Goal: Task Accomplishment & Management: Manage account settings

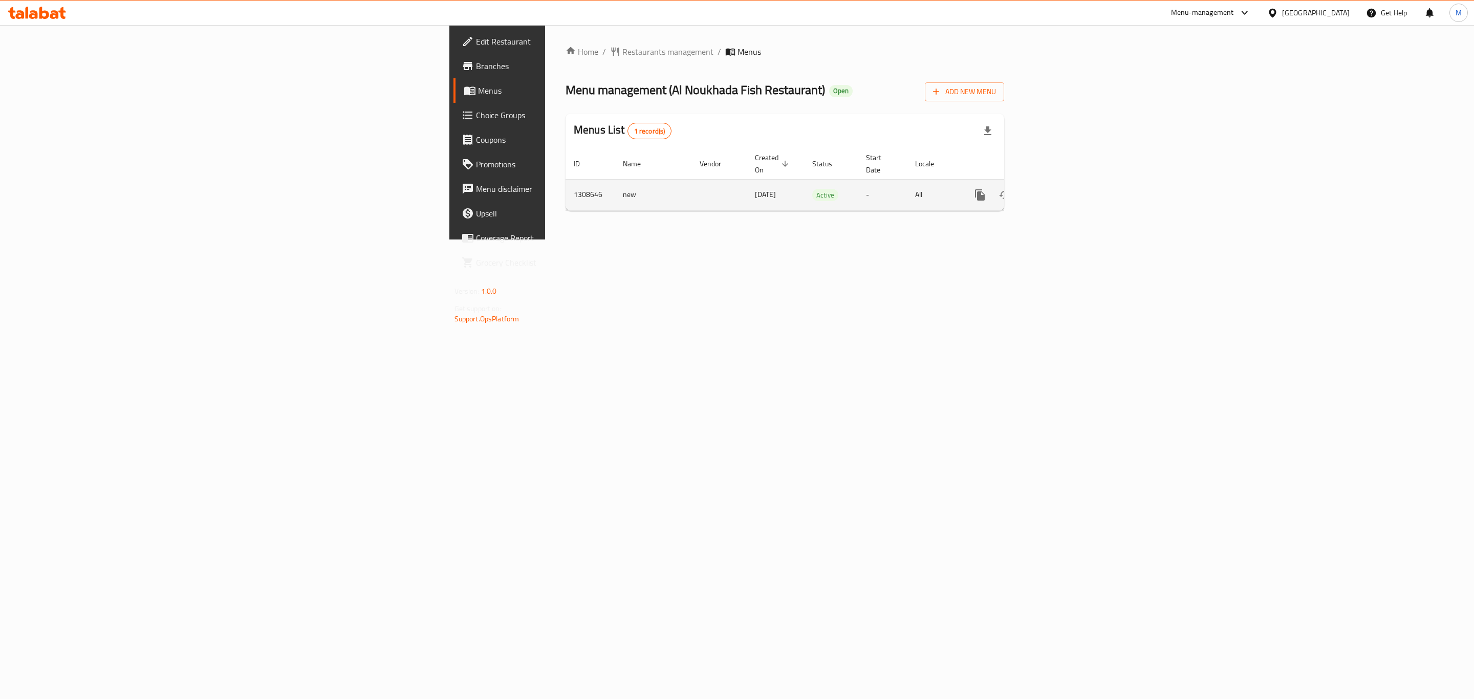
click at [1066, 192] on link "enhanced table" at bounding box center [1053, 195] width 25 height 25
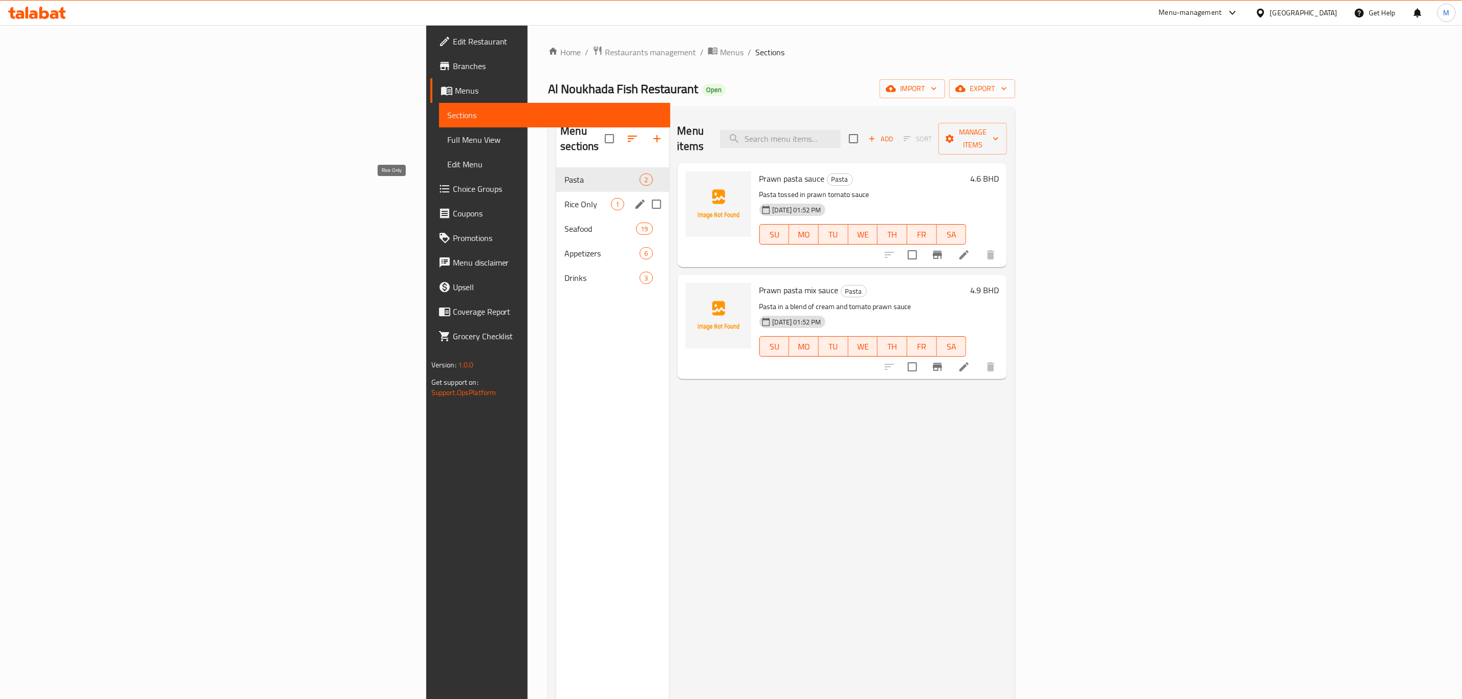
click at [564, 198] on span "Rice Only" at bounding box center [587, 204] width 47 height 12
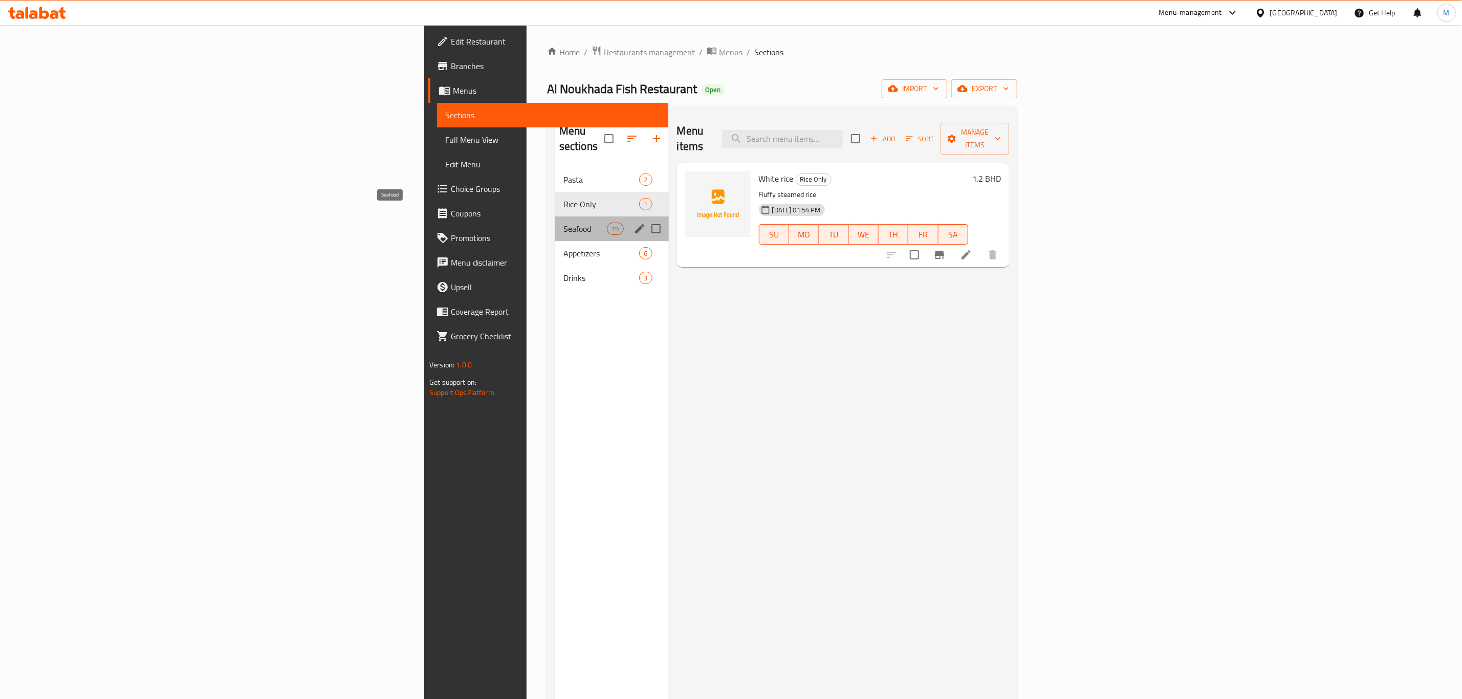
click at [563, 223] on span "Seafood" at bounding box center [584, 229] width 43 height 12
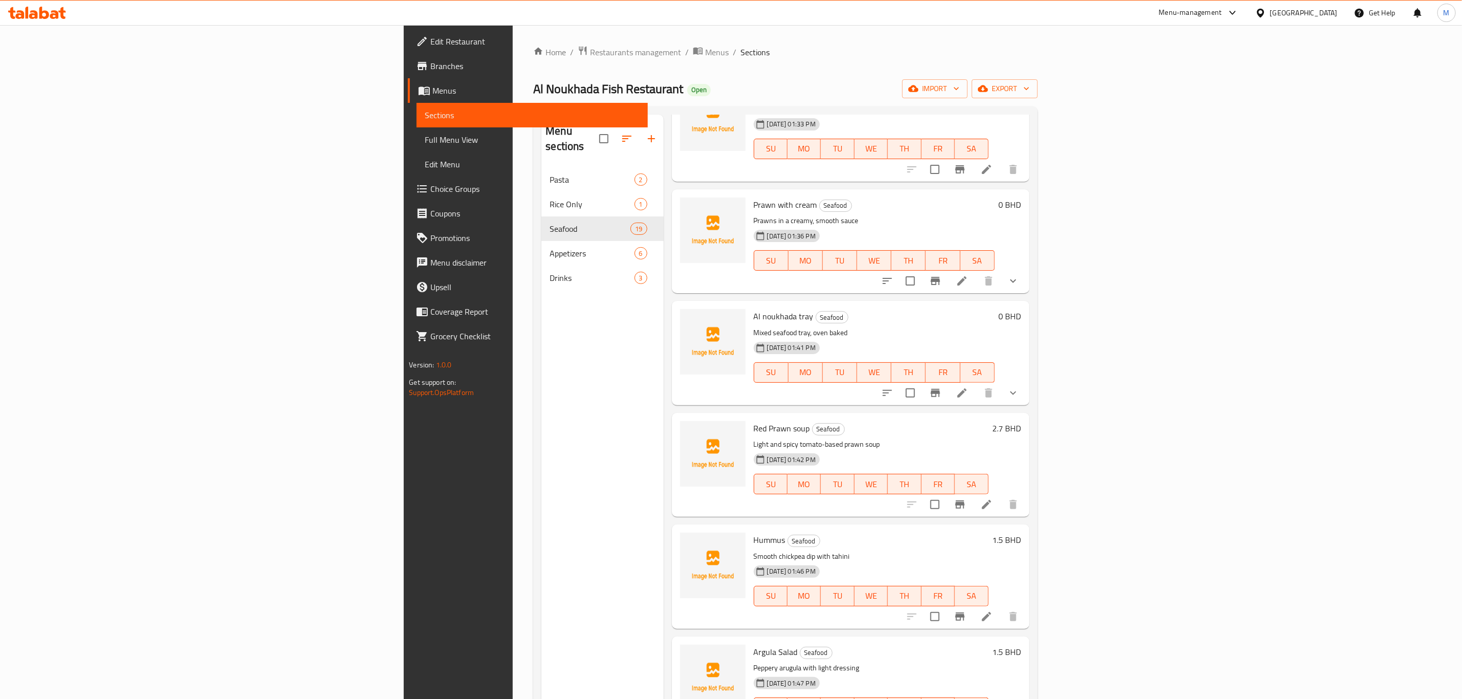
scroll to position [691, 0]
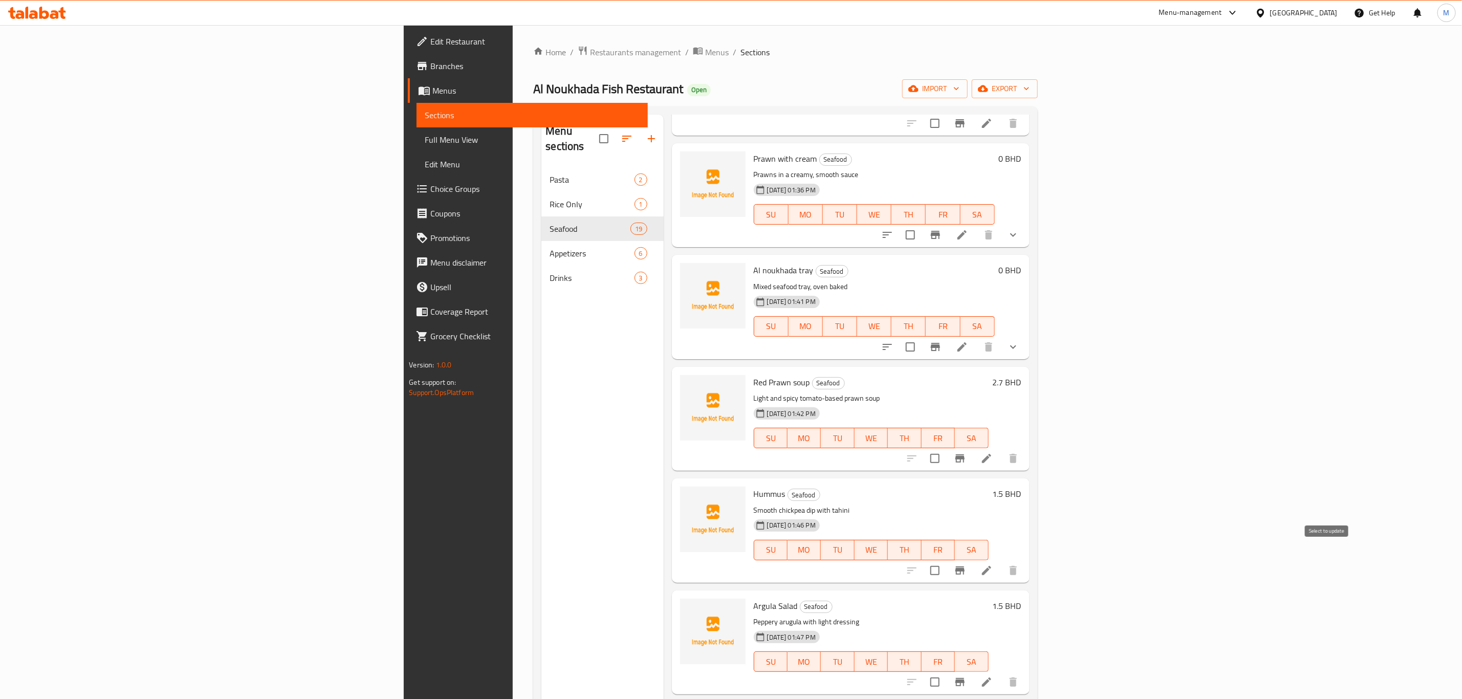
click at [946, 560] on input "checkbox" at bounding box center [934, 570] width 21 height 21
checkbox input "true"
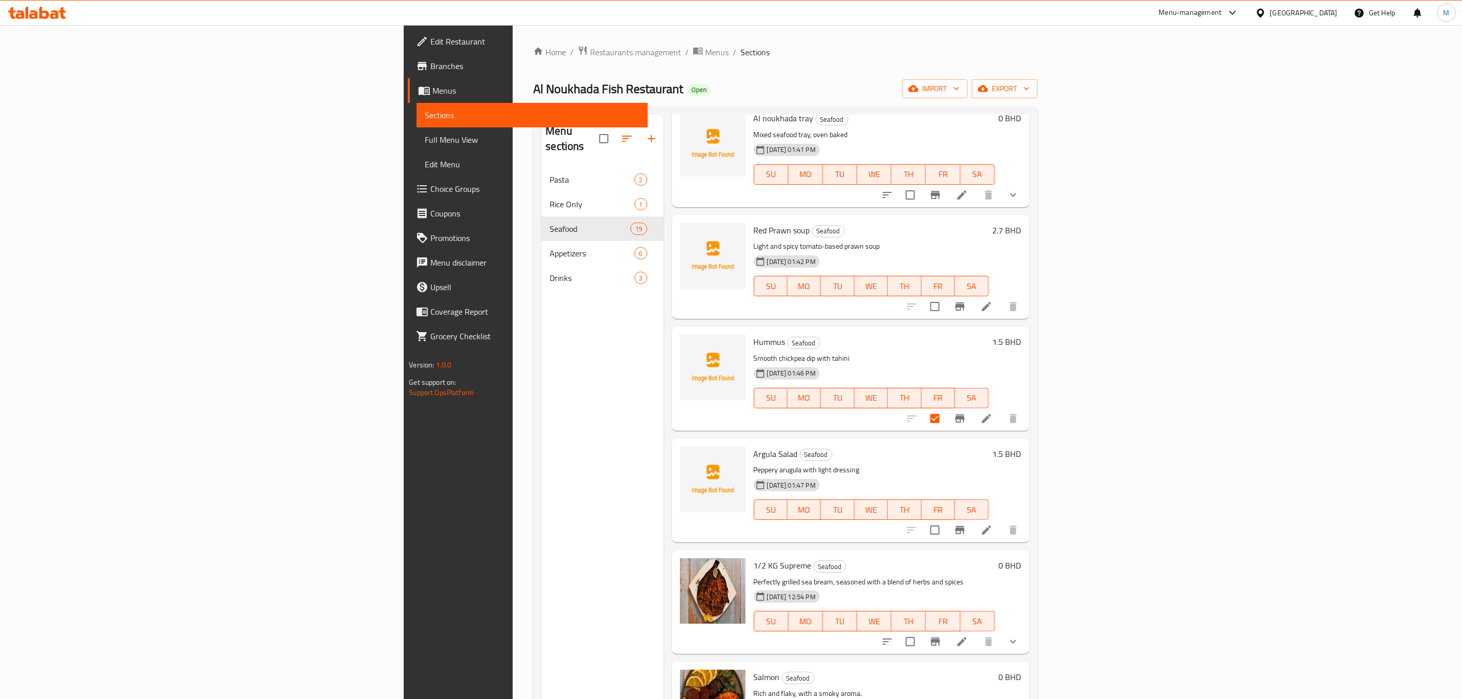
scroll to position [844, 0]
click at [946, 518] on input "checkbox" at bounding box center [934, 528] width 21 height 21
checkbox input "true"
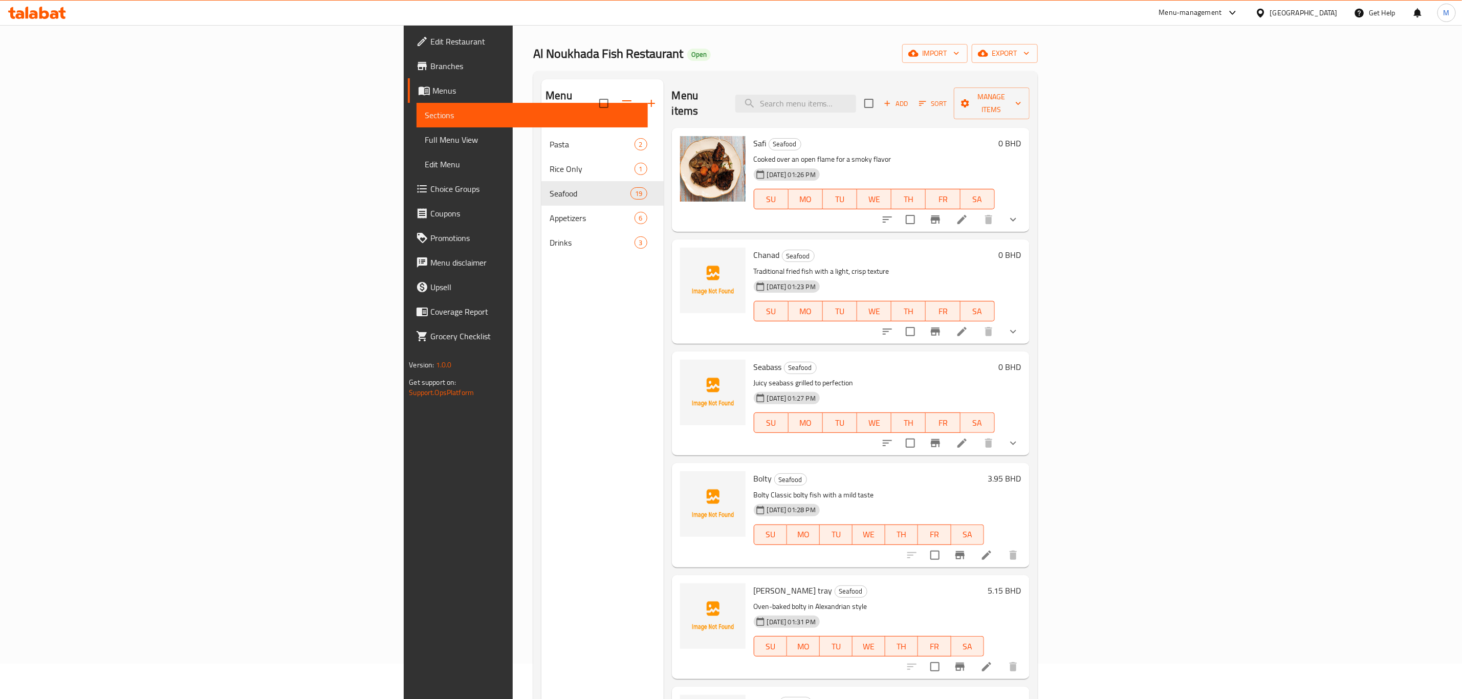
scroll to position [0, 0]
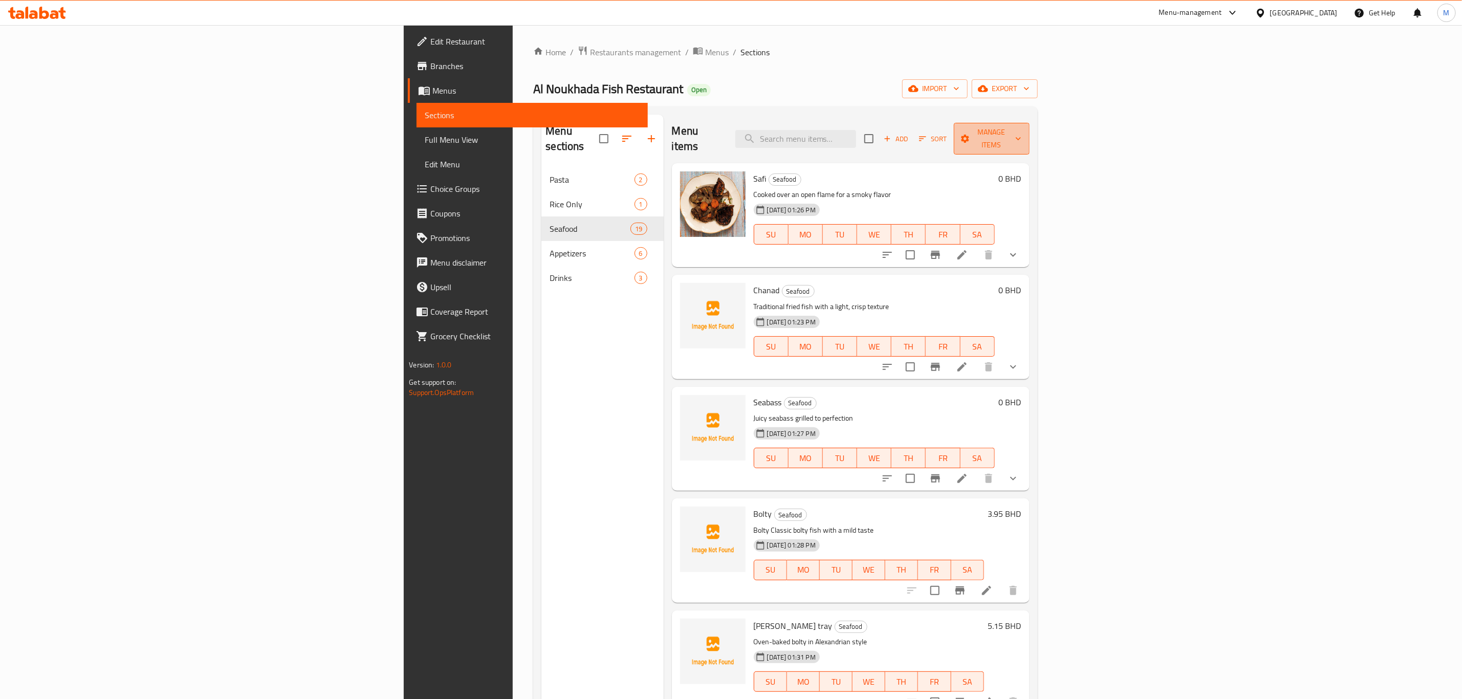
click at [1021, 128] on span "Manage items" at bounding box center [991, 139] width 59 height 26
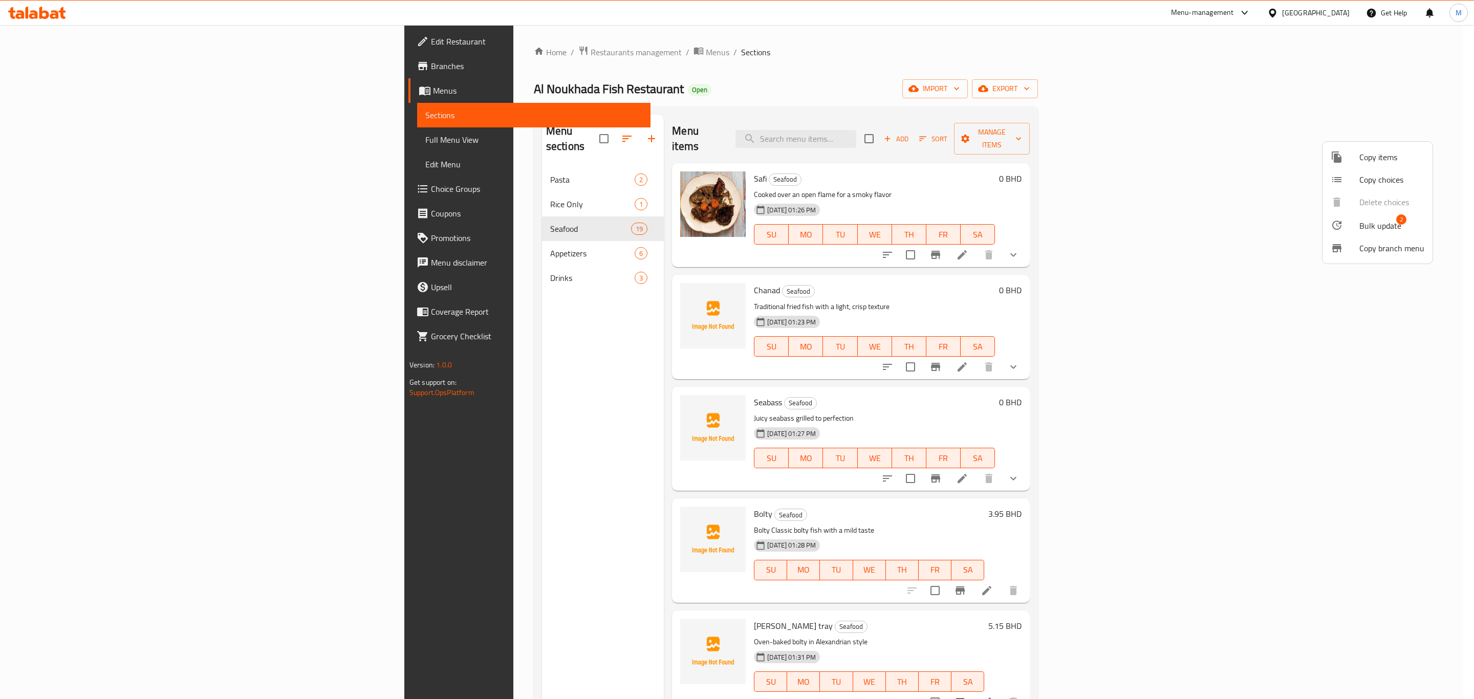
click at [1394, 229] on span "Bulk update" at bounding box center [1380, 226] width 42 height 12
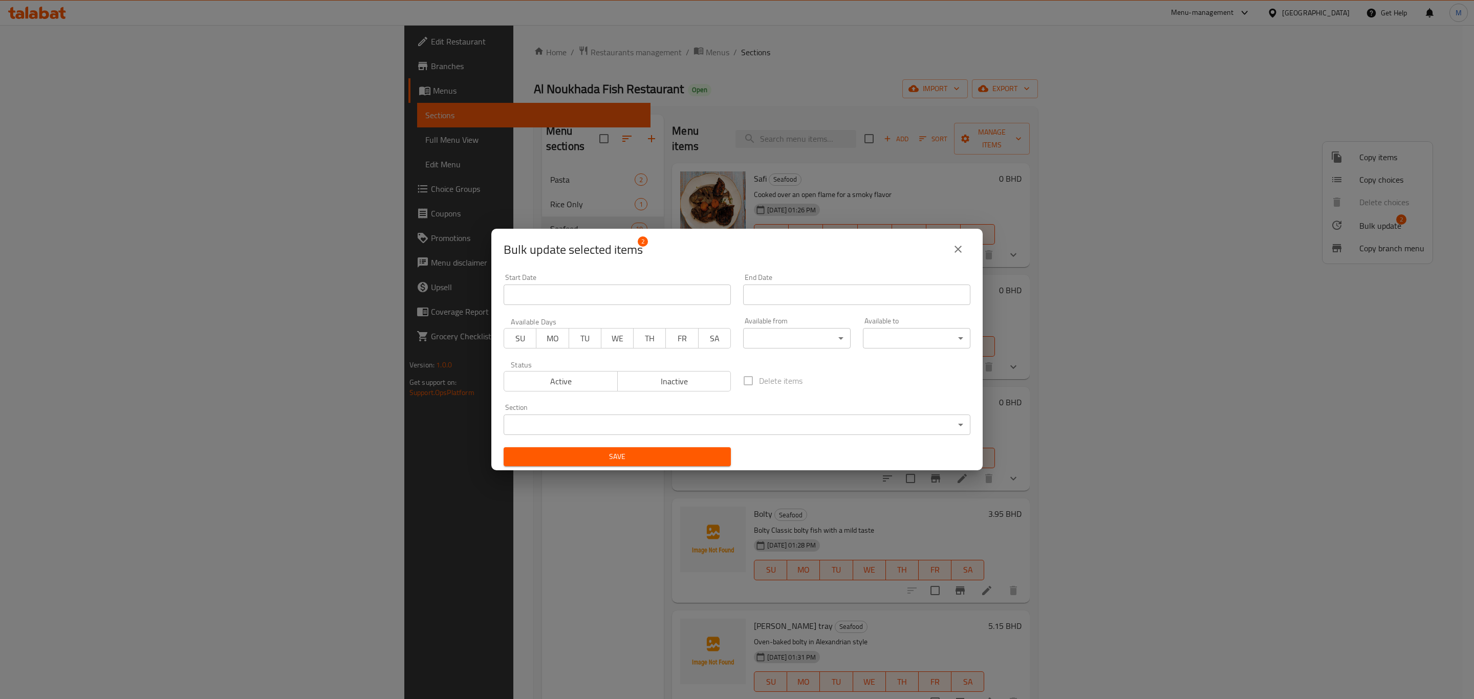
click at [611, 440] on div "Section ​ ​" at bounding box center [736, 419] width 479 height 43
click at [590, 422] on body "​ Menu-management [GEOGRAPHIC_DATA] Get Help M Edit Restaurant Branches Menus S…" at bounding box center [737, 362] width 1474 height 674
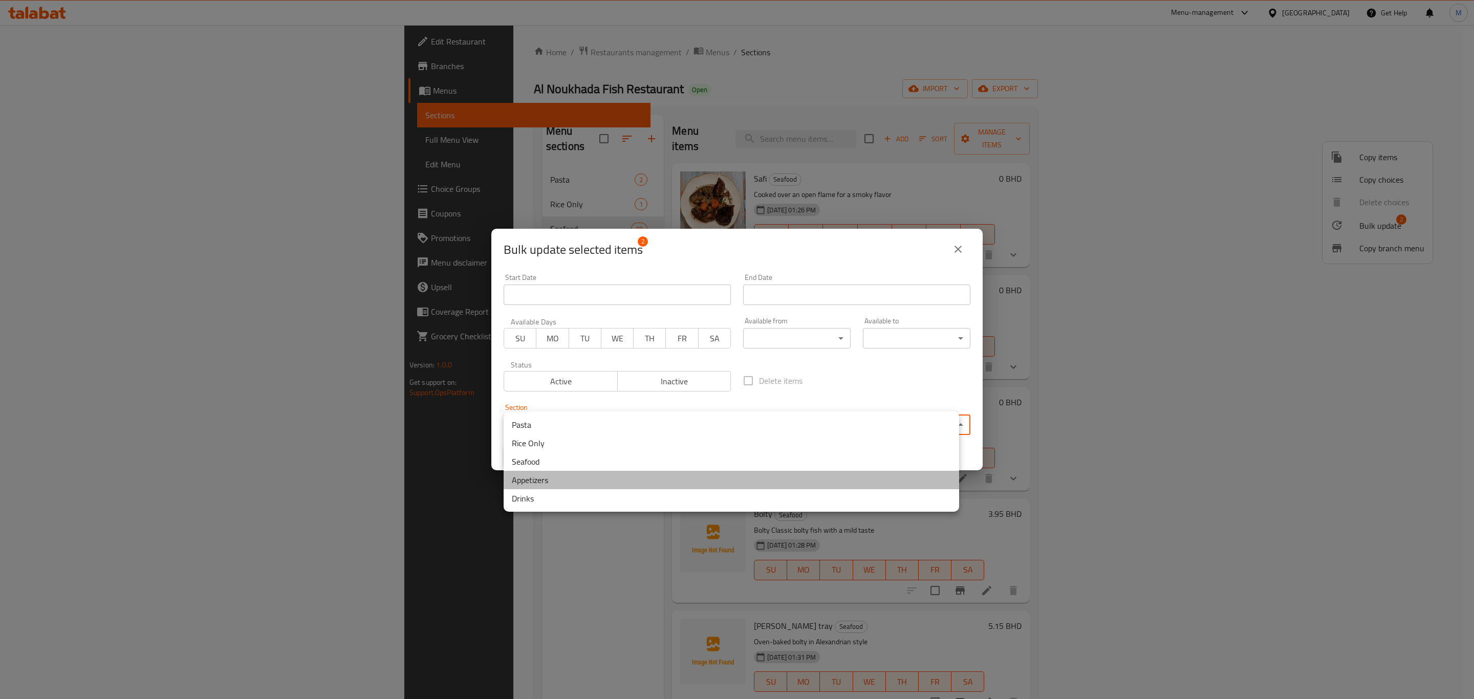
click at [596, 480] on li "Appetizers" at bounding box center [730, 480] width 455 height 18
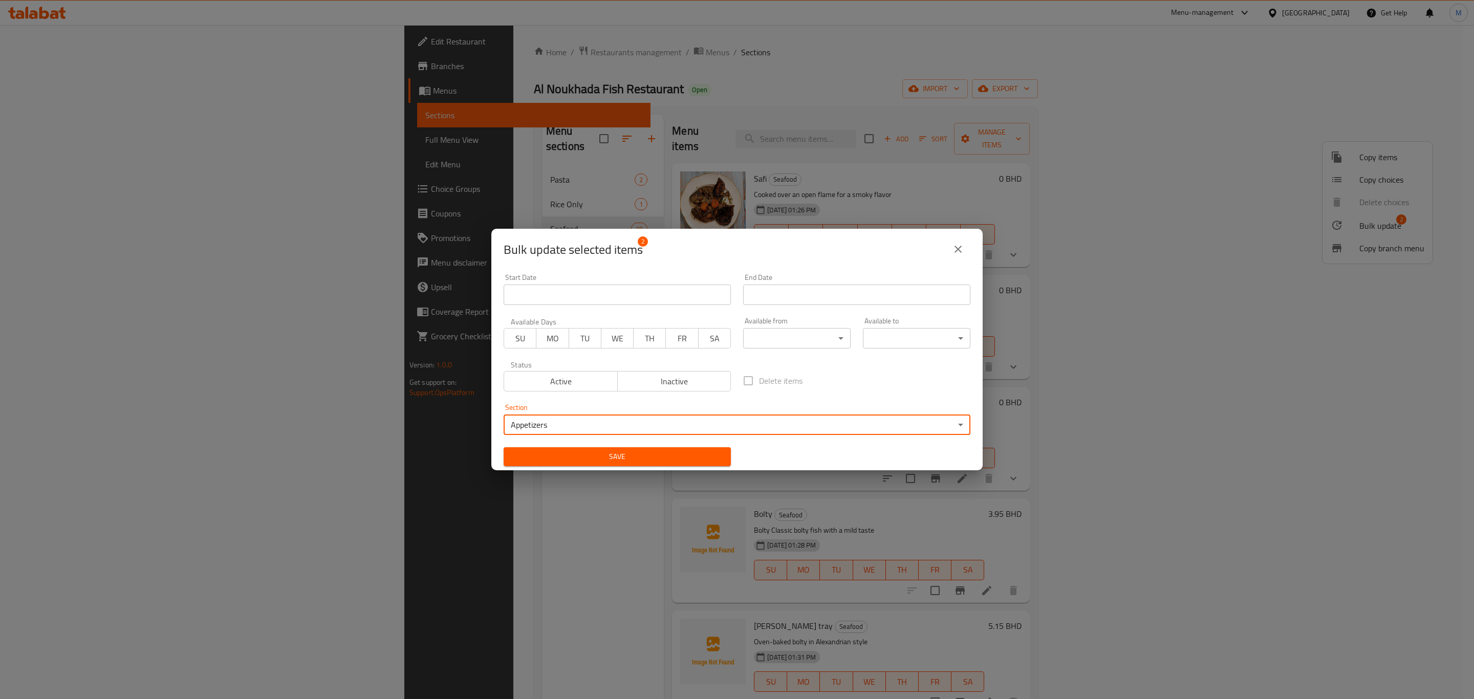
click at [579, 452] on span "Save" at bounding box center [617, 456] width 211 height 13
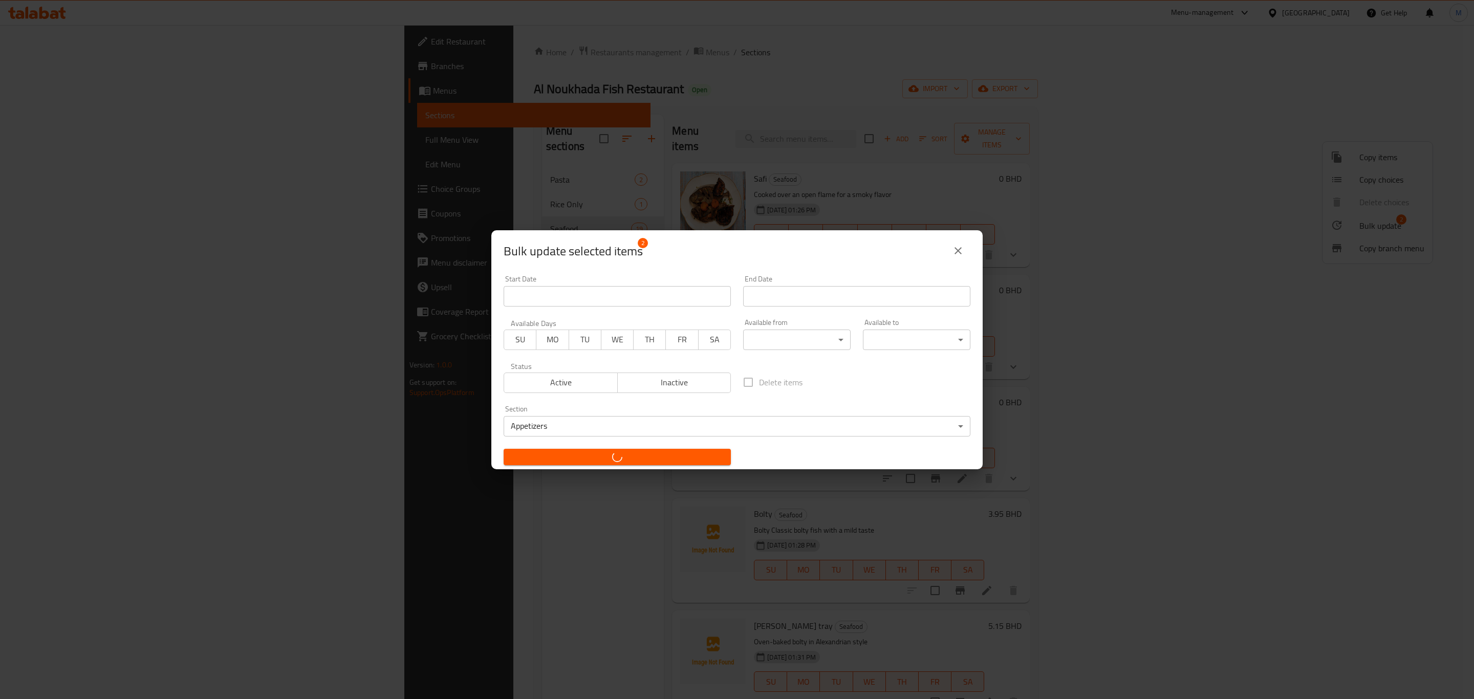
checkbox input "false"
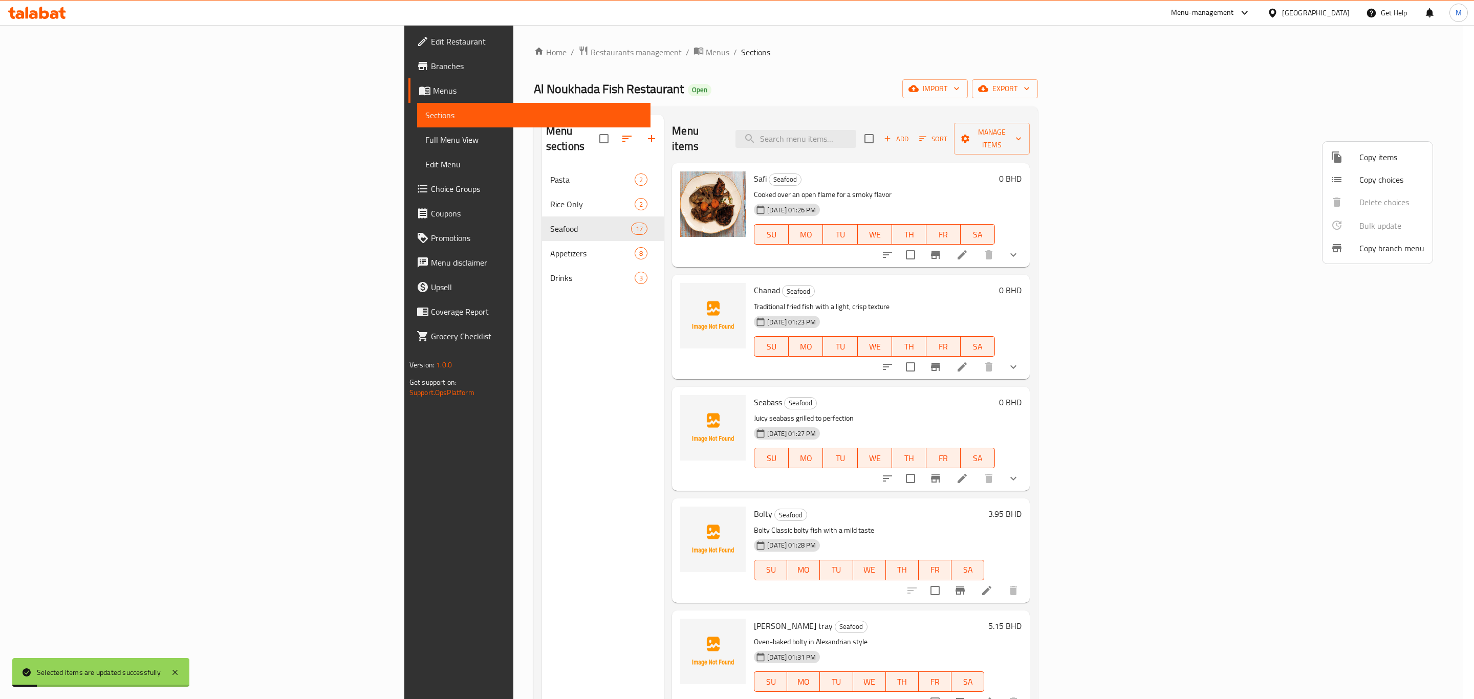
click at [436, 243] on div at bounding box center [737, 349] width 1474 height 699
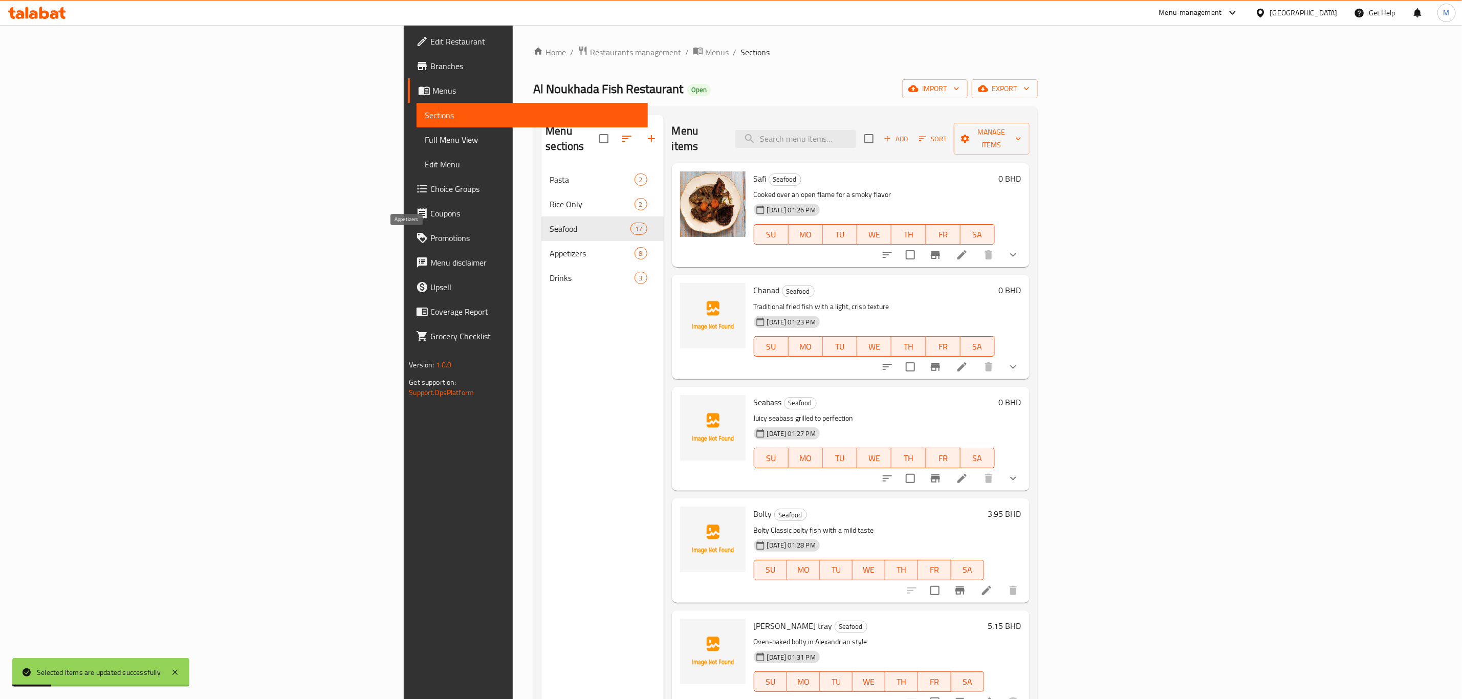
click at [550, 247] on span "Appetizers" at bounding box center [592, 253] width 84 height 12
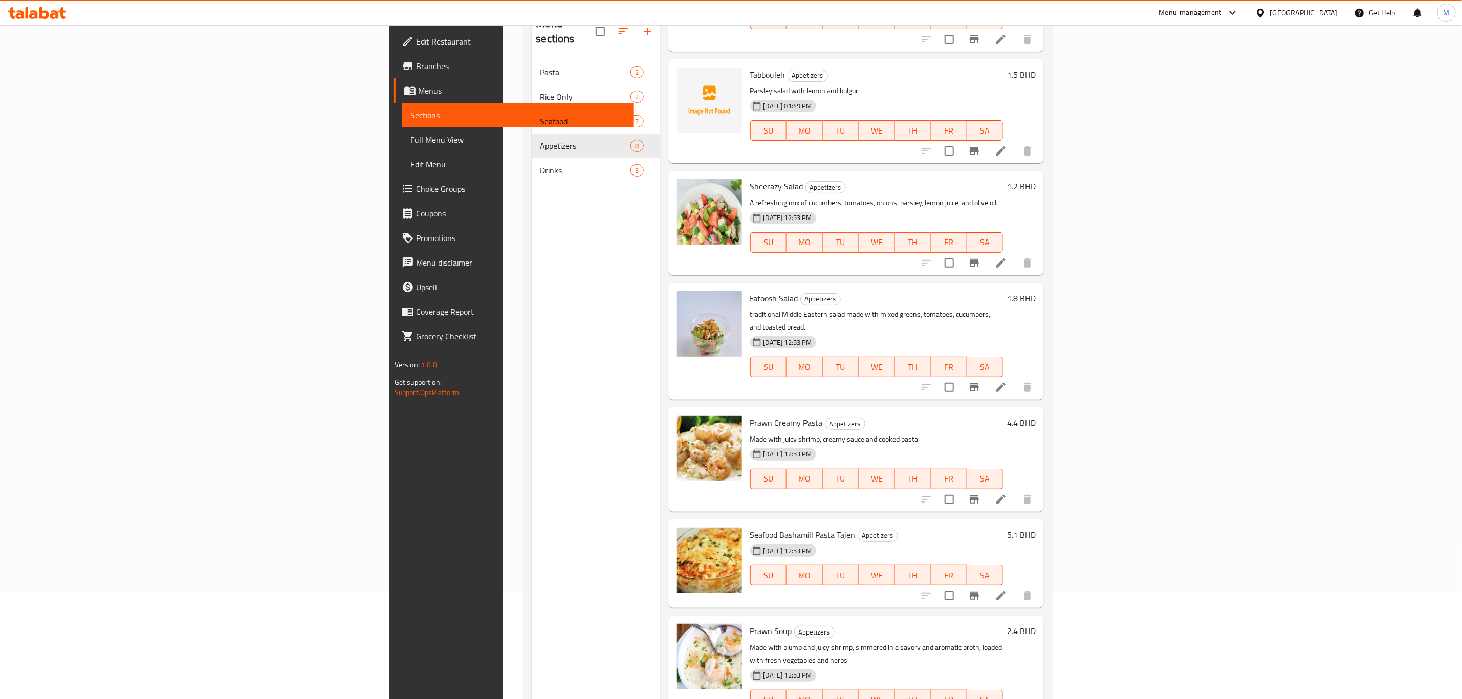
scroll to position [143, 0]
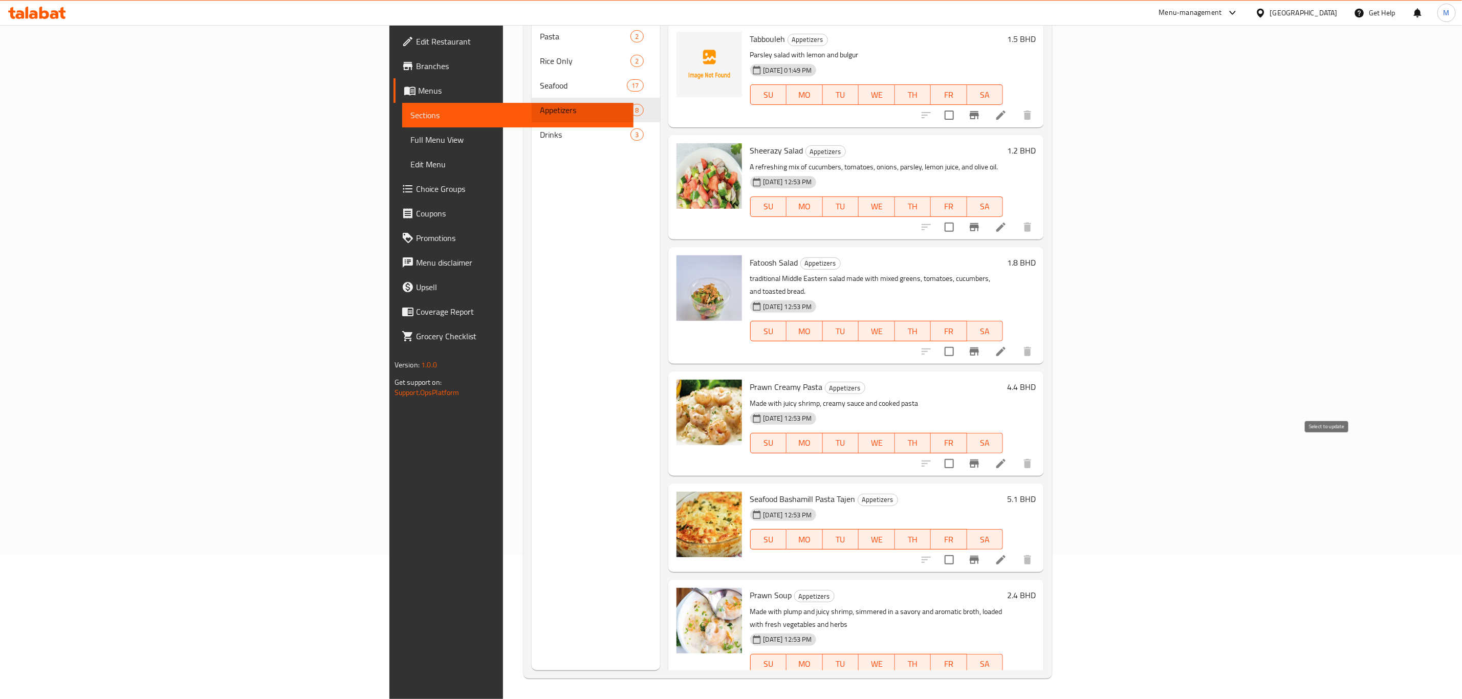
click at [960, 453] on input "checkbox" at bounding box center [948, 463] width 21 height 21
checkbox input "true"
click at [960, 549] on input "checkbox" at bounding box center [948, 559] width 21 height 21
checkbox input "true"
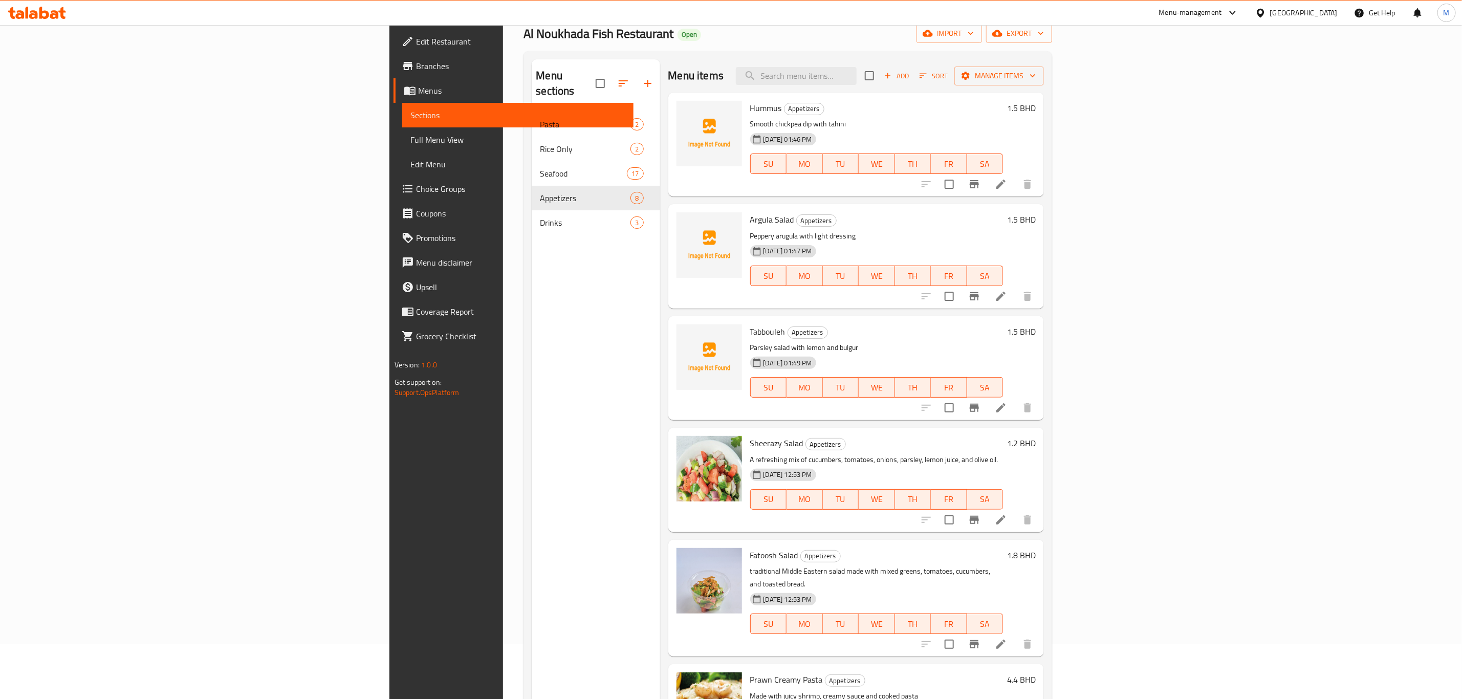
scroll to position [0, 0]
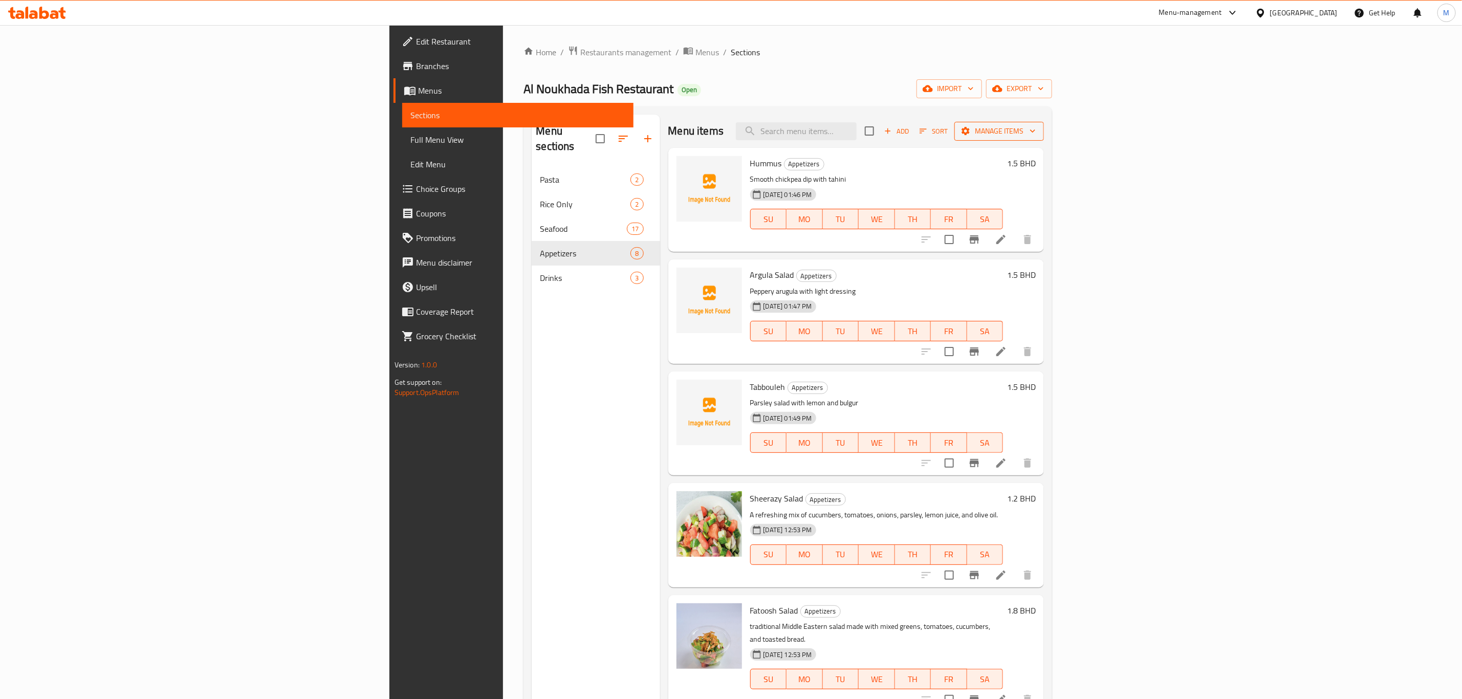
click at [1036, 133] on span "Manage items" at bounding box center [998, 131] width 73 height 13
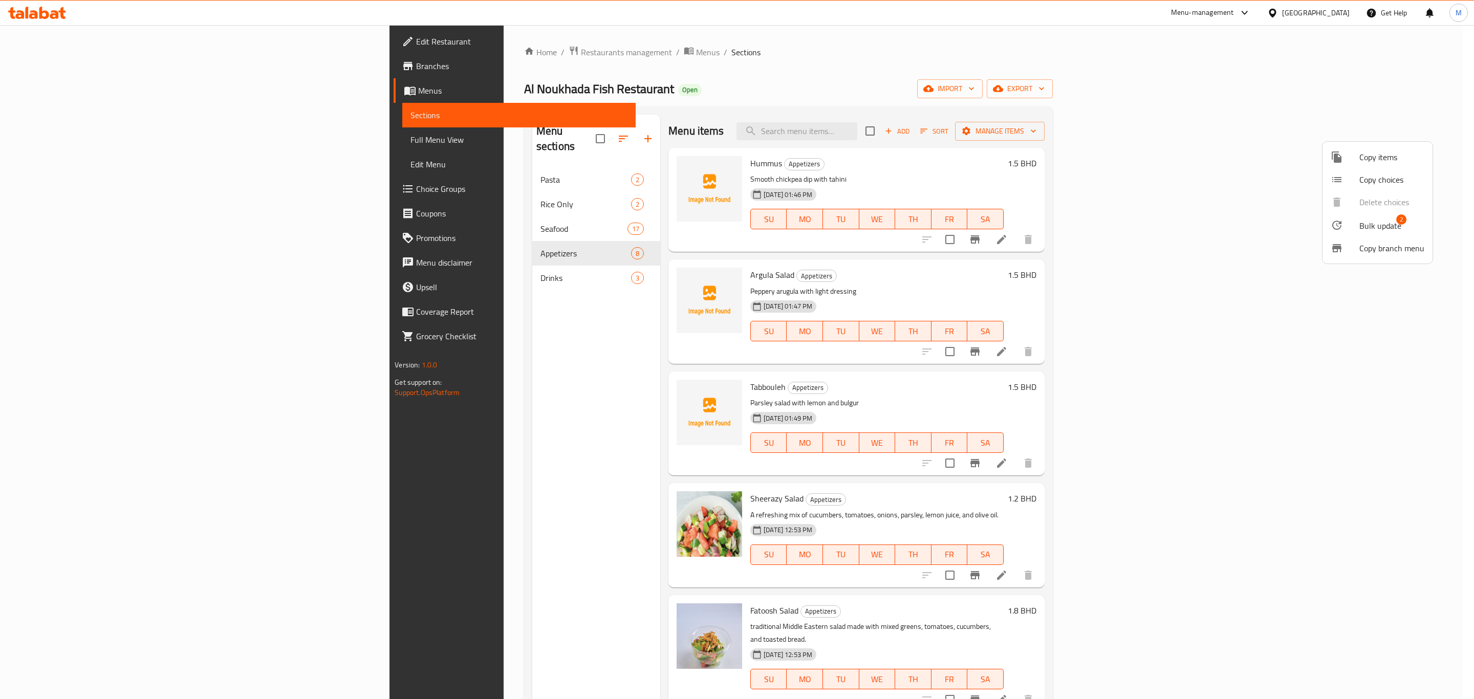
click at [1365, 226] on span "Bulk update" at bounding box center [1380, 226] width 42 height 12
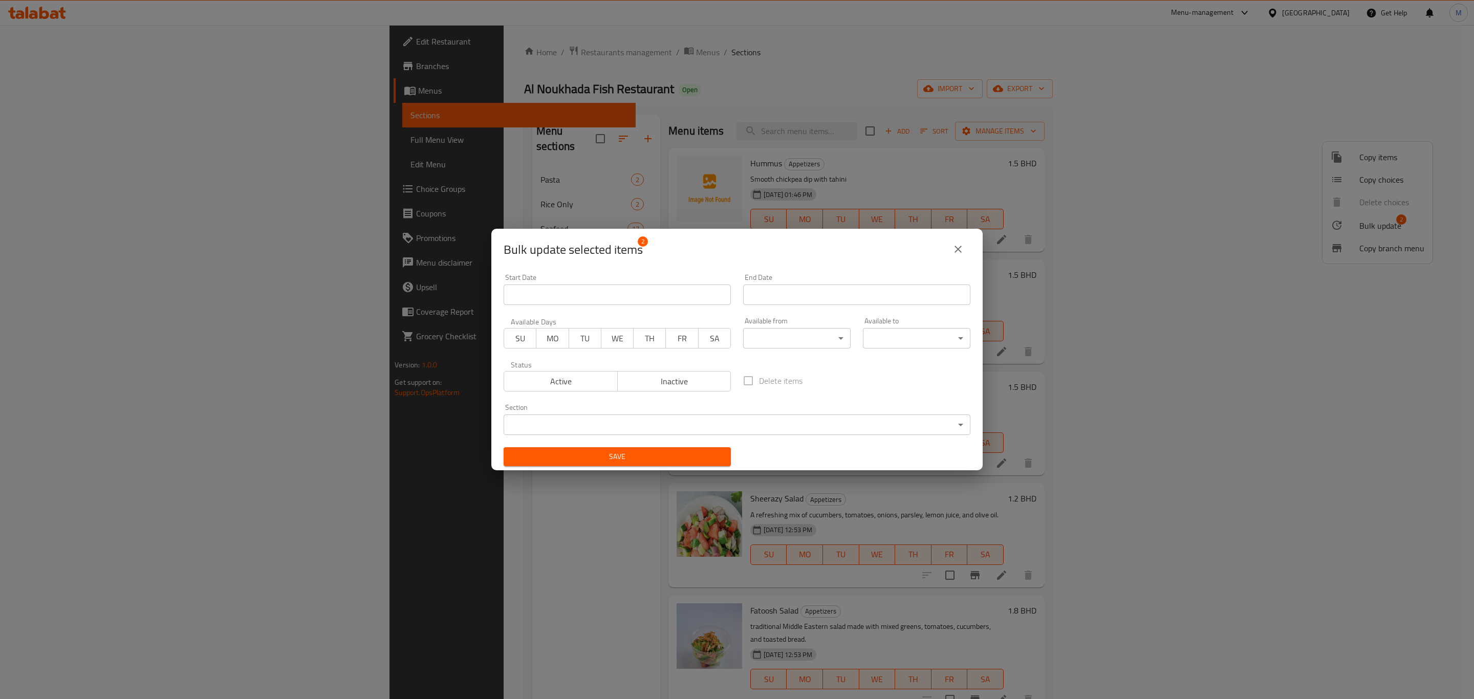
click at [682, 415] on body "​ Menu-management [GEOGRAPHIC_DATA] Get Help M Edit Restaurant Branches Menus S…" at bounding box center [737, 362] width 1474 height 674
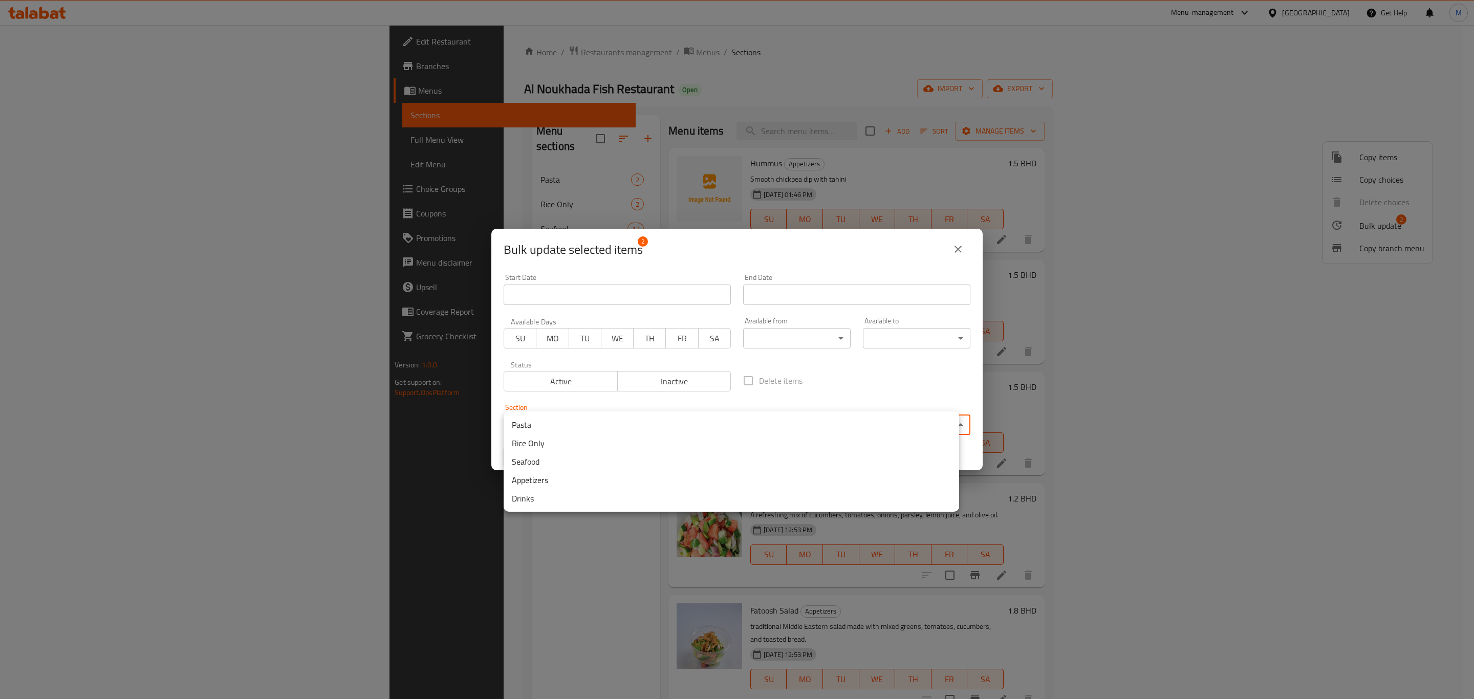
click at [557, 463] on li "Seafood" at bounding box center [730, 461] width 455 height 18
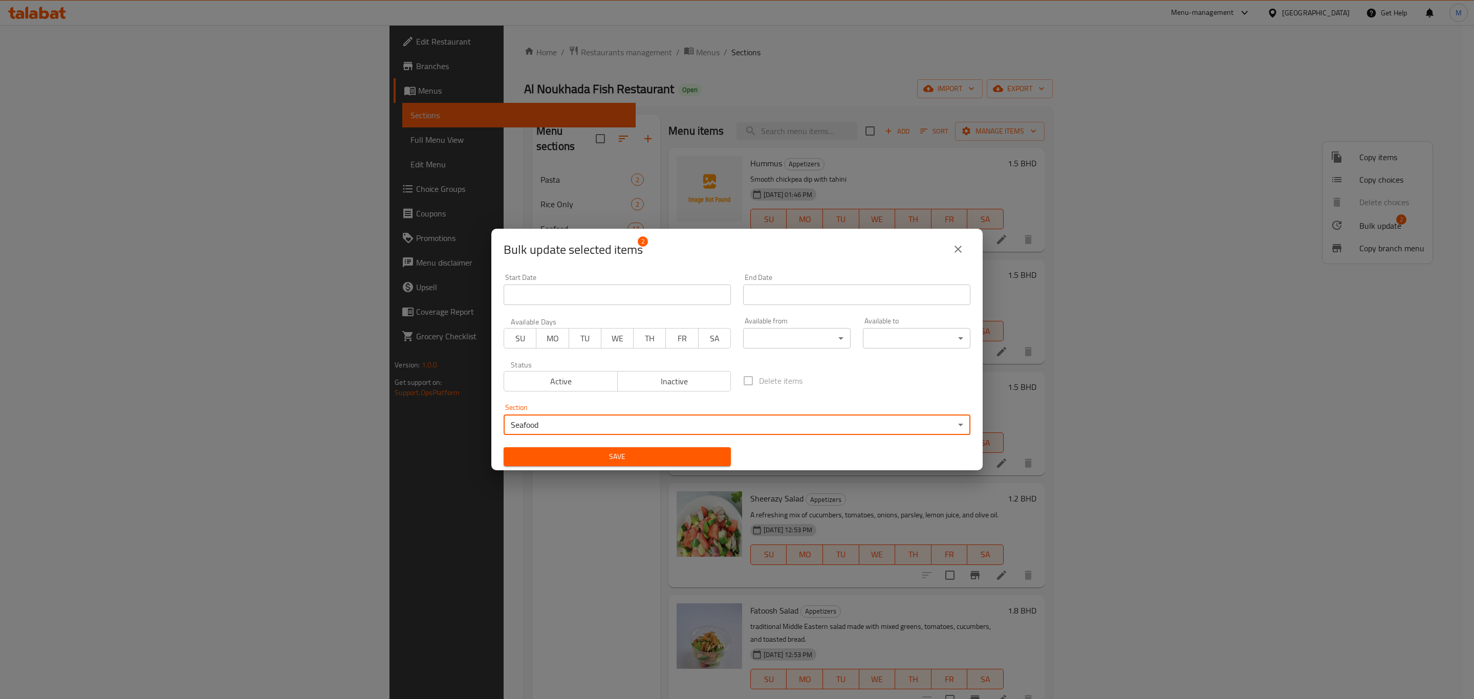
click at [549, 416] on body "​ Menu-management [GEOGRAPHIC_DATA] Get Help M Edit Restaurant Branches Menus S…" at bounding box center [737, 362] width 1474 height 674
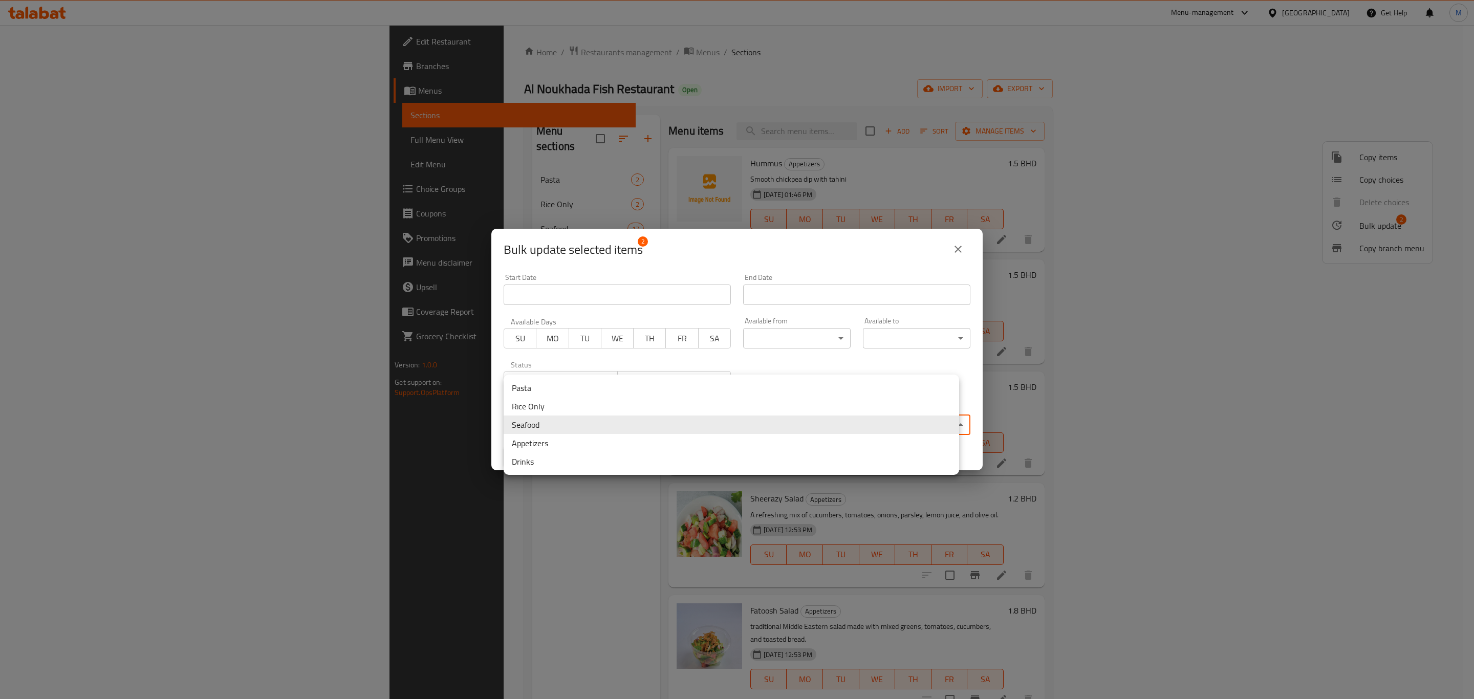
click at [556, 381] on li "Pasta" at bounding box center [730, 388] width 455 height 18
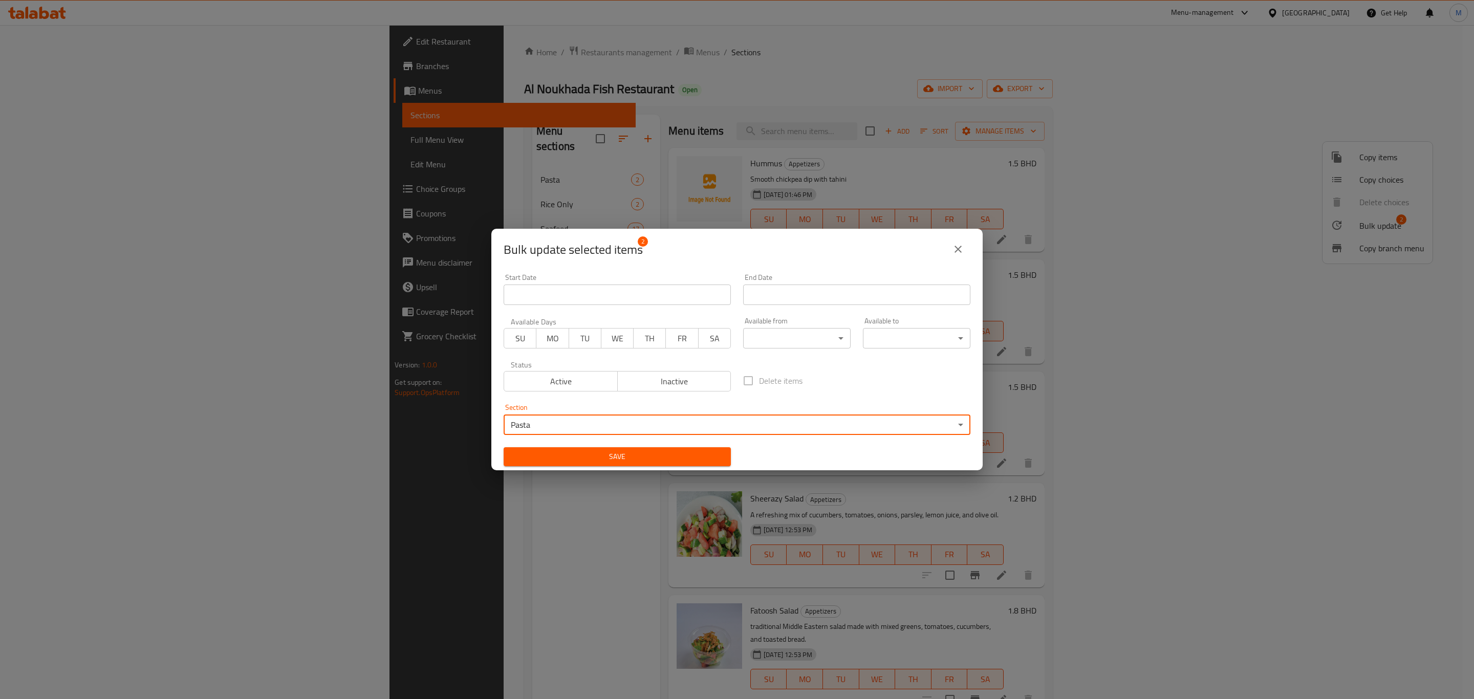
click at [588, 453] on span "Save" at bounding box center [617, 456] width 211 height 13
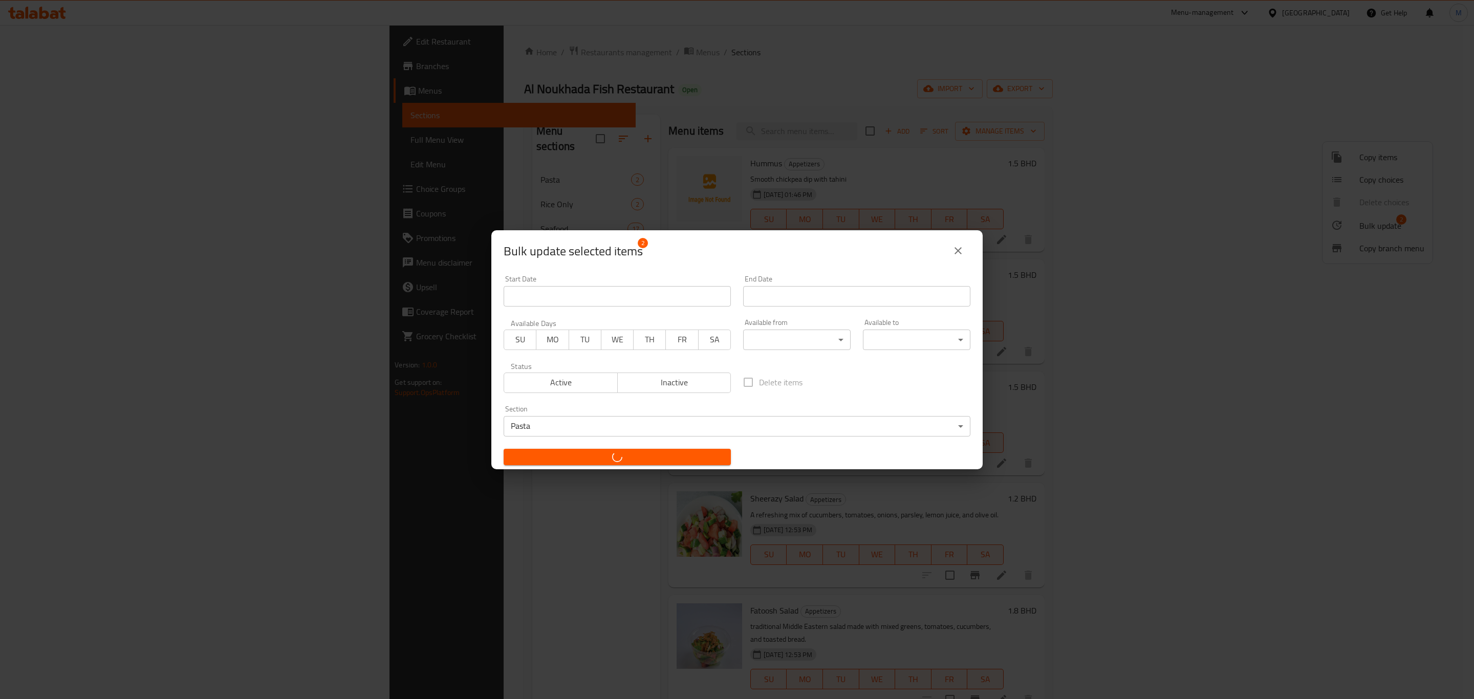
checkbox input "false"
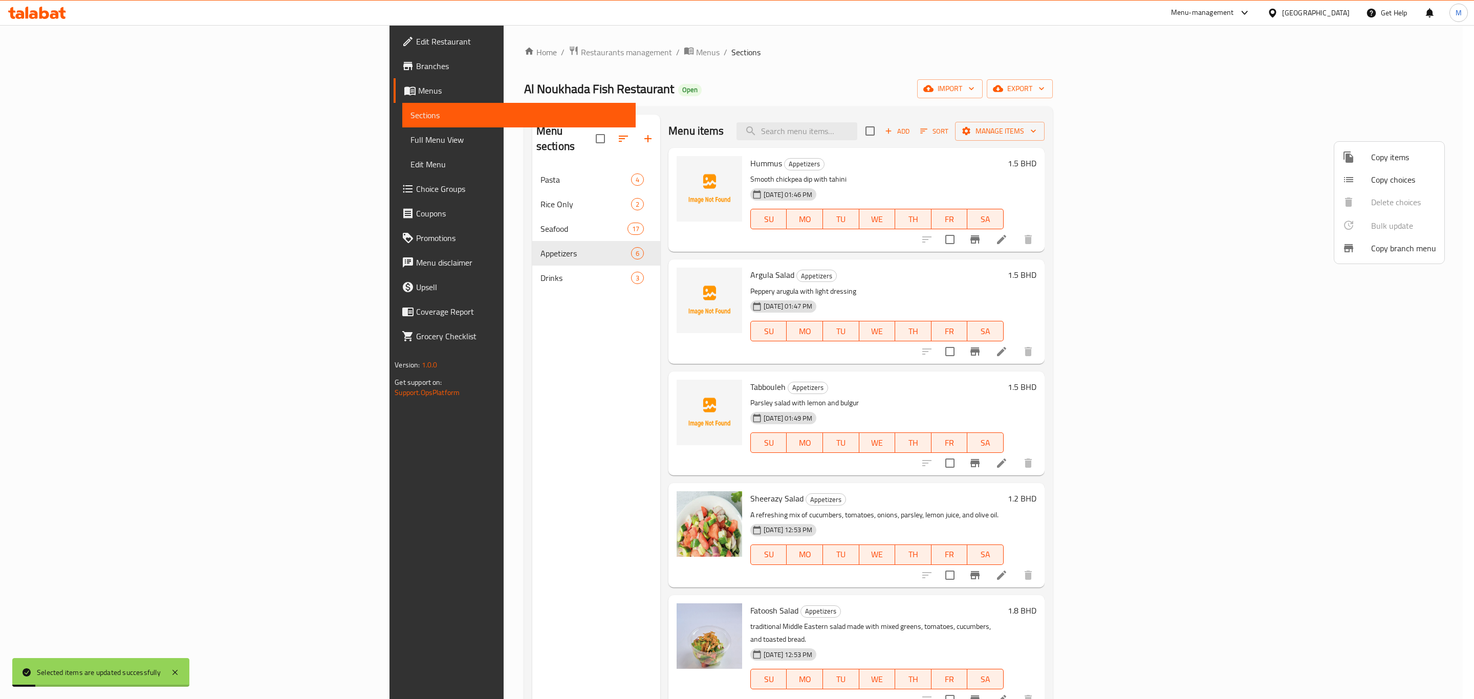
click at [546, 129] on div at bounding box center [737, 349] width 1474 height 699
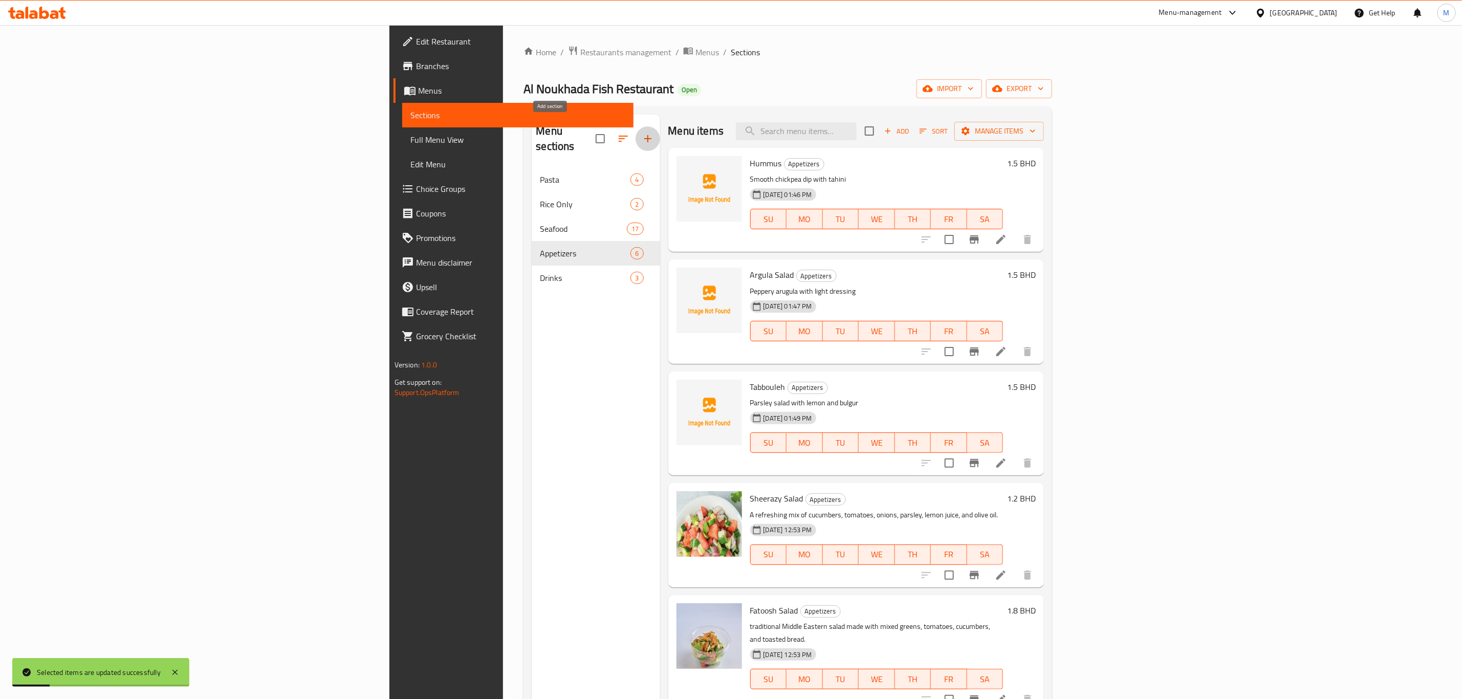
click at [642, 133] on icon "button" at bounding box center [648, 139] width 12 height 12
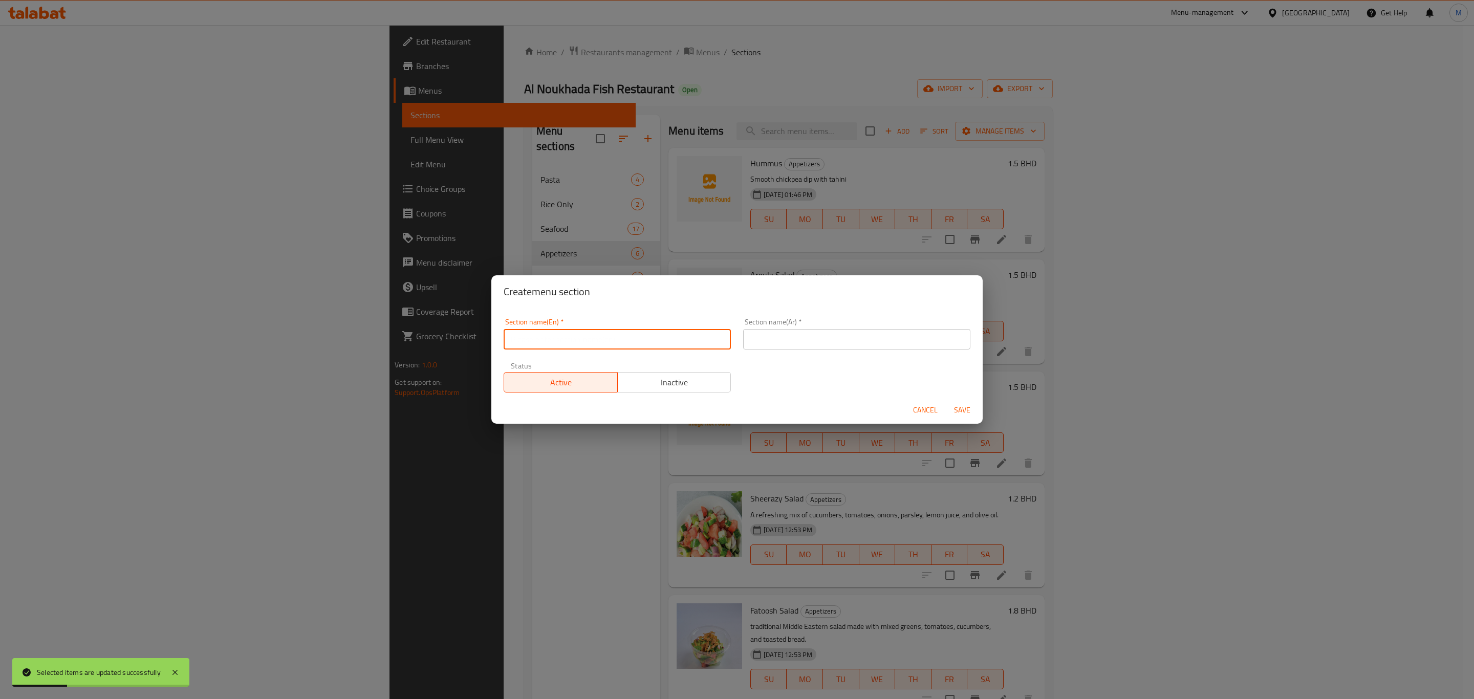
click at [575, 337] on input "text" at bounding box center [616, 339] width 227 height 20
type input "Soup"
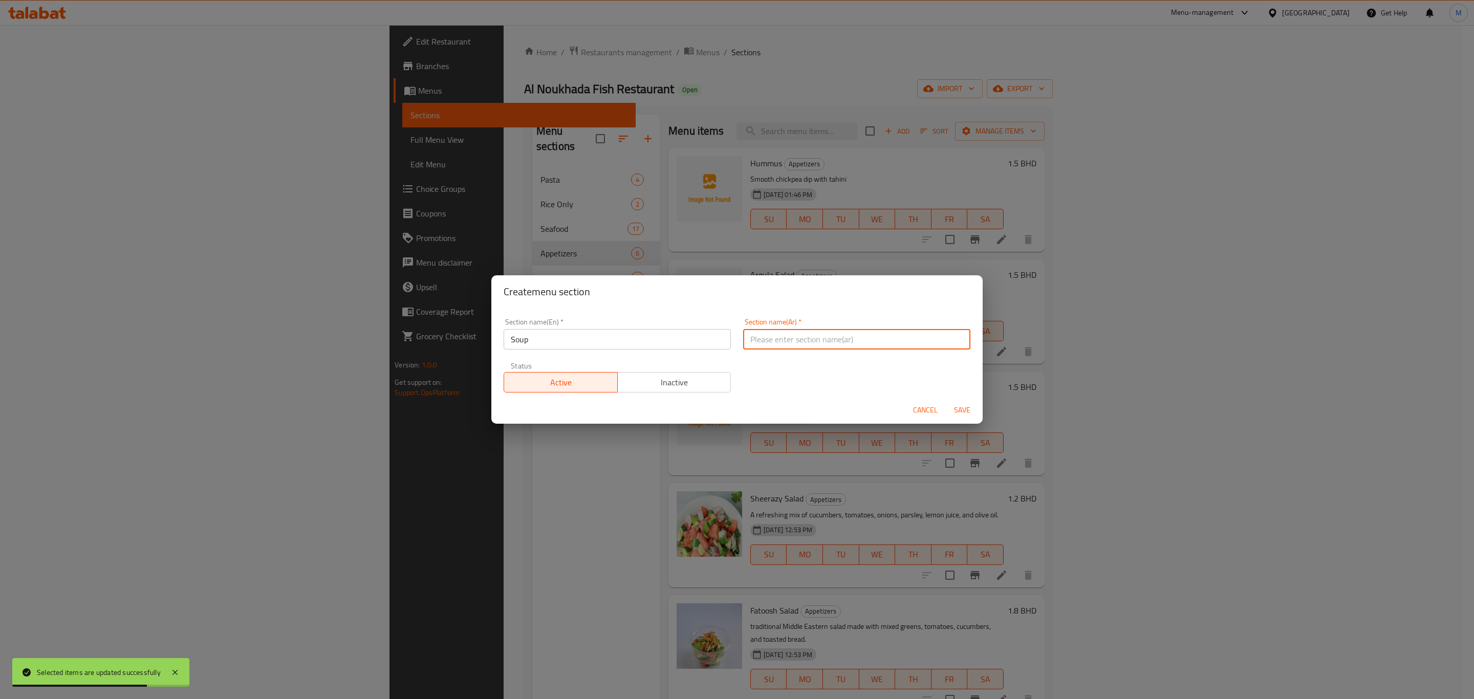
click at [563, 336] on input "Soup" at bounding box center [616, 339] width 227 height 20
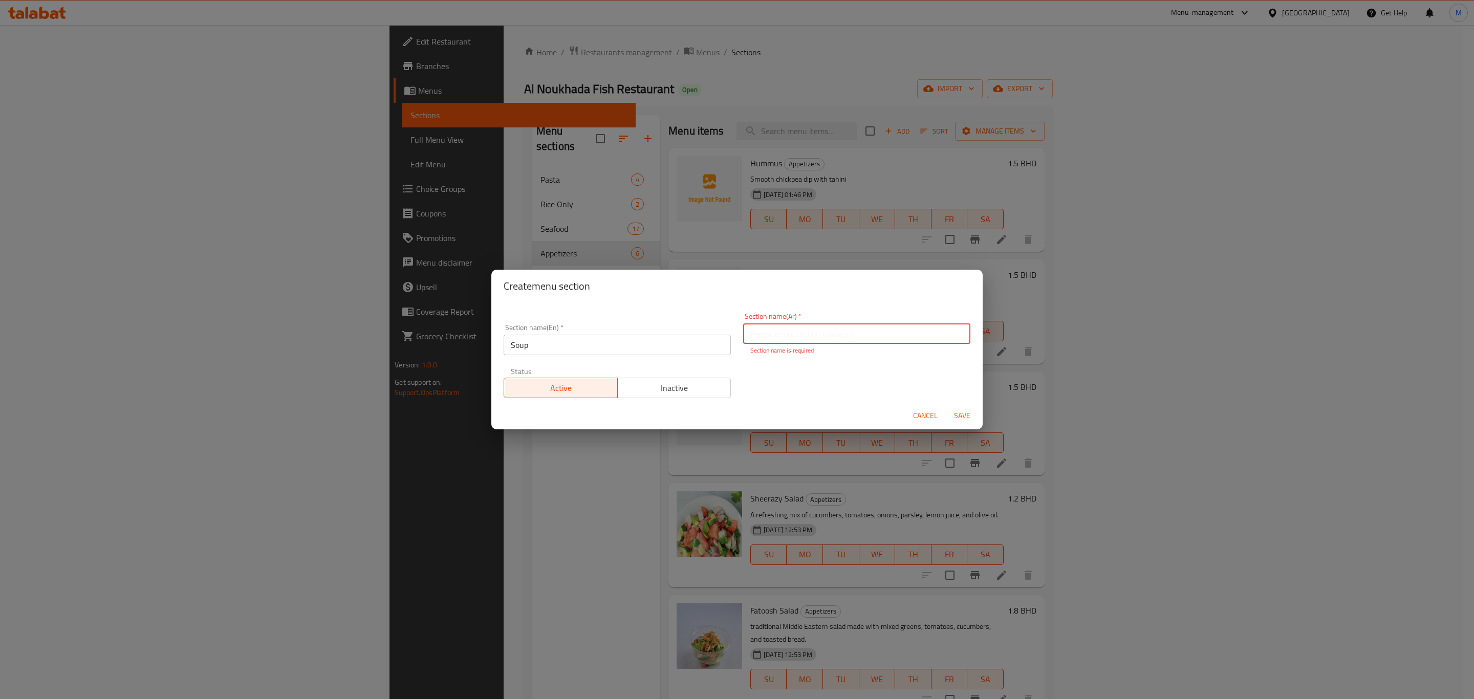
click at [780, 331] on input "text" at bounding box center [856, 333] width 227 height 20
paste input "شوربة"
type input "شوربة"
click at [953, 415] on span "Save" at bounding box center [962, 415] width 25 height 13
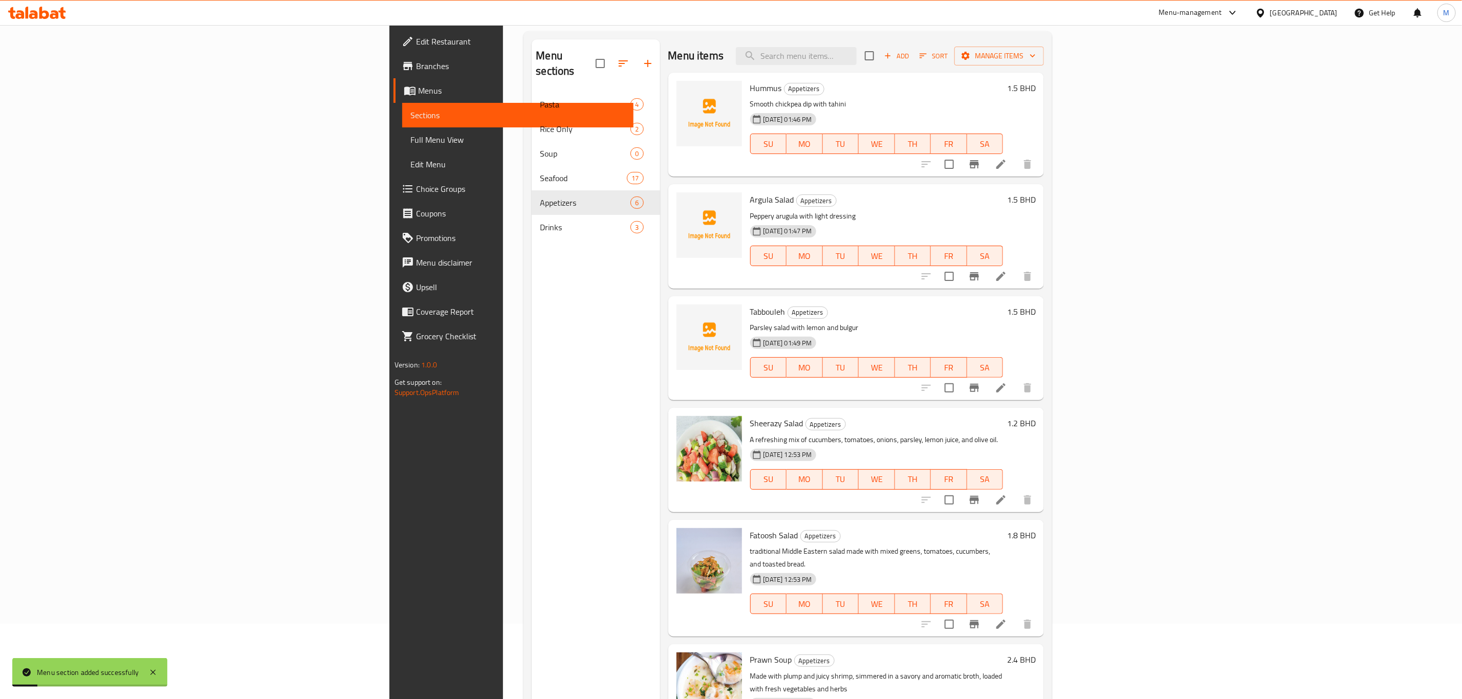
scroll to position [143, 0]
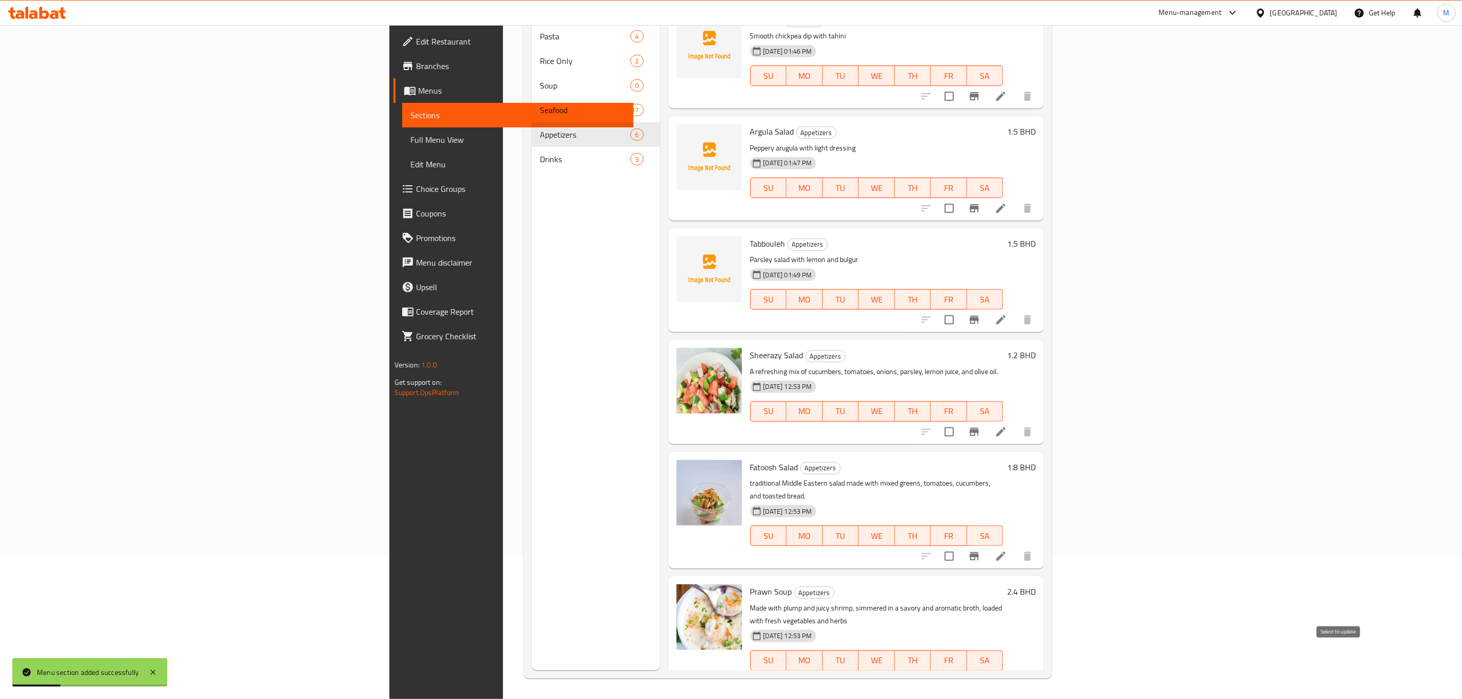
click at [960, 670] on input "checkbox" at bounding box center [948, 680] width 21 height 21
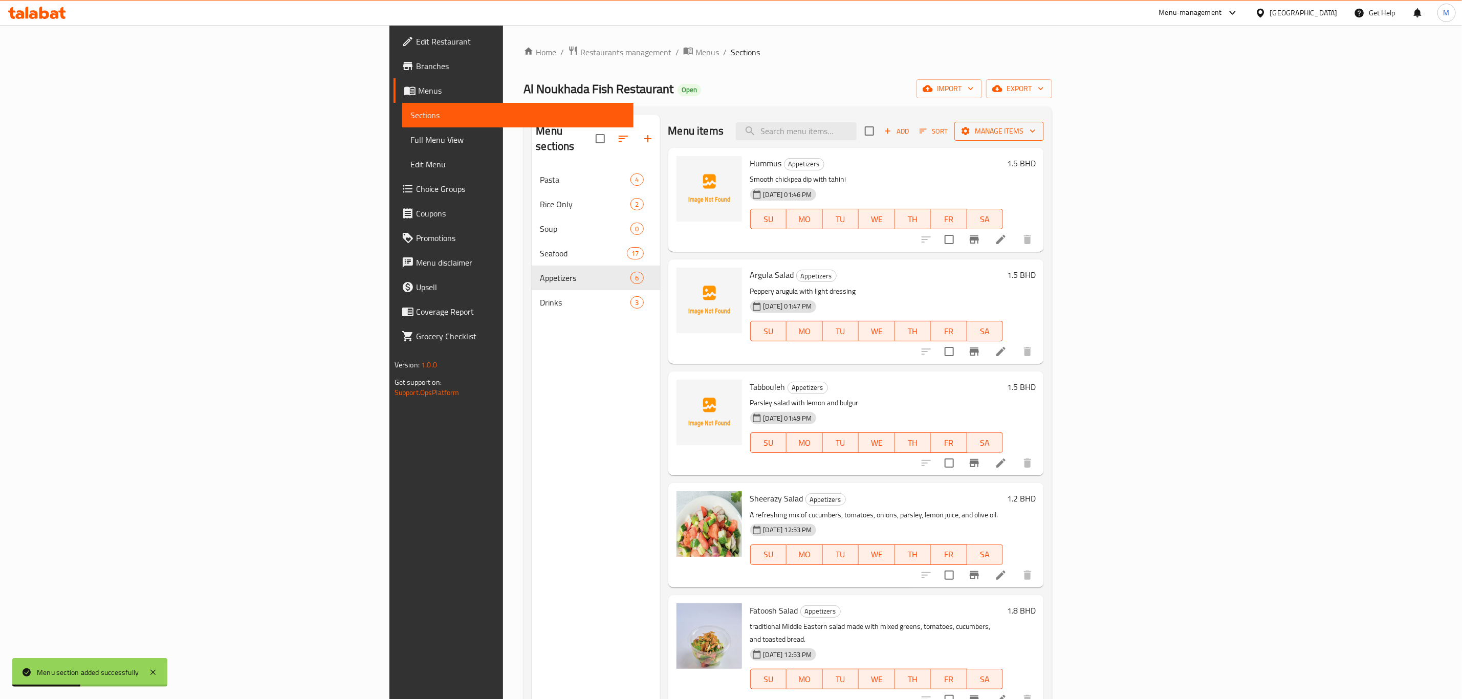
click at [1044, 123] on button "Manage items" at bounding box center [999, 131] width 90 height 19
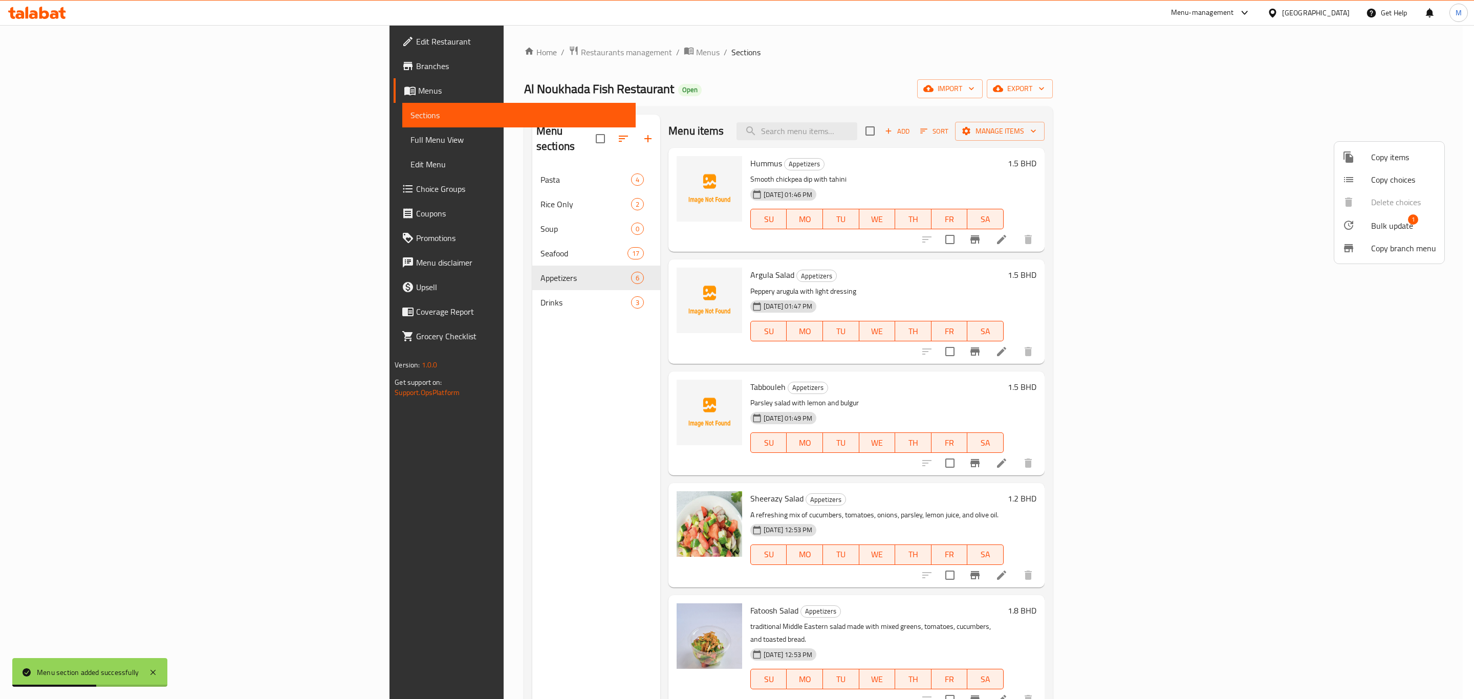
click at [1362, 226] on div at bounding box center [1356, 225] width 29 height 12
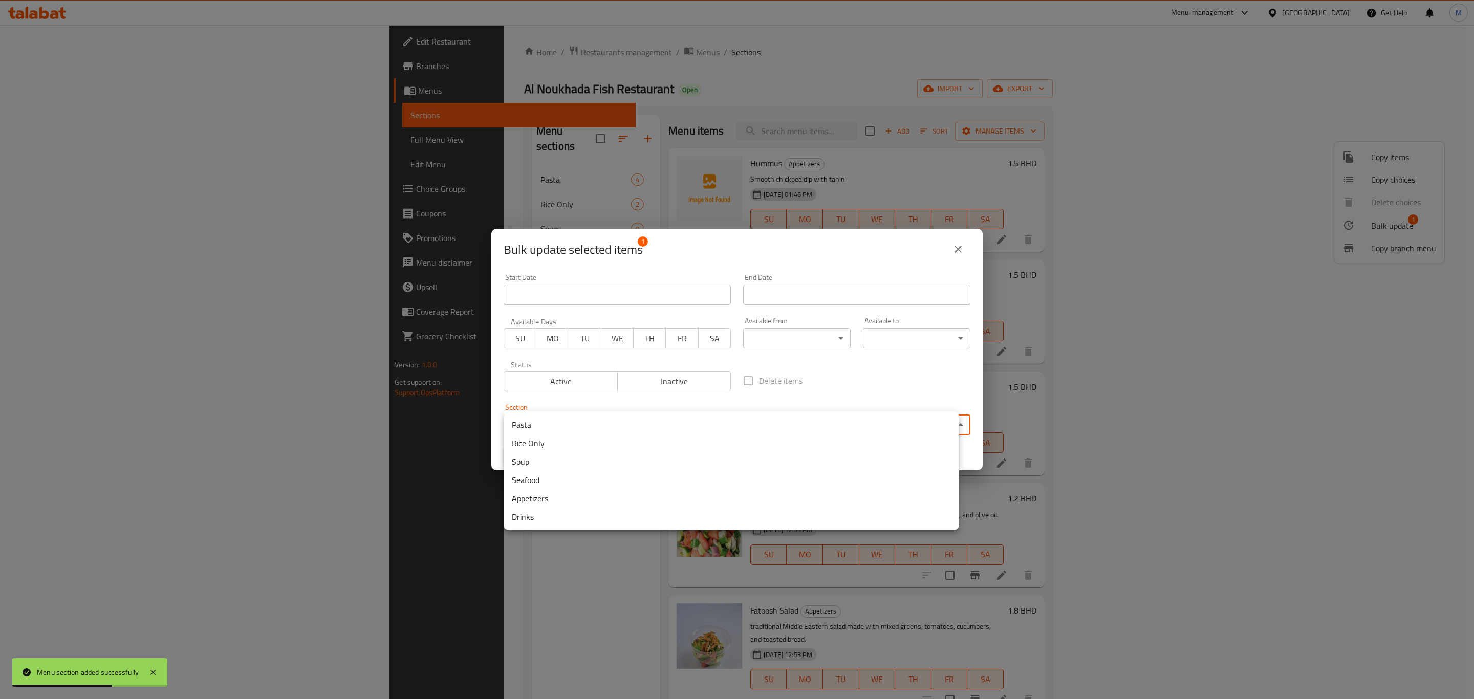
click at [603, 430] on body "Menu section added successfully ​ Menu-management [GEOGRAPHIC_DATA] Get Help M …" at bounding box center [737, 362] width 1474 height 674
click at [575, 466] on li "Soup" at bounding box center [730, 461] width 455 height 18
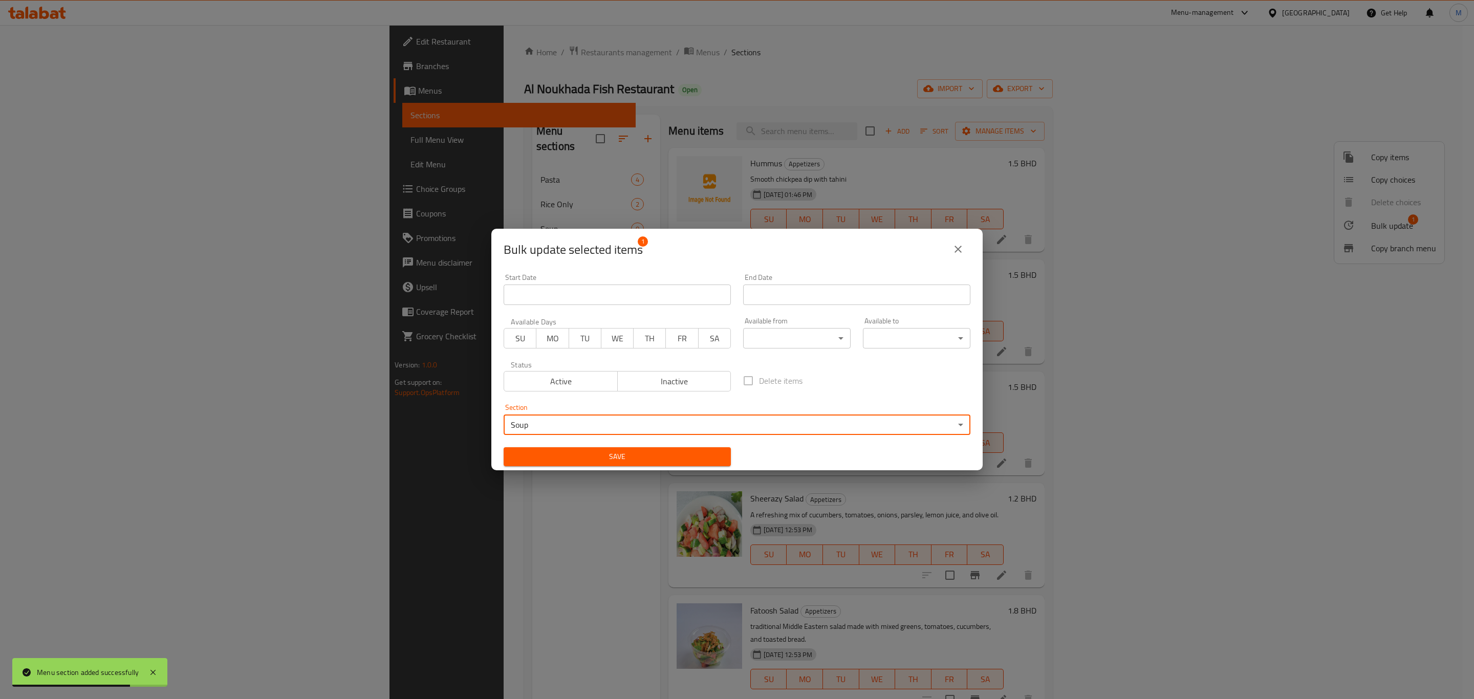
click at [616, 450] on span "Save" at bounding box center [617, 456] width 211 height 13
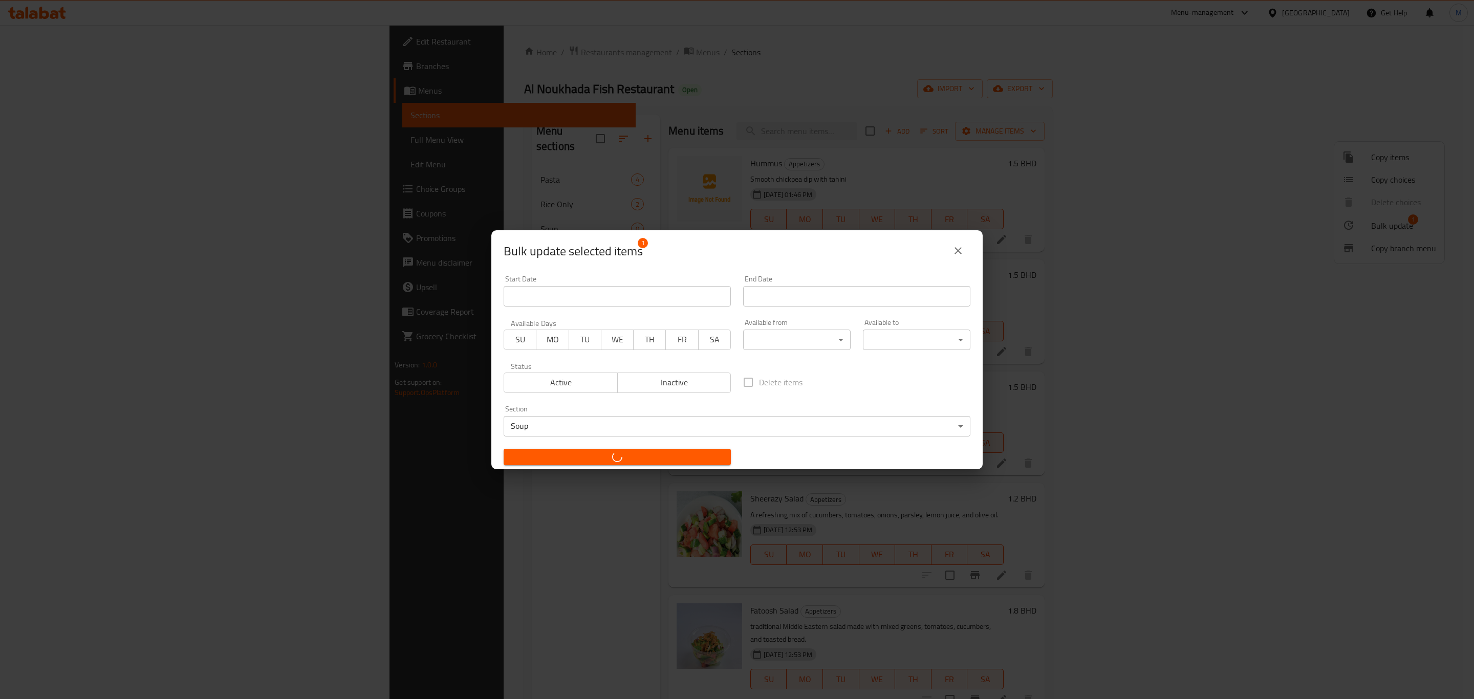
checkbox input "false"
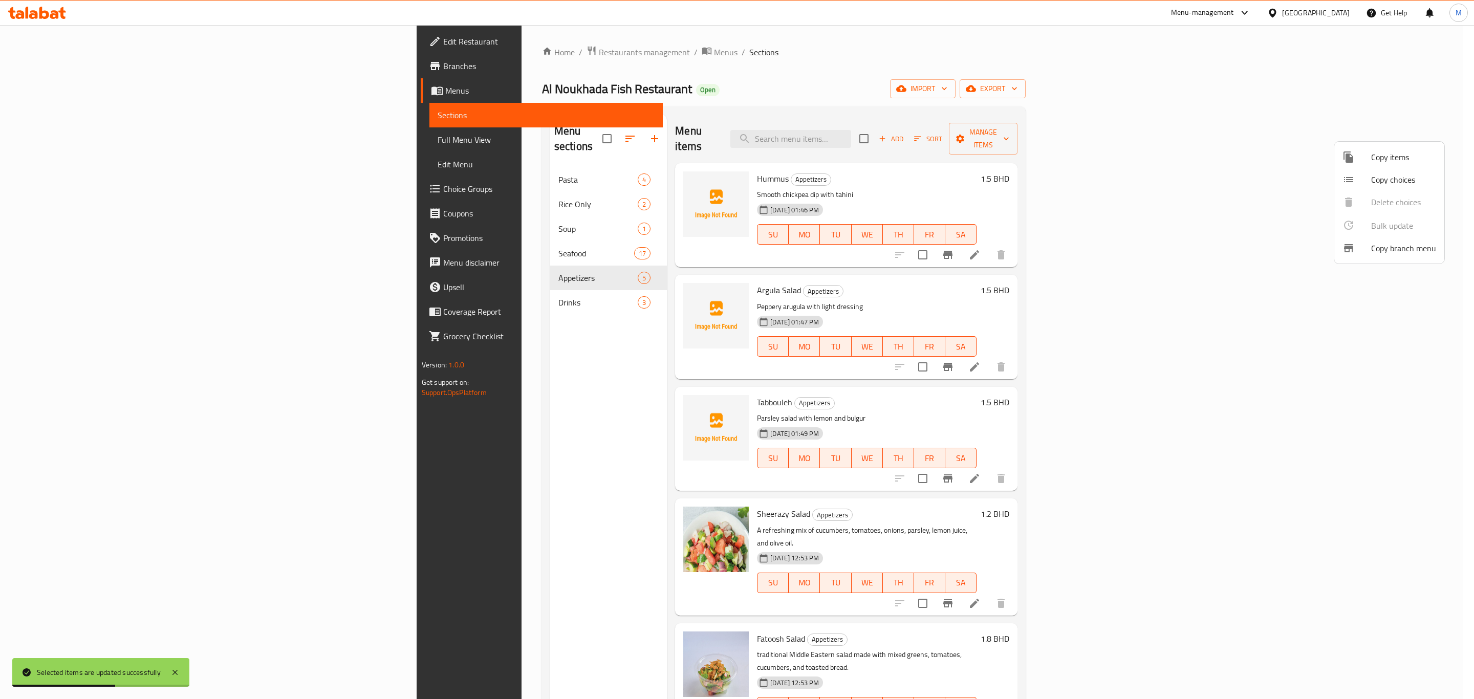
click at [370, 293] on div at bounding box center [737, 349] width 1474 height 699
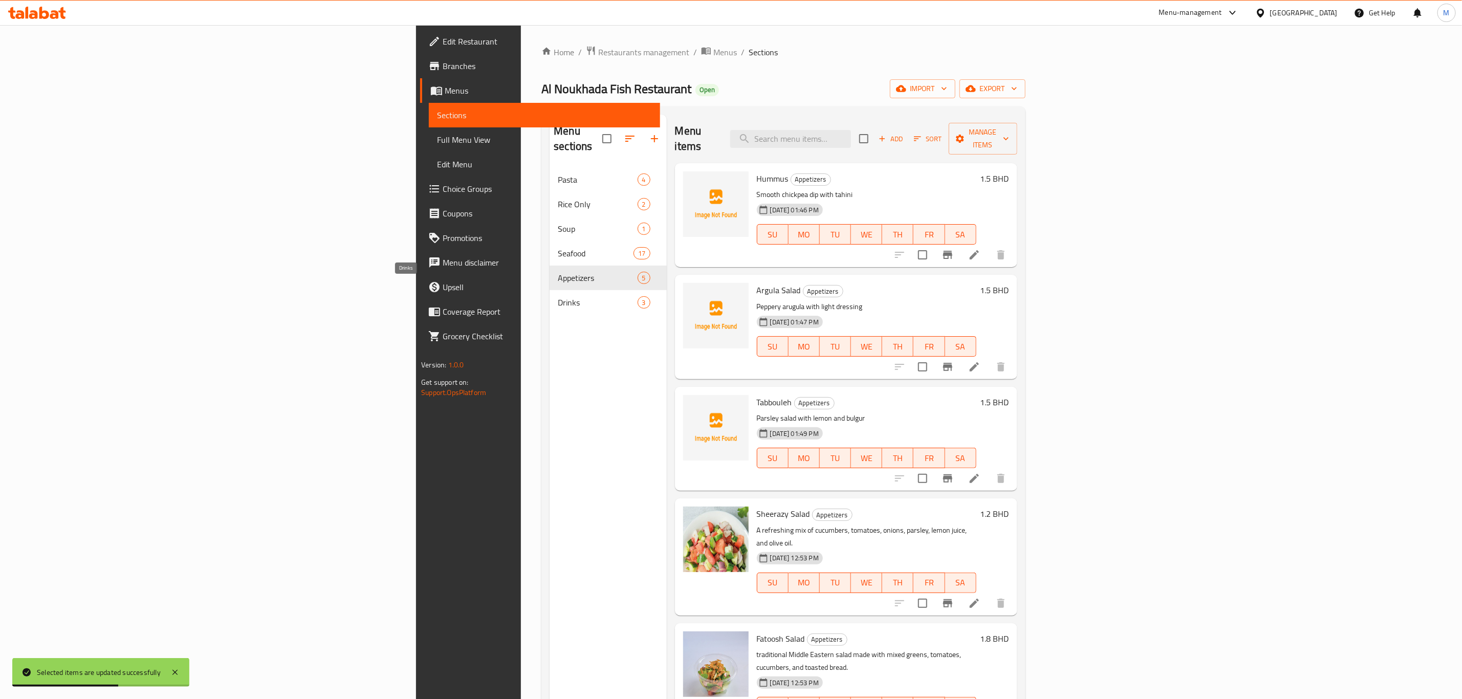
click at [558, 296] on span "Drinks" at bounding box center [597, 302] width 79 height 12
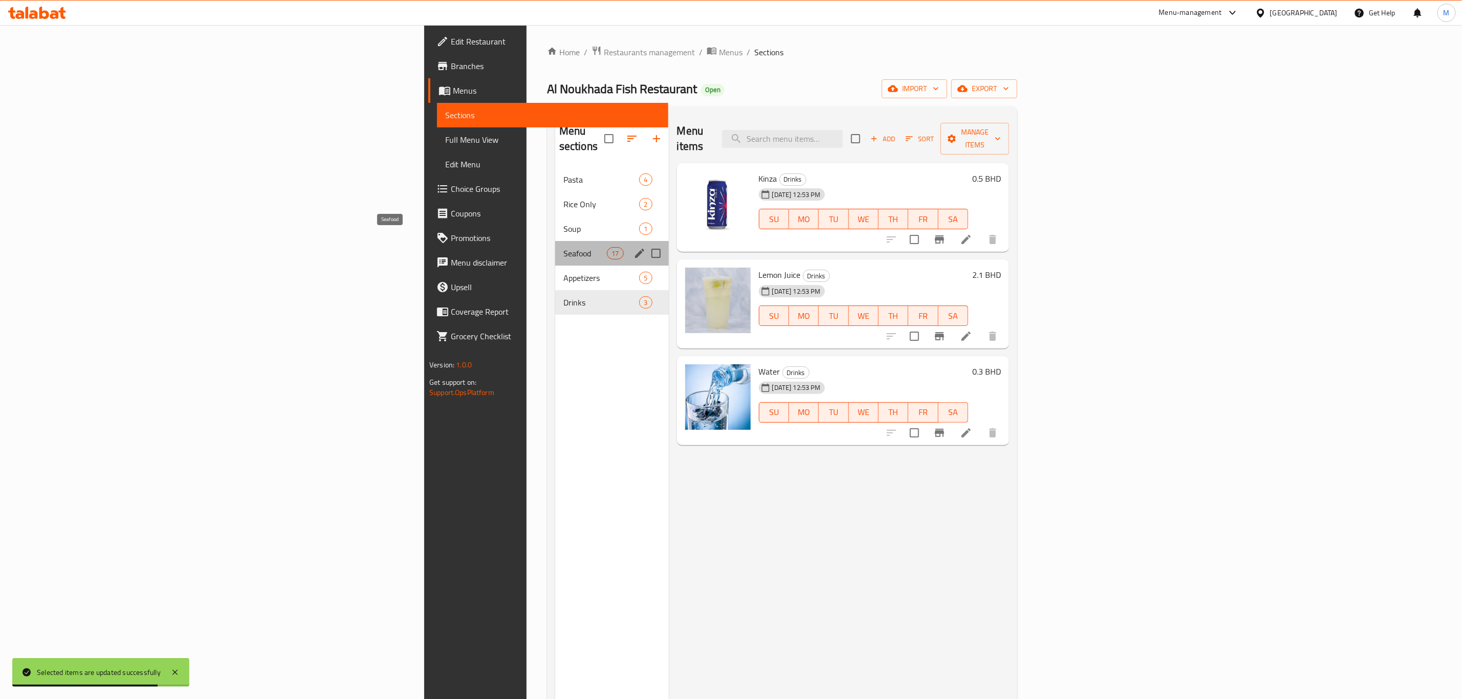
click at [563, 247] on span "Seafood" at bounding box center [584, 253] width 43 height 12
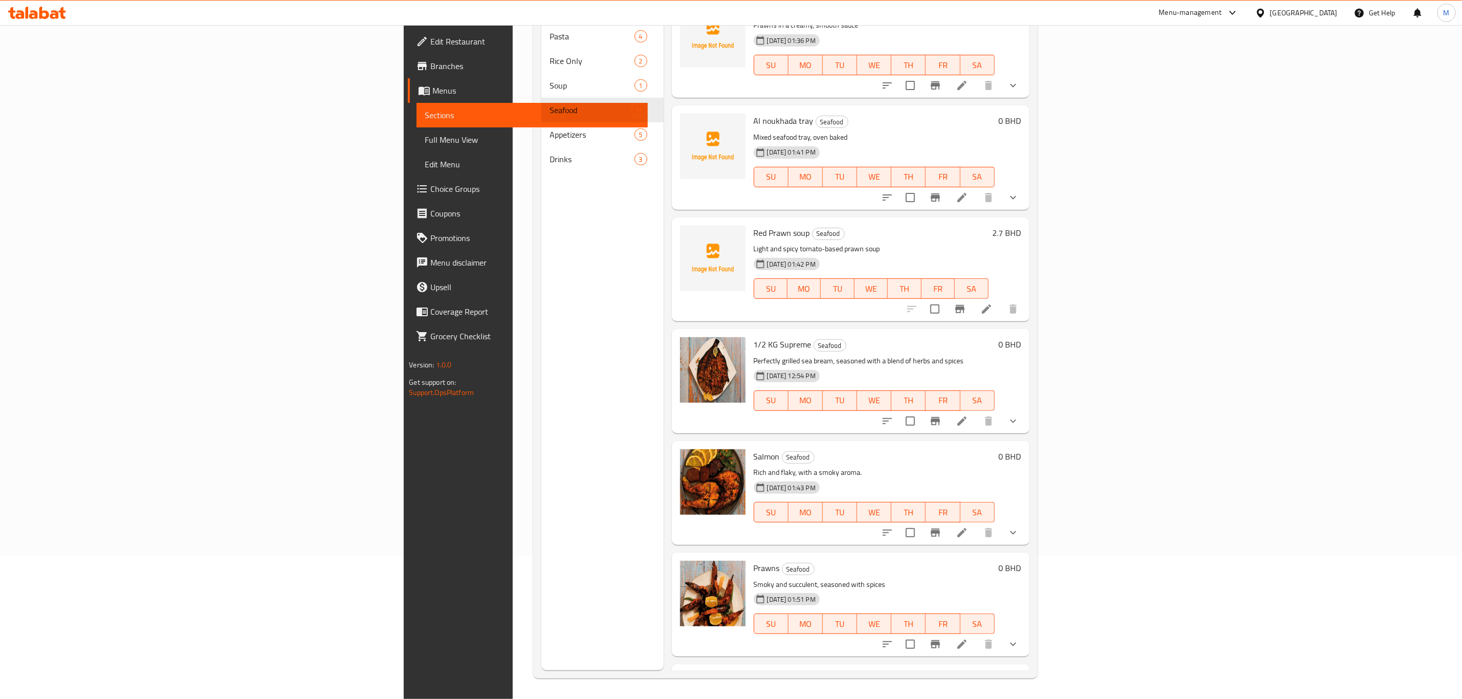
scroll to position [673, 0]
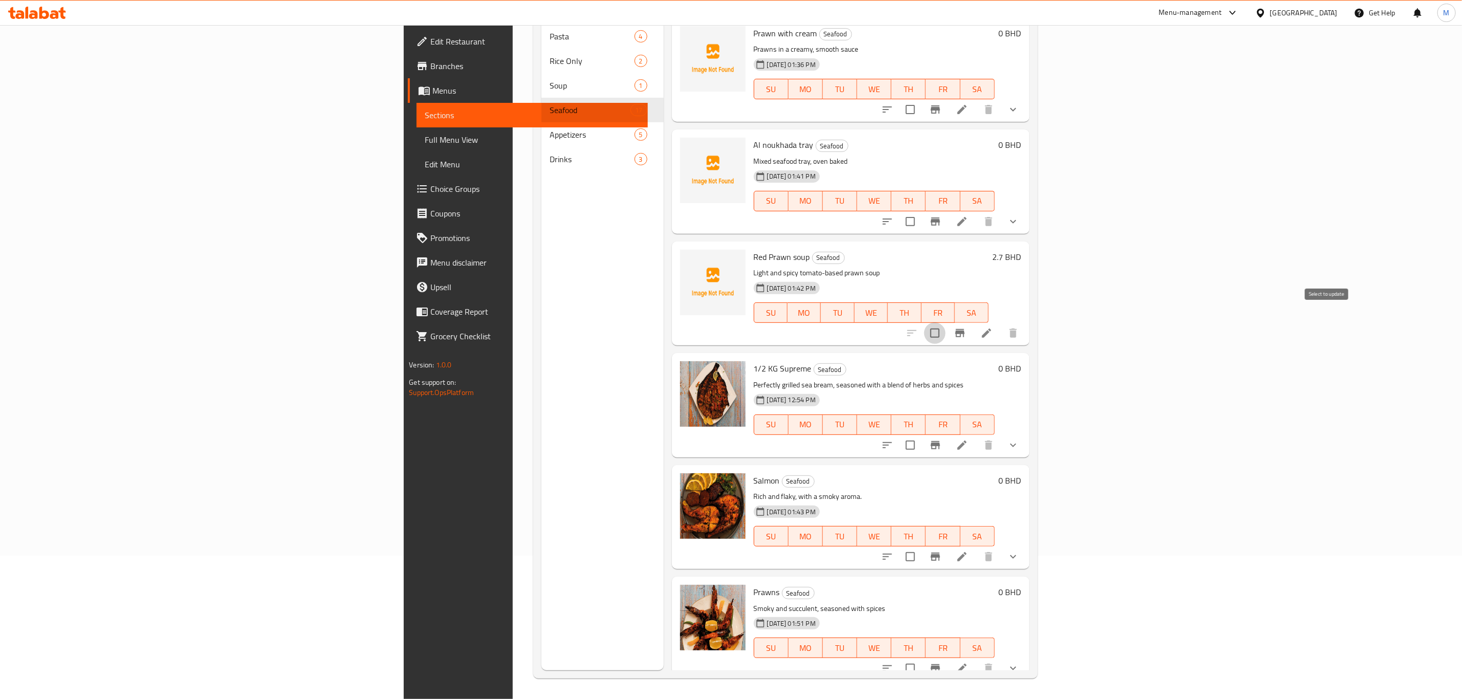
click at [946, 322] on input "checkbox" at bounding box center [934, 332] width 21 height 21
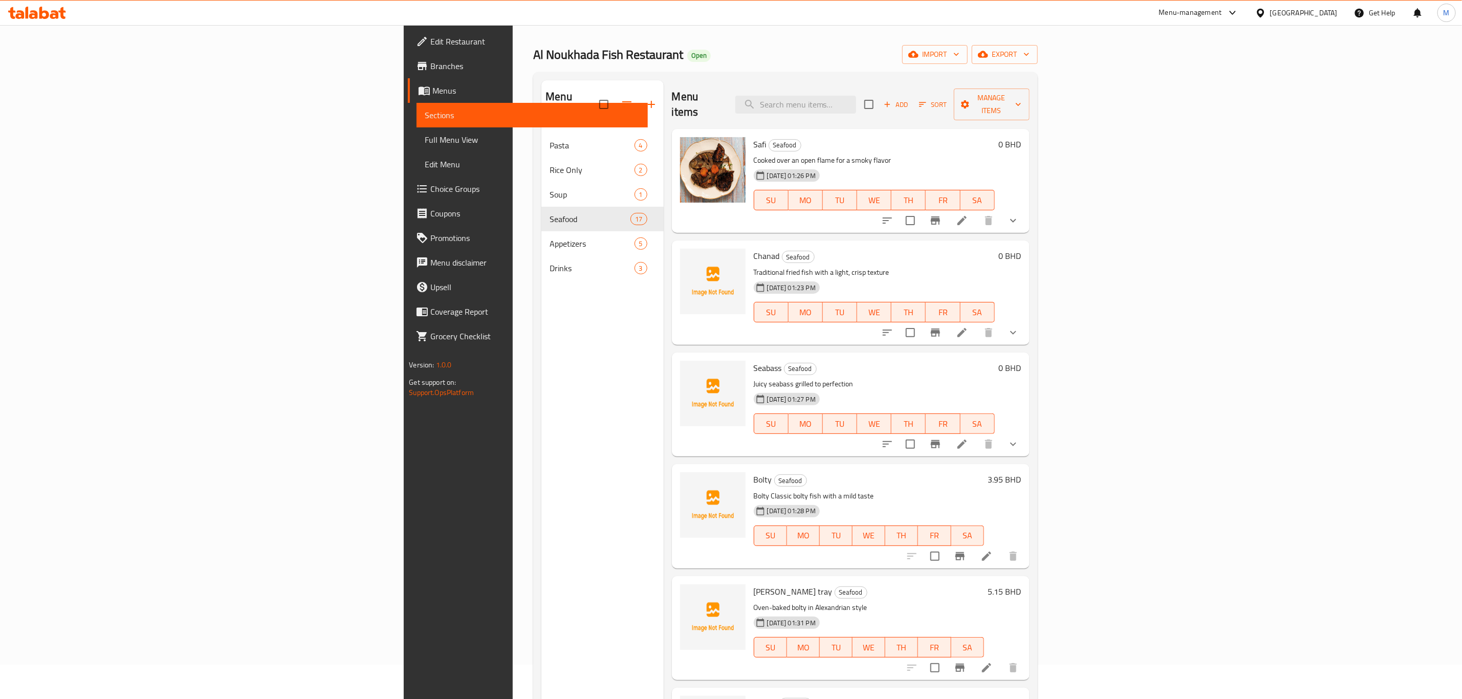
scroll to position [0, 0]
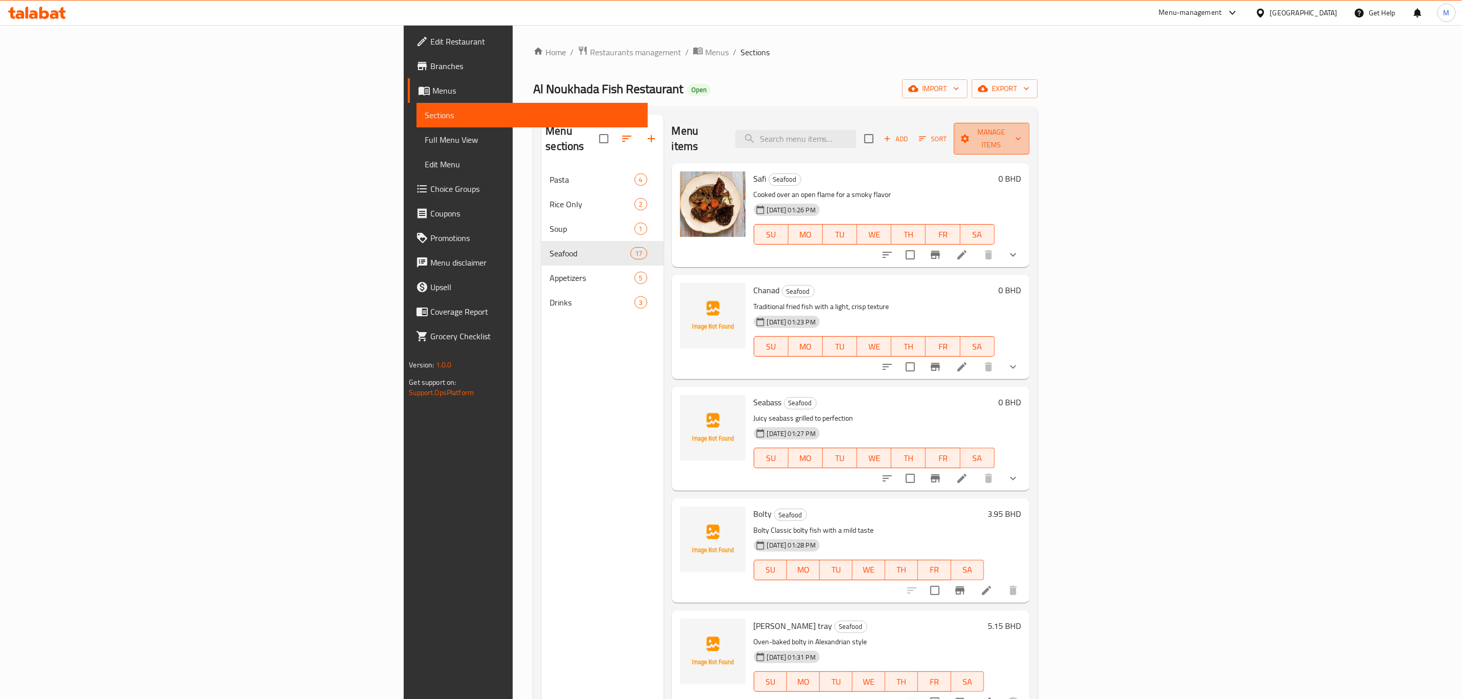
click at [1021, 127] on span "Manage items" at bounding box center [991, 139] width 59 height 26
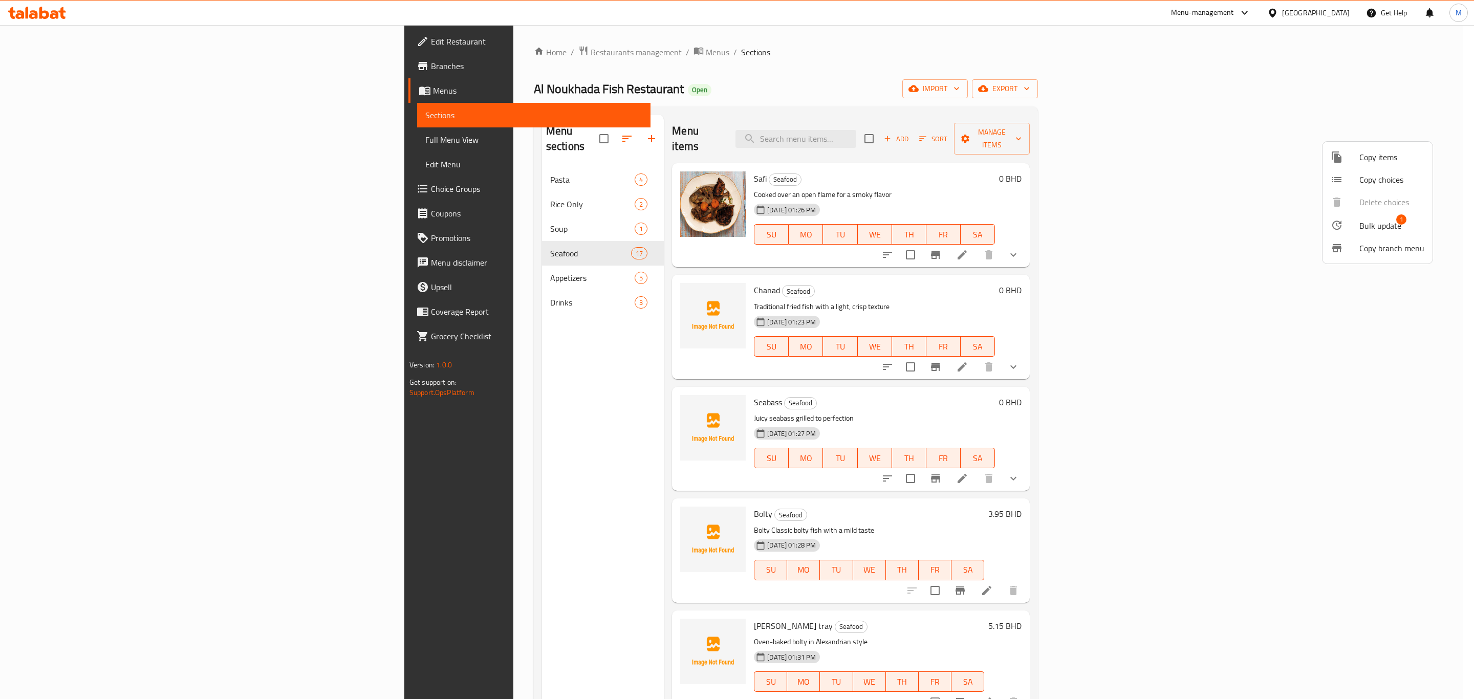
click at [1354, 224] on div at bounding box center [1344, 225] width 29 height 12
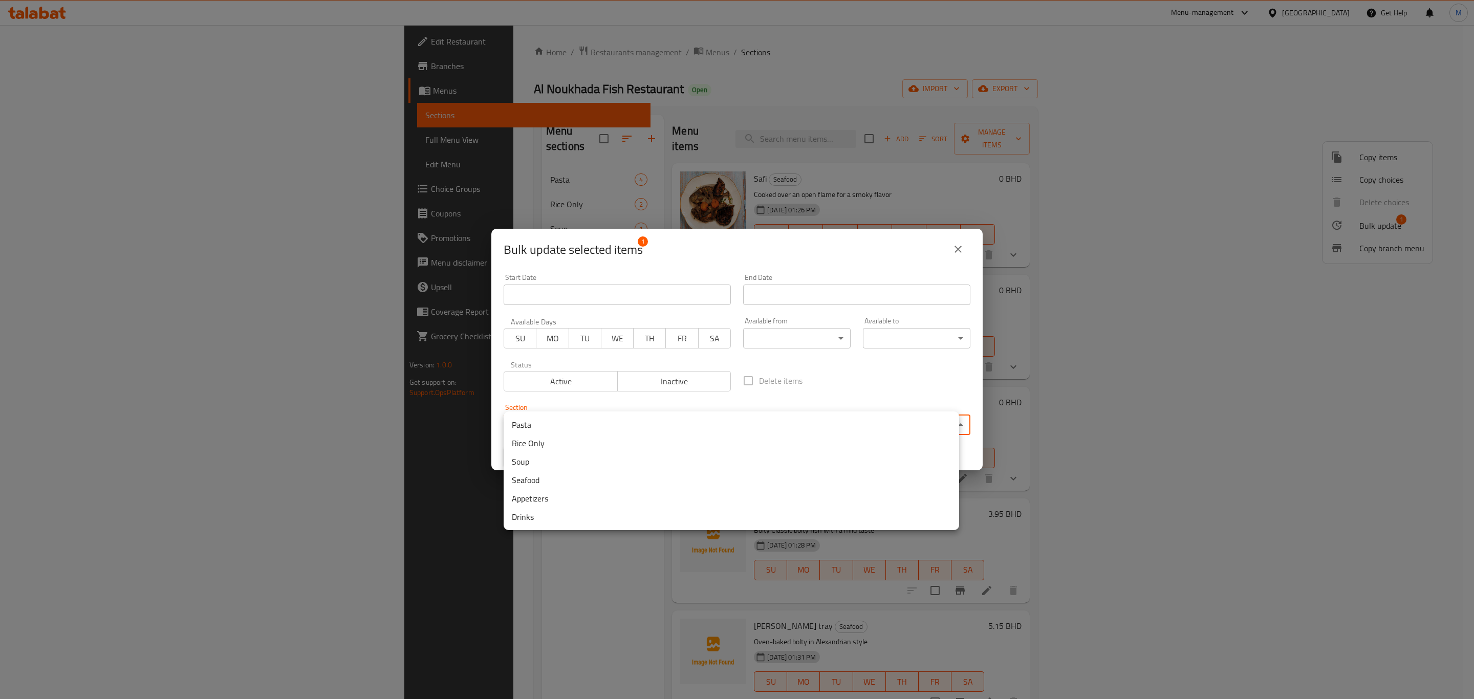
click at [696, 432] on body "​ Menu-management [GEOGRAPHIC_DATA] Get Help M Edit Restaurant Branches Menus S…" at bounding box center [737, 362] width 1474 height 674
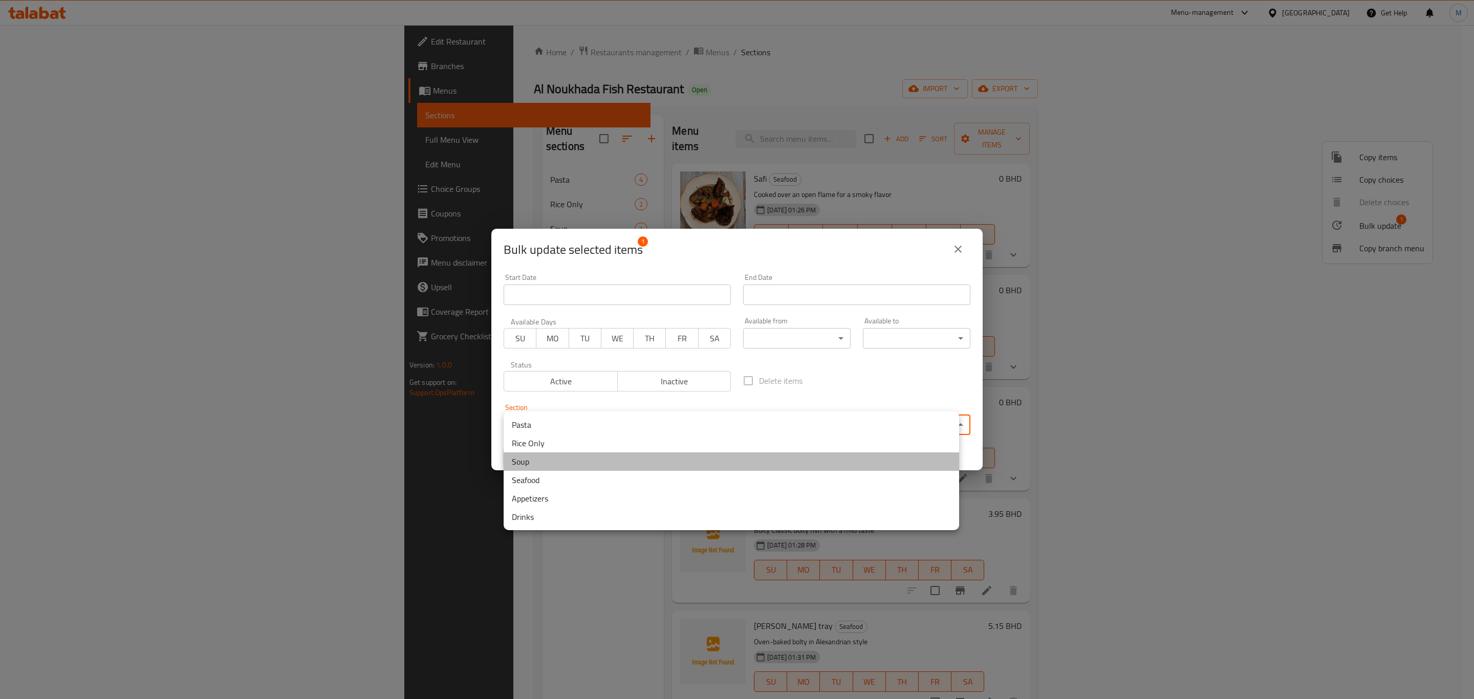
click at [654, 464] on li "Soup" at bounding box center [730, 461] width 455 height 18
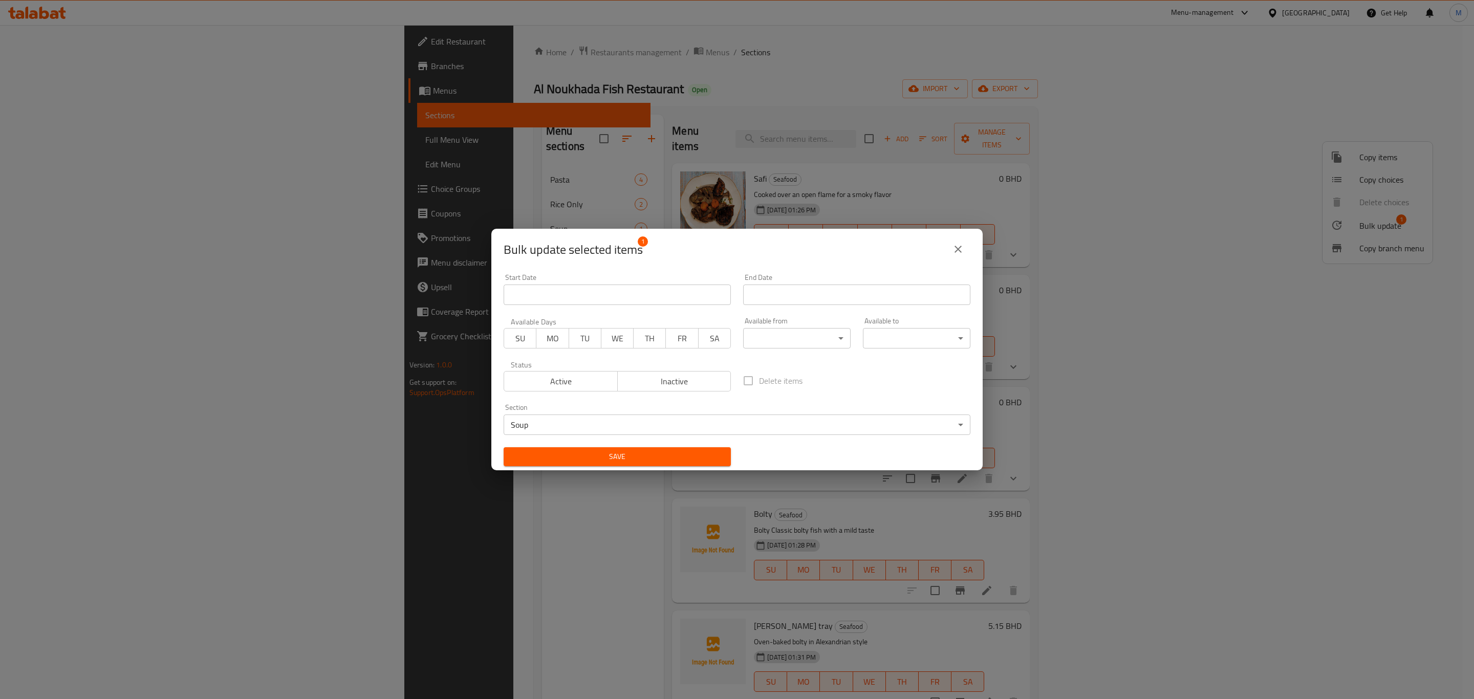
click at [623, 459] on span "Save" at bounding box center [617, 456] width 211 height 13
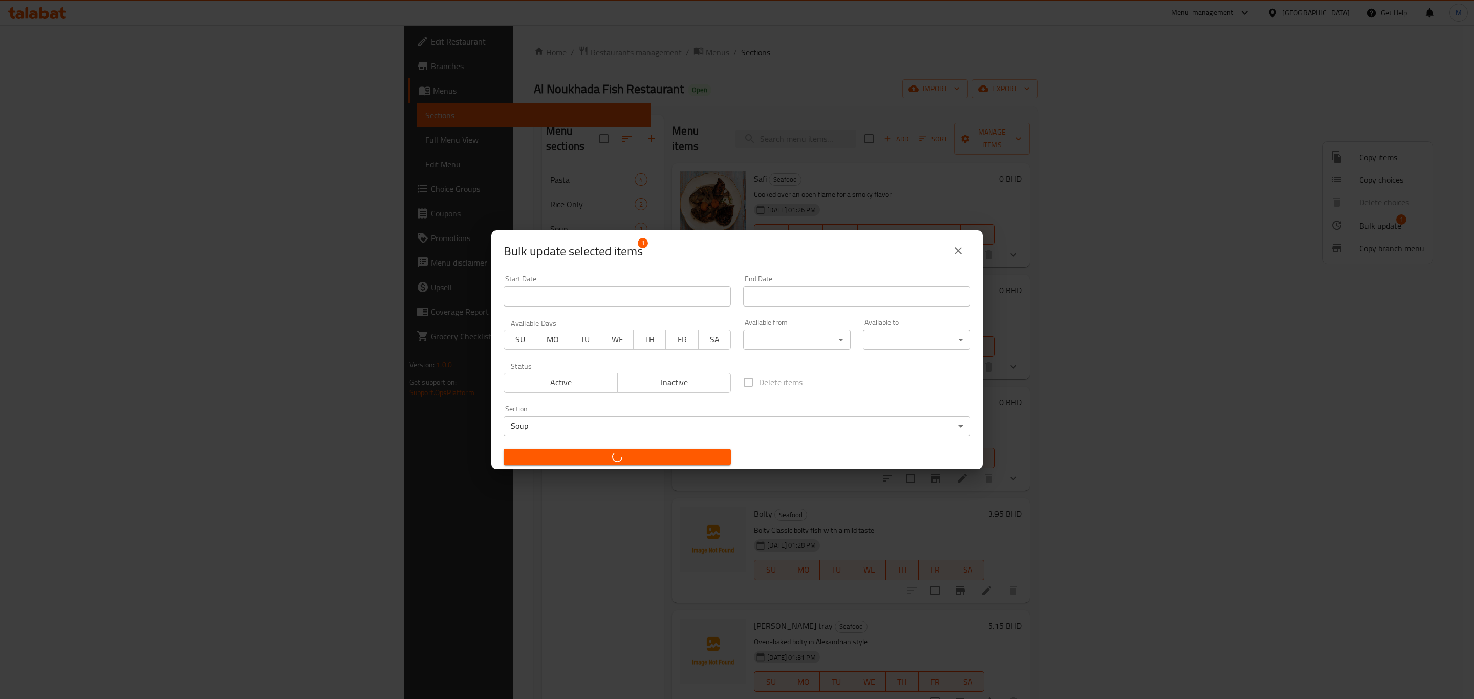
checkbox input "false"
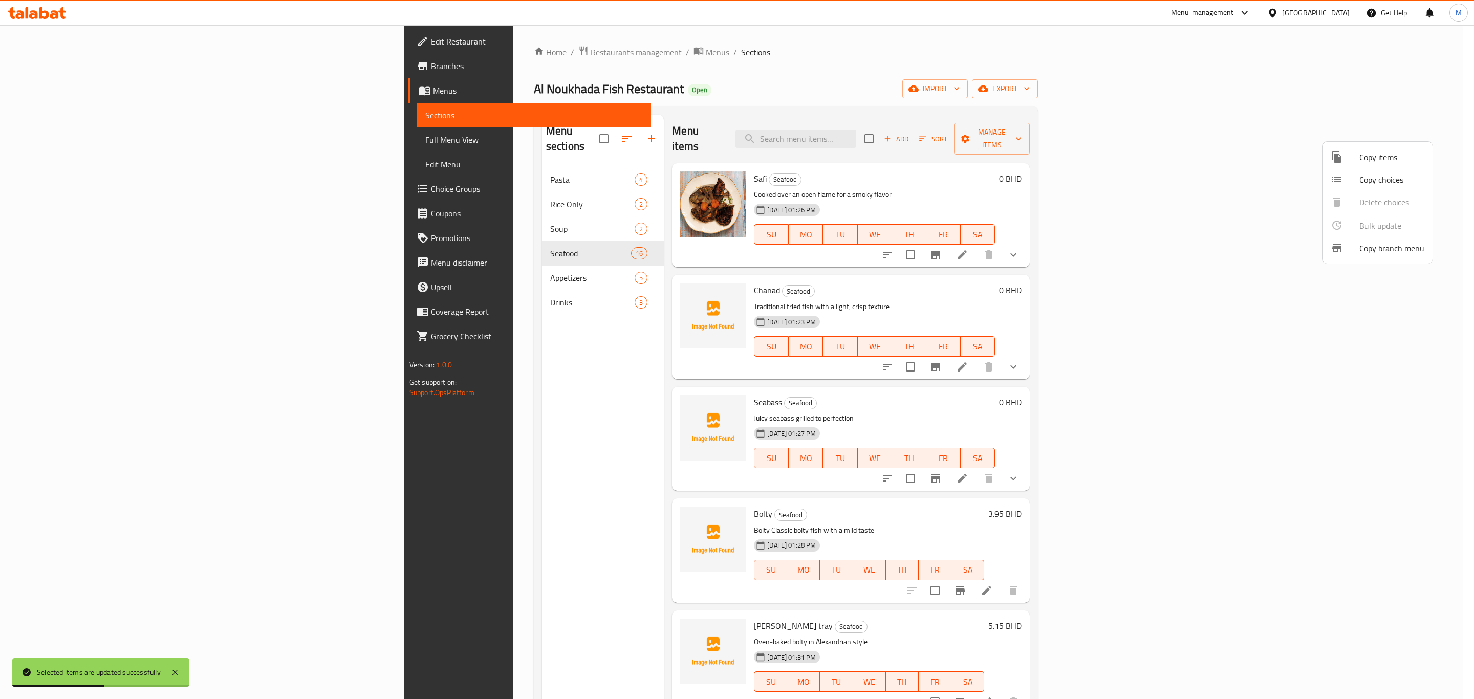
click at [393, 204] on div at bounding box center [737, 349] width 1474 height 699
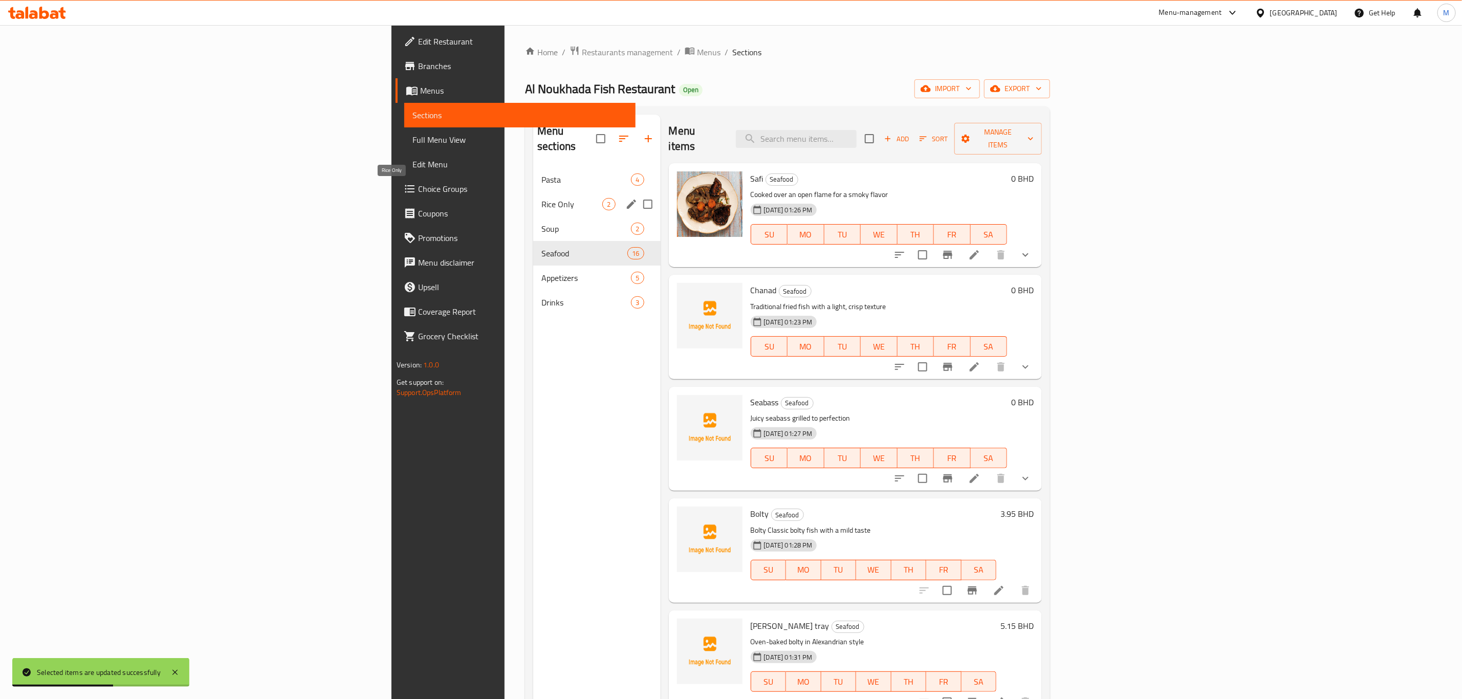
click at [541, 198] on span "Rice Only" at bounding box center [571, 204] width 61 height 12
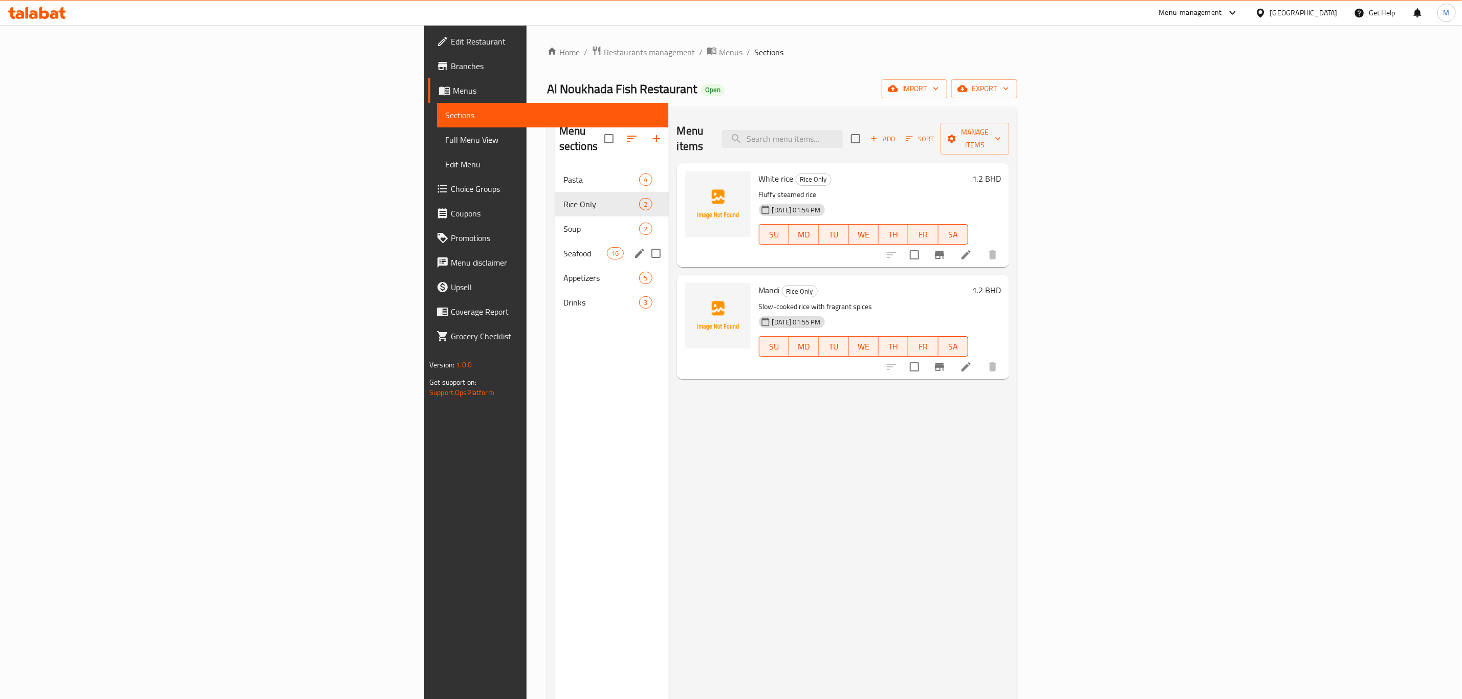
click at [555, 241] on div "Seafood 16" at bounding box center [612, 253] width 114 height 25
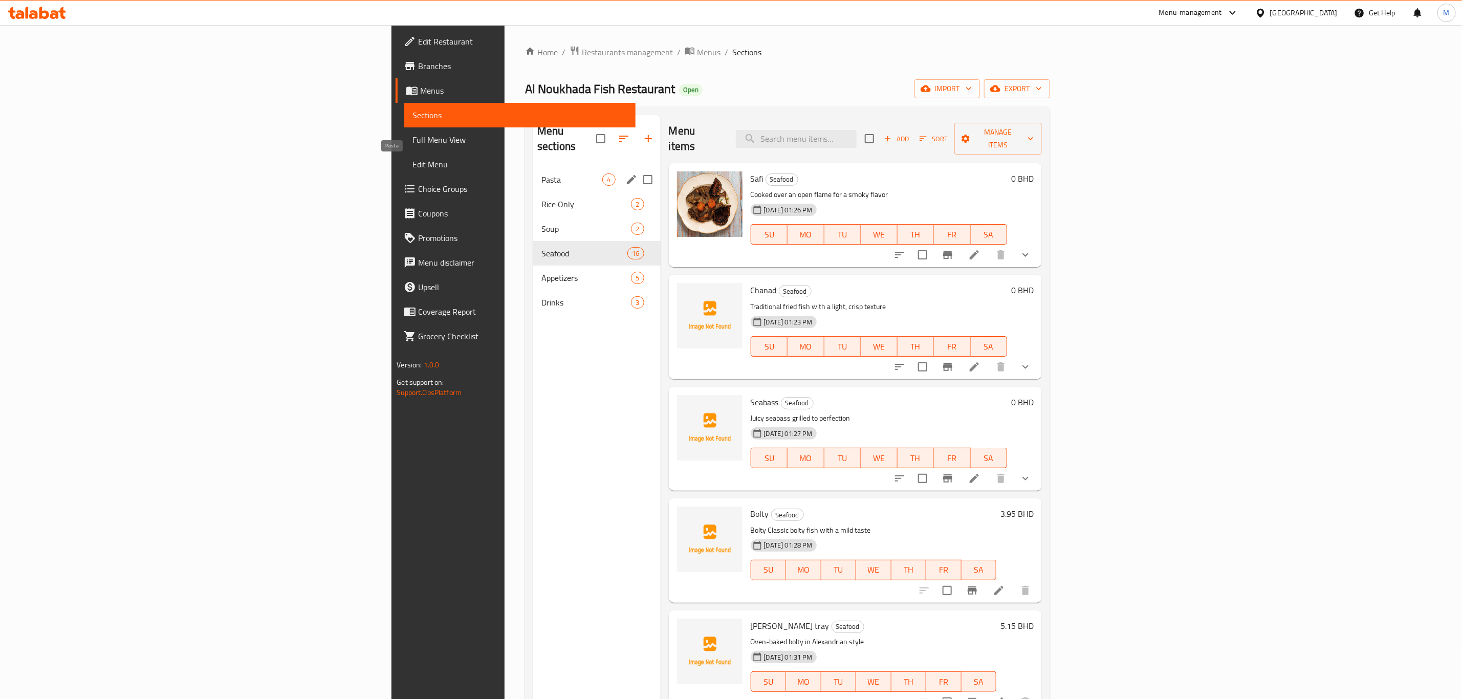
click at [533, 172] on div "Pasta 4" at bounding box center [596, 179] width 127 height 25
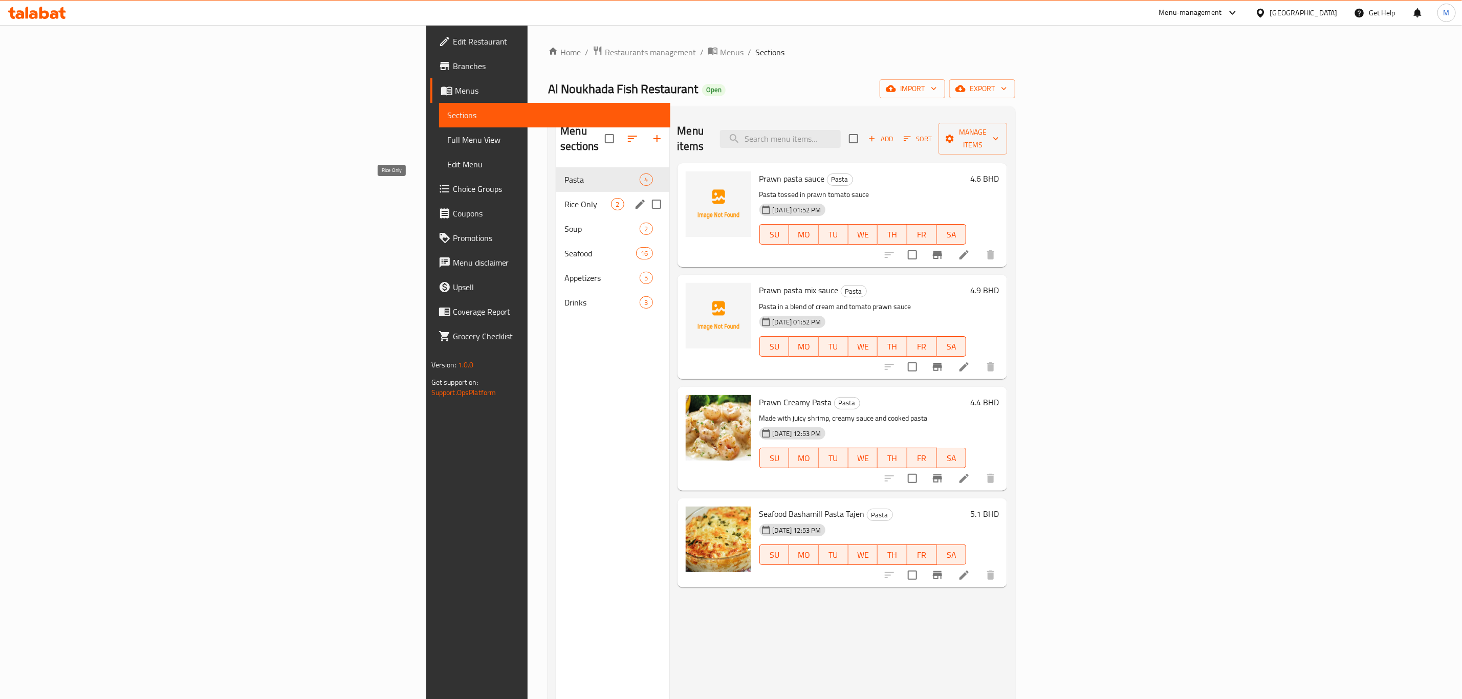
click at [564, 198] on span "Rice Only" at bounding box center [587, 204] width 47 height 12
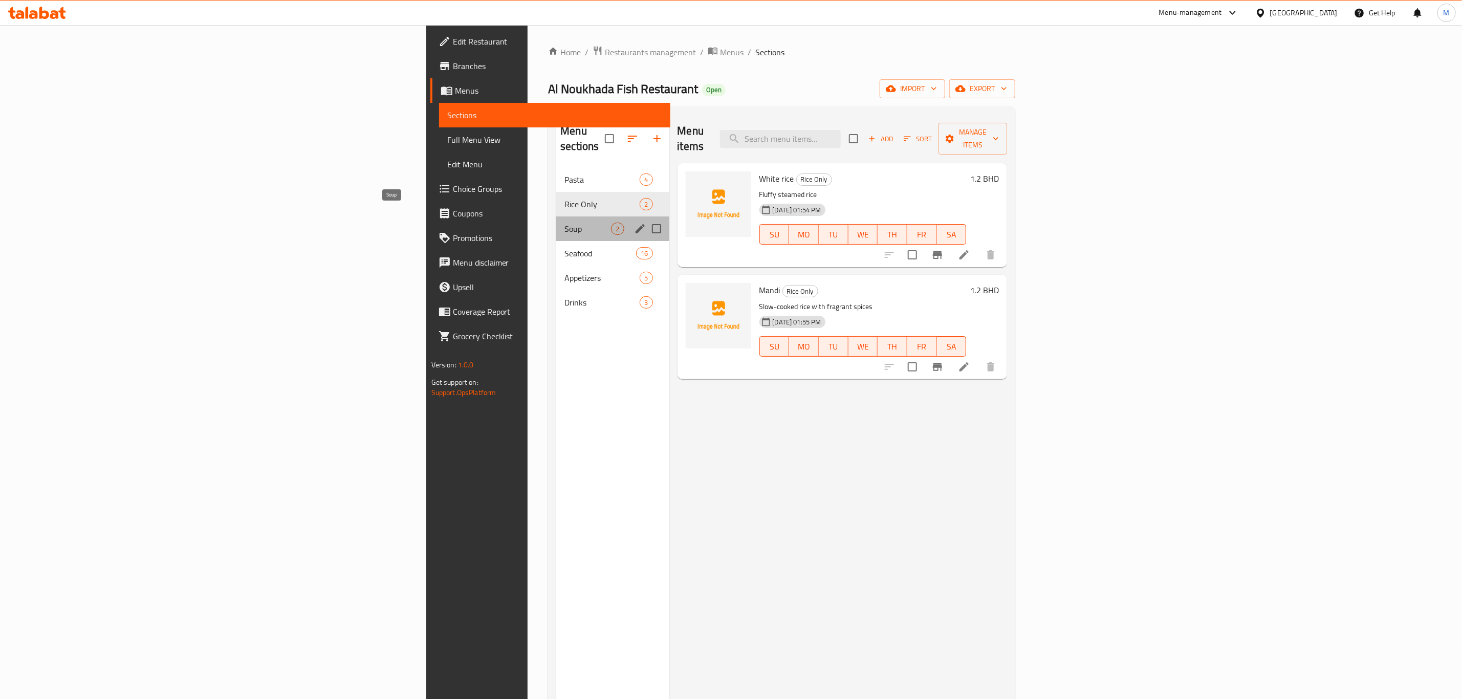
click at [564, 223] on span "Soup" at bounding box center [587, 229] width 47 height 12
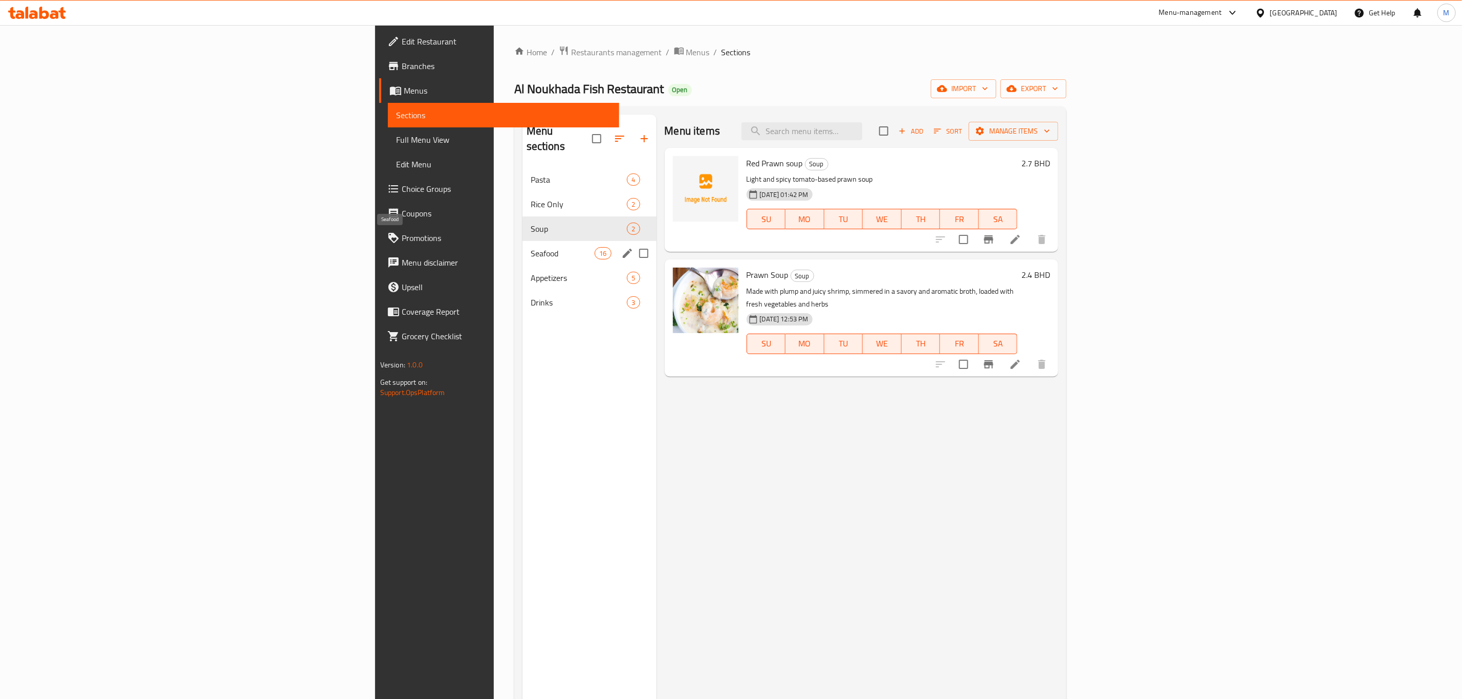
click at [531, 247] on span "Seafood" at bounding box center [563, 253] width 64 height 12
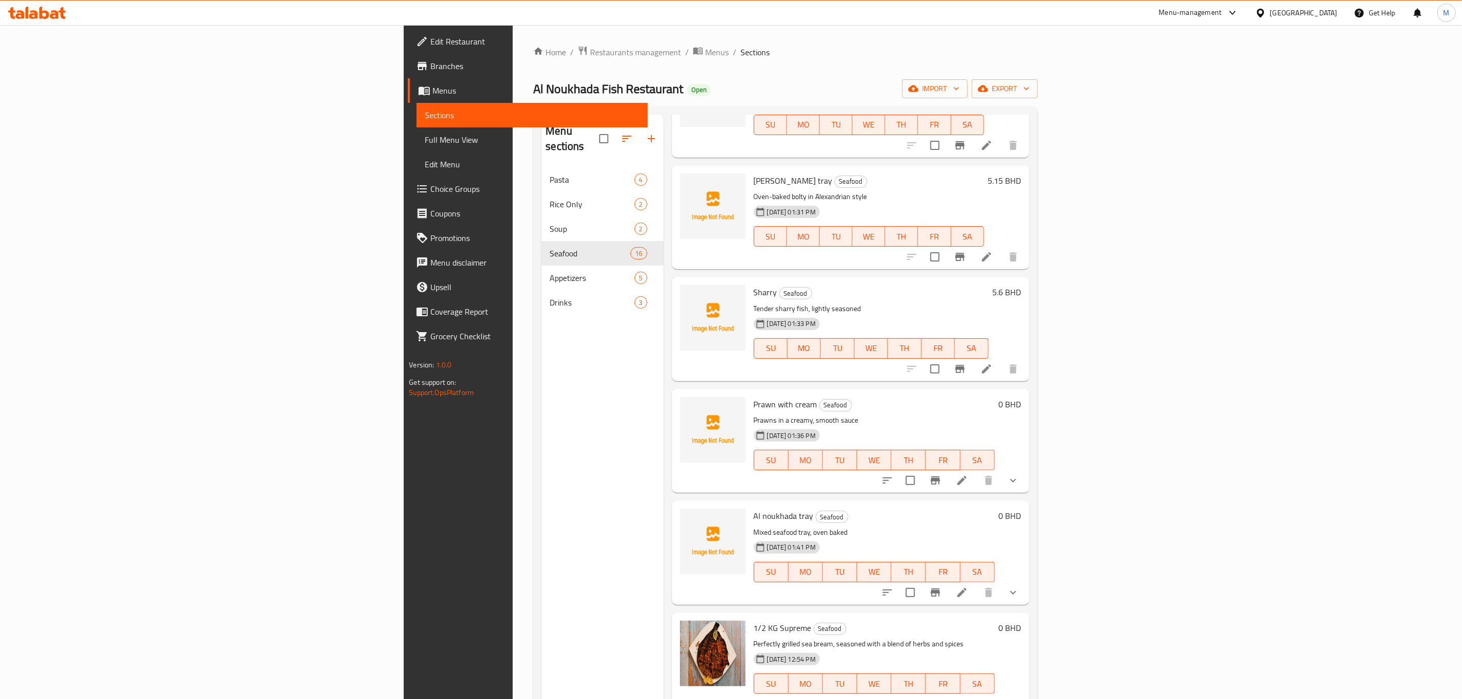
scroll to position [407, 0]
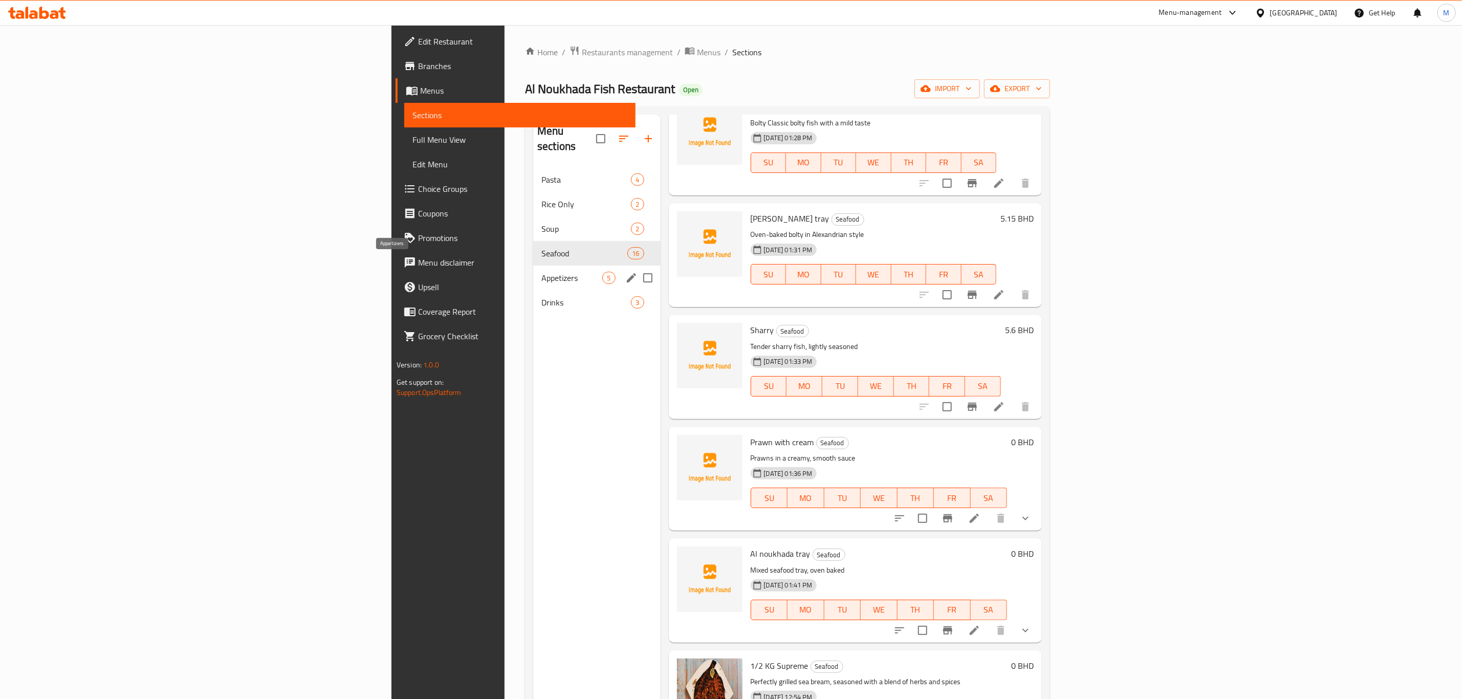
click at [533, 266] on div "Appetizers 5" at bounding box center [596, 278] width 127 height 25
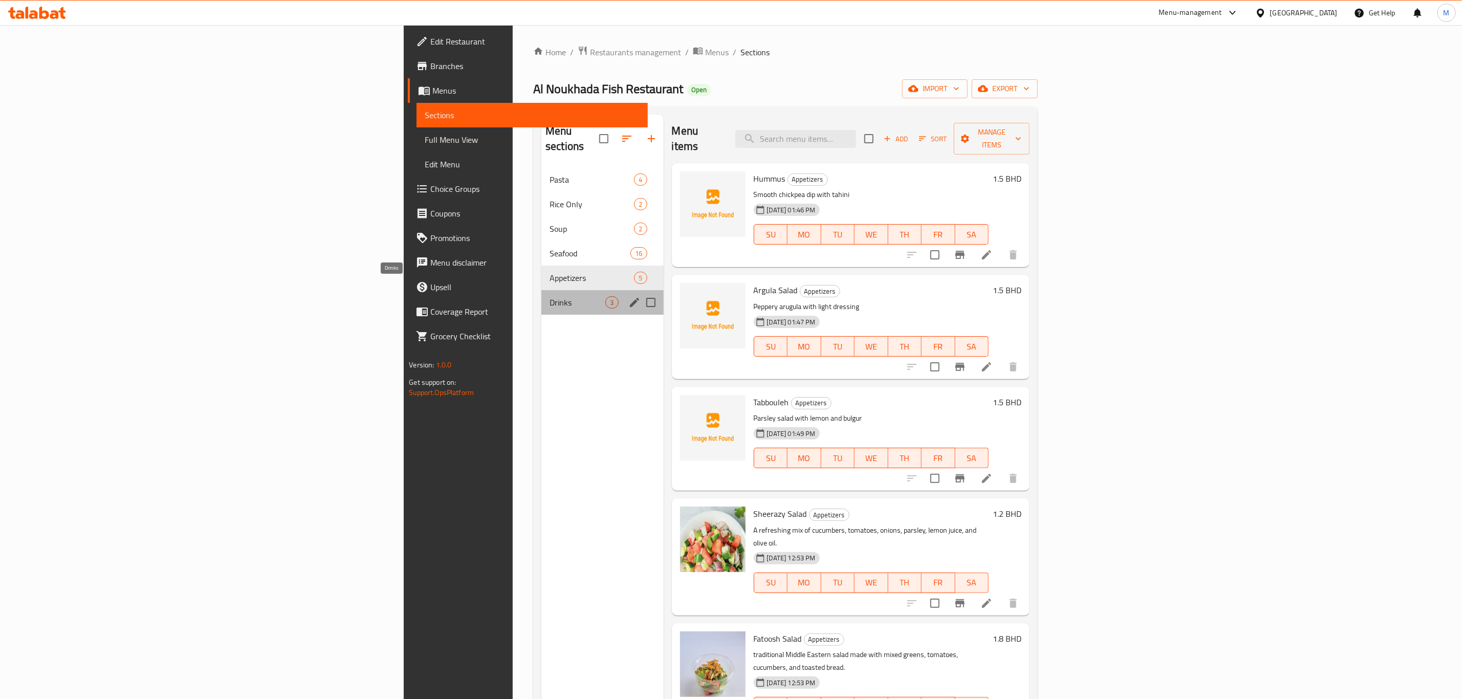
click at [550, 296] on span "Drinks" at bounding box center [578, 302] width 56 height 12
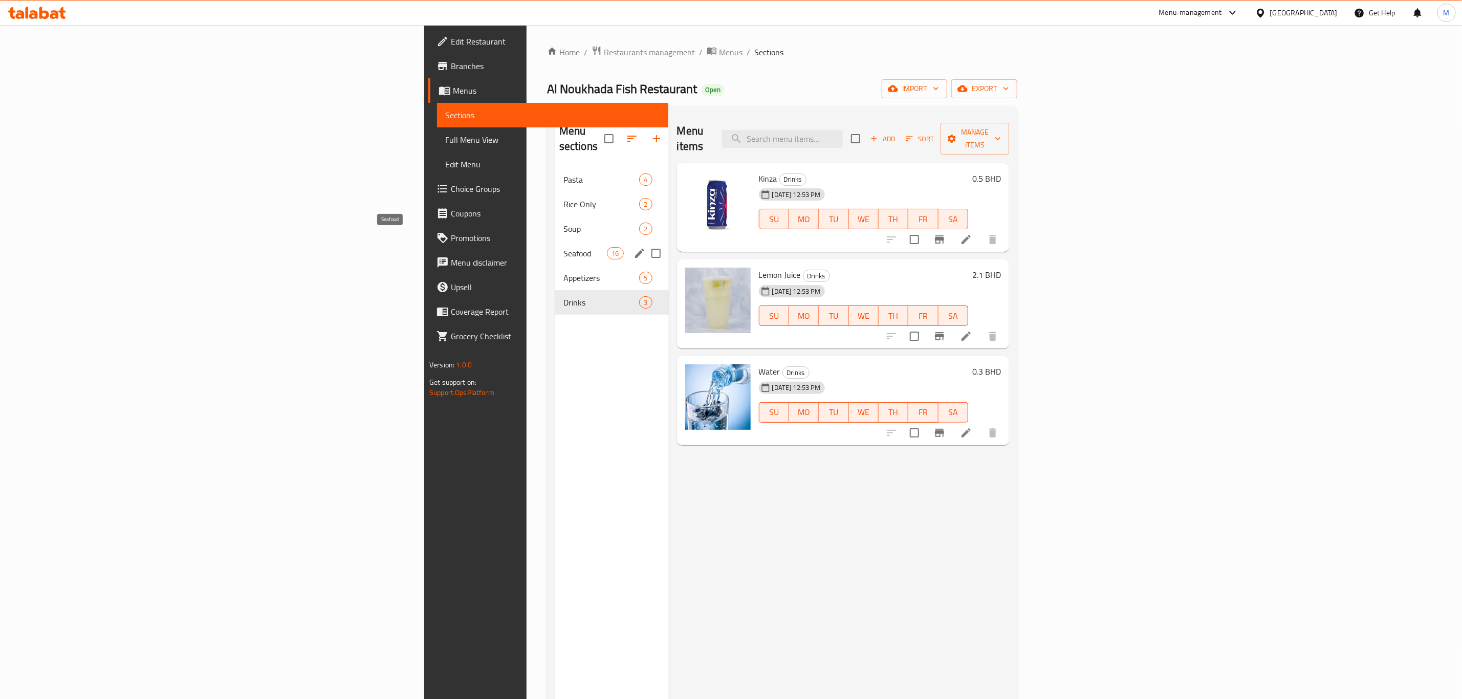
click at [563, 247] on span "Seafood" at bounding box center [584, 253] width 43 height 12
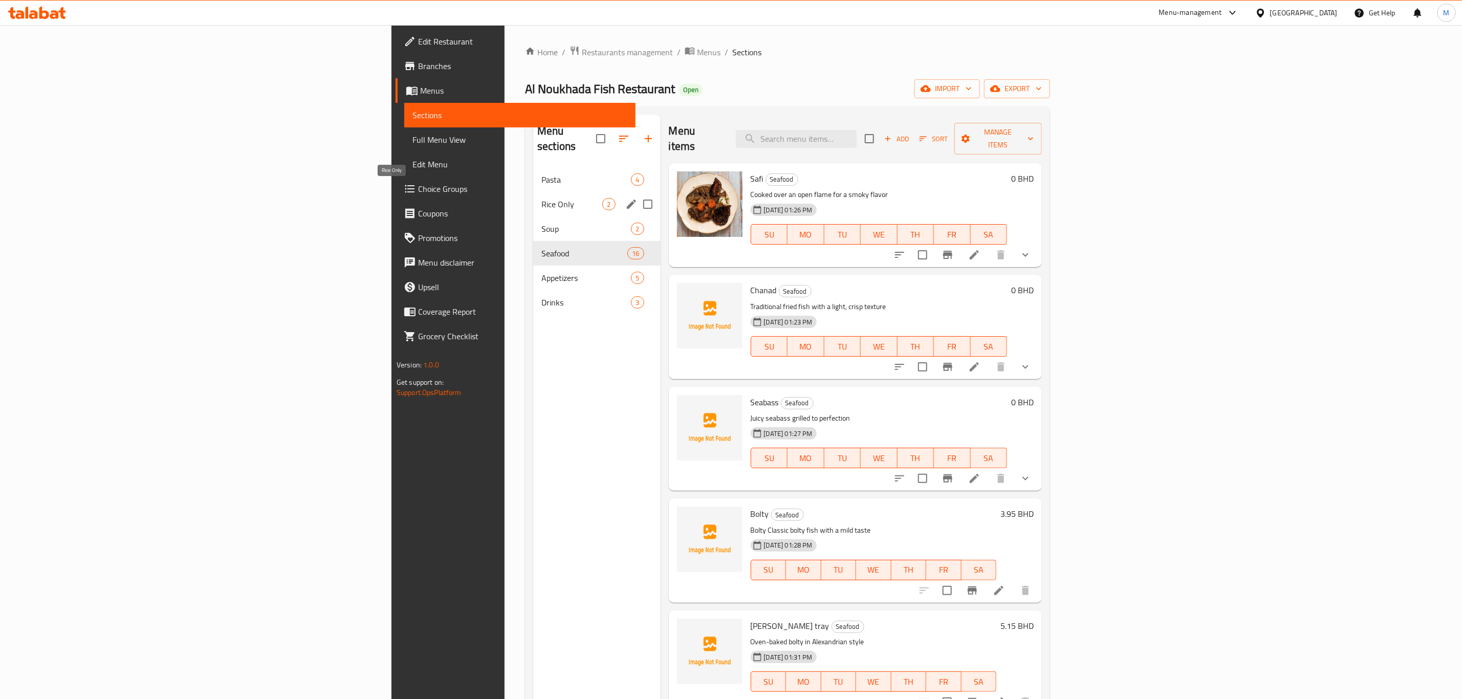
click at [541, 198] on span "Rice Only" at bounding box center [571, 204] width 61 height 12
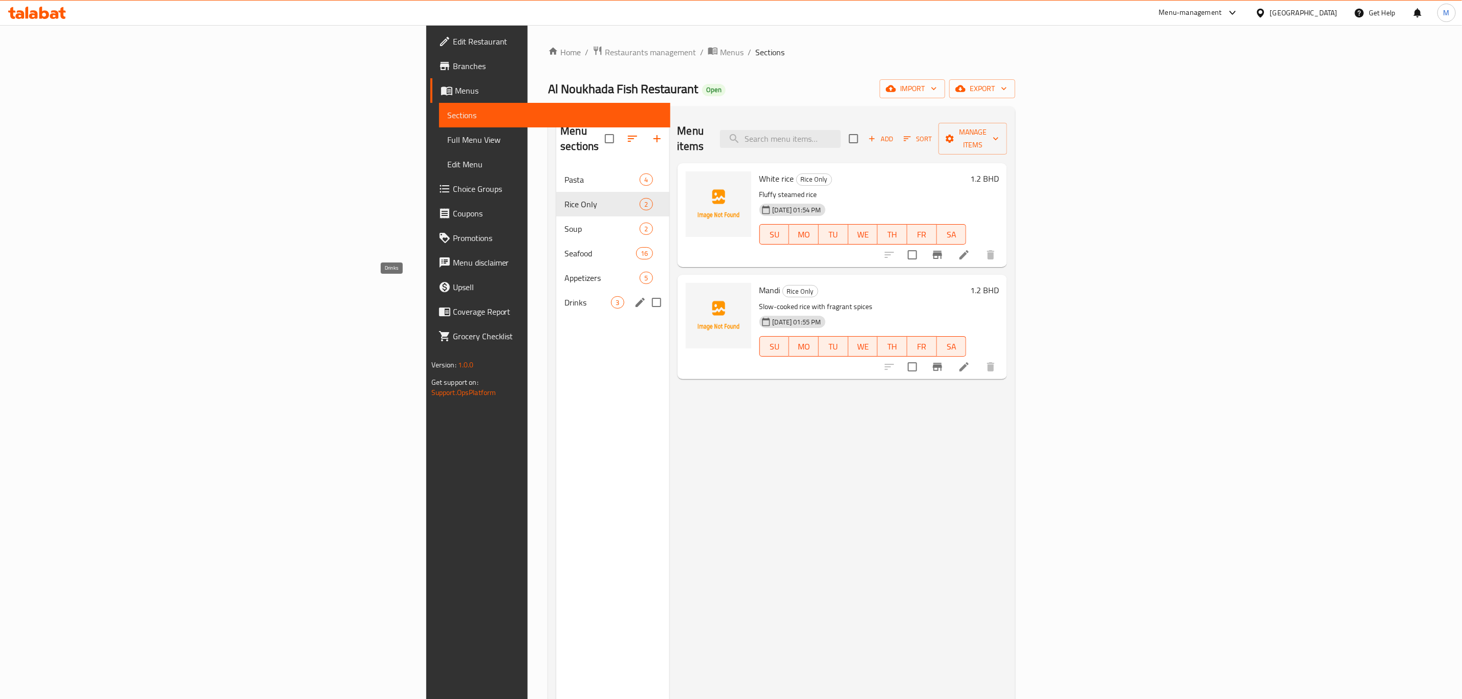
click at [564, 296] on span "Drinks" at bounding box center [587, 302] width 47 height 12
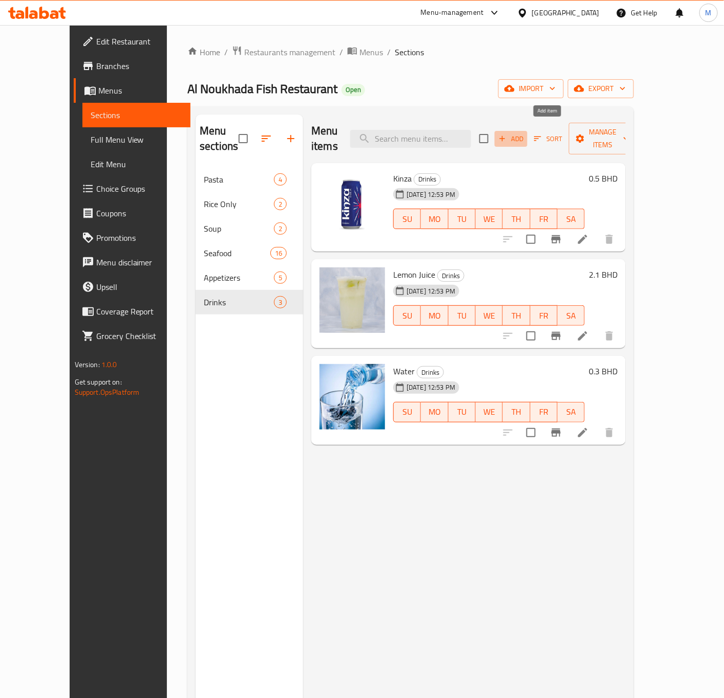
click at [524, 133] on span "Add" at bounding box center [511, 139] width 28 height 12
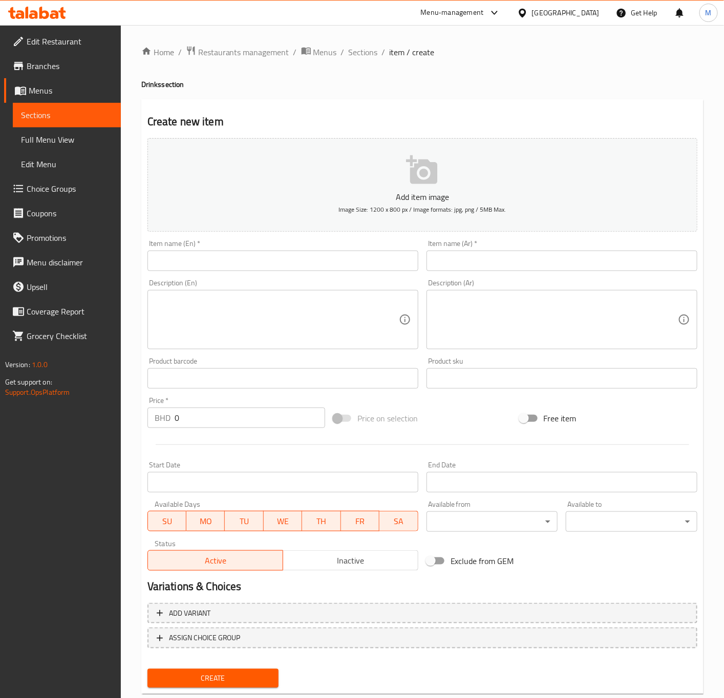
click at [172, 254] on div "Item name (En)   * Item name (En) *" at bounding box center [282, 255] width 271 height 31
click at [187, 253] on input "text" at bounding box center [282, 261] width 271 height 20
click at [181, 266] on input "text" at bounding box center [282, 261] width 271 height 20
click at [190, 233] on div "Add item image Image Size: 1200 x 800 px / Image formats: jpg, png / 5MB Max." at bounding box center [422, 185] width 558 height 102
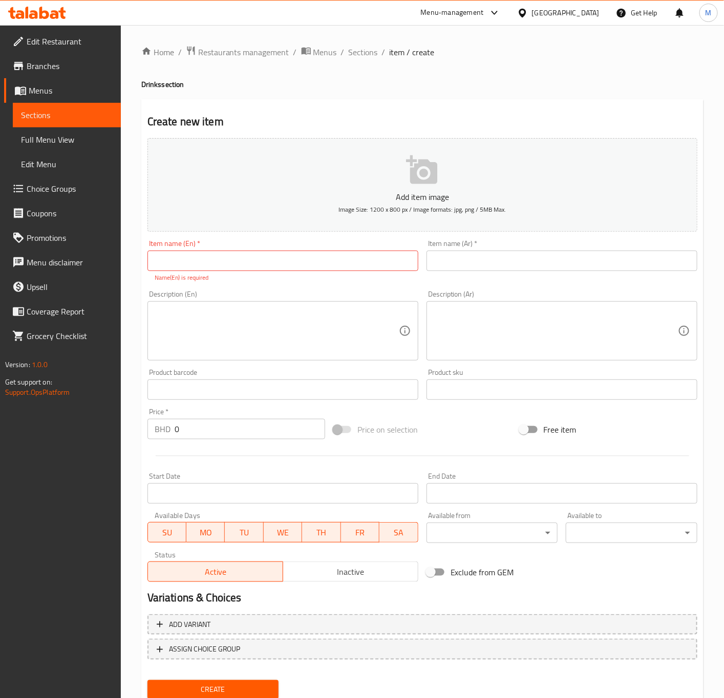
click at [192, 254] on input "text" at bounding box center [282, 261] width 271 height 20
paste input "Watermelon Juice"
type input "Watermelon Juice"
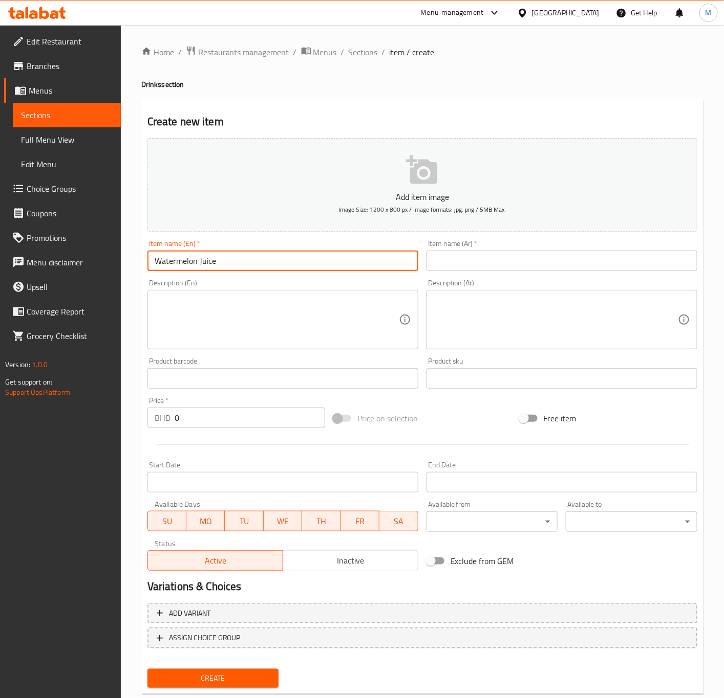
click at [464, 253] on input "text" at bounding box center [561, 261] width 271 height 20
paste input "عصير البطيخ"
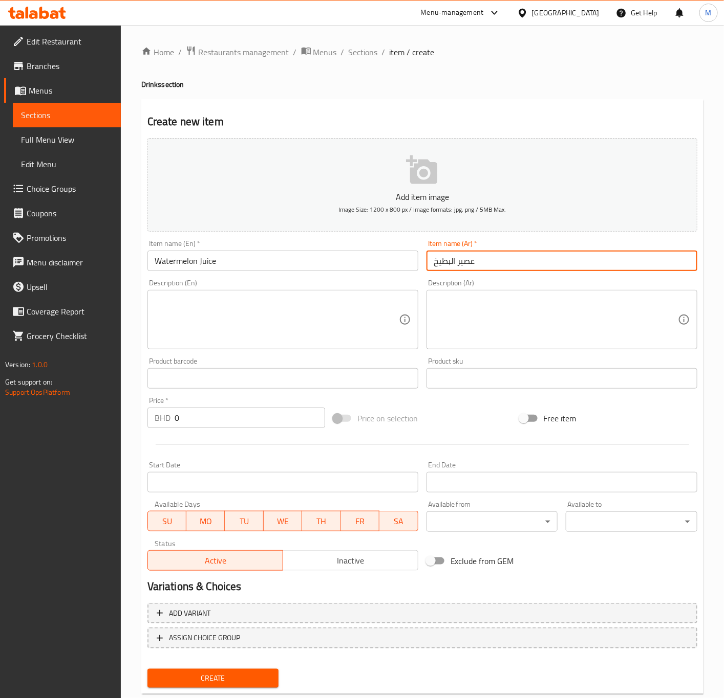
type input "عصير البطيخ"
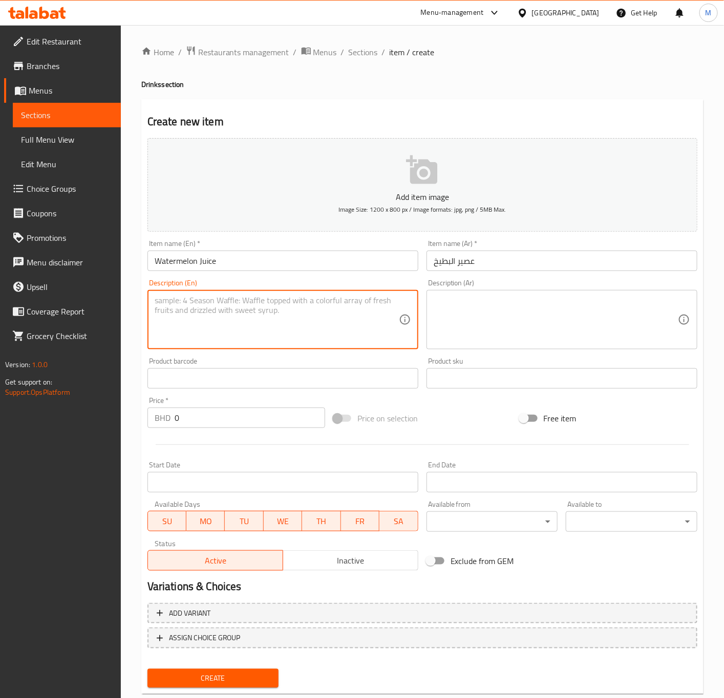
click at [335, 306] on textarea at bounding box center [277, 320] width 244 height 49
drag, startPoint x: 487, startPoint y: 293, endPoint x: 434, endPoint y: 306, distance: 53.7
click at [485, 295] on div "Description (Ar)" at bounding box center [561, 319] width 271 height 59
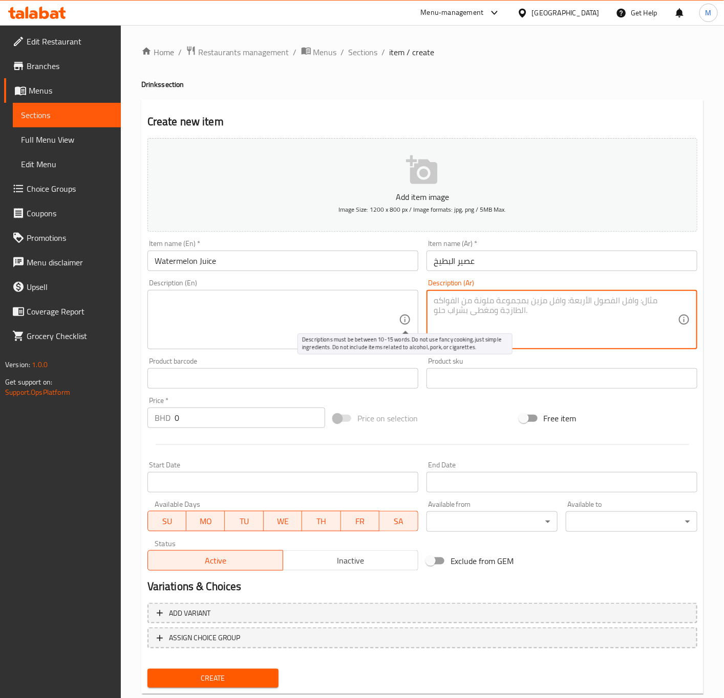
click at [248, 329] on textarea at bounding box center [277, 320] width 244 height 49
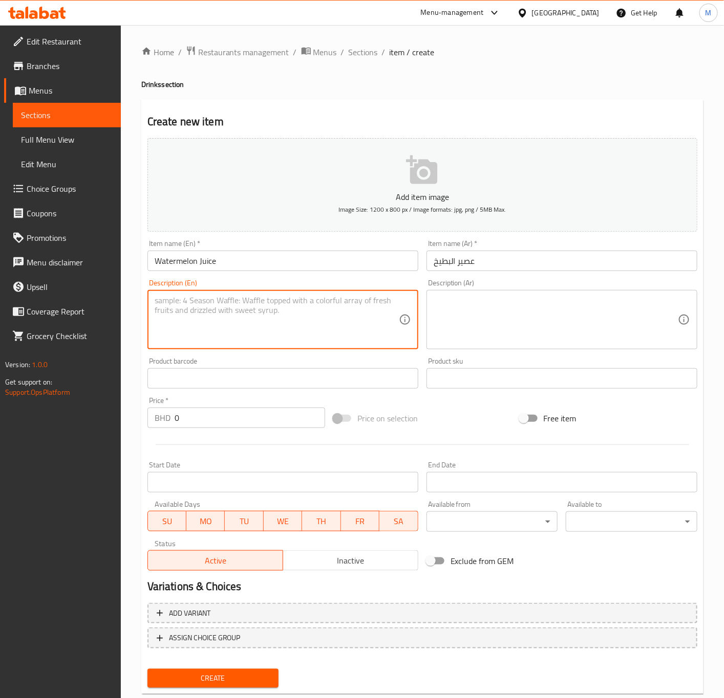
click at [223, 418] on input "0" at bounding box center [249, 418] width 150 height 20
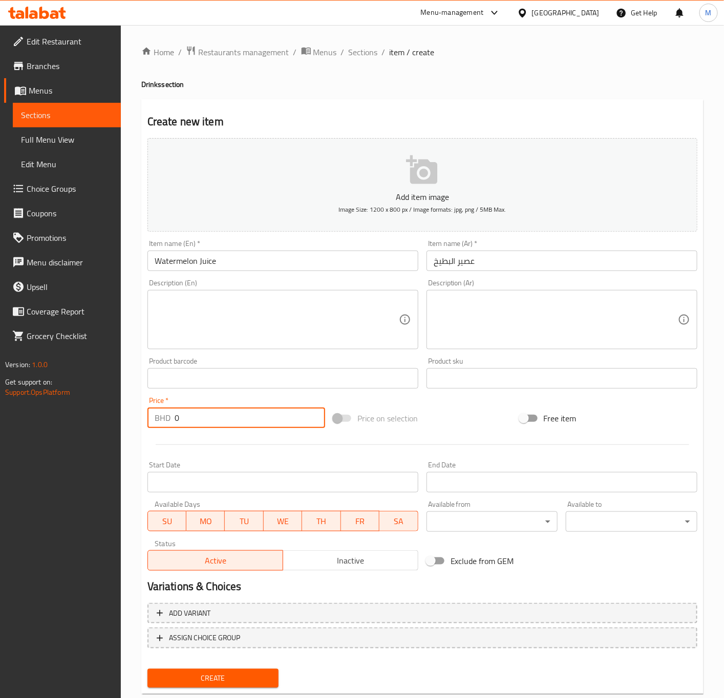
click at [190, 413] on input "0" at bounding box center [249, 418] width 150 height 20
paste input "2.3"
type input "2.3"
drag, startPoint x: 237, startPoint y: 313, endPoint x: 259, endPoint y: 319, distance: 23.3
click at [237, 313] on textarea at bounding box center [277, 320] width 244 height 49
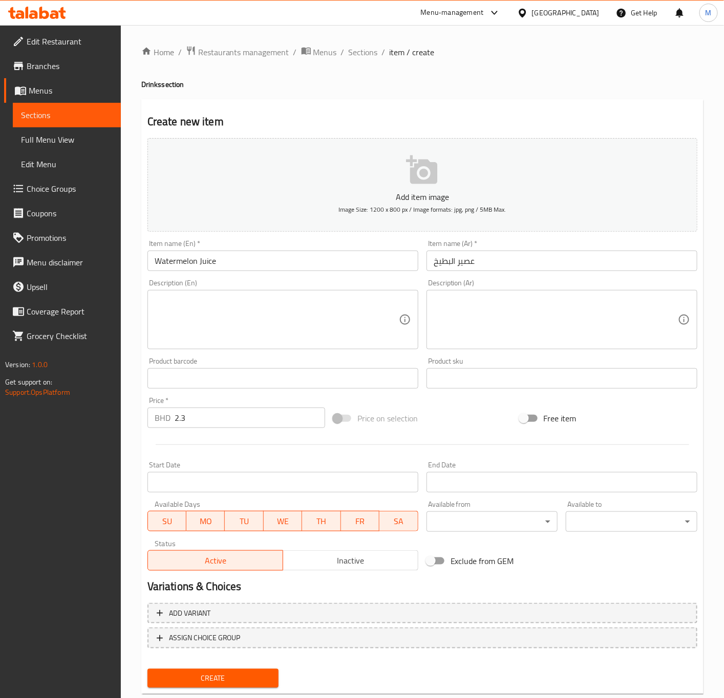
paste textarea "Sweet and refreshing watermelon juice"
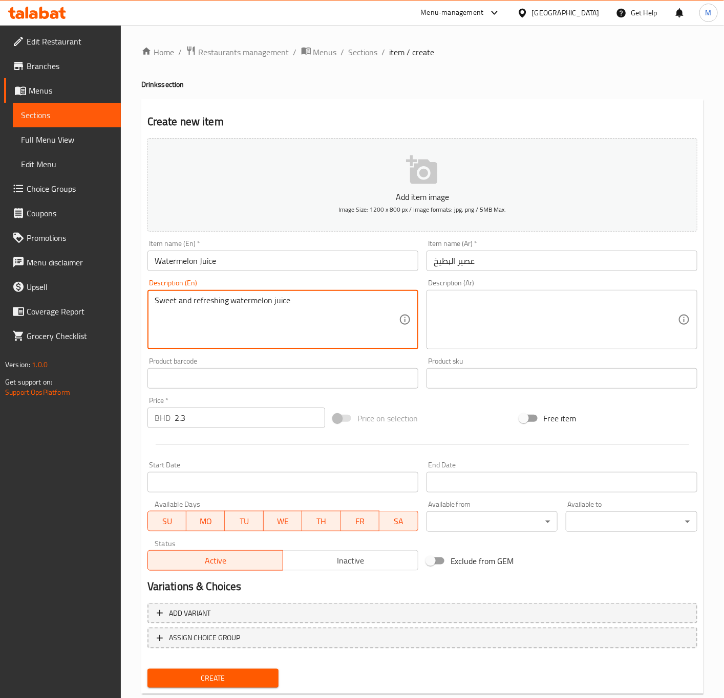
type textarea "Sweet and refreshing watermelon juice"
click at [542, 312] on textarea at bounding box center [555, 320] width 244 height 49
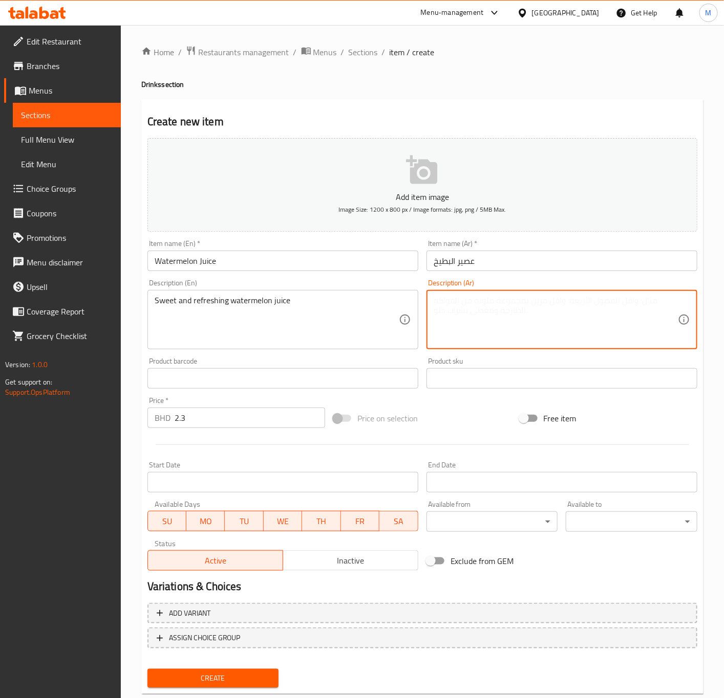
paste textarea "عصير البطيخ الحلو والمنعش"
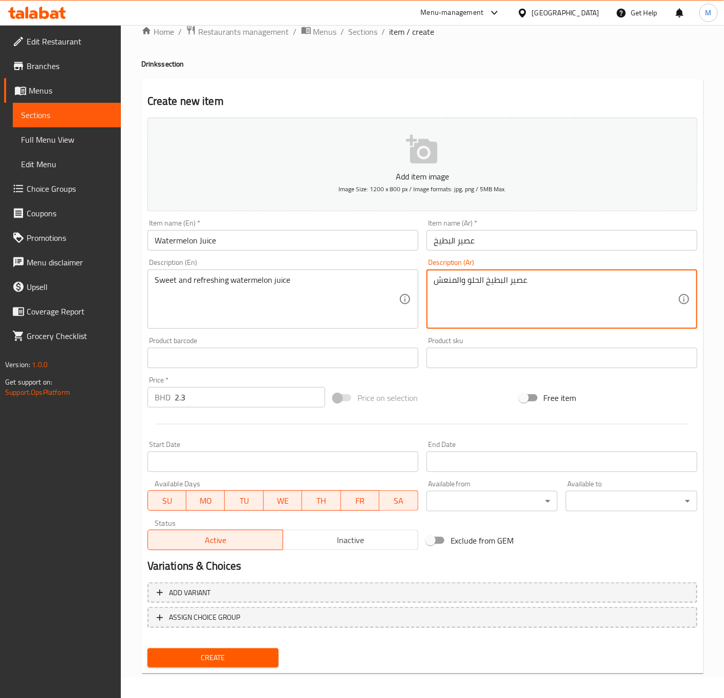
scroll to position [24, 0]
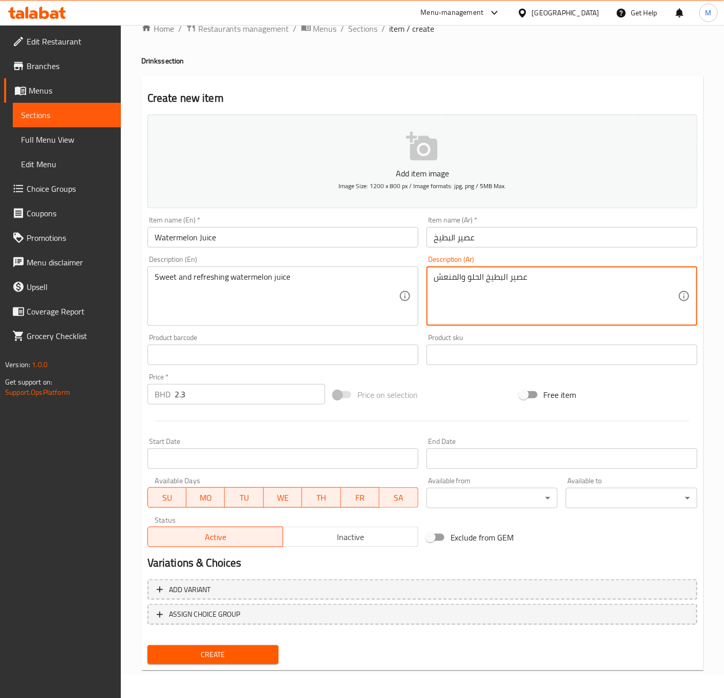
type textarea "عصير البطيخ الحلو والمنعش"
click at [253, 665] on div "Create" at bounding box center [213, 655] width 140 height 27
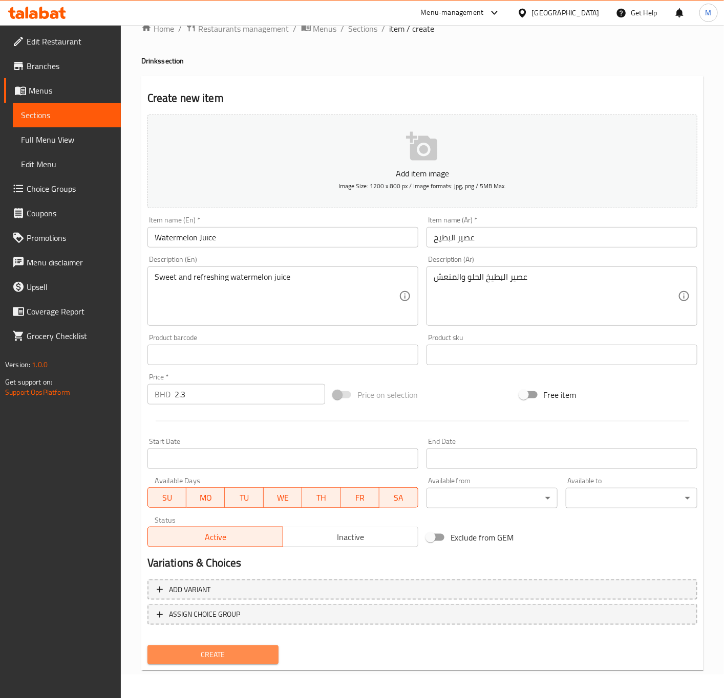
click at [235, 655] on span "Create" at bounding box center [213, 655] width 115 height 13
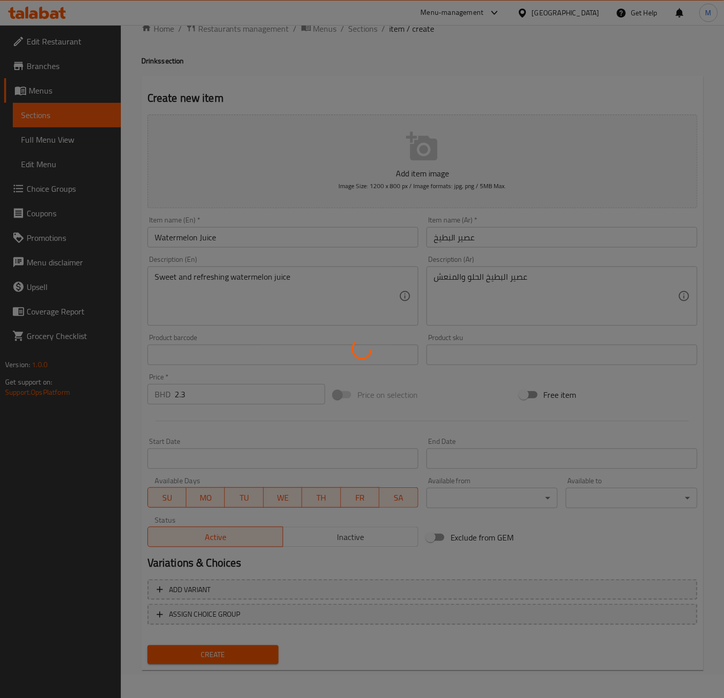
type input "0"
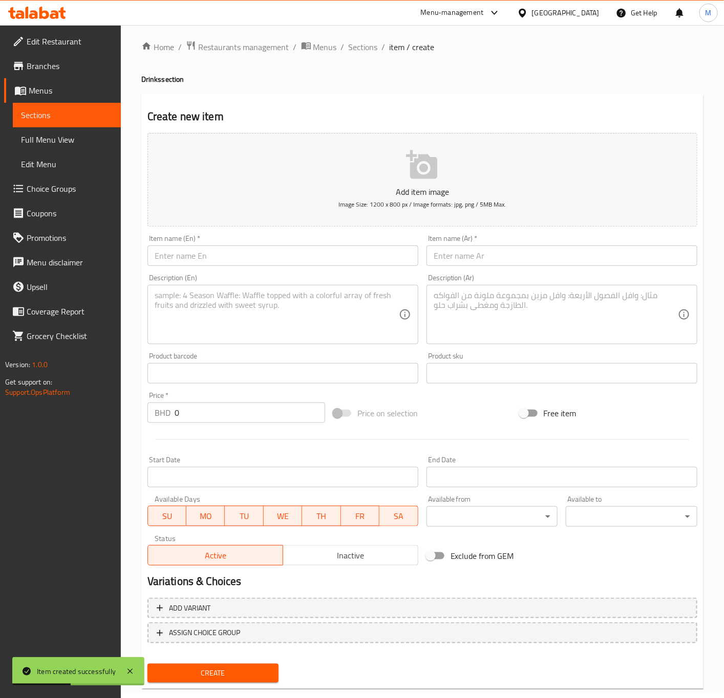
scroll to position [0, 0]
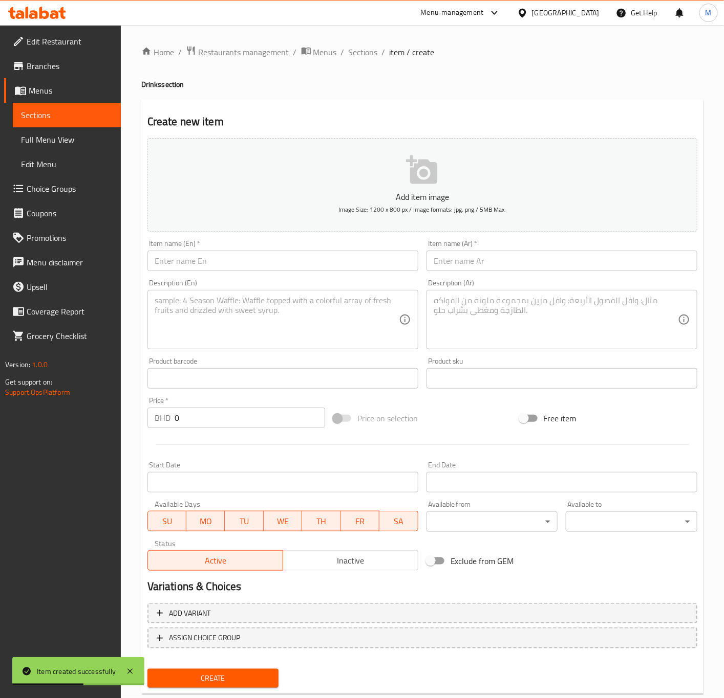
click at [241, 256] on input "text" at bounding box center [282, 261] width 271 height 20
paste input ""orange juice ""
click at [226, 259] on input ""orange juice "" at bounding box center [282, 261] width 271 height 20
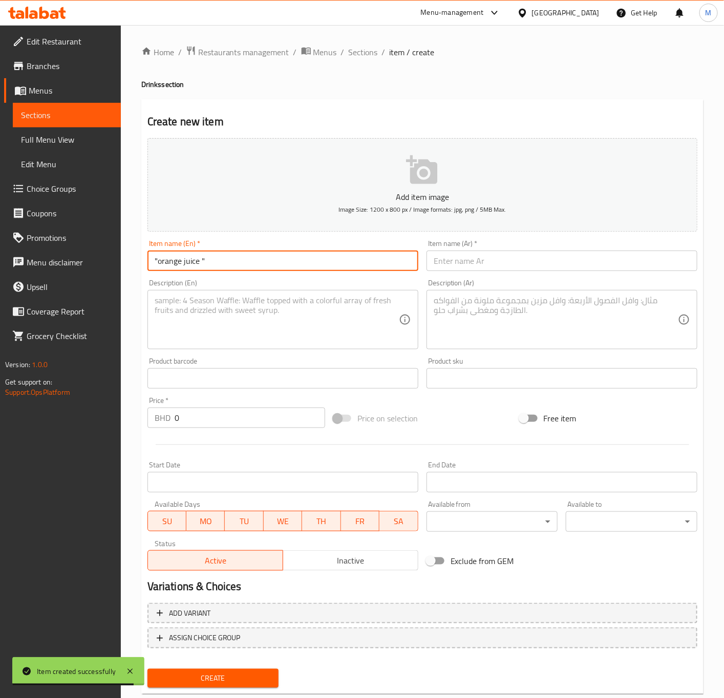
paste input "orange juice"
type input "orange juice"
click at [480, 264] on input "text" at bounding box center [561, 261] width 271 height 20
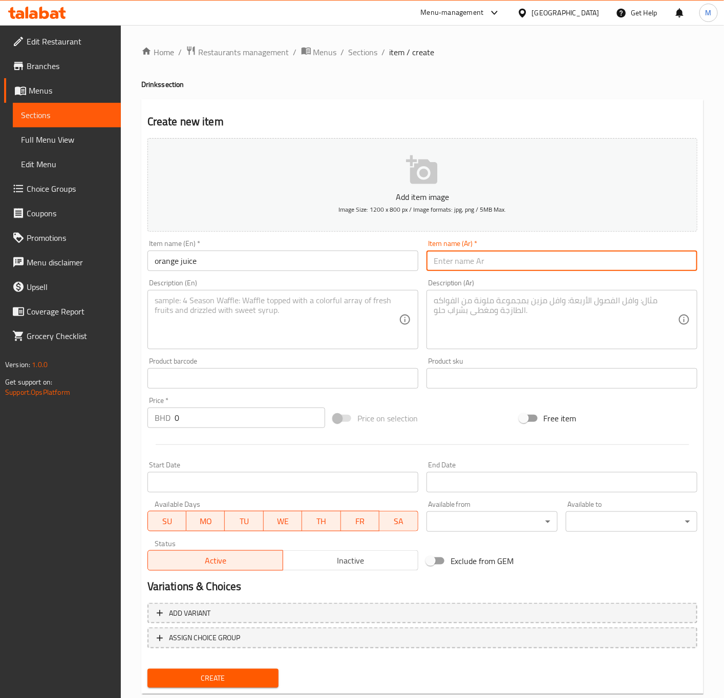
paste input "عصير البرتقال"
type input "عصير البرتقال"
click at [475, 312] on textarea at bounding box center [555, 320] width 244 height 49
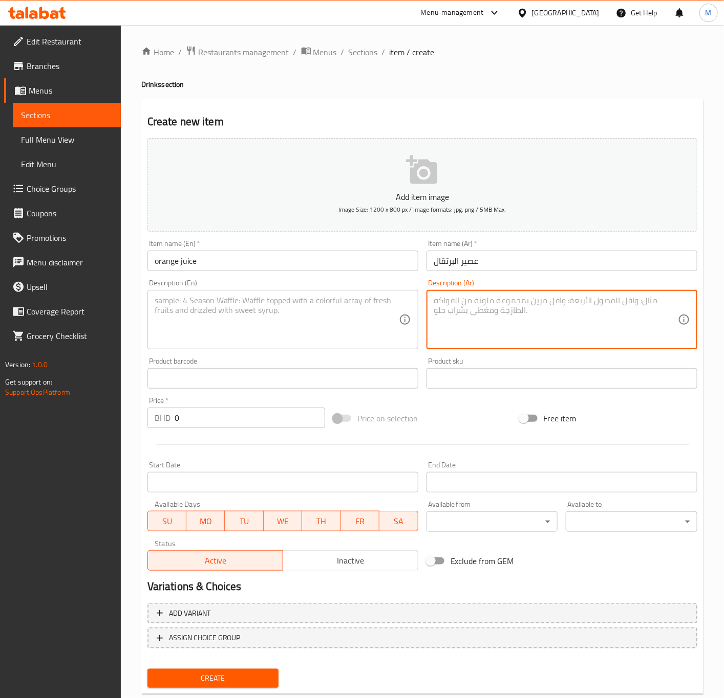
paste textarea "عصير برتقال حلو ومنعش"
type textarea "عصير برتقال حلو ومنعش"
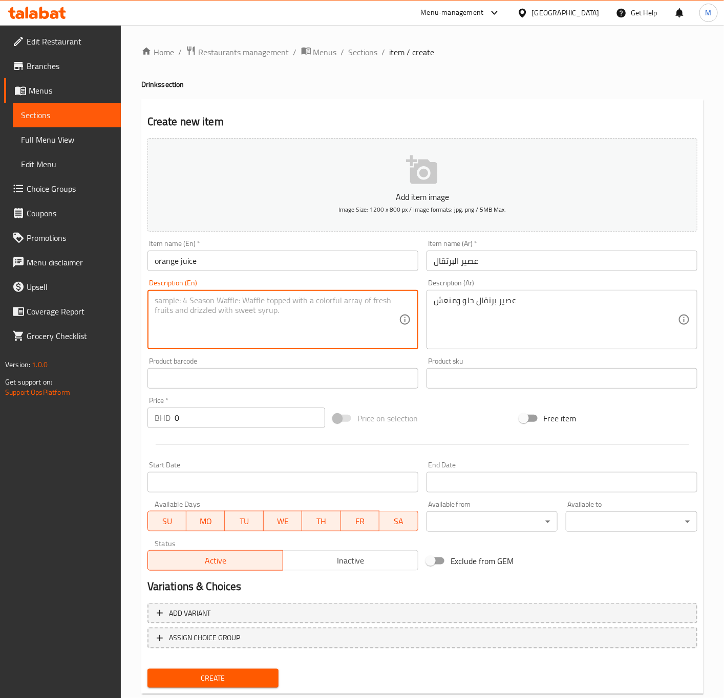
click at [277, 335] on textarea at bounding box center [277, 320] width 244 height 49
paste textarea "Sweet and refreshing orange juice"
type textarea "Sweet and refreshing orange juice"
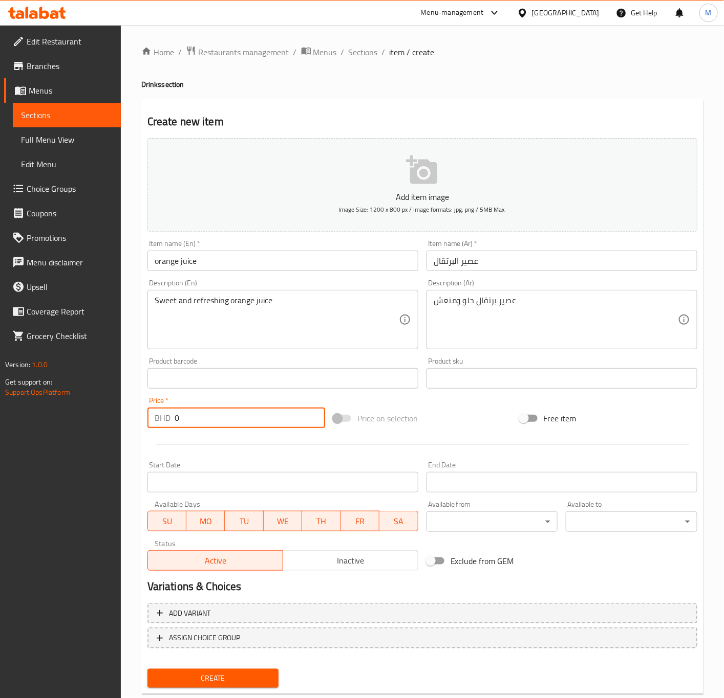
click at [205, 415] on input "0" at bounding box center [249, 418] width 150 height 20
paste input "2.3"
type input "2.3"
click at [457, 397] on div "Add item image Image Size: 1200 x 800 px / Image formats: jpg, png / 5MB Max. I…" at bounding box center [422, 354] width 558 height 441
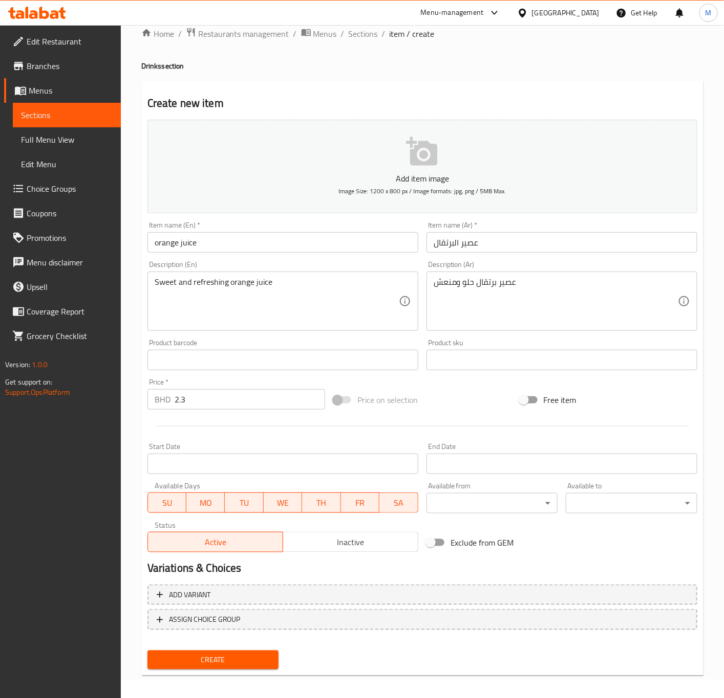
scroll to position [24, 0]
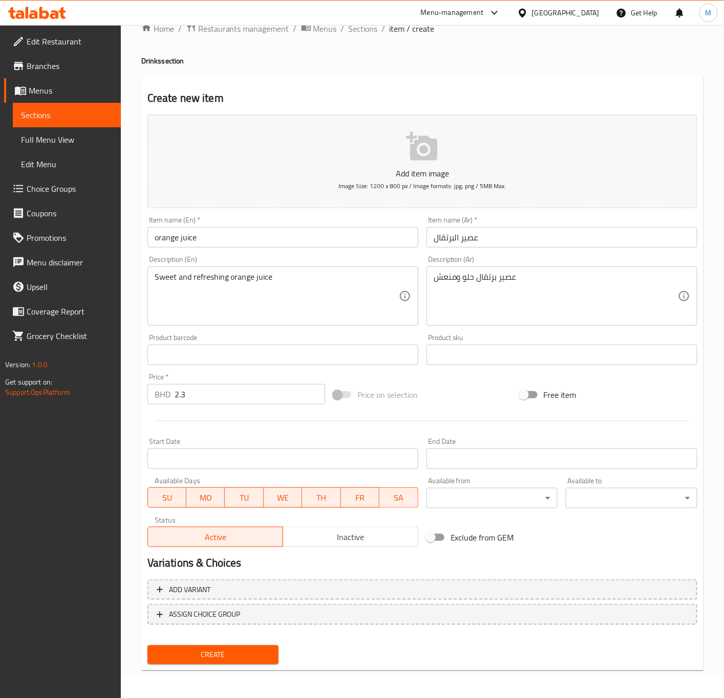
click at [203, 643] on div "Create" at bounding box center [213, 655] width 140 height 27
click at [205, 653] on span "Create" at bounding box center [213, 655] width 115 height 13
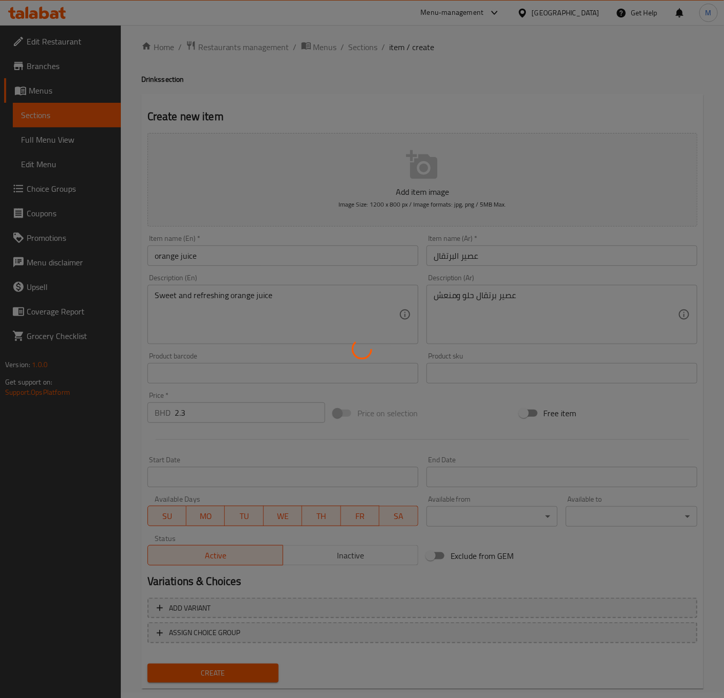
scroll to position [0, 0]
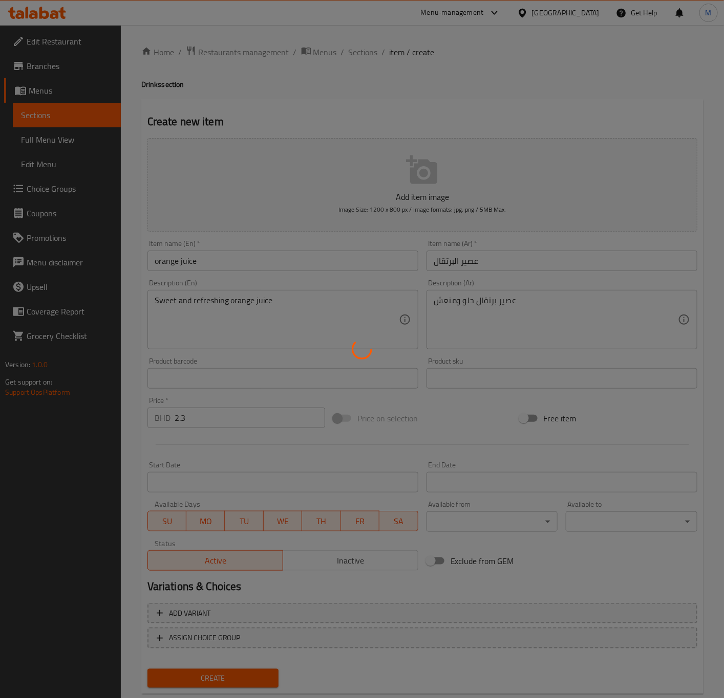
type input "0"
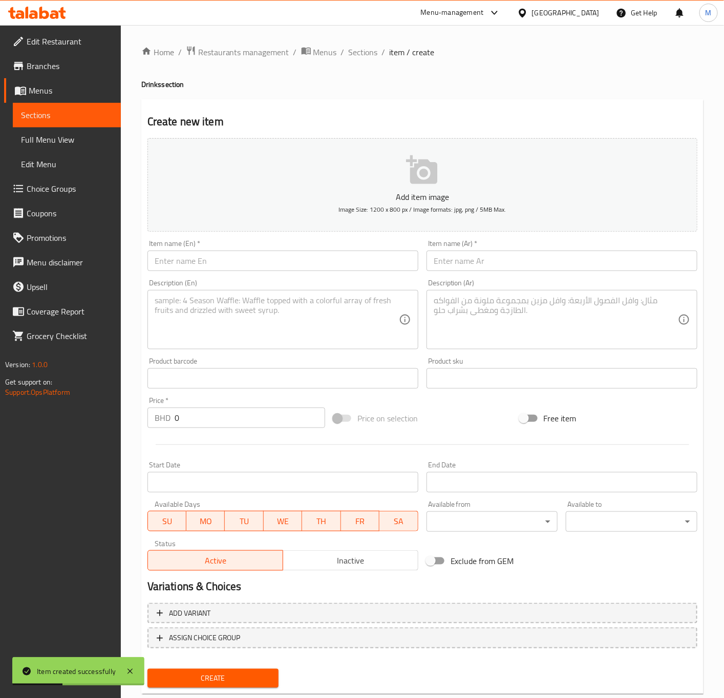
click at [206, 258] on input "text" at bounding box center [282, 261] width 271 height 20
paste input "Mango juice"
type input "Mango juice"
click at [453, 261] on input "text" at bounding box center [561, 261] width 271 height 20
paste input "عصير مانجو"
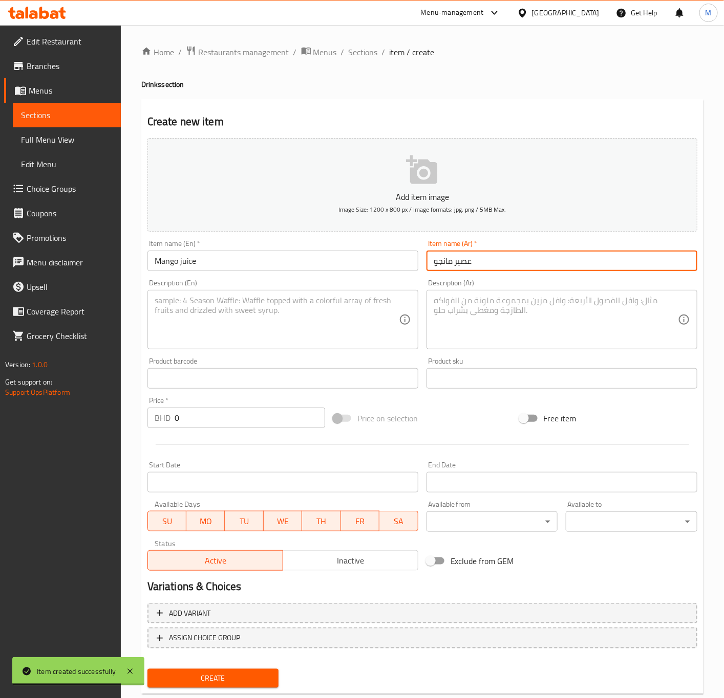
type input "عصير مانجو"
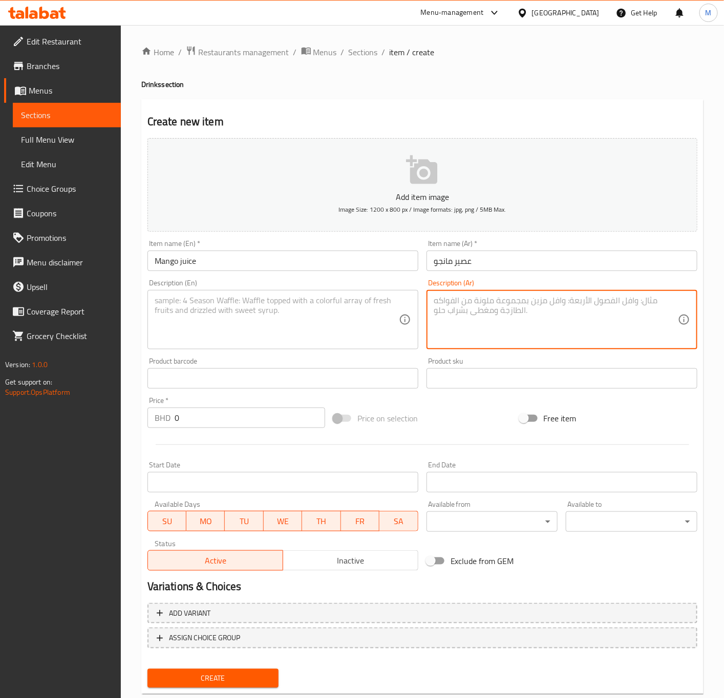
click at [522, 304] on textarea at bounding box center [555, 320] width 244 height 49
paste textarea "عصير المانجا الحلو والمنعش"
type textarea "عصير المانجا الحلو والمنعش"
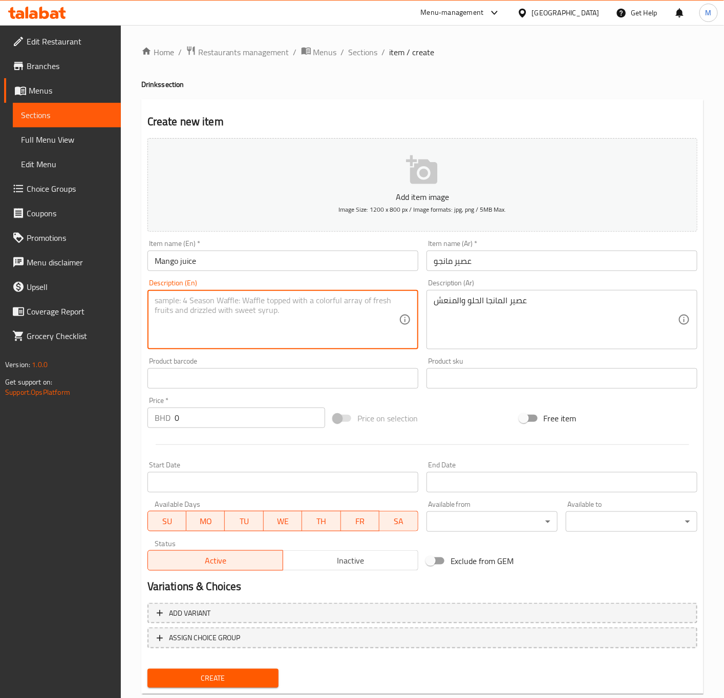
click at [288, 312] on textarea at bounding box center [277, 320] width 244 height 49
click at [212, 321] on textarea at bounding box center [277, 320] width 244 height 49
paste textarea "Sweet and refreshing mange juice"
type textarea "Sweet and refreshing mange juice"
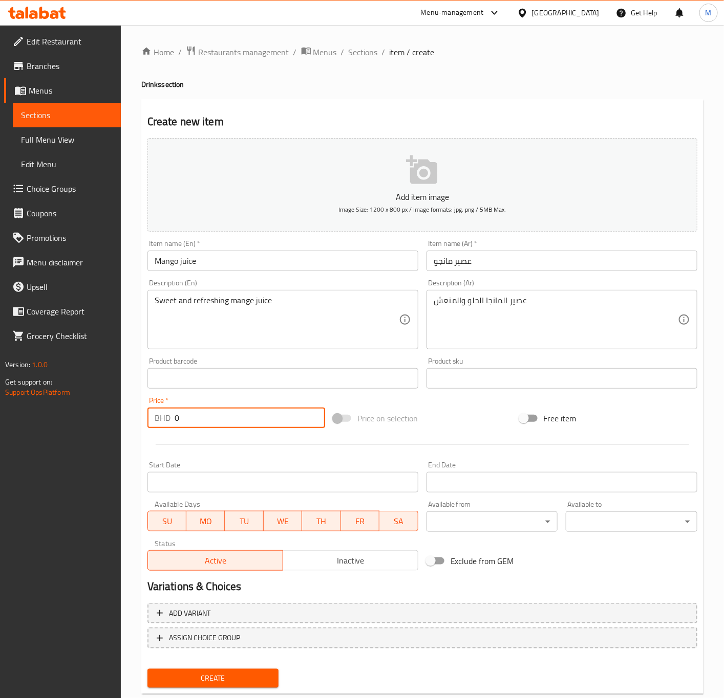
click at [209, 418] on input "0" at bounding box center [249, 418] width 150 height 20
paste input "2.4"
type input "2.4"
click at [225, 438] on div at bounding box center [422, 444] width 558 height 25
click at [216, 681] on span "Create" at bounding box center [213, 678] width 115 height 13
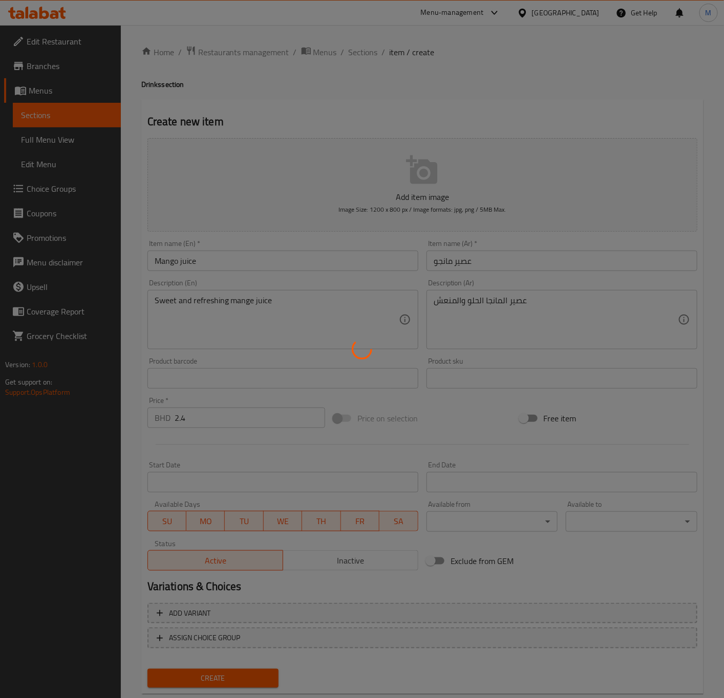
type input "0"
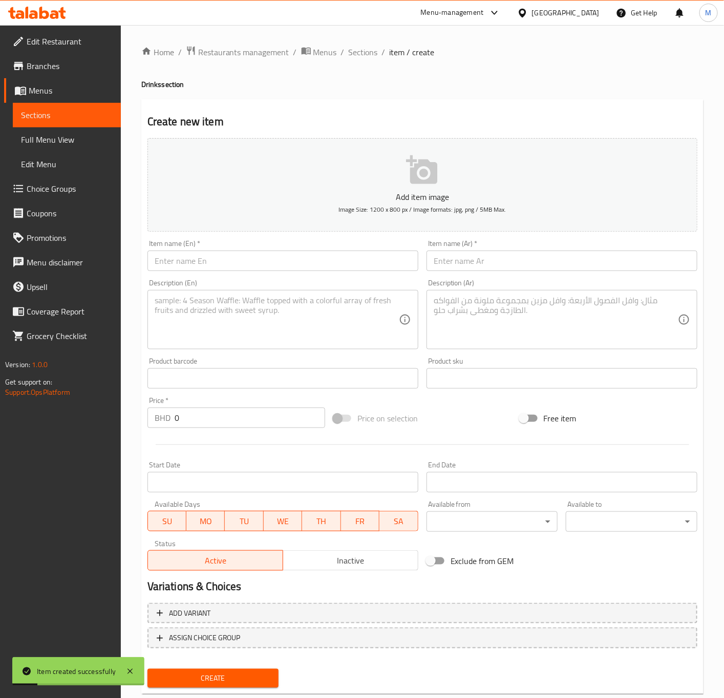
click at [166, 249] on div "Item name (En)   * Item name (En) *" at bounding box center [282, 255] width 271 height 31
drag, startPoint x: 170, startPoint y: 258, endPoint x: 201, endPoint y: 304, distance: 54.9
click at [170, 258] on input "text" at bounding box center [282, 261] width 271 height 20
paste input "Lemon with mint Juice"
type input "Lemon with mint Juice"
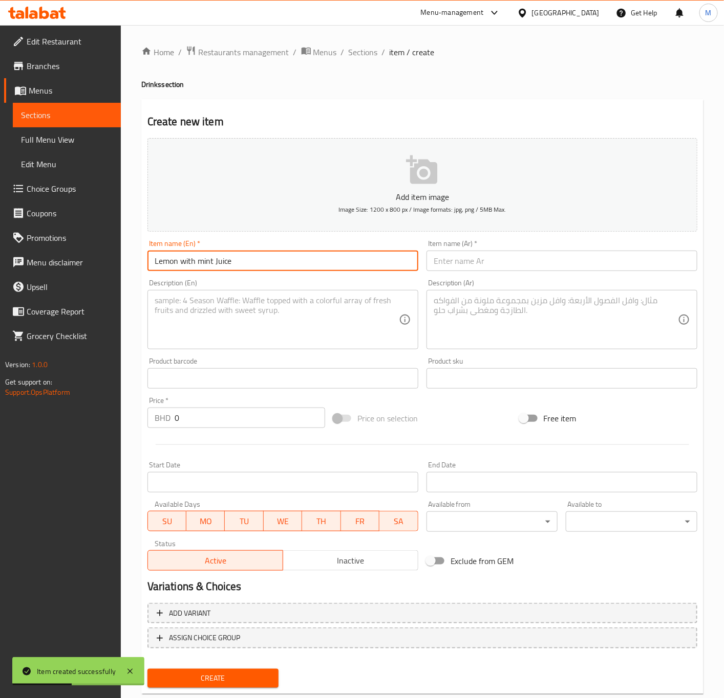
drag, startPoint x: 461, startPoint y: 266, endPoint x: 471, endPoint y: 284, distance: 21.3
click at [461, 266] on input "text" at bounding box center [561, 261] width 271 height 20
paste input "عصير الليمون مع النعناع"
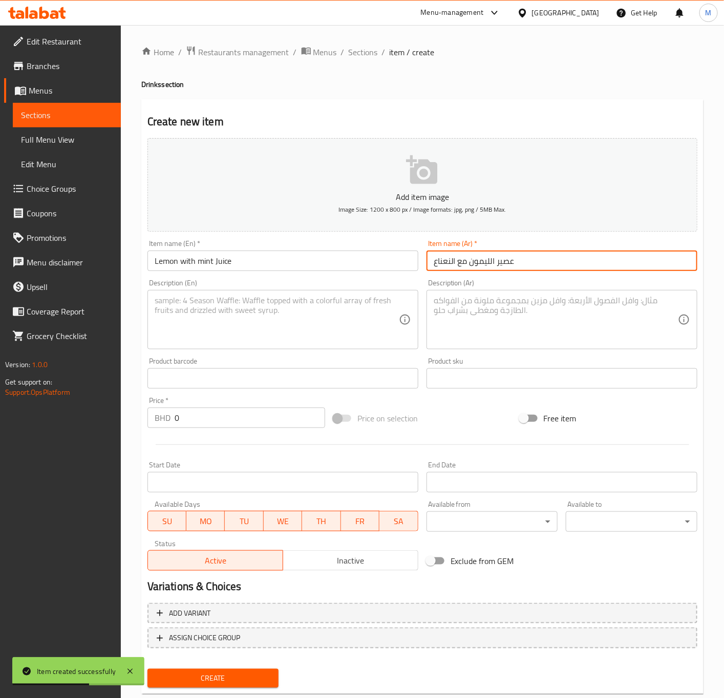
type input "عصير الليمون مع النعناع"
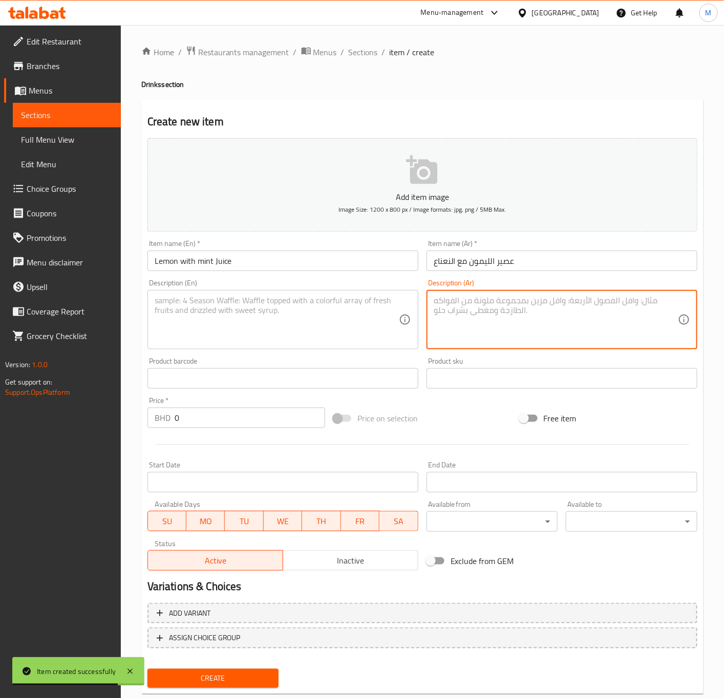
click at [487, 311] on textarea at bounding box center [555, 320] width 244 height 49
paste textarea "عصير ليمون بالنعناع حلو ومنعش"
type textarea "عصير ليمون بالنعناع حلو ومنعش"
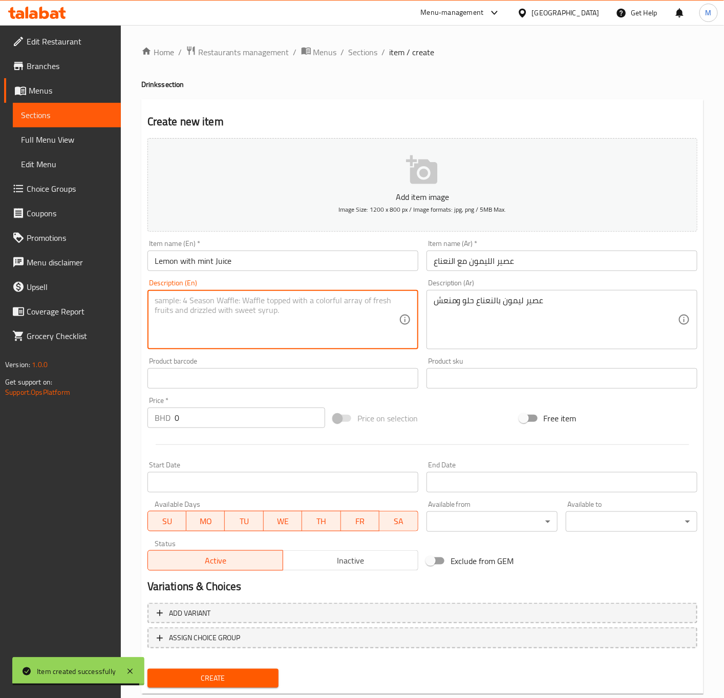
click at [233, 304] on textarea at bounding box center [277, 320] width 244 height 49
paste textarea "Sweet and refreshing Lemon with mint Juice"
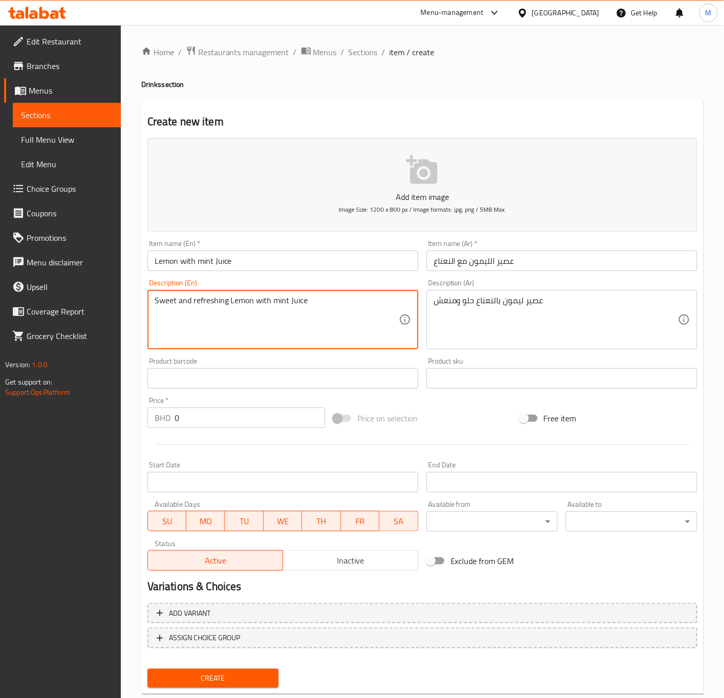
type textarea "Sweet and refreshing Lemon with mint Juice"
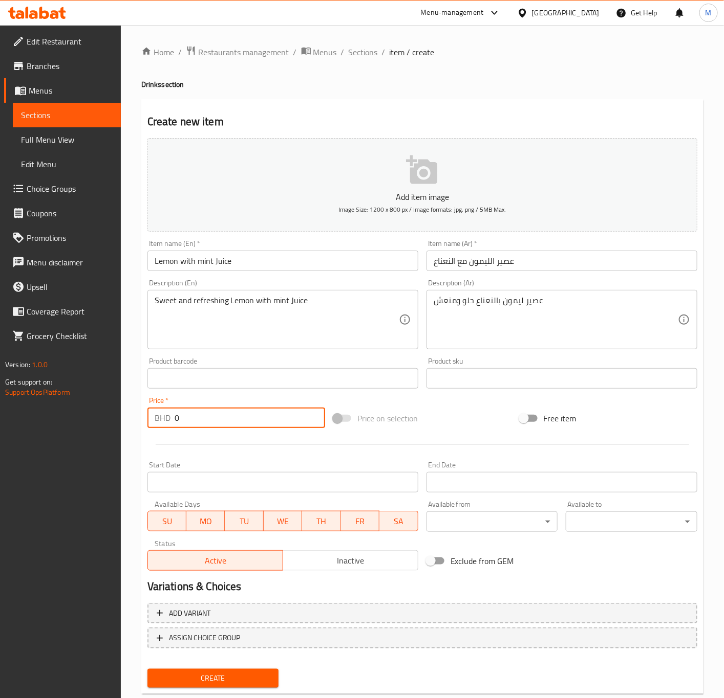
drag, startPoint x: 206, startPoint y: 417, endPoint x: 97, endPoint y: 410, distance: 108.7
click at [97, 410] on div "Edit Restaurant Branches Menus Sections Full Menu View Edit Menu Choice Groups …" at bounding box center [362, 374] width 724 height 698
paste input "2.3"
type input "2.3"
click at [236, 665] on div "Create" at bounding box center [213, 678] width 140 height 27
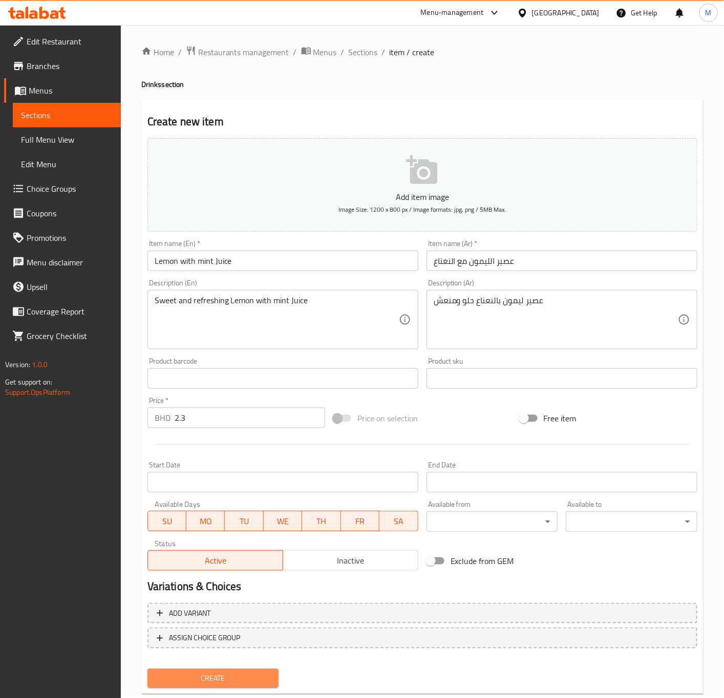
drag, startPoint x: 240, startPoint y: 670, endPoint x: 262, endPoint y: 659, distance: 24.9
click at [241, 670] on button "Create" at bounding box center [213, 678] width 132 height 19
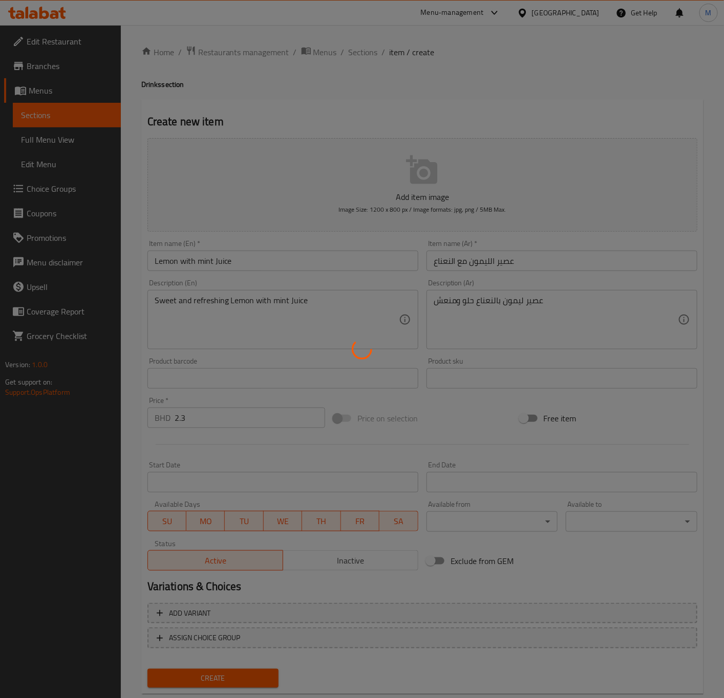
type input "0"
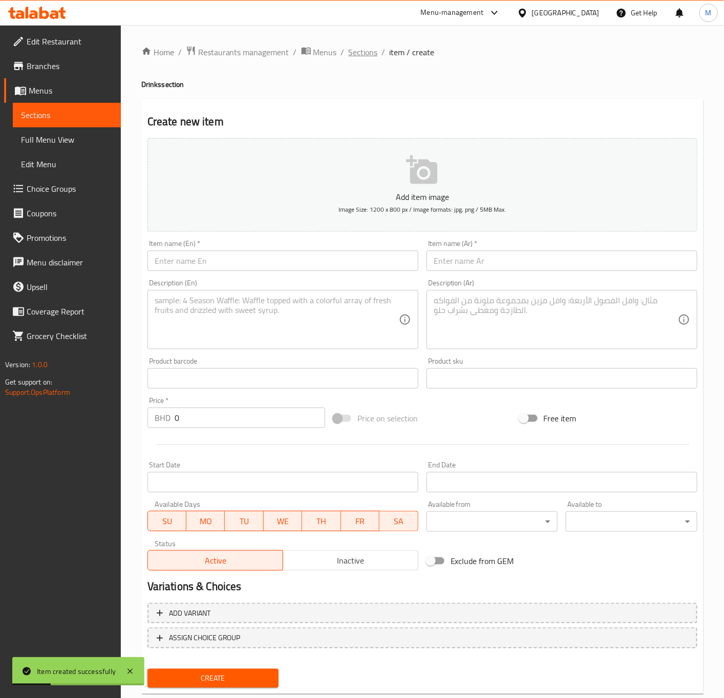
click at [367, 58] on span "Sections" at bounding box center [362, 52] width 29 height 12
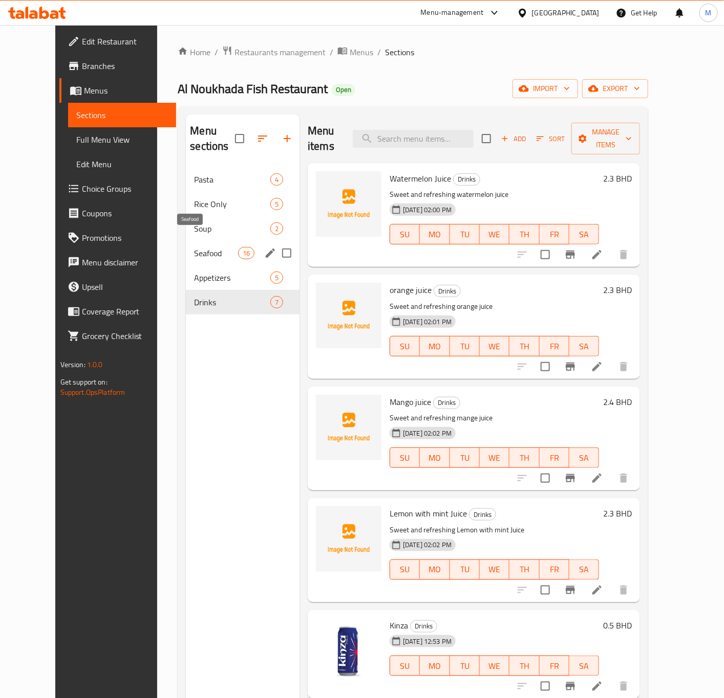
drag, startPoint x: 184, startPoint y: 238, endPoint x: 193, endPoint y: 238, distance: 9.2
click at [194, 247] on span "Seafood" at bounding box center [215, 253] width 43 height 12
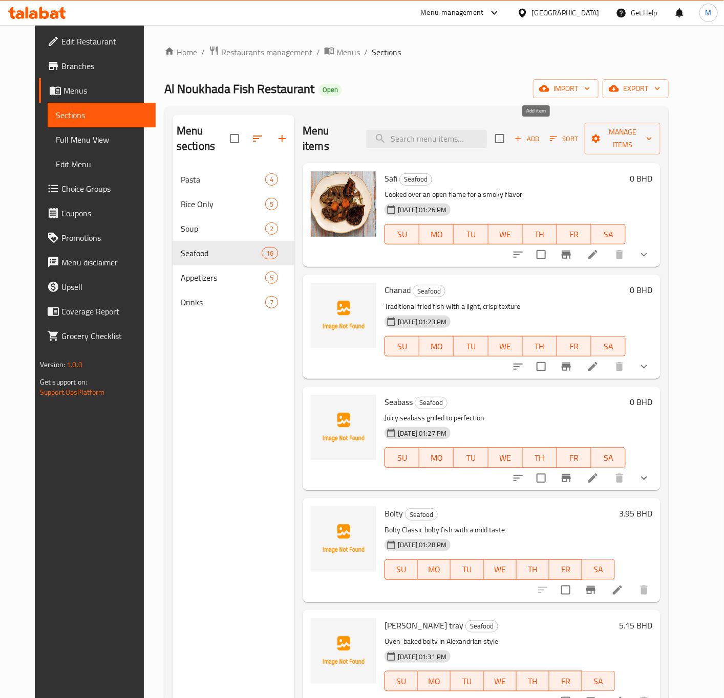
click at [536, 134] on span "Add" at bounding box center [527, 139] width 28 height 12
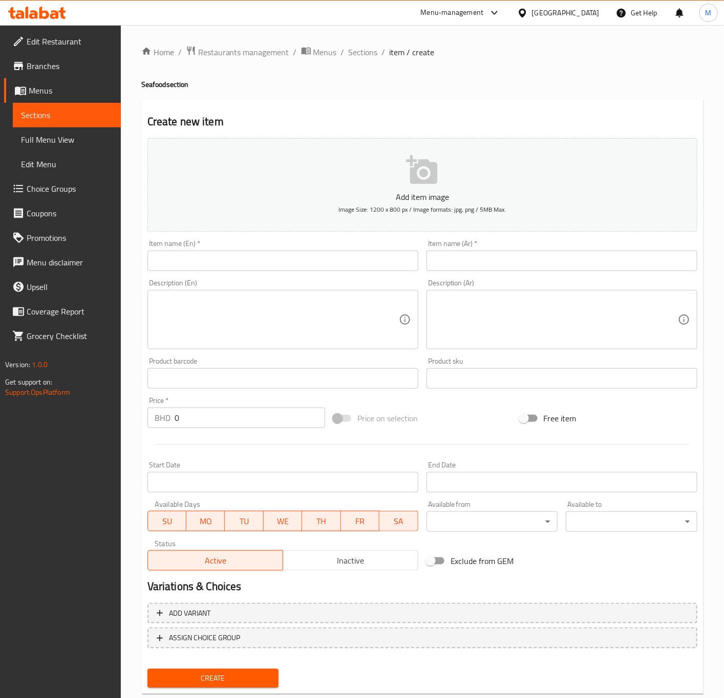
drag, startPoint x: 170, startPoint y: 286, endPoint x: 189, endPoint y: 261, distance: 30.7
click at [170, 286] on div "Description (En) Description (En)" at bounding box center [282, 314] width 271 height 70
click at [189, 259] on input "text" at bounding box center [282, 261] width 271 height 20
paste input "Supreme eskandarany tray"
type input "Supreme eskandarany tray"
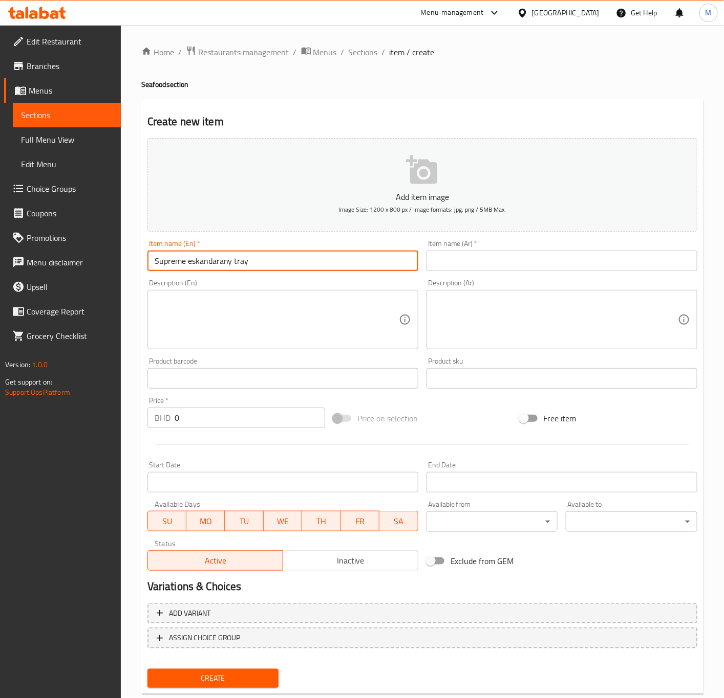
drag, startPoint x: 510, startPoint y: 293, endPoint x: 492, endPoint y: 269, distance: 30.4
click at [507, 293] on div "Description (Ar)" at bounding box center [561, 319] width 271 height 59
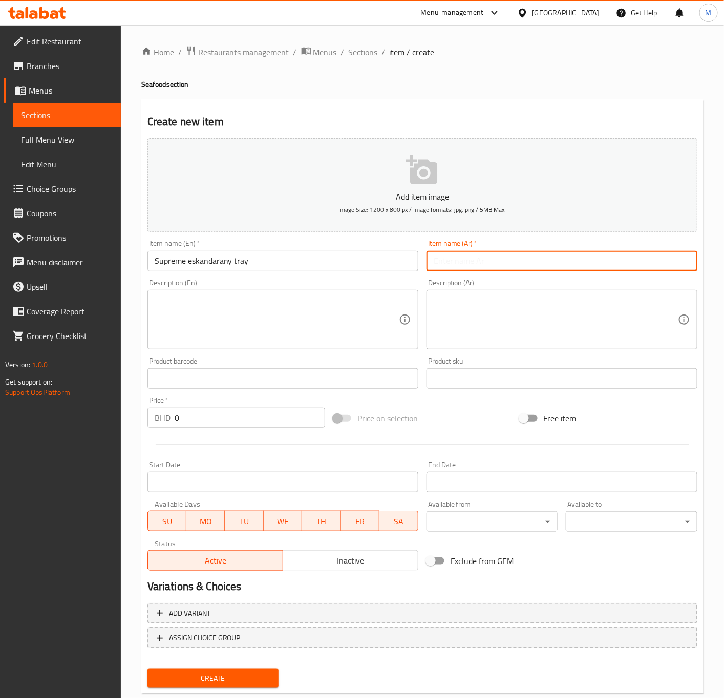
drag, startPoint x: 492, startPoint y: 269, endPoint x: 465, endPoint y: 282, distance: 30.0
click at [492, 269] on input "text" at bounding box center [561, 261] width 271 height 20
paste input "صينية [PERSON_NAME]"
type input "صينية [PERSON_NAME]"
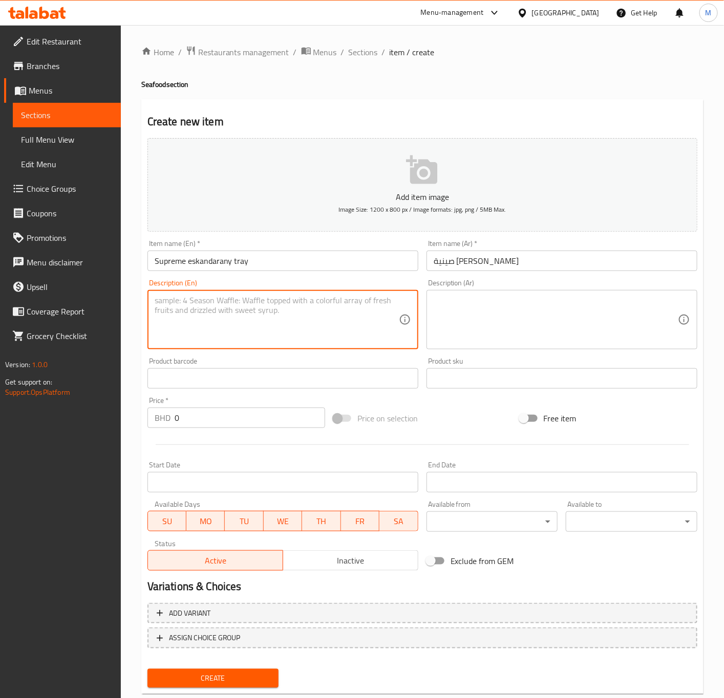
click at [276, 319] on textarea at bounding box center [277, 320] width 244 height 49
paste textarea "Baked supreme fish with spices"
type textarea "Baked supreme fish with spices"
click at [493, 319] on textarea at bounding box center [555, 320] width 244 height 49
paste textarea "سمك سوبريم مخبوز مع التوابل"
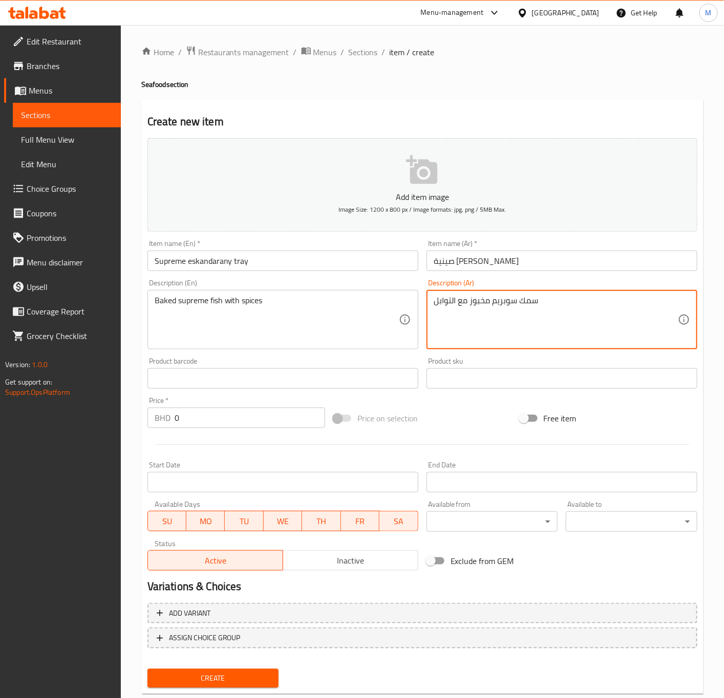
type textarea "سمك سوبريم مخبوز مع التوابل"
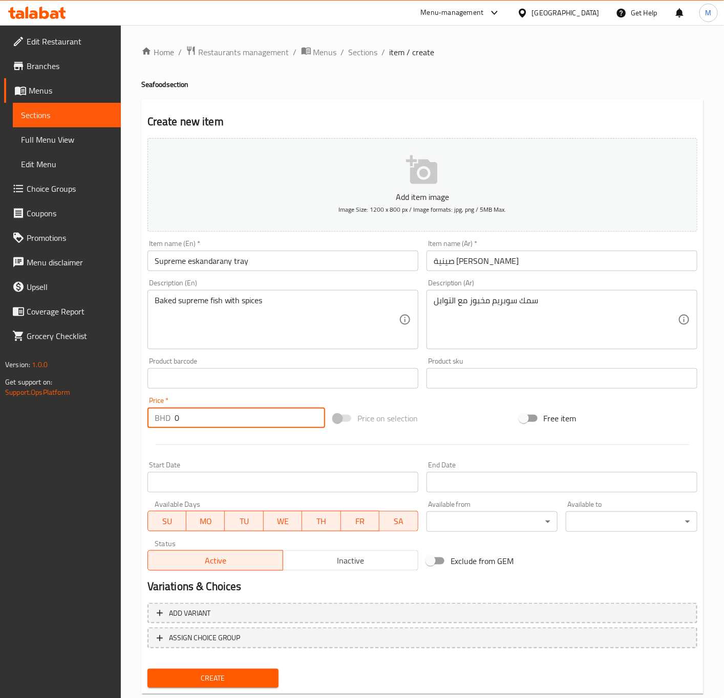
drag, startPoint x: 194, startPoint y: 422, endPoint x: 106, endPoint y: 417, distance: 88.2
click at [120, 412] on div "Edit Restaurant Branches Menus Sections Full Menu View Edit Menu Choice Groups …" at bounding box center [362, 374] width 724 height 698
paste input "7.5"
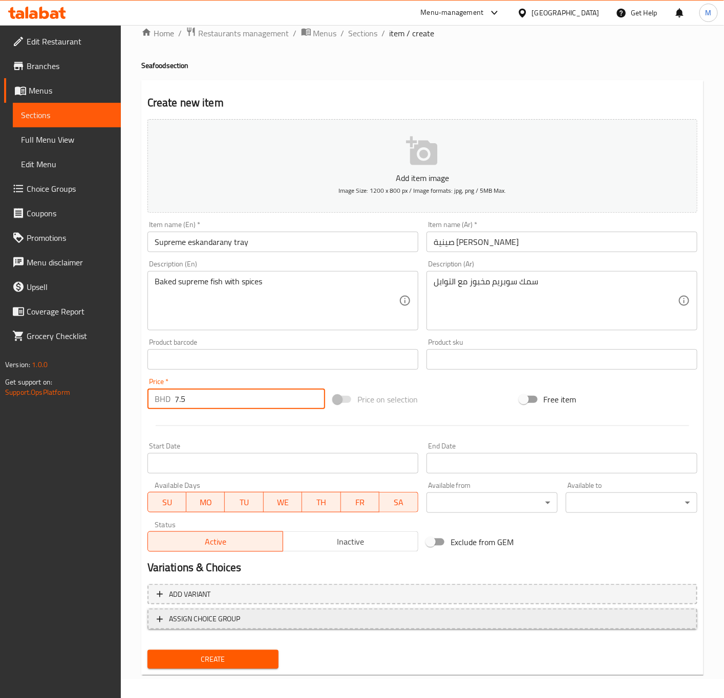
scroll to position [24, 0]
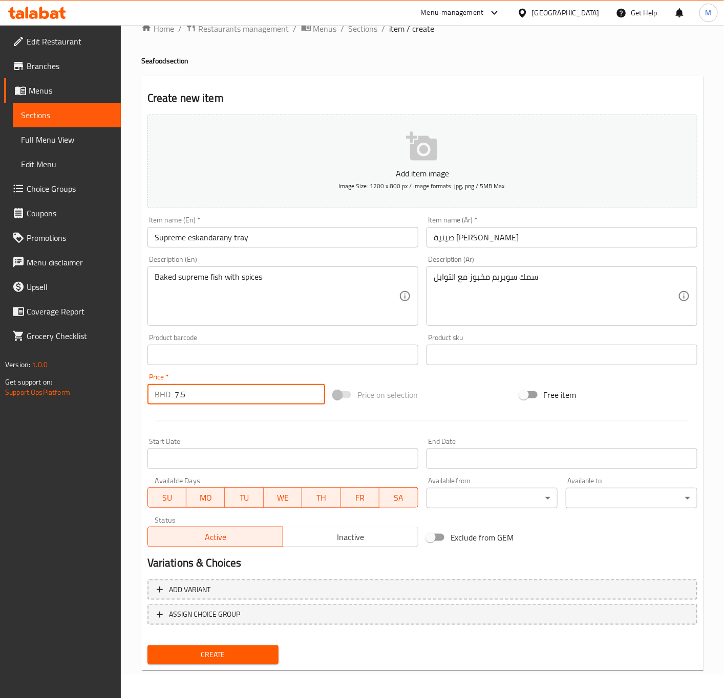
type input "7.5"
drag, startPoint x: 229, startPoint y: 650, endPoint x: 242, endPoint y: 648, distance: 12.4
click at [229, 650] on span "Create" at bounding box center [213, 655] width 115 height 13
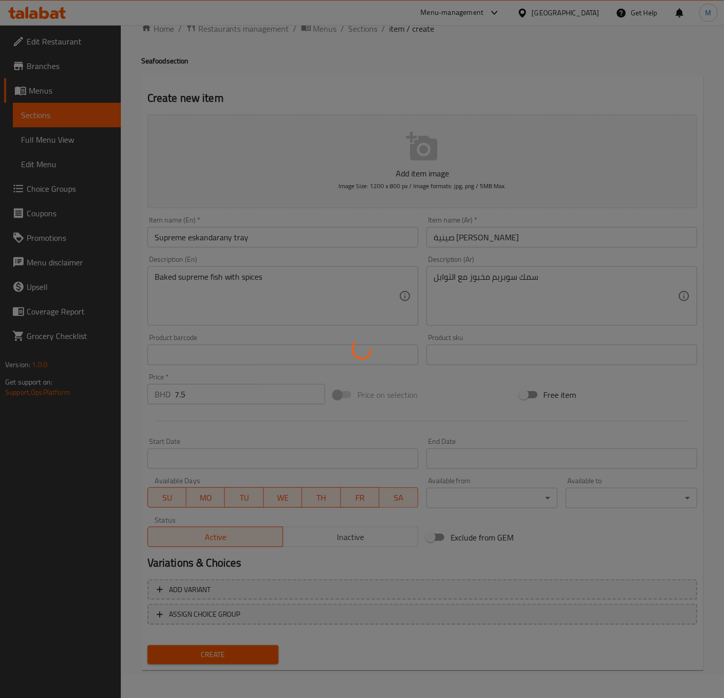
type input "0"
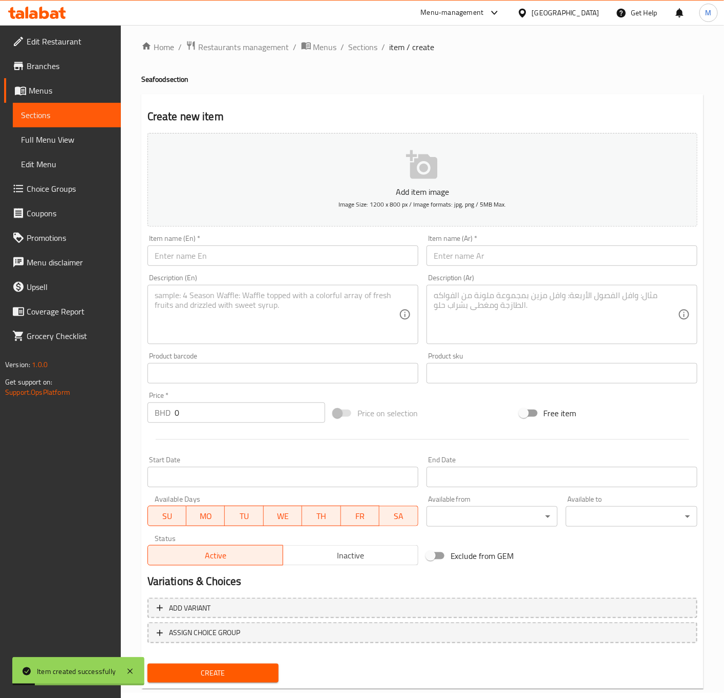
scroll to position [0, 0]
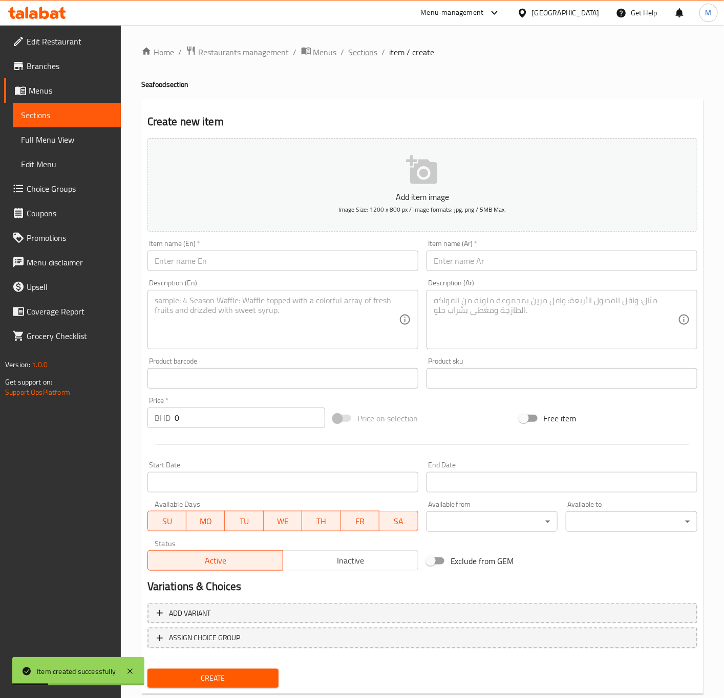
click at [348, 53] on span "Sections" at bounding box center [362, 52] width 29 height 12
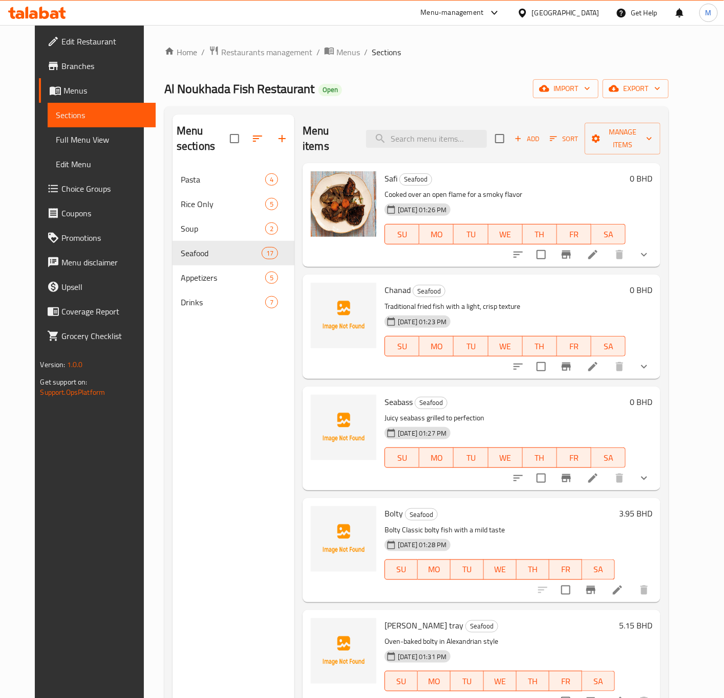
click at [62, 192] on span "Choice Groups" at bounding box center [104, 189] width 86 height 12
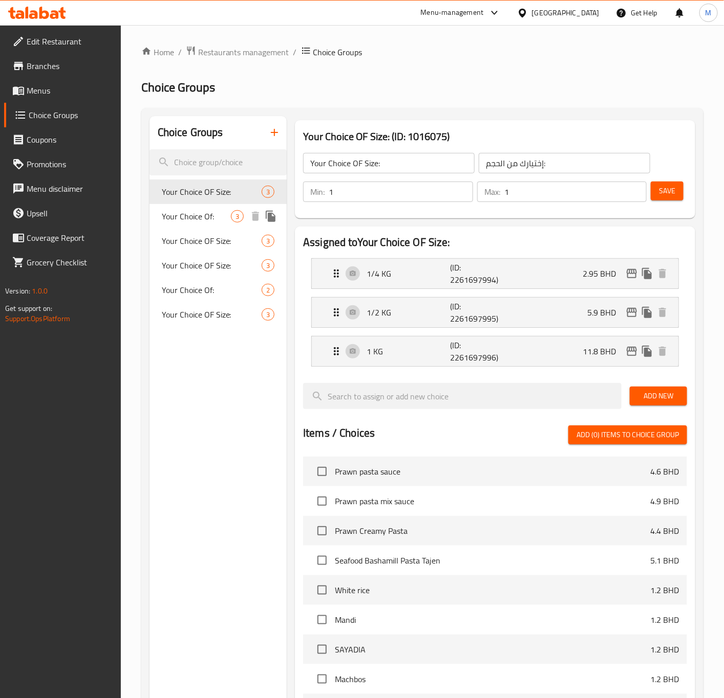
click at [193, 223] on span "Your Choice Of:" at bounding box center [196, 216] width 69 height 12
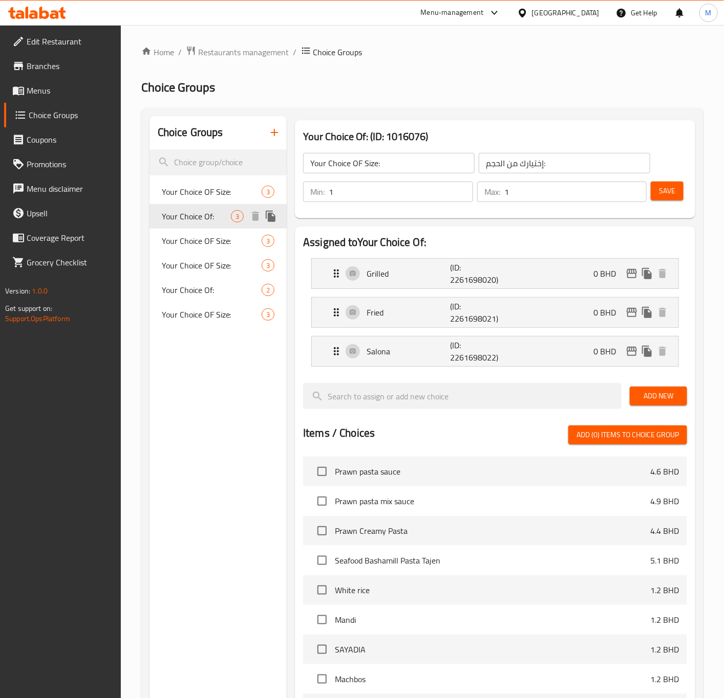
type input "Your Choice Of:"
type input "إختيارك من:"
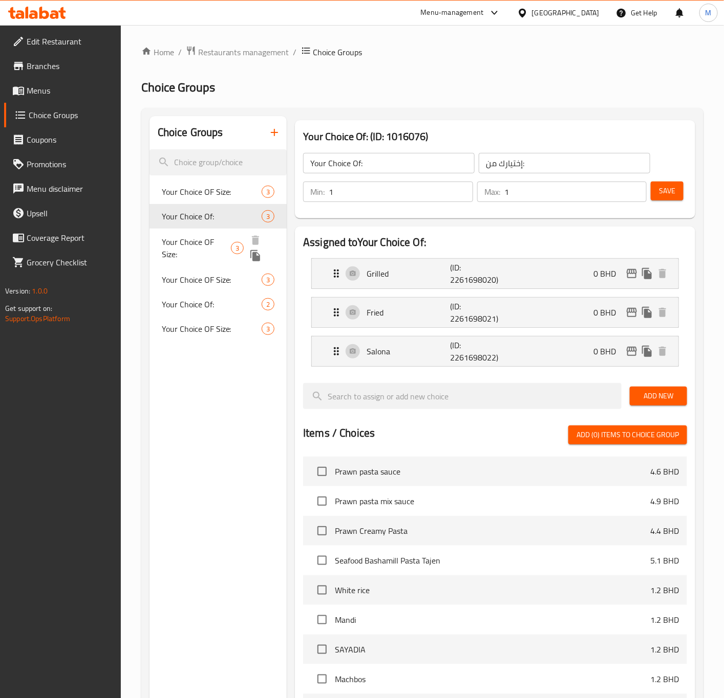
click at [199, 246] on span "Your Choice OF Size:" at bounding box center [197, 248] width 70 height 25
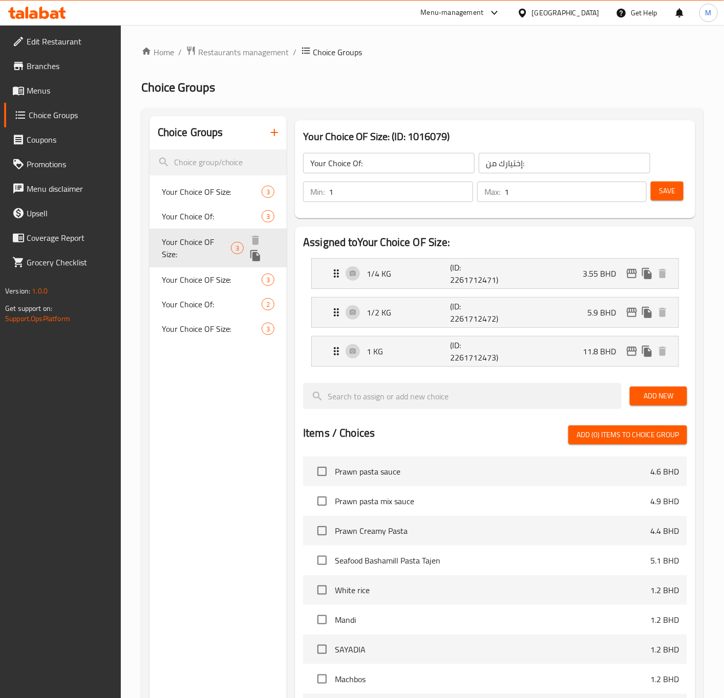
type input "Your Choice OF Size:"
type input "إختيارك من الحجم:"
click at [202, 281] on span "Your Choice OF Size:" at bounding box center [197, 272] width 70 height 25
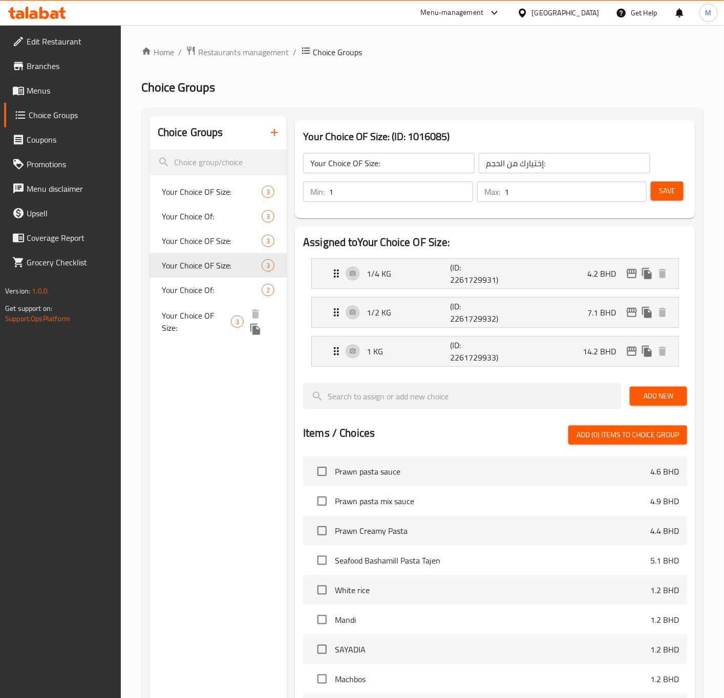
click at [195, 315] on span "Your Choice OF Size:" at bounding box center [197, 322] width 70 height 25
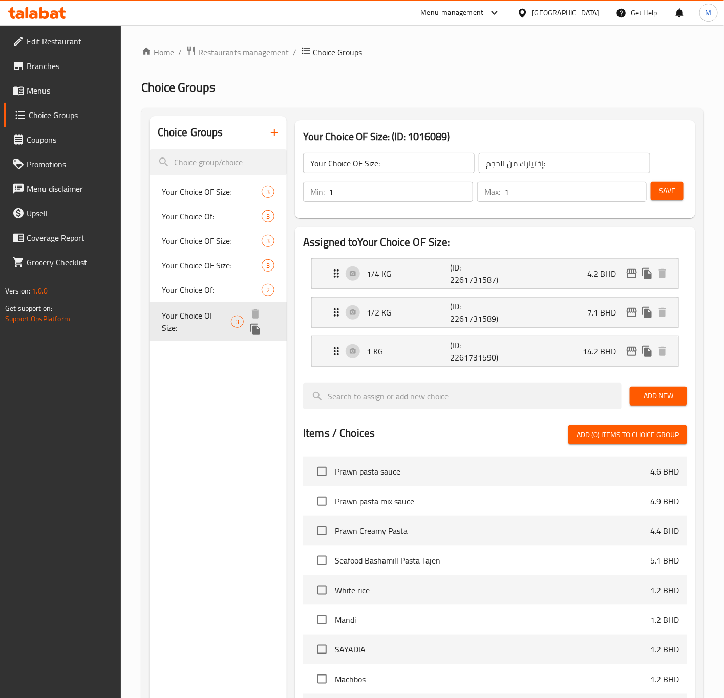
click at [194, 293] on span "Your Choice Of:" at bounding box center [212, 290] width 100 height 12
type input "Your Choice Of:"
type input "إختيارك من:"
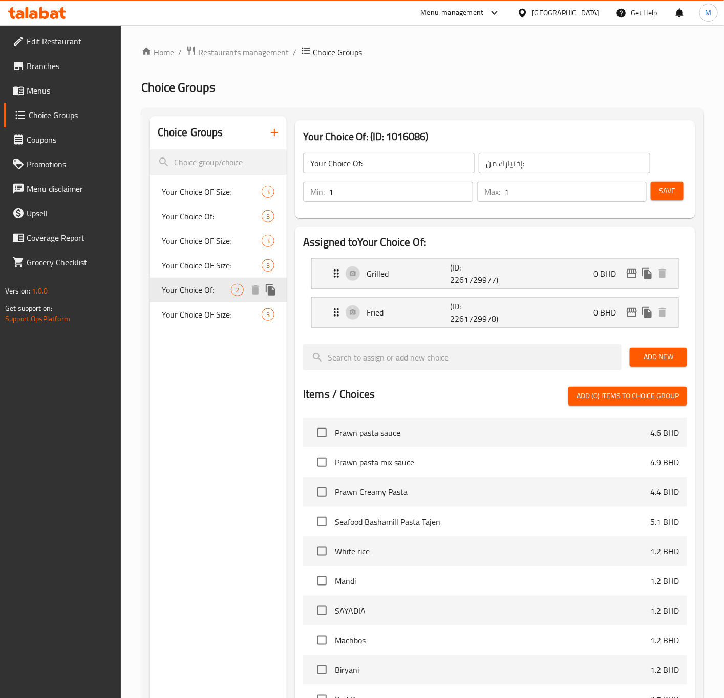
click at [192, 278] on div "Your Choice Of: 2" at bounding box center [218, 290] width 138 height 25
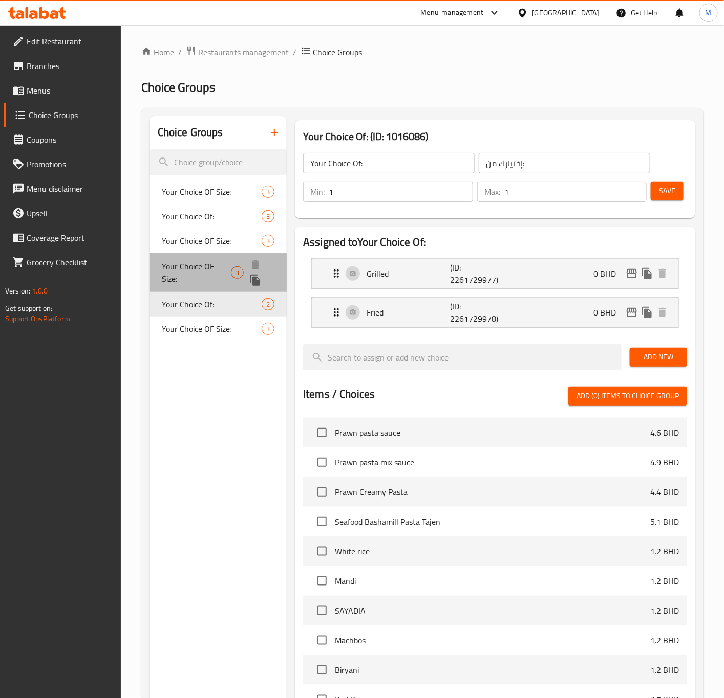
click at [192, 266] on span "Your Choice OF Size:" at bounding box center [197, 272] width 70 height 25
type input "Your Choice OF Size:"
type input "إختيارك من الحجم:"
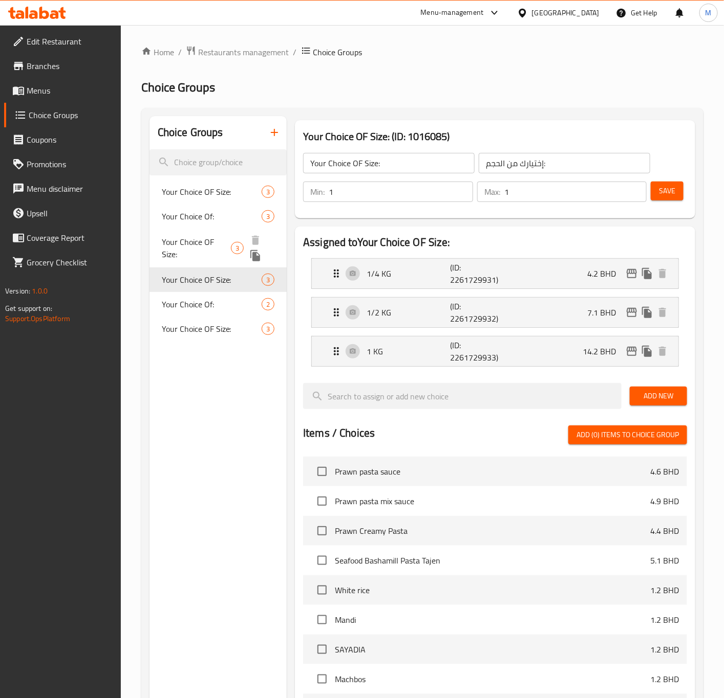
click at [195, 236] on span "Your Choice OF Size:" at bounding box center [197, 248] width 70 height 25
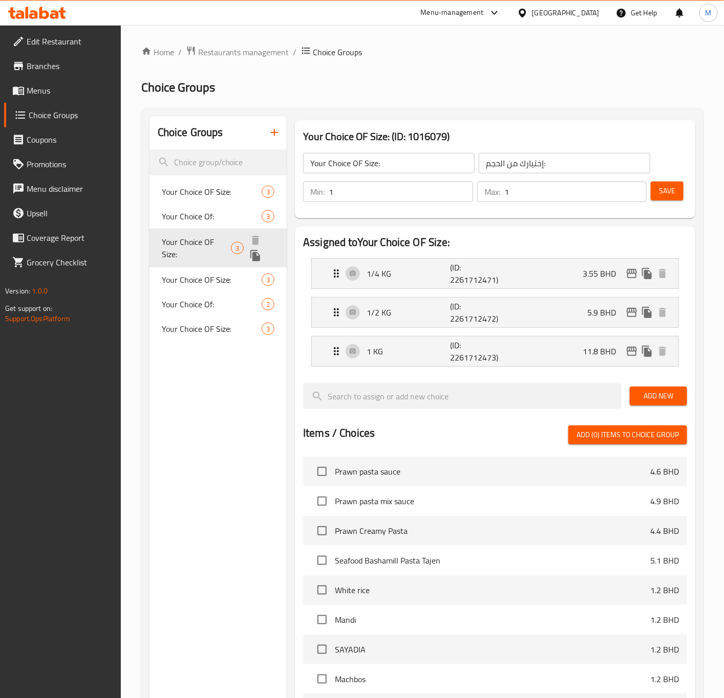
click at [196, 224] on div "Your Choice Of: 3" at bounding box center [218, 216] width 138 height 25
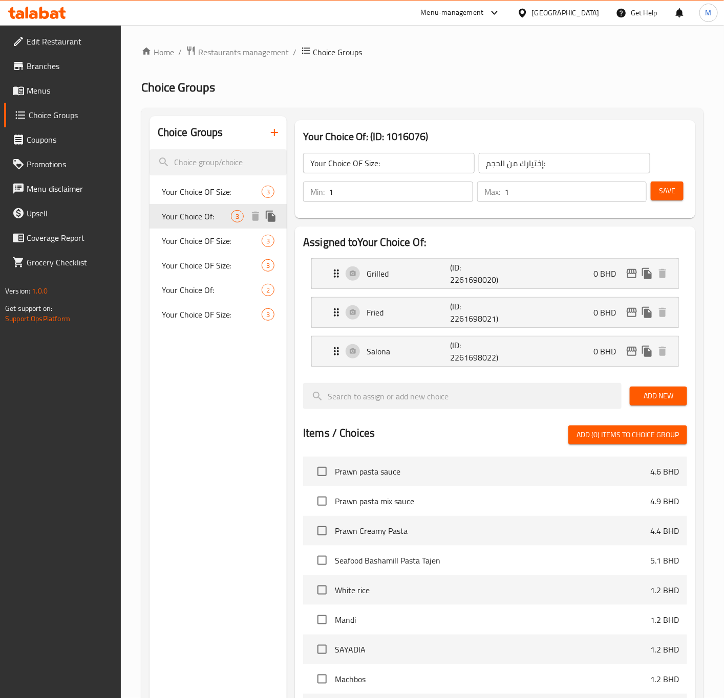
type input "Your Choice Of:"
type input "إختيارك من:"
click at [198, 204] on div "Your Choice Of: 3" at bounding box center [218, 216] width 138 height 25
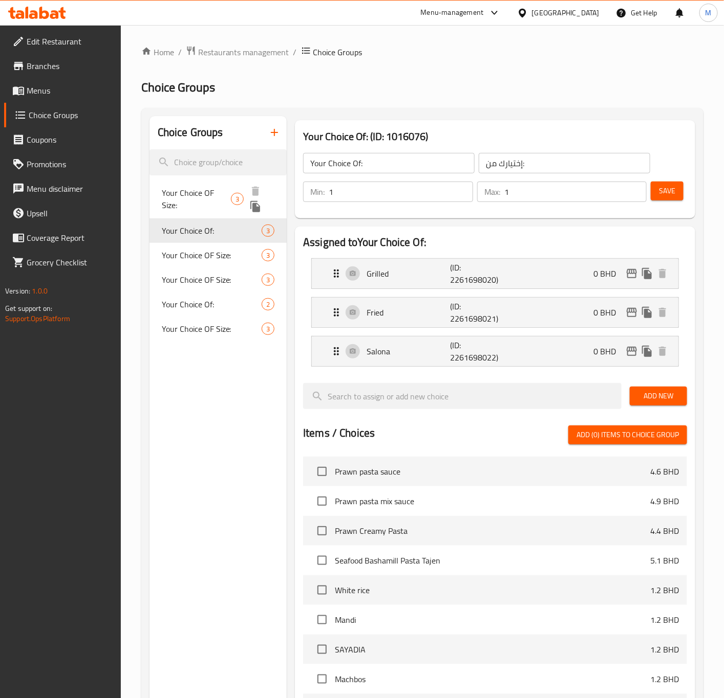
click at [203, 180] on div "Your Choice OF Size: 3" at bounding box center [218, 199] width 138 height 39
type input "Your Choice OF Size:"
type input "إختيارك من الحجم:"
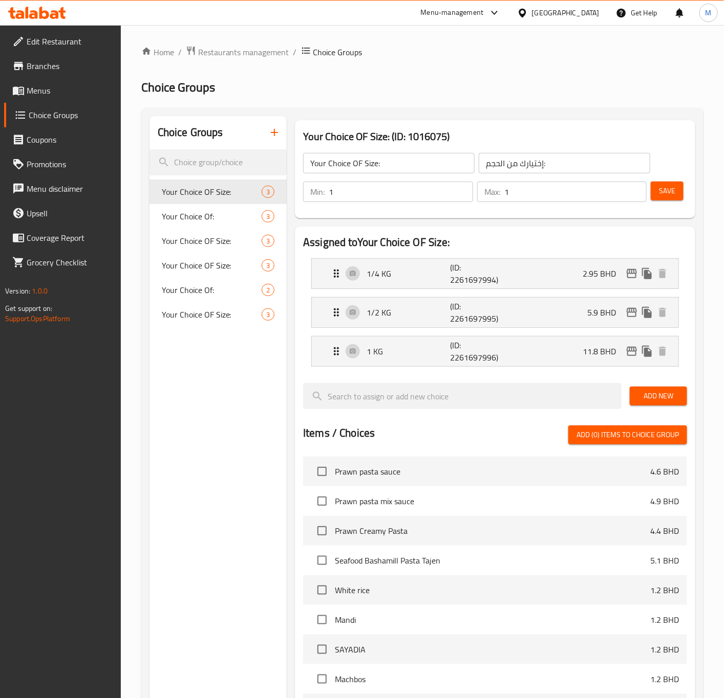
click at [200, 378] on div "Choice Groups Your Choice OF Size: 3 Your Choice Of: 3 Your Choice OF Size: 3 Y…" at bounding box center [218, 536] width 138 height 840
click at [43, 86] on span "Menus" at bounding box center [70, 90] width 86 height 12
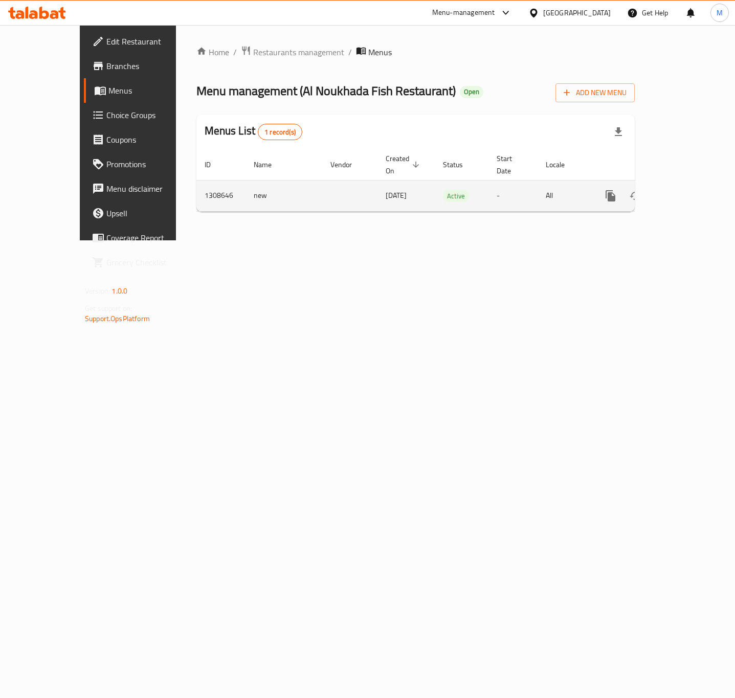
click at [697, 192] on link "enhanced table" at bounding box center [684, 196] width 25 height 25
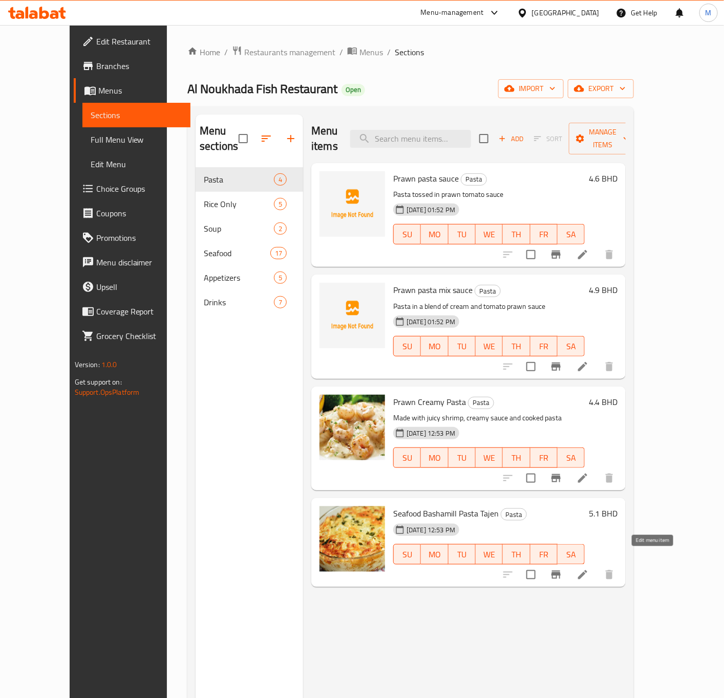
click at [588, 569] on icon at bounding box center [582, 575] width 12 height 12
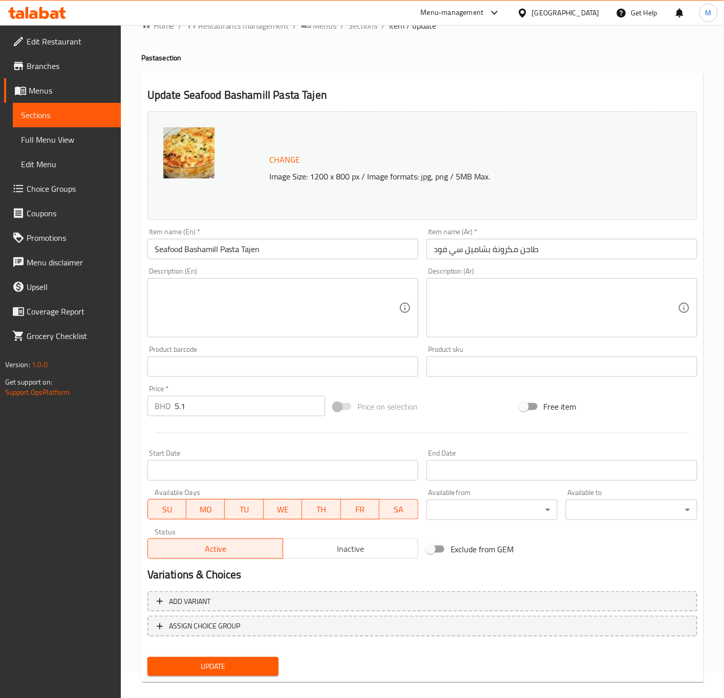
scroll to position [38, 0]
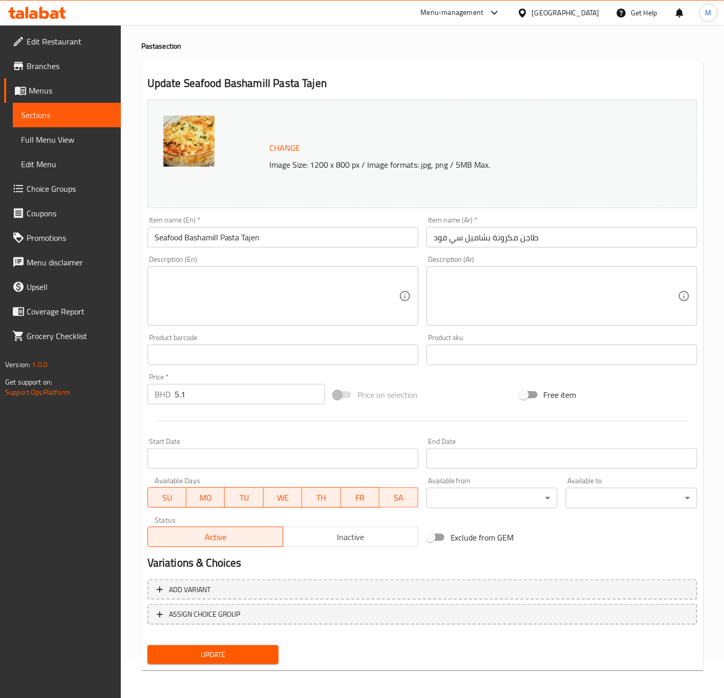
click at [313, 561] on h2 "Variations & Choices" at bounding box center [422, 563] width 550 height 15
click at [282, 593] on span "Add variant" at bounding box center [422, 590] width 531 height 13
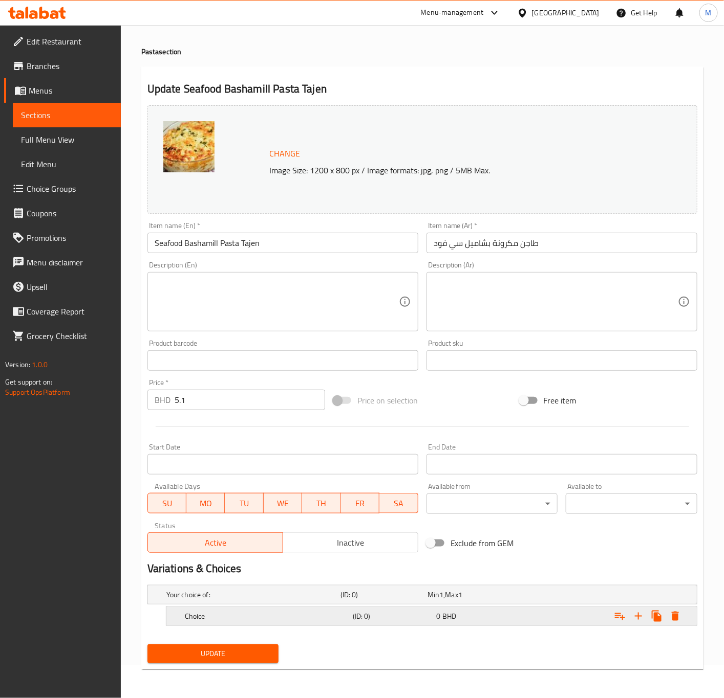
click at [304, 600] on h5 "Choice" at bounding box center [251, 595] width 170 height 10
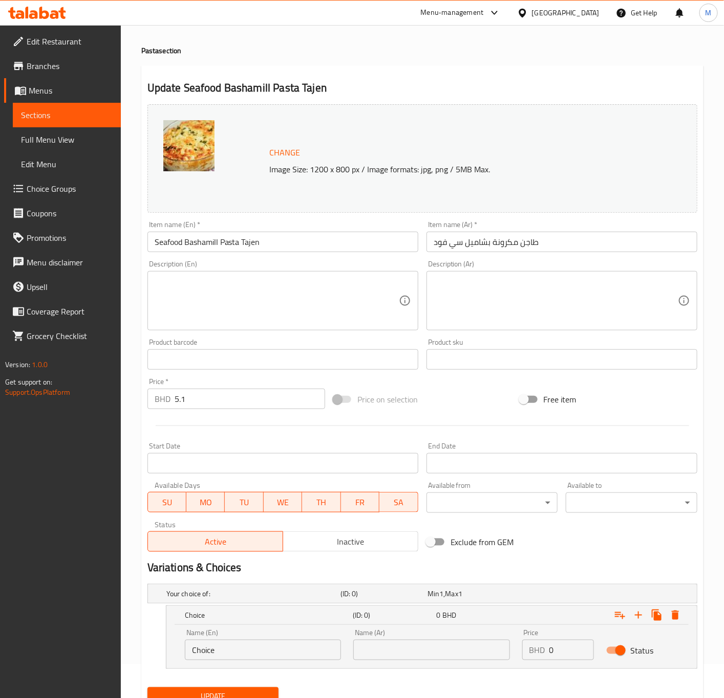
click at [237, 651] on input "Choice" at bounding box center [263, 650] width 156 height 20
drag, startPoint x: 272, startPoint y: 648, endPoint x: 104, endPoint y: 653, distance: 167.9
click at [104, 653] on div "Edit Restaurant Branches Menus Sections Full Menu View Edit Menu Choice Groups …" at bounding box center [362, 366] width 724 height 750
click at [211, 654] on input "Choice" at bounding box center [263, 650] width 156 height 20
click at [677, 611] on icon "Expand" at bounding box center [675, 615] width 12 height 12
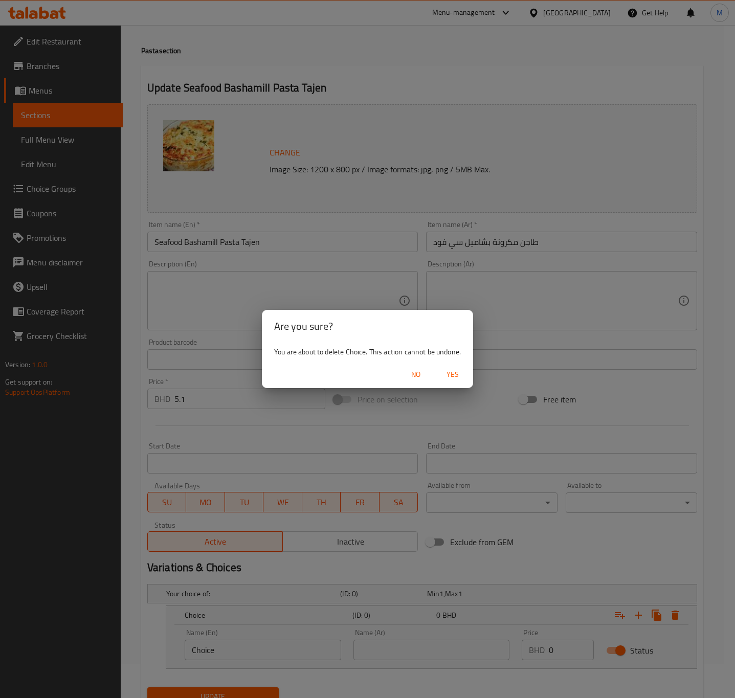
click at [455, 359] on div "You are about to delete Choice. This action cannot be undone." at bounding box center [367, 352] width 211 height 18
click at [454, 377] on span "Yes" at bounding box center [453, 374] width 25 height 13
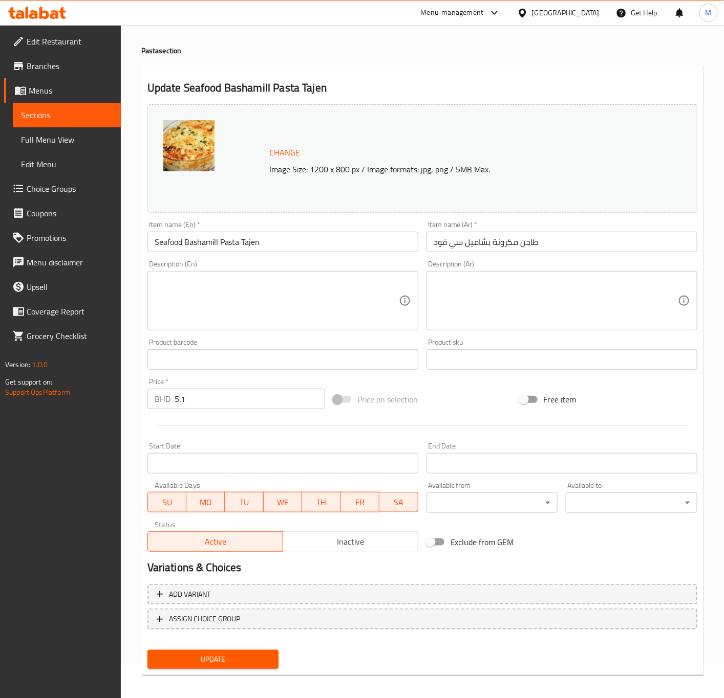
click at [660, 558] on div "Variations & Choices" at bounding box center [422, 568] width 558 height 24
drag, startPoint x: 55, startPoint y: 114, endPoint x: 72, endPoint y: 117, distance: 17.1
click at [55, 114] on span "Sections" at bounding box center [67, 115] width 92 height 12
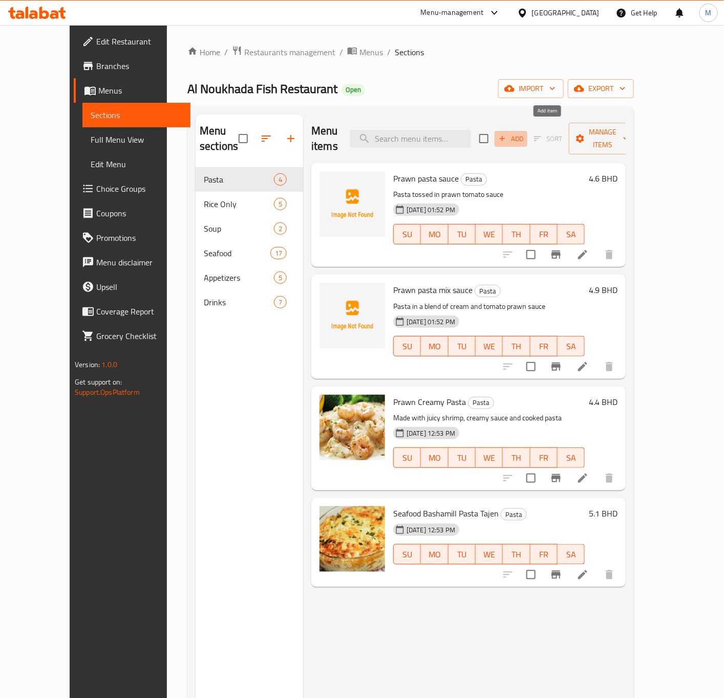
click at [524, 133] on span "Add" at bounding box center [511, 139] width 28 height 12
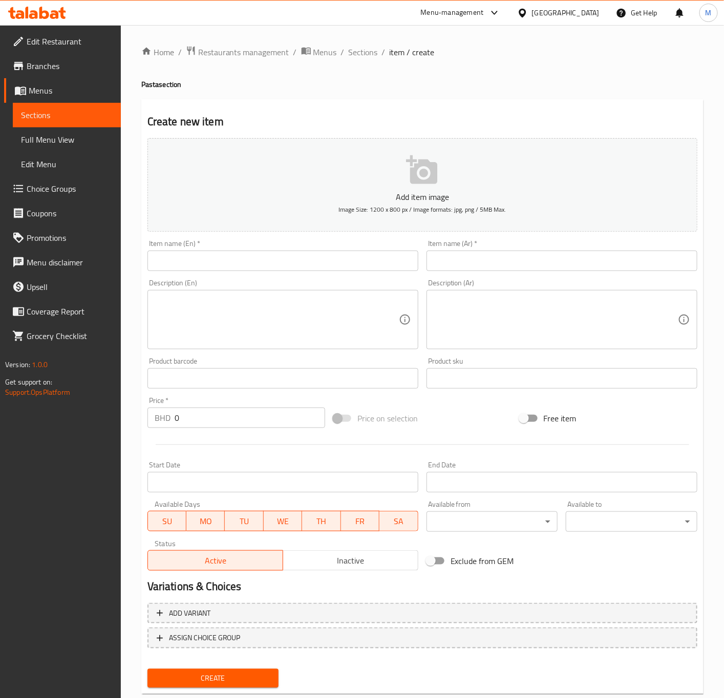
click at [203, 261] on input "text" at bounding box center [282, 261] width 271 height 20
type input "test"
click at [441, 258] on input "text" at bounding box center [561, 261] width 271 height 20
type input "test"
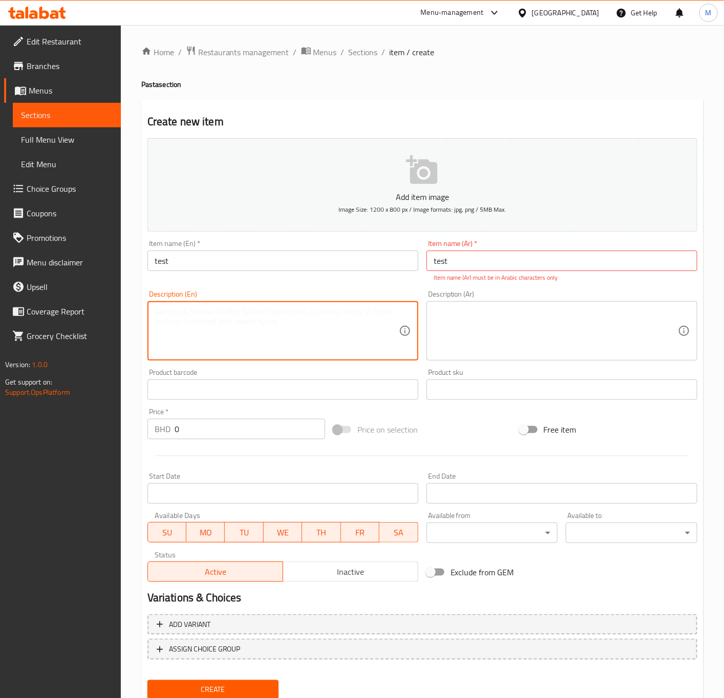
click at [264, 310] on textarea at bounding box center [277, 331] width 244 height 49
type textarea "test"
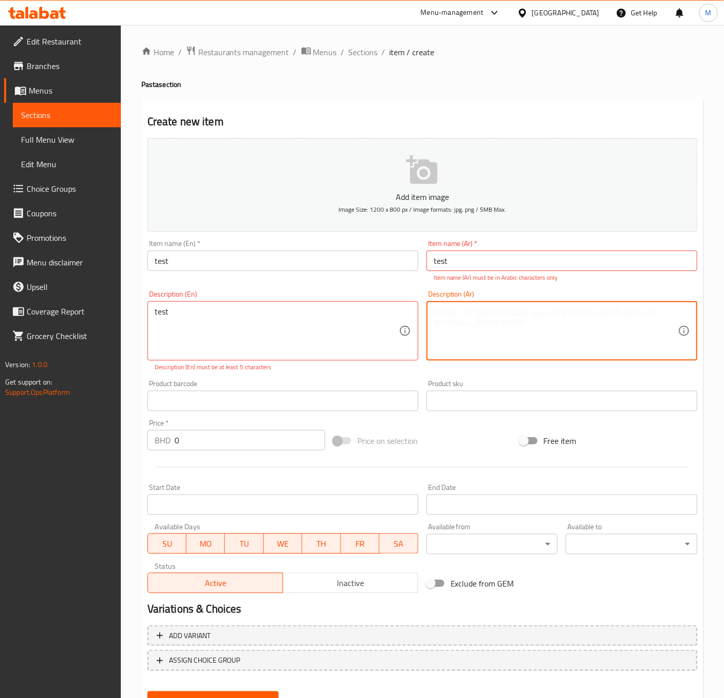
click at [509, 331] on textarea at bounding box center [555, 331] width 244 height 49
type textarea "teset"
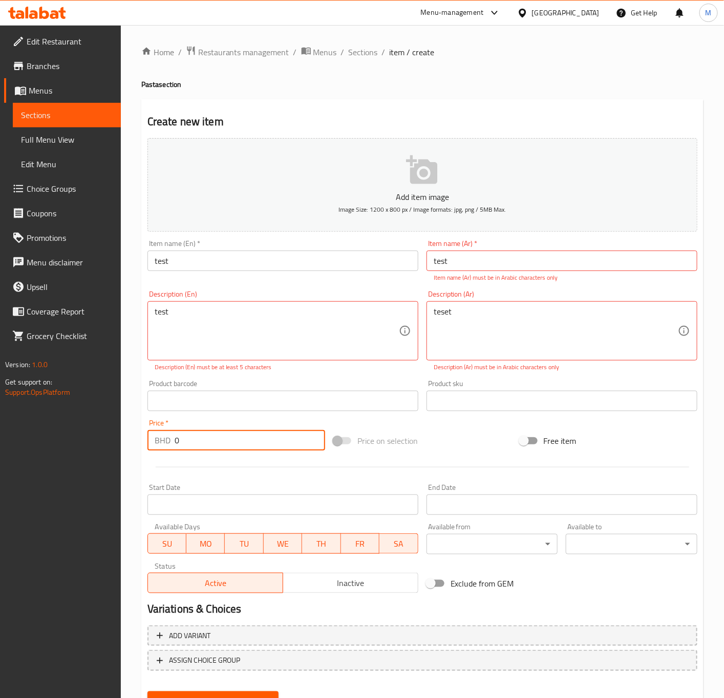
drag, startPoint x: 227, startPoint y: 439, endPoint x: 76, endPoint y: 432, distance: 151.6
click at [76, 433] on div "Edit Restaurant Branches Menus Sections Full Menu View Edit Menu Choice Groups …" at bounding box center [362, 385] width 724 height 720
type input "10"
click at [283, 456] on div at bounding box center [422, 467] width 558 height 25
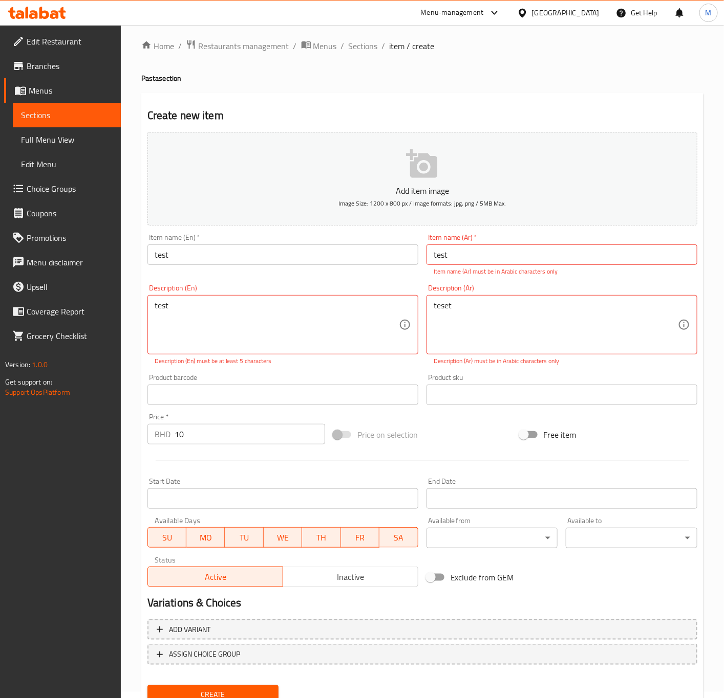
scroll to position [46, 0]
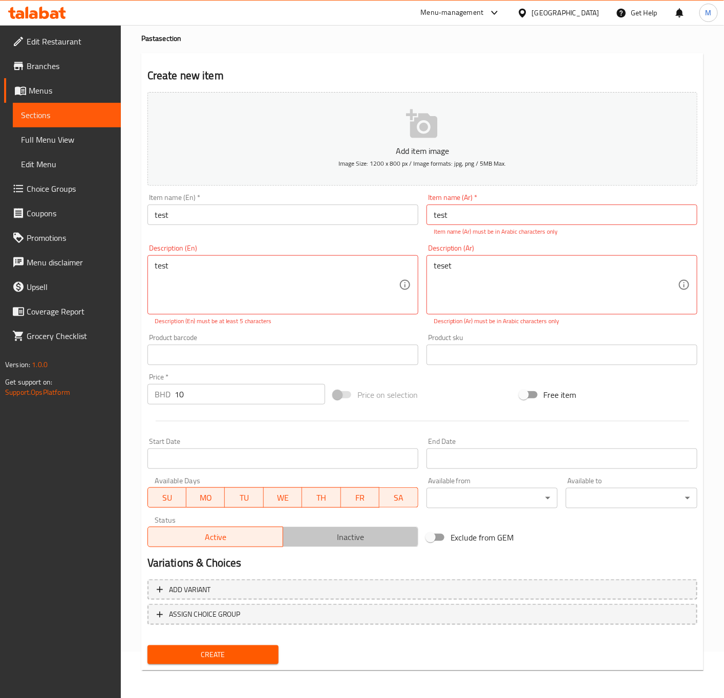
click at [315, 528] on button "Inactive" at bounding box center [350, 537] width 136 height 20
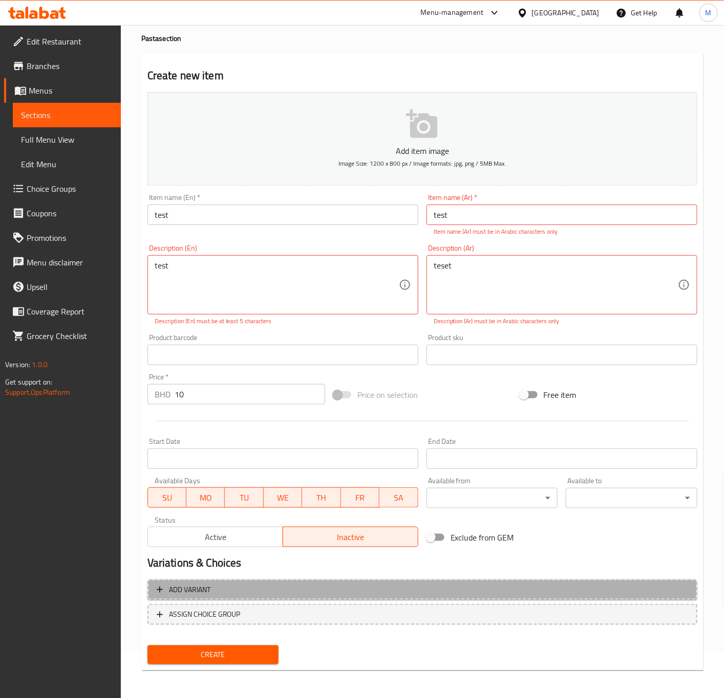
click at [202, 594] on span "Add variant" at bounding box center [189, 590] width 41 height 13
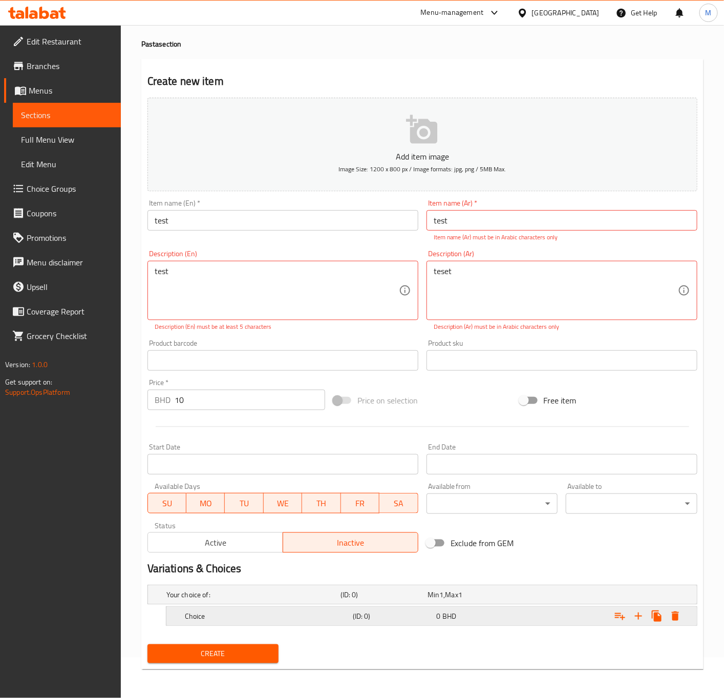
click at [258, 602] on div "Choice" at bounding box center [251, 595] width 174 height 14
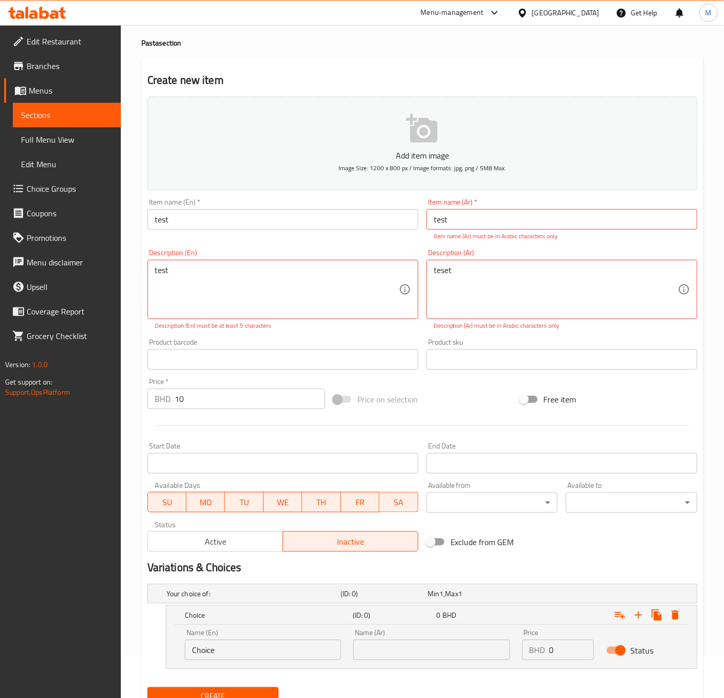
click at [220, 652] on input "Choice" at bounding box center [263, 650] width 156 height 20
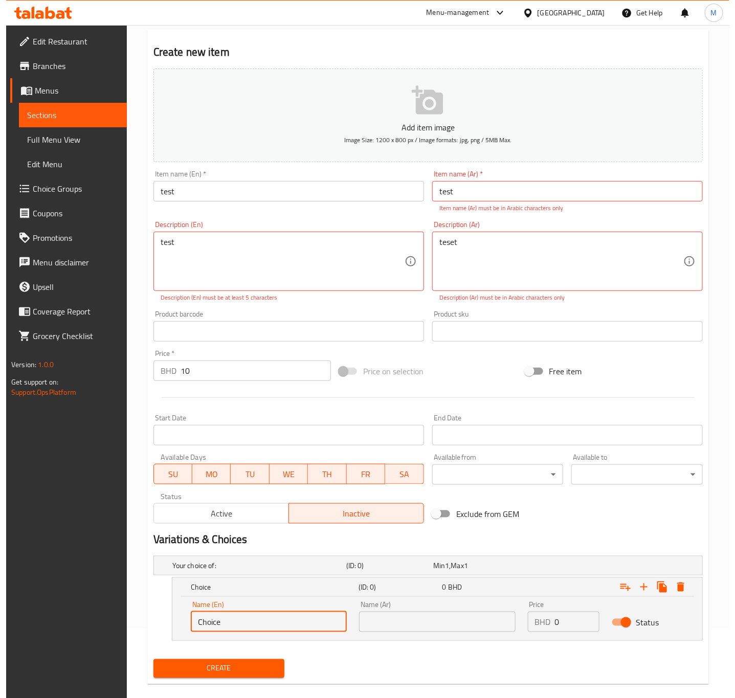
scroll to position [85, 0]
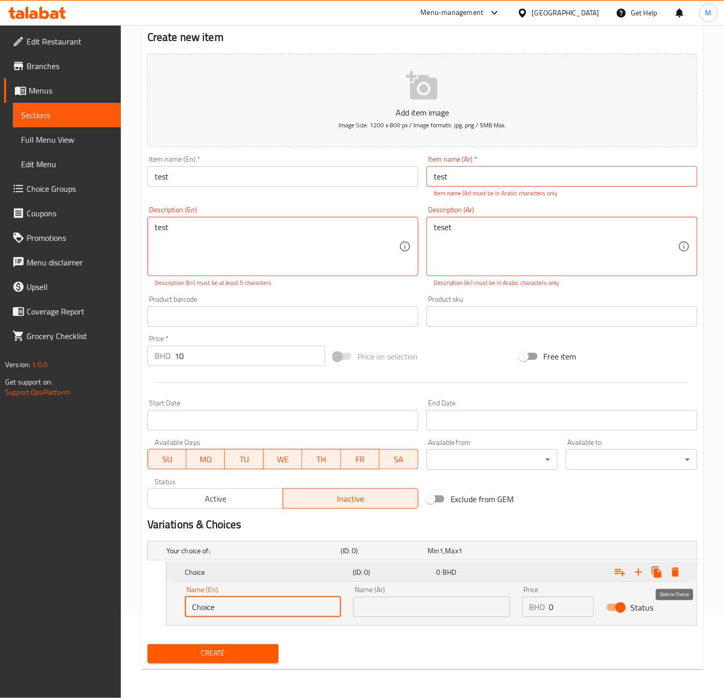
click at [677, 570] on icon "Expand" at bounding box center [675, 572] width 12 height 12
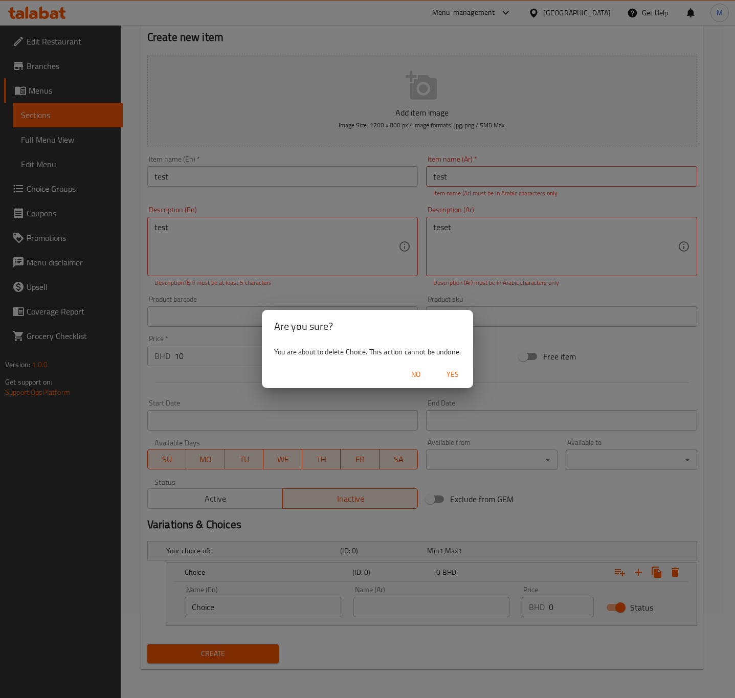
click at [439, 373] on button "Yes" at bounding box center [452, 374] width 33 height 19
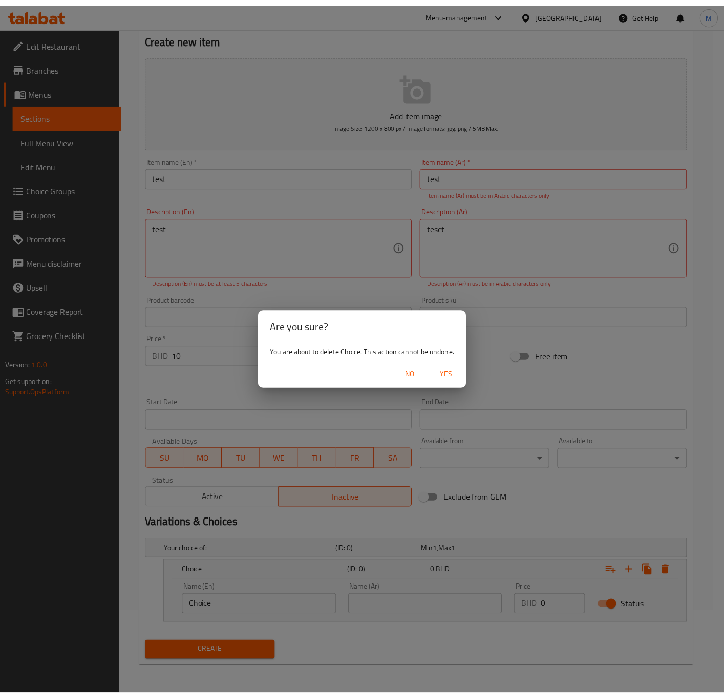
scroll to position [46, 0]
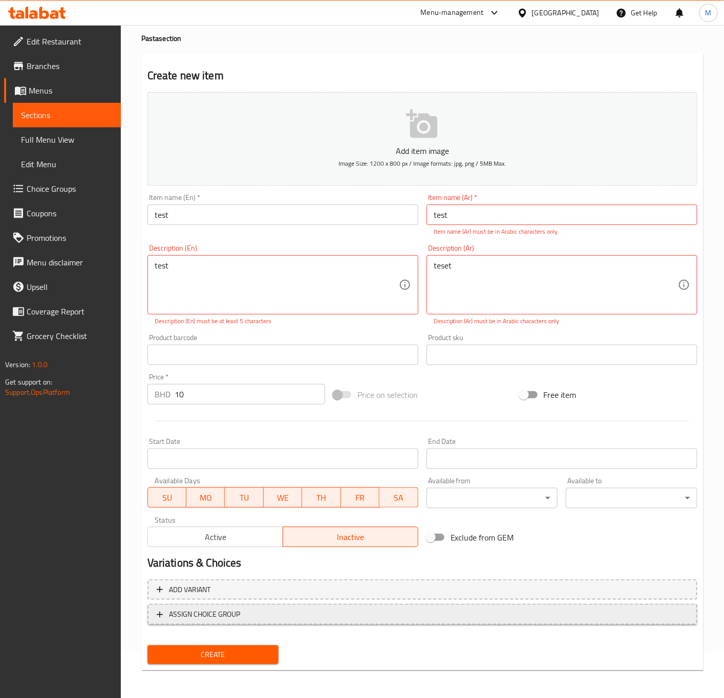
click at [252, 611] on span "ASSIGN CHOICE GROUP" at bounding box center [422, 614] width 531 height 13
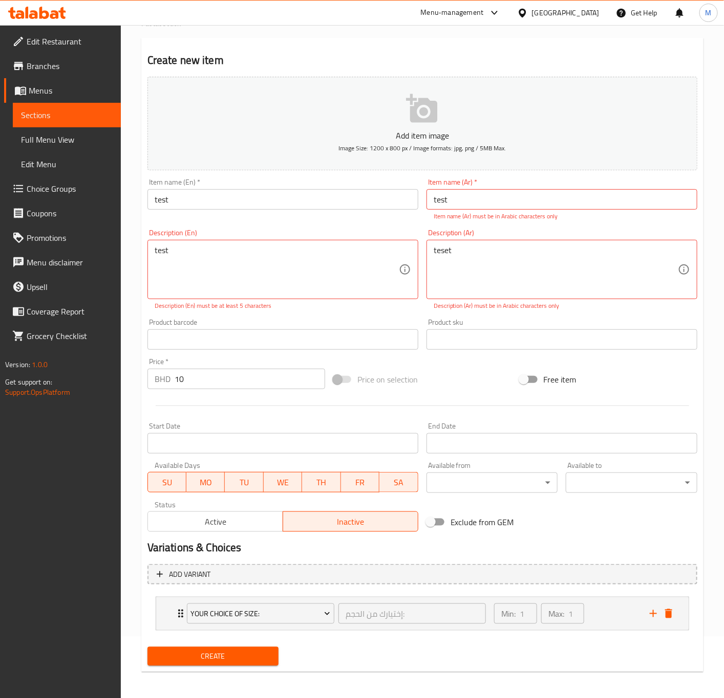
scroll to position [64, 0]
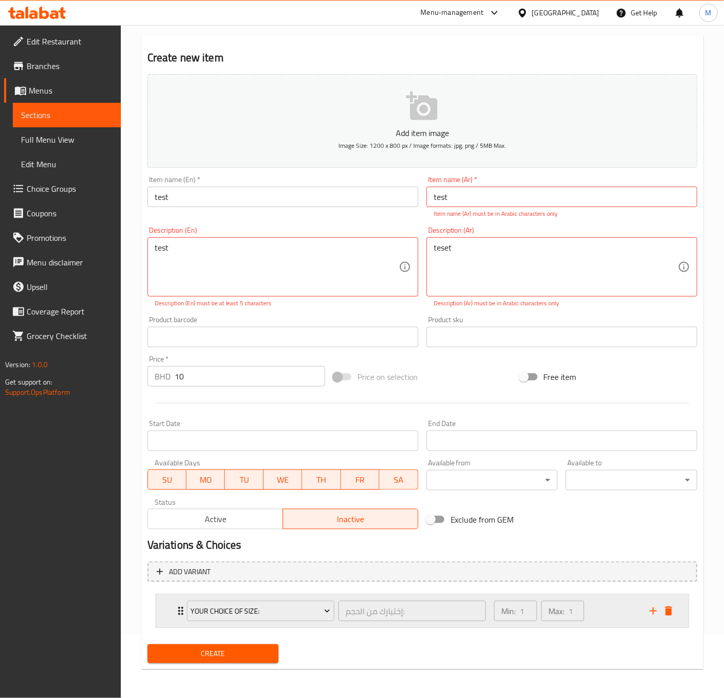
click at [311, 596] on div "Your Choice OF Size: إختيارك من الحجم: ​" at bounding box center [336, 611] width 311 height 33
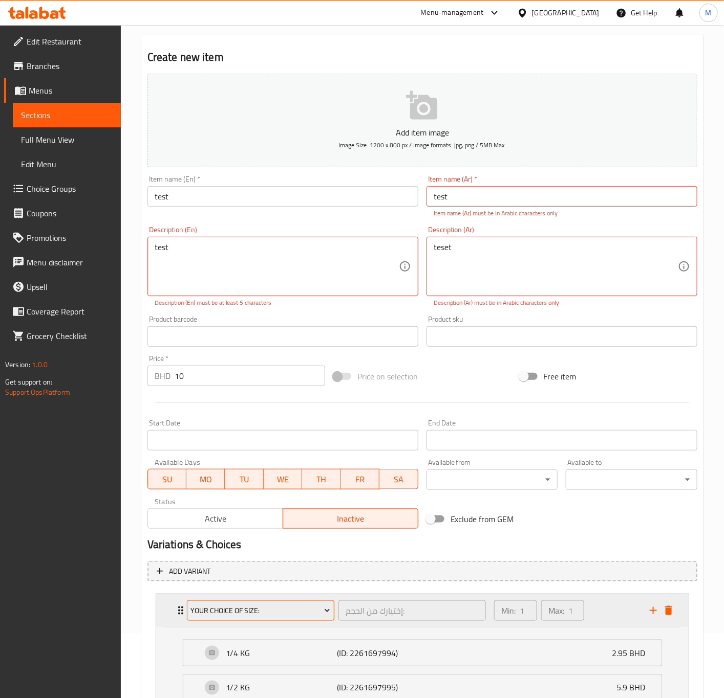
click at [322, 615] on icon "Expand" at bounding box center [327, 611] width 10 height 10
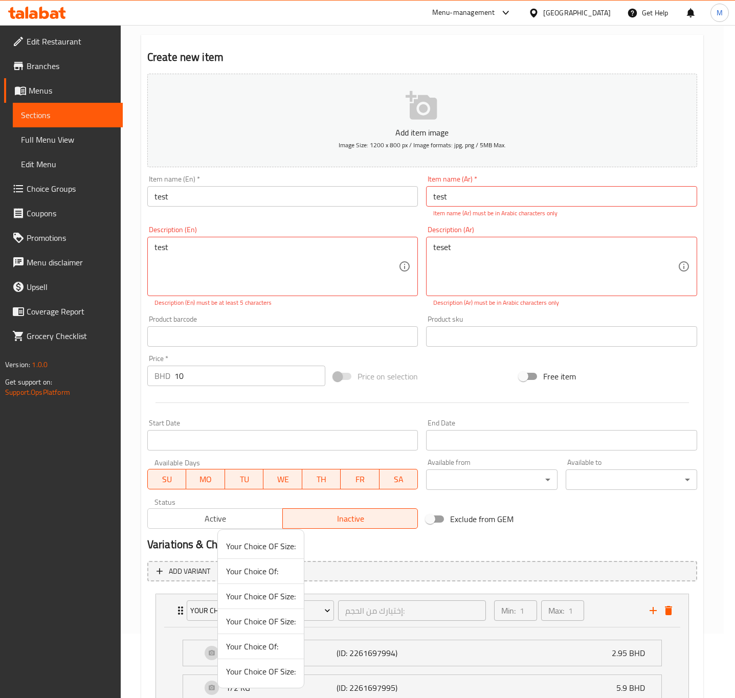
click at [392, 579] on div at bounding box center [367, 349] width 735 height 698
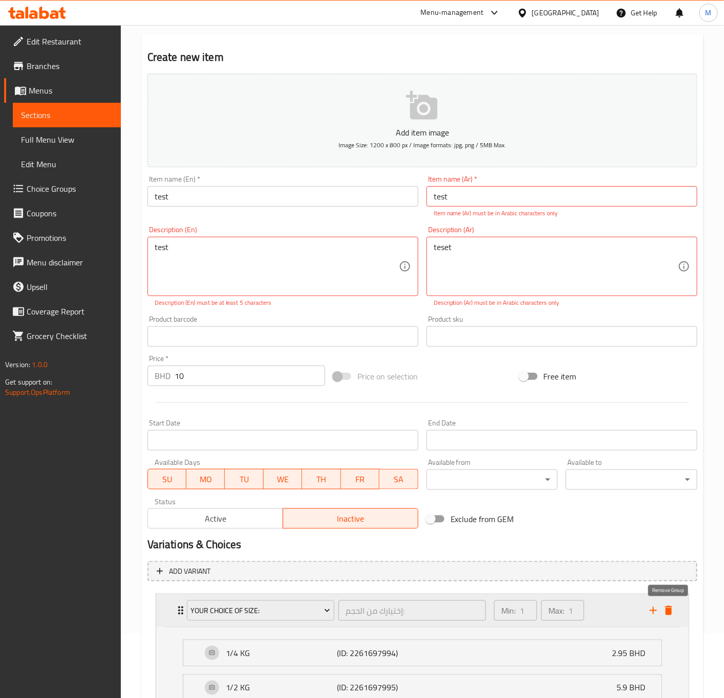
click at [665, 610] on icon "delete" at bounding box center [668, 611] width 12 height 12
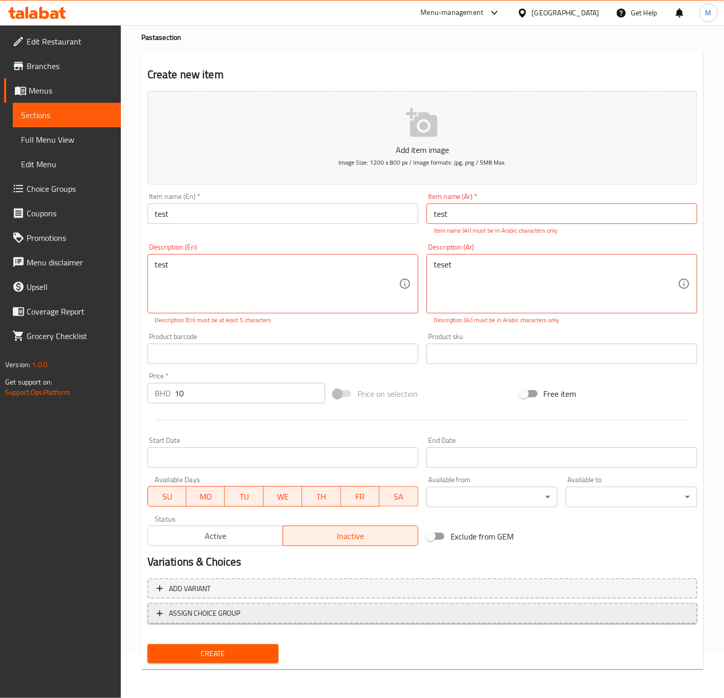
scroll to position [46, 0]
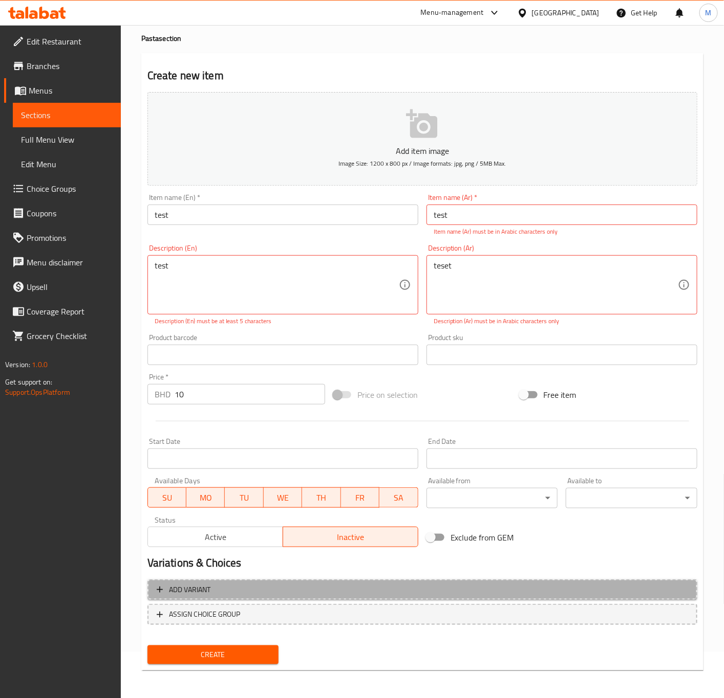
click at [269, 588] on span "Add variant" at bounding box center [422, 590] width 531 height 13
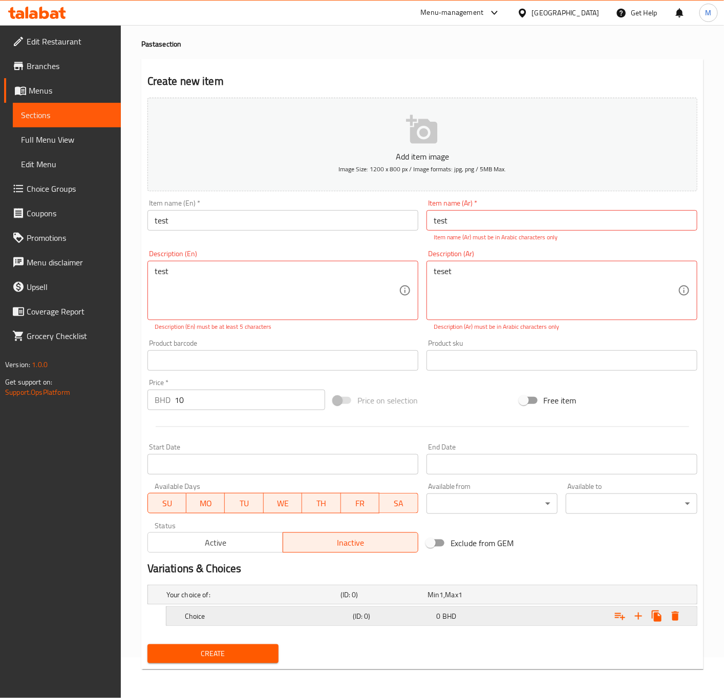
click at [205, 600] on h5 "Choice" at bounding box center [251, 595] width 170 height 10
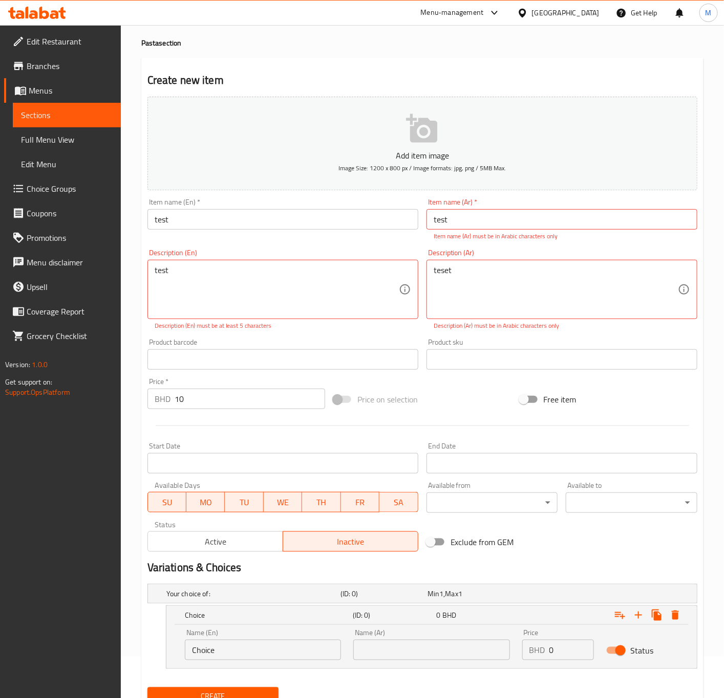
click at [247, 639] on div "Name (En) Choice Name (En)" at bounding box center [263, 644] width 156 height 31
click at [229, 645] on input "Choice" at bounding box center [263, 650] width 156 height 20
click at [221, 648] on input "Choice" at bounding box center [263, 650] width 156 height 20
click at [223, 644] on input "Choice" at bounding box center [263, 650] width 156 height 20
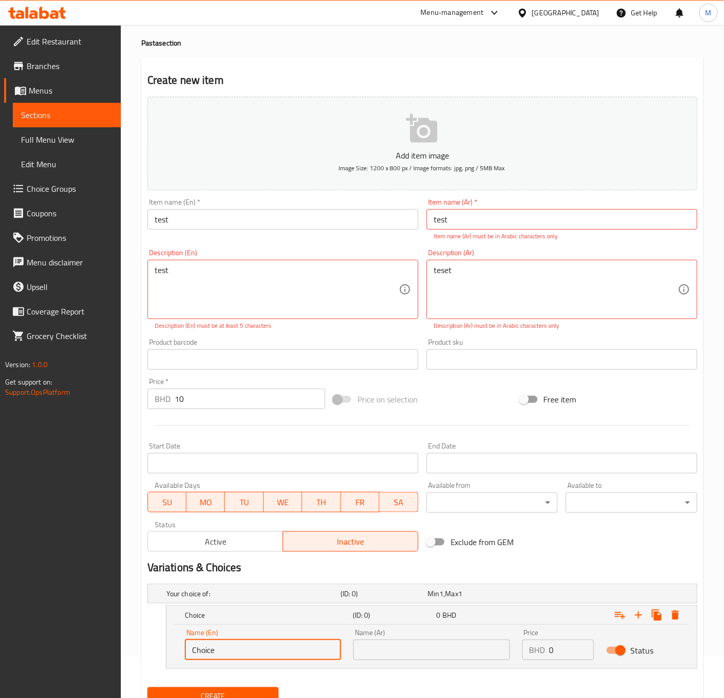
paste input "Fried"
paste input "text"
type input "Fried"
click at [385, 652] on input "text" at bounding box center [431, 650] width 156 height 20
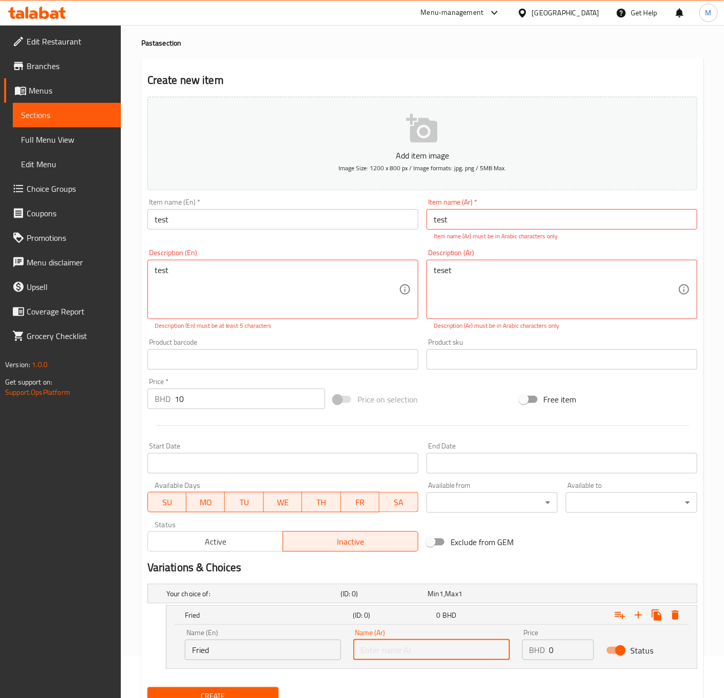
click at [430, 659] on input "text" at bounding box center [431, 650] width 156 height 20
paste input "مقلي"
type input "مقلي"
click at [539, 669] on div "Fried (ID: 0) 0 BHD Name (En) Fried Name (En) Name (Ar) مقلي Name (Ar) Price BH…" at bounding box center [431, 637] width 531 height 63
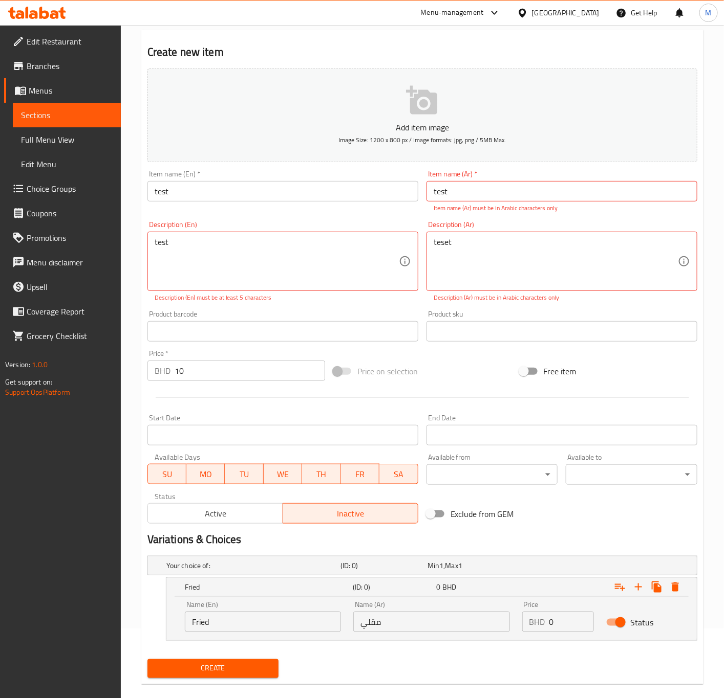
scroll to position [85, 0]
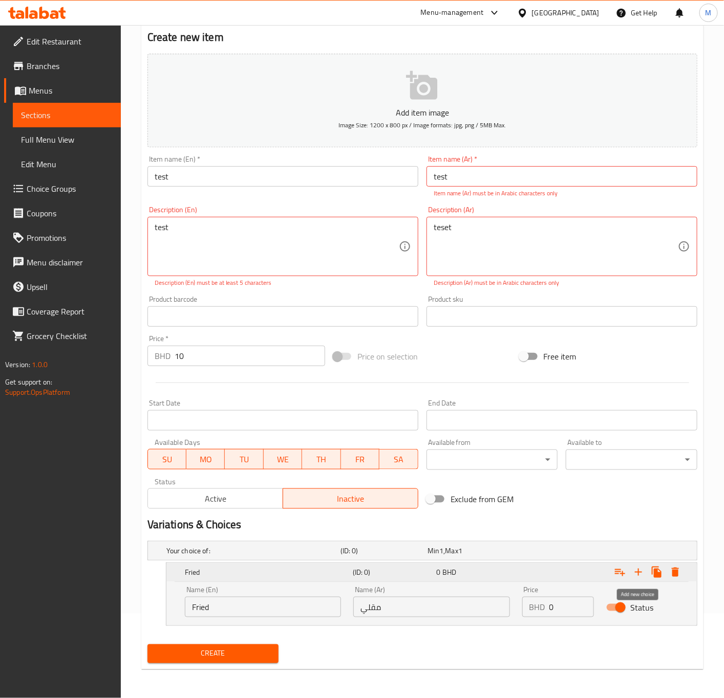
click at [636, 576] on icon "Expand" at bounding box center [638, 572] width 12 height 12
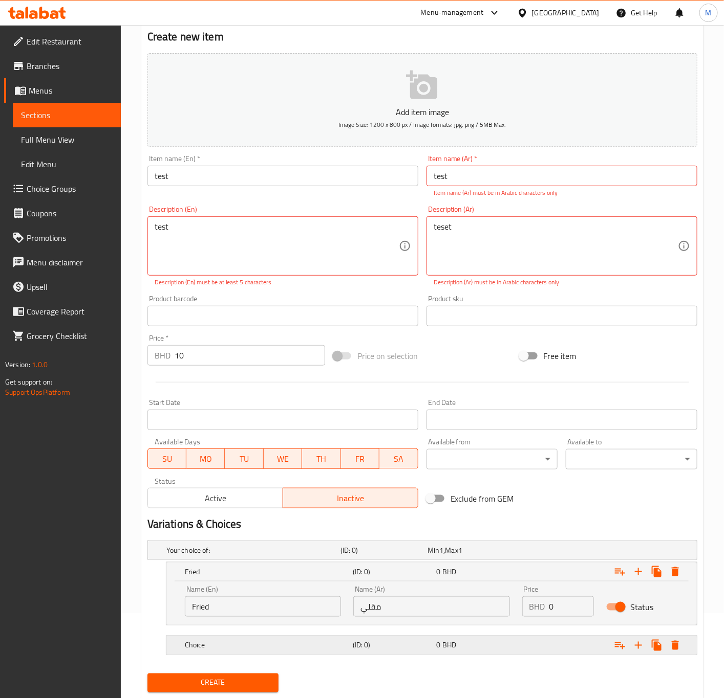
click at [238, 556] on h5 "Choice" at bounding box center [251, 550] width 170 height 10
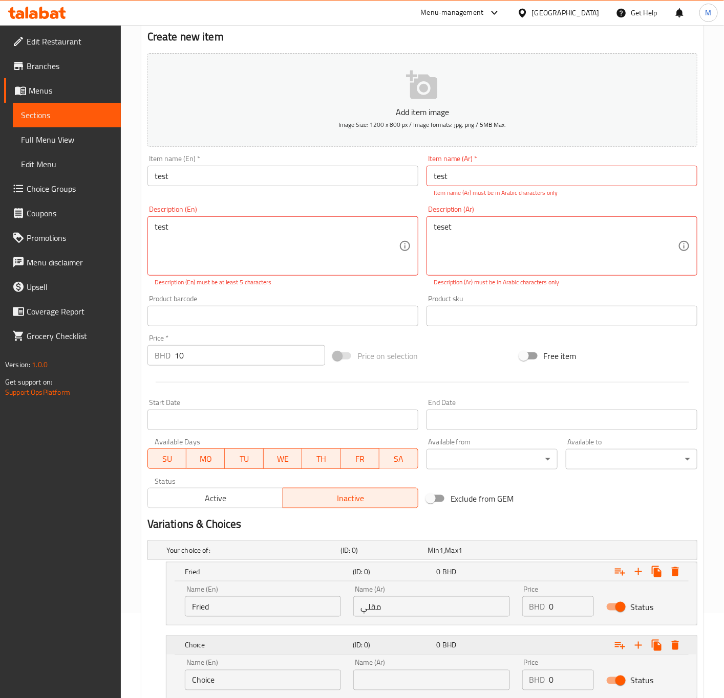
scroll to position [160, 0]
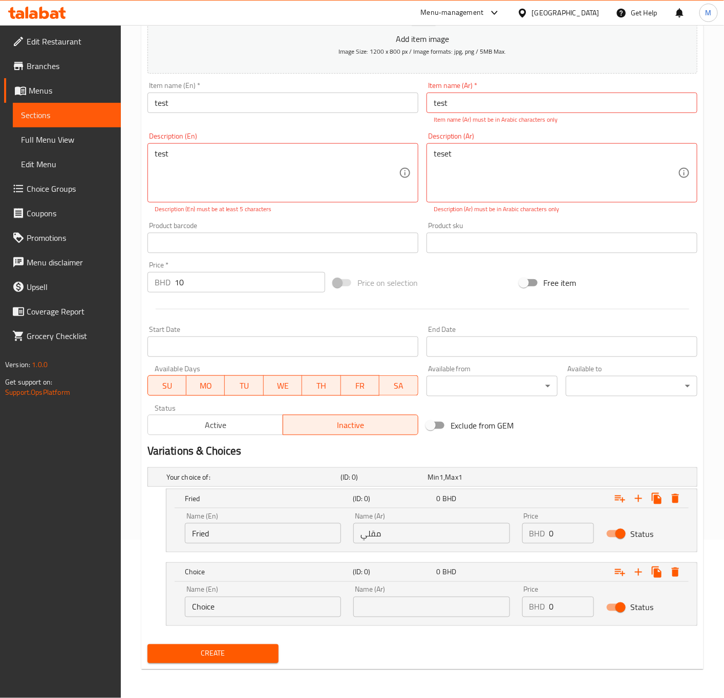
click at [255, 612] on input "Choice" at bounding box center [263, 607] width 156 height 20
click at [206, 607] on input "Choice" at bounding box center [263, 607] width 156 height 20
paste input "Grilled"
type input "Grilled"
click at [393, 619] on div "Name (Ar) Name (Ar)" at bounding box center [431, 601] width 168 height 43
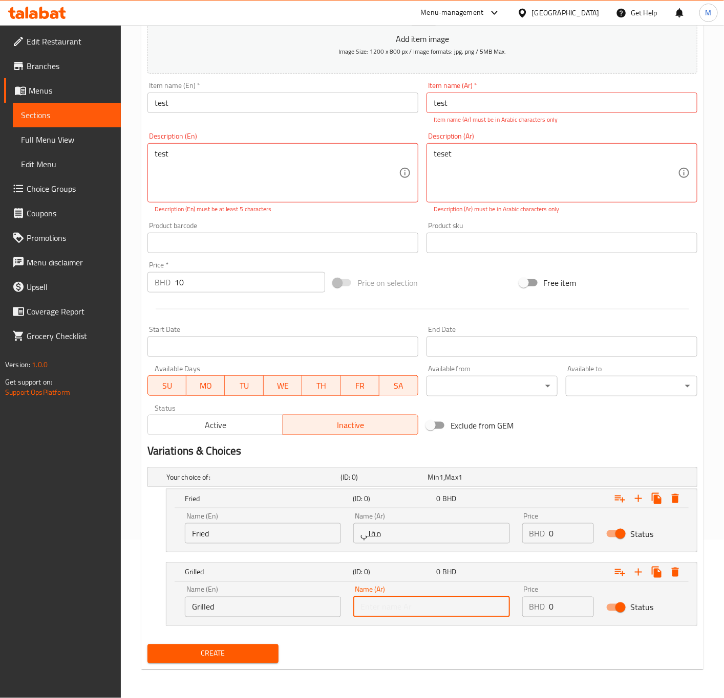
paste input "مشوي"
type input "مشوي"
click at [548, 640] on div "Add item image Image Size: 1200 x 800 px / Image formats: jpg, png / 5MB Max. I…" at bounding box center [422, 321] width 558 height 691
click at [209, 659] on span "Create" at bounding box center [213, 654] width 115 height 13
click at [294, 172] on textarea "test" at bounding box center [277, 173] width 244 height 49
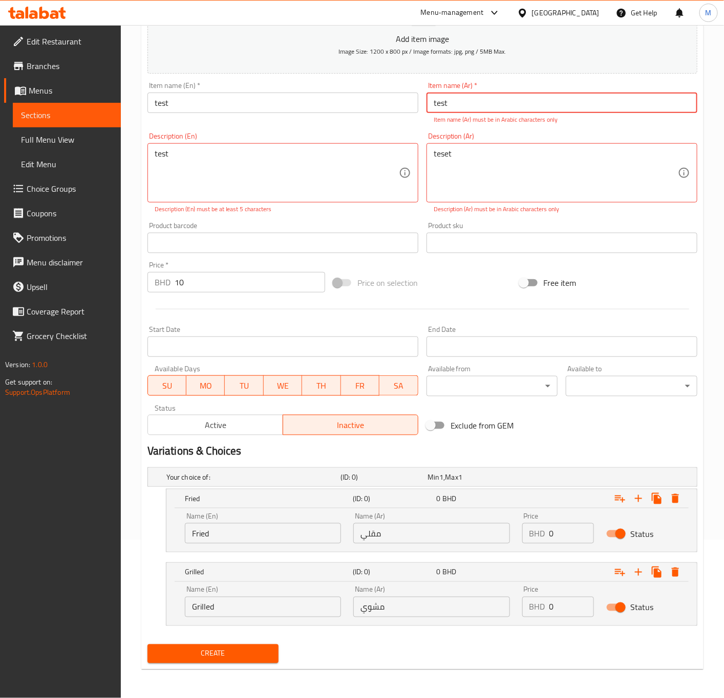
drag, startPoint x: 445, startPoint y: 94, endPoint x: 363, endPoint y: 75, distance: 84.4
click at [367, 82] on div "Add item image Image Size: 1200 x 800 px / Image formats: jpg, png / 5MB Max. I…" at bounding box center [422, 208] width 558 height 464
drag, startPoint x: 509, startPoint y: 158, endPoint x: 404, endPoint y: 154, distance: 104.5
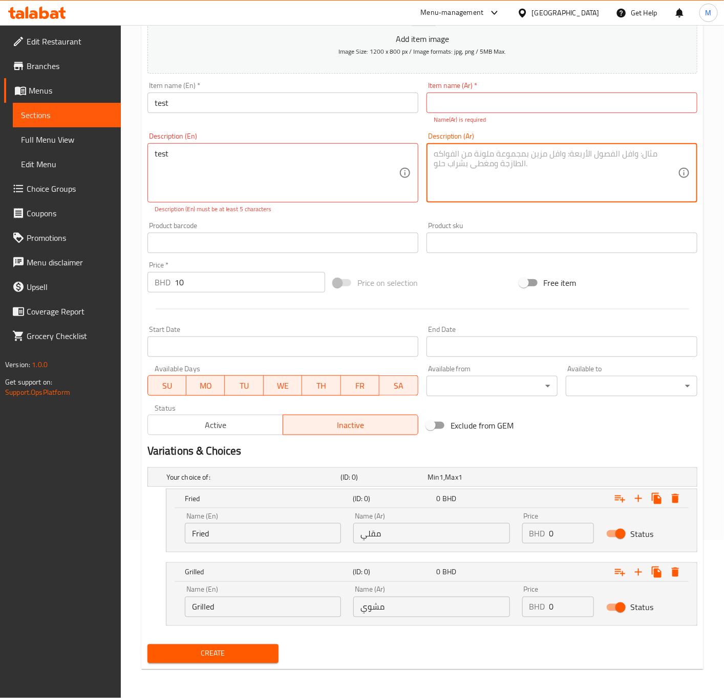
click at [380, 535] on input "مقلي" at bounding box center [431, 533] width 156 height 20
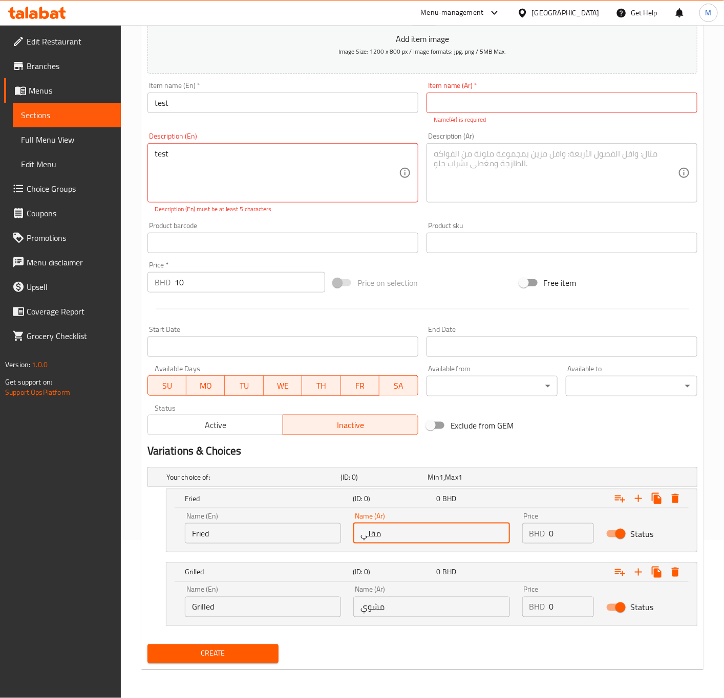
click at [380, 535] on input "مقلي" at bounding box center [431, 533] width 156 height 20
click at [378, 535] on input "مقلي" at bounding box center [431, 533] width 156 height 20
drag, startPoint x: 463, startPoint y: 101, endPoint x: 465, endPoint y: 116, distance: 14.6
click at [463, 101] on input "text" at bounding box center [561, 103] width 271 height 20
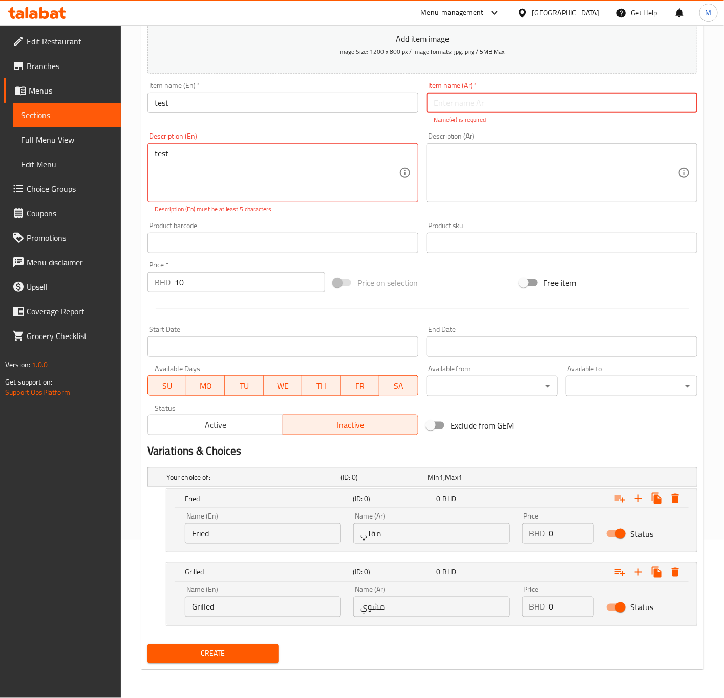
paste input "مقلي"
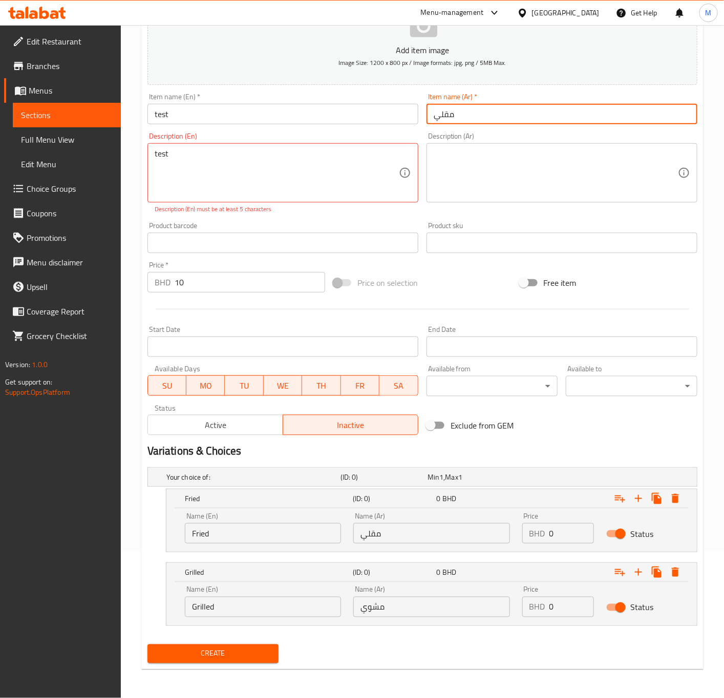
type input "مقلي"
click at [450, 177] on textarea at bounding box center [555, 173] width 244 height 49
paste textarea "مقلي"
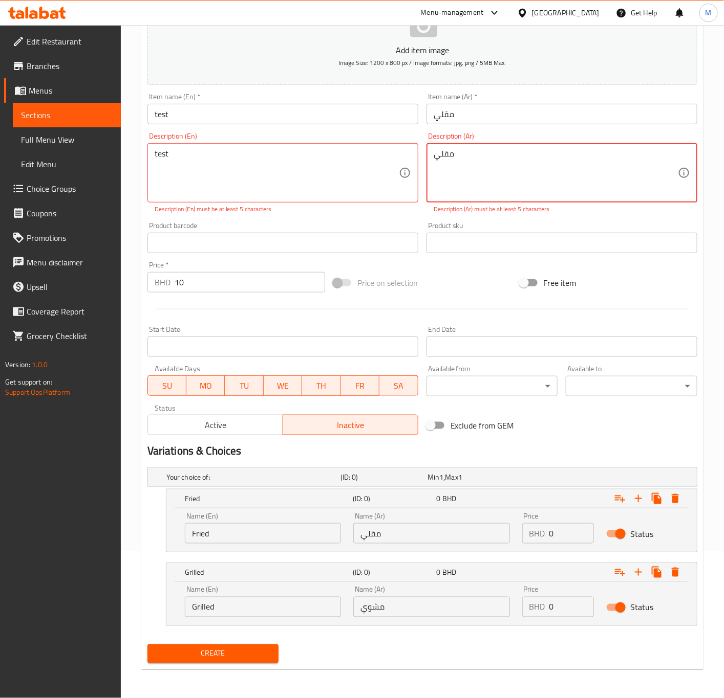
type textarea "مقلي"
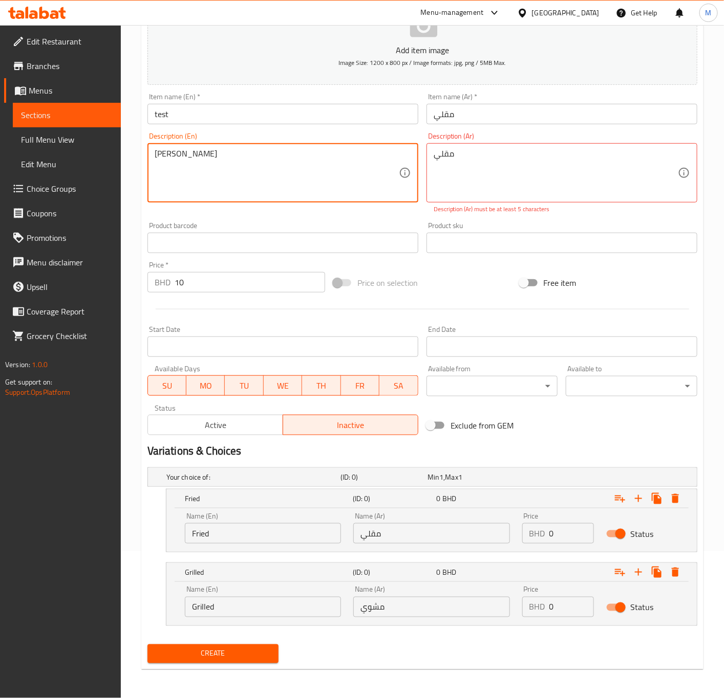
type textarea "testa"
click at [215, 658] on span "Create" at bounding box center [213, 654] width 115 height 13
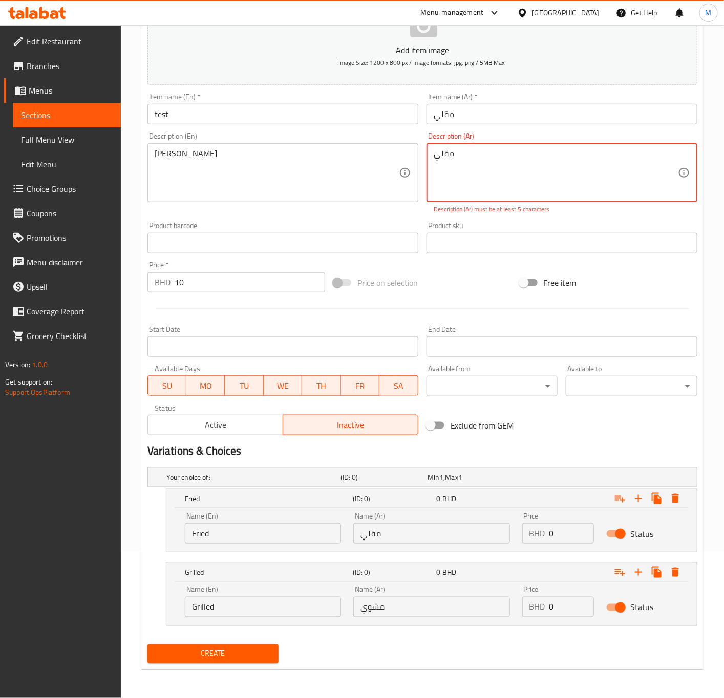
click at [459, 152] on textarea "مقلي" at bounding box center [555, 173] width 244 height 49
click at [450, 162] on textarea "مقليaa" at bounding box center [555, 173] width 244 height 49
click at [443, 106] on input "مقلي" at bounding box center [561, 114] width 271 height 20
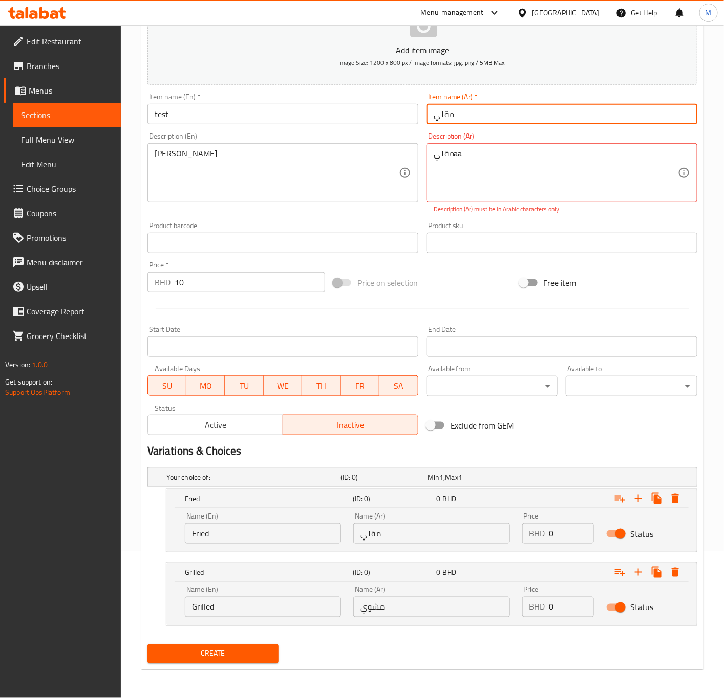
click at [443, 106] on input "مقلي" at bounding box center [561, 114] width 271 height 20
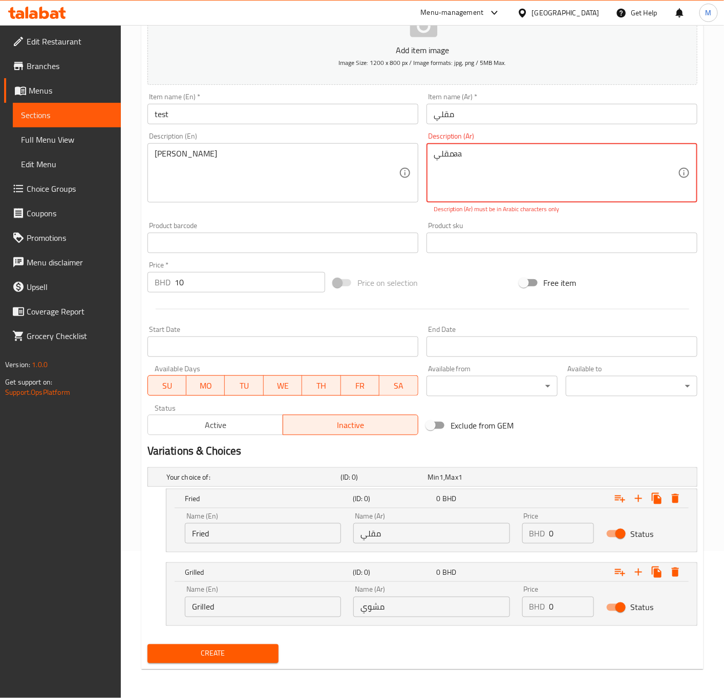
paste textarea
paste textarea "مقلي"
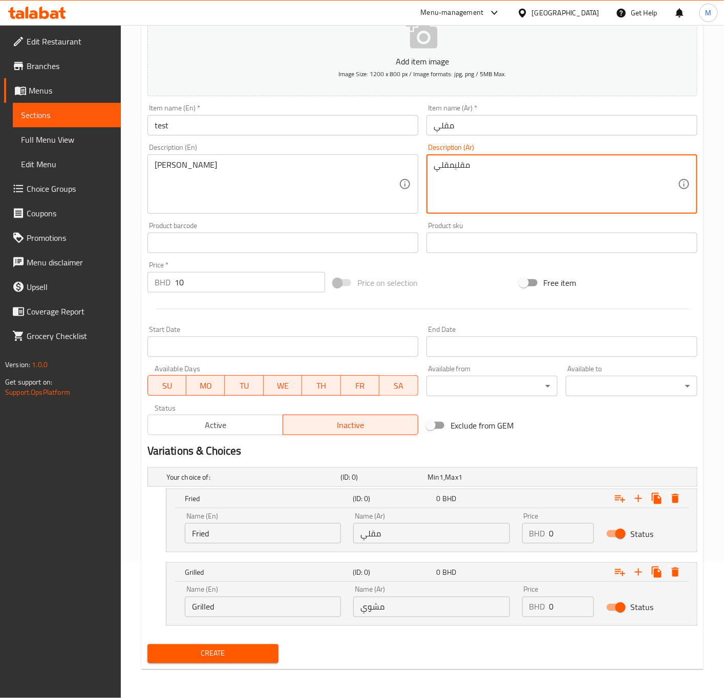
scroll to position [137, 0]
paste textarea "مقلي"
type textarea "مقليمقليمقليمقلي"
click at [189, 644] on div "Create" at bounding box center [213, 654] width 140 height 27
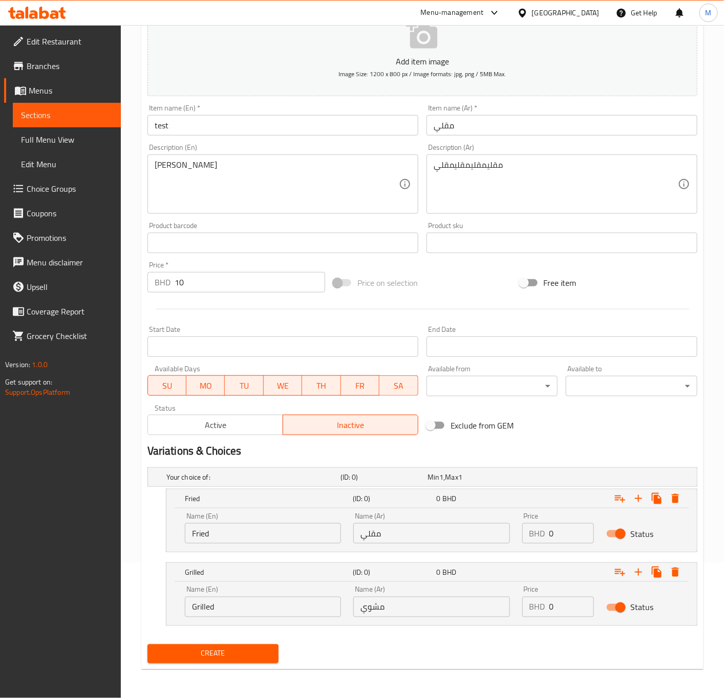
click at [191, 651] on span "Create" at bounding box center [213, 654] width 115 height 13
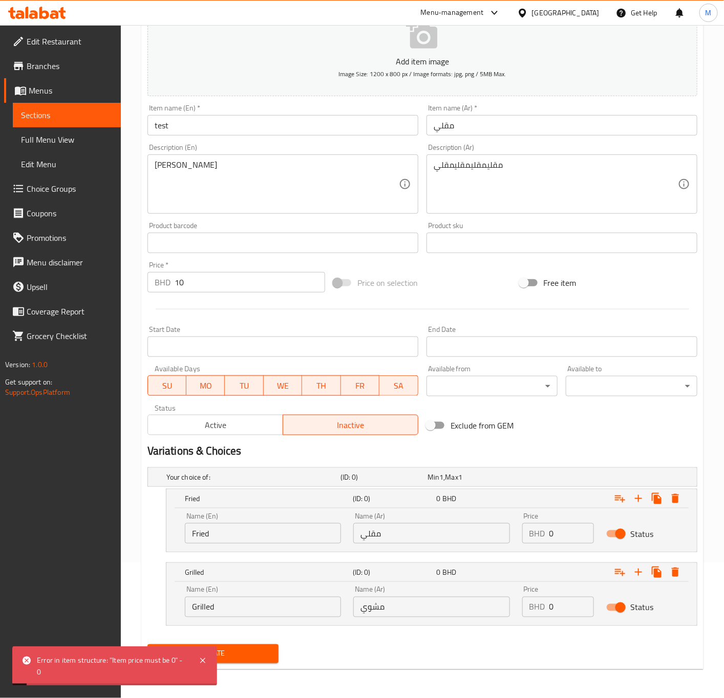
click at [109, 658] on div "Error in item structure: "Item price must be 0" - 0" at bounding box center [112, 666] width 151 height 23
click at [120, 658] on div "Error in item structure: "Item price must be 0" - 0" at bounding box center [112, 666] width 151 height 23
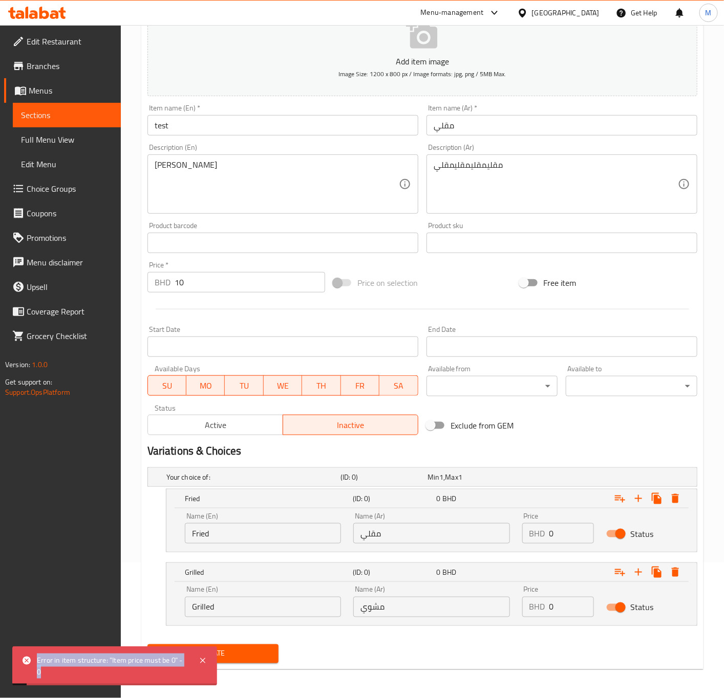
click at [120, 658] on div "Error in item structure: "Item price must be 0" - 0" at bounding box center [112, 666] width 151 height 23
click at [106, 661] on div "Error in item structure: "Item price must be 0" - 0" at bounding box center [112, 666] width 151 height 23
click at [114, 661] on div "Error in item structure: "Item price must be 0" - 0" at bounding box center [112, 666] width 151 height 23
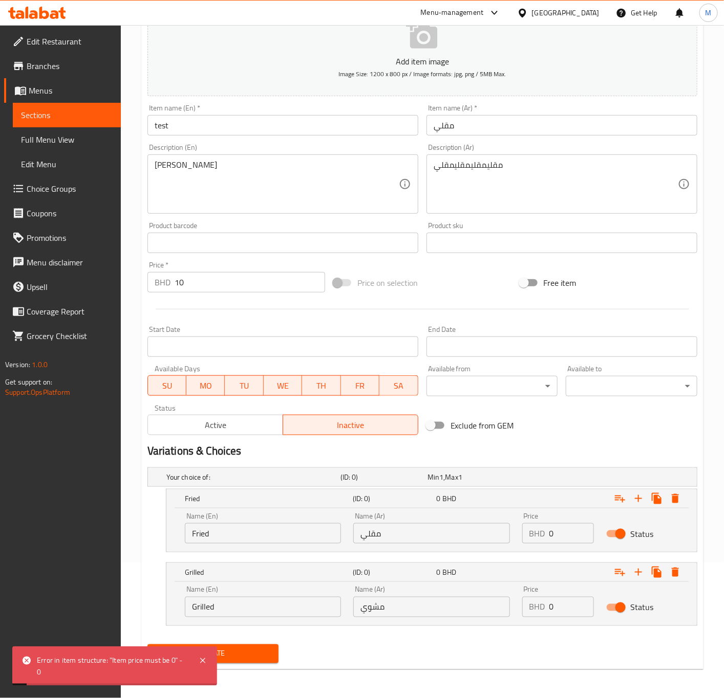
click at [147, 664] on div "Error in item structure: "Item price must be 0" - 0" at bounding box center [112, 666] width 151 height 23
drag, startPoint x: 147, startPoint y: 664, endPoint x: 125, endPoint y: 662, distance: 22.6
click at [146, 664] on div "Error in item structure: "Item price must be 0" - 0" at bounding box center [112, 666] width 151 height 23
click at [117, 662] on div "Error in item structure: "Item price must be 0" - 0" at bounding box center [112, 666] width 151 height 23
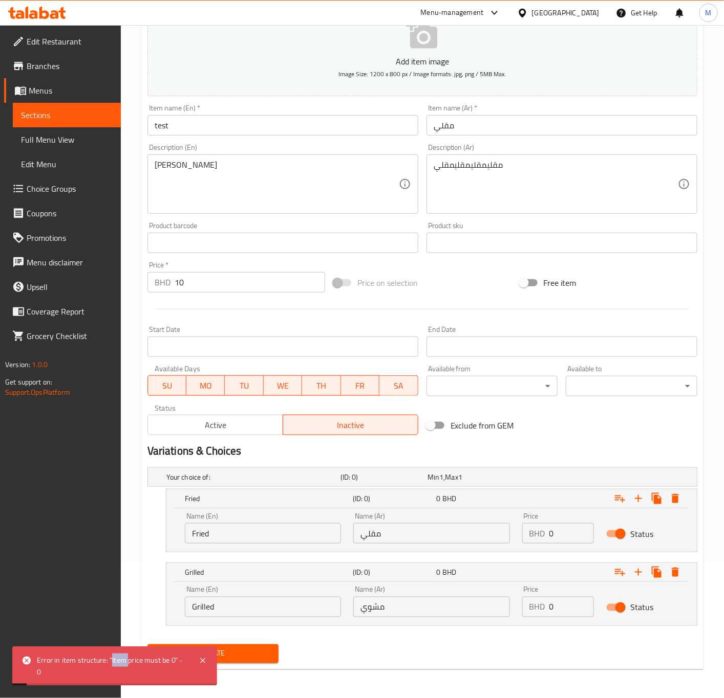
click at [117, 662] on div "Error in item structure: "Item price must be 0" - 0" at bounding box center [112, 666] width 151 height 23
click at [130, 661] on div "Error in item structure: "Item price must be 0" - 0" at bounding box center [112, 666] width 151 height 23
click at [132, 661] on div "Error in item structure: "Item price must be 0" - 0" at bounding box center [112, 666] width 151 height 23
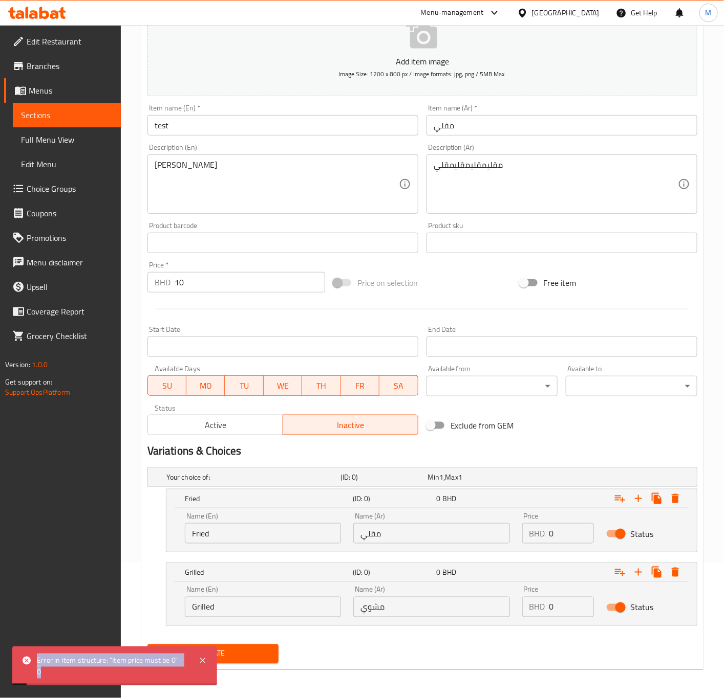
click at [113, 658] on div "Error in item structure: "Item price must be 0" - 0" at bounding box center [112, 666] width 151 height 23
click at [99, 658] on div "Error in item structure: "Item price must be 0" - 0" at bounding box center [112, 666] width 151 height 23
click at [100, 658] on div "Error in item structure: "Item price must be 0" - 0" at bounding box center [112, 666] width 151 height 23
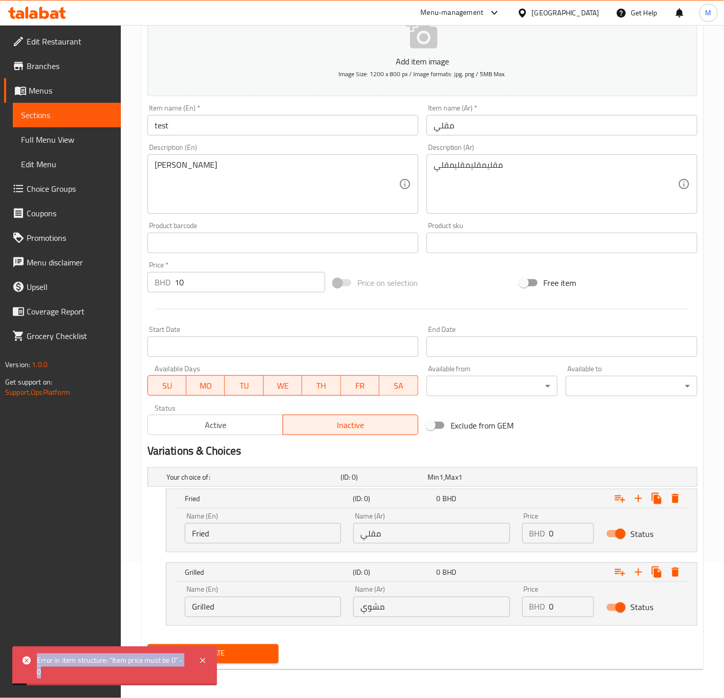
click at [100, 658] on div "Error in item structure: "Item price must be 0" - 0" at bounding box center [112, 666] width 151 height 23
click at [120, 660] on div "Error in item structure: "Item price must be 0" - 0" at bounding box center [112, 666] width 151 height 23
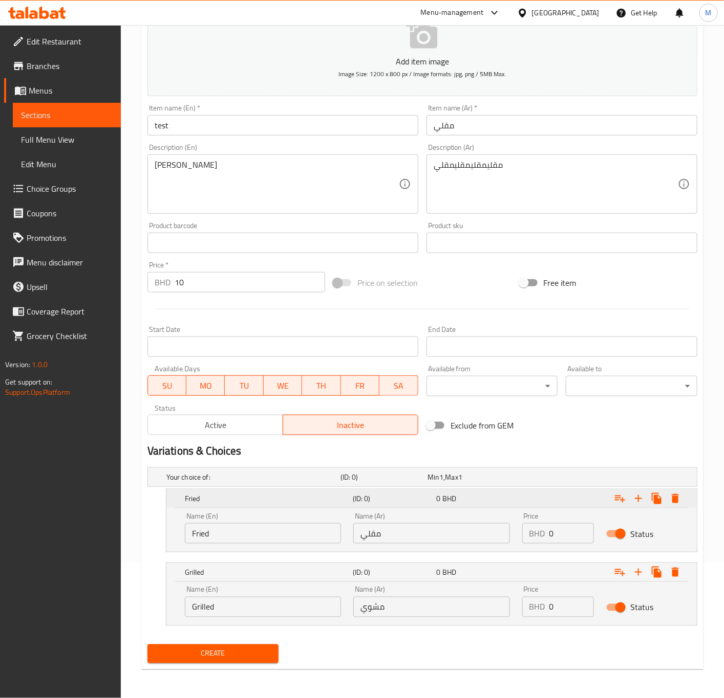
drag, startPoint x: 622, startPoint y: 493, endPoint x: 625, endPoint y: 506, distance: 12.7
click at [622, 493] on icon "Expand" at bounding box center [620, 499] width 12 height 12
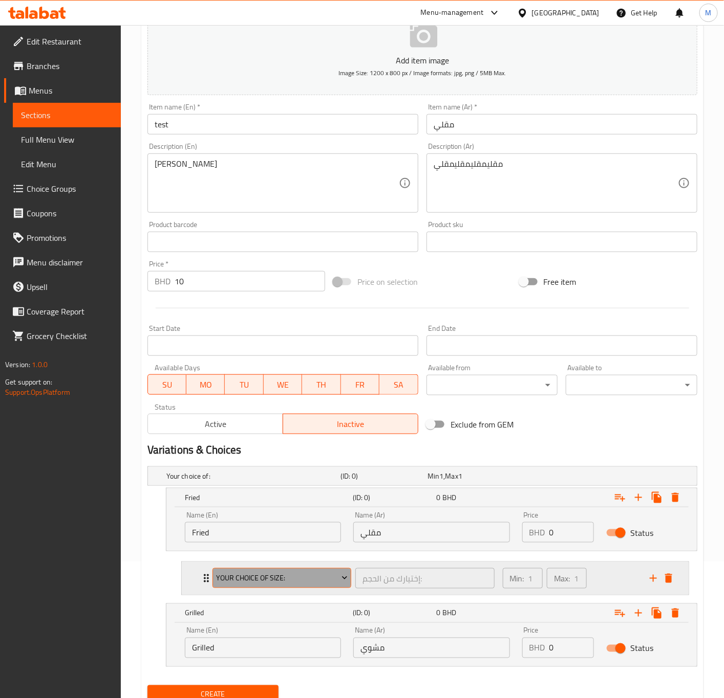
click at [315, 582] on span "Your Choice OF Size:" at bounding box center [282, 578] width 132 height 13
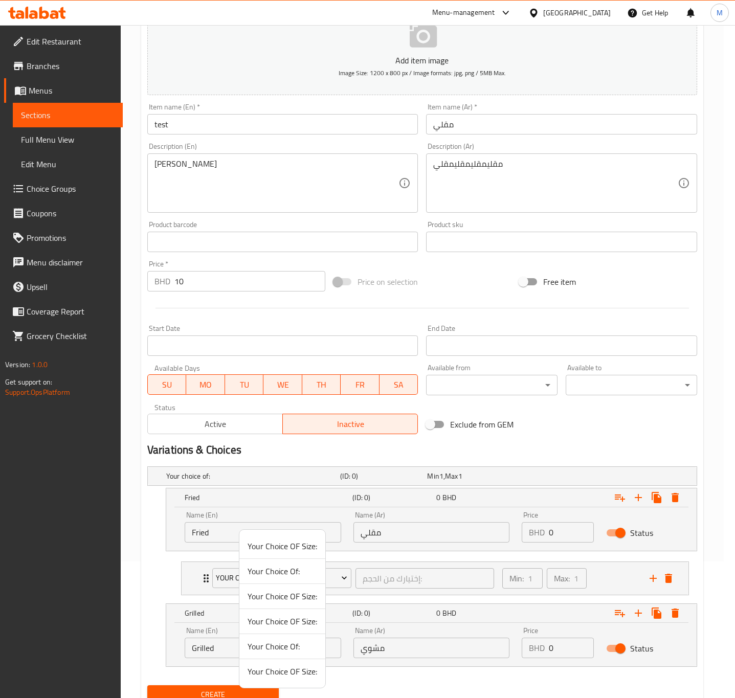
click at [287, 576] on span "Your Choice Of:" at bounding box center [283, 571] width 70 height 12
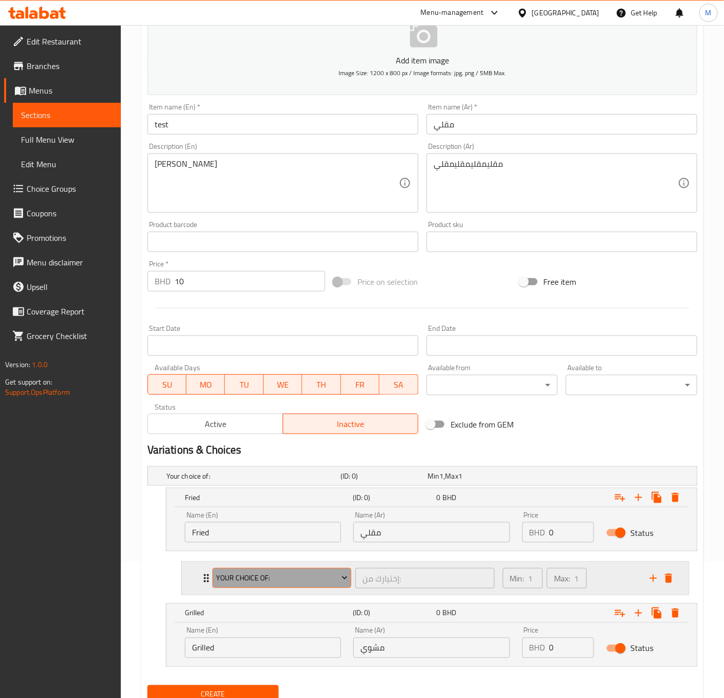
click at [312, 580] on span "Your Choice Of:" at bounding box center [282, 578] width 132 height 13
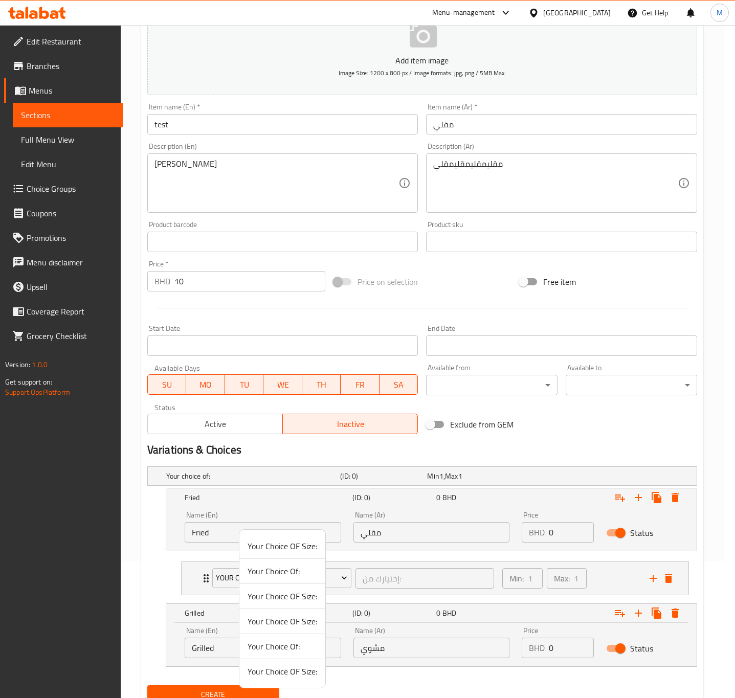
click at [298, 597] on span "Your Choice OF Size:" at bounding box center [283, 596] width 70 height 12
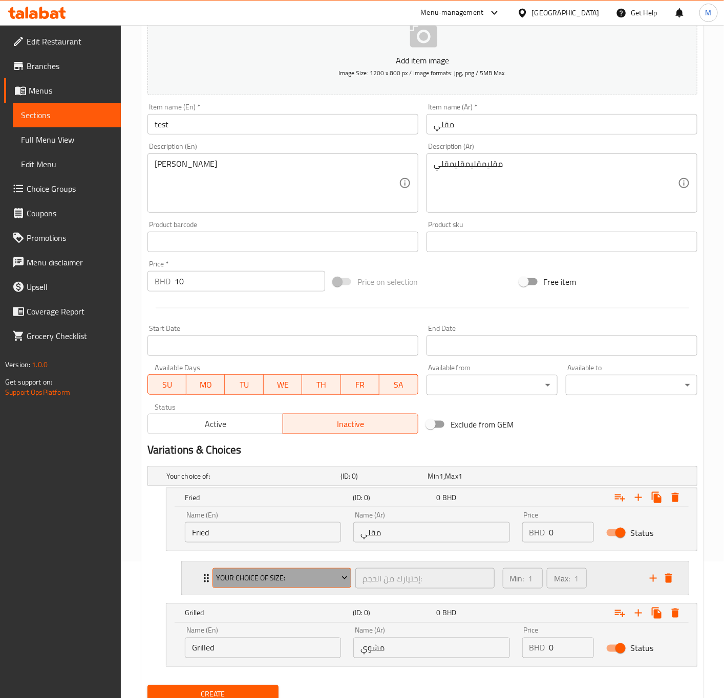
click at [309, 577] on span "Your Choice OF Size:" at bounding box center [282, 578] width 132 height 13
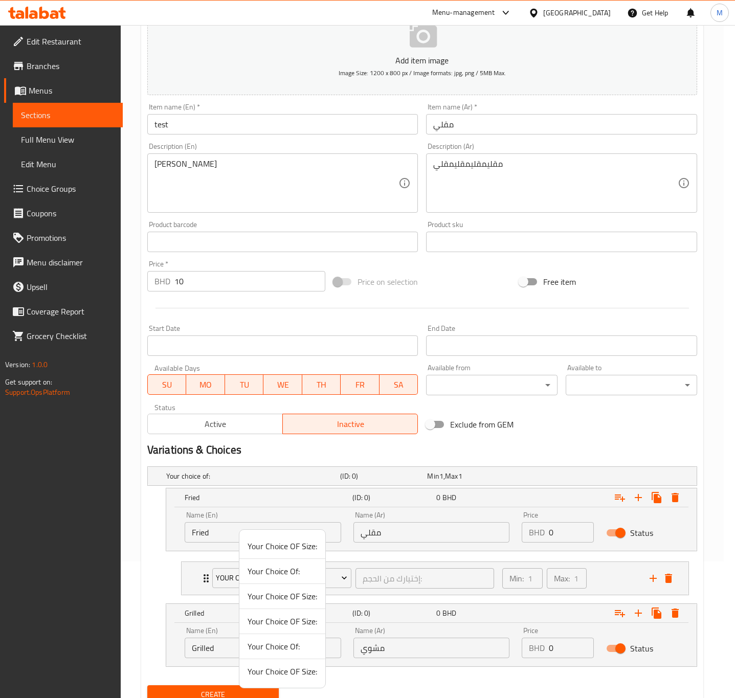
click at [287, 668] on span "Your Choice OF Size:" at bounding box center [283, 672] width 70 height 12
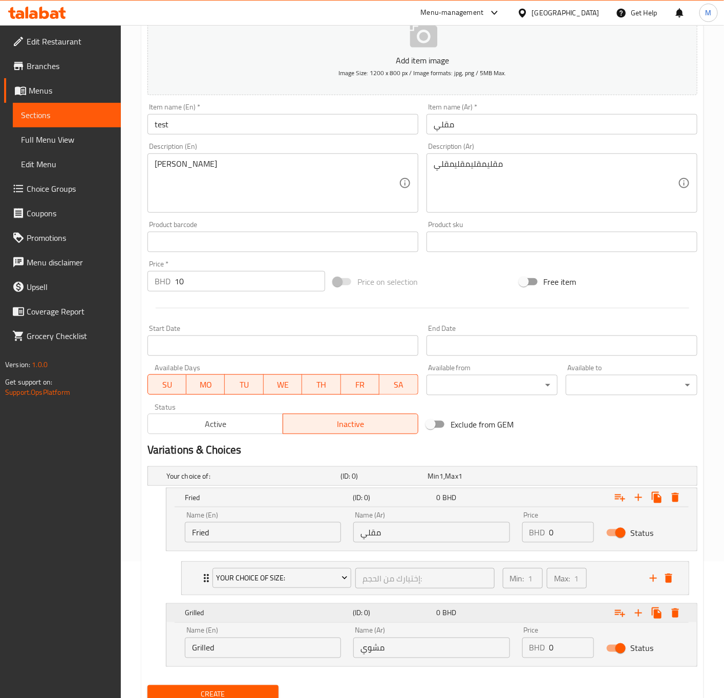
scroll to position [180, 0]
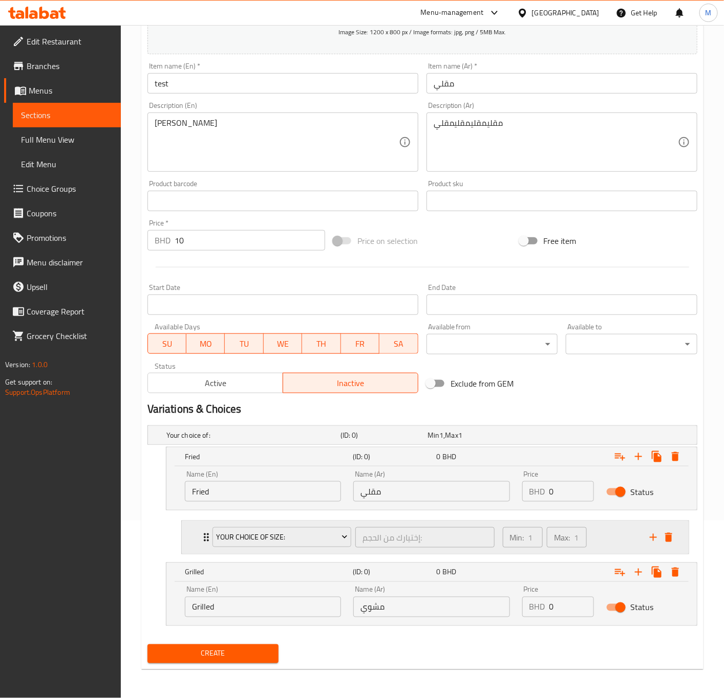
click at [658, 536] on icon "add" at bounding box center [653, 538] width 12 height 12
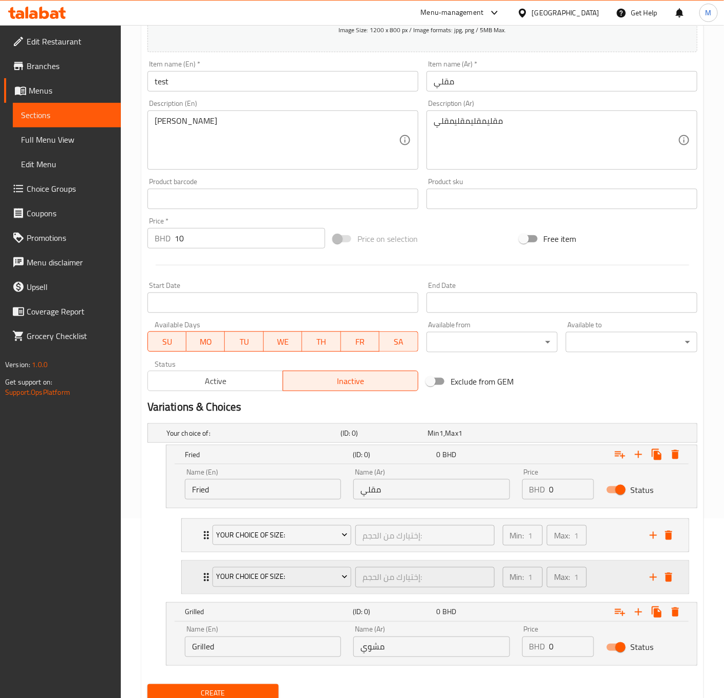
click at [663, 583] on icon "delete" at bounding box center [668, 578] width 12 height 12
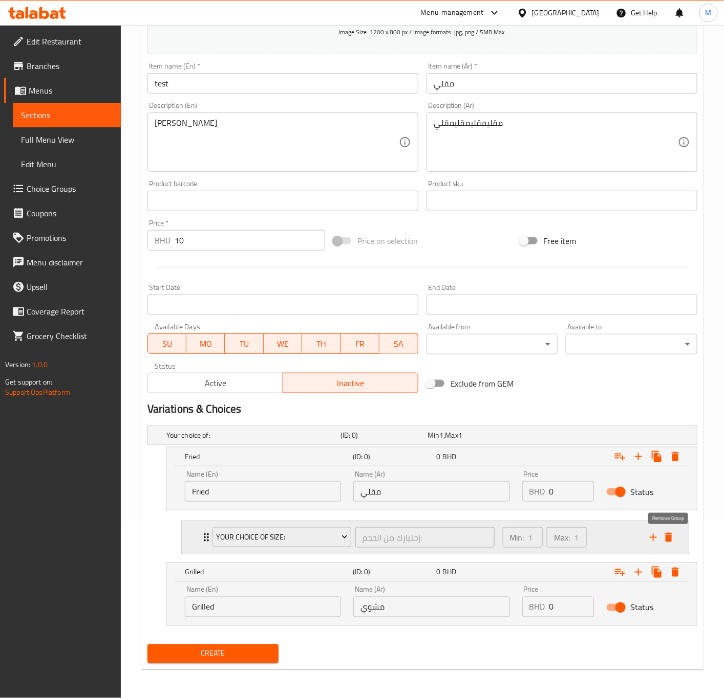
click at [666, 535] on icon "delete" at bounding box center [668, 537] width 7 height 9
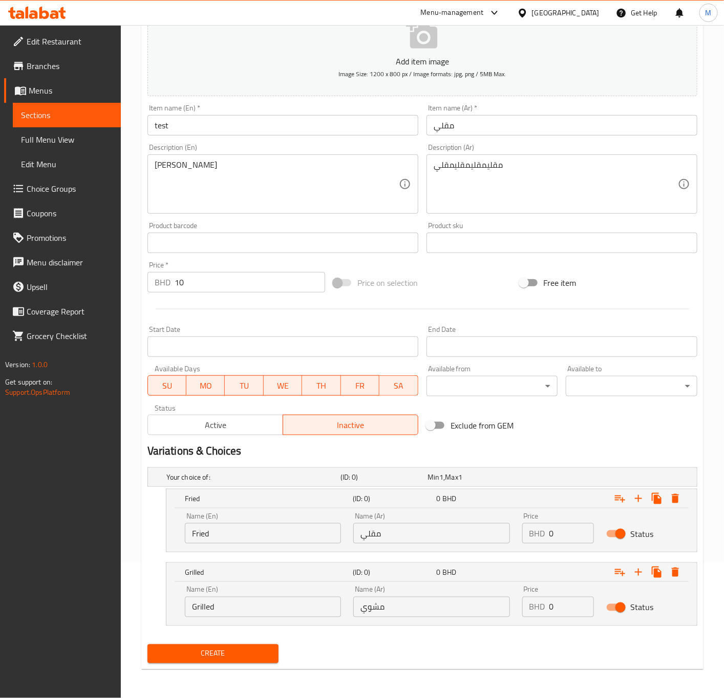
scroll to position [137, 0]
drag, startPoint x: 192, startPoint y: 294, endPoint x: 117, endPoint y: 289, distance: 75.4
click at [117, 289] on div "Edit Restaurant Branches Menus Sections Full Menu View Edit Menu Choice Groups …" at bounding box center [362, 293] width 724 height 809
type input "0"
click at [395, 315] on div at bounding box center [422, 309] width 558 height 25
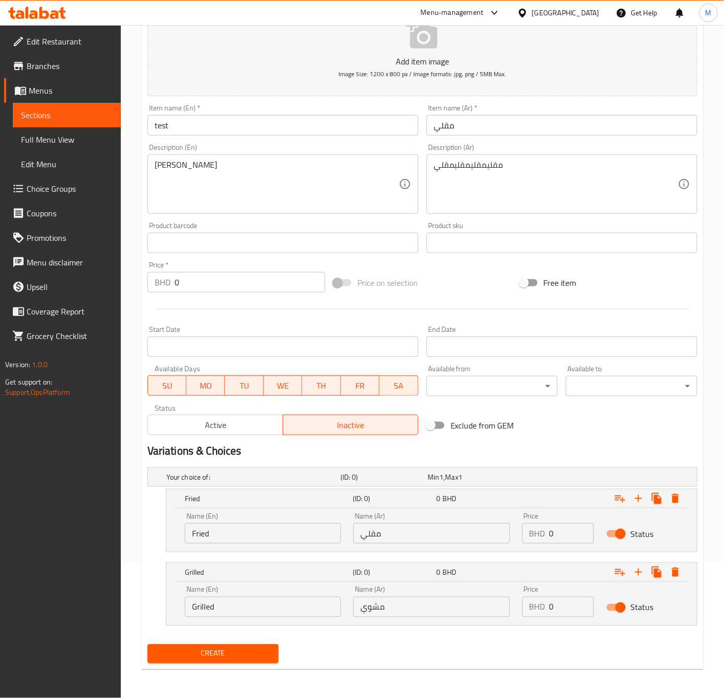
click at [531, 534] on p "BHD" at bounding box center [537, 534] width 16 height 12
click at [563, 533] on input "0" at bounding box center [571, 533] width 45 height 20
drag, startPoint x: 567, startPoint y: 528, endPoint x: 487, endPoint y: 536, distance: 80.7
click at [487, 536] on div "Name (En) Fried Name (En) Name (Ar) مقلي Name (Ar) Price BHD 0 Price Status" at bounding box center [432, 528] width 506 height 43
click at [556, 533] on input "0" at bounding box center [571, 533] width 45 height 20
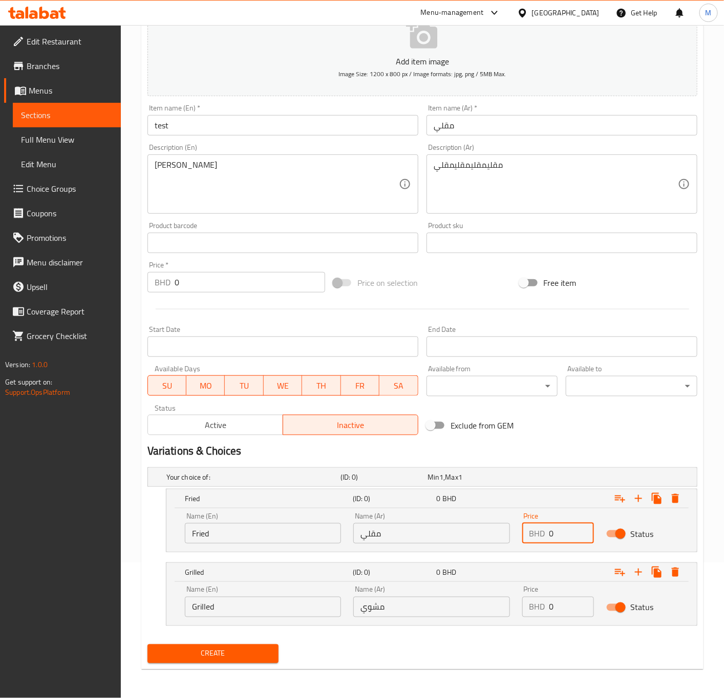
drag, startPoint x: 559, startPoint y: 533, endPoint x: 516, endPoint y: 542, distance: 44.0
click at [516, 540] on div "Price BHD 0 Price" at bounding box center [558, 528] width 84 height 43
paste input "4.45"
type input "4.45"
click at [562, 598] on input "0" at bounding box center [571, 607] width 45 height 20
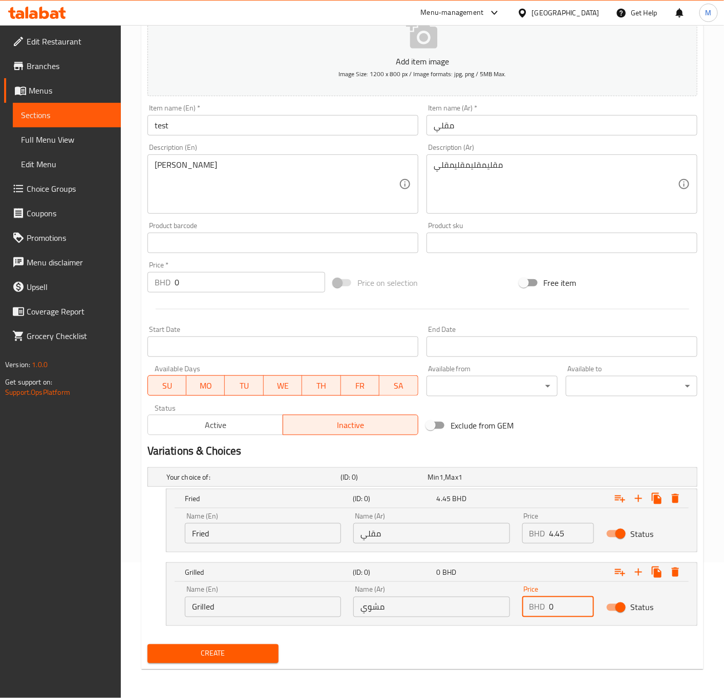
paste input "4.45"
type input "4.45"
click at [512, 506] on div "4.45 BHD" at bounding box center [476, 499] width 84 height 14
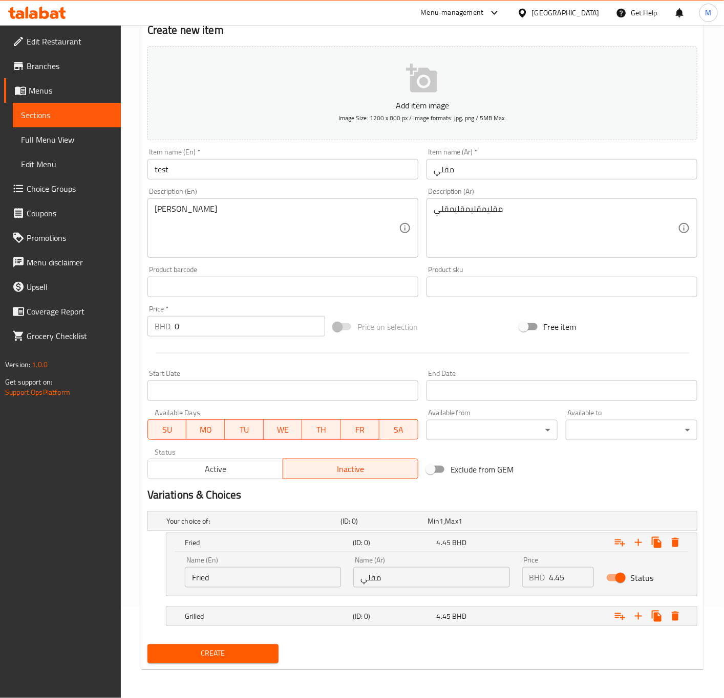
scroll to position [93, 0]
click at [205, 639] on div "Your choice of: (ID: 0) Min 1 , Max 1 Name (En) Your choice of: Name (En) Name …" at bounding box center [422, 574] width 558 height 133
click at [216, 652] on span "Create" at bounding box center [213, 654] width 115 height 13
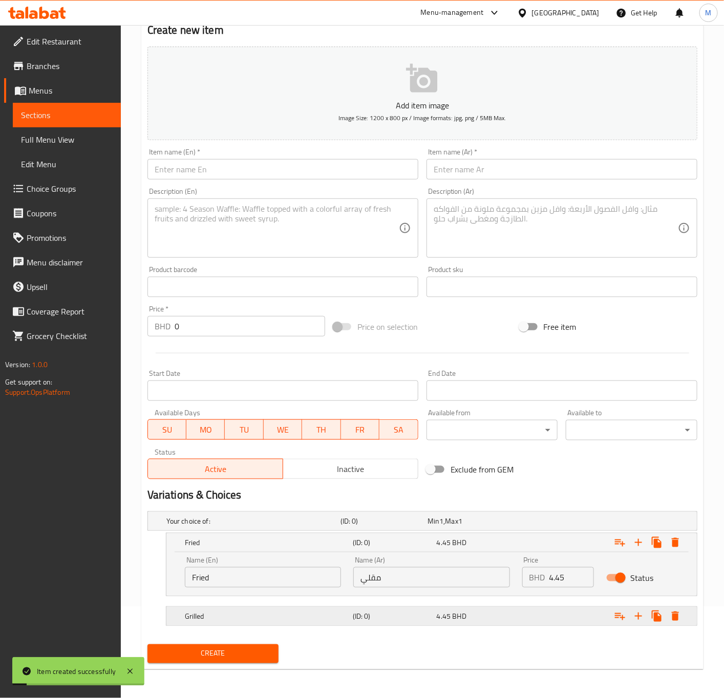
click at [305, 527] on h5 "Grilled" at bounding box center [251, 521] width 170 height 10
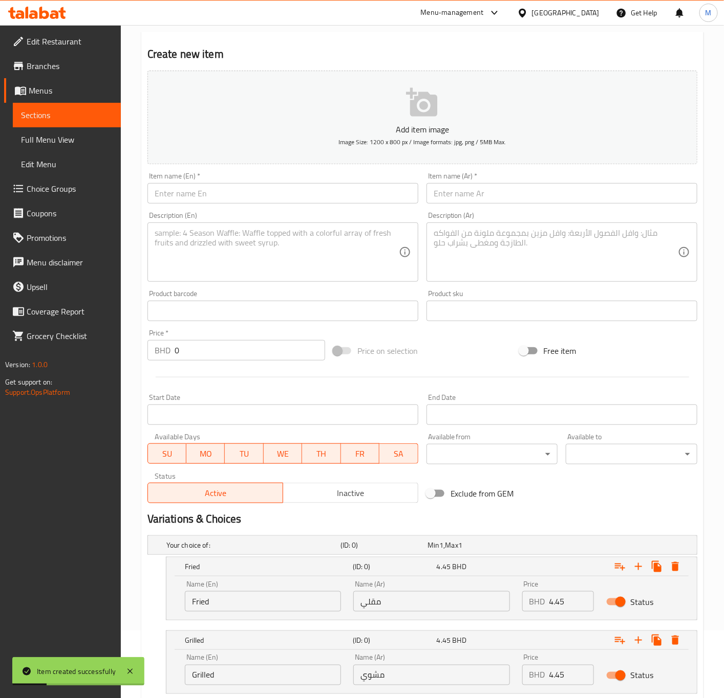
scroll to position [0, 0]
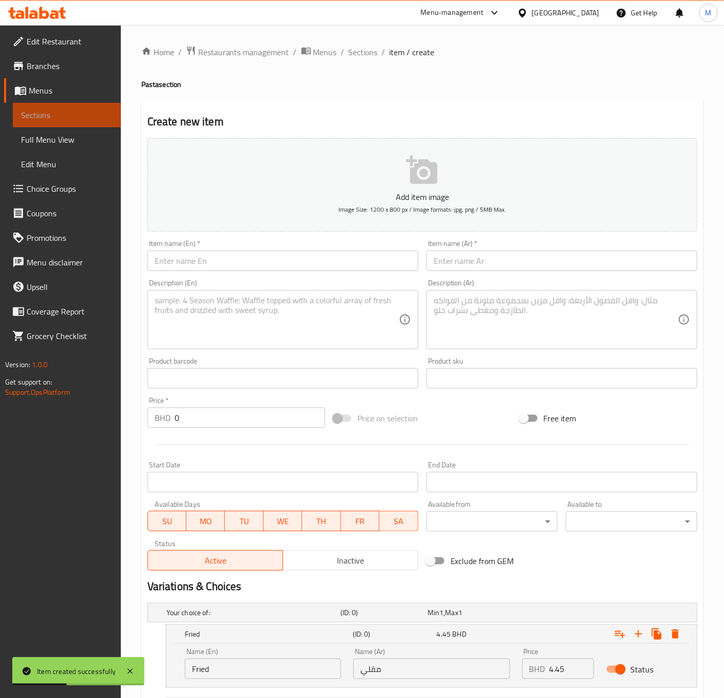
click at [70, 119] on span "Sections" at bounding box center [67, 115] width 92 height 12
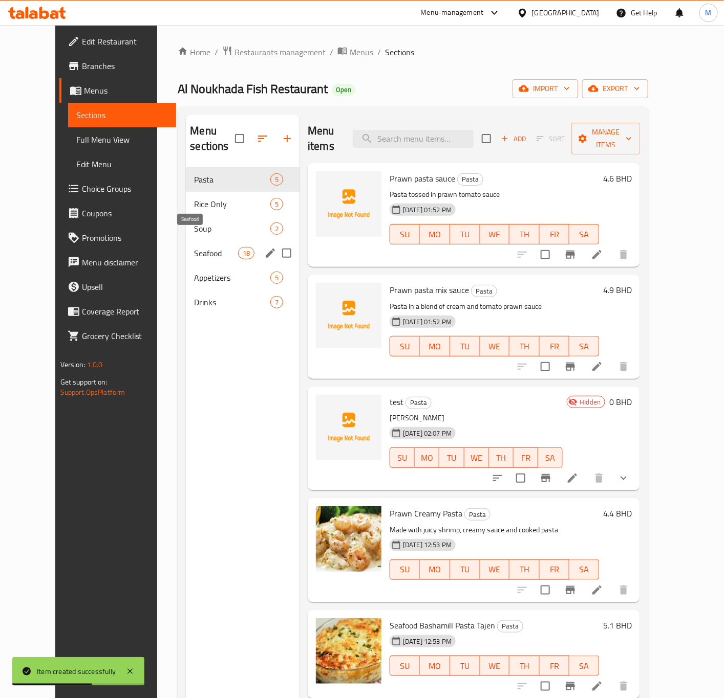
click at [194, 247] on span "Seafood" at bounding box center [215, 253] width 43 height 12
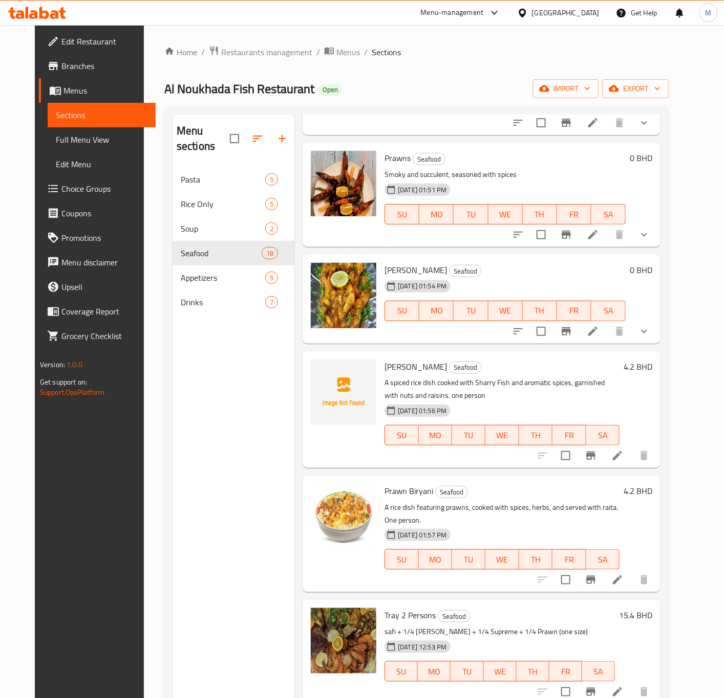
scroll to position [143, 0]
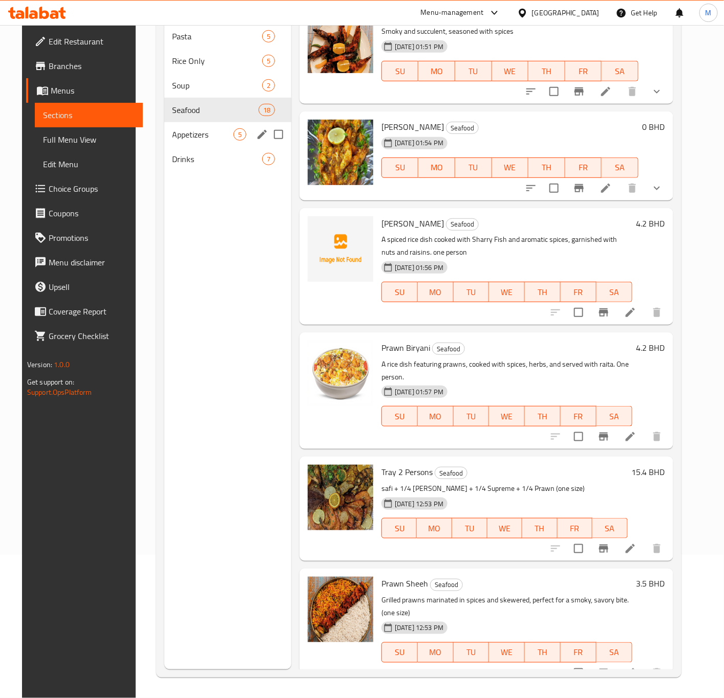
click at [192, 128] on span "Appetizers" at bounding box center [202, 134] width 61 height 12
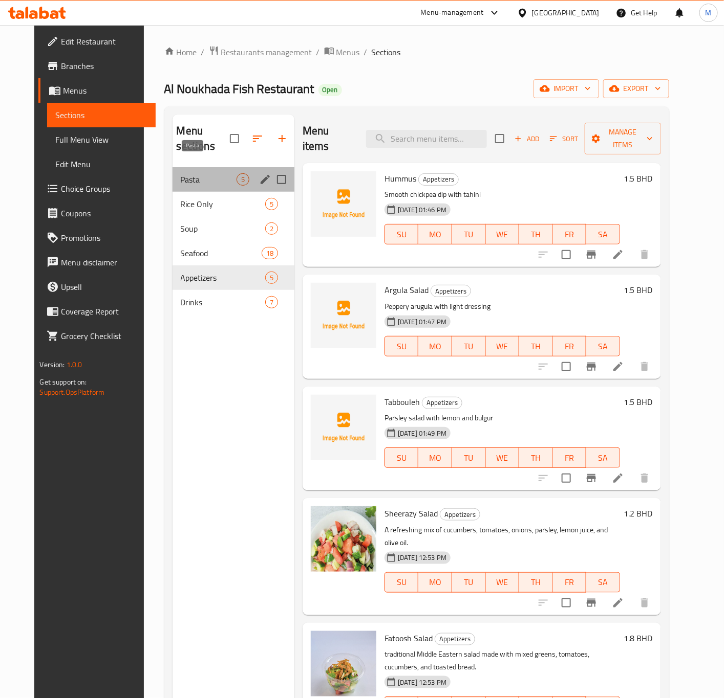
click at [203, 173] on span "Pasta" at bounding box center [209, 179] width 56 height 12
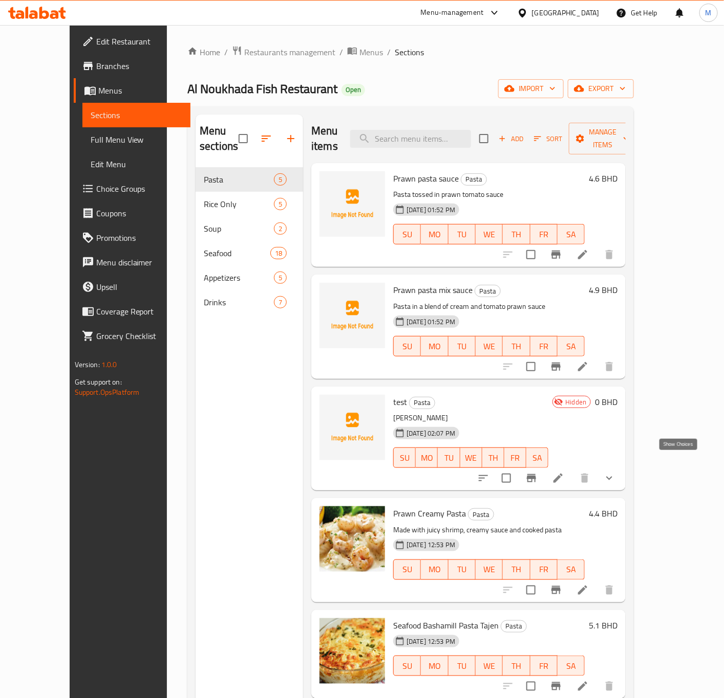
click at [615, 472] on icon "show more" at bounding box center [609, 478] width 12 height 12
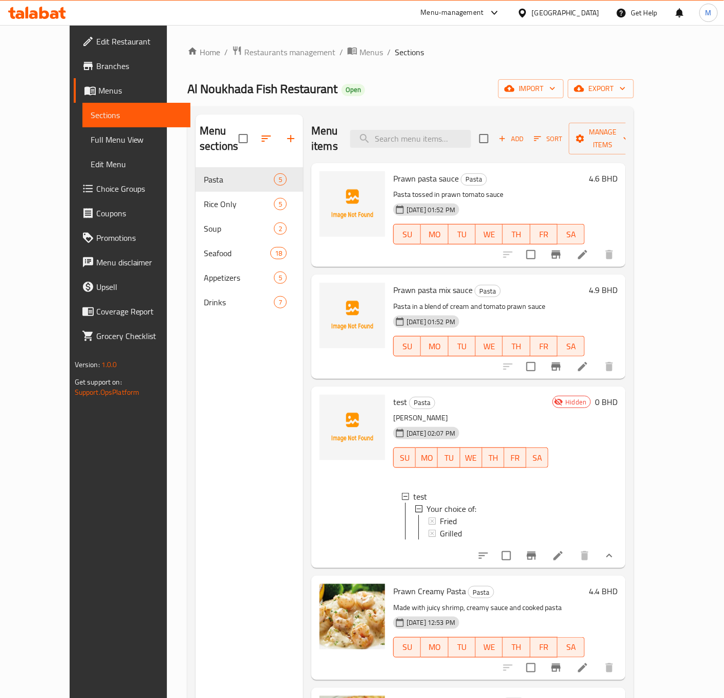
scroll to position [2, 0]
click at [543, 552] on button "Branch-specific-item" at bounding box center [531, 556] width 25 height 25
click at [564, 550] on icon at bounding box center [558, 556] width 12 height 12
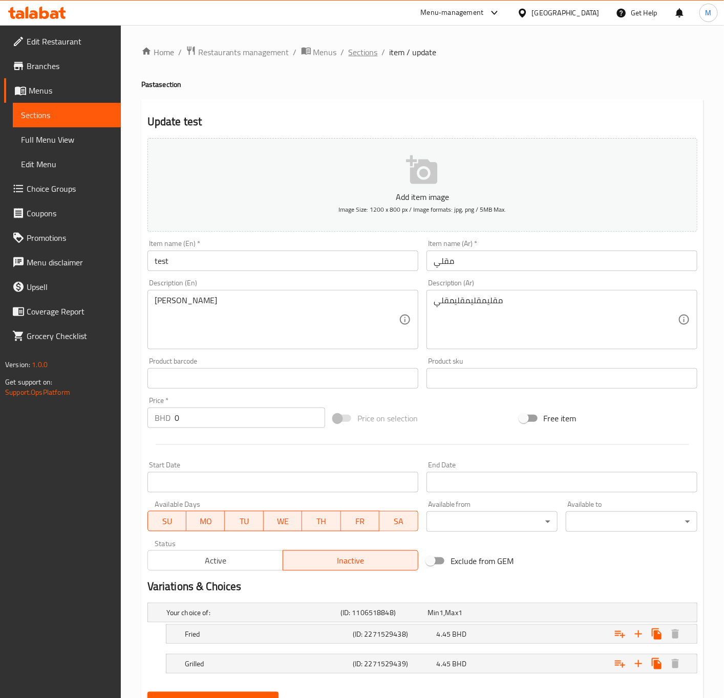
click at [360, 54] on span "Sections" at bounding box center [362, 52] width 29 height 12
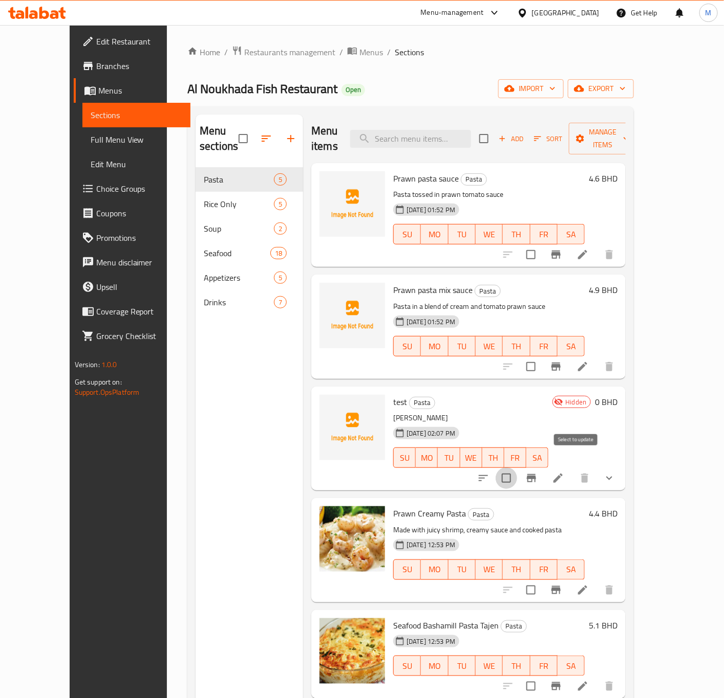
click at [517, 468] on input "checkbox" at bounding box center [505, 478] width 21 height 21
checkbox input "true"
click at [629, 131] on span "Manage items" at bounding box center [603, 139] width 52 height 26
click at [615, 472] on icon "show more" at bounding box center [609, 478] width 12 height 12
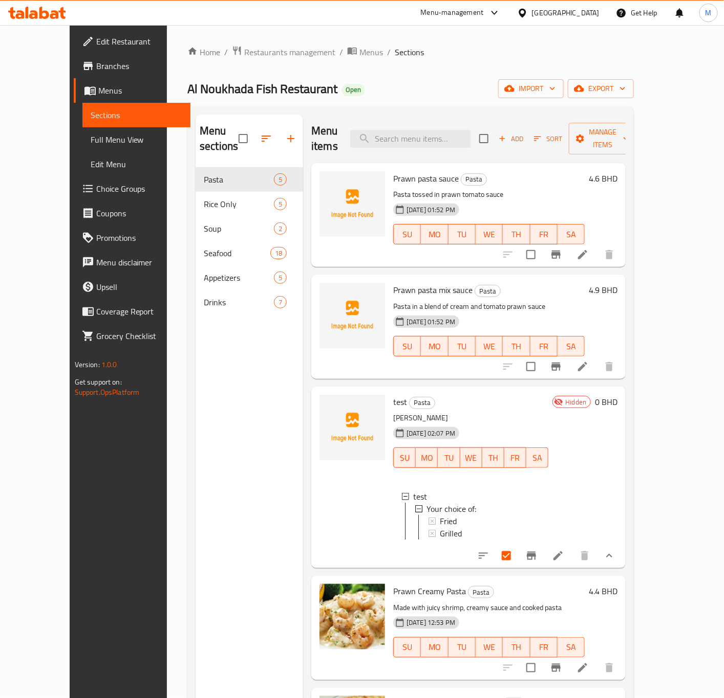
scroll to position [2, 0]
click at [428, 516] on icon at bounding box center [431, 519] width 7 height 7
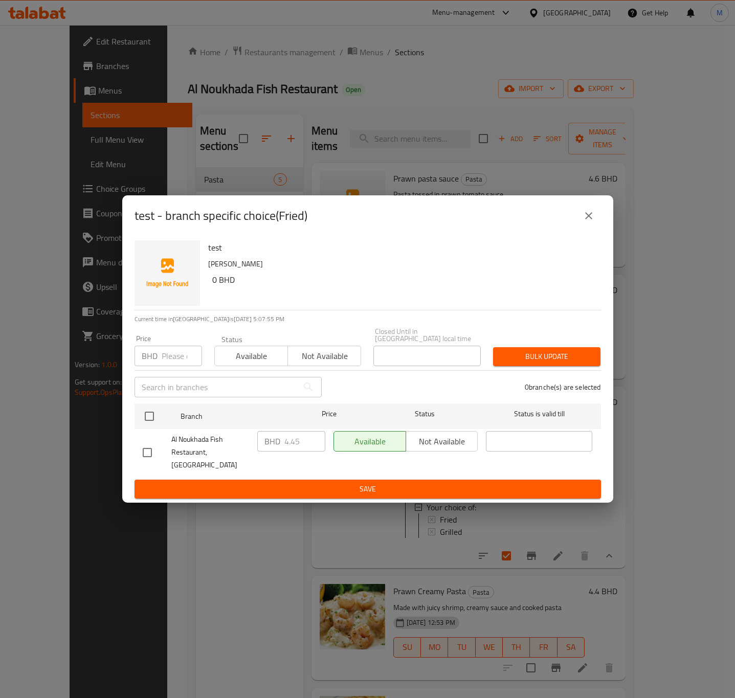
click at [446, 441] on div "Available Not available" at bounding box center [406, 441] width 145 height 20
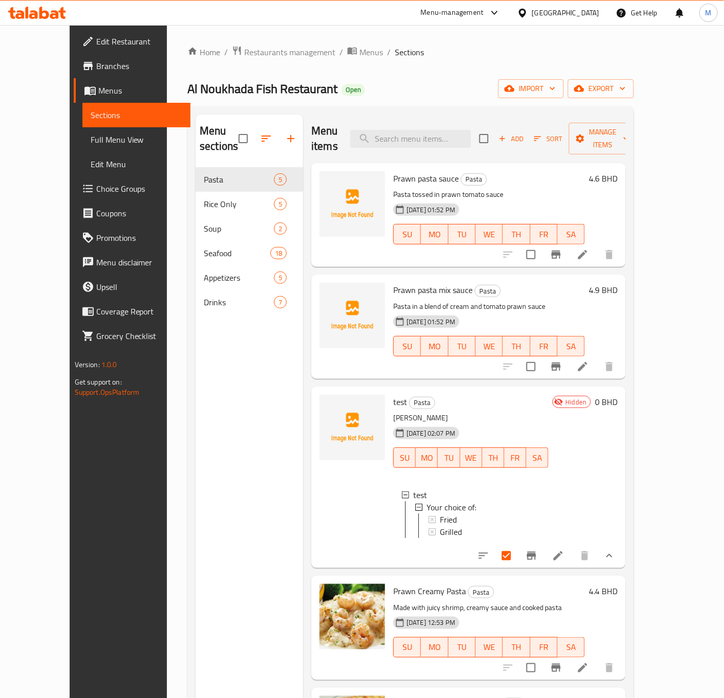
click at [562, 555] on icon at bounding box center [557, 556] width 9 height 9
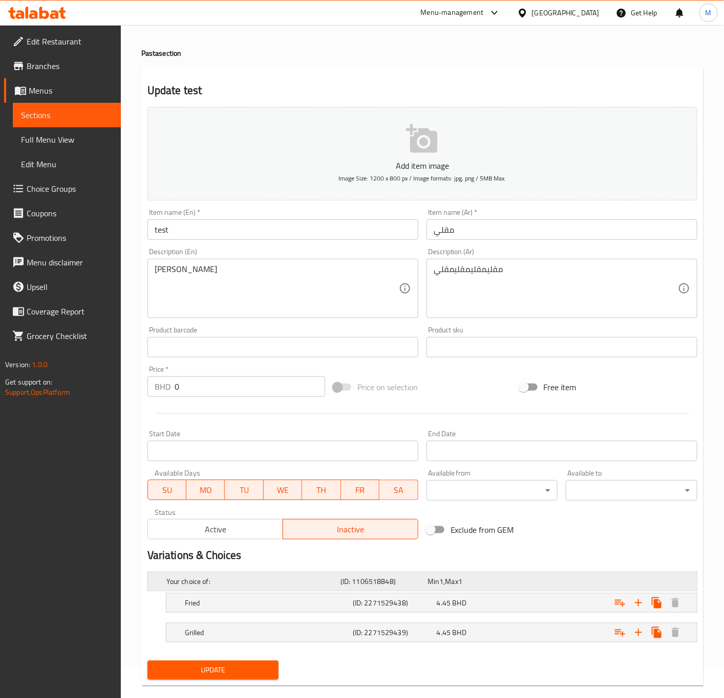
scroll to position [49, 0]
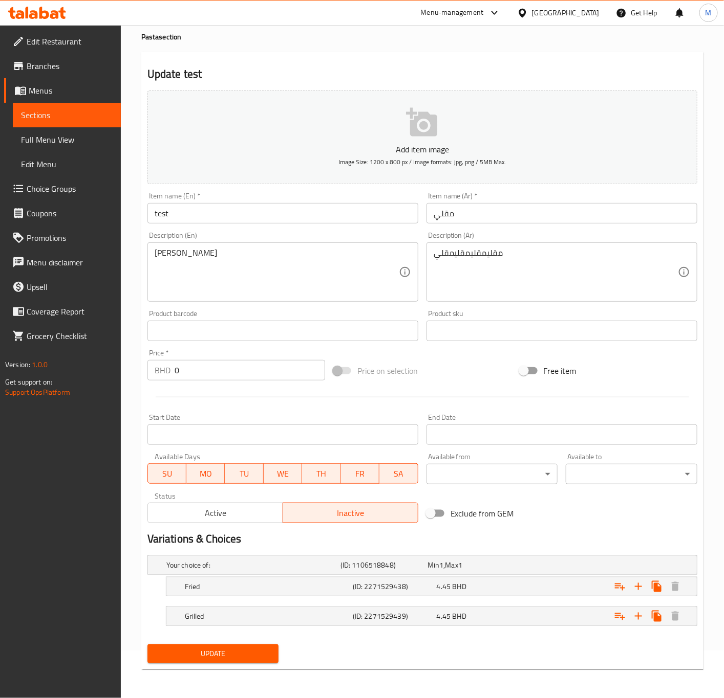
click at [321, 516] on span "Inactive" at bounding box center [350, 513] width 127 height 15
click at [378, 507] on span "Inactive" at bounding box center [350, 513] width 127 height 15
drag, startPoint x: 210, startPoint y: 652, endPoint x: 218, endPoint y: 654, distance: 7.8
click at [210, 653] on span "Update" at bounding box center [213, 654] width 115 height 13
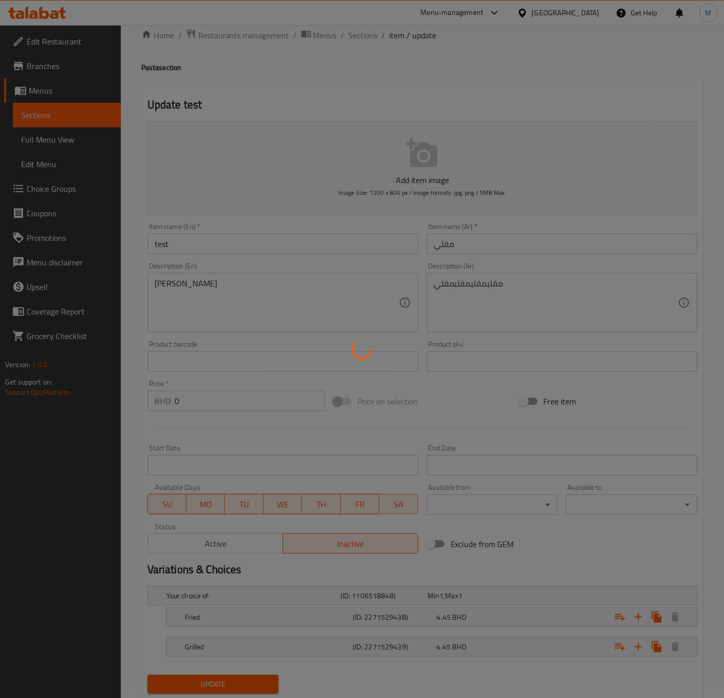
scroll to position [0, 0]
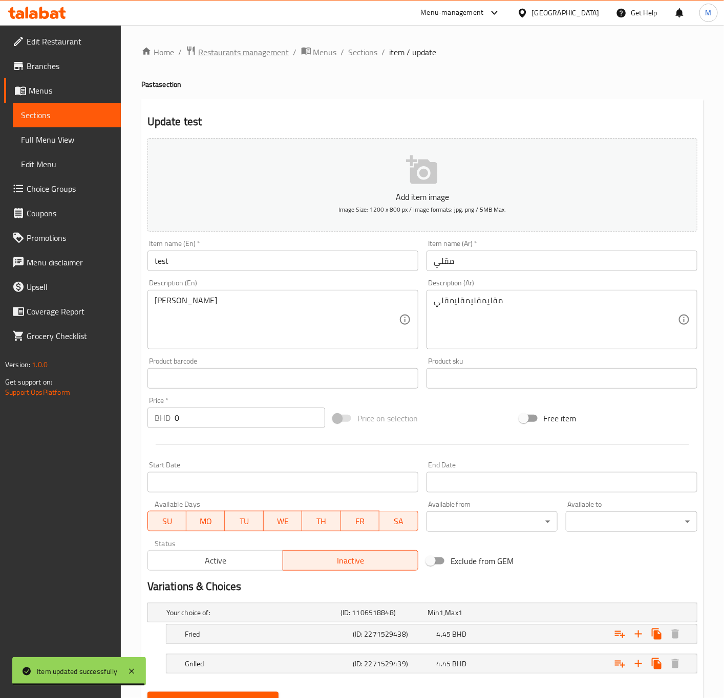
click at [232, 52] on span "Restaurants management" at bounding box center [243, 52] width 91 height 12
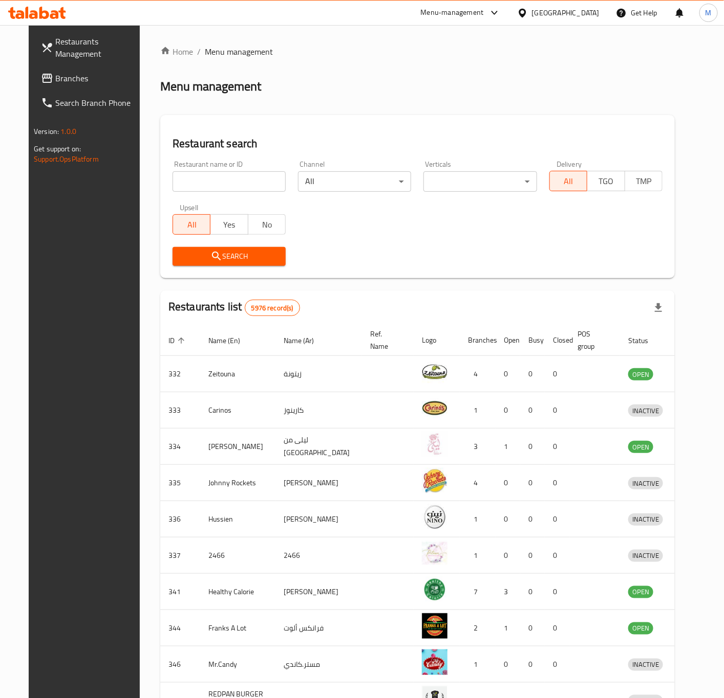
click at [196, 185] on input "search" at bounding box center [228, 181] width 113 height 20
click button "Search" at bounding box center [228, 256] width 113 height 19
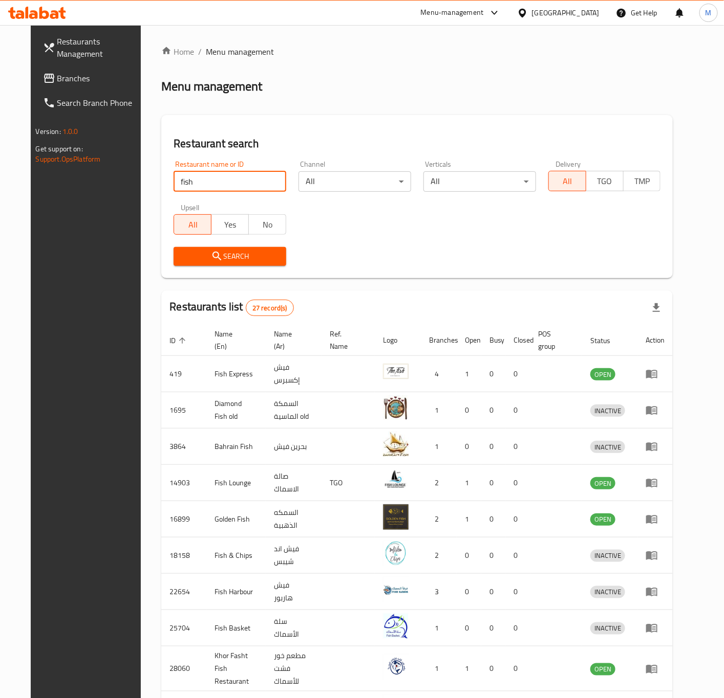
click at [191, 174] on input "fish" at bounding box center [229, 181] width 113 height 20
type input "jalil"
click button "Search" at bounding box center [229, 256] width 113 height 19
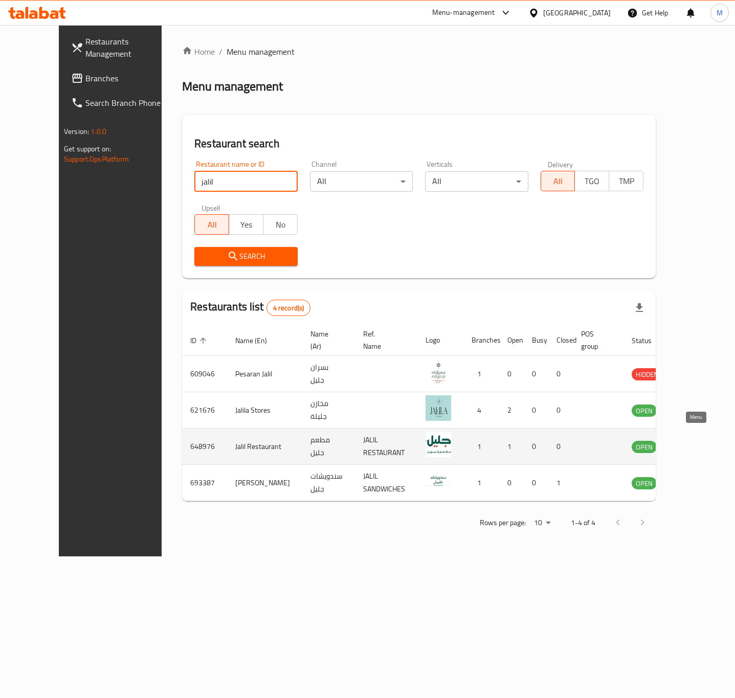
click at [693, 441] on icon "enhanced table" at bounding box center [692, 447] width 12 height 12
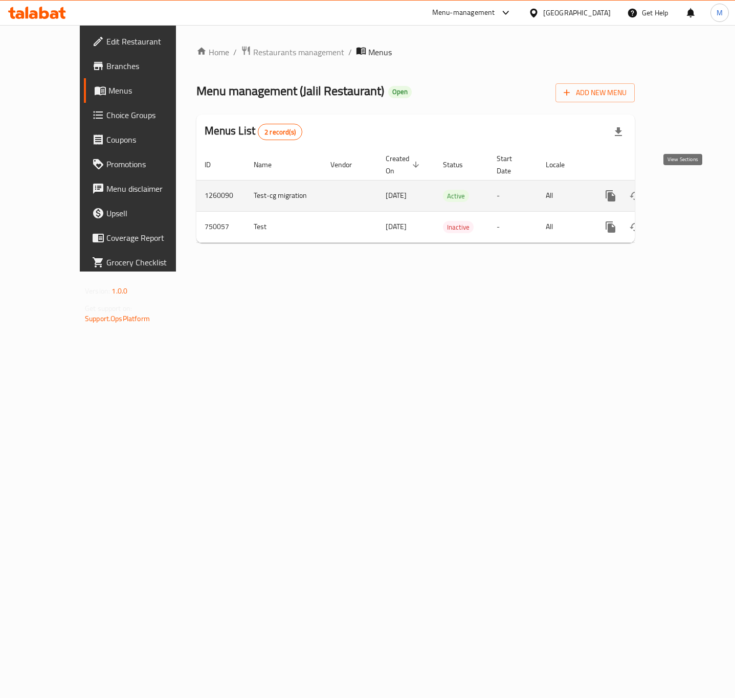
click at [691, 190] on icon "enhanced table" at bounding box center [684, 196] width 12 height 12
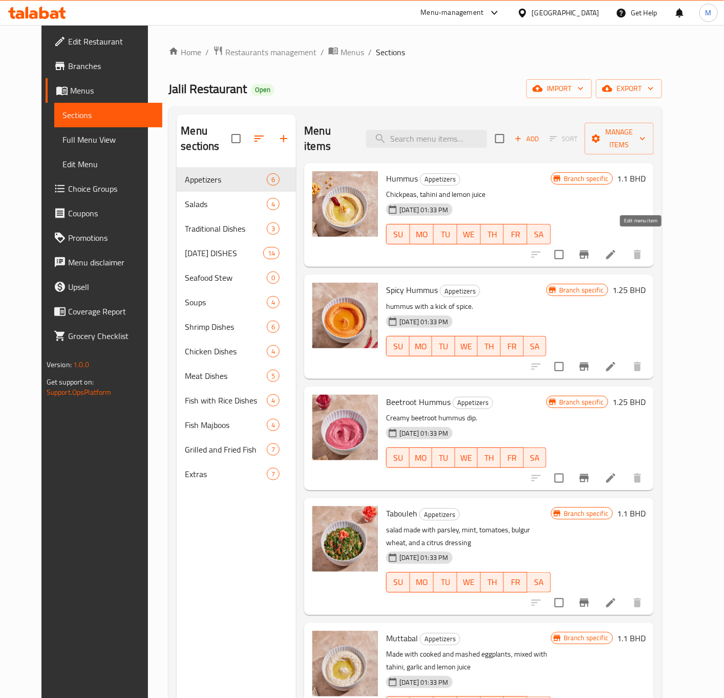
click at [617, 249] on icon at bounding box center [610, 255] width 12 height 12
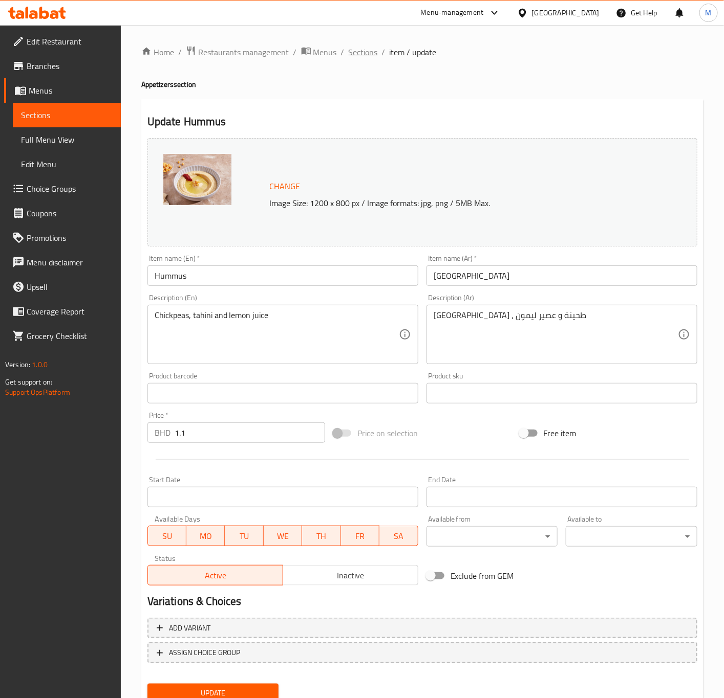
click at [365, 54] on span "Sections" at bounding box center [362, 52] width 29 height 12
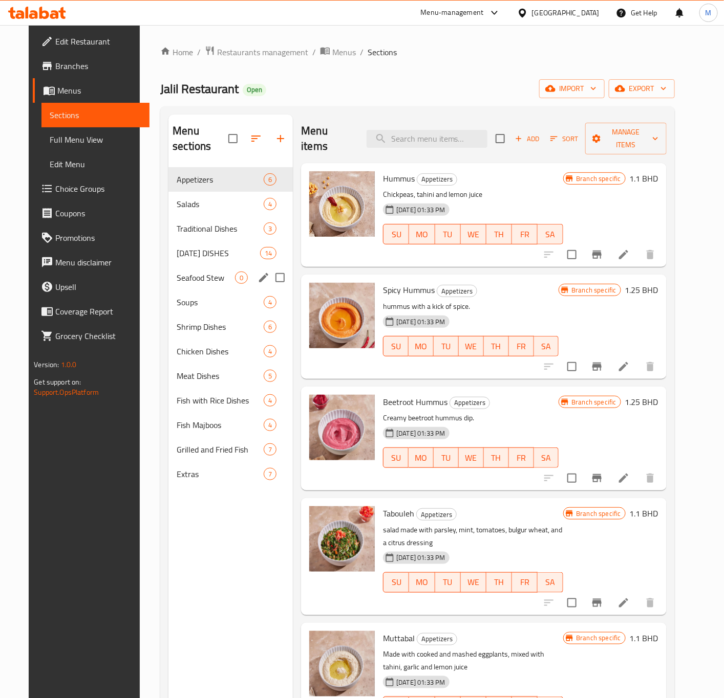
click at [192, 266] on div "Seafood Stew 0" at bounding box center [230, 278] width 124 height 25
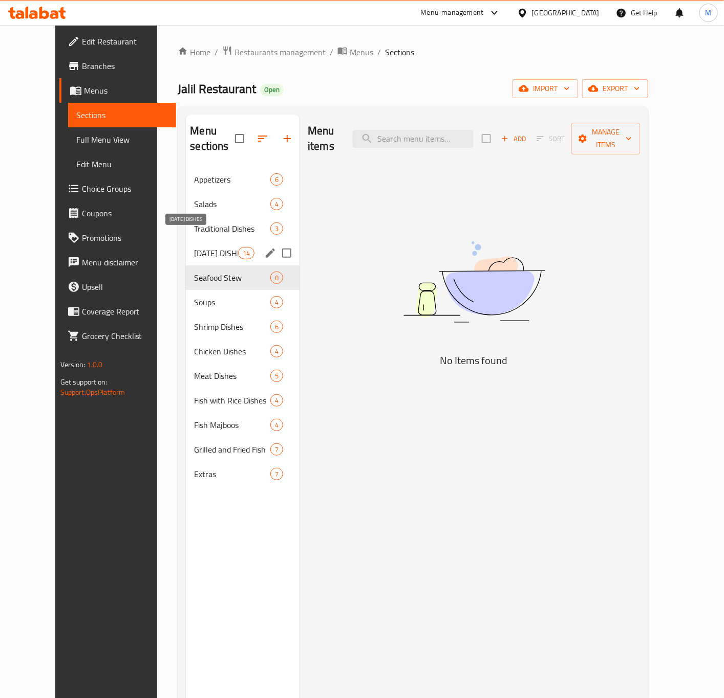
click at [194, 247] on span "RAMADAN DISHES" at bounding box center [215, 253] width 43 height 12
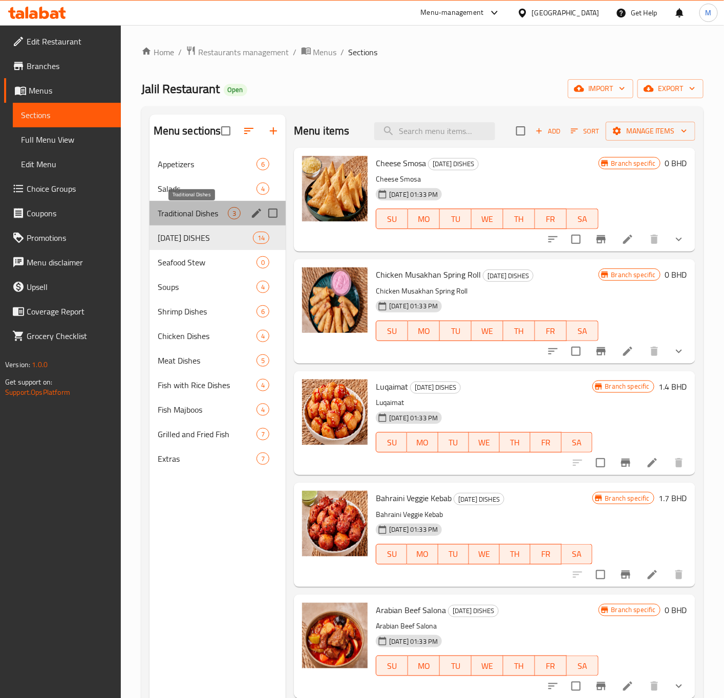
click at [188, 209] on span "Traditional Dishes" at bounding box center [193, 213] width 70 height 12
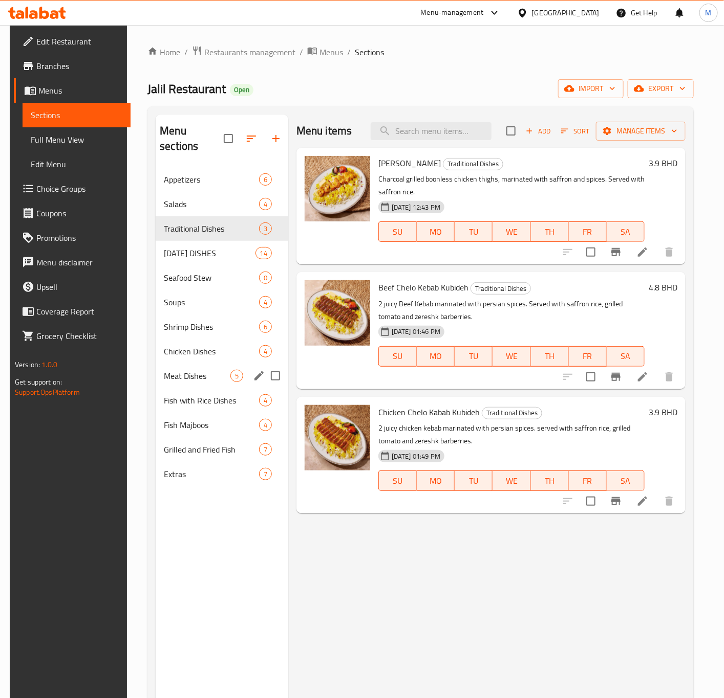
click at [187, 364] on div "Meat Dishes 5" at bounding box center [222, 376] width 133 height 25
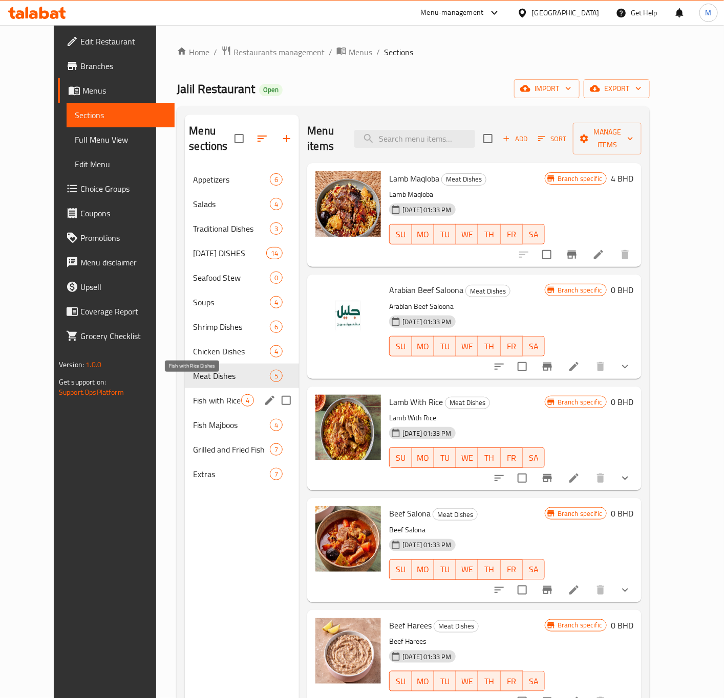
click at [186, 388] on div "Fish with Rice Dishes 4" at bounding box center [242, 400] width 114 height 25
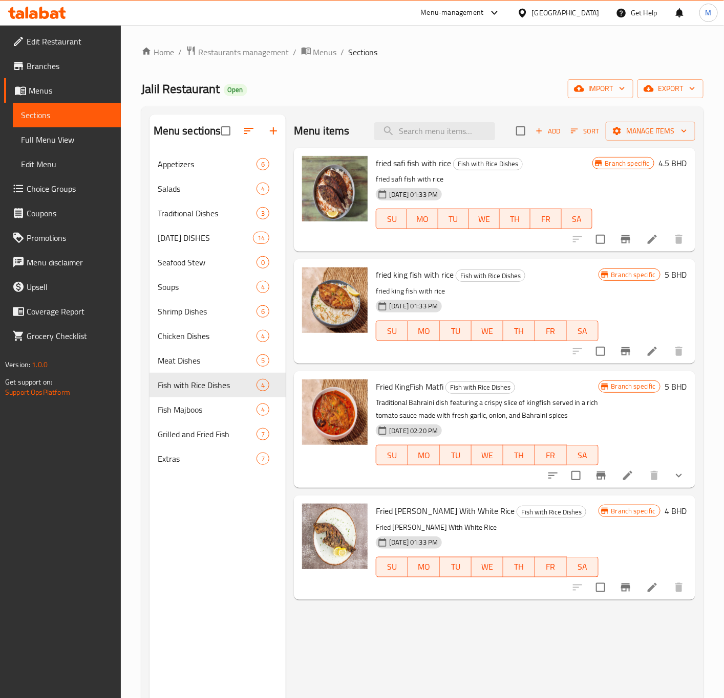
click at [650, 246] on li at bounding box center [652, 239] width 29 height 18
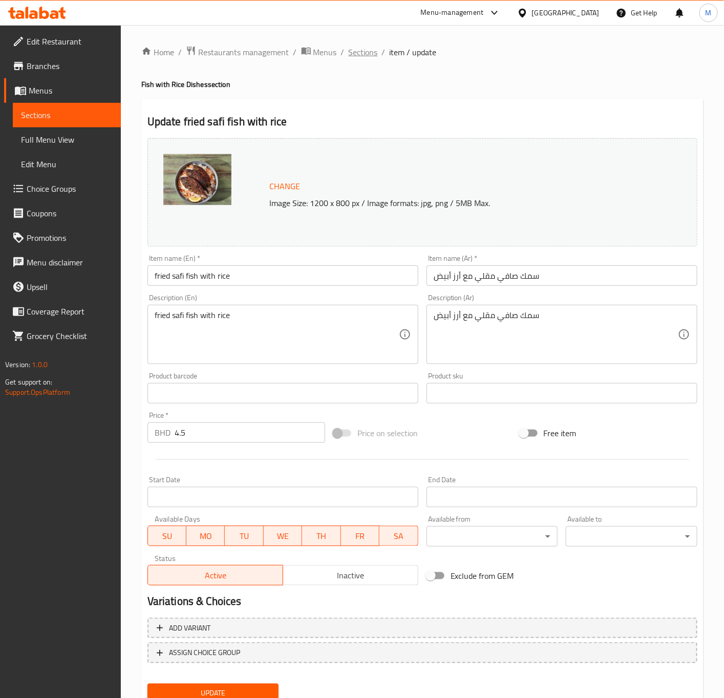
click at [362, 50] on span "Sections" at bounding box center [362, 52] width 29 height 12
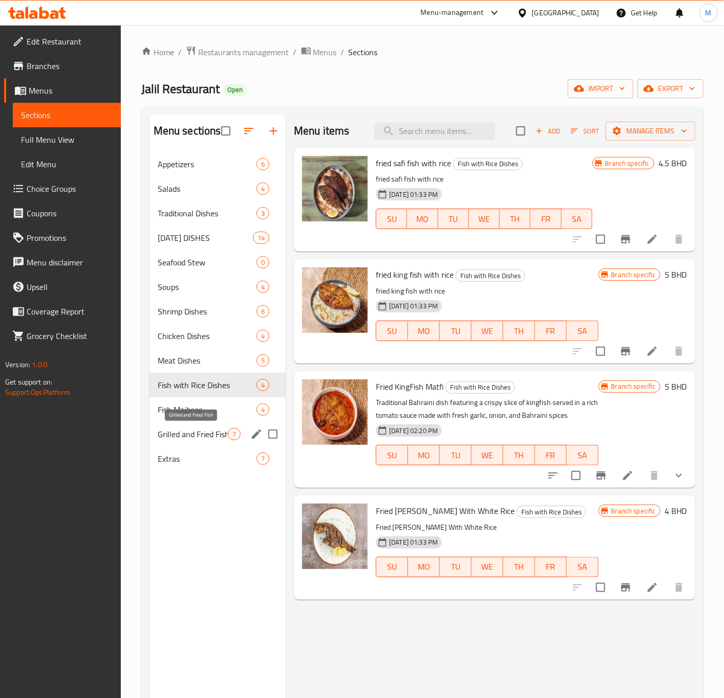
click at [191, 434] on span "Grilled and Fried Fish" at bounding box center [193, 434] width 70 height 12
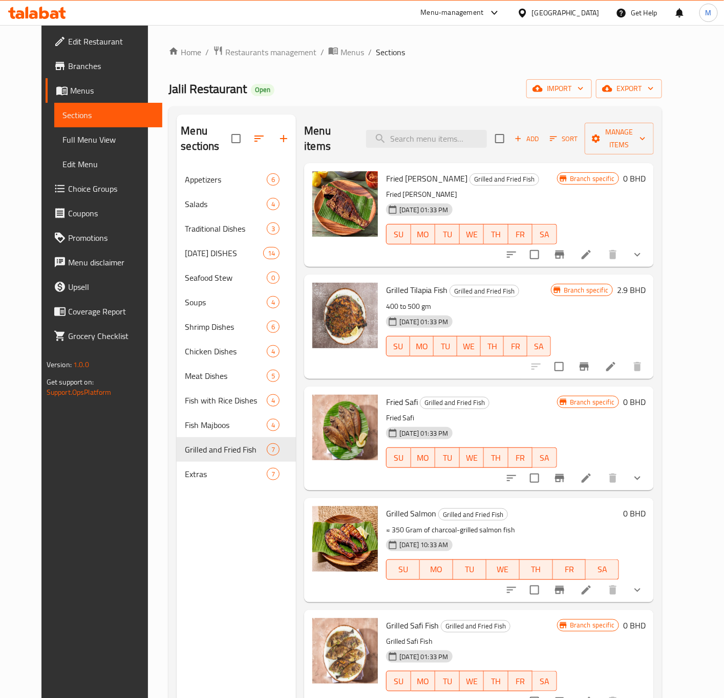
click at [600, 246] on li at bounding box center [586, 255] width 29 height 18
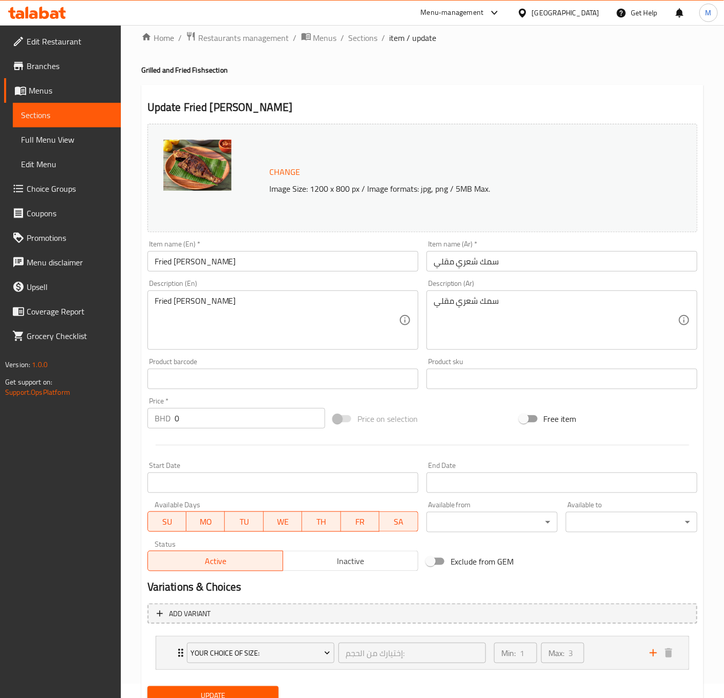
scroll to position [57, 0]
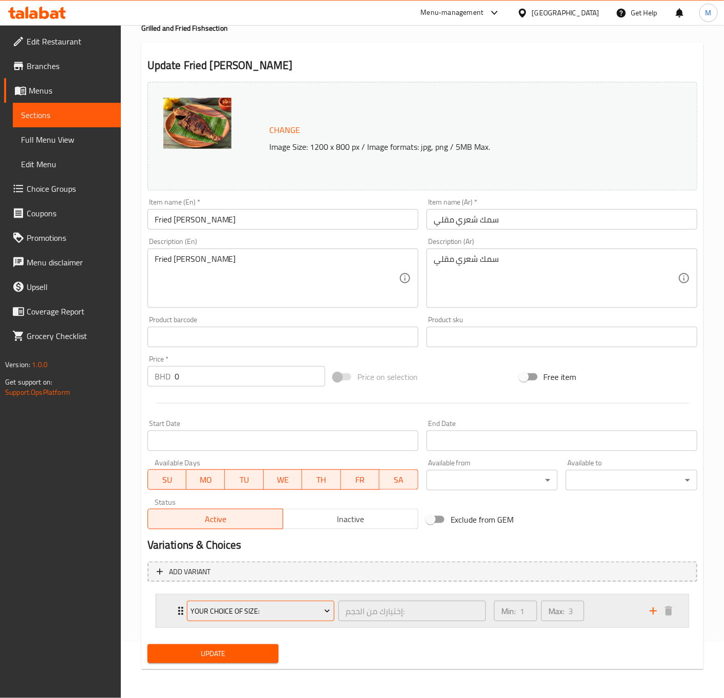
click at [294, 618] on button "Your Choice Of Size:" at bounding box center [260, 611] width 147 height 20
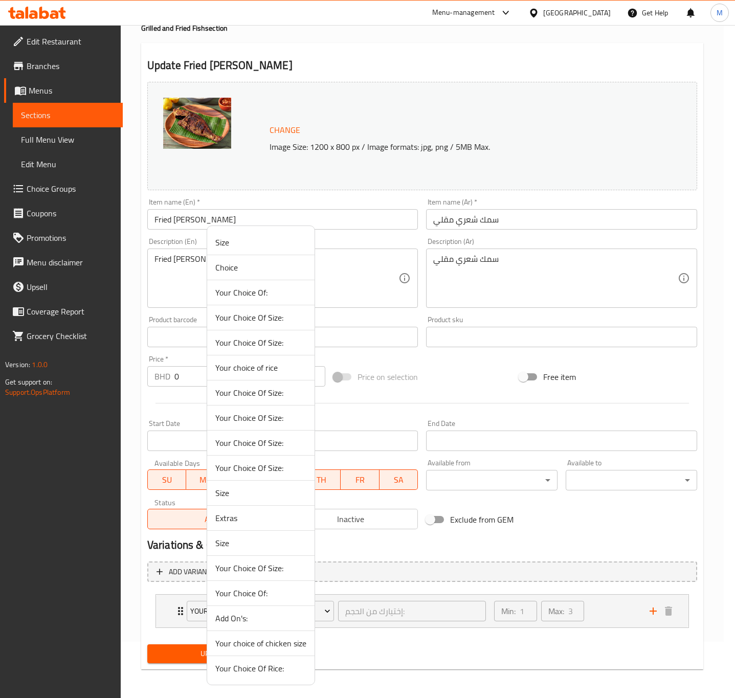
click at [469, 556] on div at bounding box center [367, 349] width 735 height 698
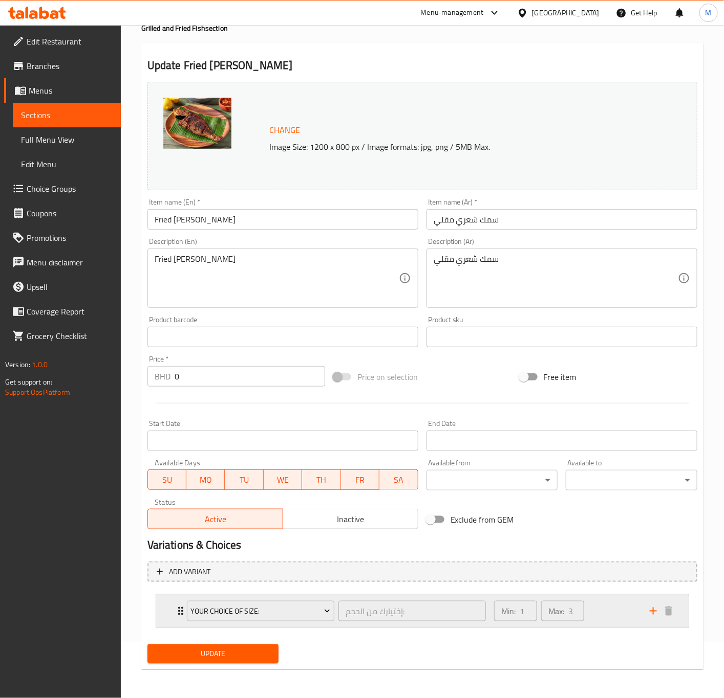
click at [554, 605] on p "Max:" at bounding box center [556, 611] width 16 height 12
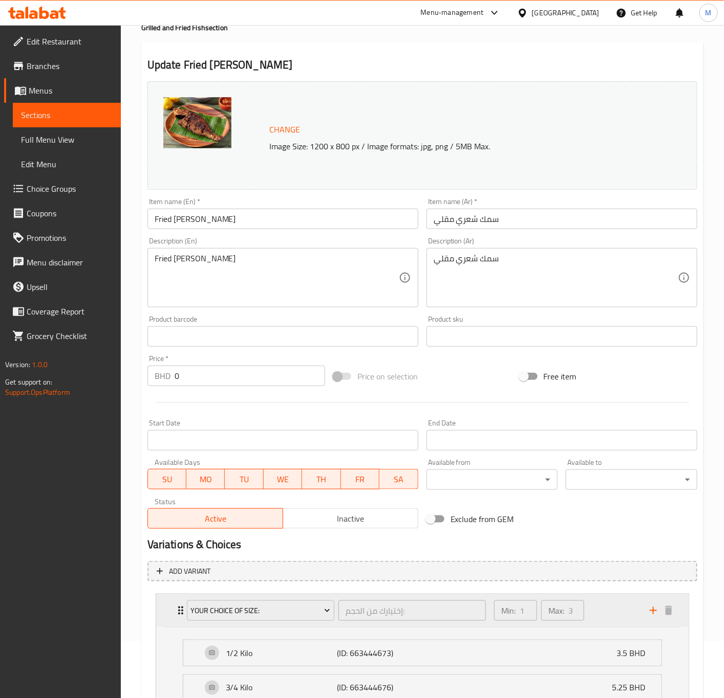
click at [512, 613] on p "Min:" at bounding box center [508, 611] width 14 height 12
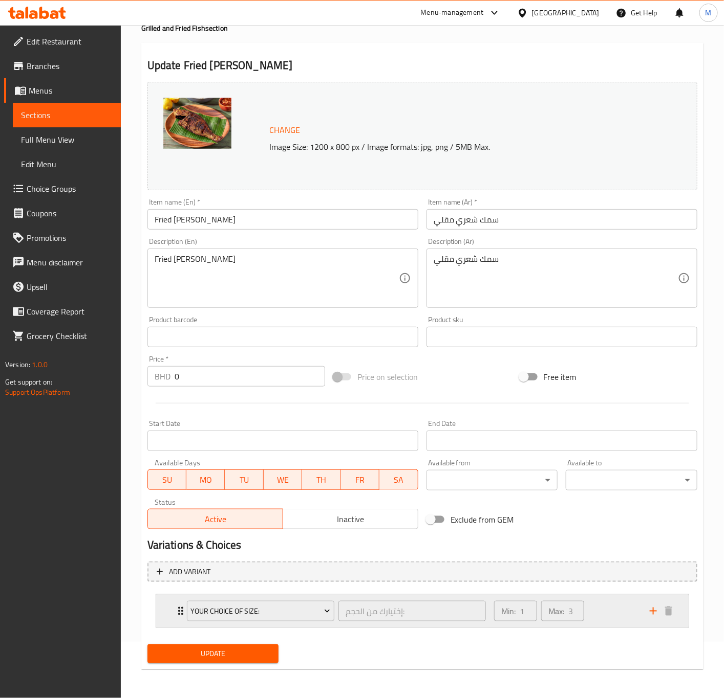
click at [559, 611] on p "Max:" at bounding box center [556, 611] width 16 height 12
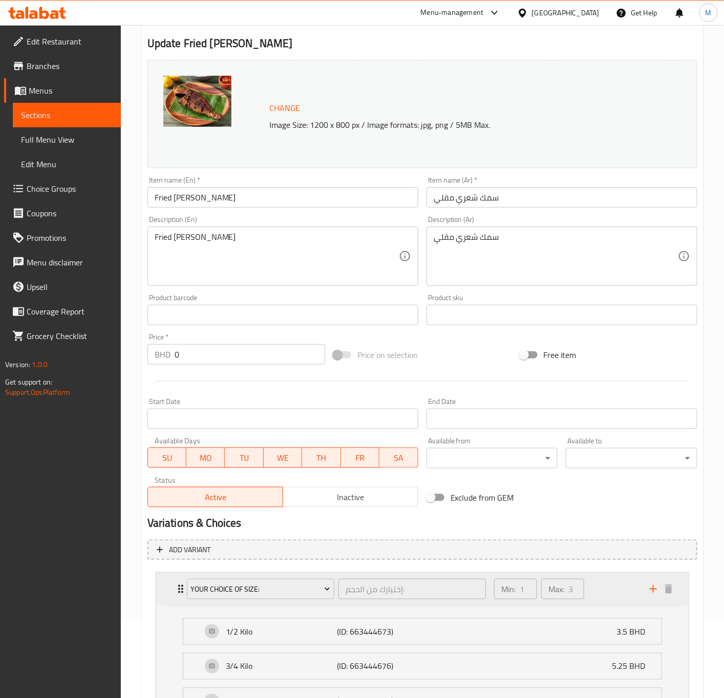
scroll to position [0, 0]
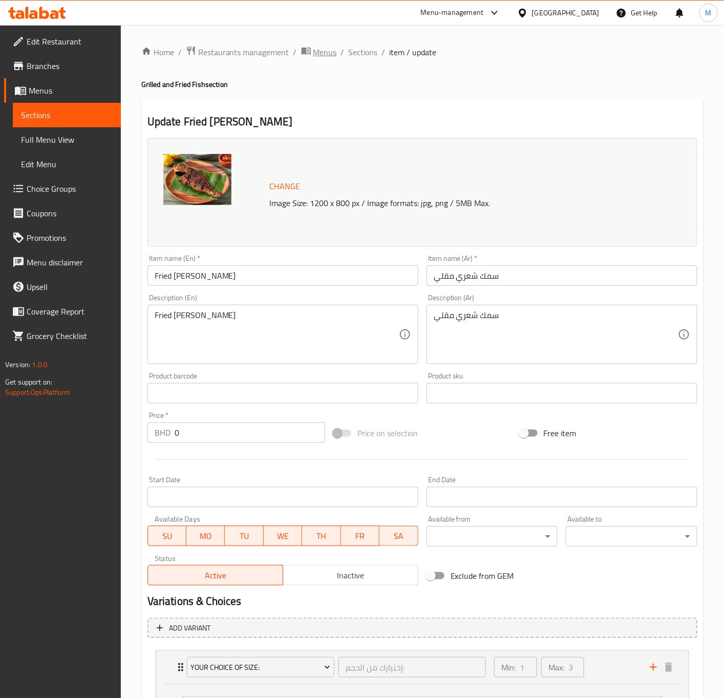
click at [313, 57] on span "Menus" at bounding box center [325, 52] width 24 height 12
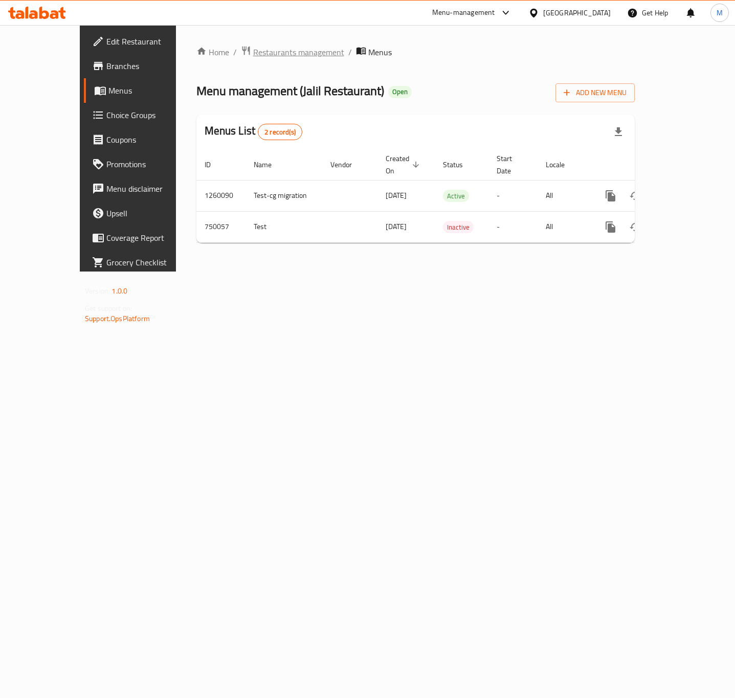
click at [253, 49] on span "Restaurants management" at bounding box center [298, 52] width 91 height 12
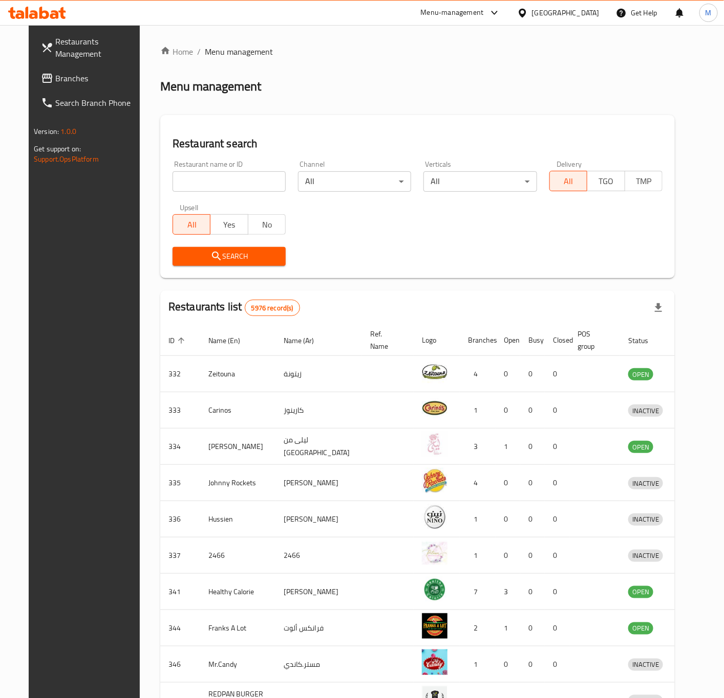
click at [176, 180] on input "search" at bounding box center [228, 181] width 113 height 20
click button "Search" at bounding box center [228, 256] width 113 height 19
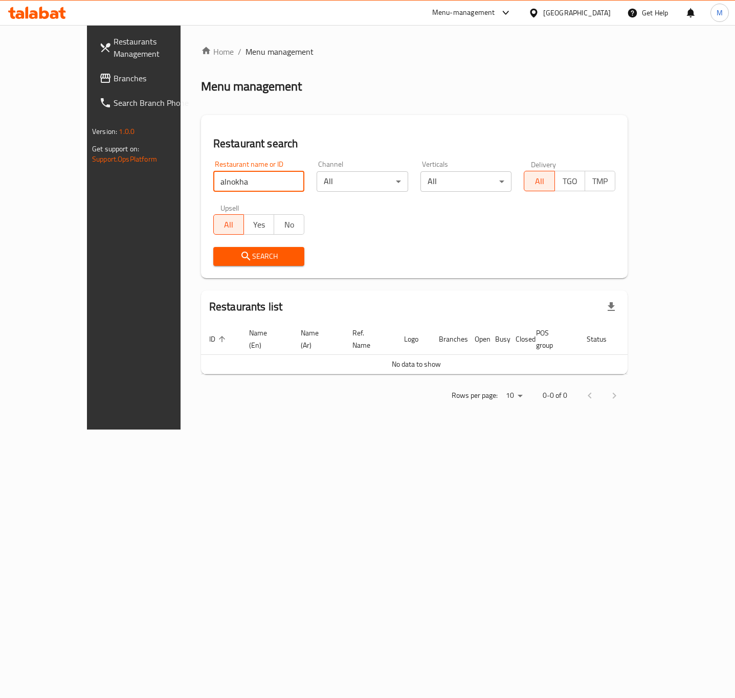
click at [213, 188] on input "alnokha" at bounding box center [259, 181] width 92 height 20
click at [213, 183] on input "alnokha" at bounding box center [259, 181] width 92 height 20
type input "alnoukha"
click button "Search" at bounding box center [259, 256] width 92 height 19
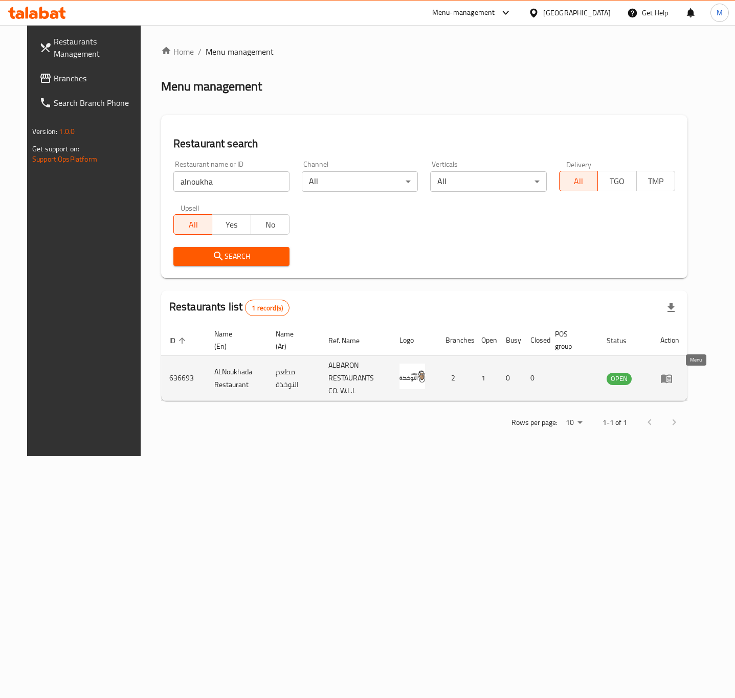
click at [673, 381] on icon "enhanced table" at bounding box center [667, 379] width 12 height 12
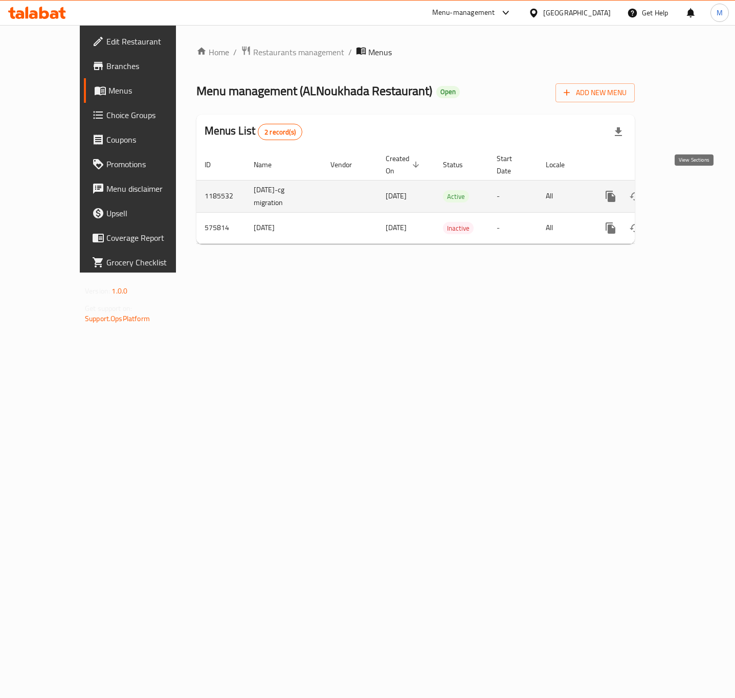
click at [697, 184] on link "enhanced table" at bounding box center [684, 196] width 25 height 25
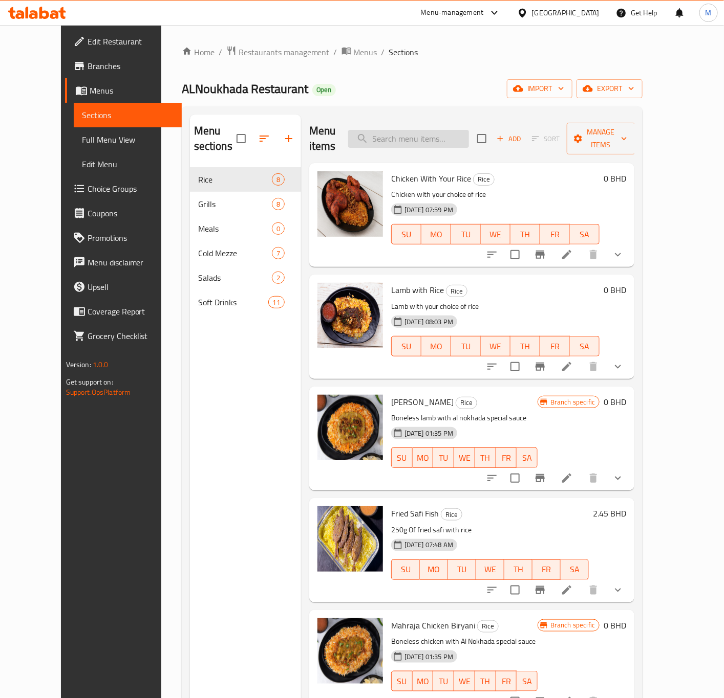
click at [416, 130] on input "search" at bounding box center [408, 139] width 121 height 18
paste input "Bolty"
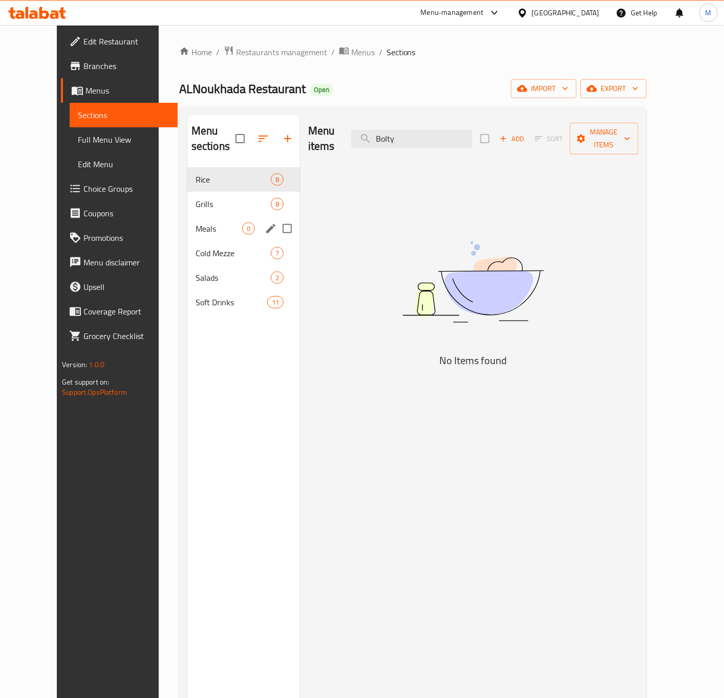
type input "Bolty"
click at [189, 216] on div "Meals 0" at bounding box center [243, 228] width 113 height 25
click at [202, 247] on span "Cold Mezze" at bounding box center [218, 253] width 47 height 12
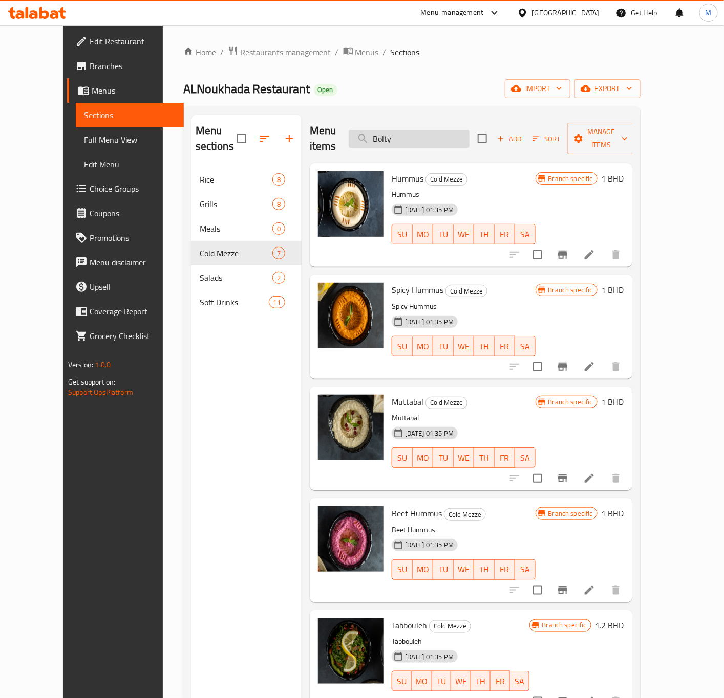
click at [412, 138] on input "Bolty" at bounding box center [408, 139] width 121 height 18
click at [252, 48] on span "Restaurants management" at bounding box center [285, 52] width 91 height 12
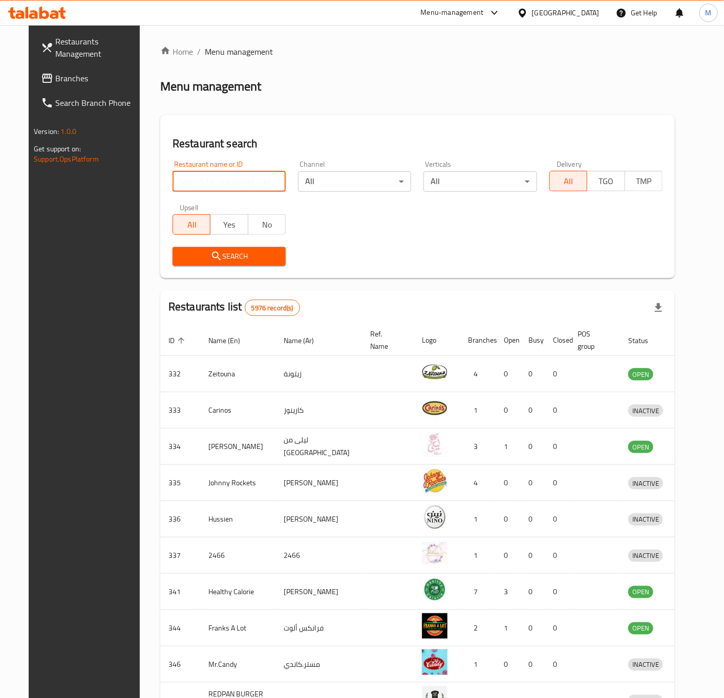
click at [174, 177] on input "search" at bounding box center [228, 181] width 113 height 20
type input "noukhada"
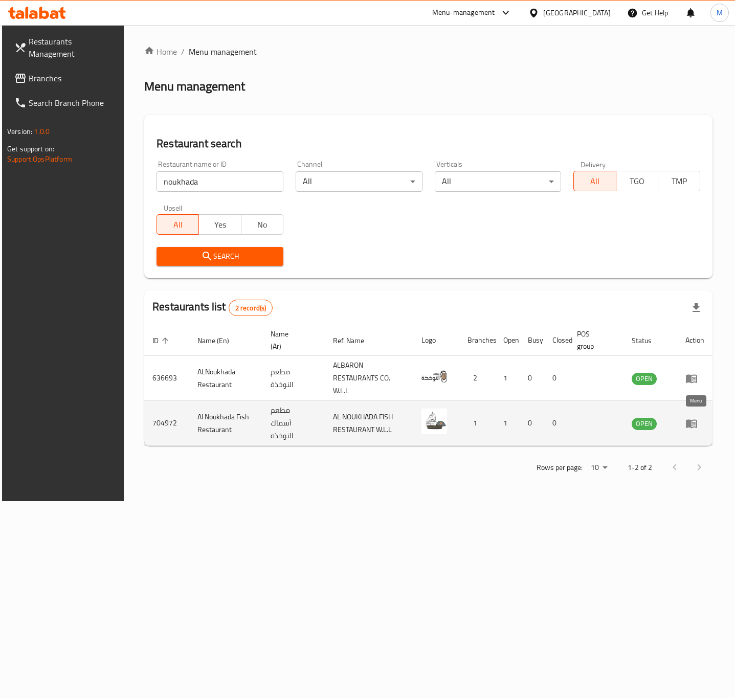
click at [692, 420] on icon "enhanced table" at bounding box center [691, 424] width 11 height 9
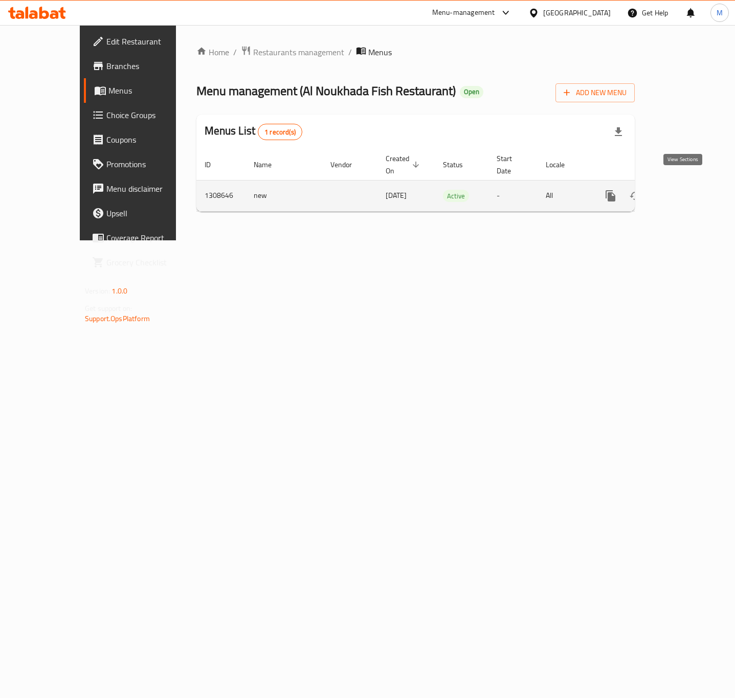
click at [691, 190] on icon "enhanced table" at bounding box center [684, 196] width 12 height 12
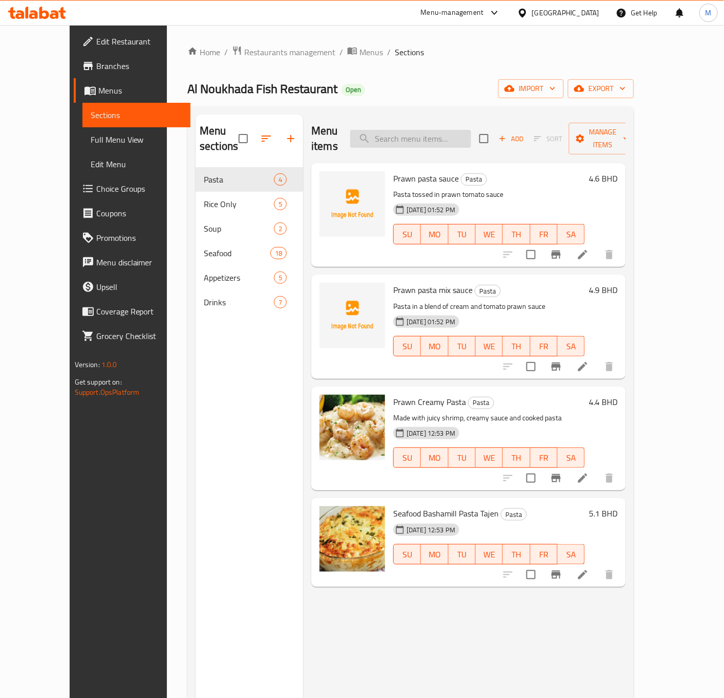
click at [397, 130] on input "search" at bounding box center [410, 139] width 121 height 18
paste input "Bolty"
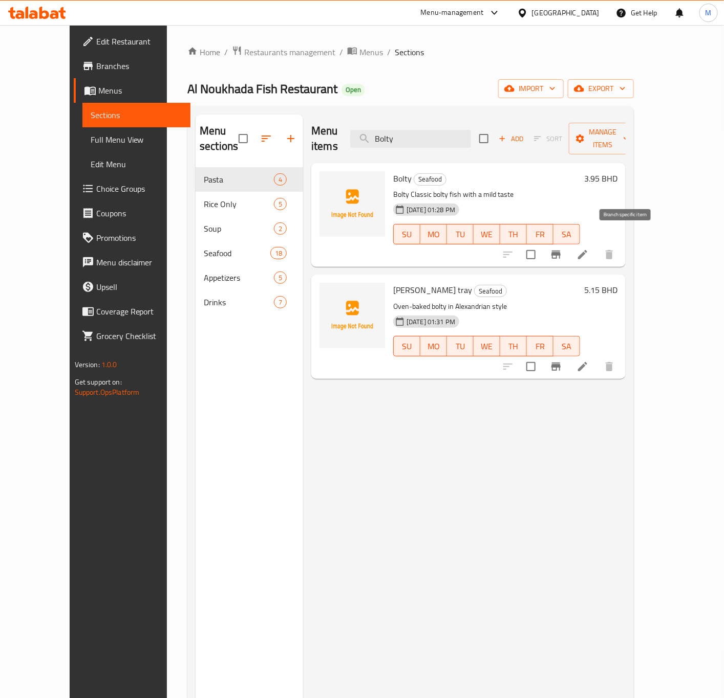
type input "Bolty"
click at [568, 246] on button "Branch-specific-item" at bounding box center [555, 255] width 25 height 25
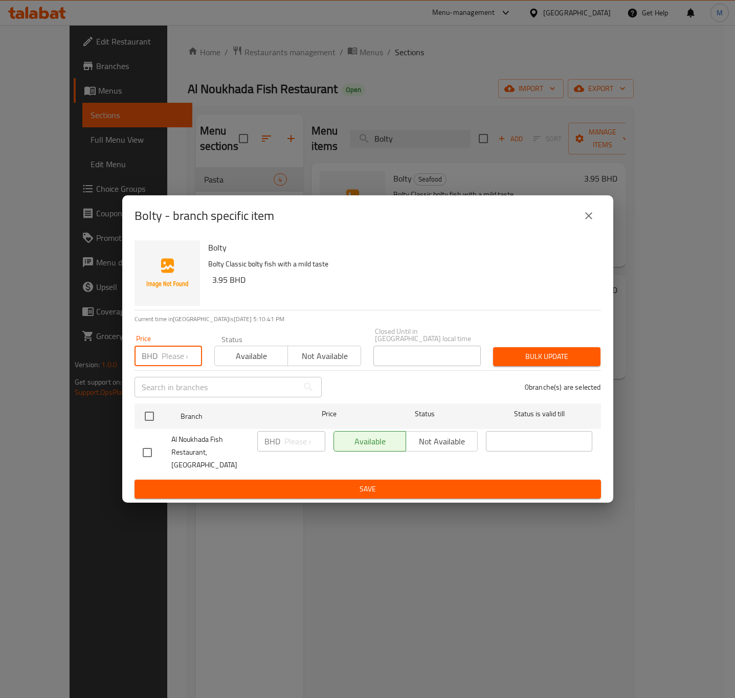
click at [183, 366] on input "number" at bounding box center [182, 356] width 40 height 20
paste input "3.95"
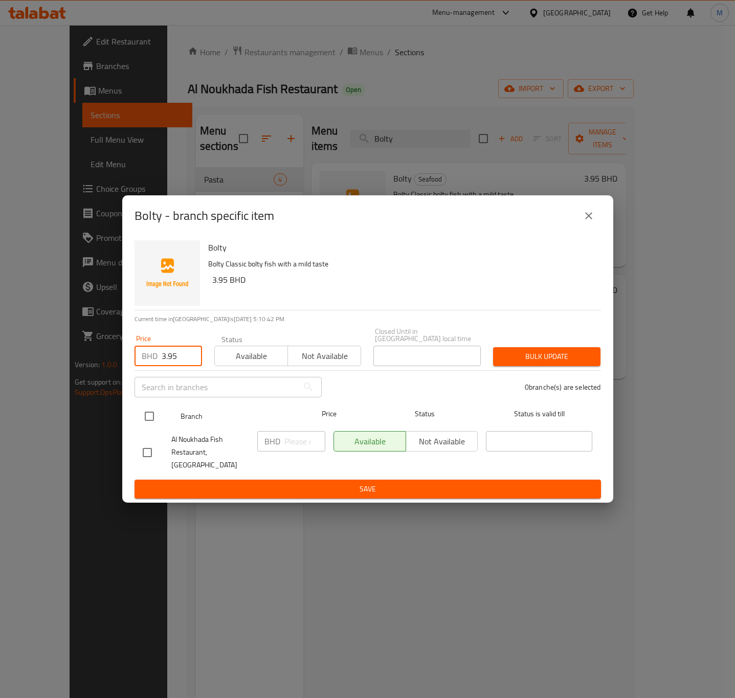
type input "3.95"
click at [146, 408] on input "checkbox" at bounding box center [149, 416] width 21 height 21
checkbox input "true"
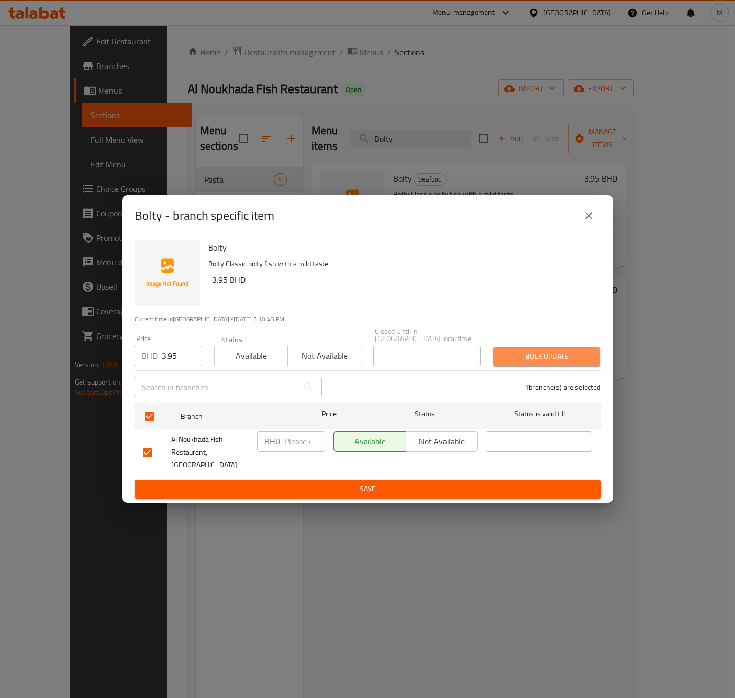
click at [537, 356] on span "Bulk update" at bounding box center [546, 357] width 91 height 13
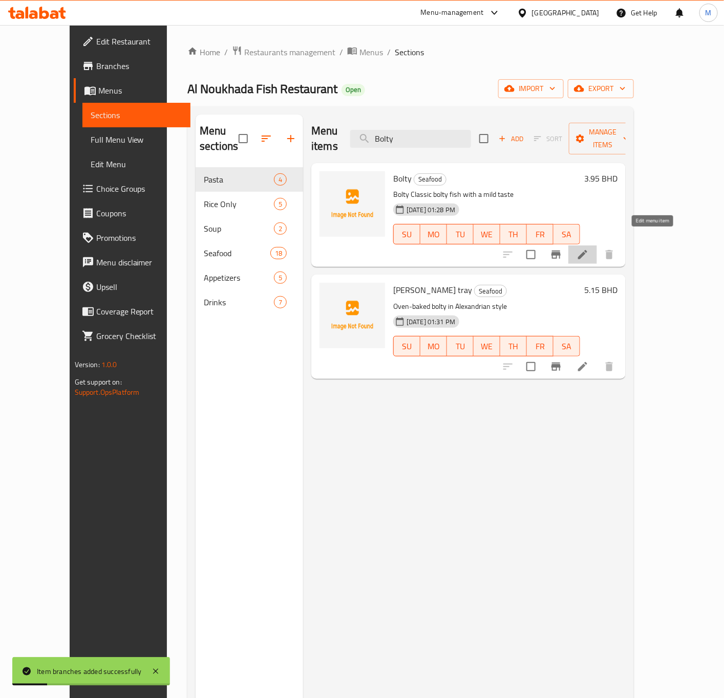
click at [588, 249] on icon at bounding box center [582, 255] width 12 height 12
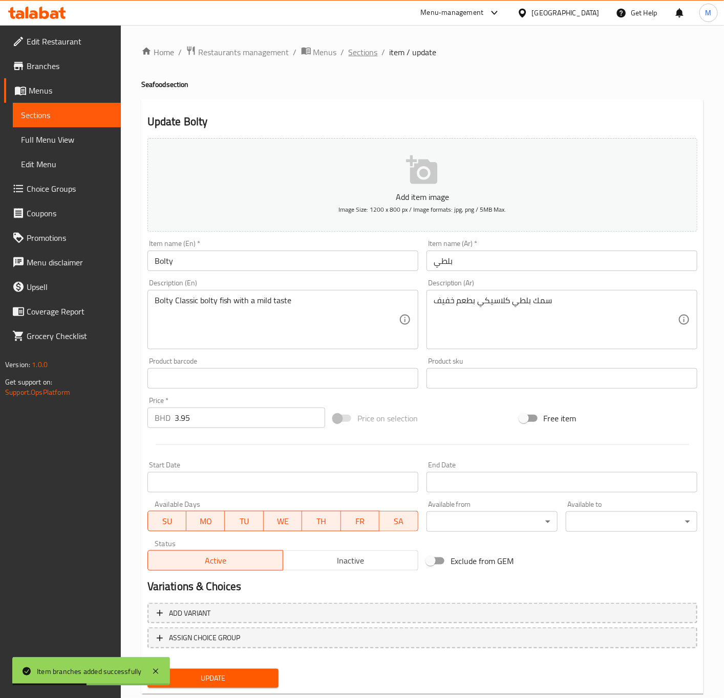
click at [361, 51] on span "Sections" at bounding box center [362, 52] width 29 height 12
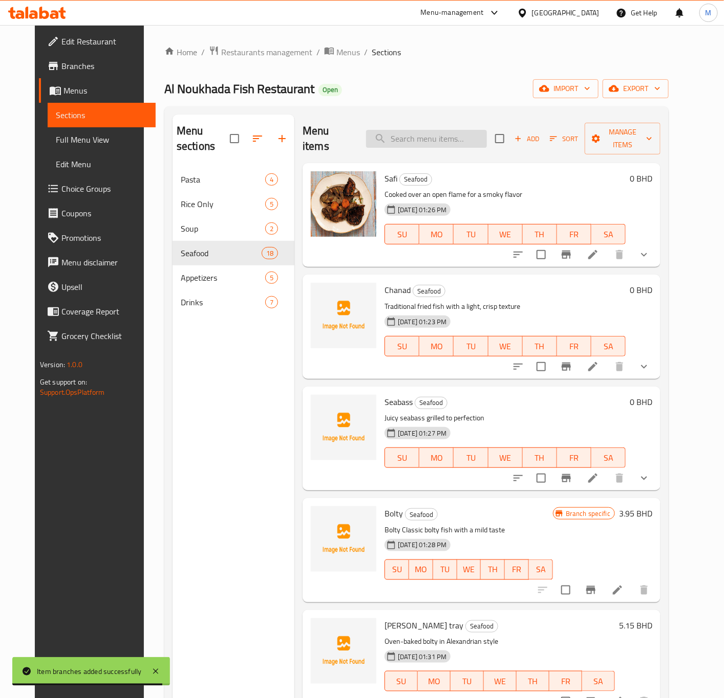
click at [421, 132] on input "search" at bounding box center [426, 139] width 121 height 18
paste input "Seabass"
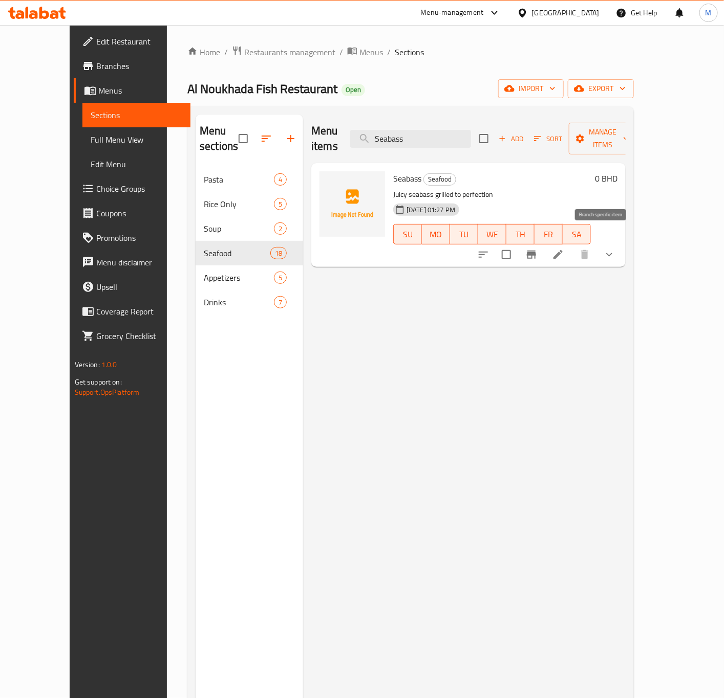
type input "Seabass"
click at [536, 251] on icon "Branch-specific-item" at bounding box center [531, 255] width 9 height 8
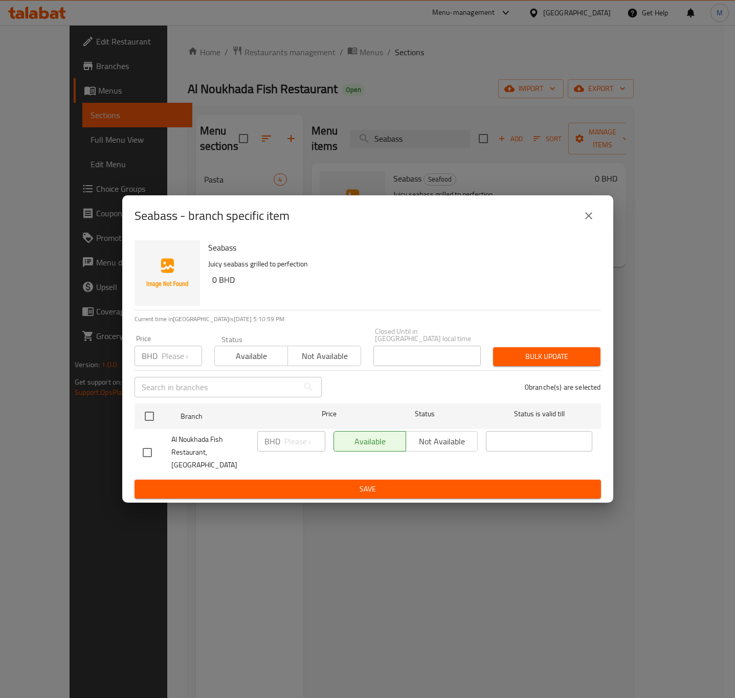
click at [217, 391] on input "text" at bounding box center [217, 387] width 164 height 20
click at [170, 359] on input "number" at bounding box center [182, 356] width 40 height 20
paste input "6.1"
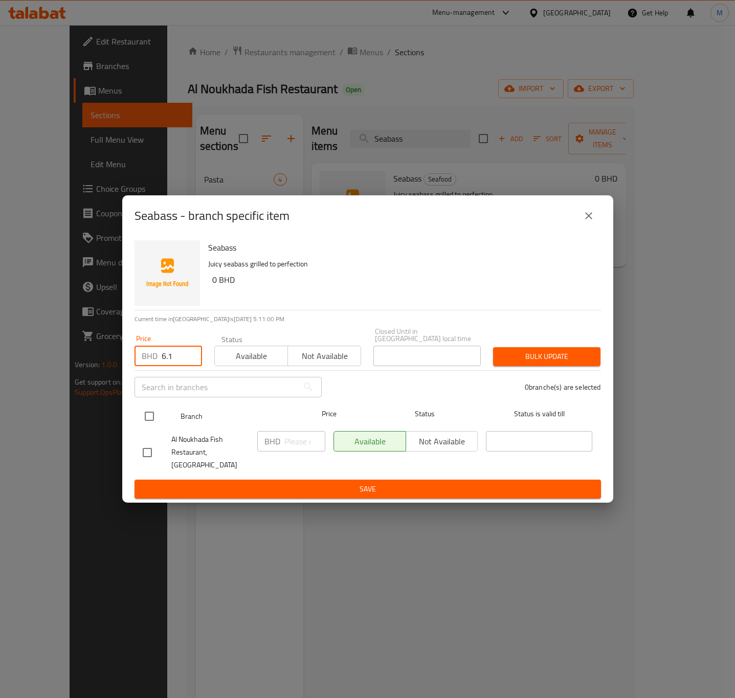
type input "6.1"
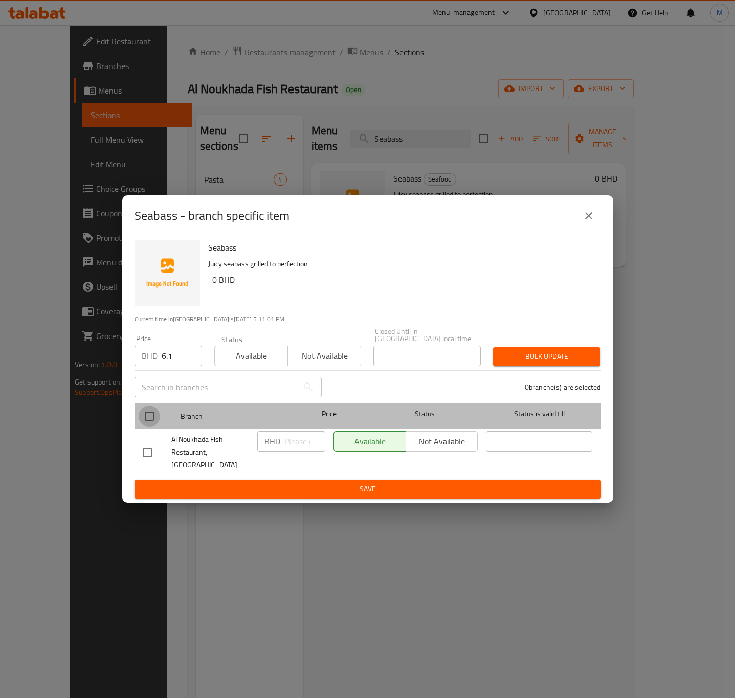
click at [146, 410] on input "checkbox" at bounding box center [149, 416] width 21 height 21
checkbox input "true"
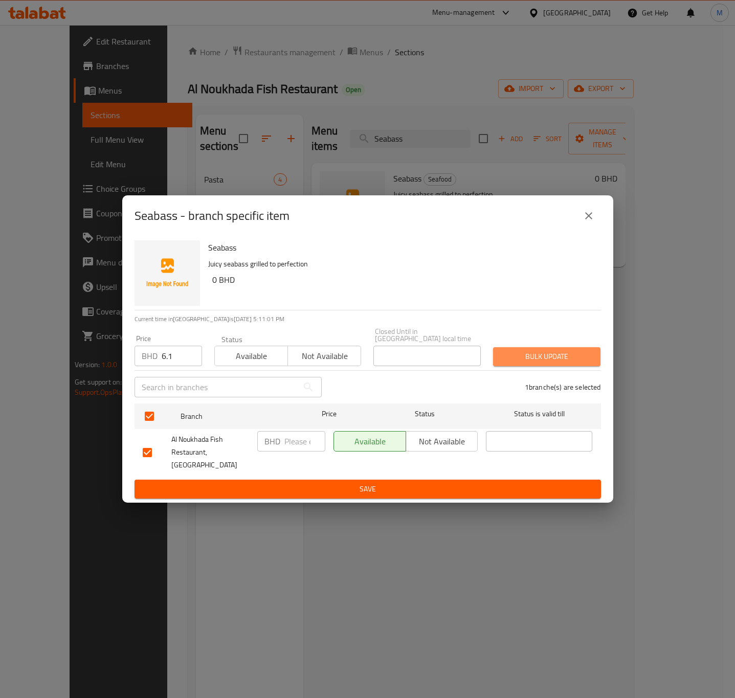
click at [543, 355] on span "Bulk update" at bounding box center [546, 357] width 91 height 13
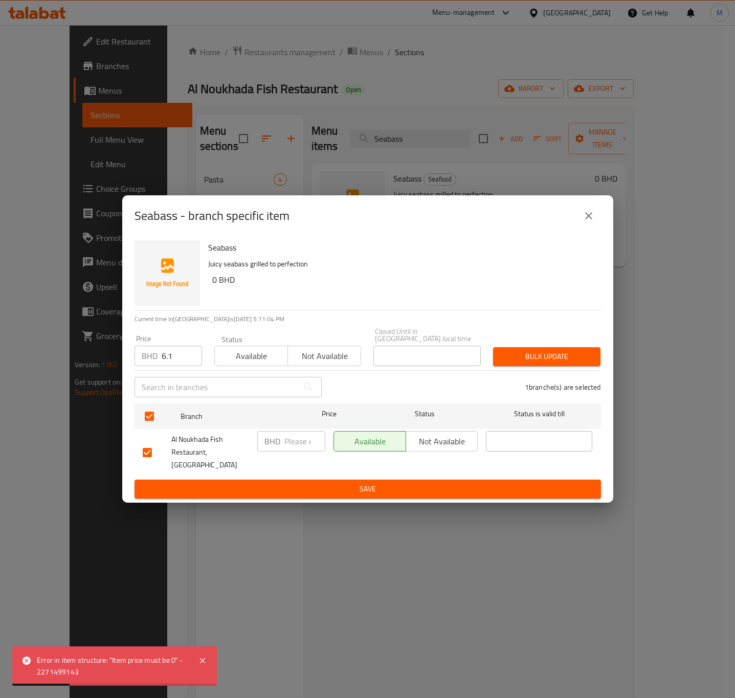
drag, startPoint x: 584, startPoint y: 220, endPoint x: 599, endPoint y: 223, distance: 15.8
click at [583, 220] on icon "close" at bounding box center [589, 216] width 12 height 12
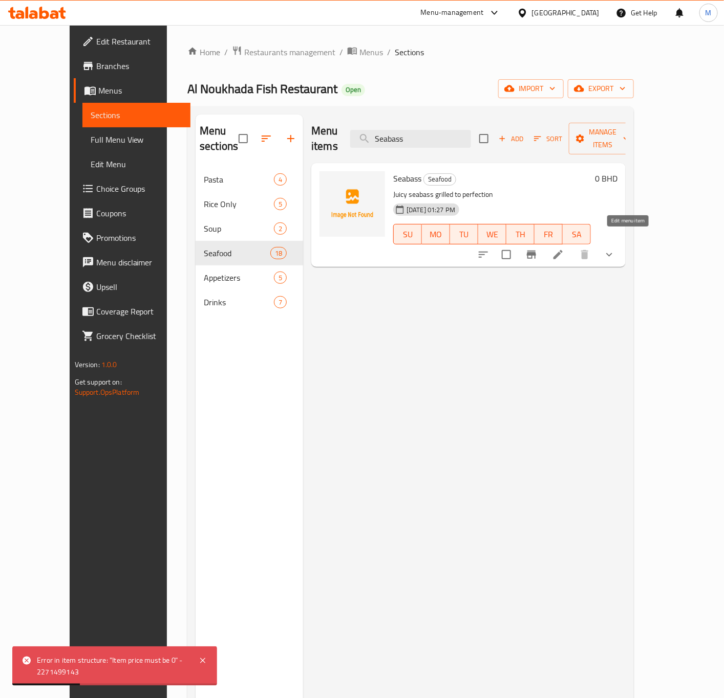
click at [564, 249] on icon at bounding box center [558, 255] width 12 height 12
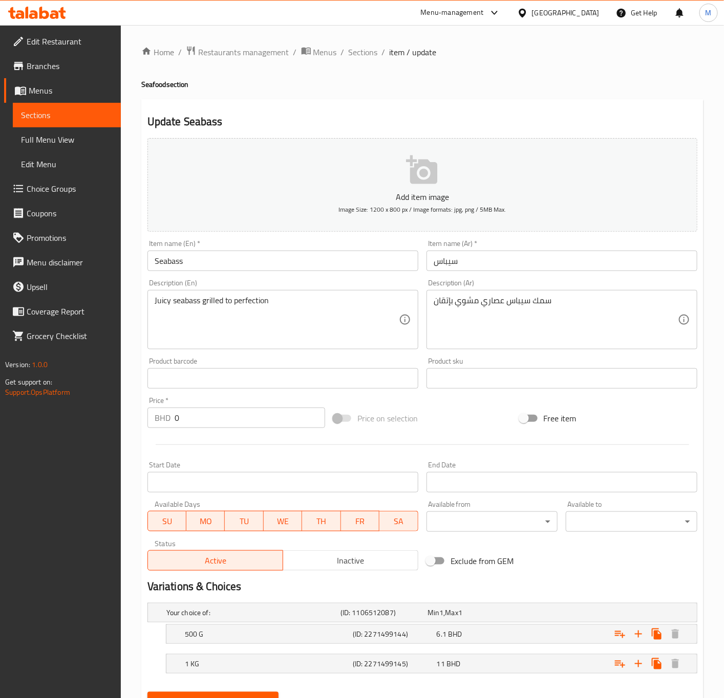
click at [343, 51] on ol "Home / Restaurants management / Menus / Sections / item / update" at bounding box center [422, 52] width 562 height 13
click at [330, 51] on span "Menus" at bounding box center [325, 52] width 24 height 12
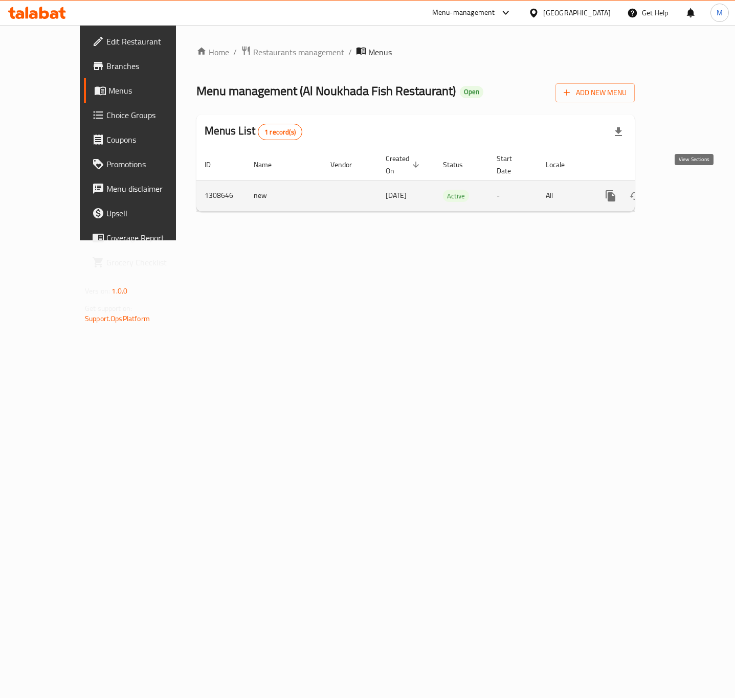
click at [689, 191] on icon "enhanced table" at bounding box center [684, 195] width 9 height 9
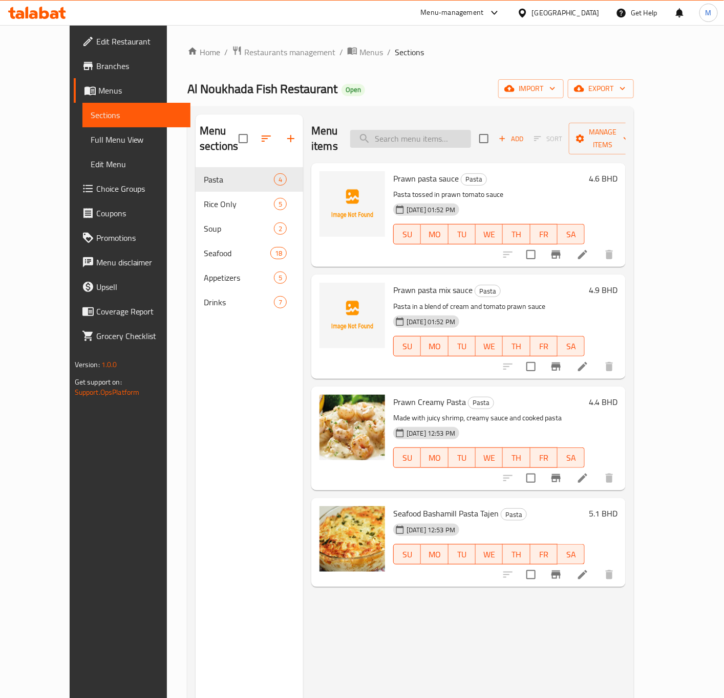
click at [429, 132] on input "search" at bounding box center [410, 139] width 121 height 18
paste input "Chanad"
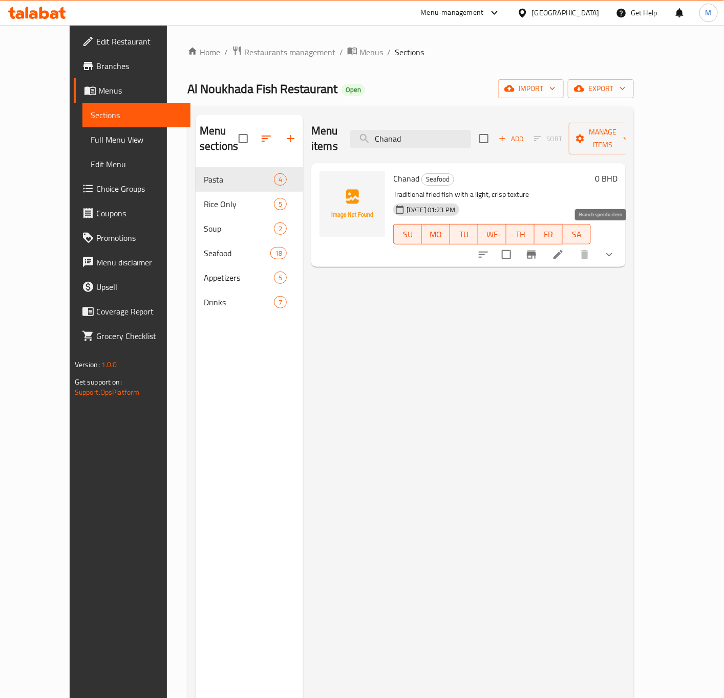
type input "Chanad"
click at [543, 246] on button "Branch-specific-item" at bounding box center [531, 255] width 25 height 25
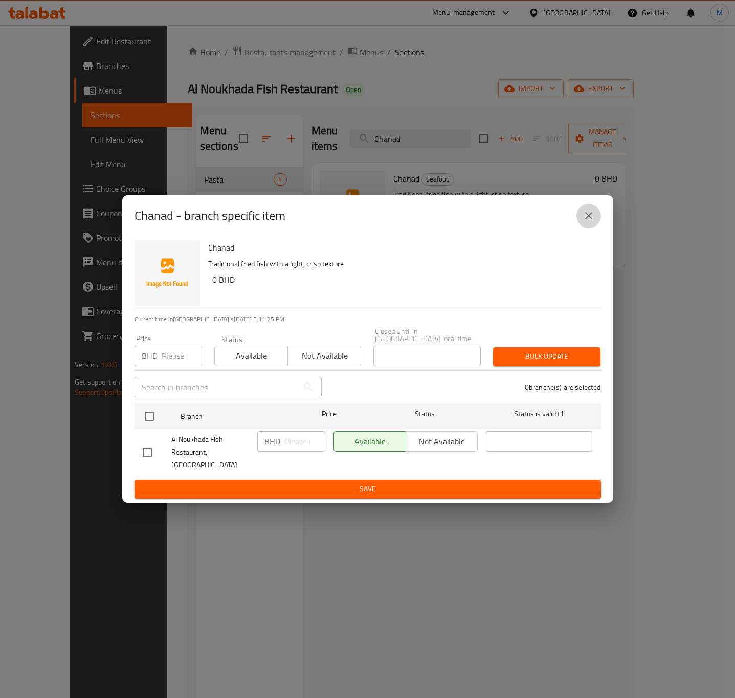
click at [590, 220] on icon "close" at bounding box center [588, 215] width 7 height 7
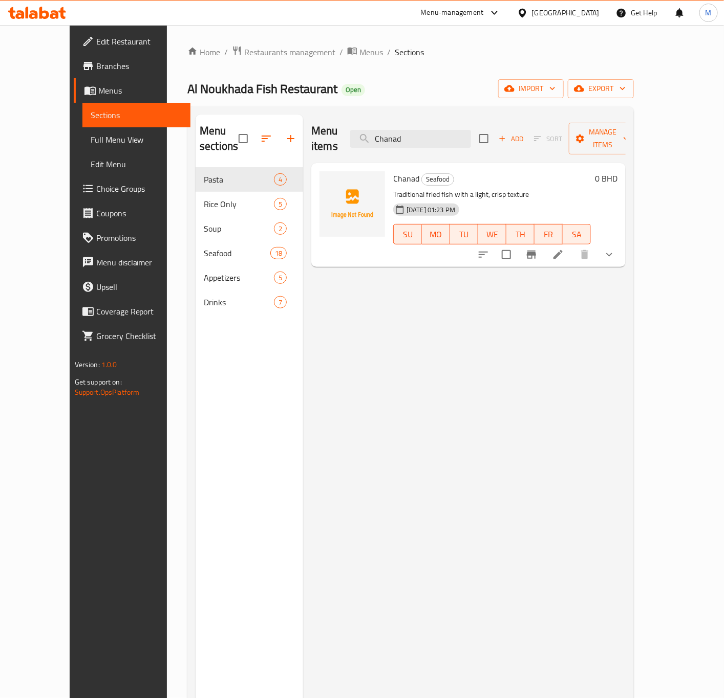
click at [564, 249] on icon at bounding box center [558, 255] width 12 height 12
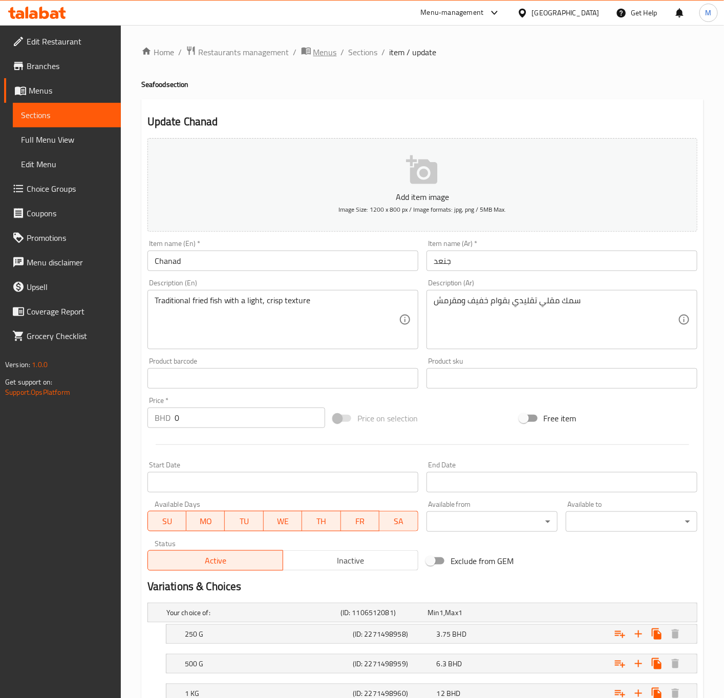
click at [308, 49] on icon "breadcrumb" at bounding box center [306, 51] width 10 height 10
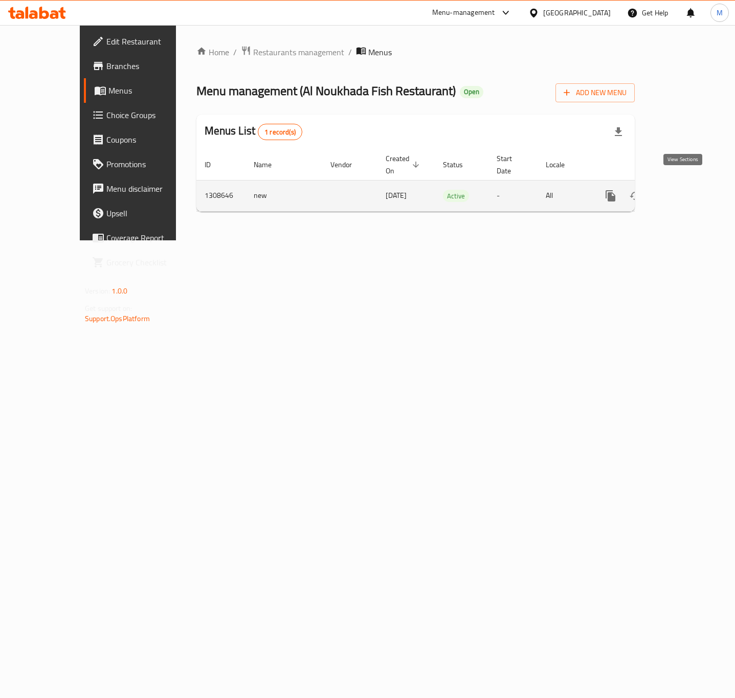
click at [691, 192] on link "enhanced table" at bounding box center [684, 196] width 25 height 25
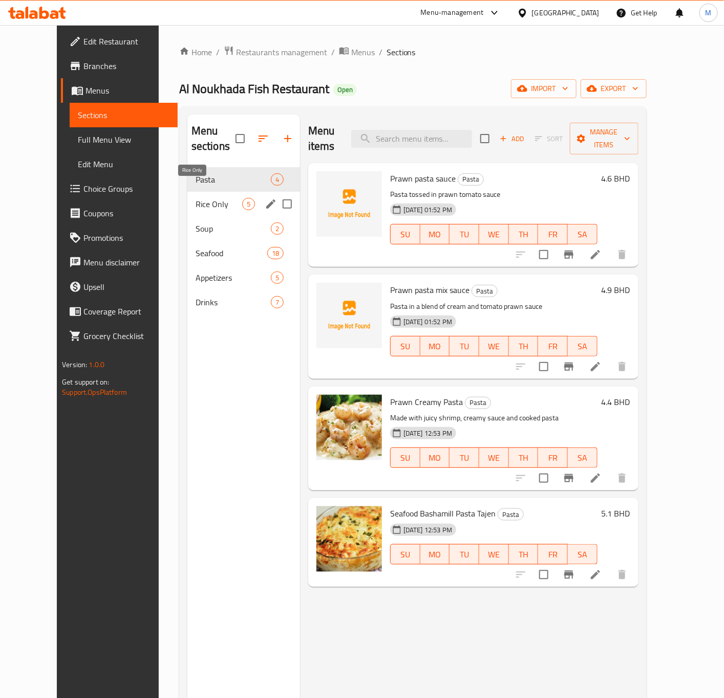
click at [195, 198] on span "Rice Only" at bounding box center [218, 204] width 47 height 12
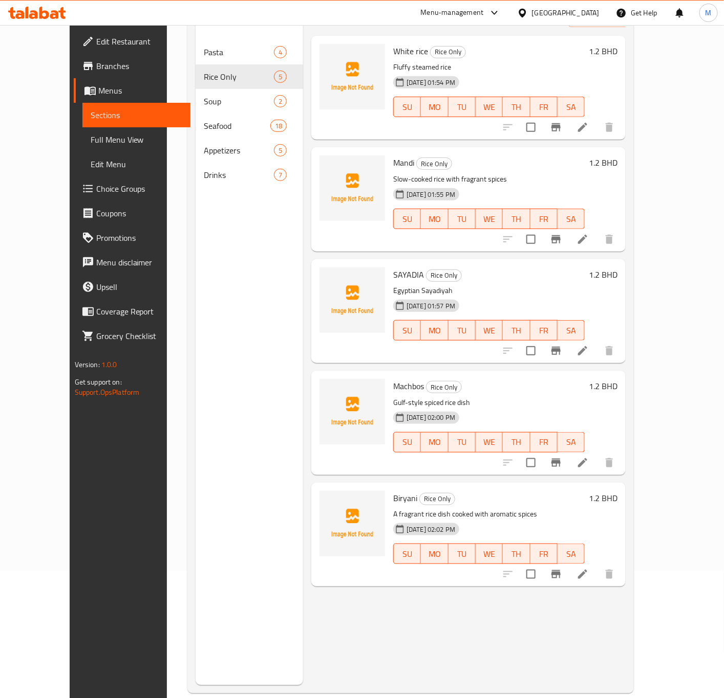
scroll to position [143, 0]
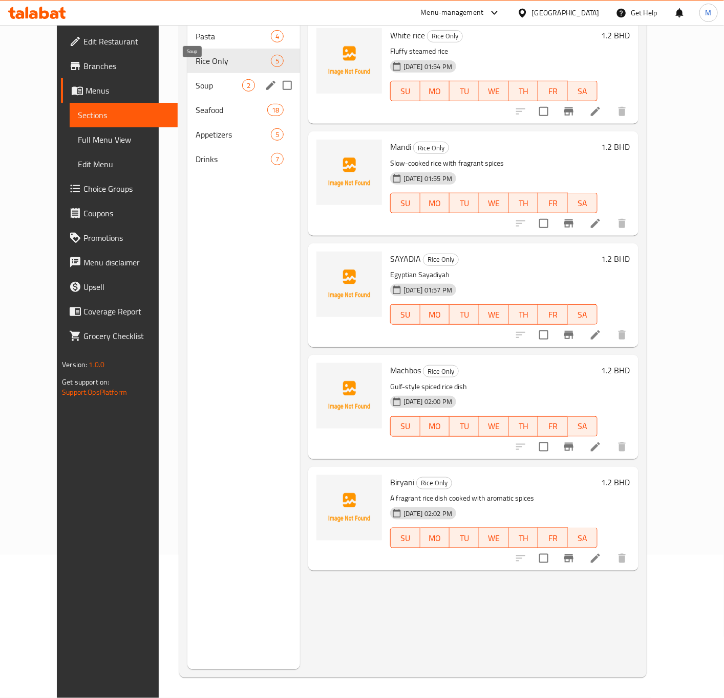
click at [195, 79] on span "Soup" at bounding box center [218, 85] width 47 height 12
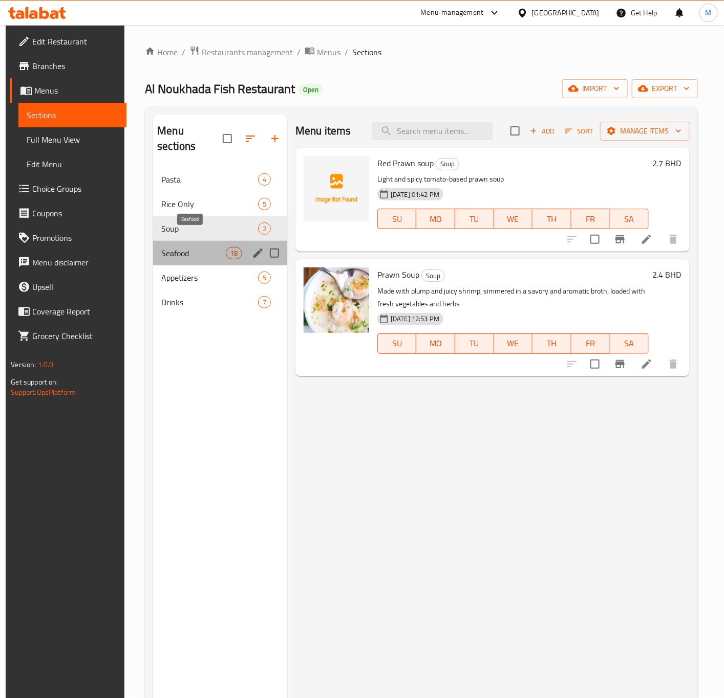
click at [196, 247] on span "Seafood" at bounding box center [193, 253] width 64 height 12
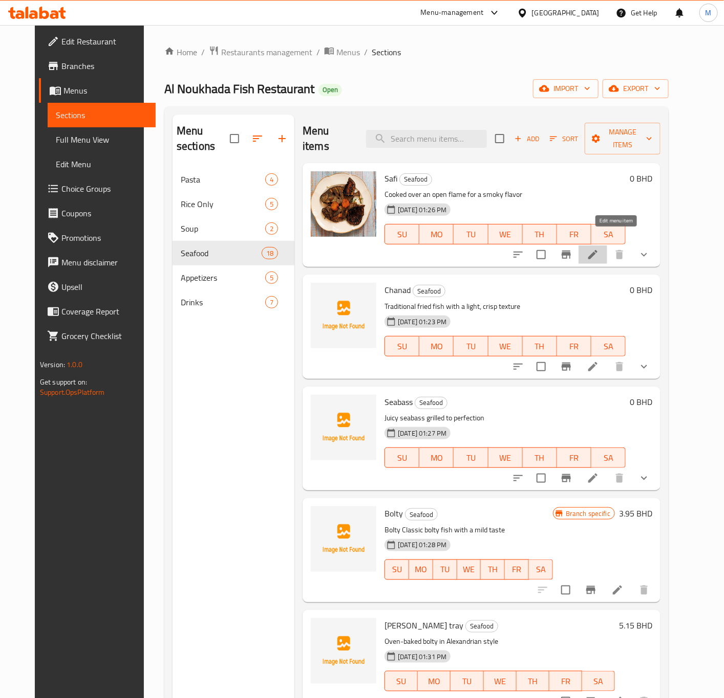
click at [599, 249] on icon at bounding box center [592, 255] width 12 height 12
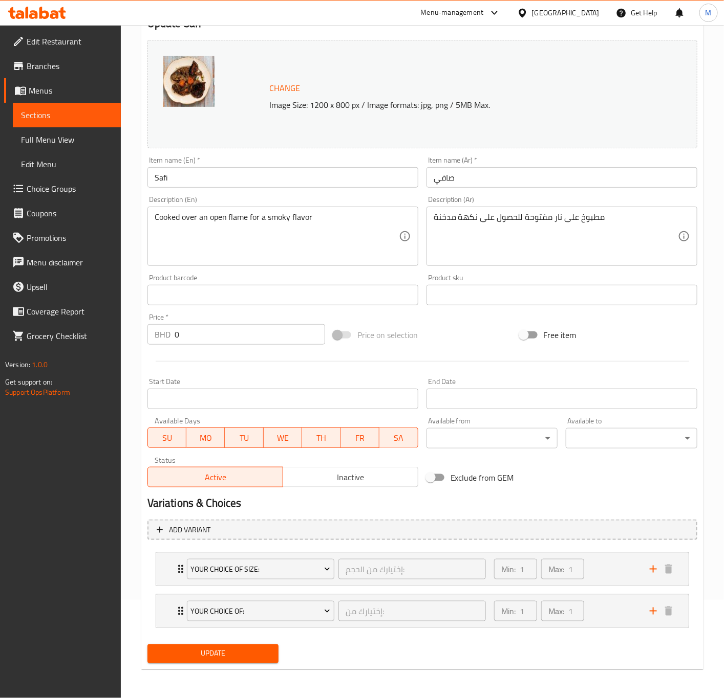
scroll to position [100, 0]
click at [308, 608] on span "Your Choice Of:" at bounding box center [260, 611] width 140 height 13
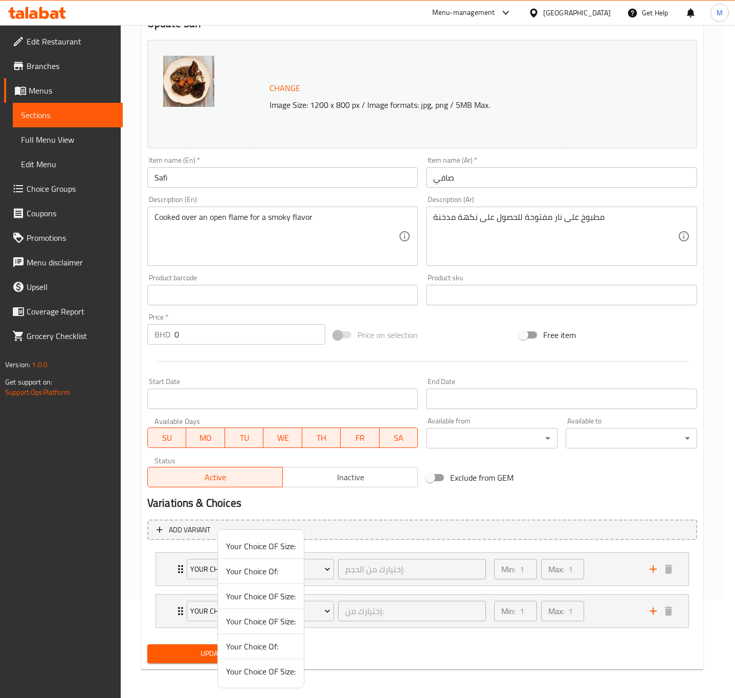
click at [525, 648] on div at bounding box center [367, 349] width 735 height 698
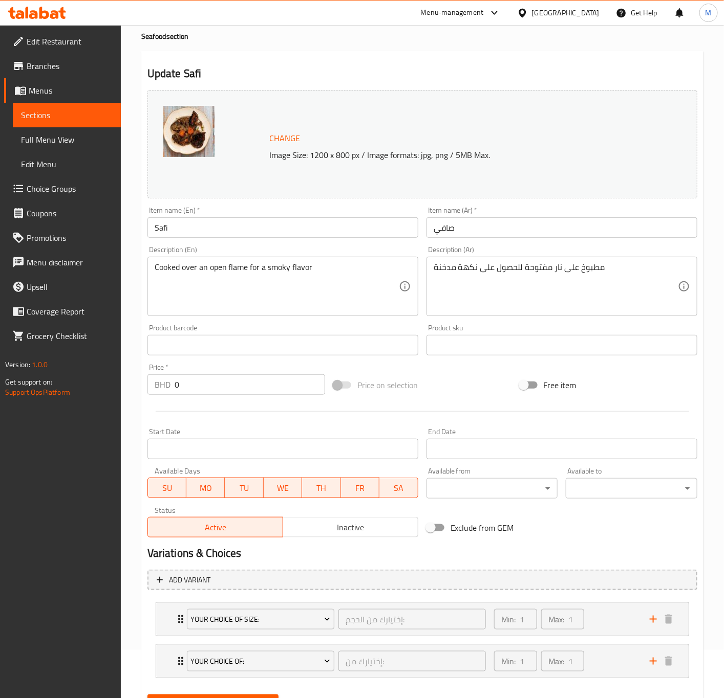
scroll to position [0, 0]
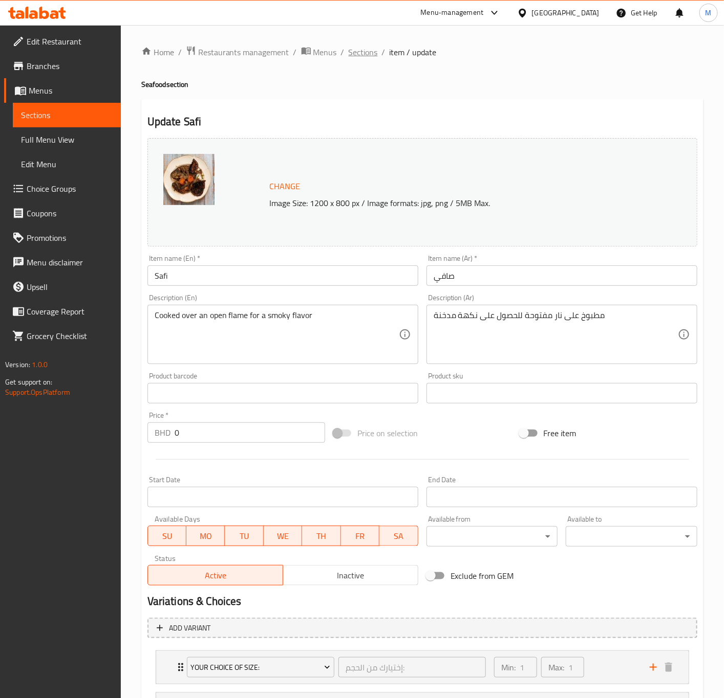
click at [366, 57] on span "Sections" at bounding box center [362, 52] width 29 height 12
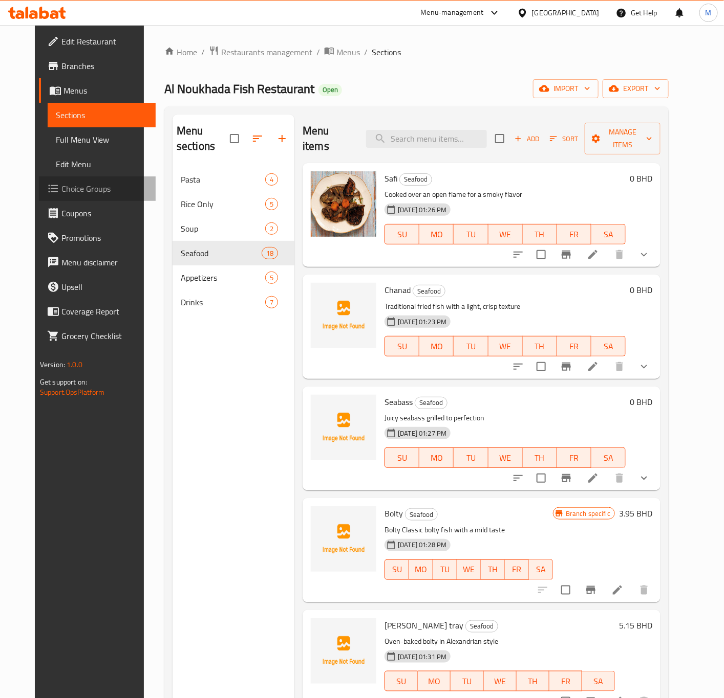
click at [61, 185] on span "Choice Groups" at bounding box center [104, 189] width 86 height 12
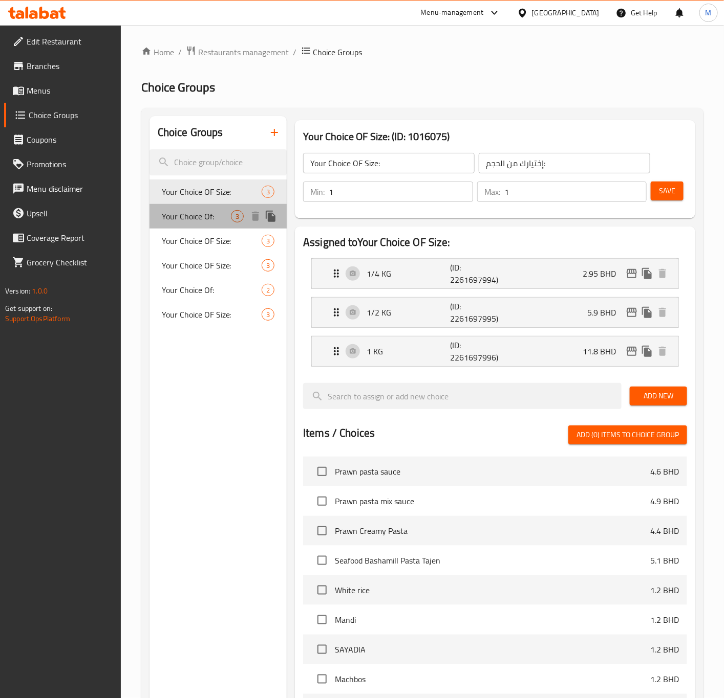
click at [202, 221] on span "Your Choice Of:" at bounding box center [196, 216] width 69 height 12
type input "Your Choice Of:"
type input "إختيارك من:"
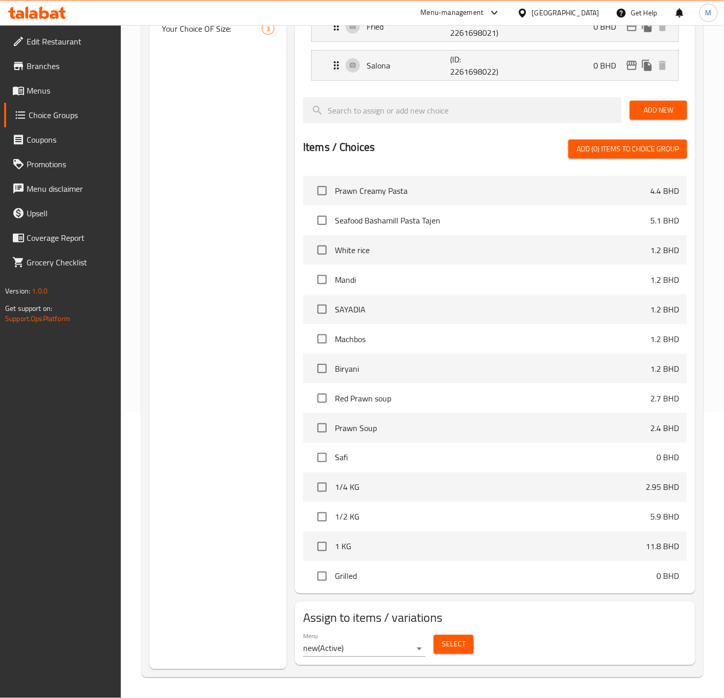
scroll to position [77, 0]
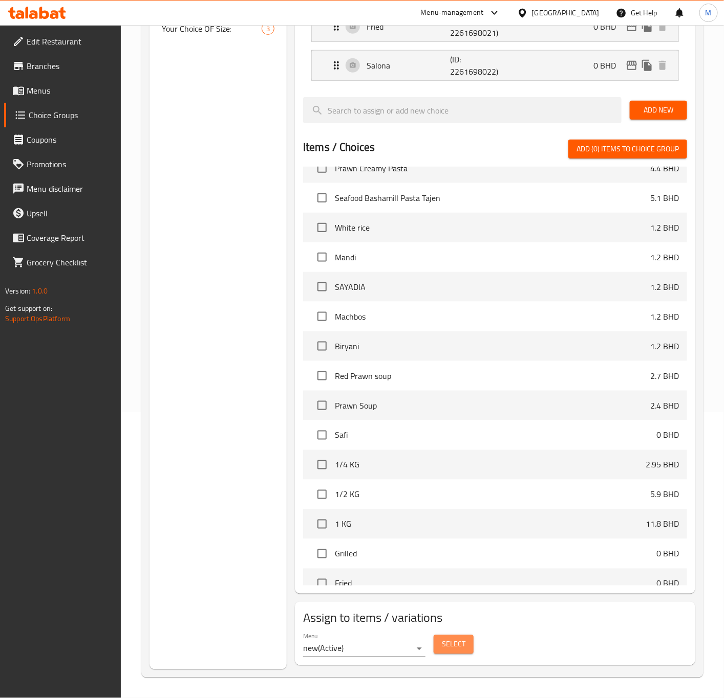
click at [464, 645] on span "Select" at bounding box center [454, 645] width 24 height 13
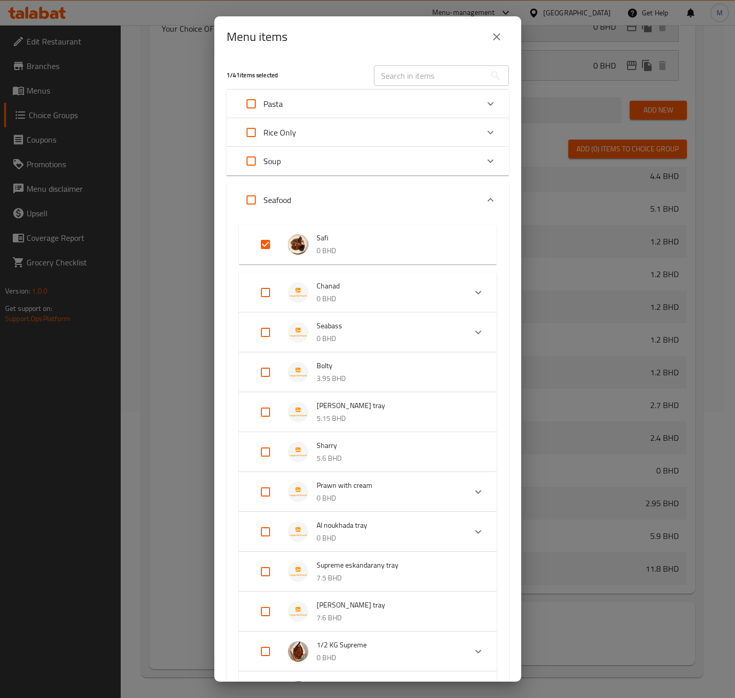
click at [490, 31] on button "close" at bounding box center [497, 37] width 25 height 25
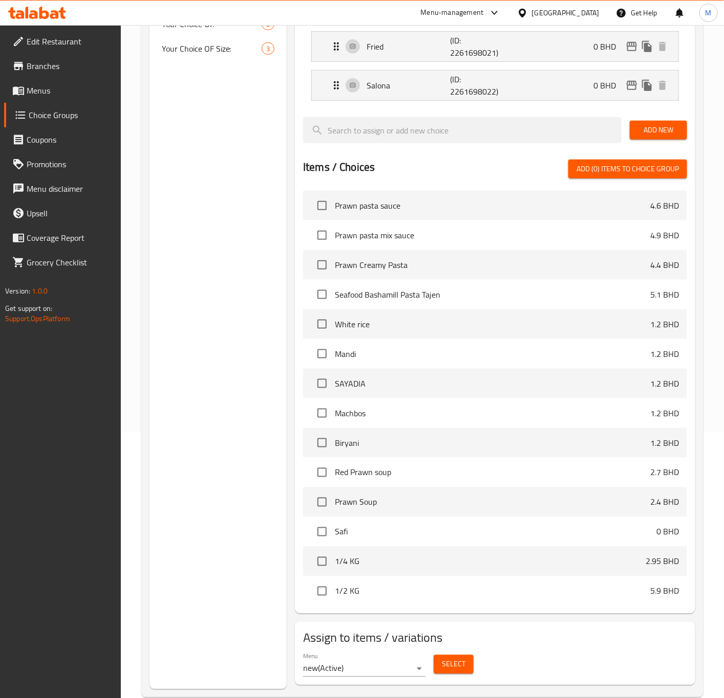
scroll to position [287, 0]
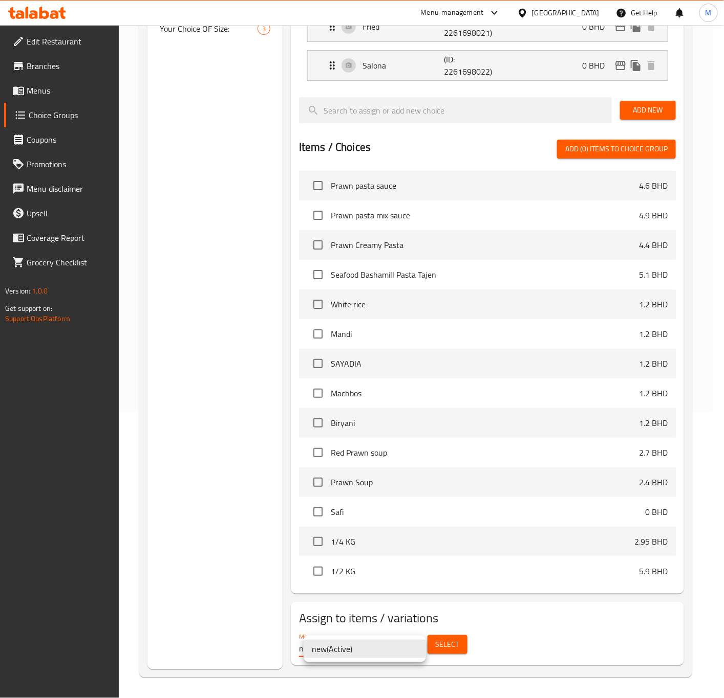
click at [340, 412] on body "​ Menu-management Bahrain Get Help M Edit Restaurant Branches Menus Choice Grou…" at bounding box center [362, 75] width 724 height 673
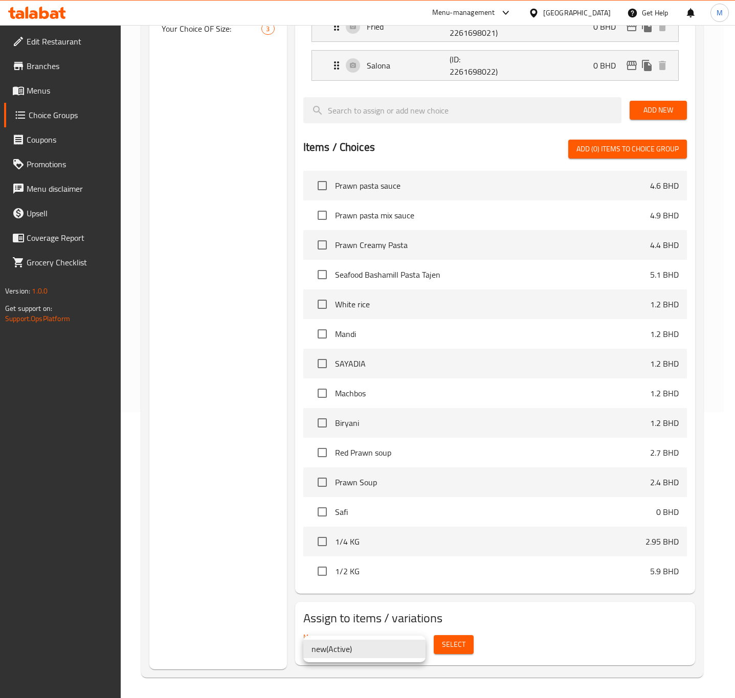
click at [383, 606] on div at bounding box center [367, 349] width 735 height 698
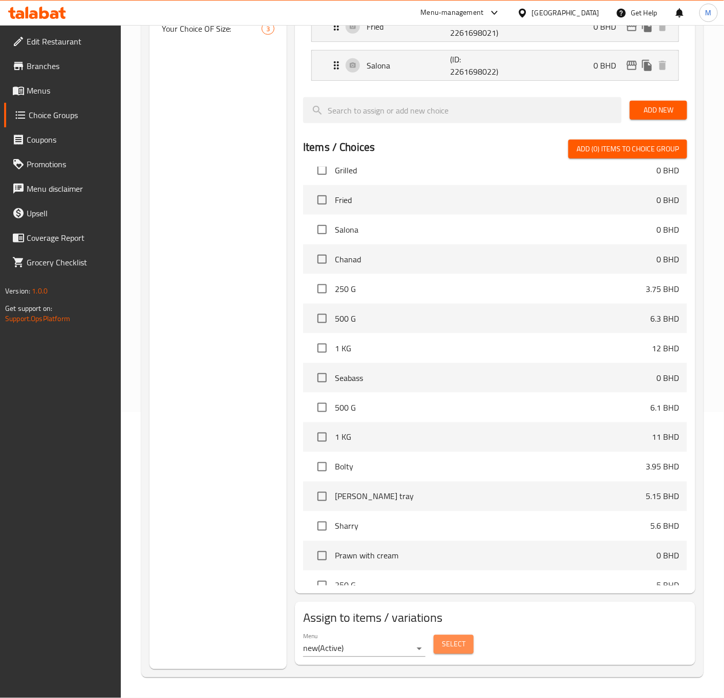
click at [450, 643] on span "Select" at bounding box center [454, 645] width 24 height 13
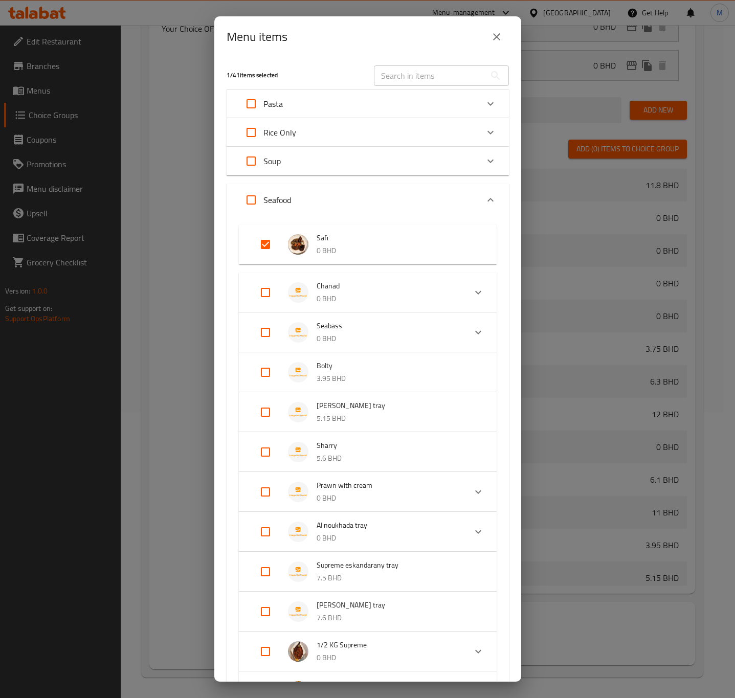
click at [262, 295] on input "Expand" at bounding box center [265, 292] width 25 height 25
checkbox input "true"
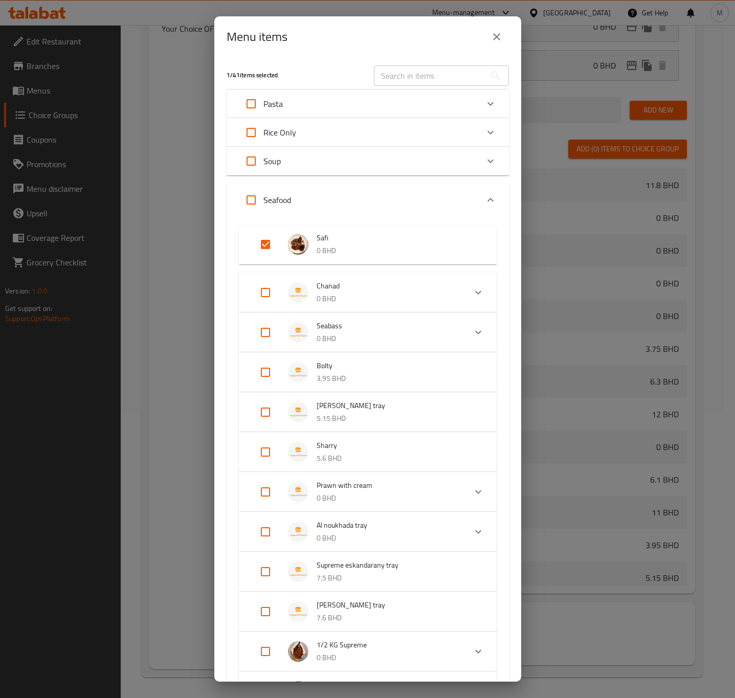
checkbox input "true"
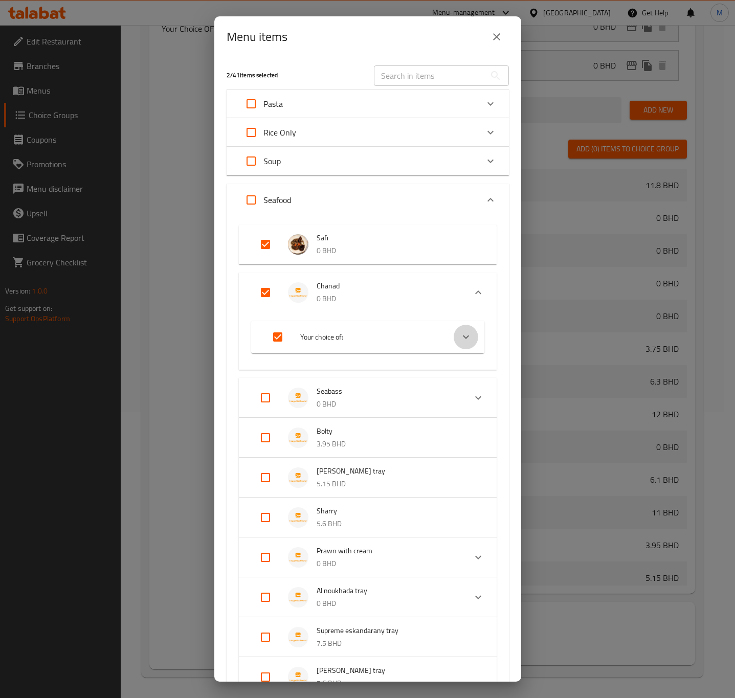
click at [460, 341] on icon "Expand" at bounding box center [466, 337] width 12 height 12
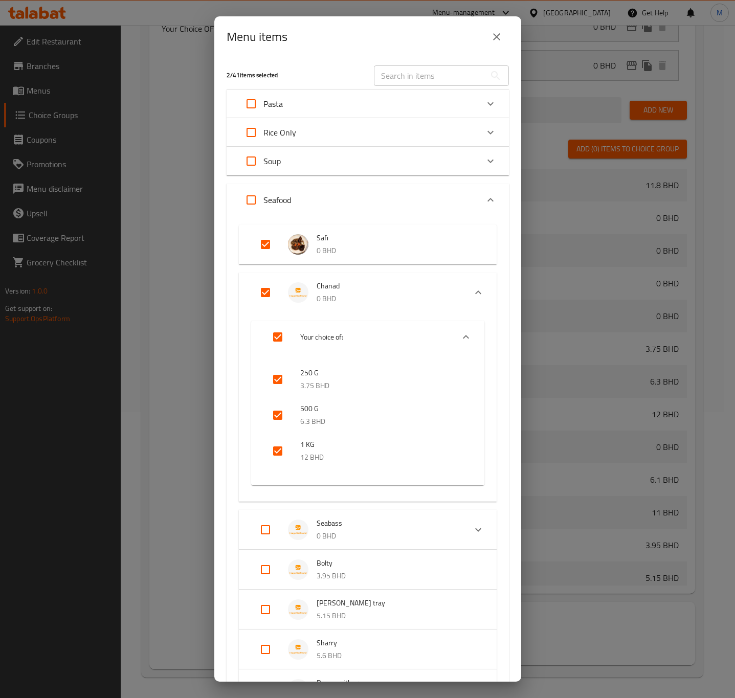
click at [426, 252] on p "0 BHD" at bounding box center [397, 251] width 160 height 13
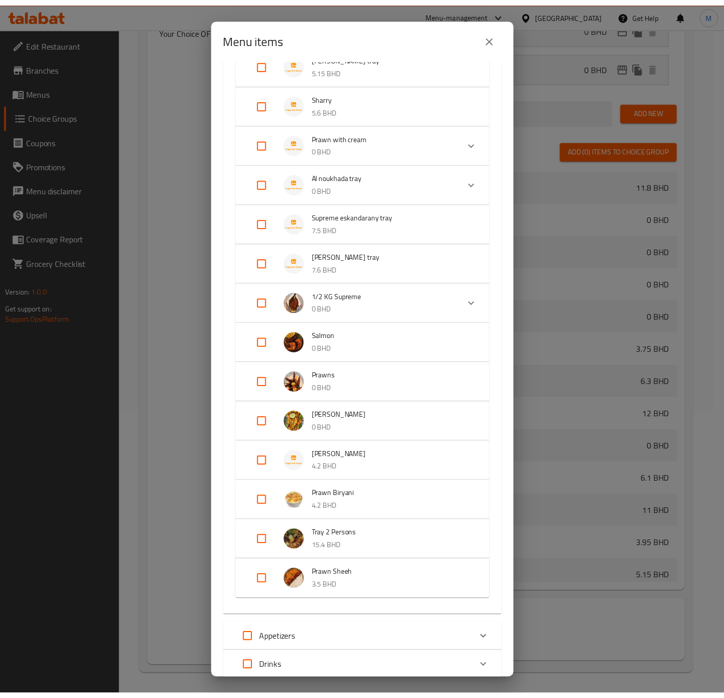
scroll to position [618, 0]
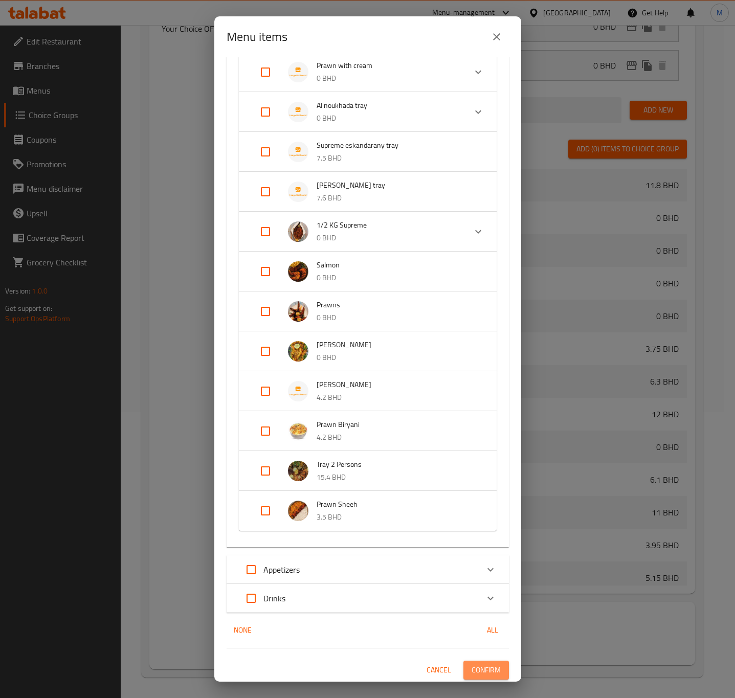
click at [481, 668] on span "Confirm" at bounding box center [486, 670] width 29 height 13
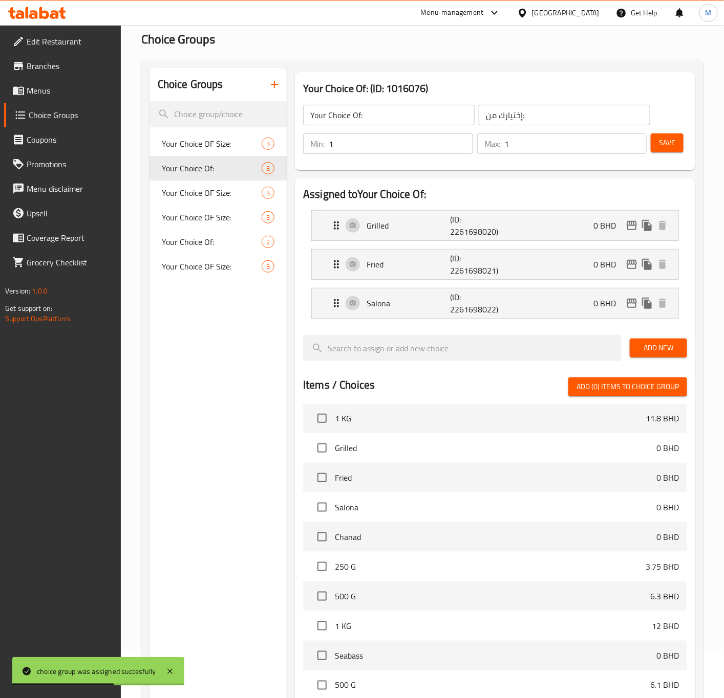
scroll to position [0, 0]
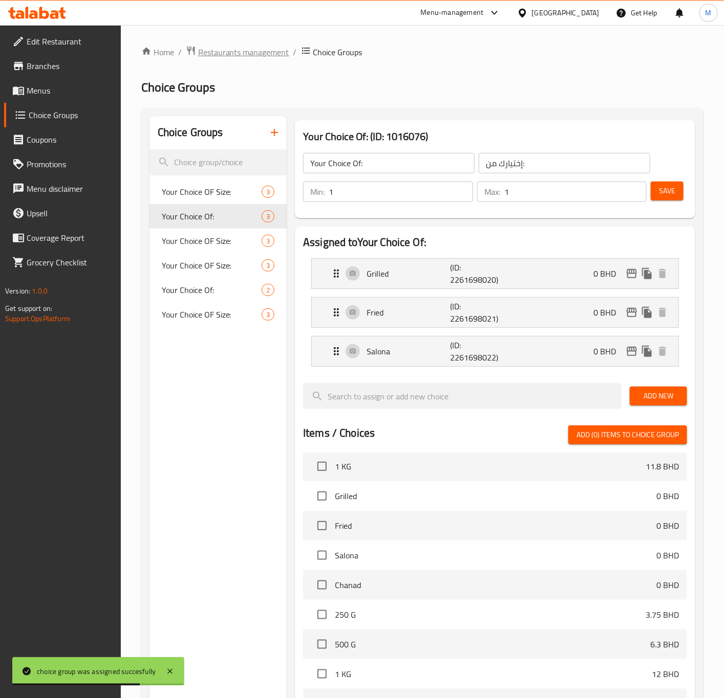
click at [238, 57] on span "Restaurants management" at bounding box center [243, 52] width 91 height 12
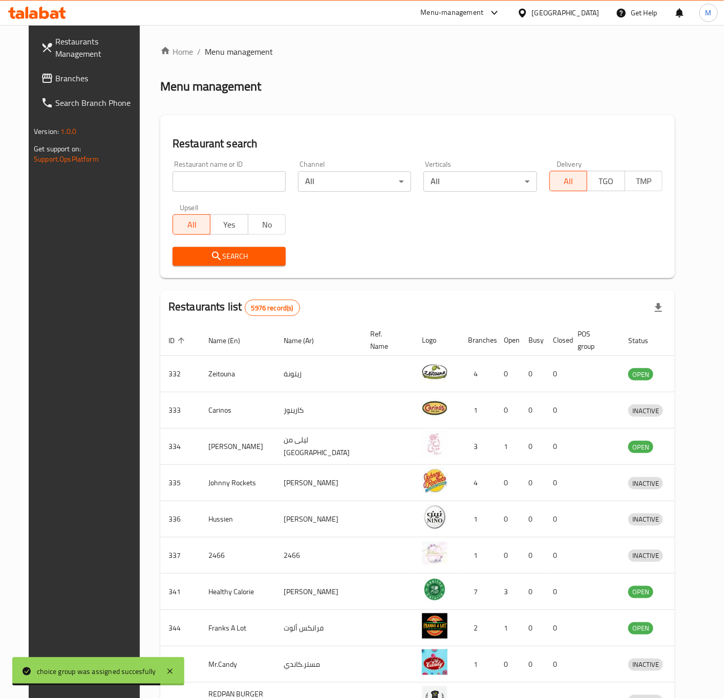
click at [210, 179] on input "search" at bounding box center [228, 181] width 113 height 20
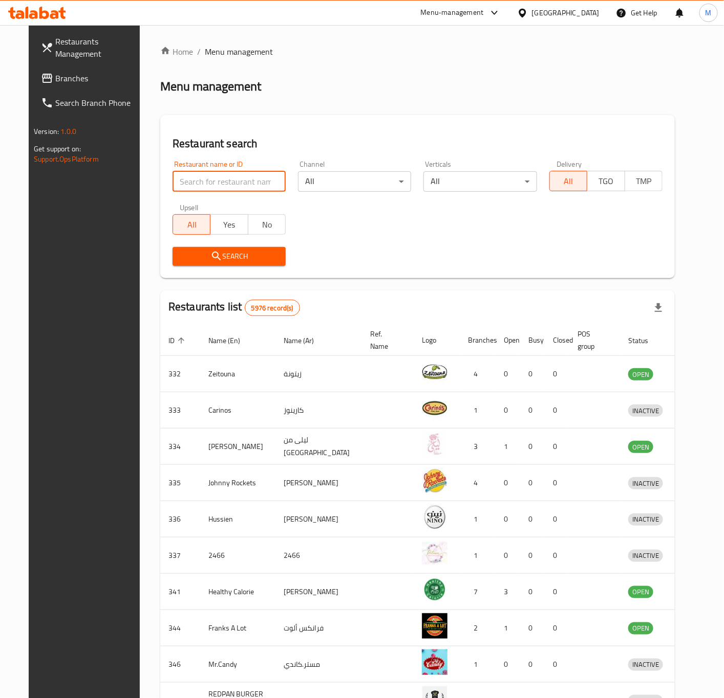
click at [200, 176] on input "search" at bounding box center [228, 181] width 113 height 20
type input "alnoukhada"
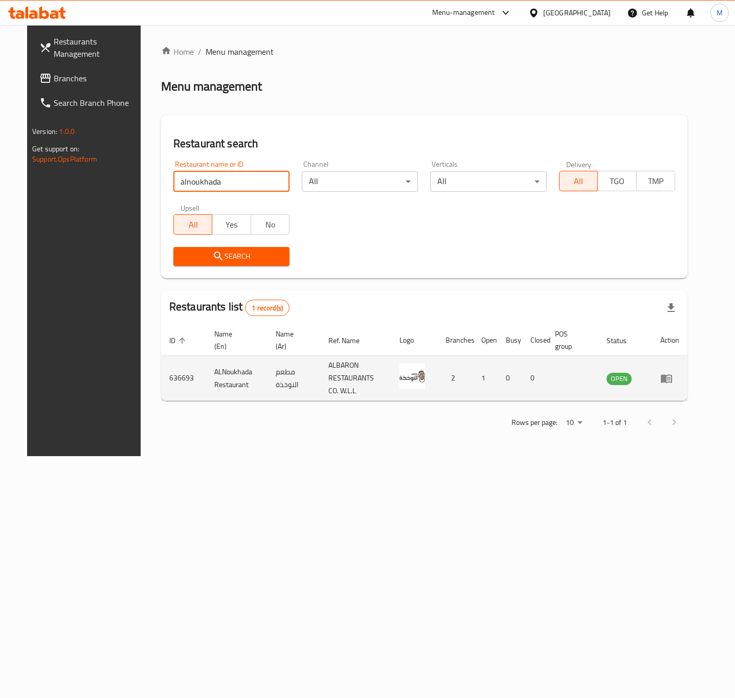
click at [673, 380] on icon "enhanced table" at bounding box center [667, 379] width 12 height 12
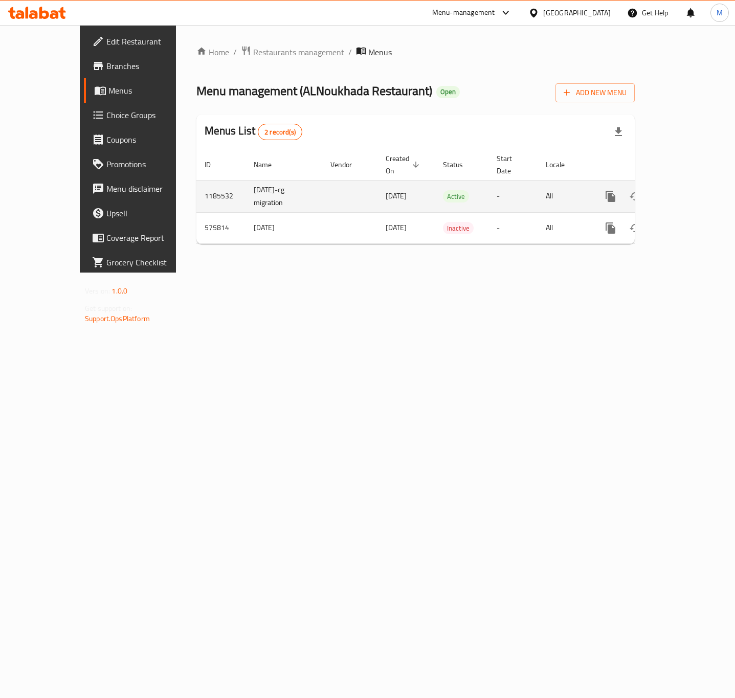
click at [691, 190] on icon "enhanced table" at bounding box center [684, 196] width 12 height 12
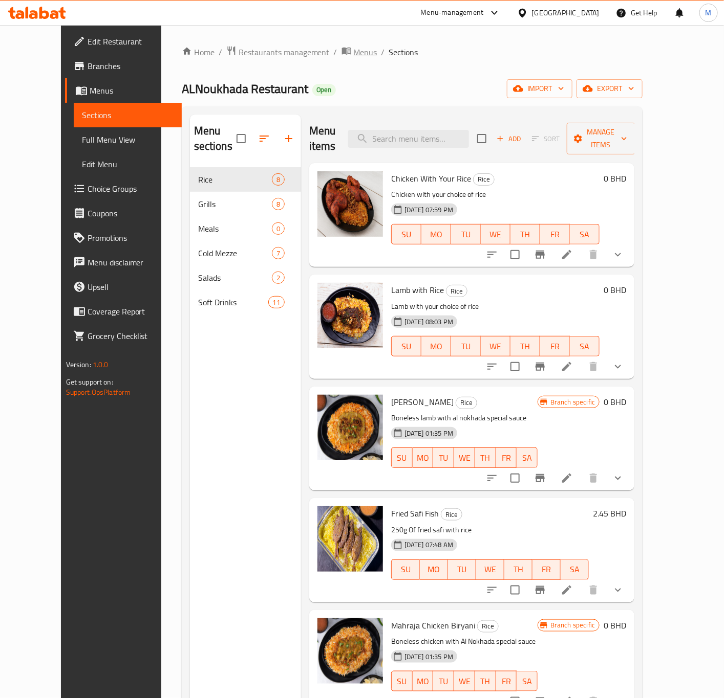
click at [354, 57] on span "Menus" at bounding box center [366, 52] width 24 height 12
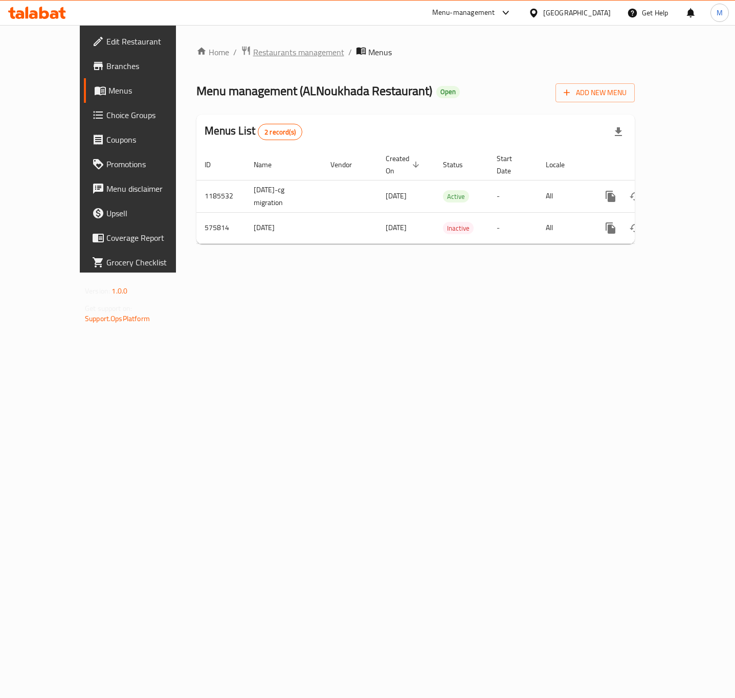
click at [253, 58] on span "Restaurants management" at bounding box center [298, 52] width 91 height 12
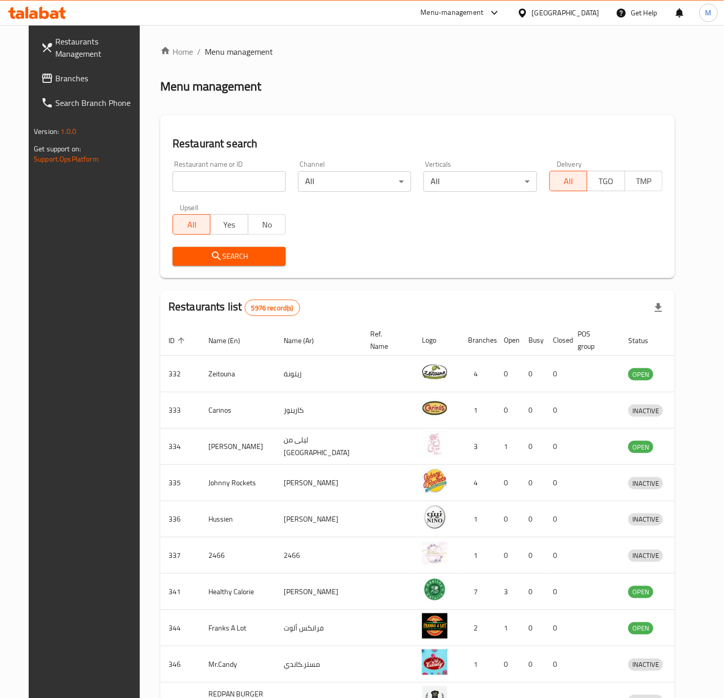
click at [192, 172] on input "search" at bounding box center [228, 181] width 113 height 20
type input "a"
type input "noukha"
click button "Search" at bounding box center [228, 256] width 113 height 19
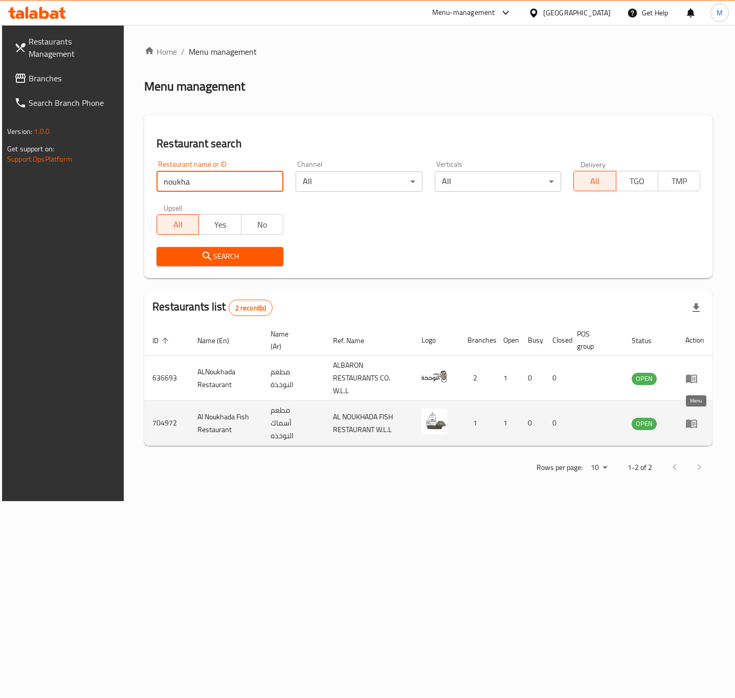
click at [696, 422] on icon "enhanced table" at bounding box center [694, 424] width 4 height 4
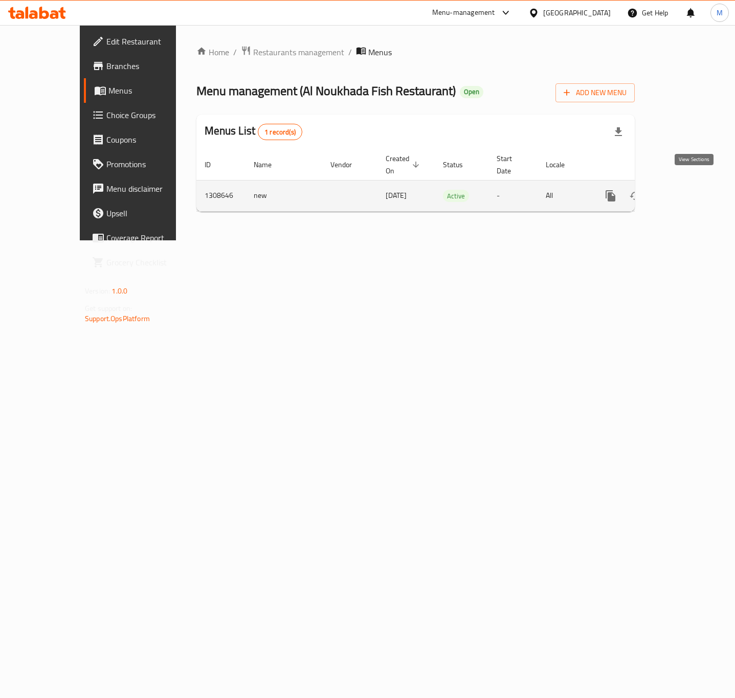
click at [691, 190] on icon "enhanced table" at bounding box center [684, 196] width 12 height 12
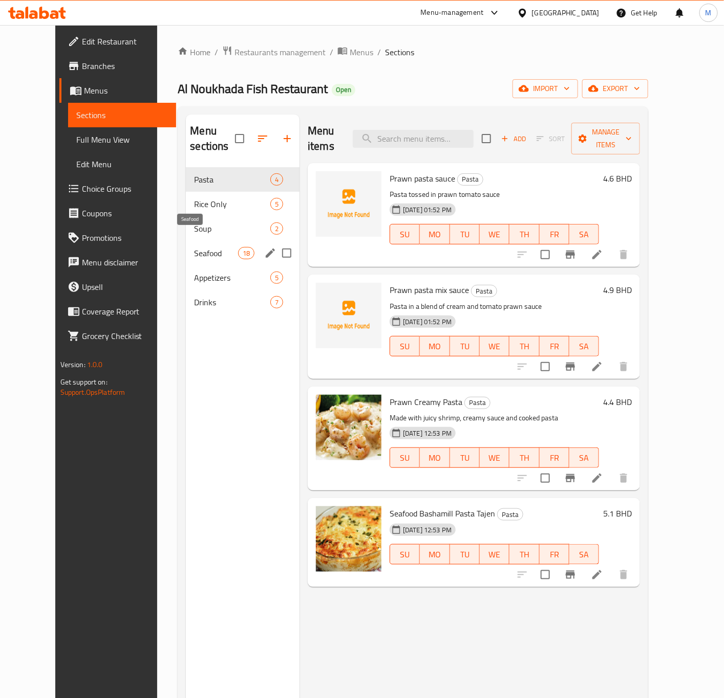
click at [194, 247] on span "Seafood" at bounding box center [215, 253] width 43 height 12
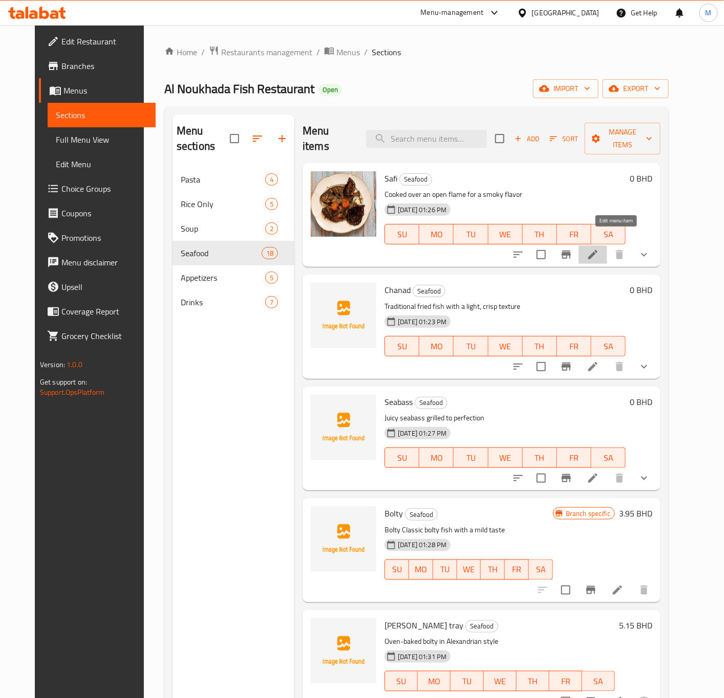
click at [599, 249] on icon at bounding box center [592, 255] width 12 height 12
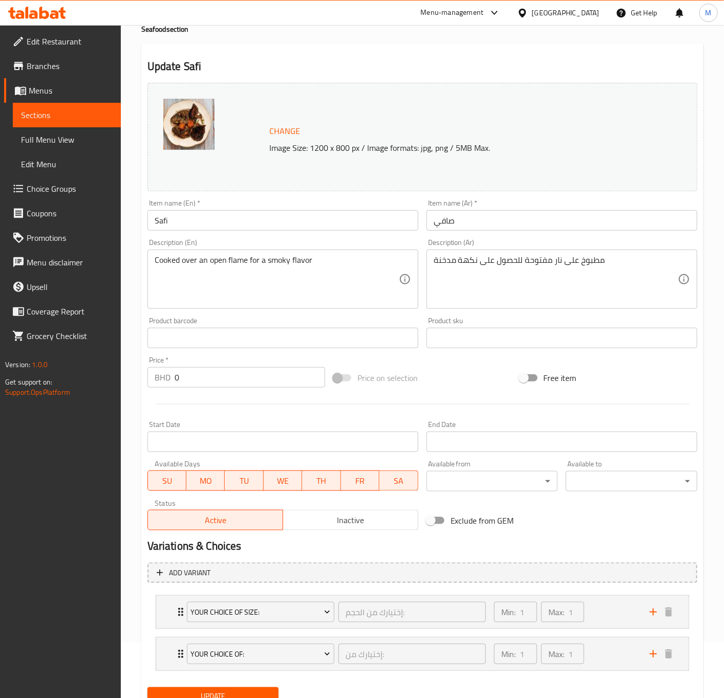
scroll to position [100, 0]
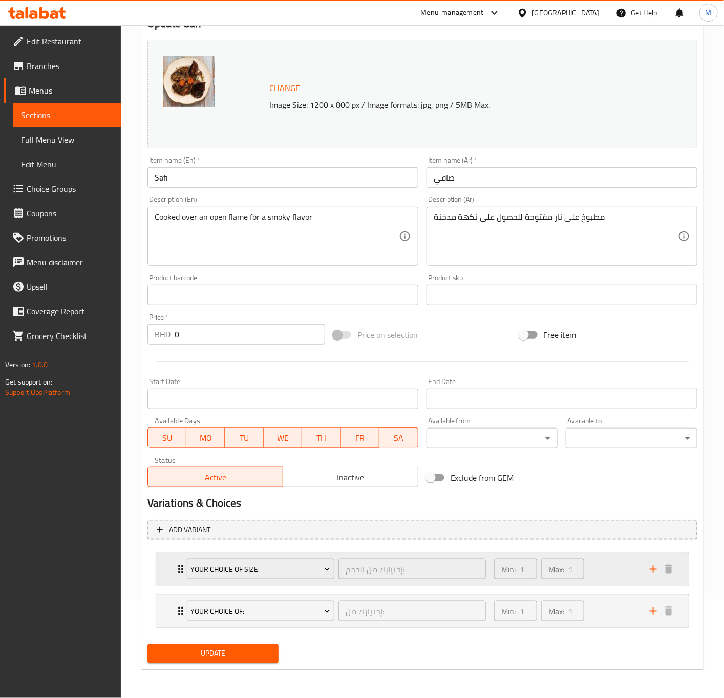
click at [295, 582] on div "Your Choice OF Size: إختيارك من الحجم: ​" at bounding box center [336, 569] width 311 height 33
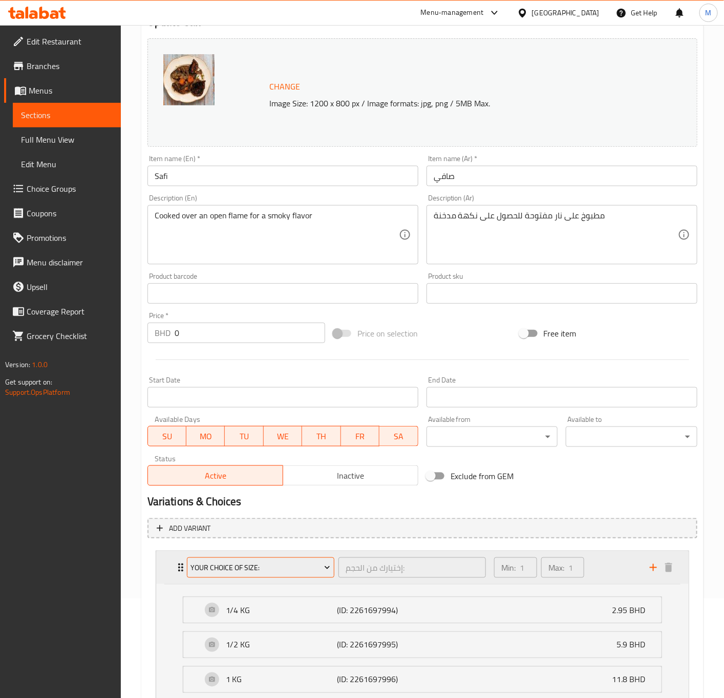
click at [295, 568] on span "Your Choice OF Size:" at bounding box center [260, 568] width 140 height 13
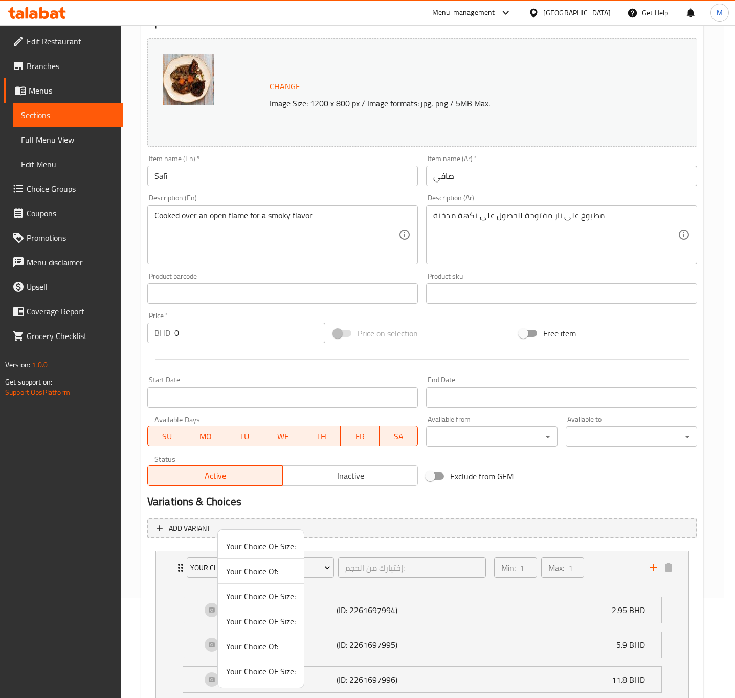
click at [353, 519] on div at bounding box center [367, 349] width 735 height 698
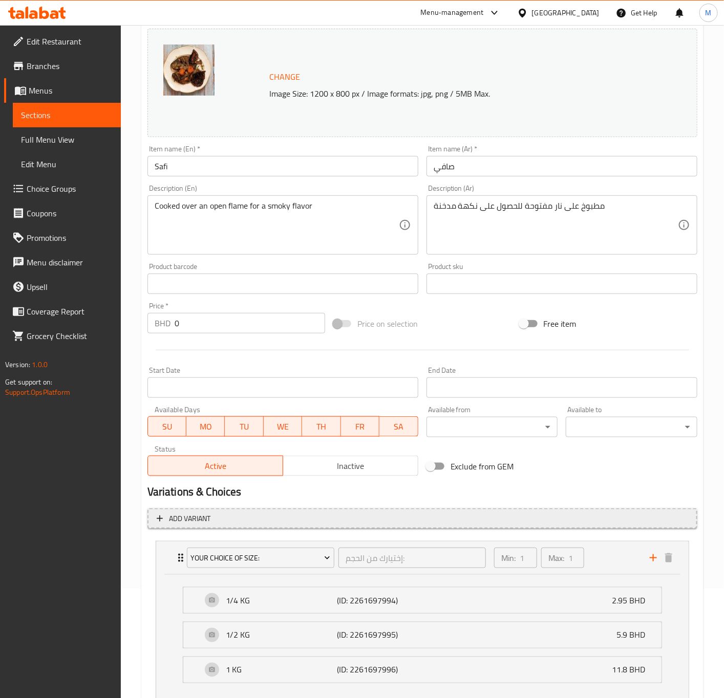
scroll to position [226, 0]
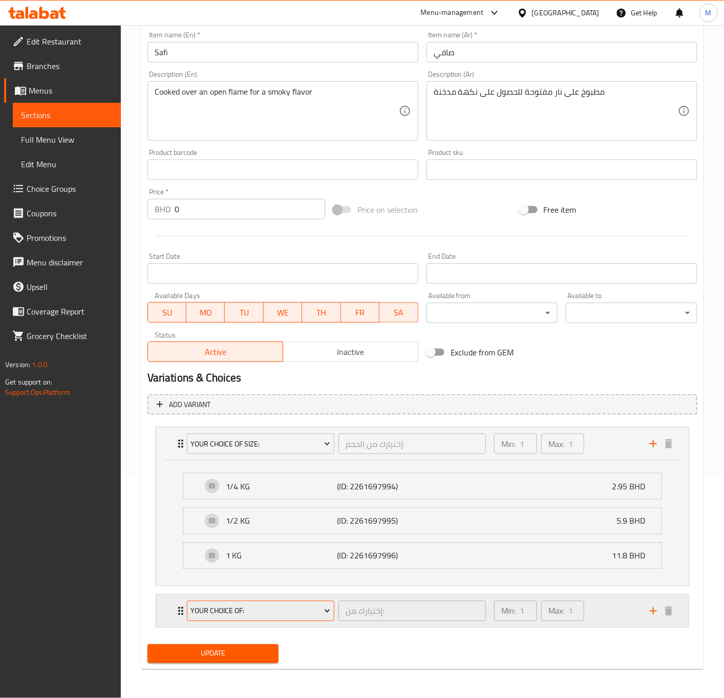
click at [310, 619] on button "Your Choice Of:" at bounding box center [260, 611] width 147 height 20
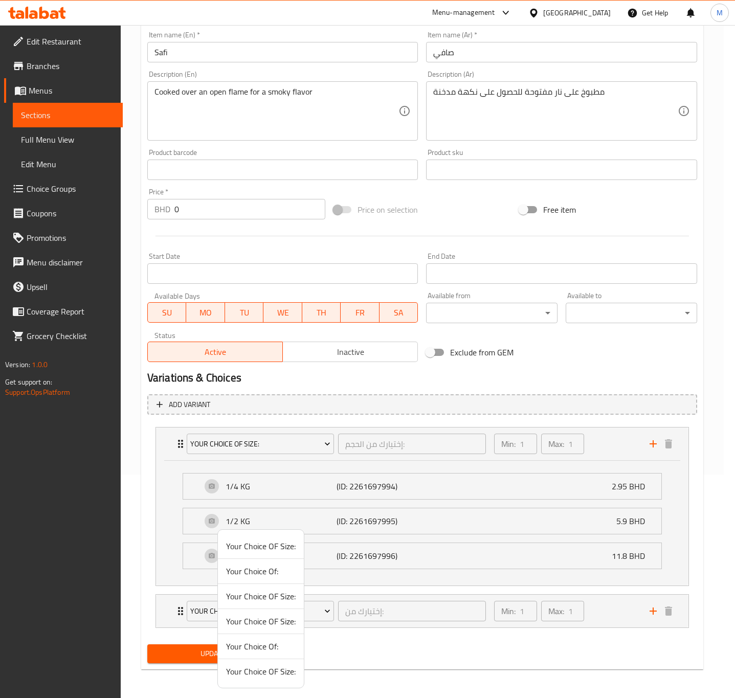
click at [389, 652] on div at bounding box center [367, 349] width 735 height 698
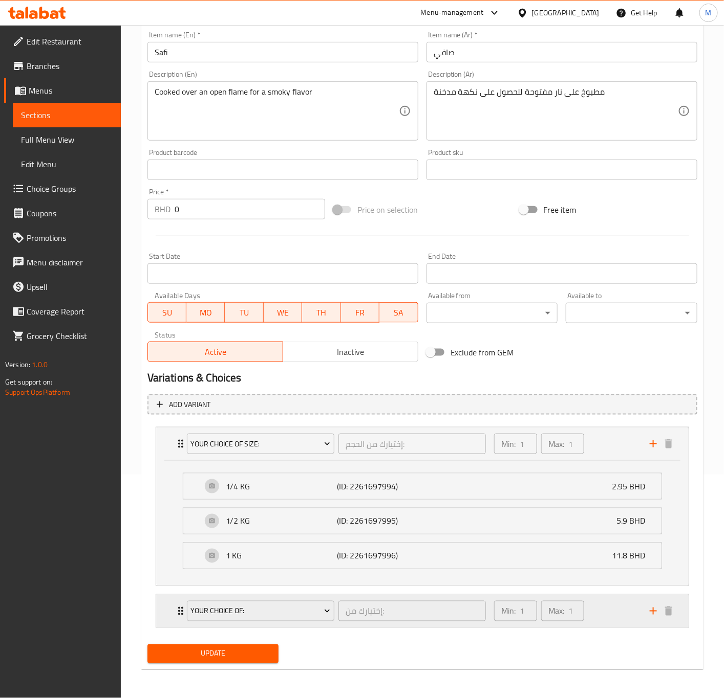
click at [618, 608] on div "Min: 1 ​ Max: 1 ​" at bounding box center [566, 611] width 156 height 33
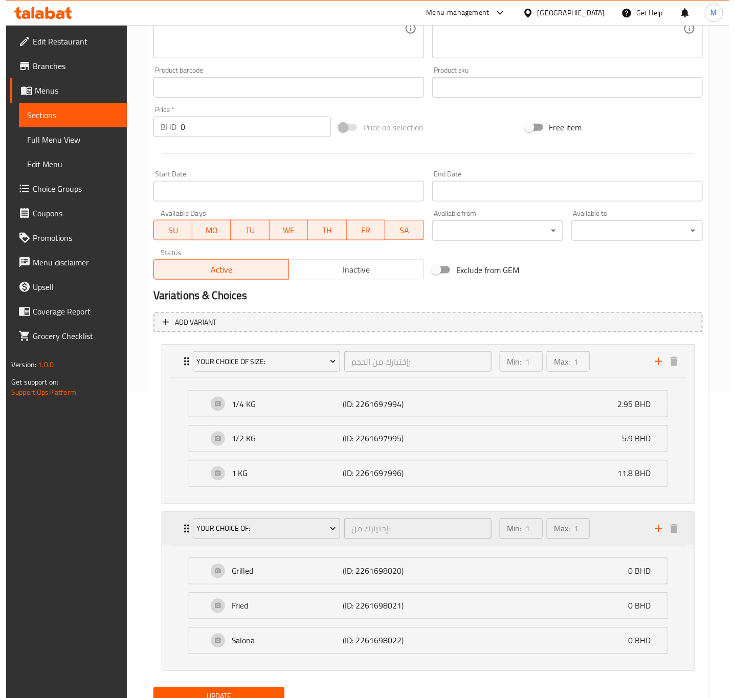
scroll to position [354, 0]
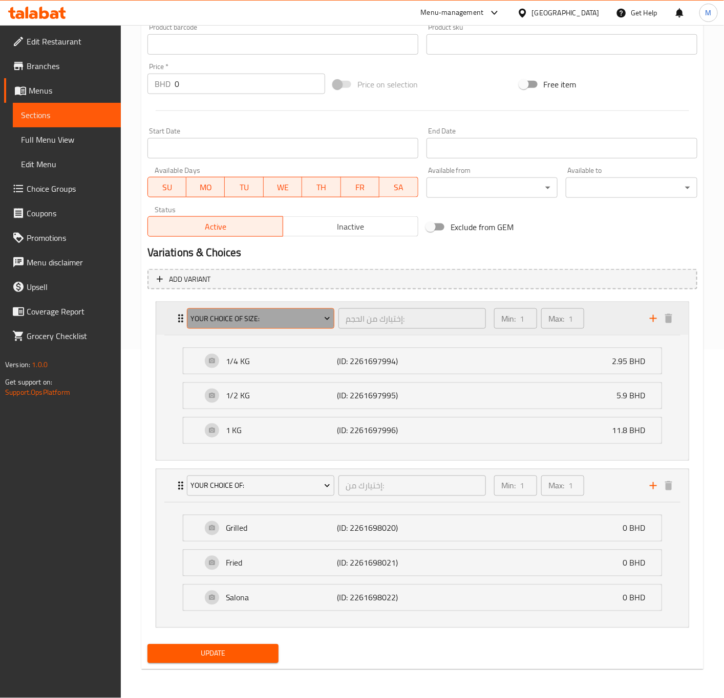
click at [301, 313] on span "Your Choice OF Size:" at bounding box center [260, 319] width 140 height 13
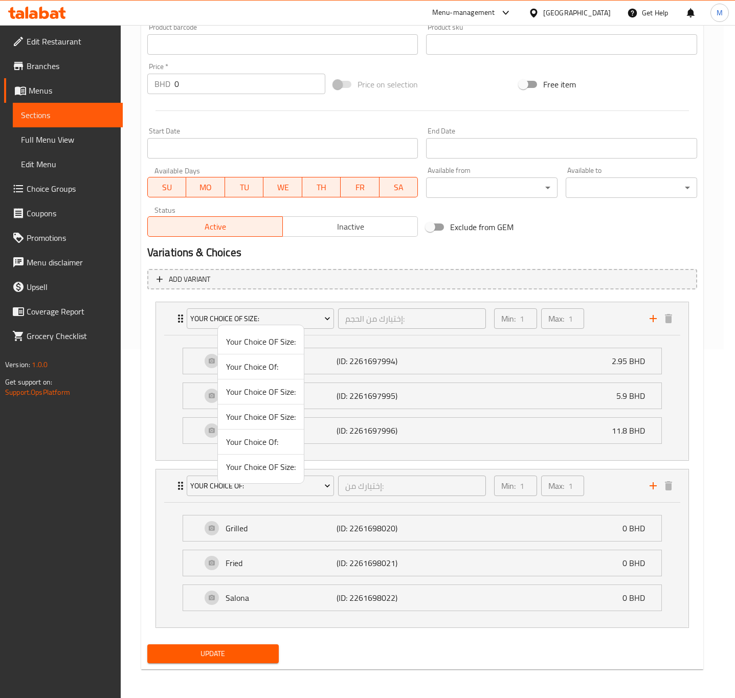
click at [282, 393] on span "Your Choice OF Size:" at bounding box center [261, 392] width 70 height 12
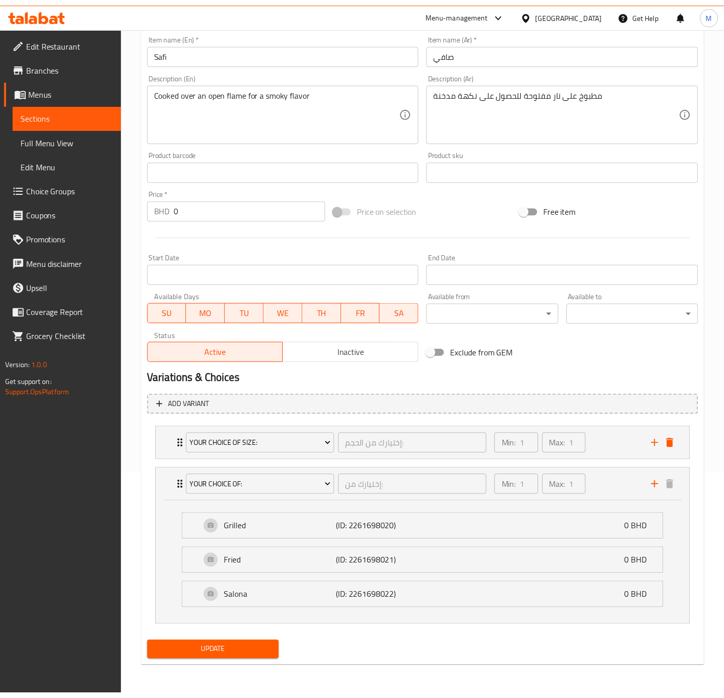
scroll to position [226, 0]
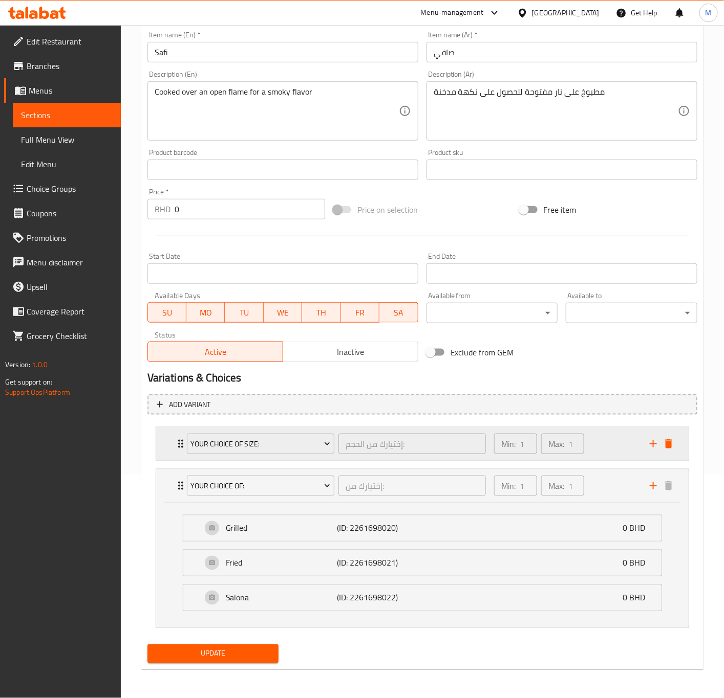
click at [590, 444] on div "Min: 1 ​ Max: 1 ​" at bounding box center [566, 444] width 156 height 33
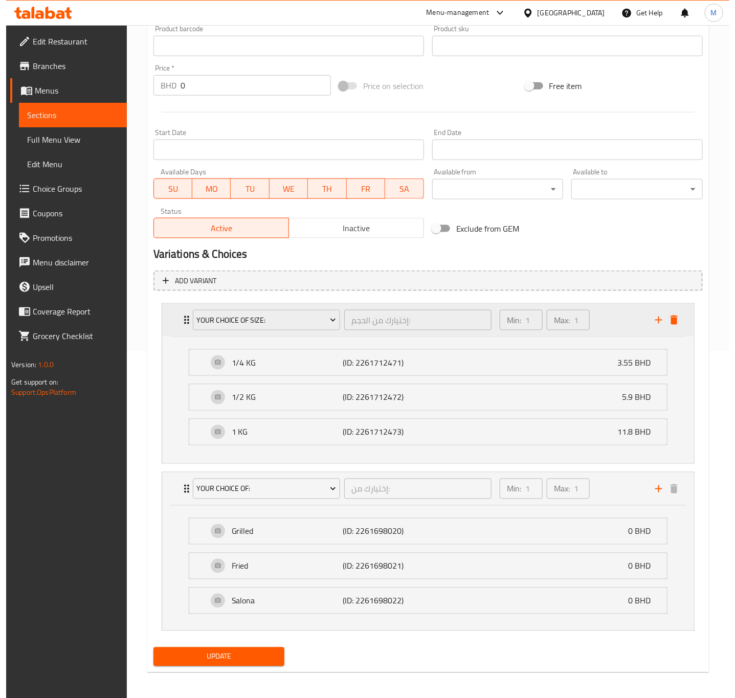
scroll to position [354, 0]
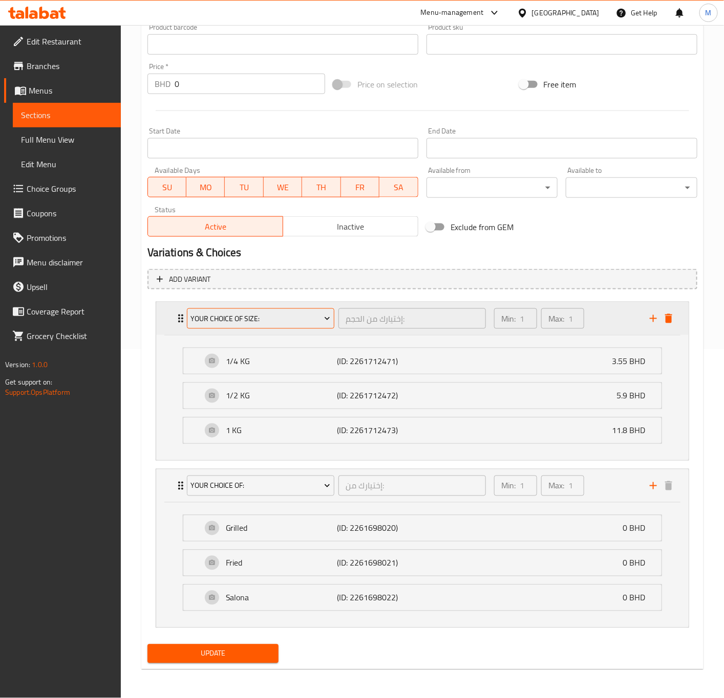
click at [259, 309] on button "Your Choice OF Size:" at bounding box center [260, 319] width 147 height 20
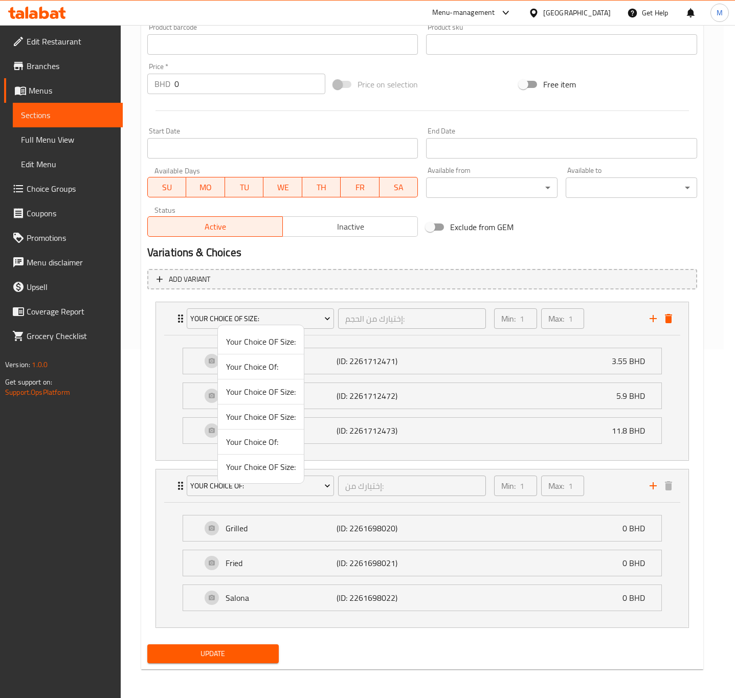
click at [265, 422] on span "Your Choice OF Size:" at bounding box center [261, 417] width 70 height 12
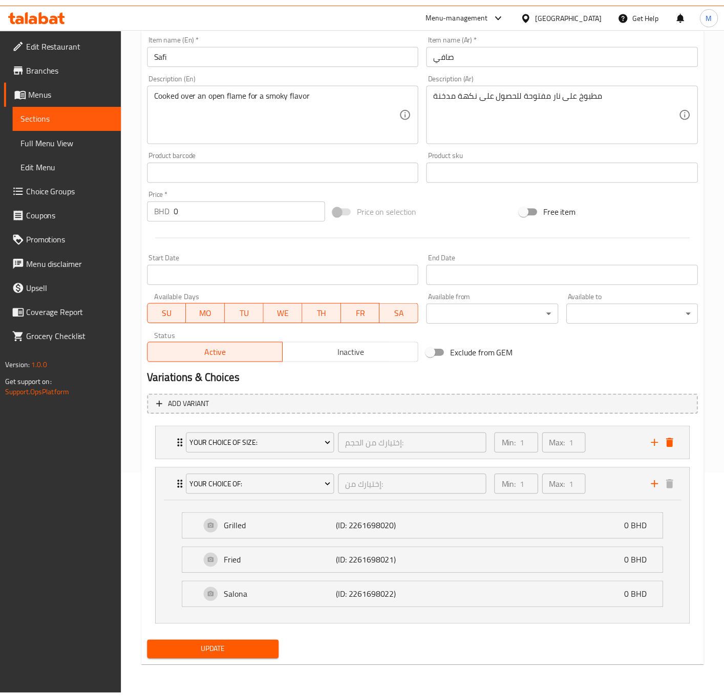
scroll to position [226, 0]
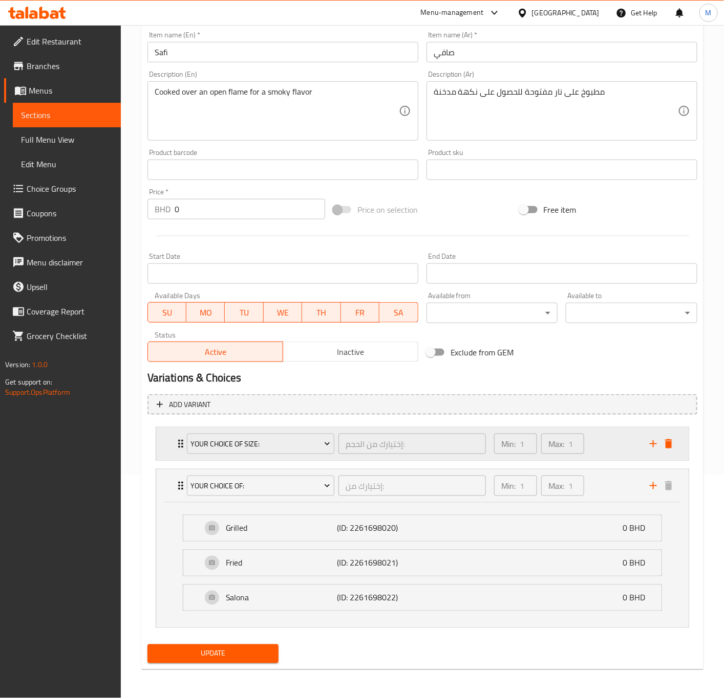
click at [596, 443] on div "Min: 1 ​ Max: 1 ​" at bounding box center [566, 444] width 156 height 33
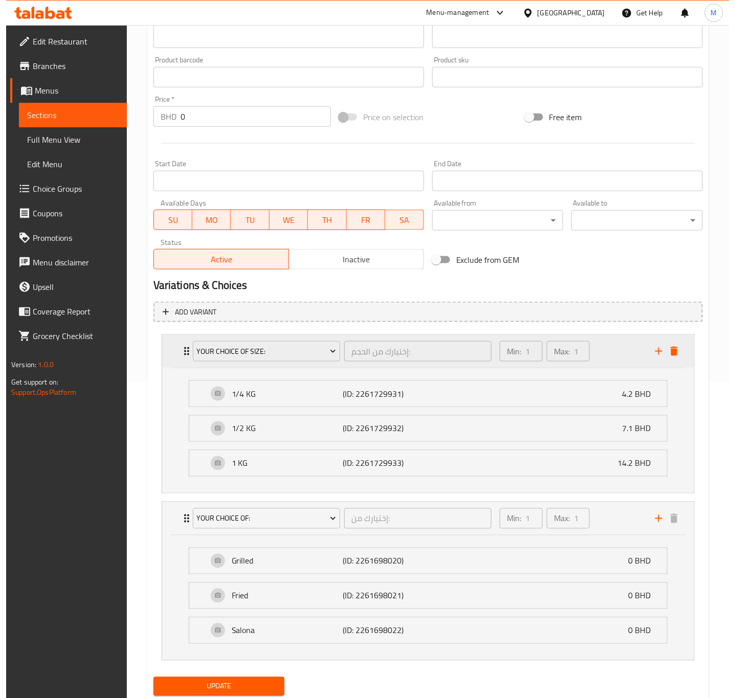
scroll to position [354, 0]
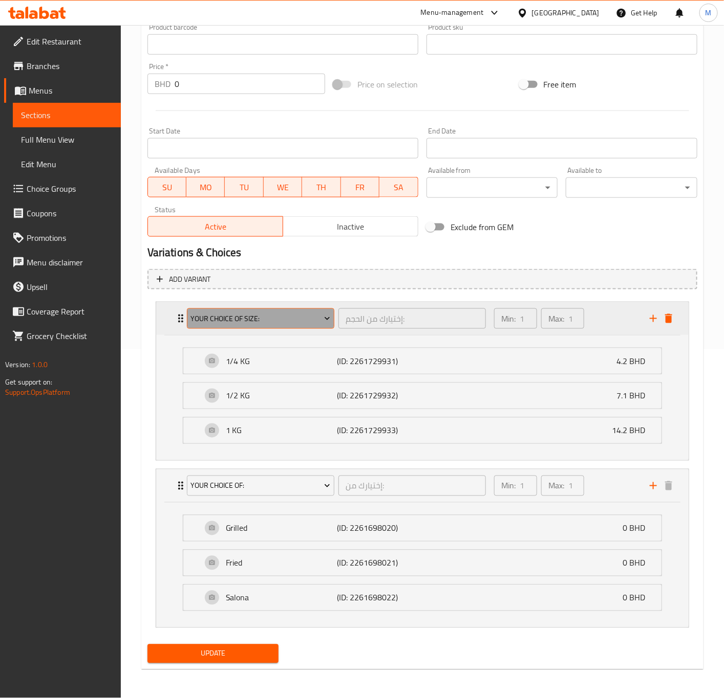
click at [266, 313] on span "Your Choice OF Size:" at bounding box center [260, 319] width 140 height 13
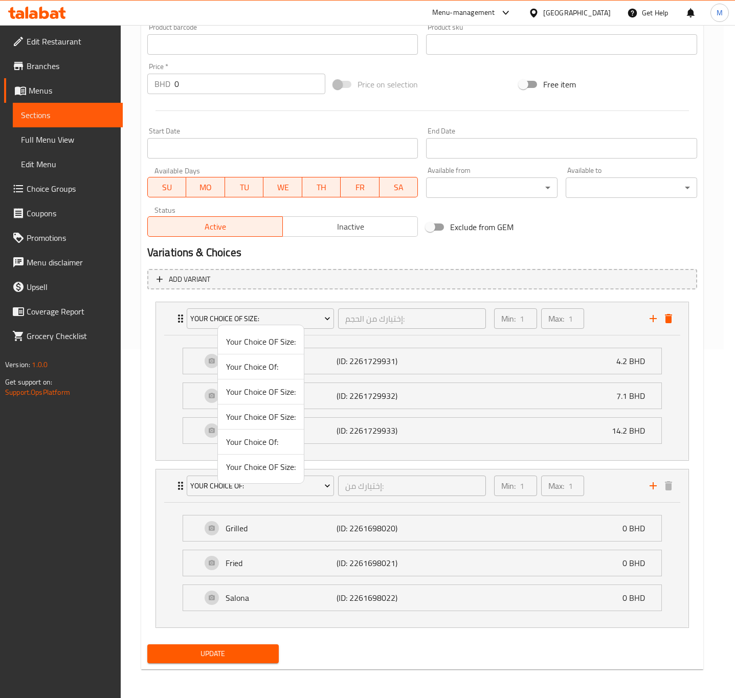
click at [272, 473] on span "Your Choice OF Size:" at bounding box center [261, 467] width 70 height 12
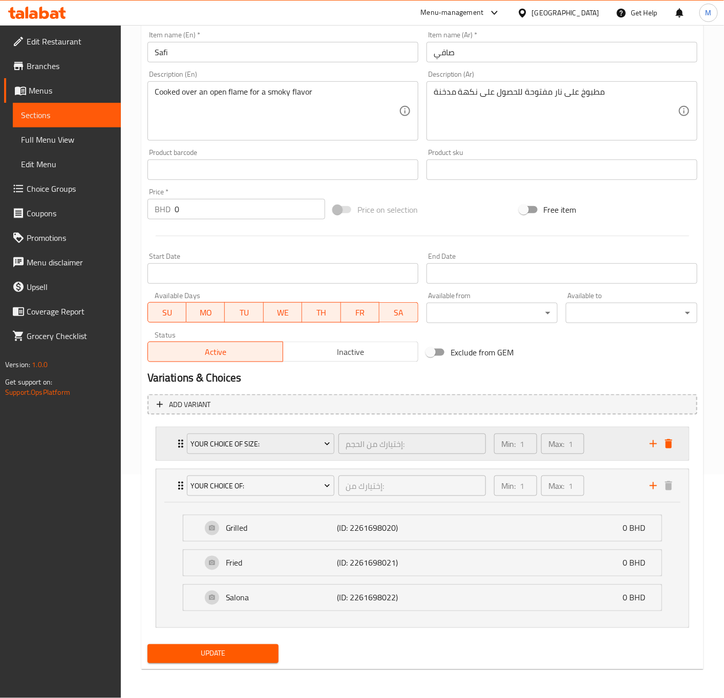
click at [614, 445] on div "Min: 1 ​ Max: 1 ​" at bounding box center [566, 444] width 156 height 33
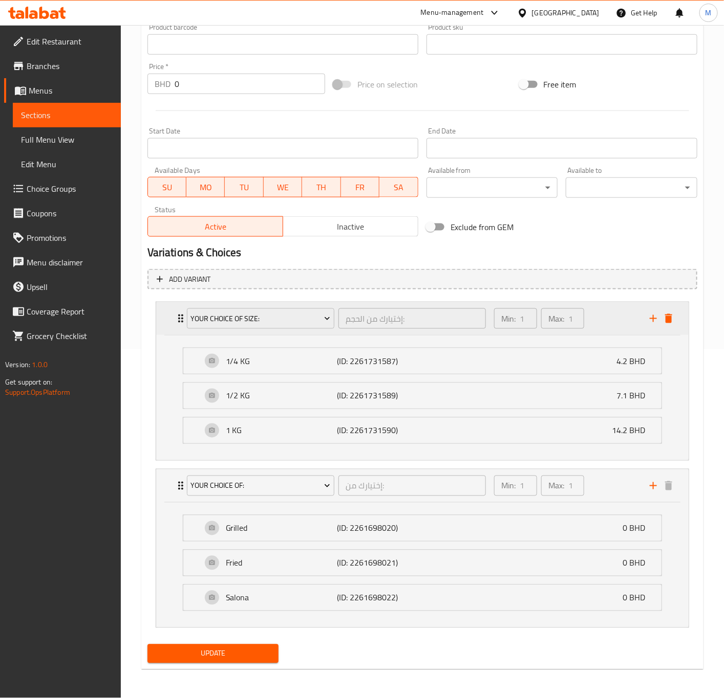
click at [298, 327] on div "Your Choice OF Size: إختيارك من الحجم: ​" at bounding box center [336, 318] width 311 height 33
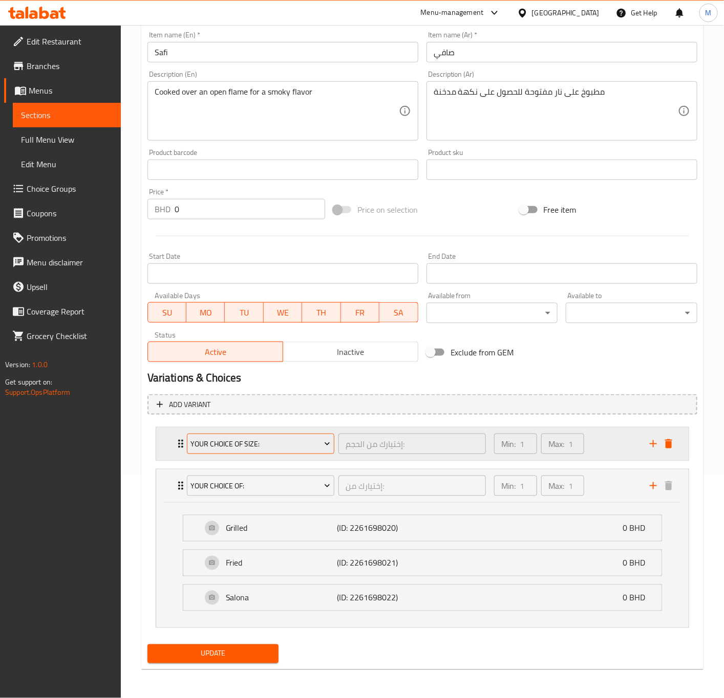
scroll to position [226, 0]
click at [280, 455] on div "Your Choice OF Size: إختيارك من الحجم: ​" at bounding box center [336, 444] width 311 height 33
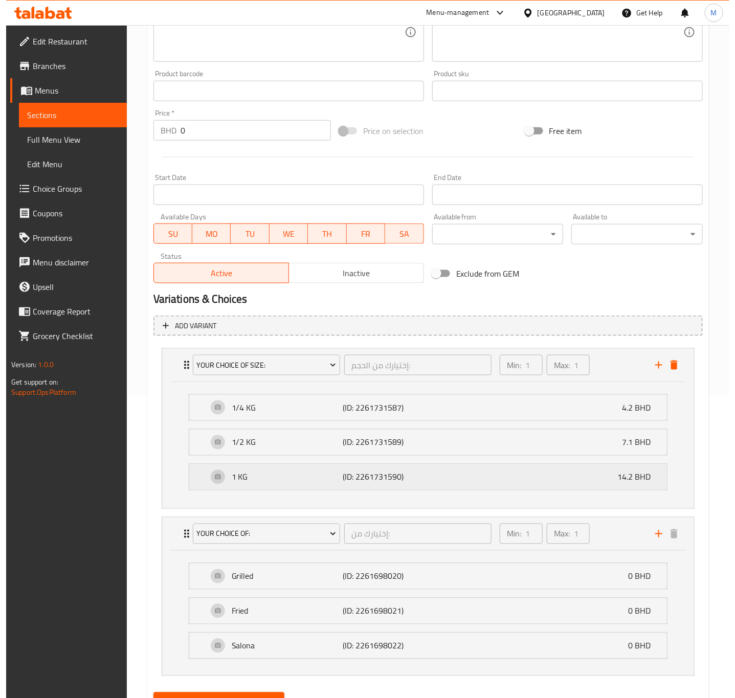
scroll to position [354, 0]
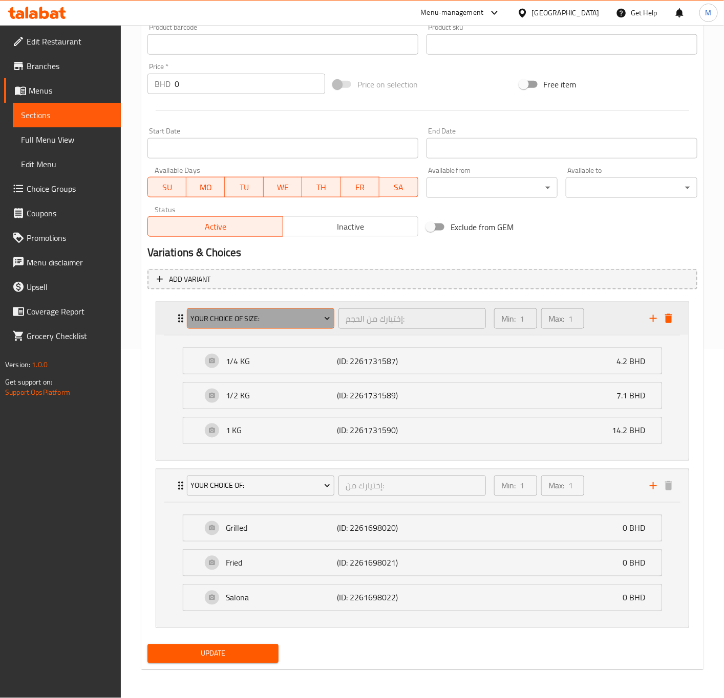
click at [276, 324] on button "Your Choice OF Size:" at bounding box center [260, 319] width 147 height 20
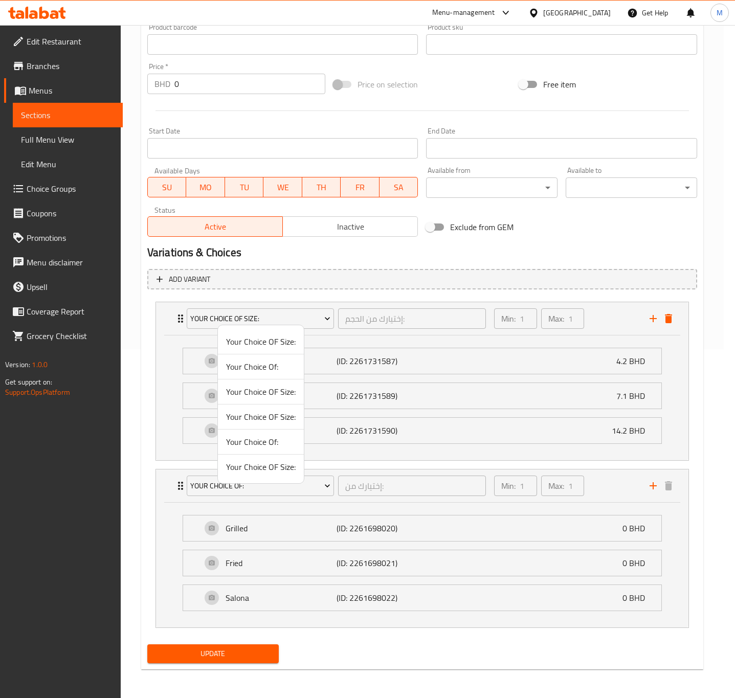
click at [270, 344] on span "Your Choice OF Size:" at bounding box center [261, 342] width 70 height 12
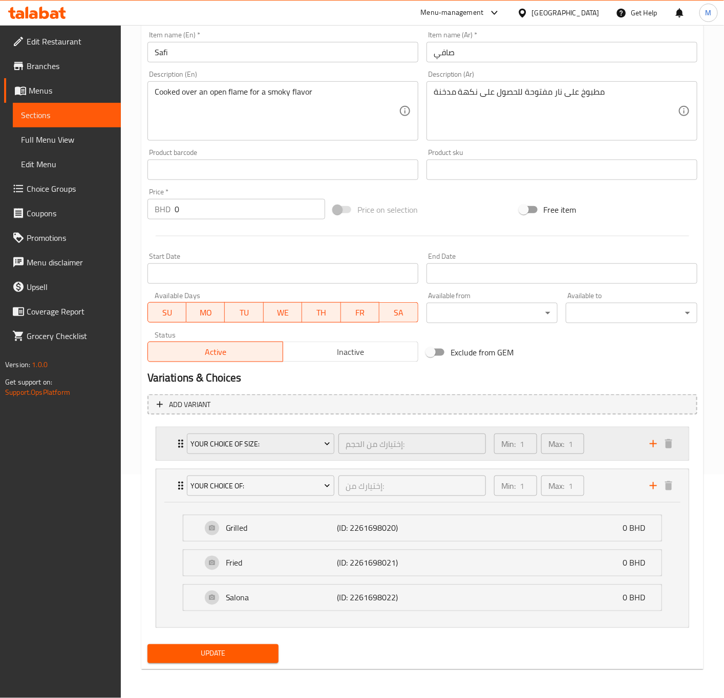
click at [602, 441] on div "Min: 1 ​ Max: 1 ​" at bounding box center [566, 444] width 156 height 33
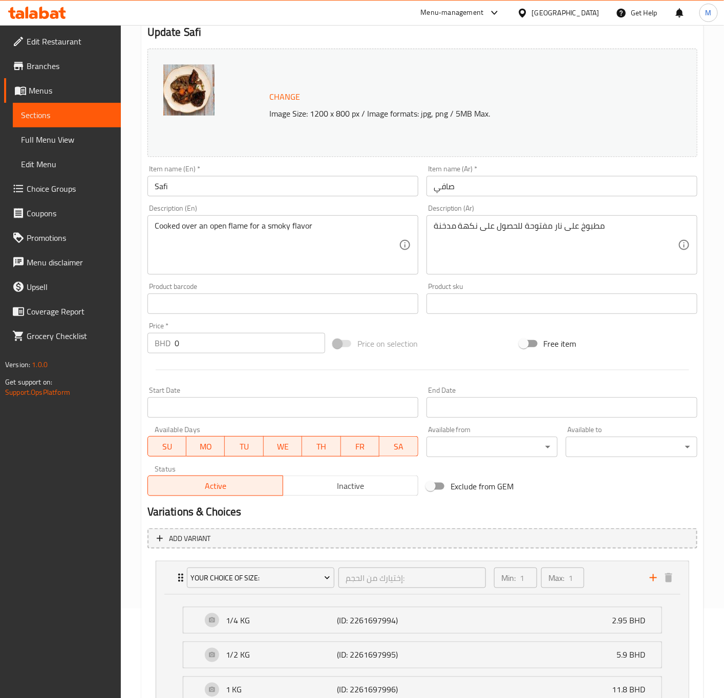
scroll to position [0, 0]
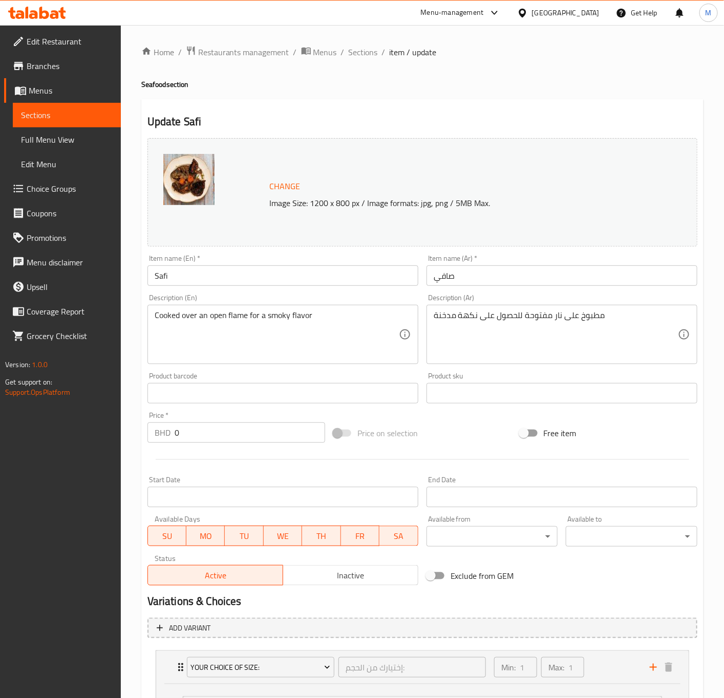
click at [194, 118] on h2 "Update Safi" at bounding box center [422, 121] width 550 height 15
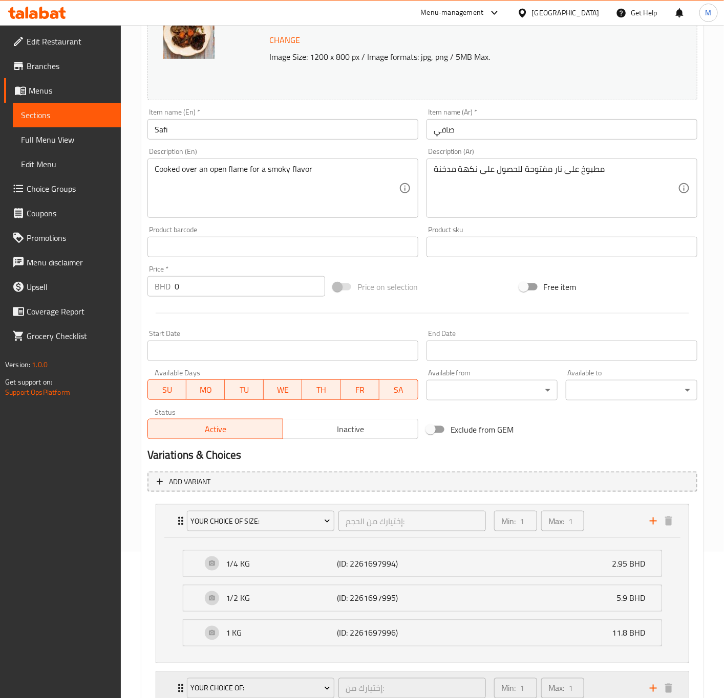
scroll to position [307, 0]
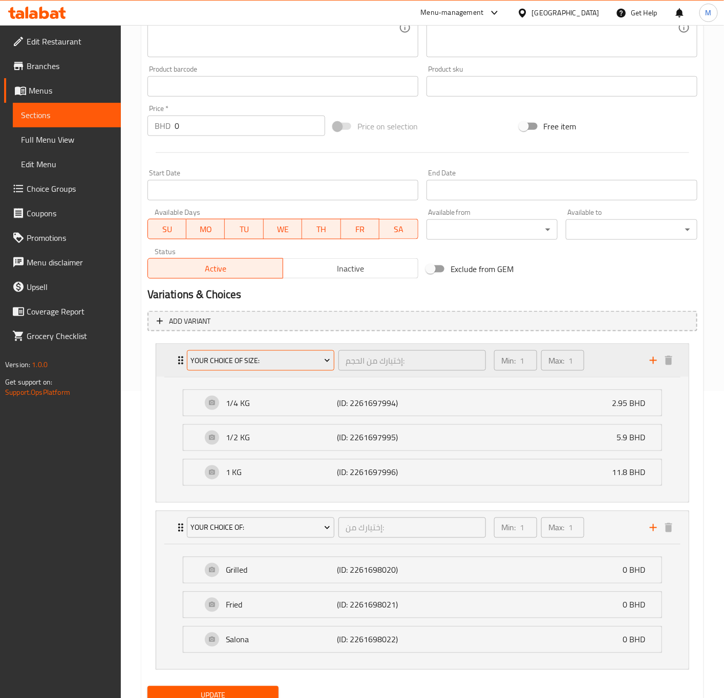
click at [300, 359] on span "Your Choice OF Size:" at bounding box center [260, 361] width 140 height 13
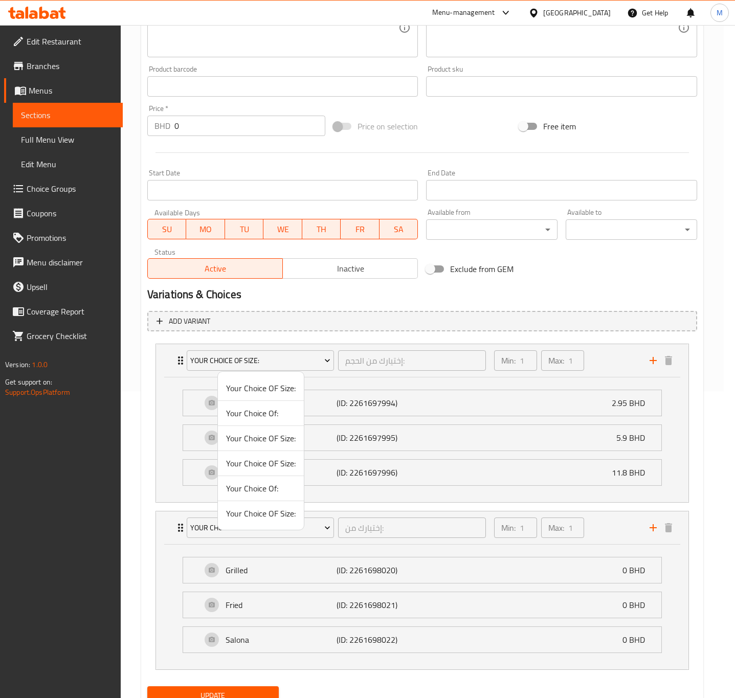
click at [677, 411] on div at bounding box center [367, 349] width 735 height 698
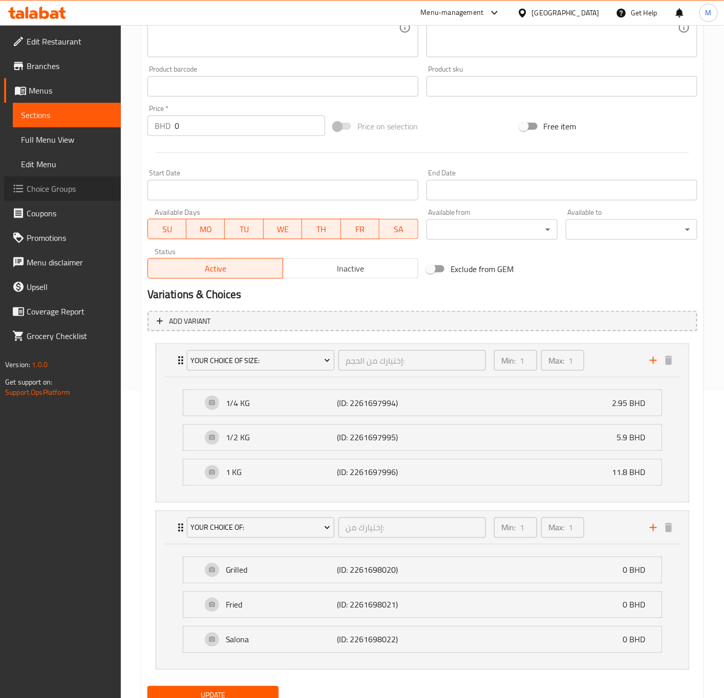
click at [27, 185] on span "Choice Groups" at bounding box center [70, 189] width 86 height 12
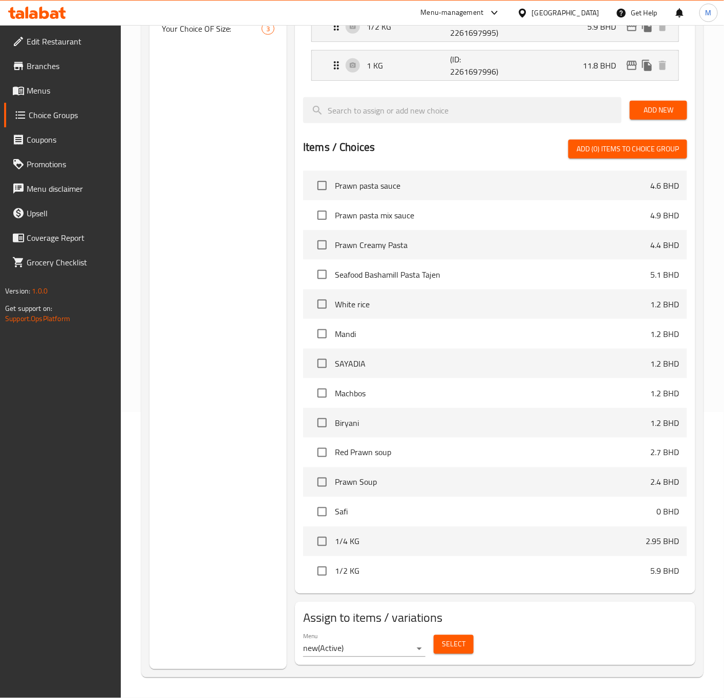
scroll to position [145, 0]
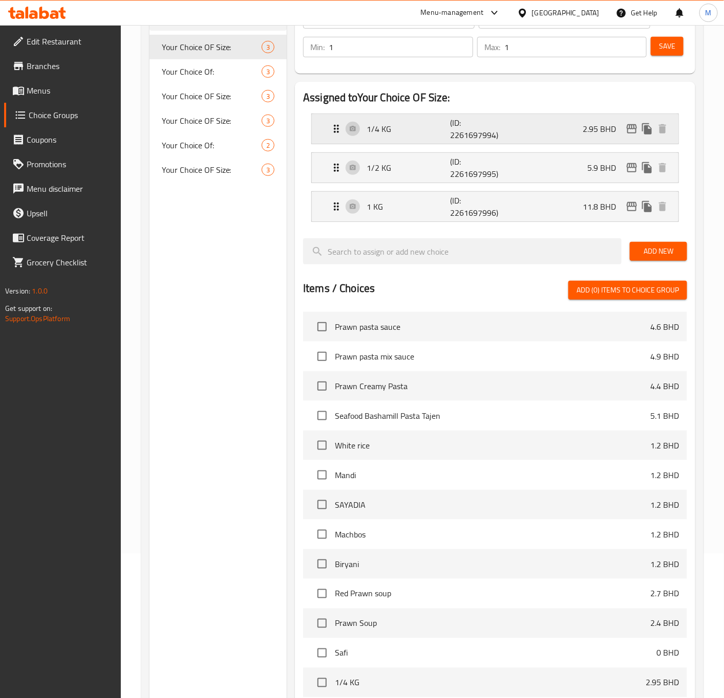
click at [592, 129] on p "2.95 BHD" at bounding box center [602, 129] width 41 height 12
click at [590, 124] on p "2.95 BHD" at bounding box center [602, 129] width 41 height 12
click at [567, 131] on div "1/4 KG (ID: 2261697994) 2.95 BHD" at bounding box center [498, 129] width 336 height 30
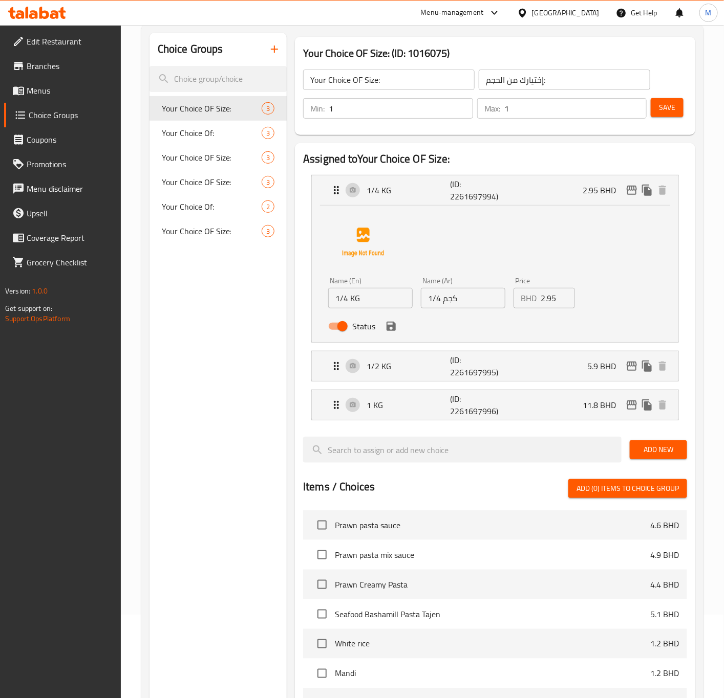
scroll to position [0, 0]
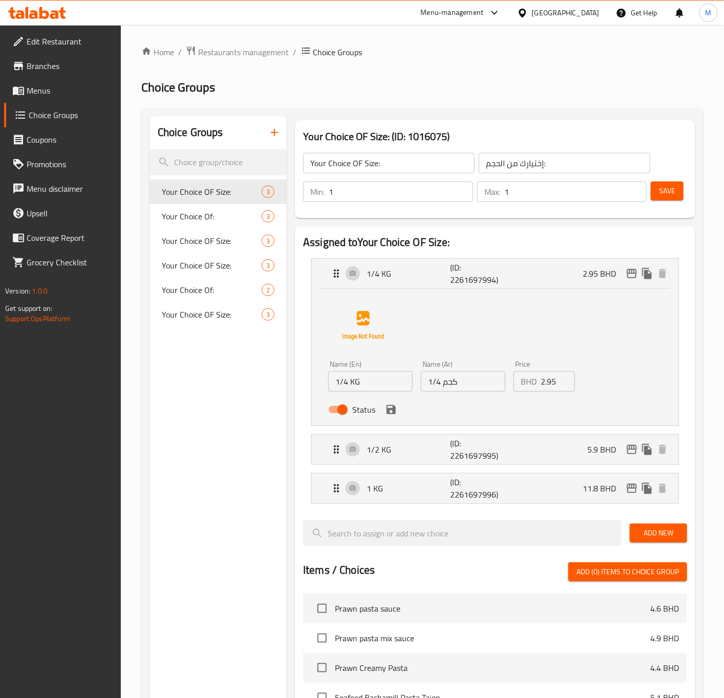
click at [535, 380] on p "BHD" at bounding box center [528, 382] width 16 height 12
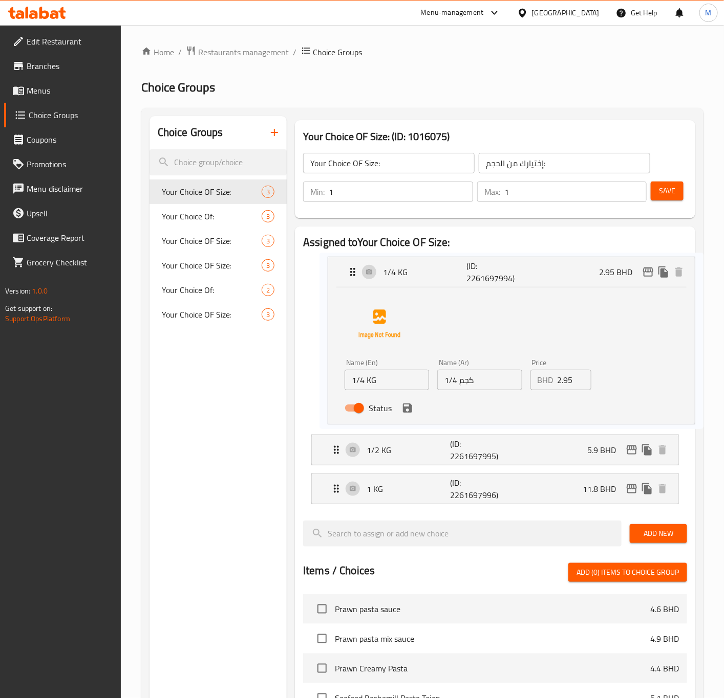
drag, startPoint x: 539, startPoint y: 380, endPoint x: 561, endPoint y: 378, distance: 21.5
click at [561, 378] on nav "1/4 KG (ID: 2261697994) 2.95 BHD Name (En) 1/4 KG Name (En) Name (Ar) 1/4 كجم N…" at bounding box center [495, 381] width 384 height 262
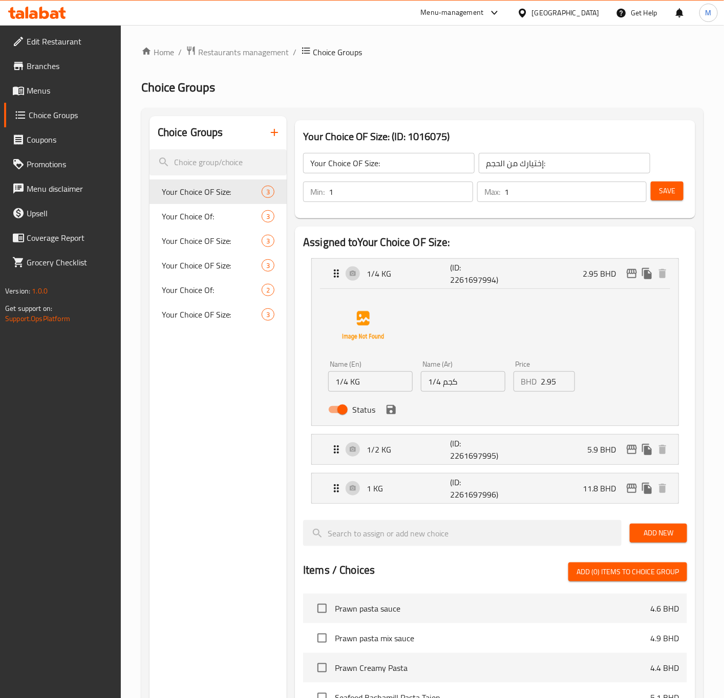
click at [555, 382] on input "2.95" at bounding box center [557, 381] width 34 height 20
paste input "3.1"
click at [518, 451] on div "1/2 KG (ID: 2261697995) 5.9 BHD" at bounding box center [498, 450] width 336 height 30
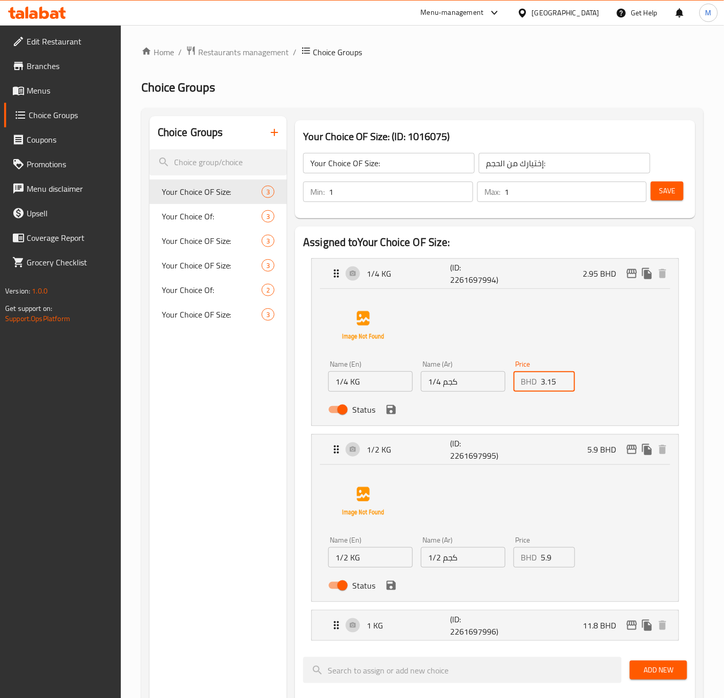
type input "3.15"
click at [544, 557] on input "5.9" at bounding box center [557, 557] width 34 height 20
paste input "6.2"
type input "6.2"
click at [506, 630] on div "1 KG (ID: 2261697996) 11.8 BHD" at bounding box center [498, 626] width 336 height 30
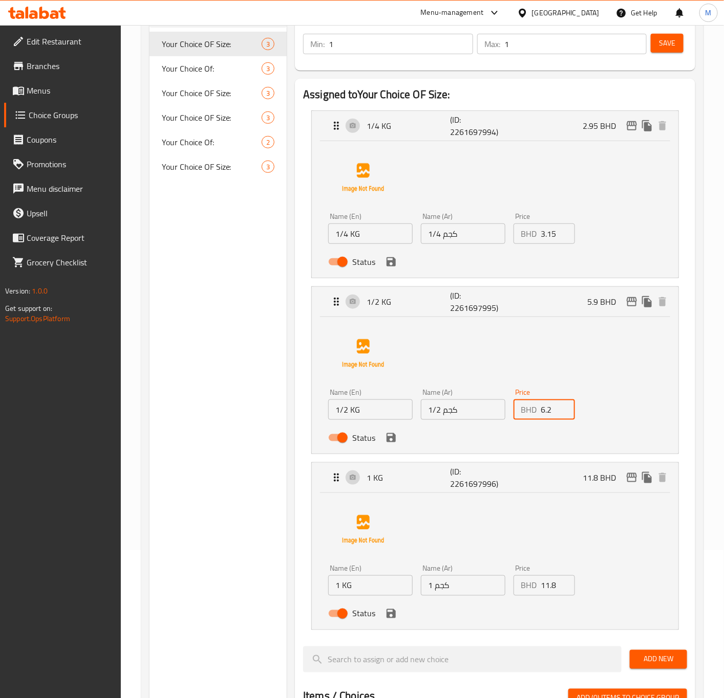
scroll to position [154, 0]
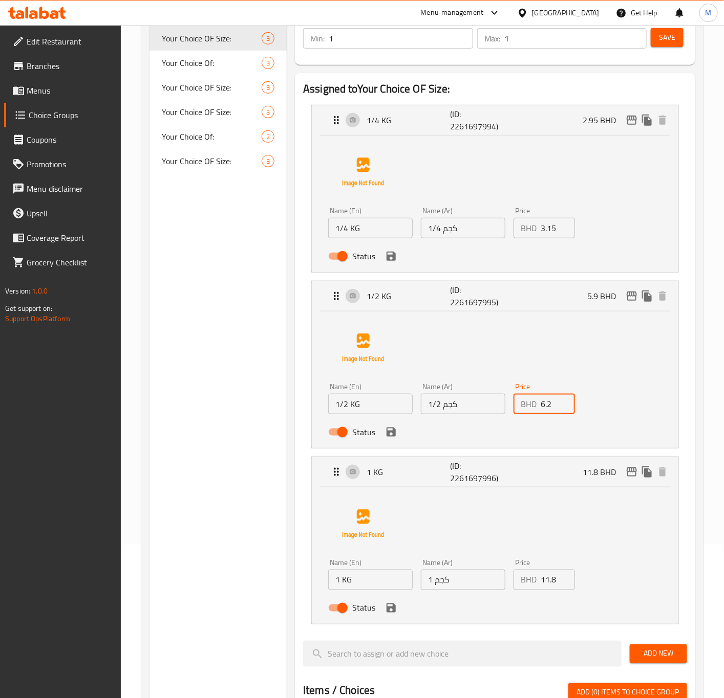
click at [552, 586] on input "11.8" at bounding box center [557, 580] width 34 height 20
paste input "2"
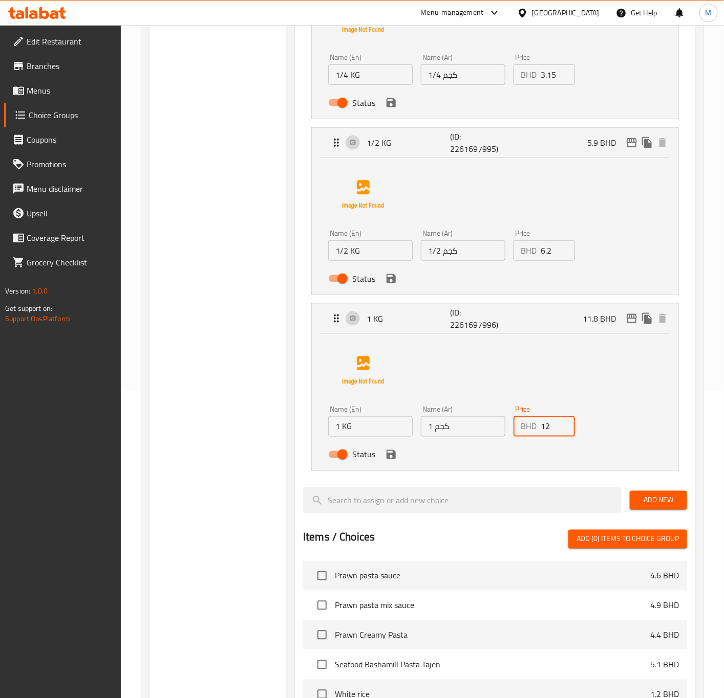
scroll to position [0, 0]
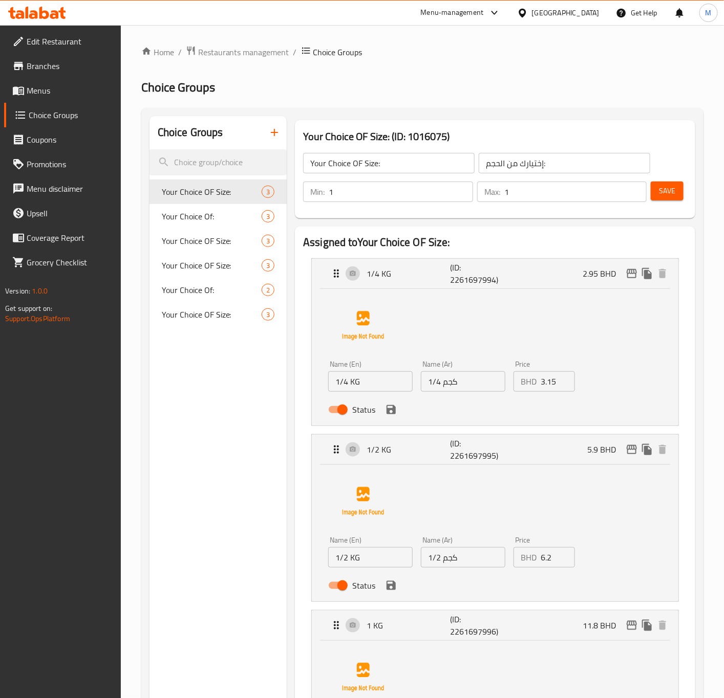
type input "12"
click at [671, 192] on span "Save" at bounding box center [667, 191] width 16 height 13
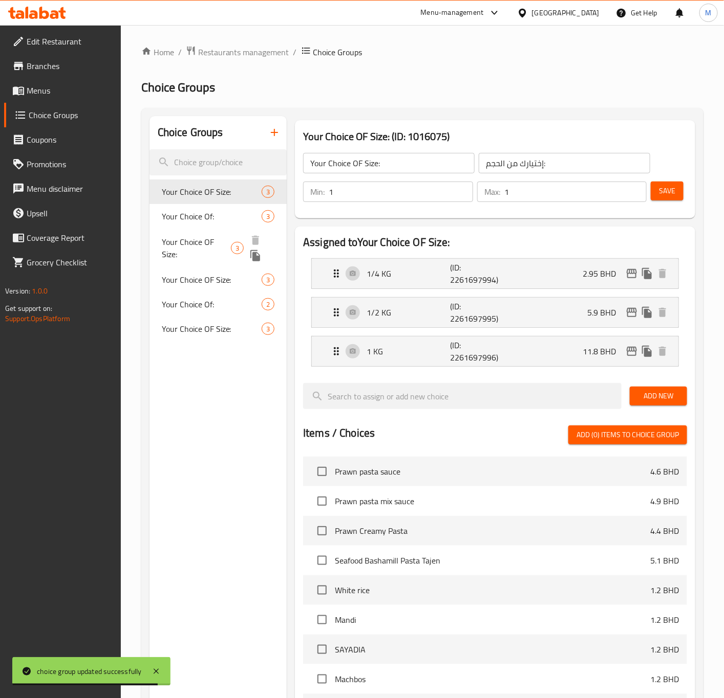
click at [202, 230] on div "Your Choice OF Size: 3" at bounding box center [218, 248] width 138 height 39
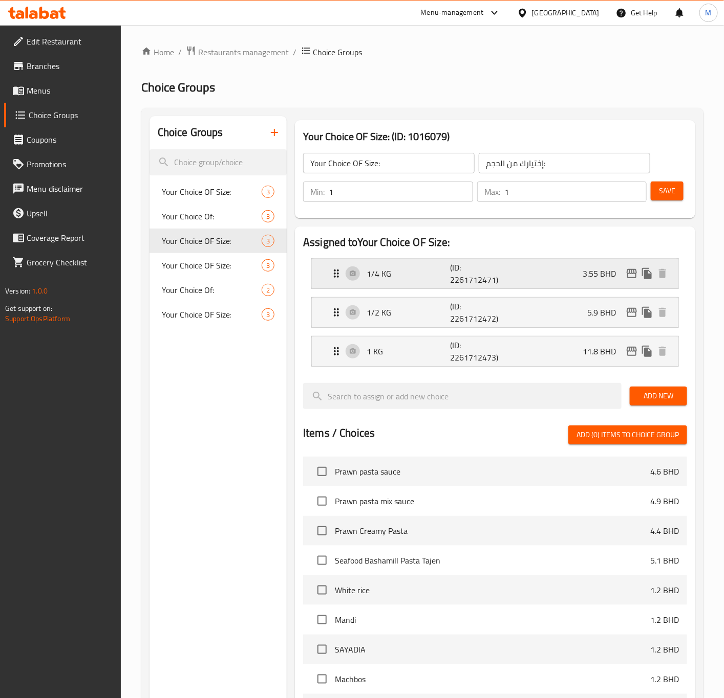
click at [598, 280] on p "3.55 BHD" at bounding box center [602, 274] width 41 height 12
click at [588, 274] on p "3.55 BHD" at bounding box center [602, 274] width 41 height 12
click at [353, 265] on div "1/4 KG (ID: 2261712471) 3.55 BHD" at bounding box center [498, 274] width 336 height 30
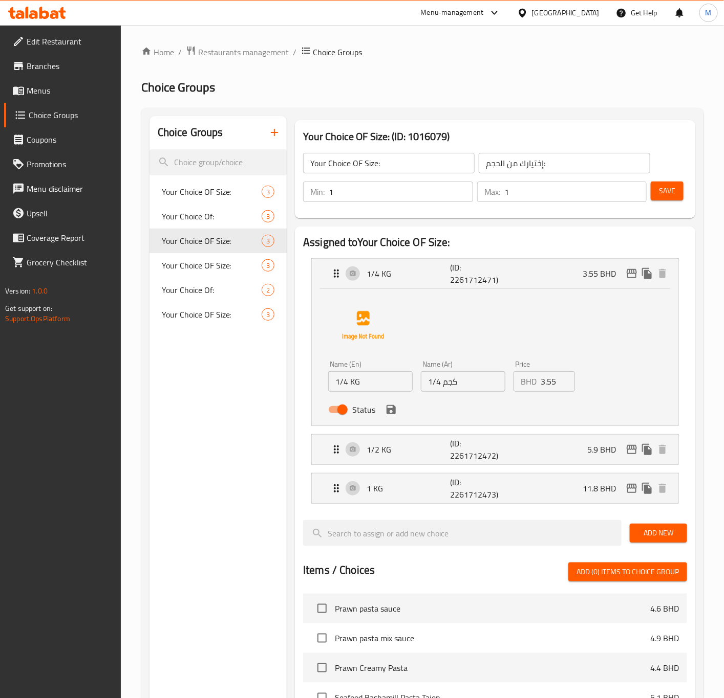
click at [545, 387] on input "3.55" at bounding box center [557, 381] width 34 height 20
paste input "7"
type input "3.75"
click at [576, 450] on div "1/2 KG (ID: 2261712472) 5.9 BHD" at bounding box center [498, 450] width 336 height 30
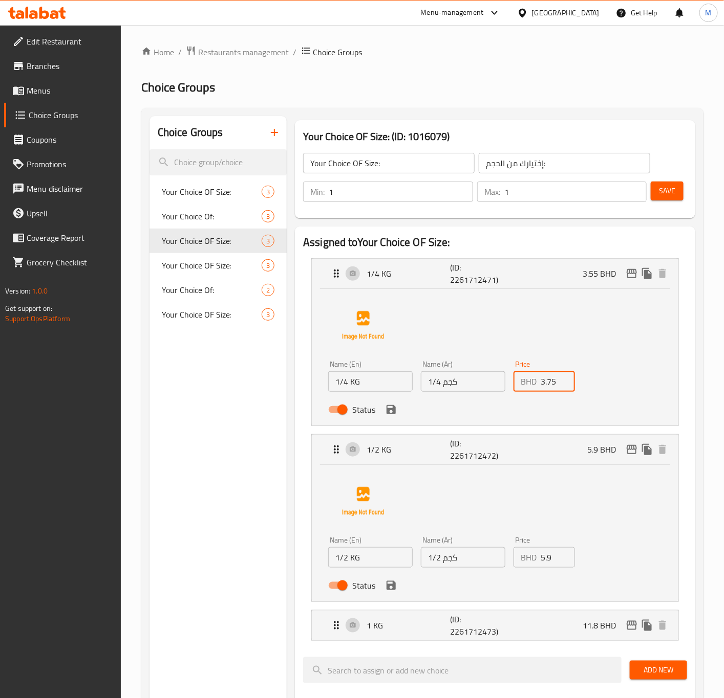
click at [544, 559] on input "5.9" at bounding box center [557, 557] width 34 height 20
paste input "6.3"
type input "6.3"
click at [601, 622] on p "11.8 BHD" at bounding box center [602, 626] width 41 height 12
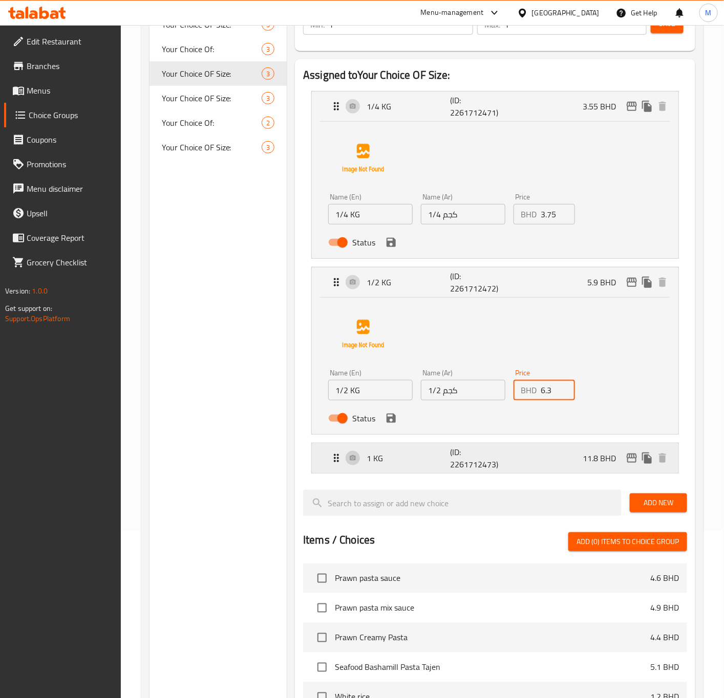
scroll to position [230, 0]
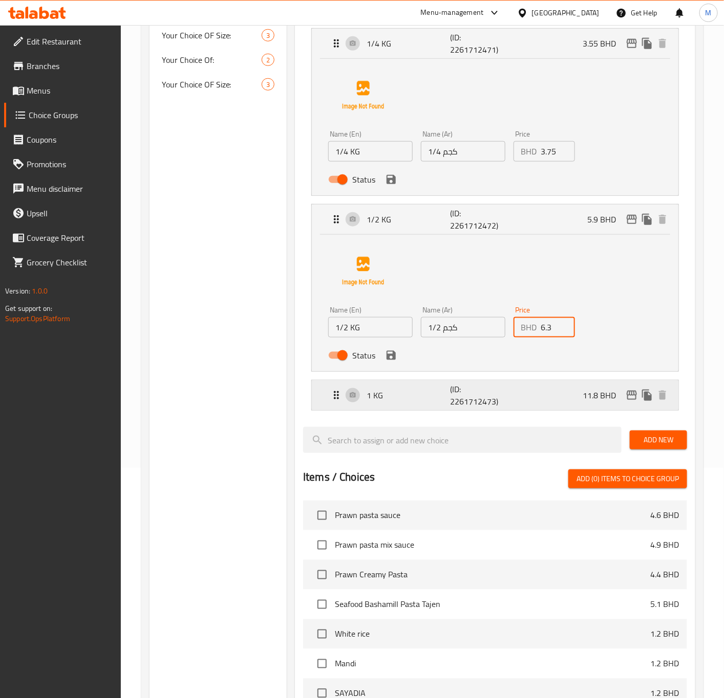
click at [586, 389] on p "11.8 BHD" at bounding box center [602, 395] width 41 height 12
click at [592, 398] on p "11.8 BHD" at bounding box center [602, 395] width 41 height 12
click at [587, 389] on p "11.8 BHD" at bounding box center [602, 395] width 41 height 12
click at [608, 340] on div "Name (En) 1/2 KG Name (En) Name (Ar) 1/2 كجم Name (Ar) Price BHD 6.3 Price Stat…" at bounding box center [495, 301] width 334 height 128
click at [586, 389] on p "11.8 BHD" at bounding box center [602, 395] width 41 height 12
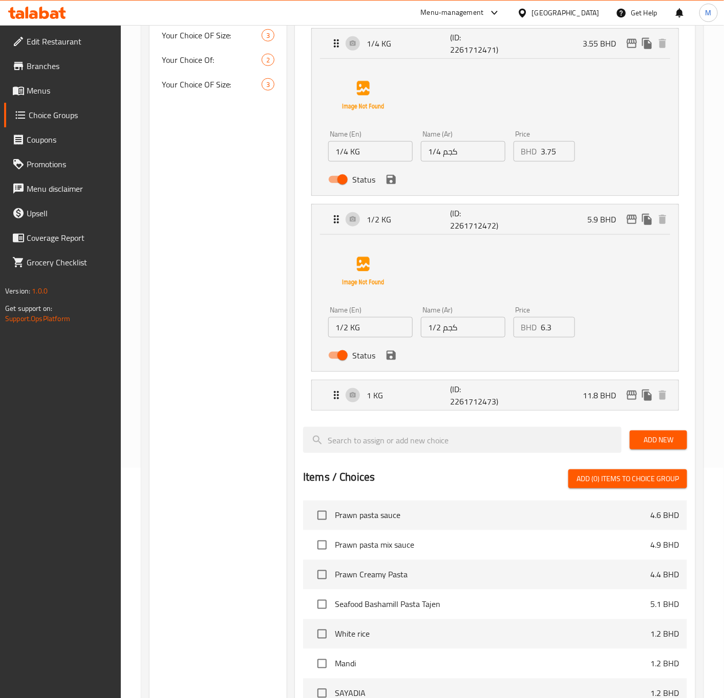
click at [580, 418] on nav "1/4 KG (ID: 2261712471) 3.55 BHD Name (En) 1/4 KG Name (En) Name (Ar) 1/4 كجم N…" at bounding box center [495, 219] width 384 height 399
click at [407, 395] on p "1 KG" at bounding box center [407, 395] width 83 height 12
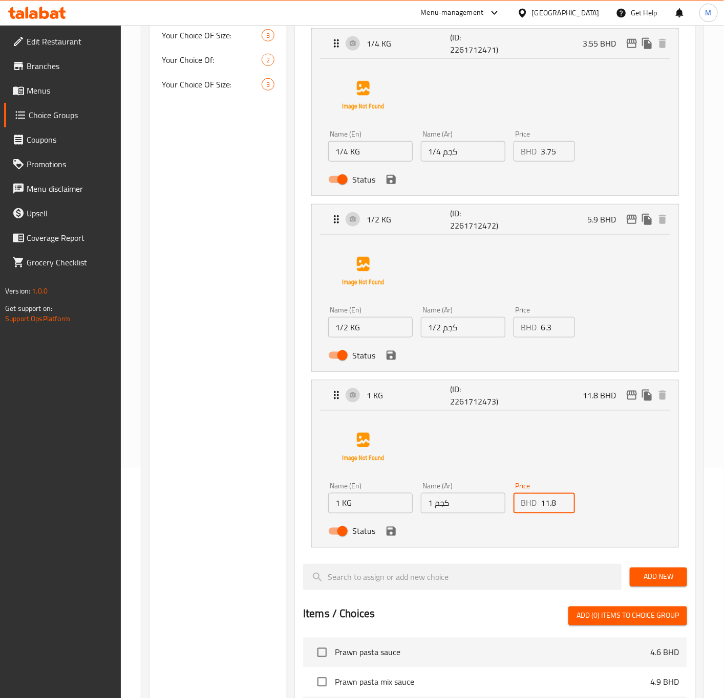
click at [546, 506] on input "11.8" at bounding box center [557, 503] width 34 height 20
paste input "2"
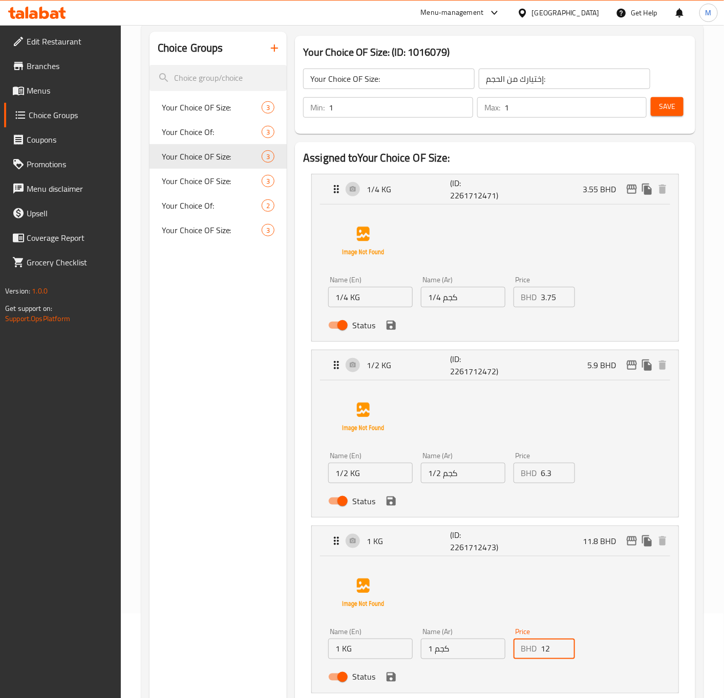
scroll to position [0, 0]
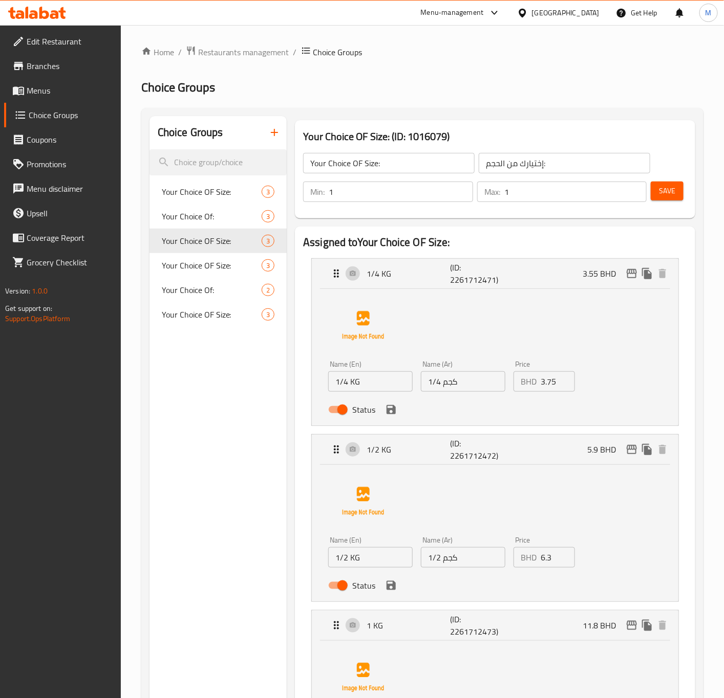
type input "12"
click at [662, 186] on span "Save" at bounding box center [667, 191] width 16 height 13
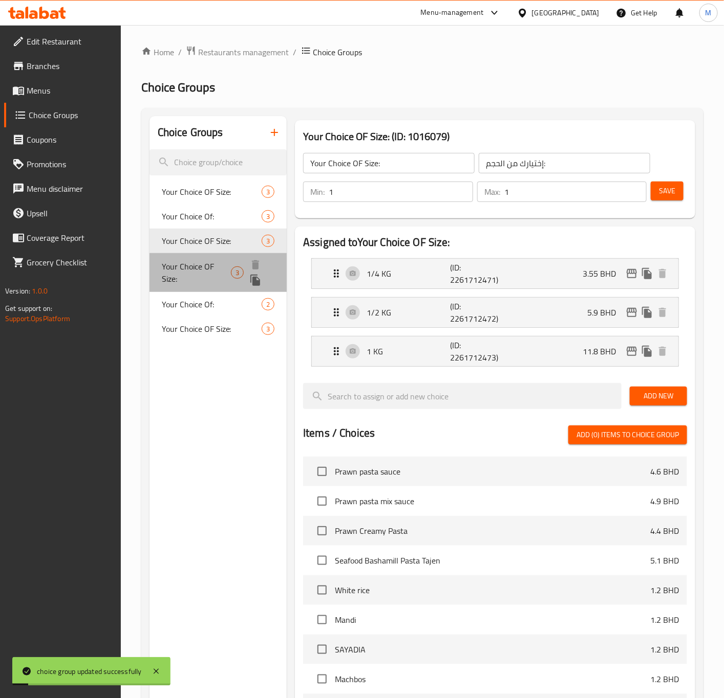
click at [218, 268] on span "Your Choice OF Size:" at bounding box center [197, 272] width 70 height 25
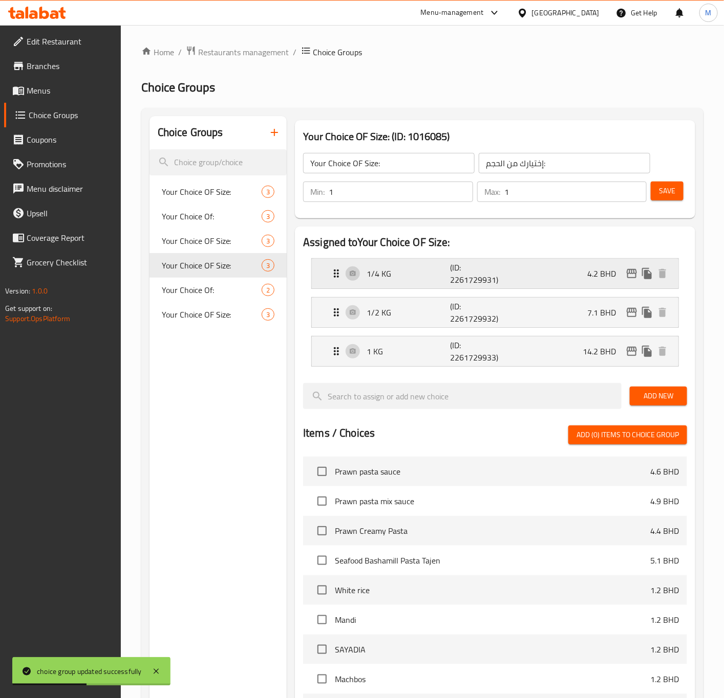
click at [597, 268] on p "4.2 BHD" at bounding box center [605, 274] width 37 height 12
click at [590, 279] on p "4.2 BHD" at bounding box center [605, 274] width 37 height 12
click at [367, 275] on p "1/4 KG" at bounding box center [407, 274] width 83 height 12
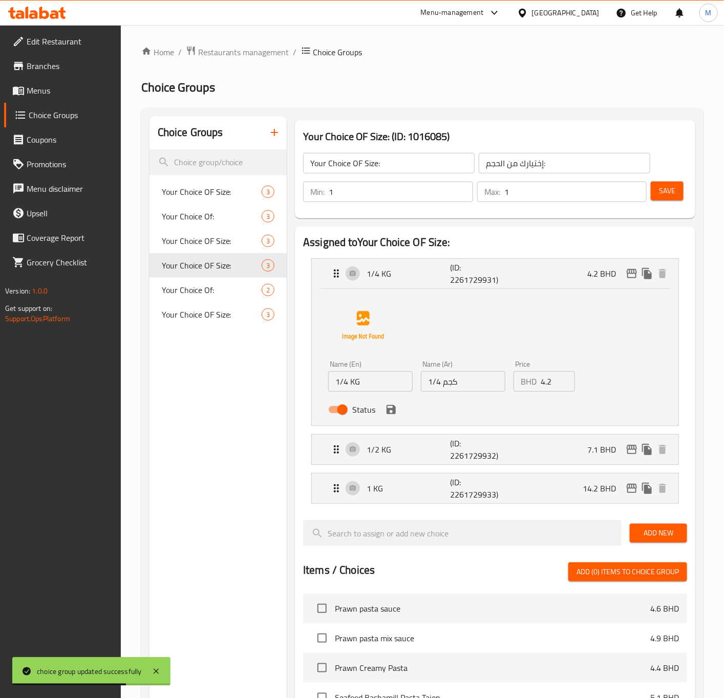
click at [551, 382] on input "4.2" at bounding box center [557, 381] width 34 height 20
paste input "45"
type input "4.45"
click at [596, 447] on p "7.1 BHD" at bounding box center [605, 450] width 37 height 12
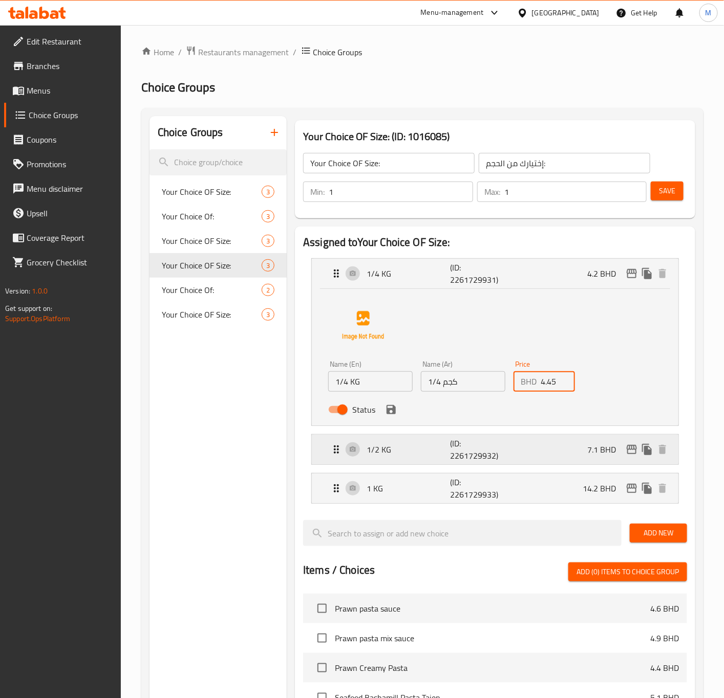
click at [576, 456] on div "1/2 KG (ID: 2261729932) 7.1 BHD" at bounding box center [498, 450] width 336 height 30
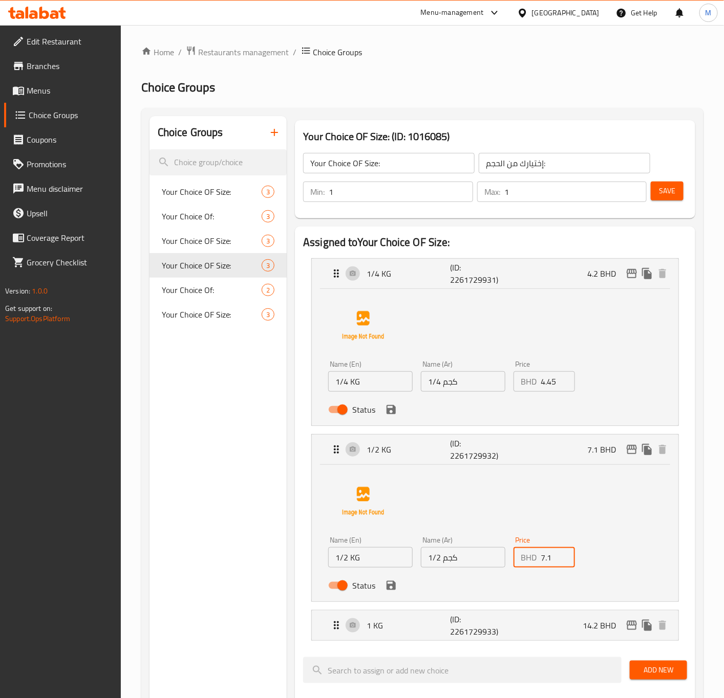
click at [544, 563] on input "7.1" at bounding box center [557, 557] width 34 height 20
paste input "6"
type input "7.6"
click at [584, 622] on p "14.2 BHD" at bounding box center [602, 626] width 41 height 12
click at [381, 624] on p "1 KG" at bounding box center [407, 626] width 83 height 12
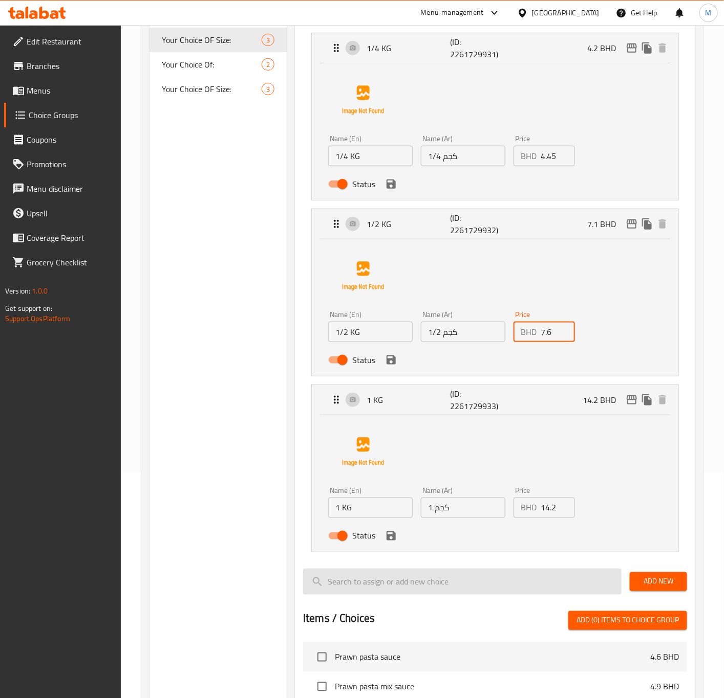
scroll to position [230, 0]
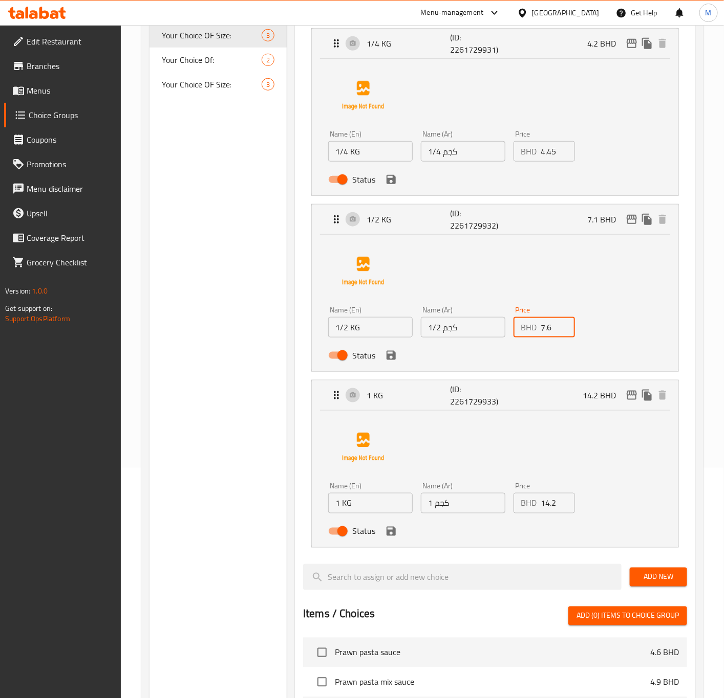
click at [546, 515] on div "Price BHD 14.2 Price" at bounding box center [544, 497] width 70 height 39
click at [550, 501] on input "14.2" at bounding box center [557, 503] width 34 height 20
paste input "4"
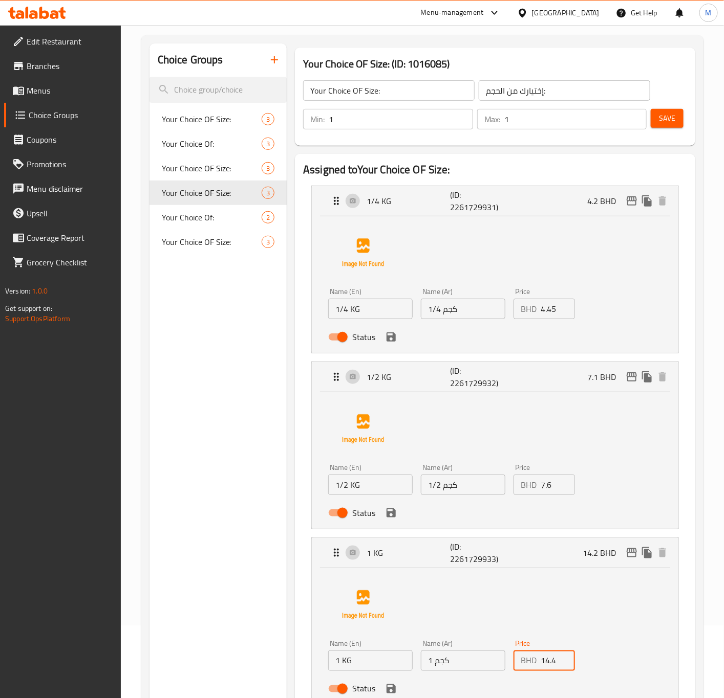
scroll to position [0, 0]
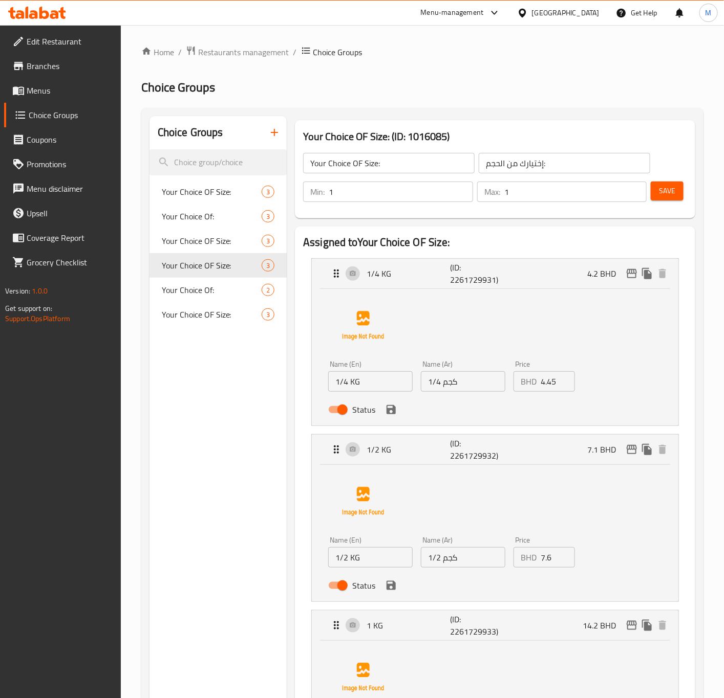
type input "14.4"
click at [654, 192] on button "Save" at bounding box center [666, 191] width 33 height 19
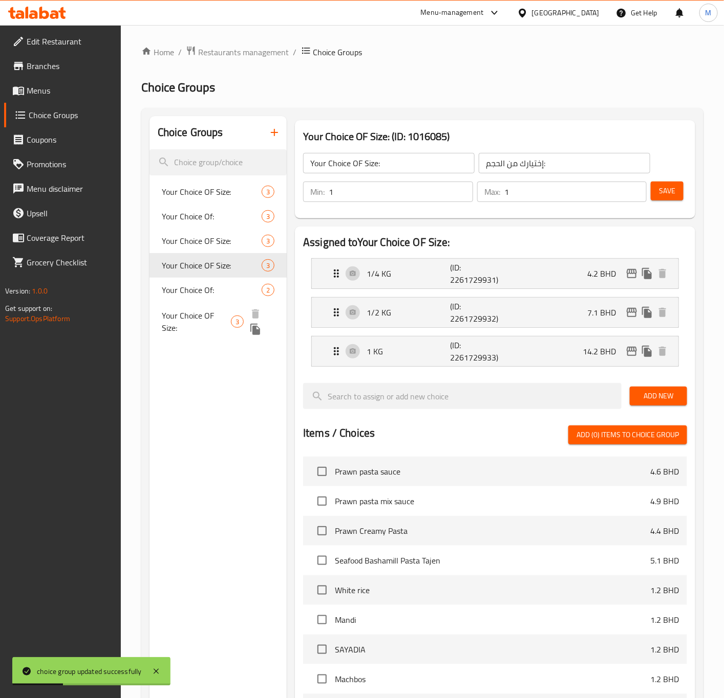
click at [194, 318] on span "Your Choice OF Size:" at bounding box center [197, 322] width 70 height 25
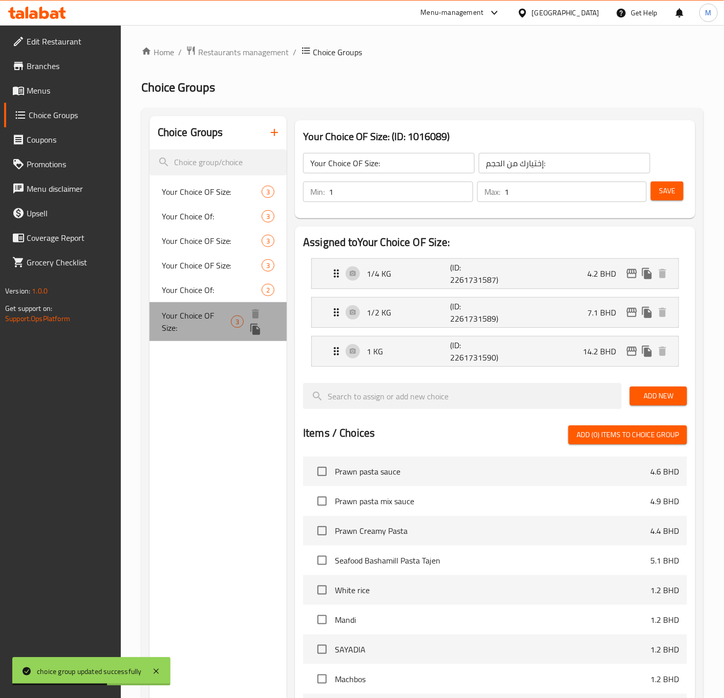
click at [191, 319] on span "Your Choice OF Size:" at bounding box center [197, 322] width 70 height 25
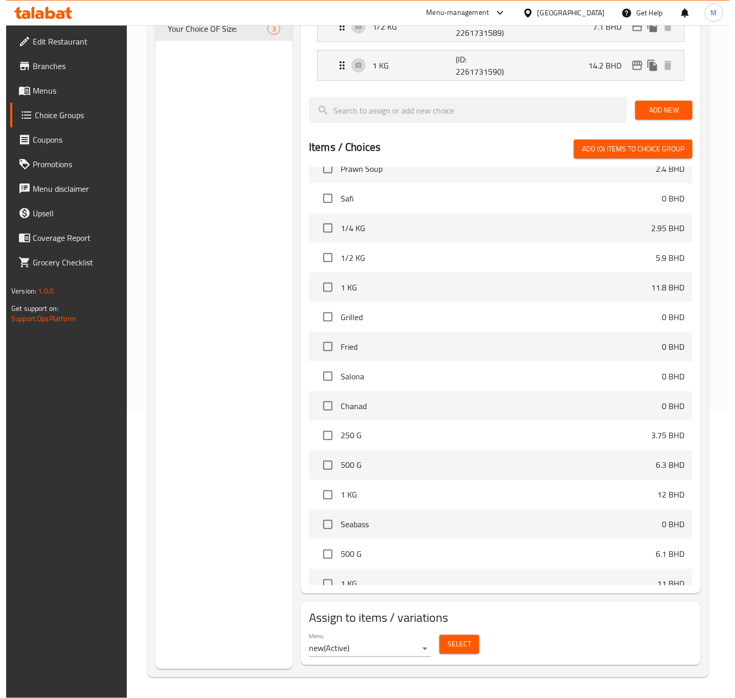
scroll to position [461, 0]
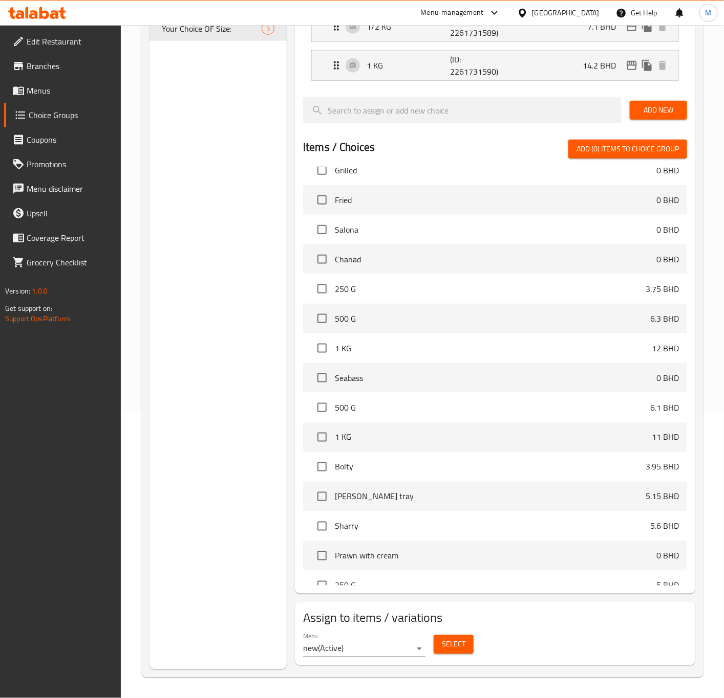
click at [455, 643] on span "Select" at bounding box center [454, 645] width 24 height 13
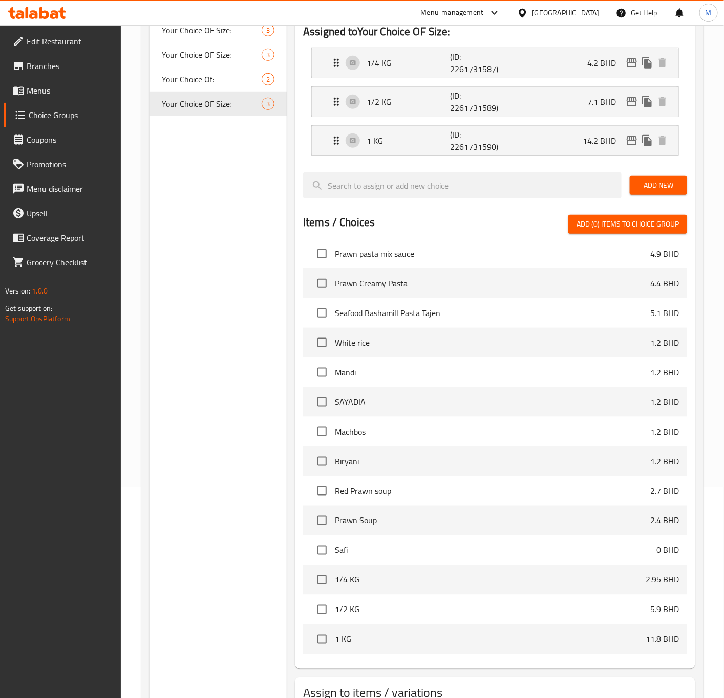
scroll to position [0, 0]
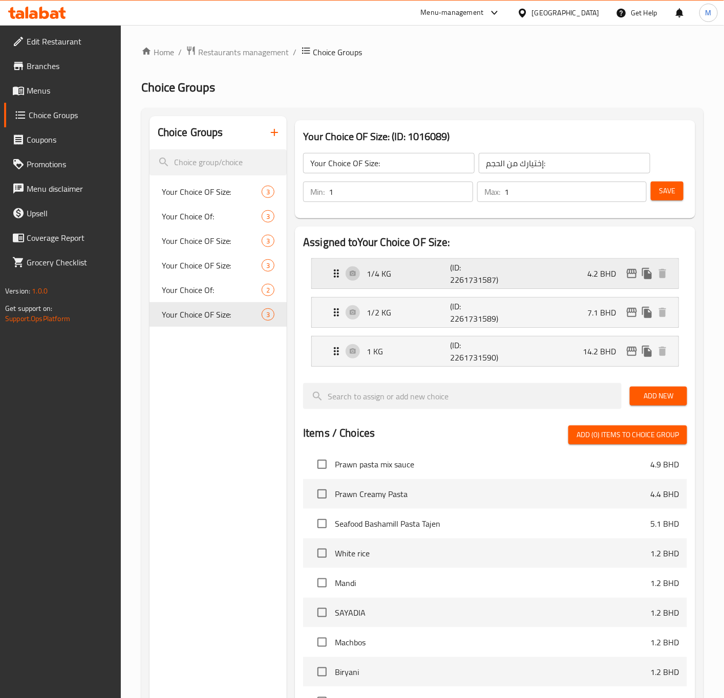
click at [570, 279] on div "1/4 KG (ID: 2261731587) 4.2 BHD" at bounding box center [498, 274] width 336 height 30
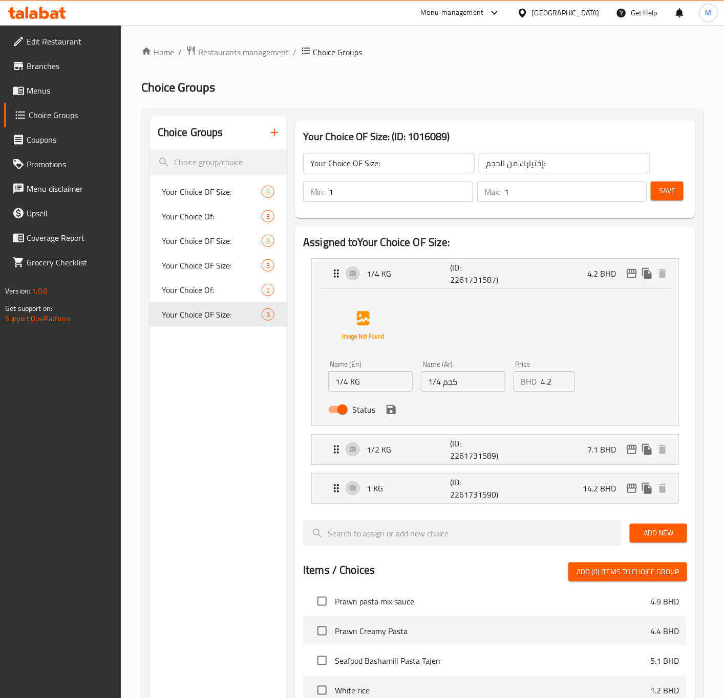
click at [545, 384] on input "4.2" at bounding box center [557, 381] width 34 height 20
paste input "45"
click at [387, 456] on p "1/2 KG" at bounding box center [407, 450] width 83 height 12
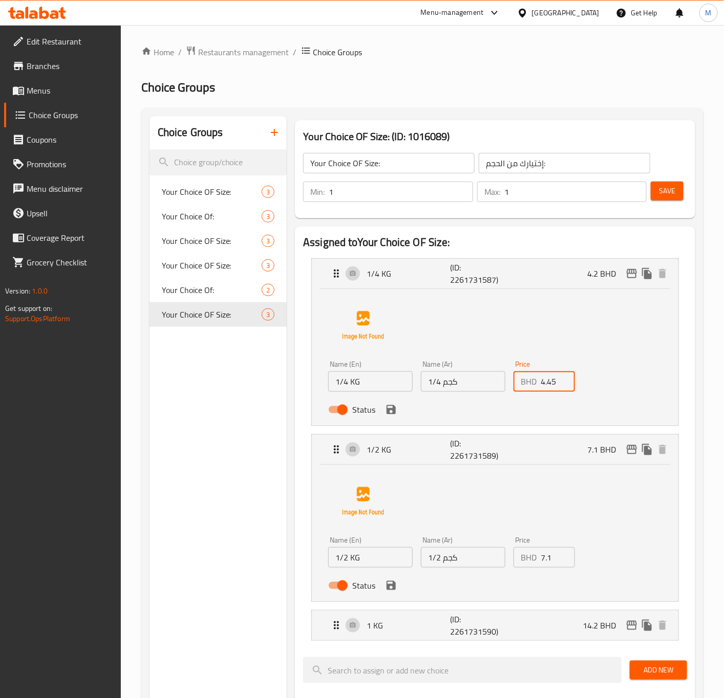
type input "4.45"
click at [552, 556] on input "7.1" at bounding box center [557, 557] width 34 height 20
paste input "4"
click at [358, 627] on div "1 KG (ID: 2261731590) 14.2 BHD" at bounding box center [498, 626] width 336 height 30
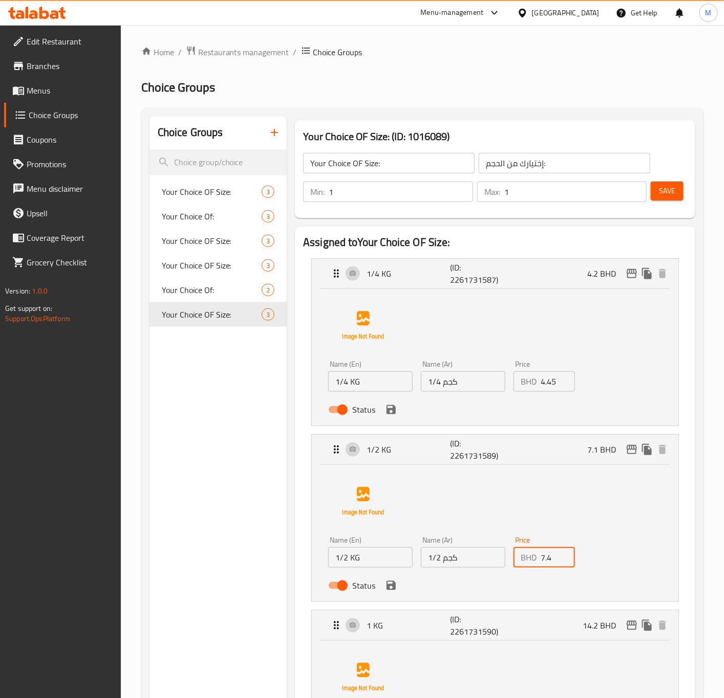
type input "7.4"
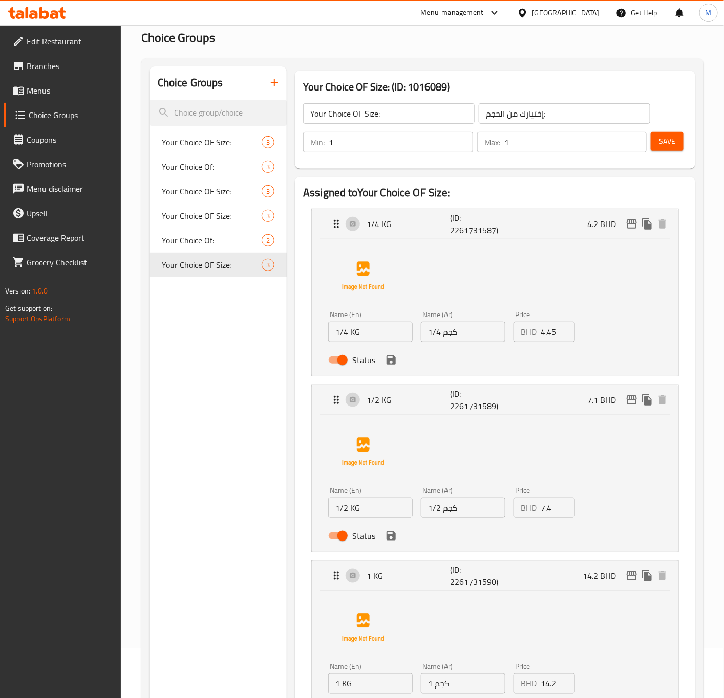
scroll to position [77, 0]
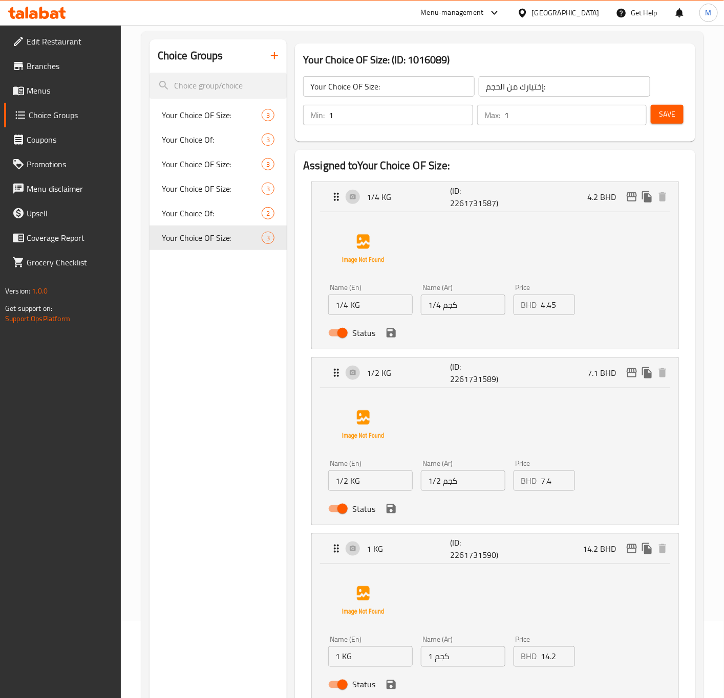
click at [539, 661] on div "BHD 14.2 Price" at bounding box center [543, 657] width 61 height 20
paste input "5"
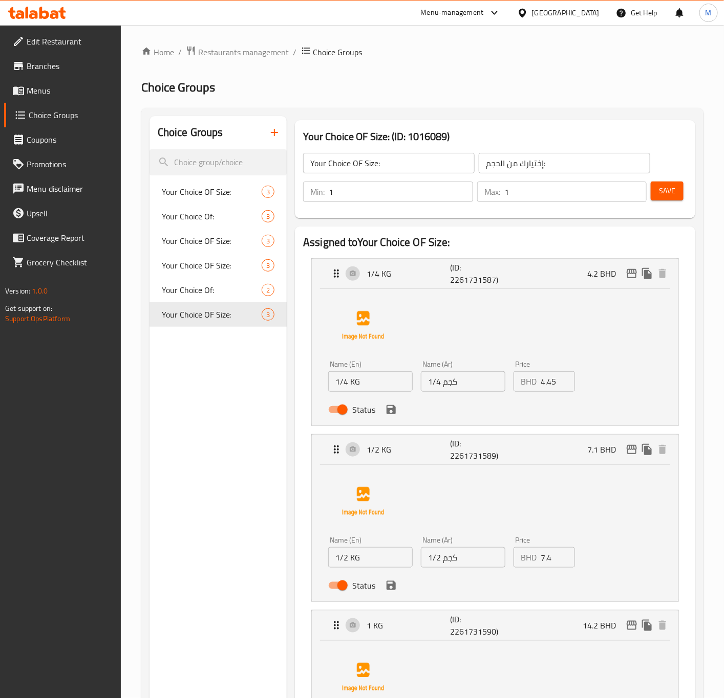
type input "14.5"
click at [666, 182] on button "Save" at bounding box center [666, 191] width 33 height 19
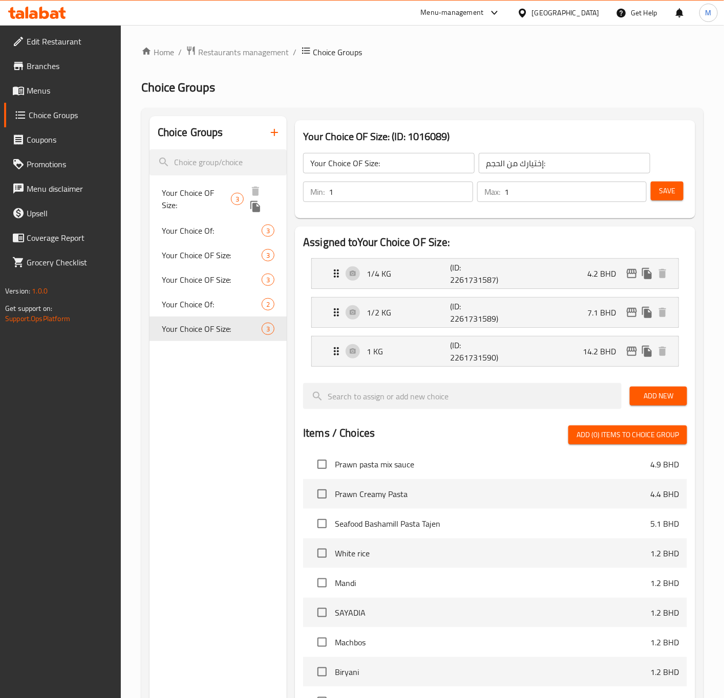
click at [201, 194] on span "Your Choice OF Size:" at bounding box center [197, 199] width 70 height 25
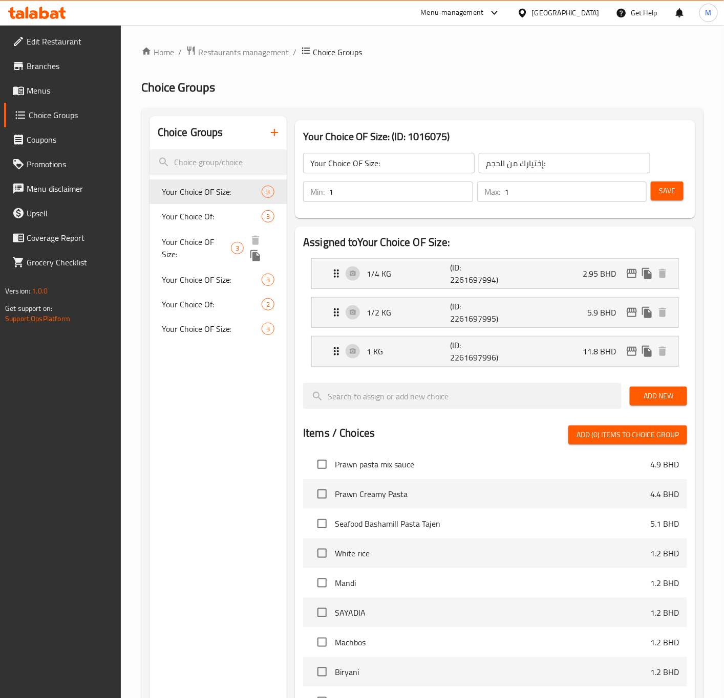
click at [193, 233] on div "Your Choice OF Size: 3" at bounding box center [218, 248] width 138 height 39
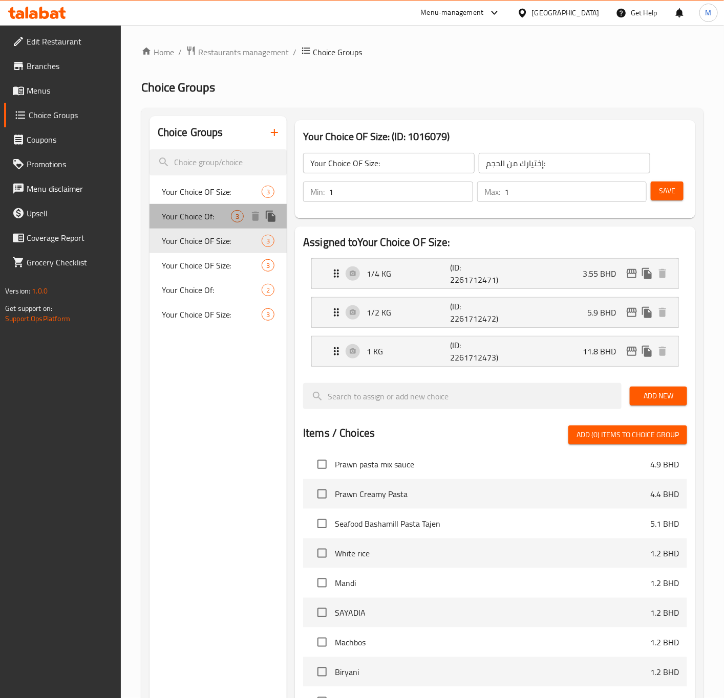
click at [205, 212] on span "Your Choice Of:" at bounding box center [196, 216] width 69 height 12
type input "Your Choice Of:"
type input "إختيارك من:"
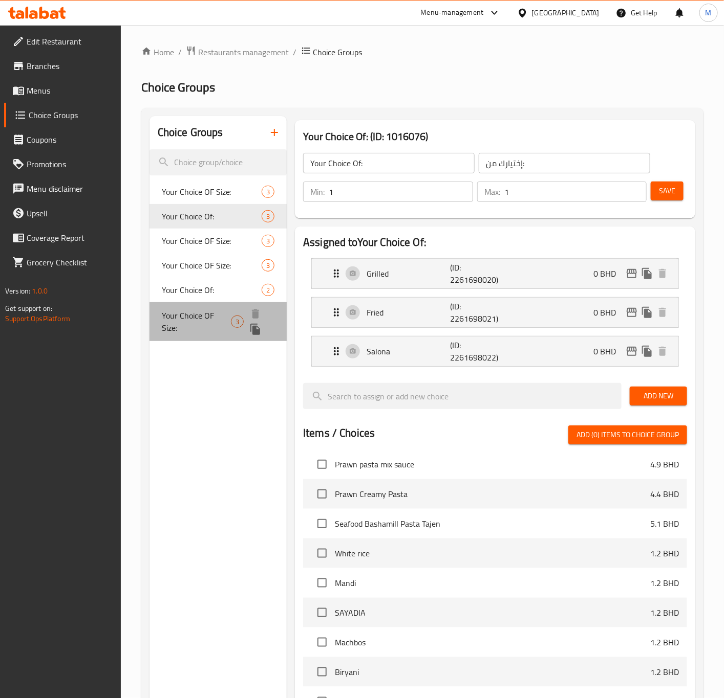
click at [195, 324] on span "Your Choice OF Size:" at bounding box center [197, 322] width 70 height 25
type input "Your Choice OF Size:"
type input "إختيارك من الحجم:"
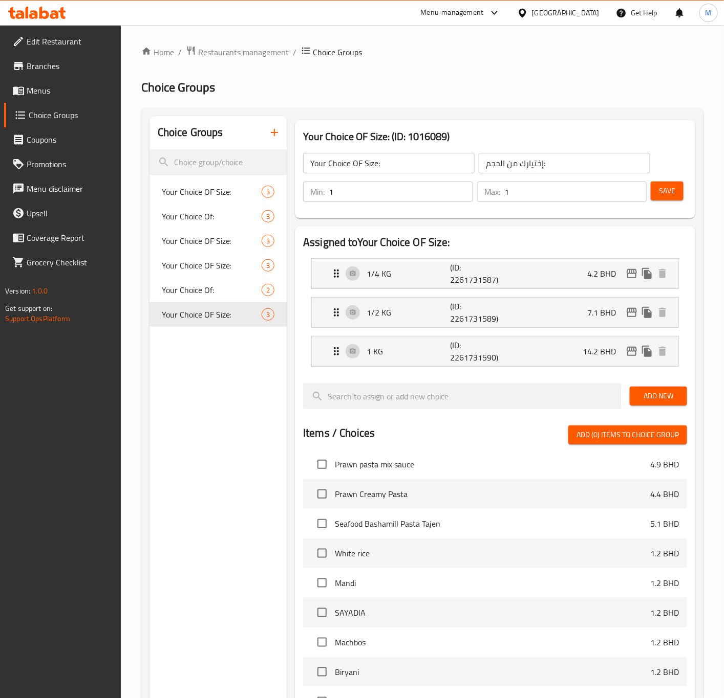
click at [438, 129] on h3 "Your Choice OF Size: (ID: 1016089)" at bounding box center [495, 136] width 384 height 16
click at [424, 137] on h3 "Your Choice OF Size: (ID: 1016089)" at bounding box center [495, 136] width 384 height 16
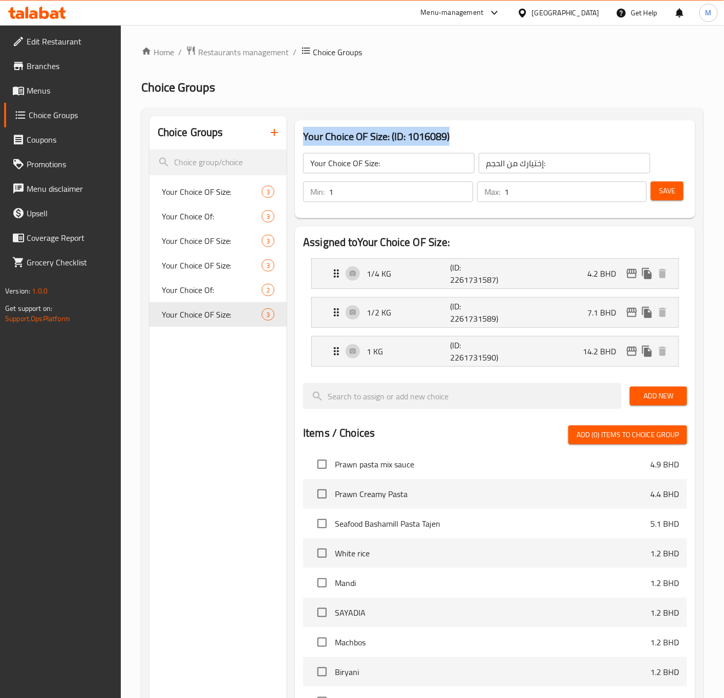
click at [430, 134] on h3 "Your Choice OF Size: (ID: 1016089)" at bounding box center [495, 136] width 384 height 16
click at [436, 133] on h3 "Your Choice OF Size: (ID: 1016089)" at bounding box center [495, 136] width 384 height 16
click at [212, 57] on span "Restaurants management" at bounding box center [243, 52] width 91 height 12
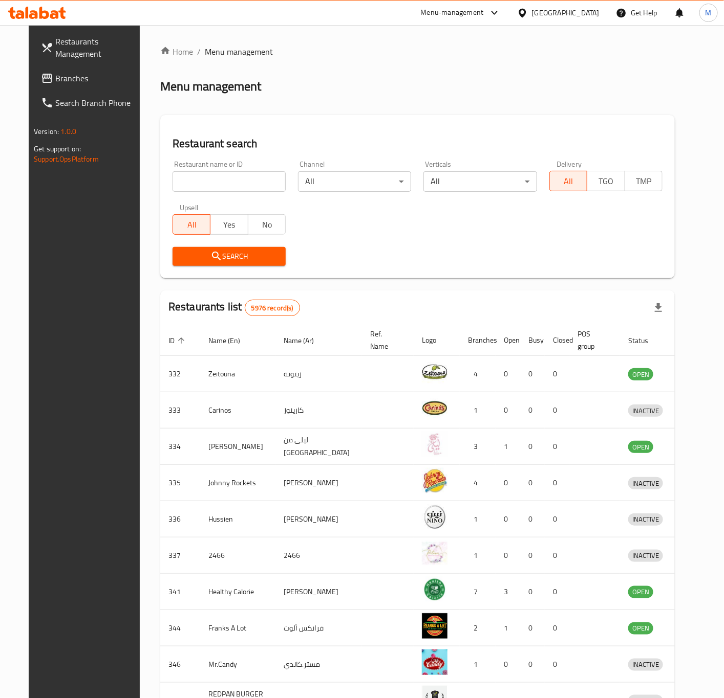
click at [223, 190] on input "search" at bounding box center [228, 181] width 113 height 20
type input ","
type input "noukhada"
click button "Search" at bounding box center [228, 256] width 113 height 19
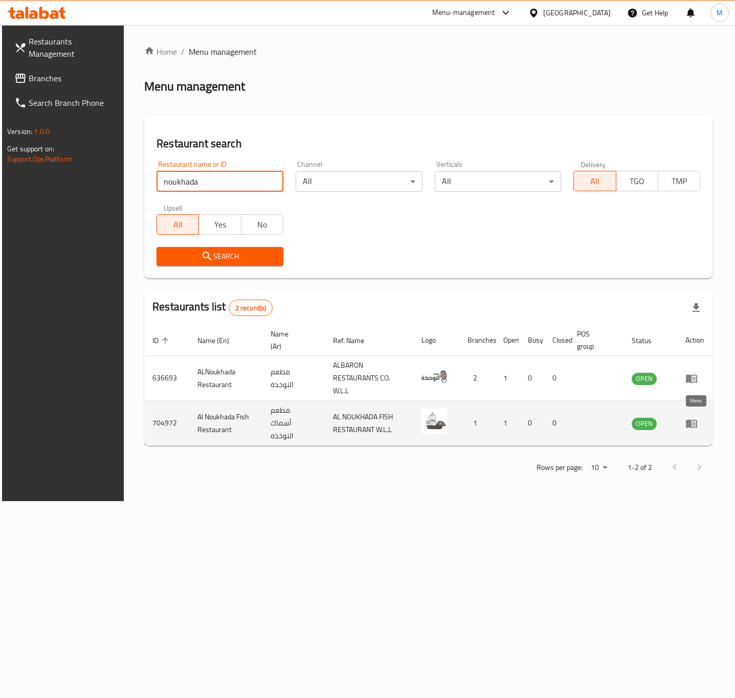
click at [697, 421] on icon "enhanced table" at bounding box center [691, 424] width 11 height 9
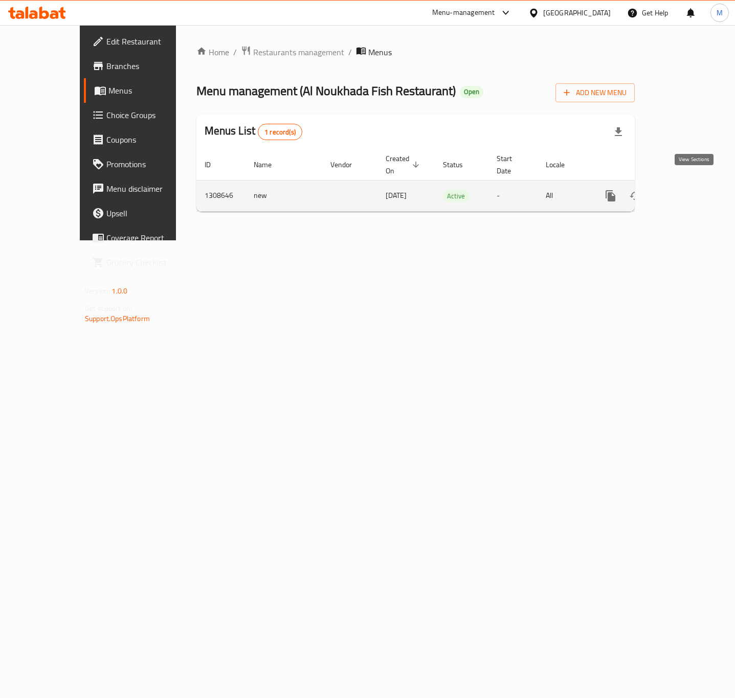
click at [687, 184] on link "enhanced table" at bounding box center [684, 196] width 25 height 25
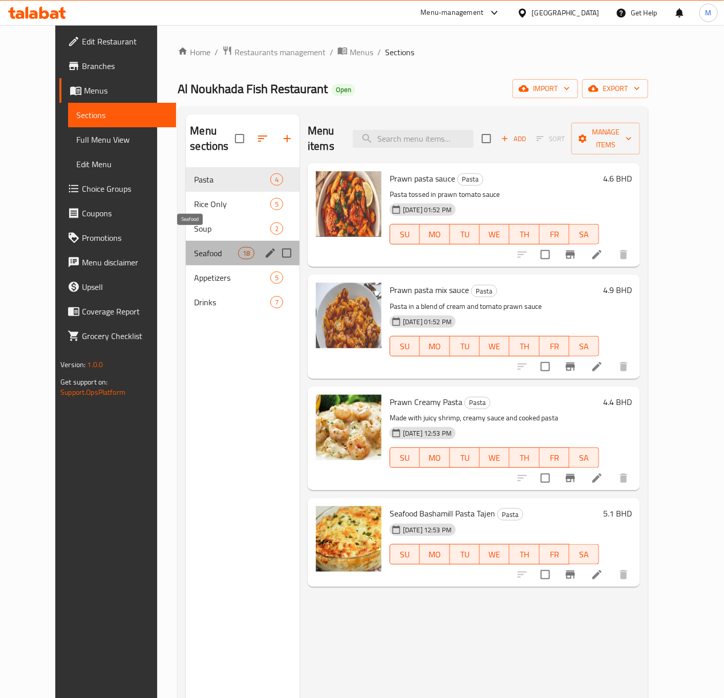
click at [195, 247] on span "Seafood" at bounding box center [215, 253] width 43 height 12
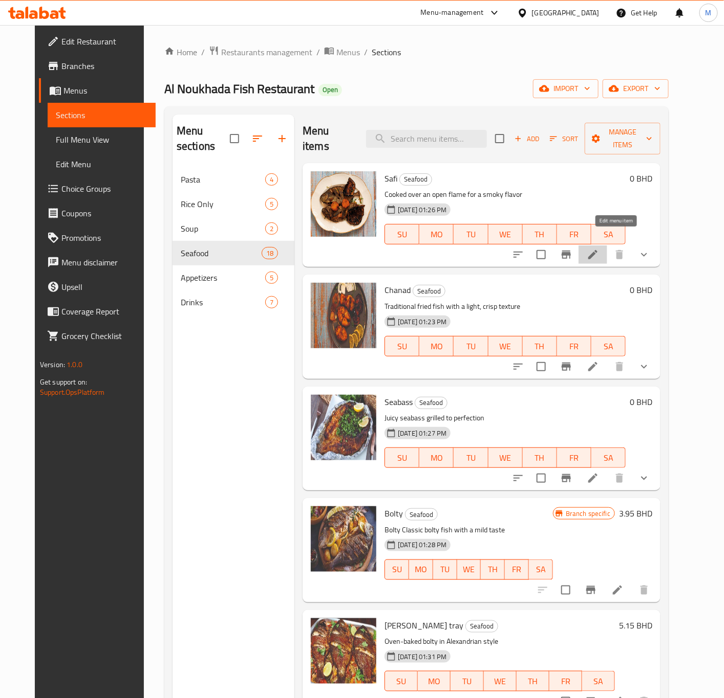
click at [599, 249] on icon at bounding box center [592, 255] width 12 height 12
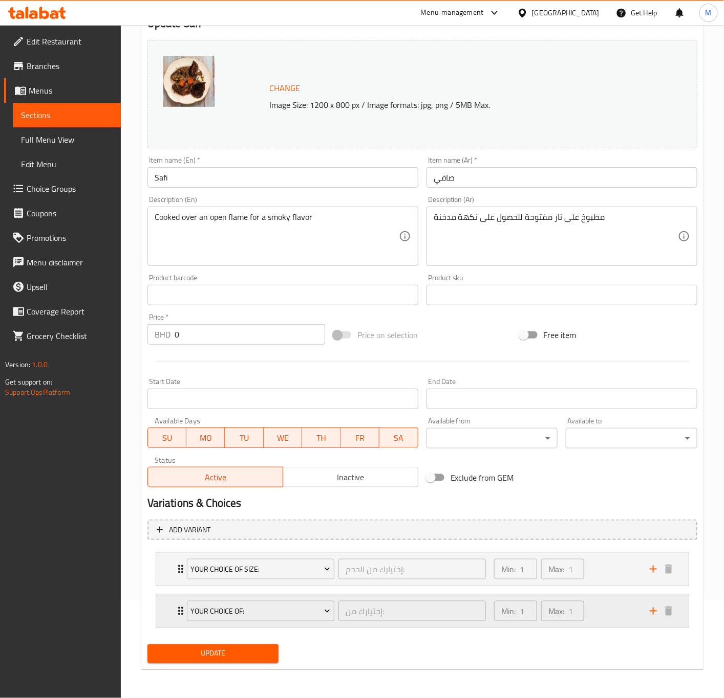
scroll to position [100, 0]
click at [284, 564] on span "Your Choice OF Size:" at bounding box center [260, 569] width 140 height 13
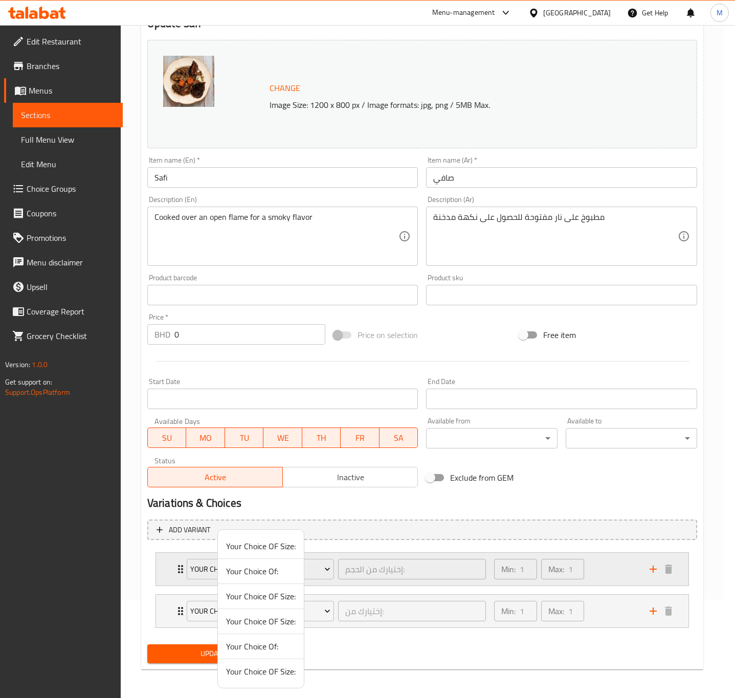
drag, startPoint x: 603, startPoint y: 532, endPoint x: 587, endPoint y: 570, distance: 41.3
click at [601, 535] on div at bounding box center [367, 349] width 735 height 698
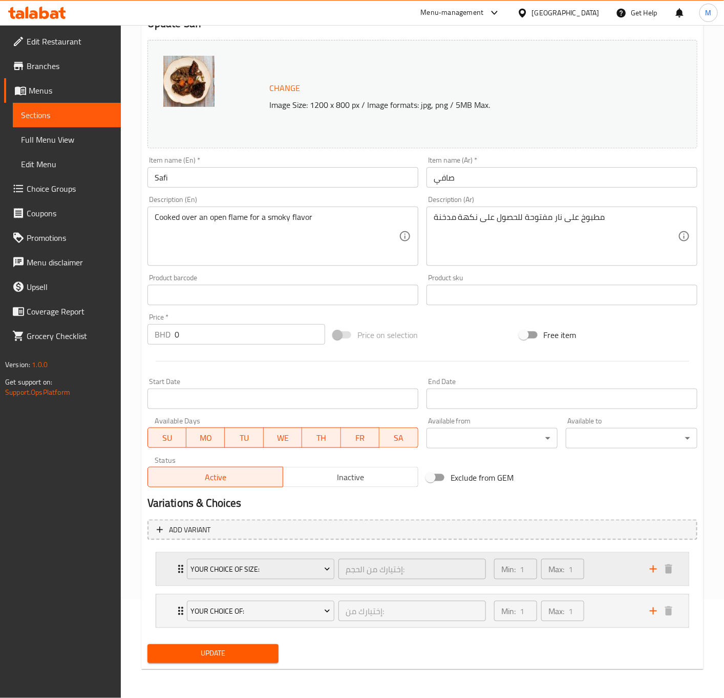
click at [614, 556] on div "Min: 1 ​ Max: 1 ​" at bounding box center [566, 569] width 156 height 33
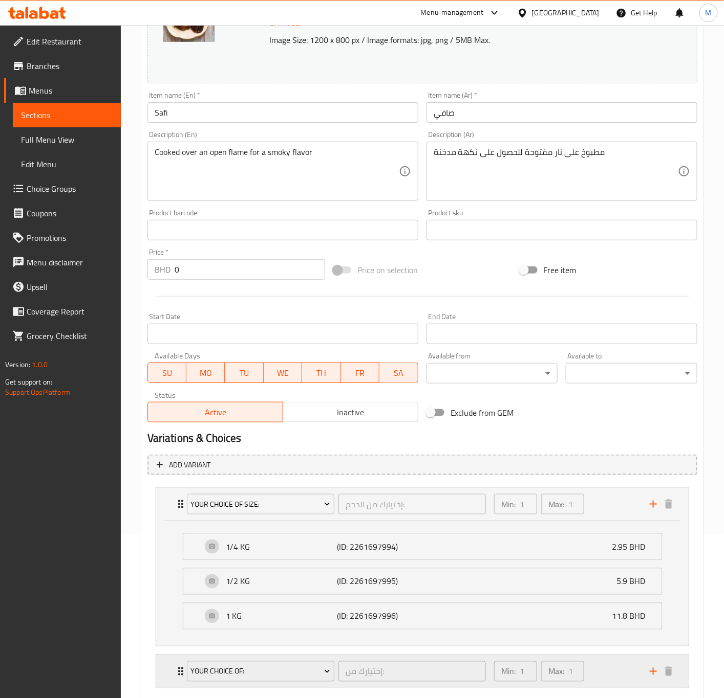
scroll to position [226, 0]
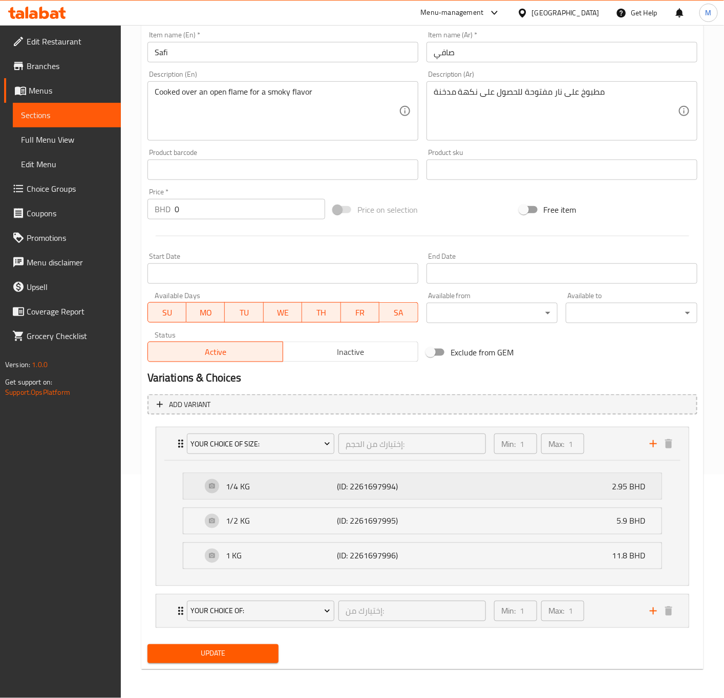
click at [566, 493] on div "1/4 KG (ID: 2261697994) 2.95 BHD" at bounding box center [425, 487] width 447 height 26
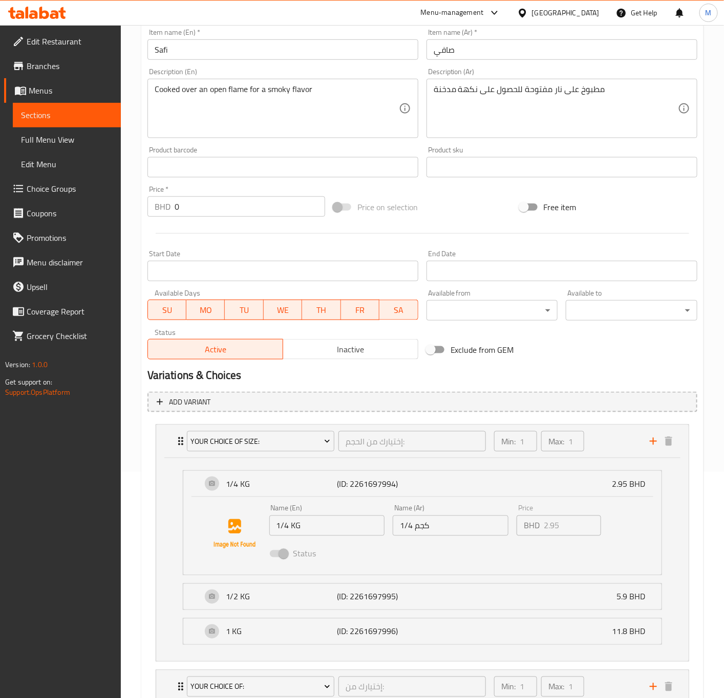
click at [513, 560] on div "Status" at bounding box center [450, 554] width 371 height 28
click at [574, 474] on div "1/4 KG (ID: 2261697994) 2.95 BHD" at bounding box center [425, 484] width 447 height 26
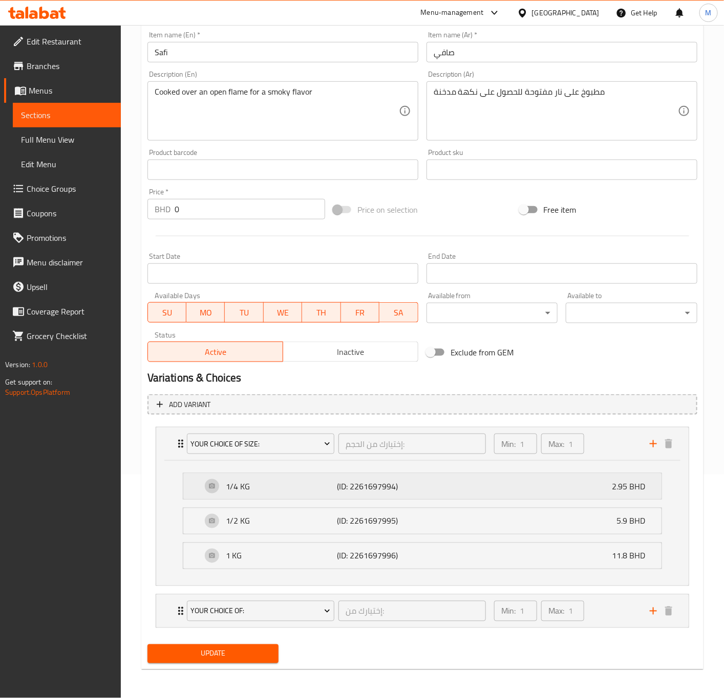
click at [615, 480] on p "2.95 BHD" at bounding box center [631, 486] width 41 height 12
click at [354, 480] on p "(ID: 2261697994)" at bounding box center [374, 486] width 74 height 12
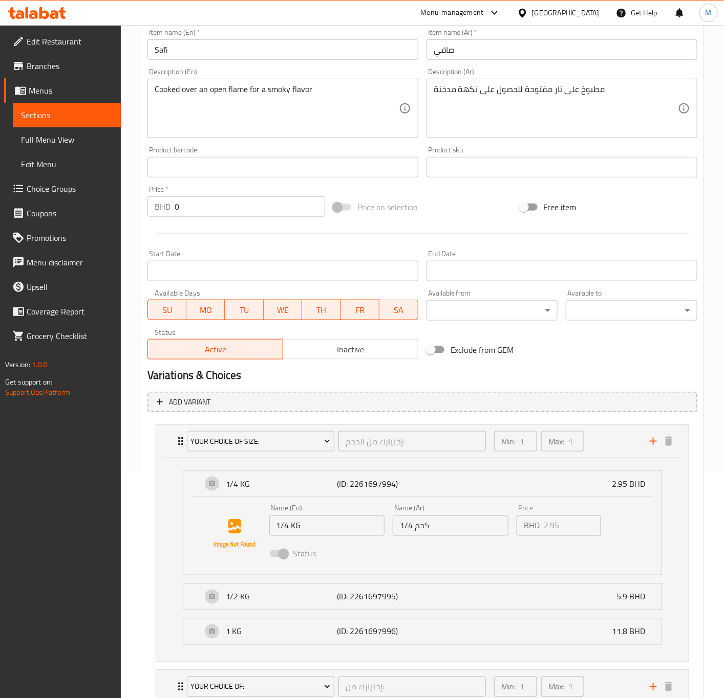
click at [521, 532] on div "BHD 2.95 Price" at bounding box center [558, 526] width 84 height 20
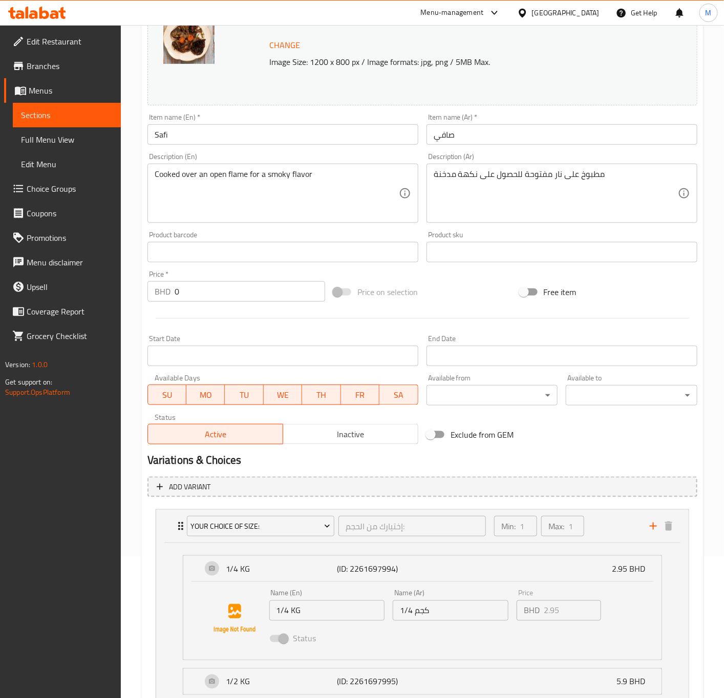
scroll to position [304, 0]
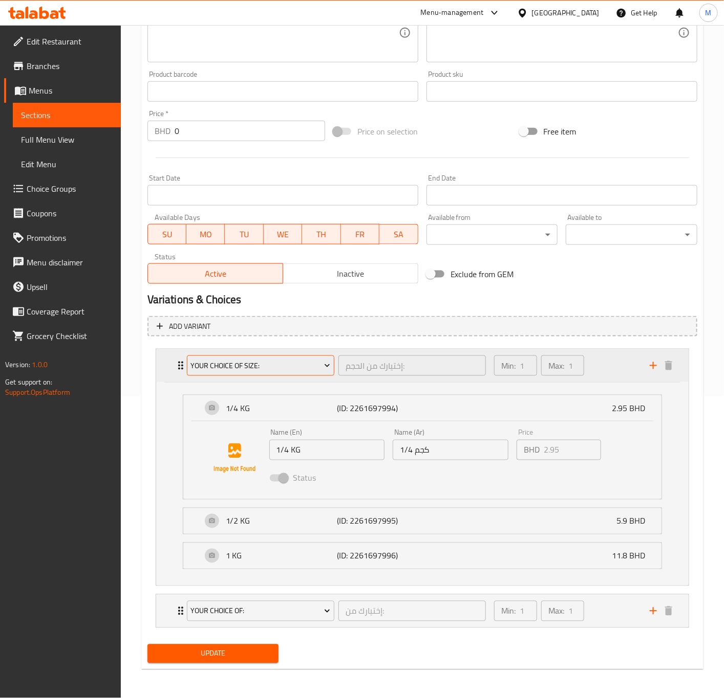
click at [239, 361] on span "Your Choice OF Size:" at bounding box center [260, 366] width 140 height 13
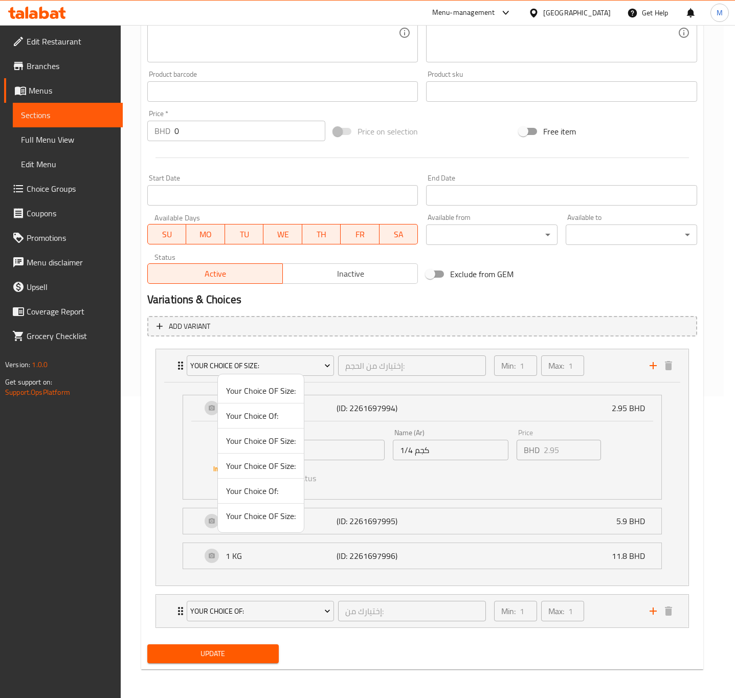
click at [273, 365] on div at bounding box center [367, 349] width 735 height 698
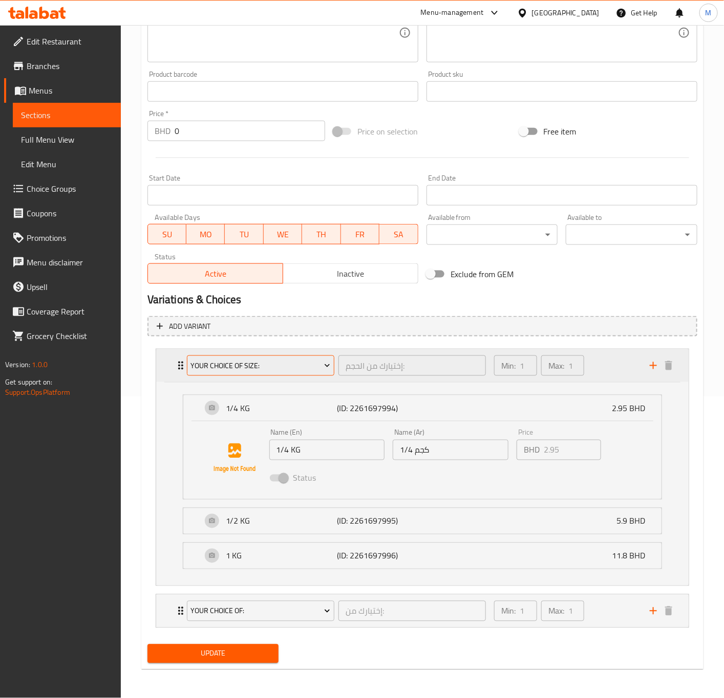
click at [293, 364] on span "Your Choice OF Size:" at bounding box center [260, 366] width 140 height 13
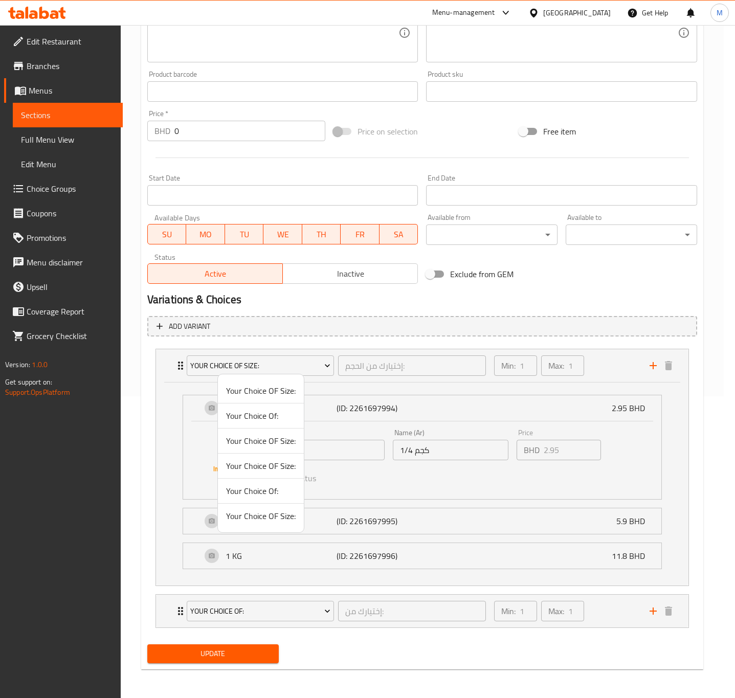
click at [292, 364] on div at bounding box center [367, 349] width 735 height 698
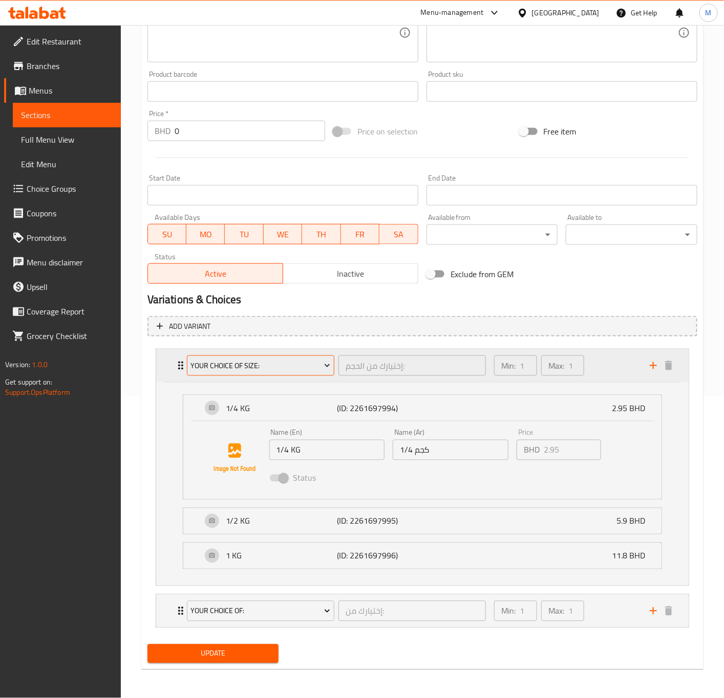
click at [290, 364] on span "Your Choice OF Size:" at bounding box center [260, 366] width 140 height 13
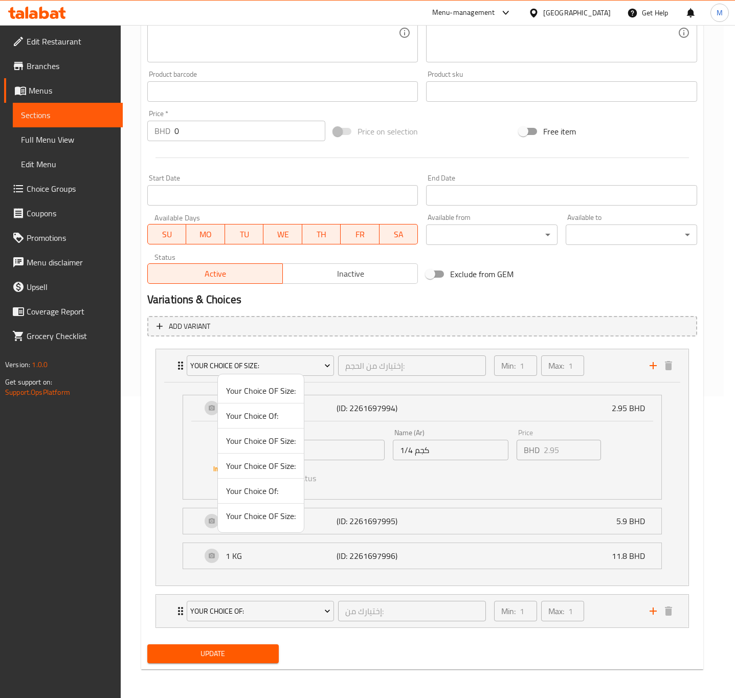
click at [276, 361] on div at bounding box center [367, 349] width 735 height 698
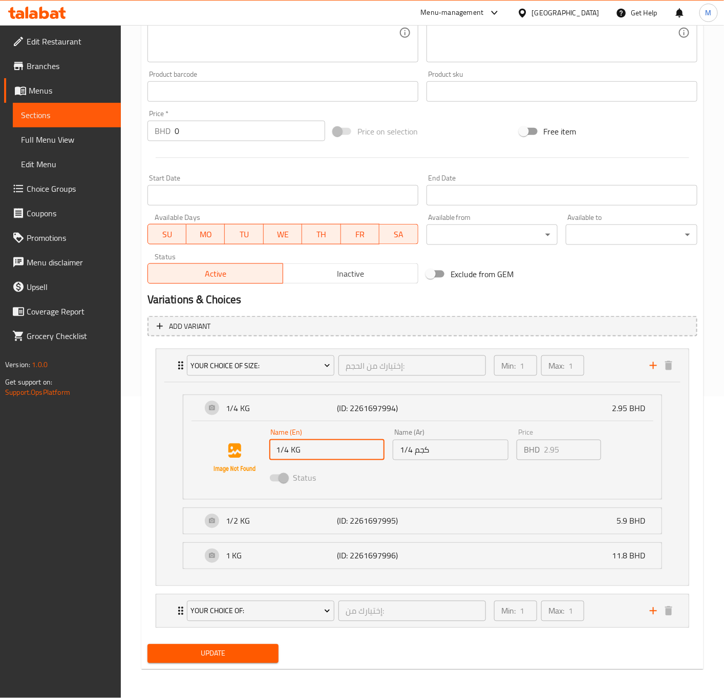
click at [321, 443] on input "1/4 KG" at bounding box center [327, 450] width 116 height 20
click at [426, 440] on input "1/4 كجم" at bounding box center [450, 450] width 116 height 20
click at [616, 410] on p "2.95 BHD" at bounding box center [631, 408] width 41 height 12
click at [621, 402] on p "2.95 BHD" at bounding box center [631, 408] width 41 height 12
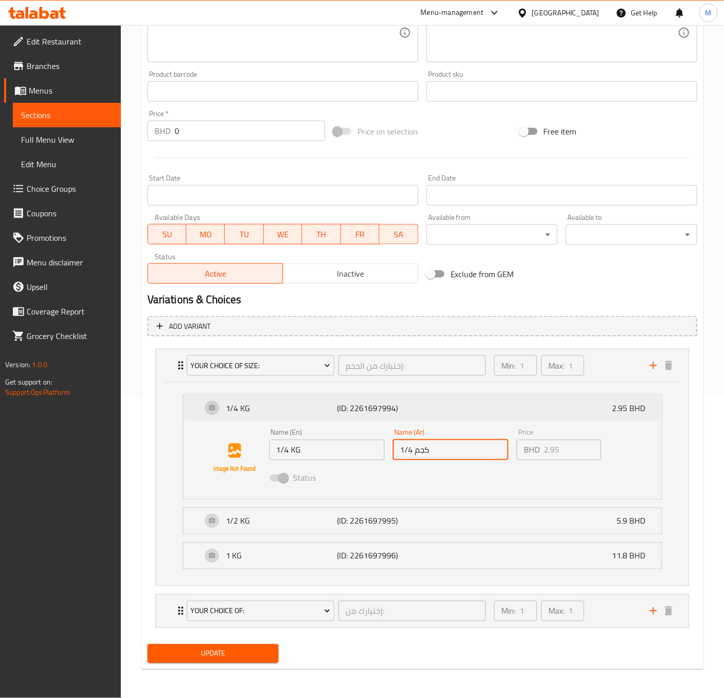
click at [246, 402] on p "1/4 KG" at bounding box center [281, 408] width 111 height 12
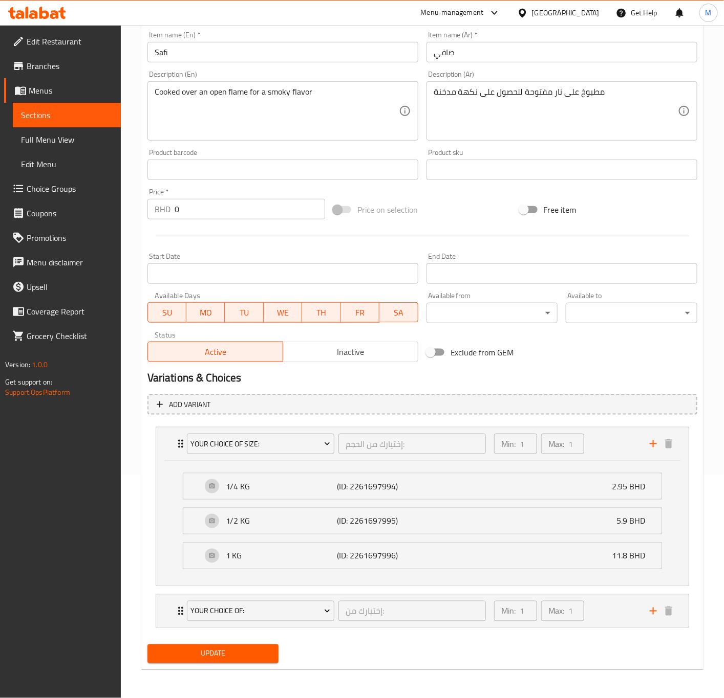
scroll to position [226, 0]
click at [50, 194] on span "Choice Groups" at bounding box center [70, 189] width 86 height 12
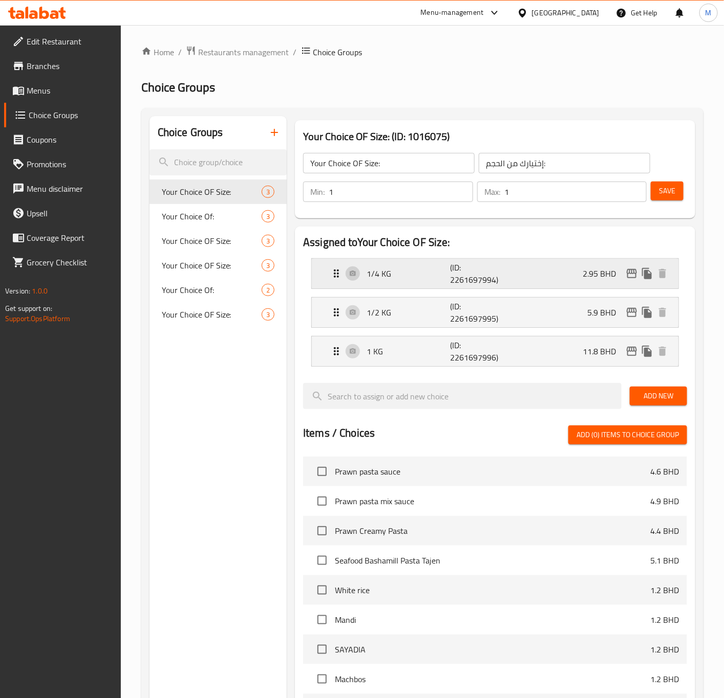
click at [593, 275] on p "2.95 BHD" at bounding box center [602, 274] width 41 height 12
click at [493, 281] on p "(ID: 2261697994)" at bounding box center [477, 273] width 55 height 25
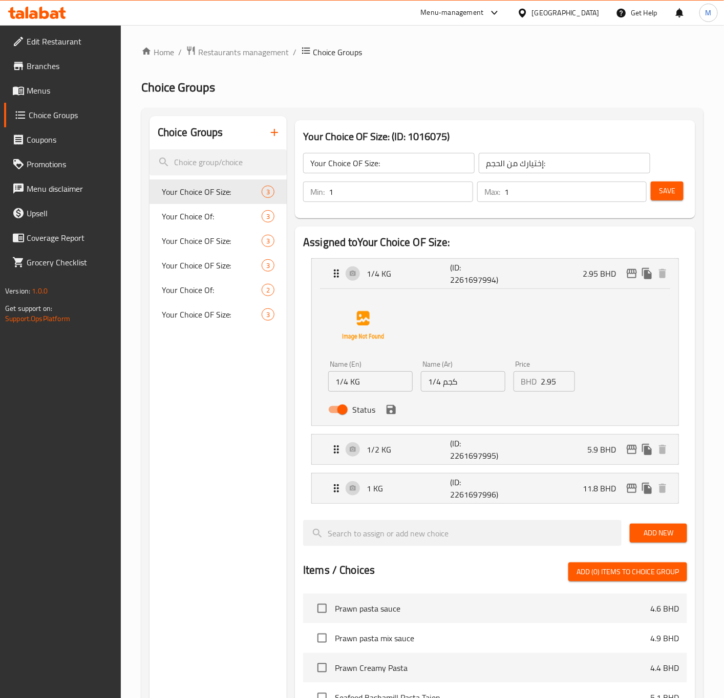
click at [550, 387] on input "2.95" at bounding box center [557, 381] width 34 height 20
click at [544, 380] on input "2.95" at bounding box center [557, 381] width 34 height 20
paste input "3.1"
click at [631, 278] on icon "edit" at bounding box center [631, 273] width 10 height 9
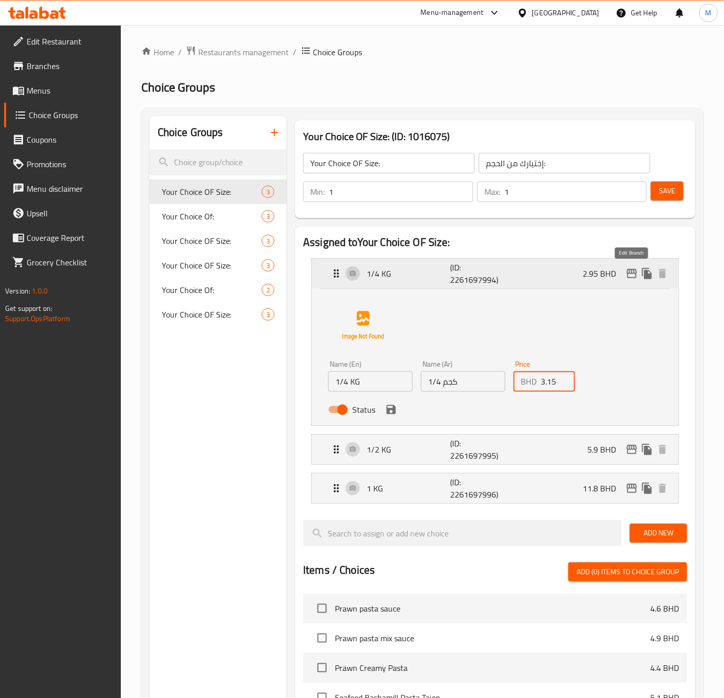
type input "3.15"
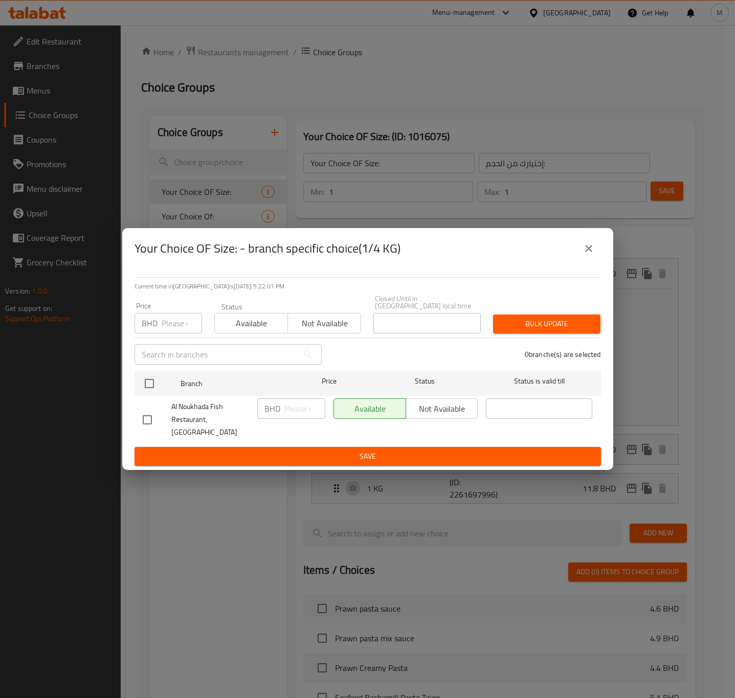
click at [272, 450] on span "Save" at bounding box center [368, 456] width 450 height 13
click at [151, 385] on input "checkbox" at bounding box center [149, 383] width 21 height 21
checkbox input "true"
click at [556, 325] on span "Bulk update" at bounding box center [546, 324] width 91 height 13
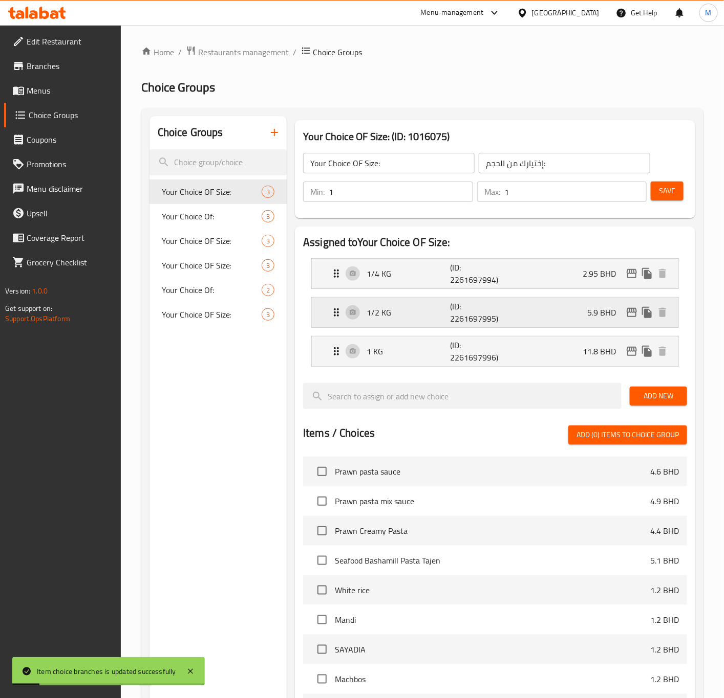
click at [599, 312] on p "5.9 BHD" at bounding box center [605, 312] width 37 height 12
click at [583, 259] on div "1/4 KG (ID: 2261697994) 2.95 BHD" at bounding box center [498, 274] width 336 height 30
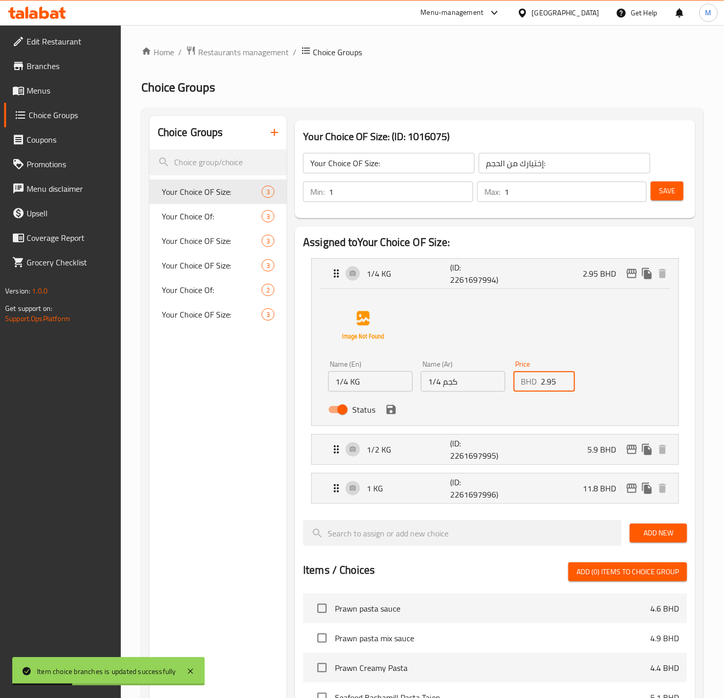
click at [551, 390] on input "2.95" at bounding box center [557, 381] width 34 height 20
paste input "3.1"
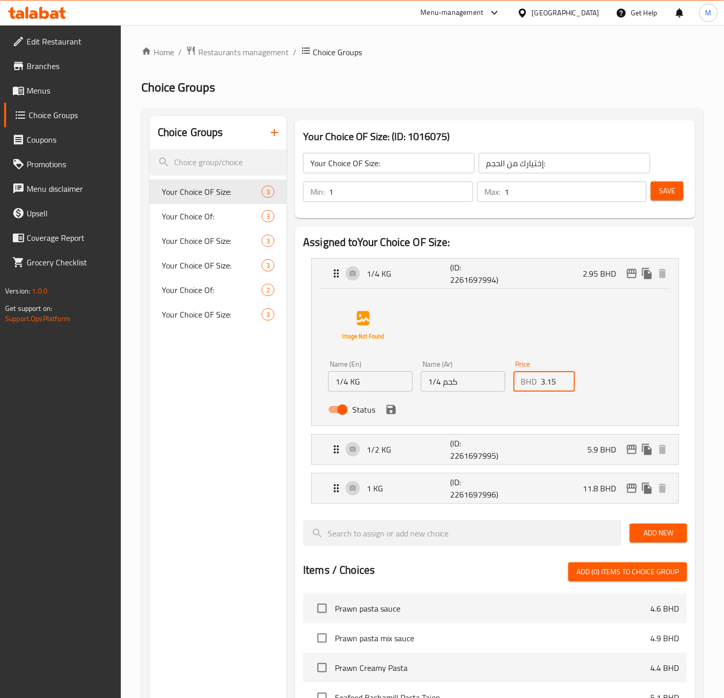
click at [387, 419] on div "Status" at bounding box center [463, 410] width 278 height 28
click at [390, 409] on icon "save" at bounding box center [390, 409] width 9 height 9
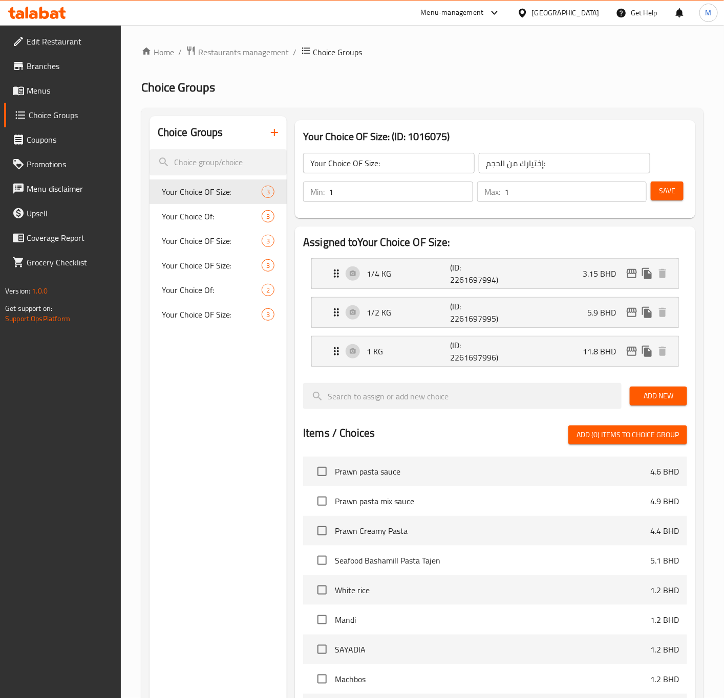
type input "3.15"
click at [585, 315] on div "1/2 KG (ID: 2261697995) 5.9 BHD" at bounding box center [498, 313] width 336 height 30
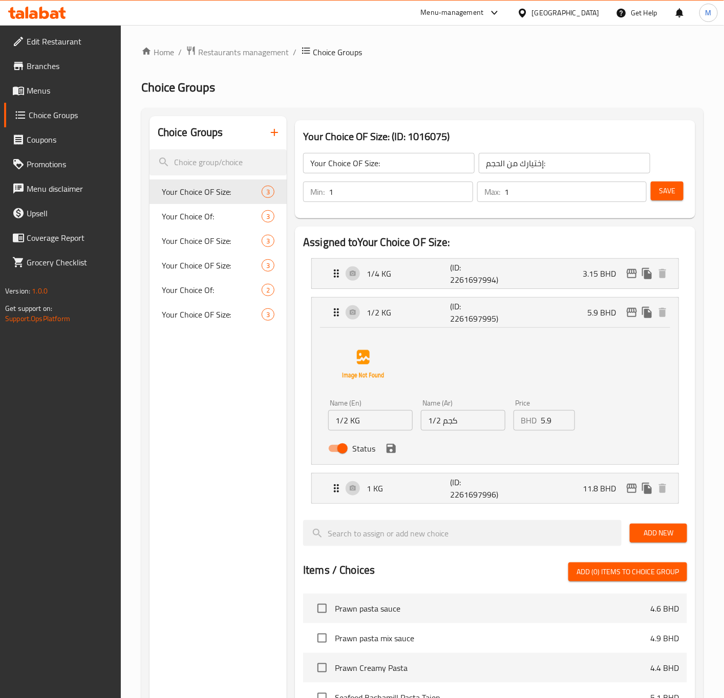
click at [548, 424] on input "5.9" at bounding box center [557, 420] width 34 height 20
paste input "6.2"
click at [396, 449] on icon "save" at bounding box center [391, 449] width 12 height 12
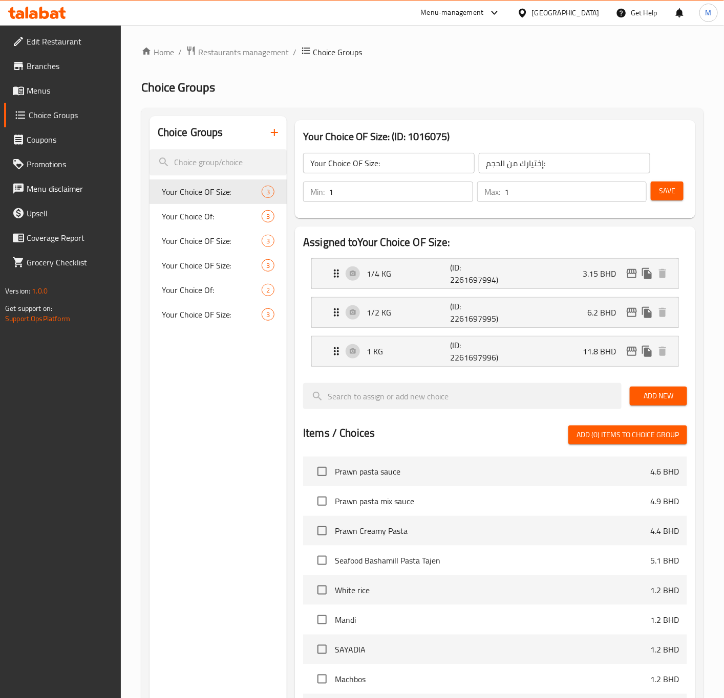
type input "6.2"
click at [369, 354] on p "1 KG" at bounding box center [407, 351] width 83 height 12
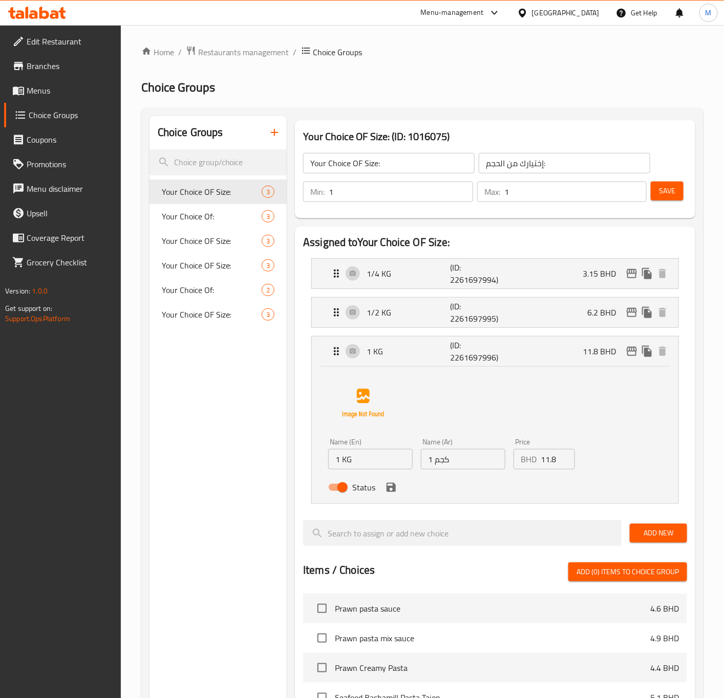
click at [554, 459] on input "11.8" at bounding box center [557, 459] width 34 height 20
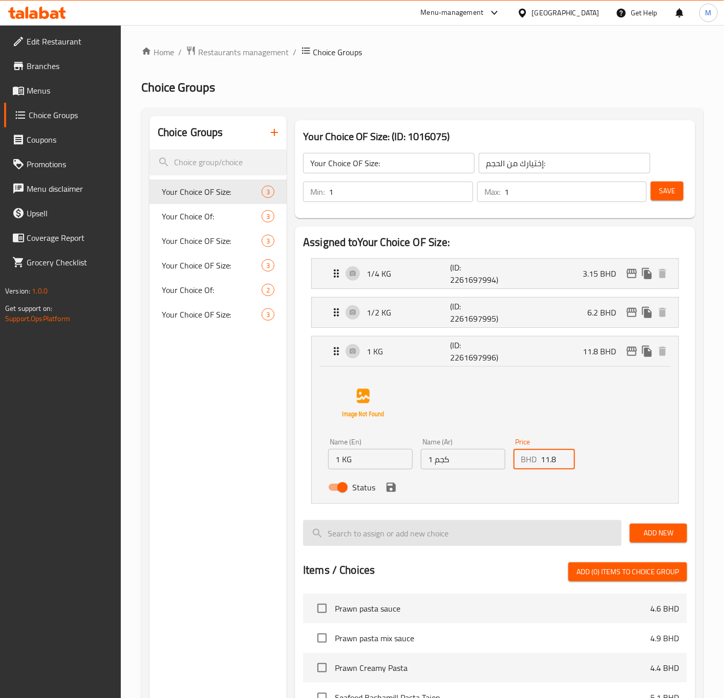
paste input "2"
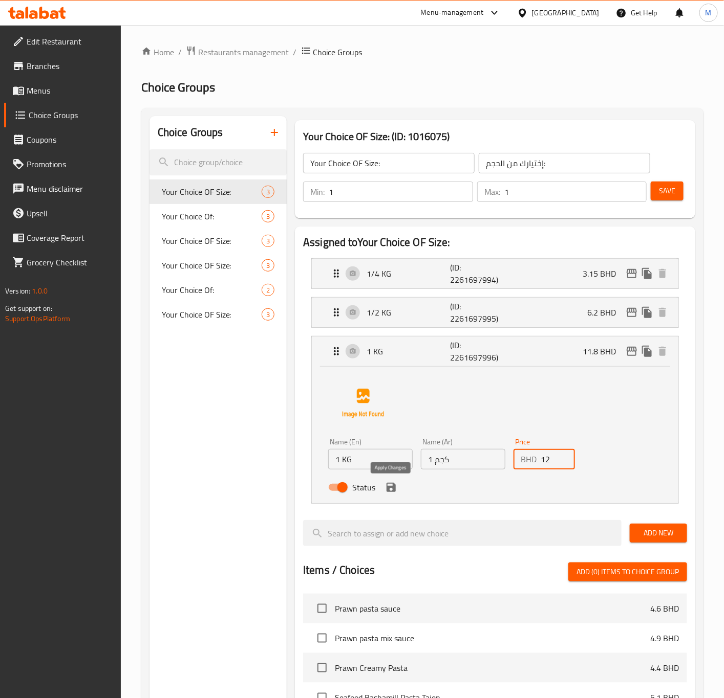
click at [388, 492] on icon "save" at bounding box center [390, 487] width 9 height 9
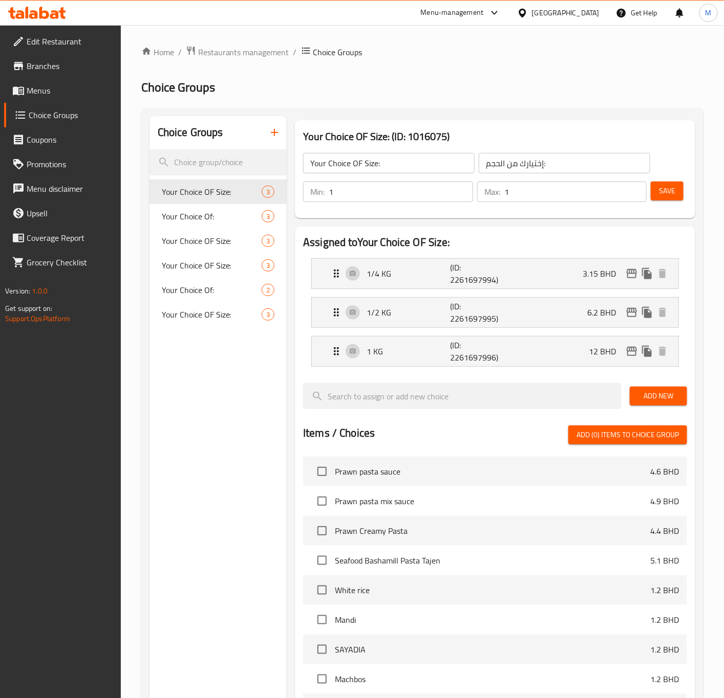
type input "12"
click at [200, 245] on span "Your Choice OF Size:" at bounding box center [197, 248] width 70 height 25
click at [384, 272] on p "1/4 KG" at bounding box center [407, 274] width 83 height 12
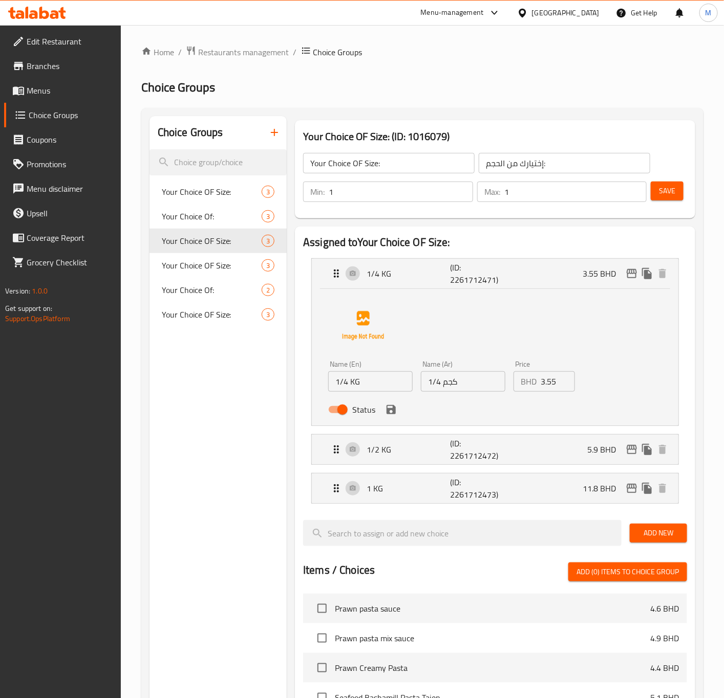
click at [546, 384] on input "3.55" at bounding box center [557, 381] width 34 height 20
paste input "7"
click at [385, 410] on icon "save" at bounding box center [391, 410] width 12 height 12
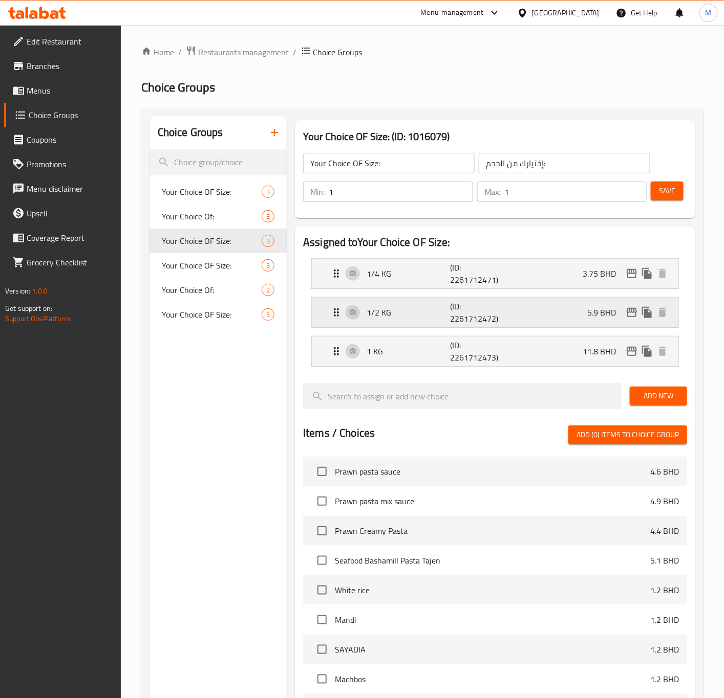
type input "3.75"
click at [370, 313] on p "1/2 KG" at bounding box center [407, 312] width 83 height 12
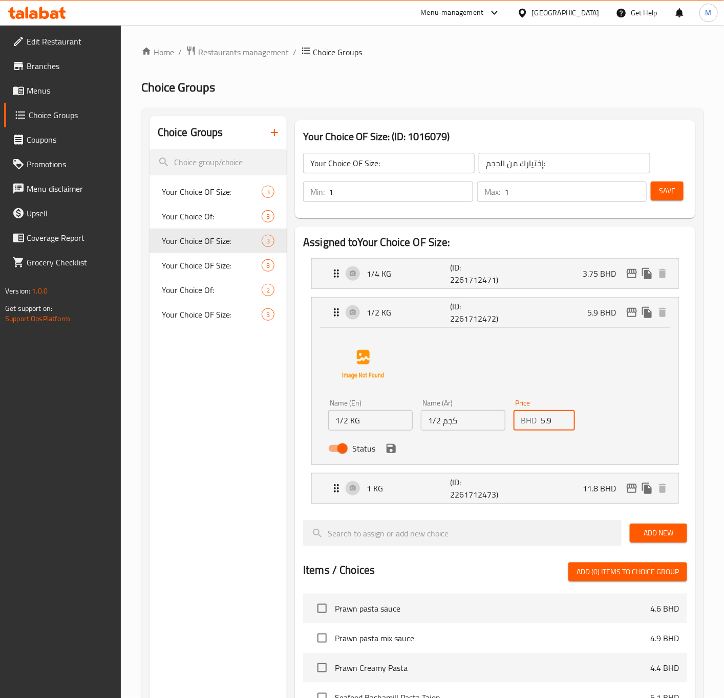
click at [549, 422] on input "5.9" at bounding box center [557, 420] width 34 height 20
paste input "6.3"
click at [397, 453] on icon "save" at bounding box center [391, 449] width 12 height 12
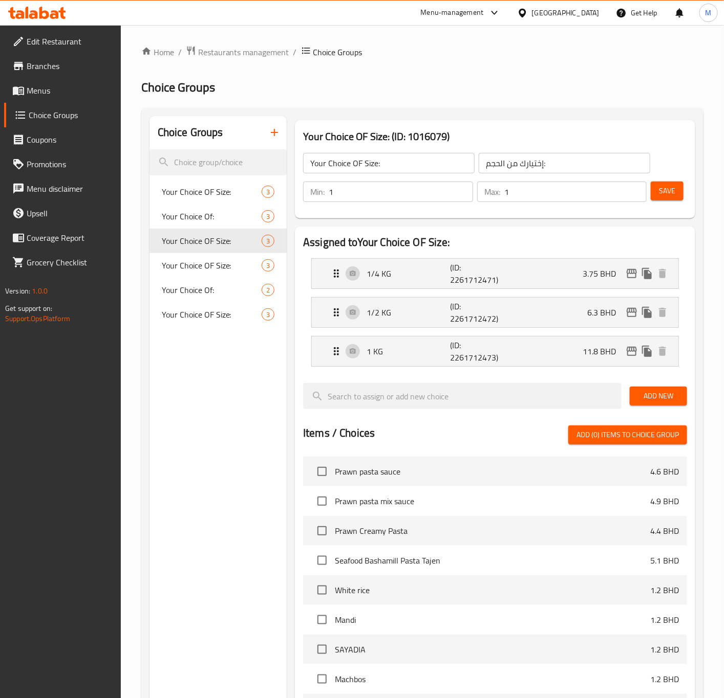
type input "6.3"
click at [376, 348] on p "1 KG" at bounding box center [407, 351] width 83 height 12
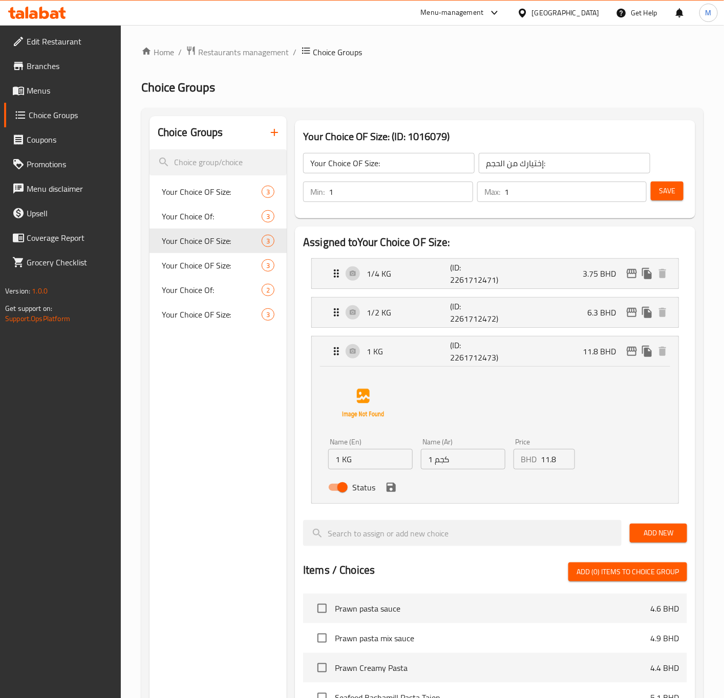
click at [550, 461] on input "11.8" at bounding box center [557, 459] width 34 height 20
paste input "2"
click at [395, 501] on div "Status" at bounding box center [463, 488] width 278 height 28
click at [387, 488] on icon "save" at bounding box center [390, 487] width 9 height 9
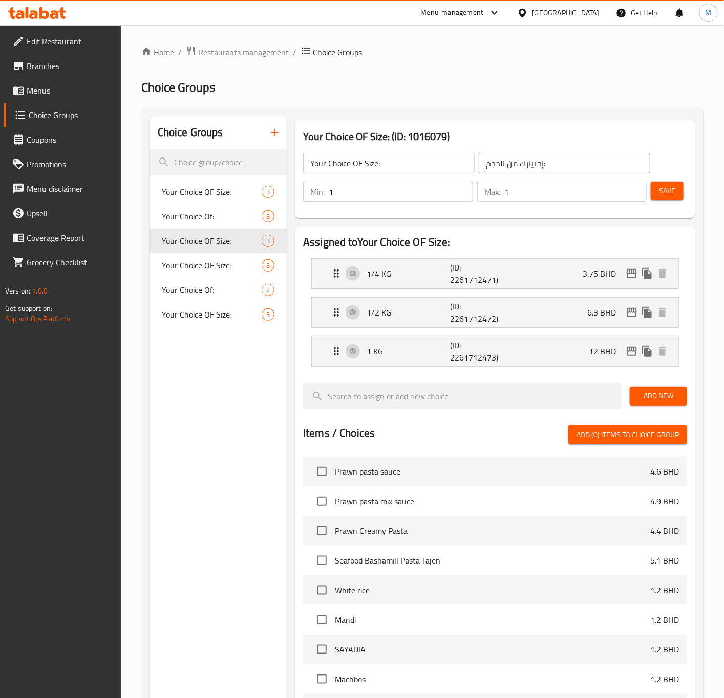
type input "12"
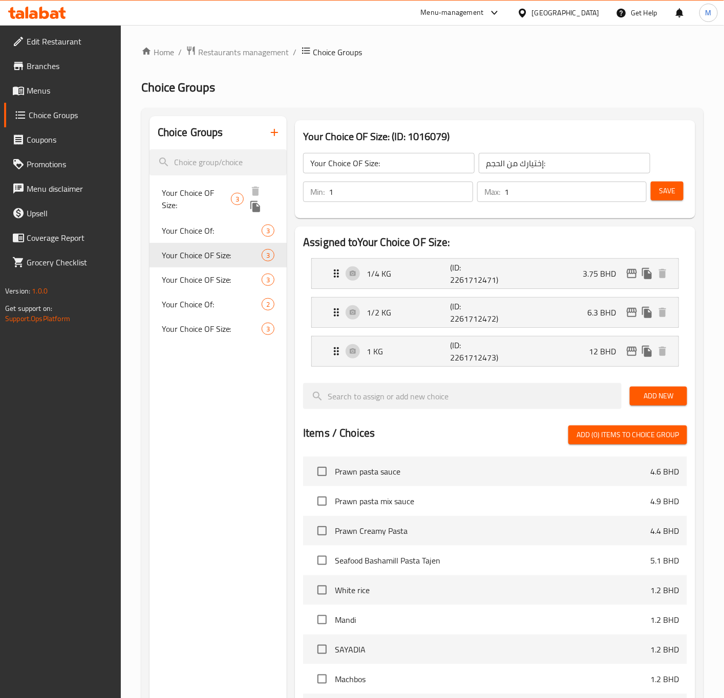
click at [209, 192] on span "Your Choice OF Size:" at bounding box center [197, 199] width 70 height 25
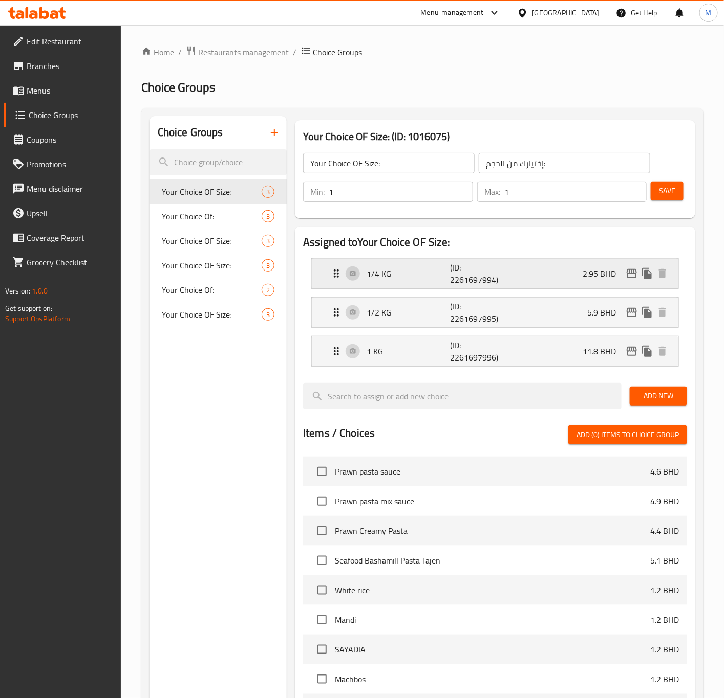
click at [380, 269] on p "1/4 KG" at bounding box center [407, 274] width 83 height 12
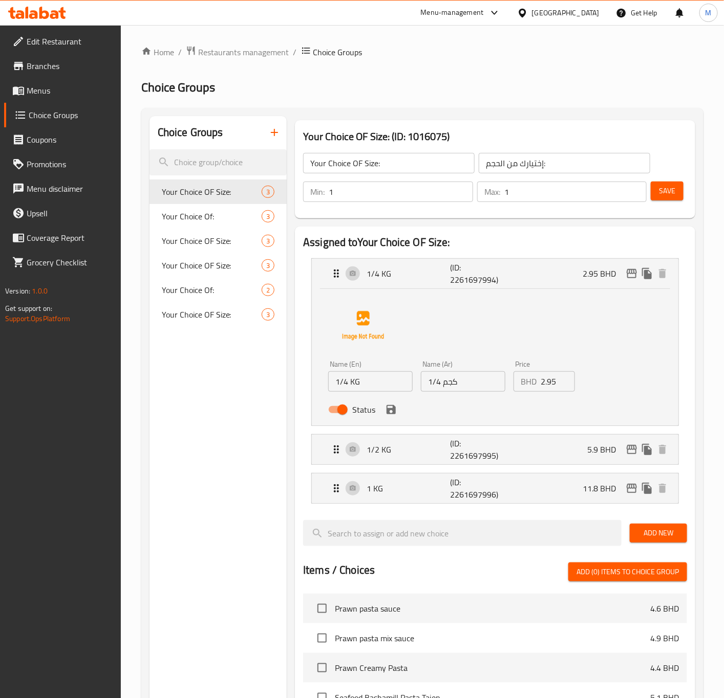
click at [549, 378] on input "2.95" at bounding box center [557, 381] width 34 height 20
paste input "3.1"
click at [387, 410] on icon "save" at bounding box center [390, 409] width 9 height 9
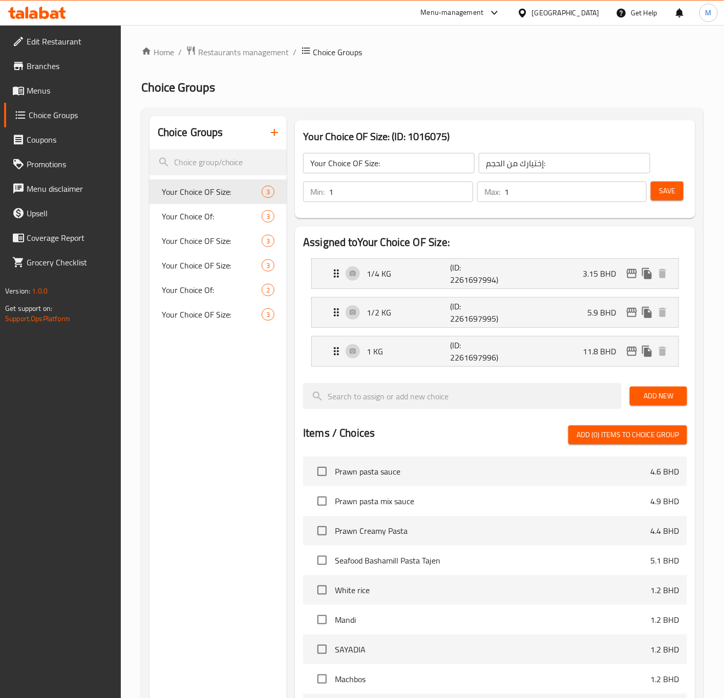
type input "3.15"
click at [620, 248] on h2 "Assigned to Your Choice OF Size:" at bounding box center [495, 242] width 384 height 15
click at [634, 275] on icon "edit" at bounding box center [631, 274] width 12 height 12
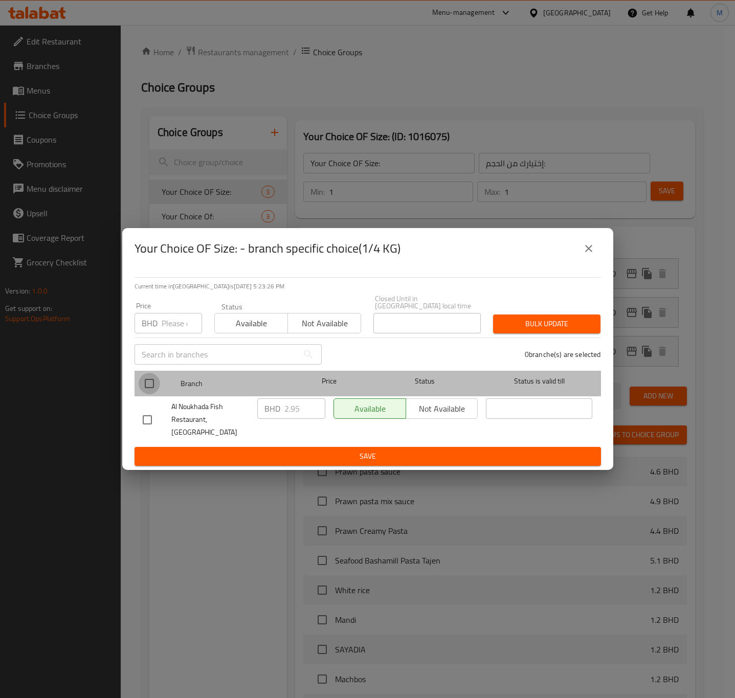
drag, startPoint x: 154, startPoint y: 390, endPoint x: 404, endPoint y: 378, distance: 250.5
click at [156, 390] on input "checkbox" at bounding box center [149, 383] width 21 height 21
checkbox input "true"
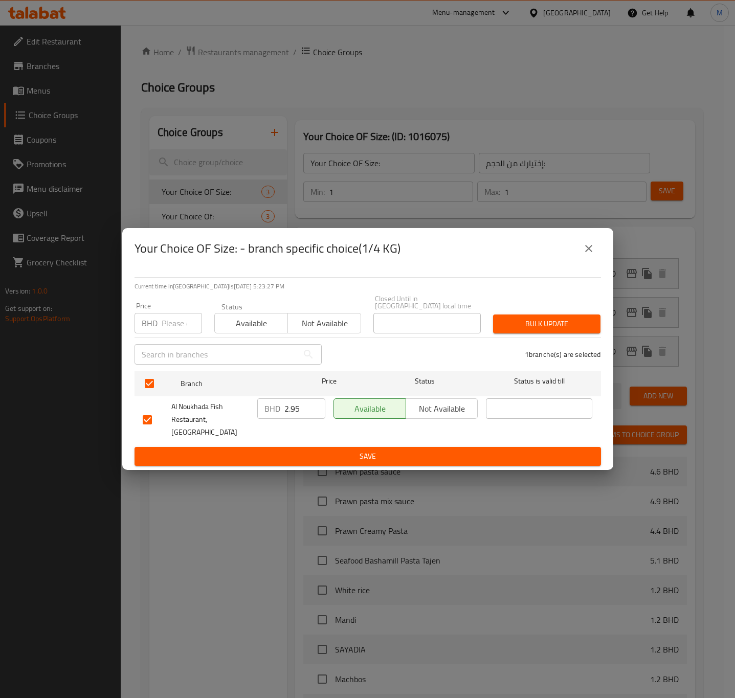
click at [289, 412] on input "2.95" at bounding box center [304, 409] width 41 height 20
click at [297, 413] on input "2.95" at bounding box center [304, 409] width 41 height 20
click at [293, 407] on input "2.95" at bounding box center [304, 409] width 41 height 20
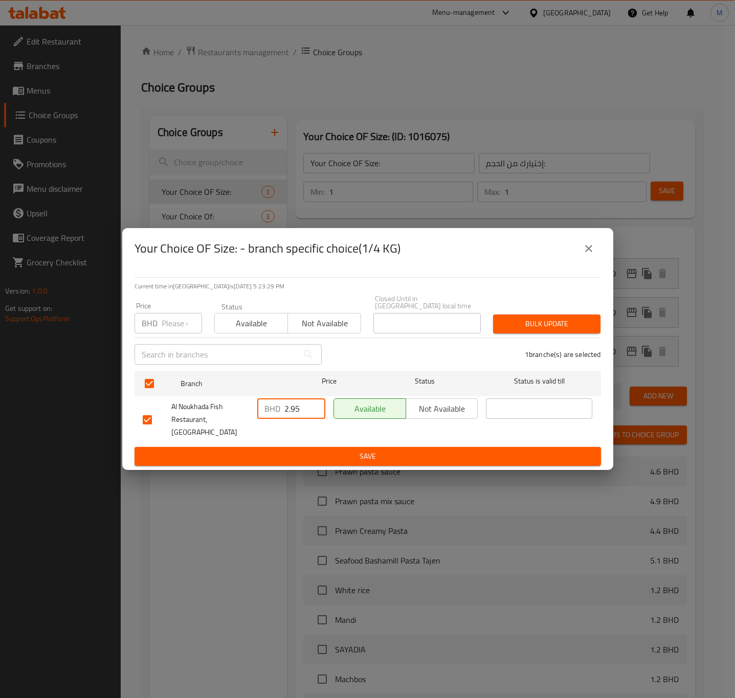
paste input "3.1"
type input "3.15"
click at [535, 329] on span "Bulk update" at bounding box center [546, 324] width 91 height 13
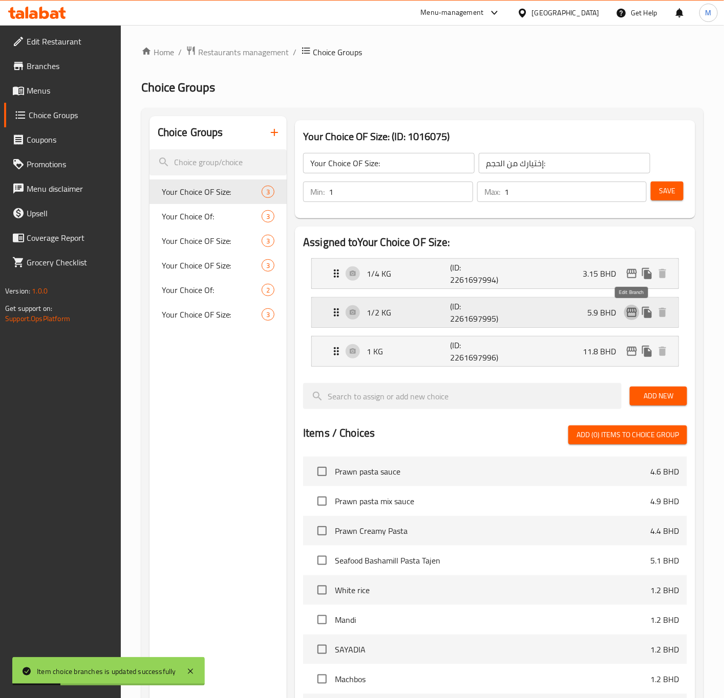
click at [631, 313] on icon "edit" at bounding box center [631, 312] width 10 height 9
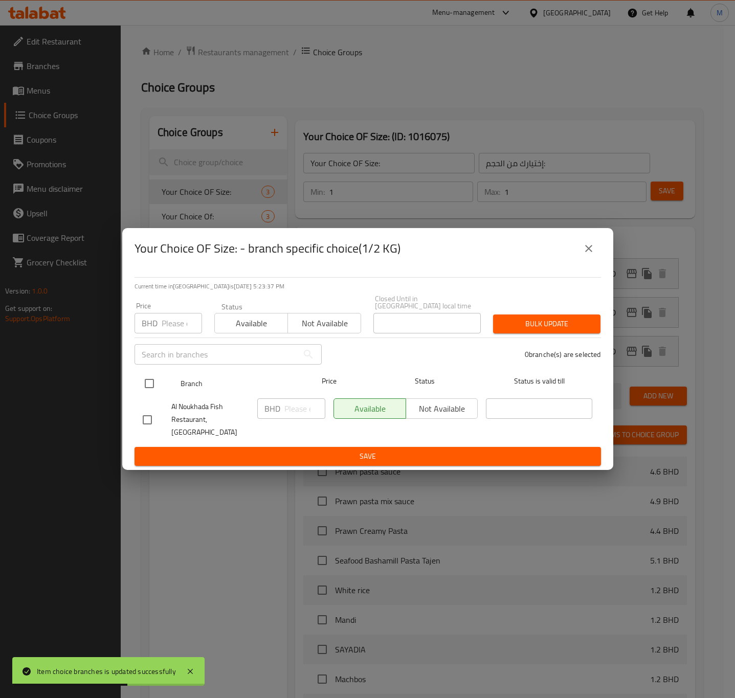
click at [154, 390] on input "checkbox" at bounding box center [149, 383] width 21 height 21
checkbox input "true"
click at [293, 401] on input "number" at bounding box center [304, 409] width 41 height 20
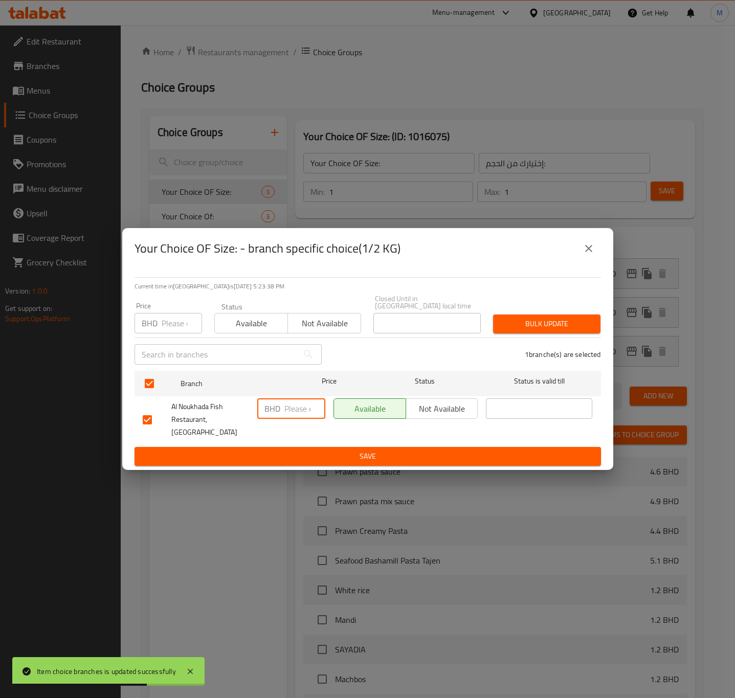
paste input "6.2"
type input "6.2"
click at [556, 324] on span "Bulk update" at bounding box center [546, 324] width 91 height 13
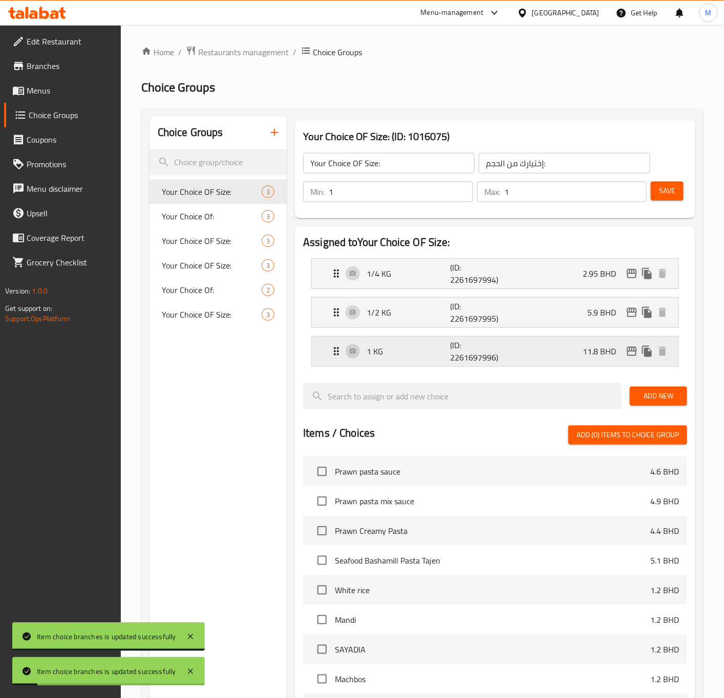
click at [585, 354] on p "11.8 BHD" at bounding box center [602, 351] width 41 height 12
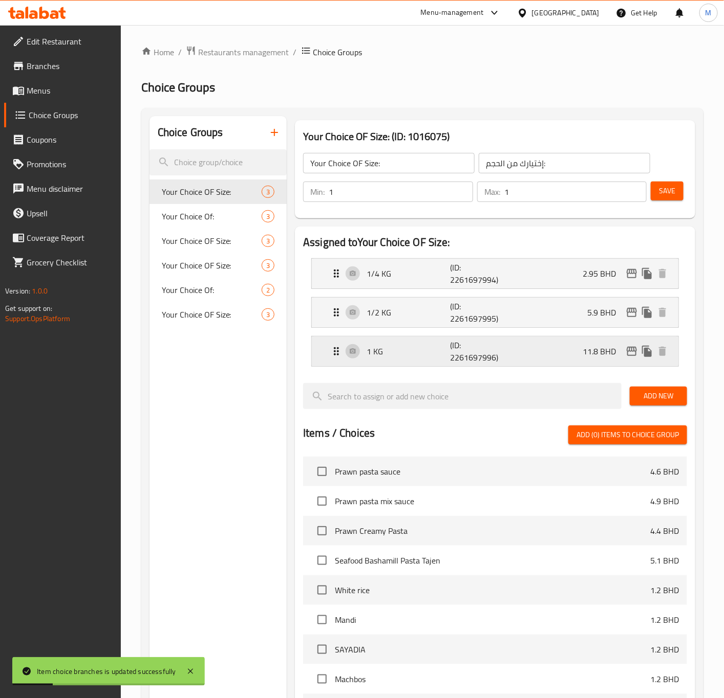
click at [369, 348] on p "1 KG" at bounding box center [407, 351] width 83 height 12
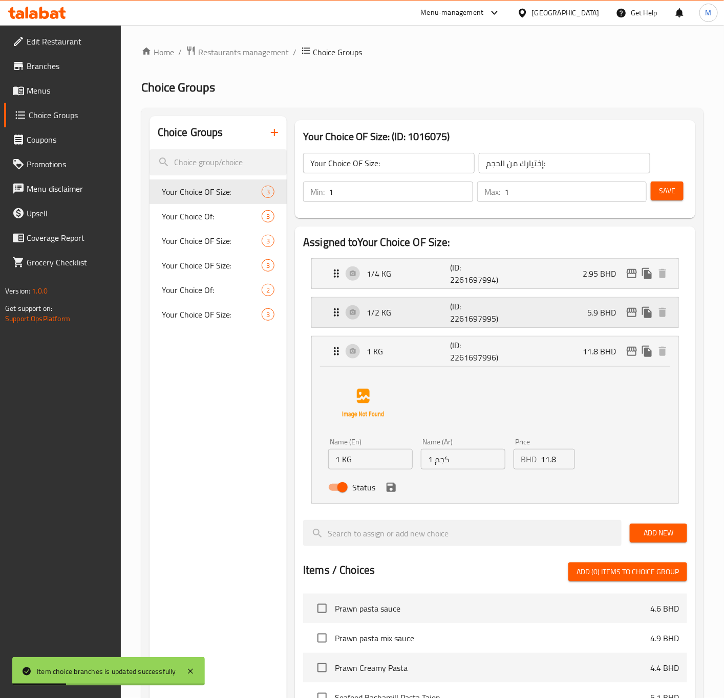
click at [596, 311] on p "5.9 BHD" at bounding box center [605, 312] width 37 height 12
click at [596, 269] on p "2.95 BHD" at bounding box center [602, 274] width 41 height 12
click at [372, 273] on p "1/4 KG" at bounding box center [407, 274] width 83 height 12
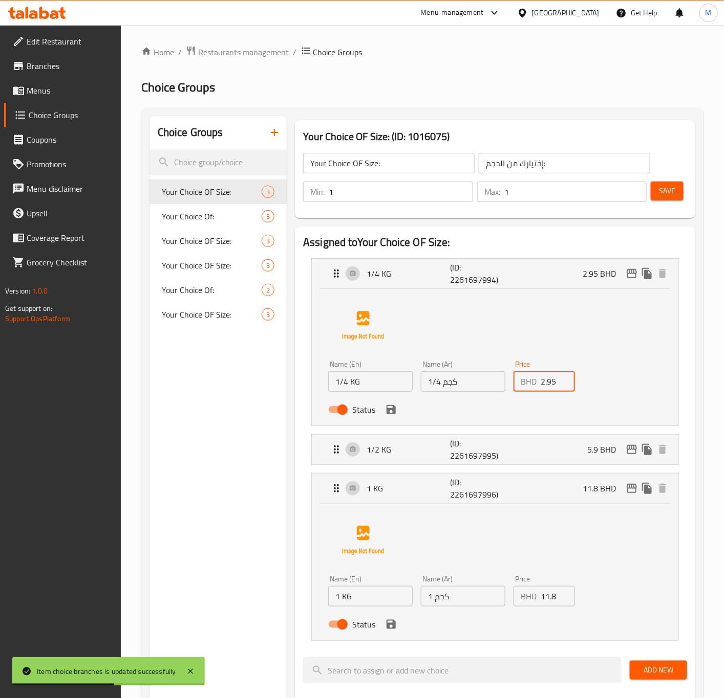
click at [545, 387] on input "2.95" at bounding box center [557, 381] width 34 height 20
click at [545, 386] on input "2.95" at bounding box center [557, 381] width 34 height 20
click at [548, 381] on input "2.95" at bounding box center [557, 381] width 34 height 20
paste input "3.1"
click at [387, 410] on icon "save" at bounding box center [390, 409] width 9 height 9
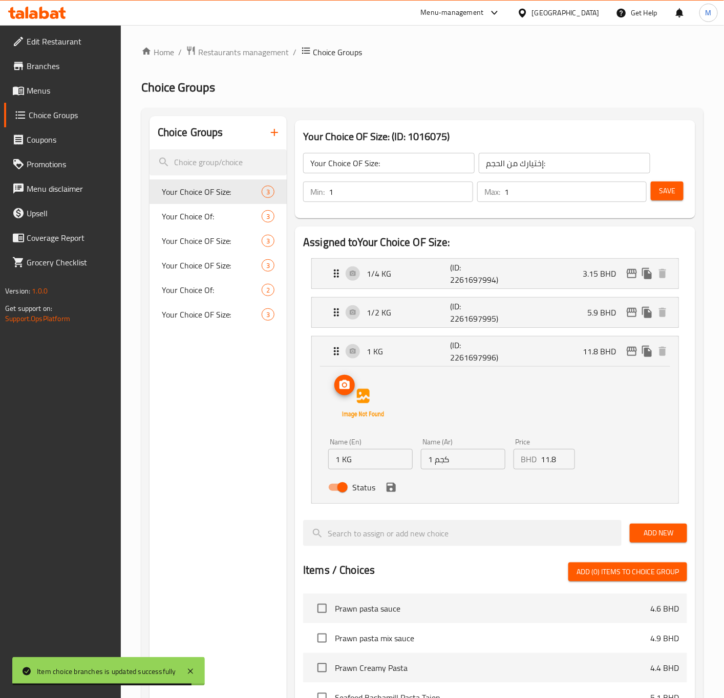
type input "3.15"
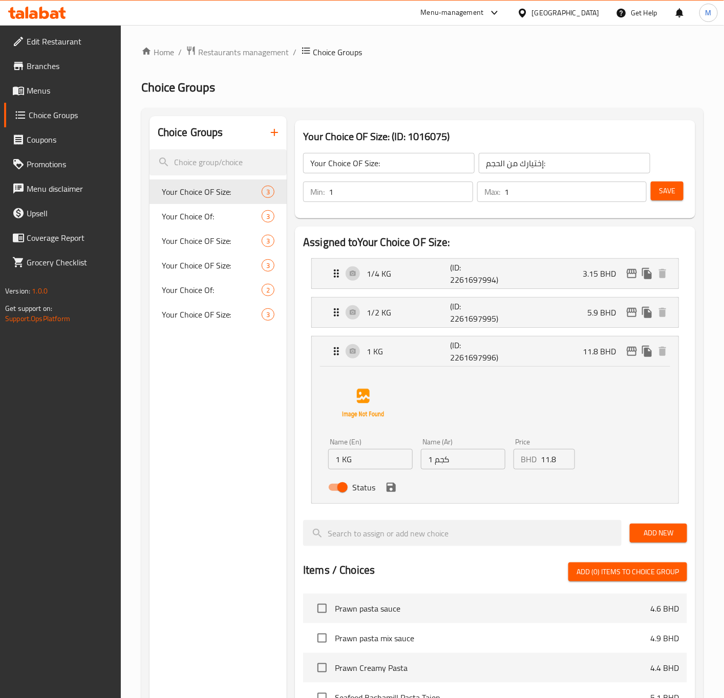
click at [656, 200] on button "Save" at bounding box center [666, 191] width 33 height 19
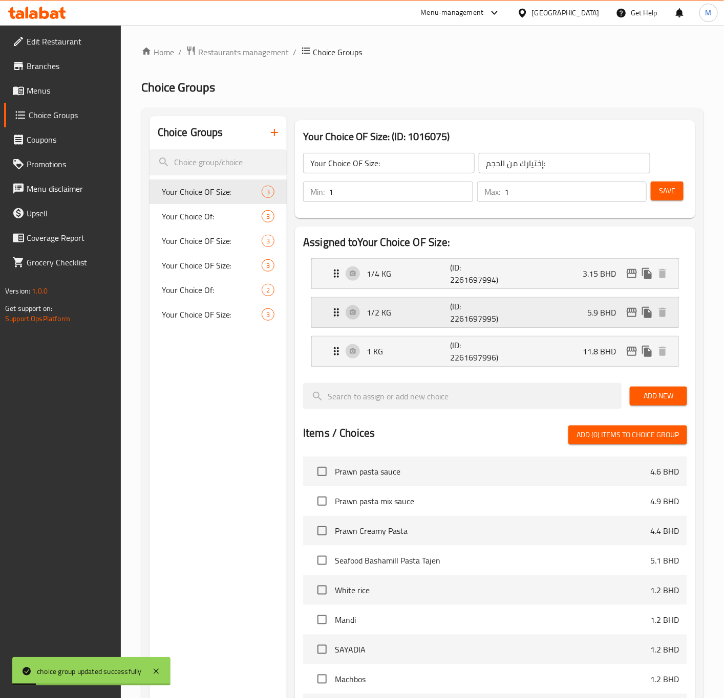
click at [600, 324] on div "1/2 KG (ID: 2261697995) 5.9 BHD" at bounding box center [498, 313] width 336 height 30
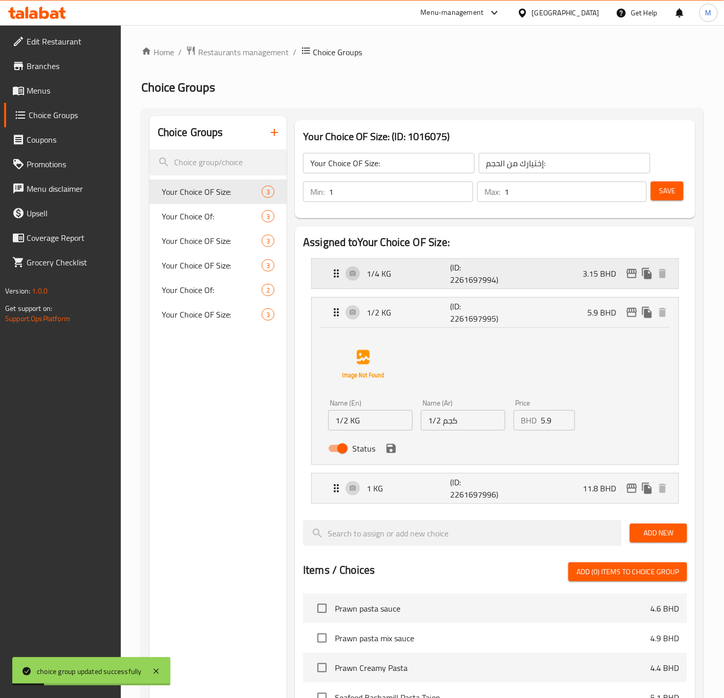
click at [545, 286] on div "1/4 KG (ID: 2261697994) 3.15 BHD" at bounding box center [498, 274] width 336 height 30
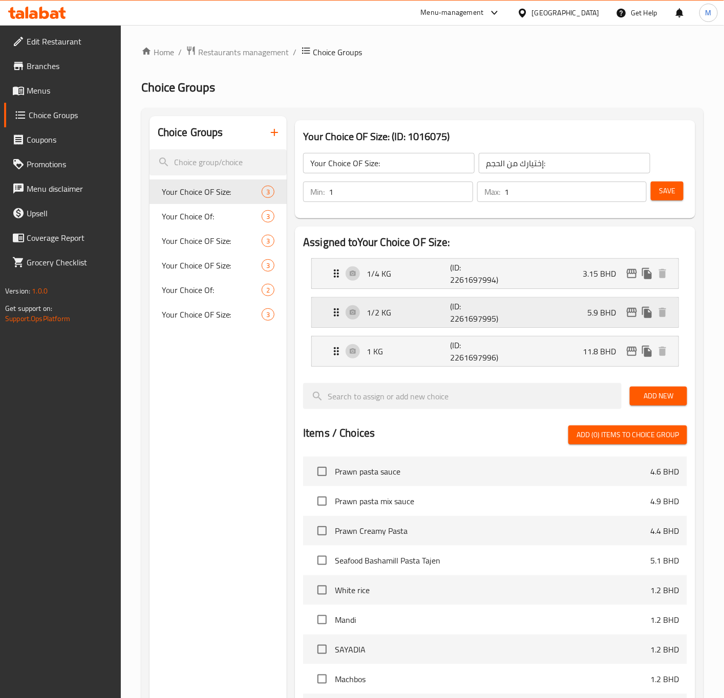
click at [579, 310] on div "1/2 KG (ID: 2261697995) 5.9 BHD" at bounding box center [498, 313] width 336 height 30
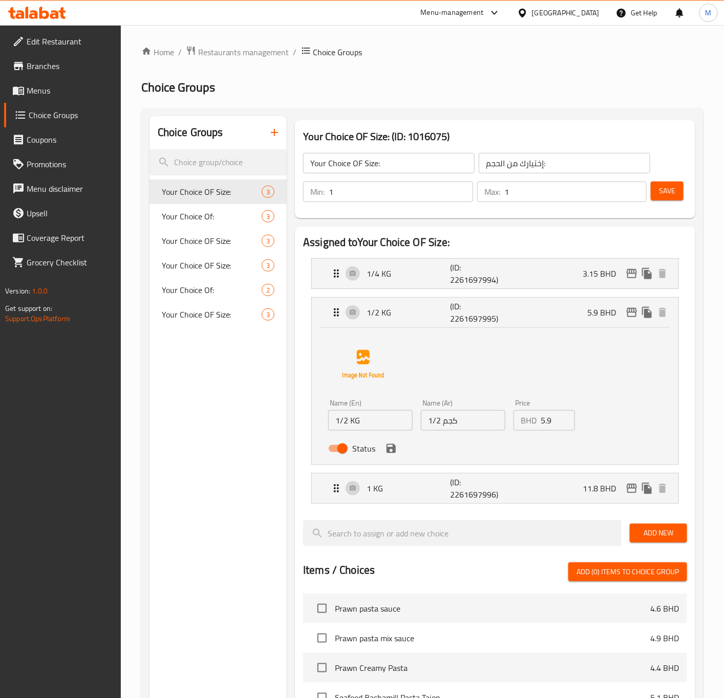
click at [546, 425] on input "5.9" at bounding box center [557, 420] width 34 height 20
paste input "6.2"
click at [628, 324] on div "1/2 KG (ID: 2261697995) 5.9 BHD" at bounding box center [498, 313] width 336 height 30
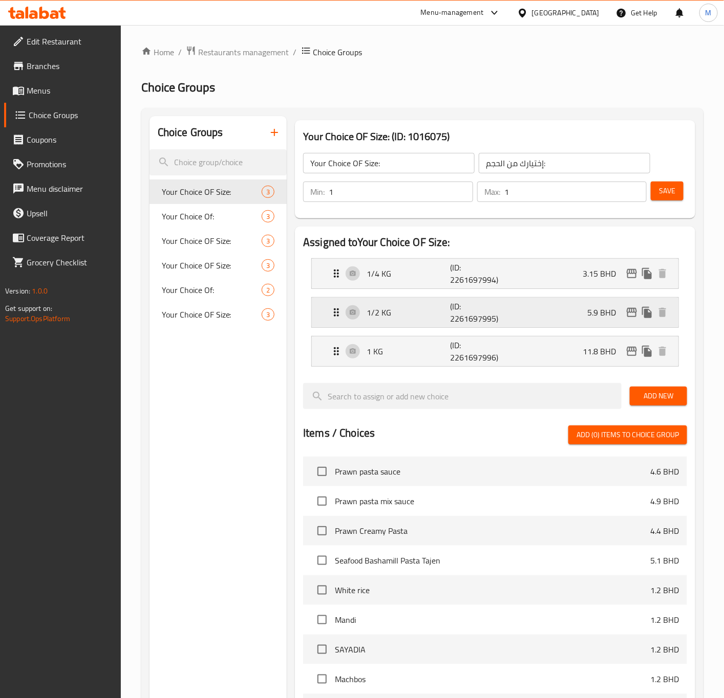
type input "6.2"
click at [630, 317] on icon "edit" at bounding box center [631, 312] width 10 height 9
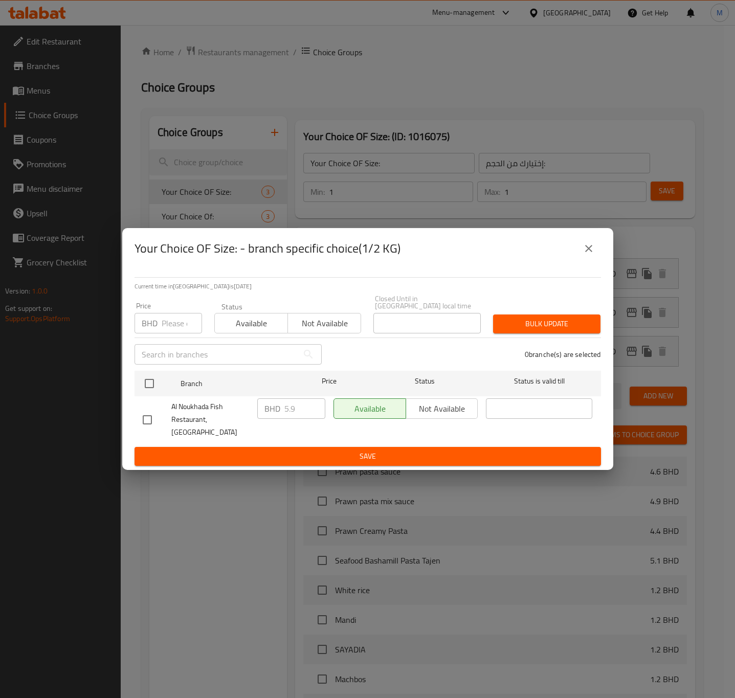
click at [184, 328] on input "number" at bounding box center [182, 323] width 40 height 20
paste input "6.2"
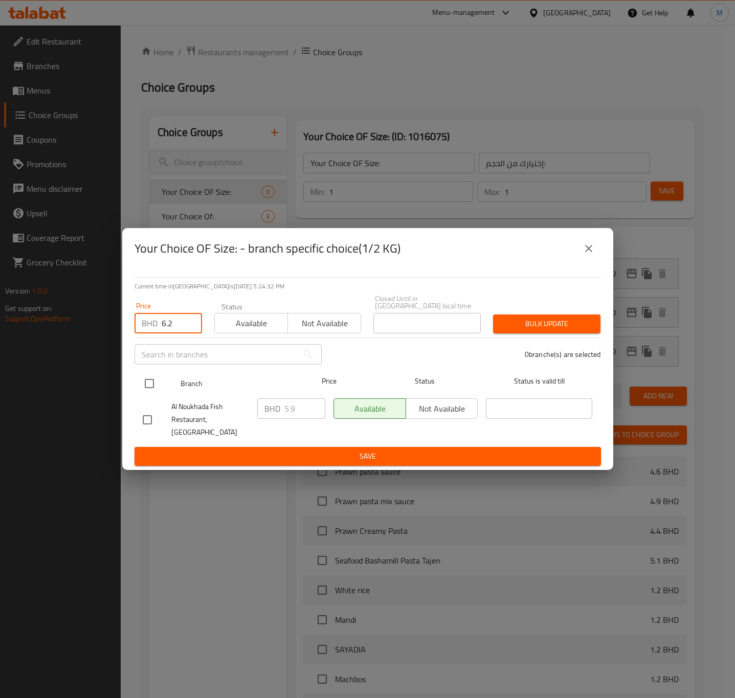
type input "6.2"
click at [143, 381] on input "checkbox" at bounding box center [149, 383] width 21 height 21
checkbox input "true"
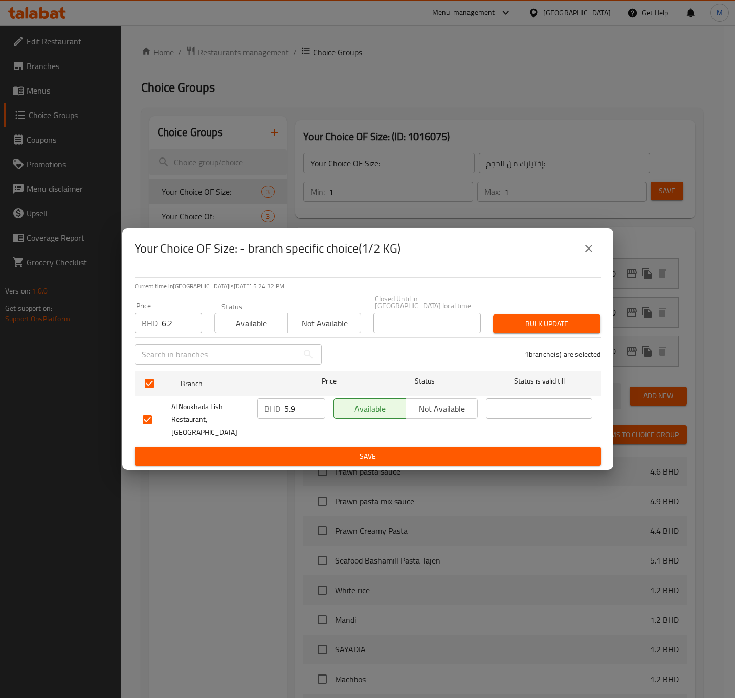
click at [530, 329] on span "Bulk update" at bounding box center [546, 324] width 91 height 13
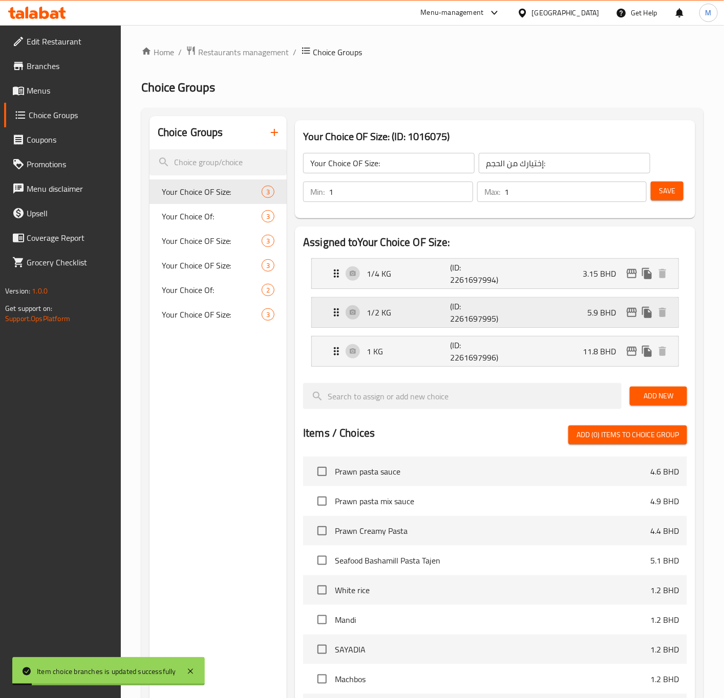
click at [547, 309] on div "1/2 KG (ID: 2261697995) 5.9 BHD" at bounding box center [498, 313] width 336 height 30
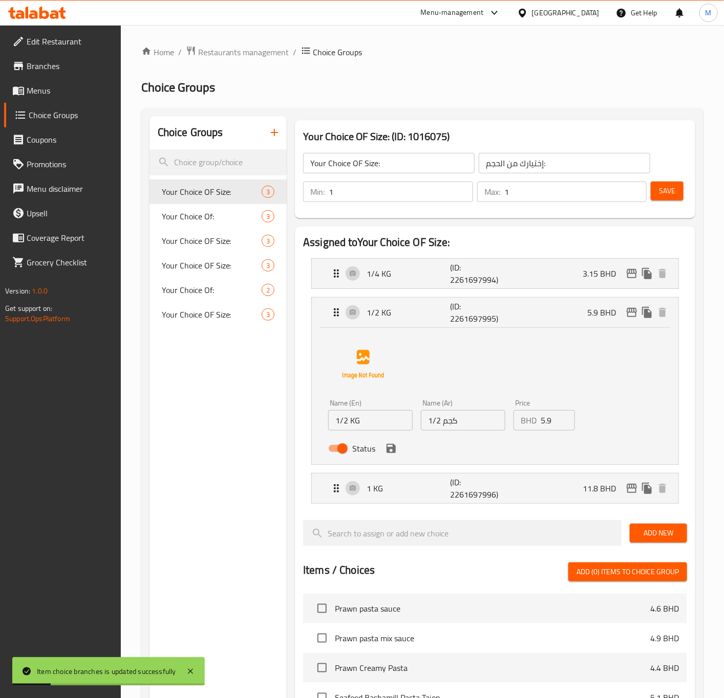
click at [542, 418] on input "5.9" at bounding box center [557, 420] width 34 height 20
paste input "6.2"
click at [629, 315] on icon "edit" at bounding box center [631, 312] width 12 height 12
type input "6.2"
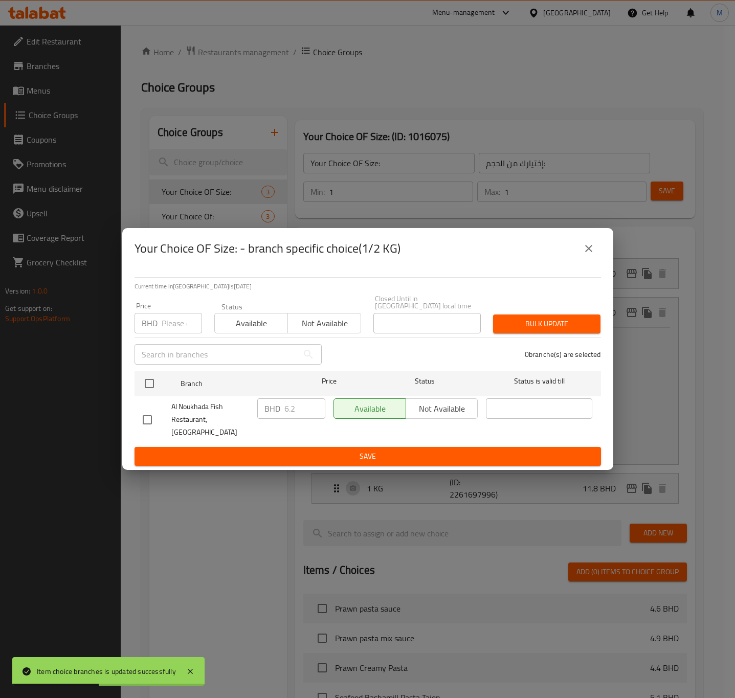
click at [180, 321] on input "number" at bounding box center [182, 323] width 40 height 20
paste input "6.2"
type input "6.2"
click at [522, 324] on span "Bulk update" at bounding box center [546, 324] width 91 height 13
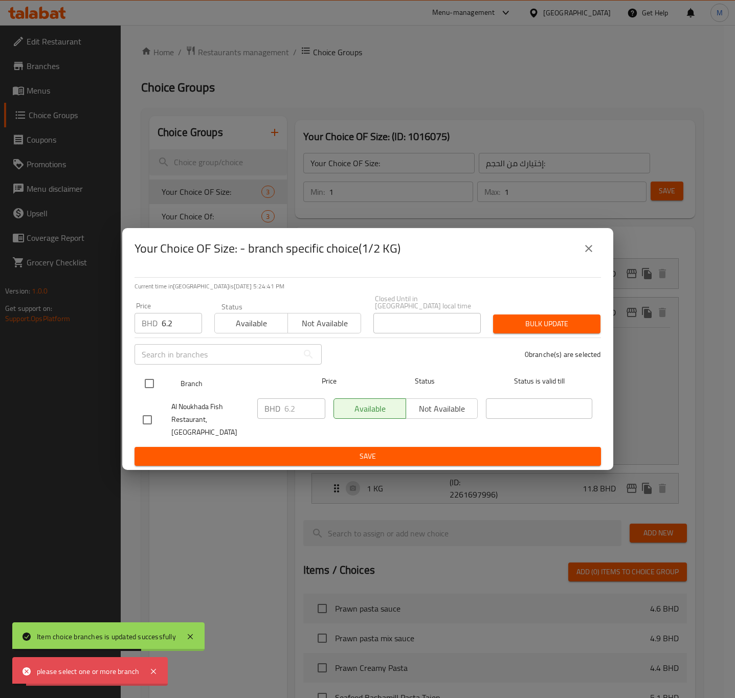
click at [150, 381] on input "checkbox" at bounding box center [149, 383] width 21 height 21
checkbox input "true"
click at [542, 329] on span "Bulk update" at bounding box center [546, 324] width 91 height 13
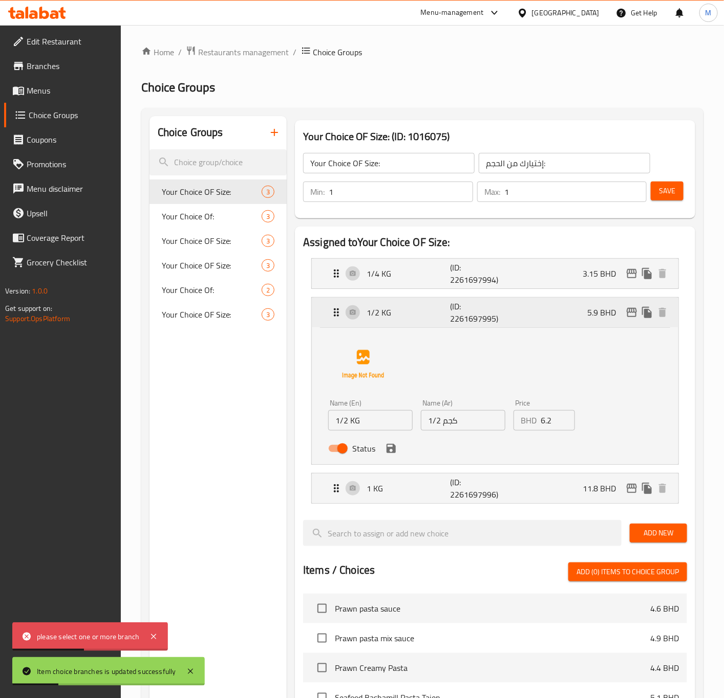
click at [568, 315] on div "1/2 KG (ID: 2261697995) 5.9 BHD" at bounding box center [498, 313] width 336 height 30
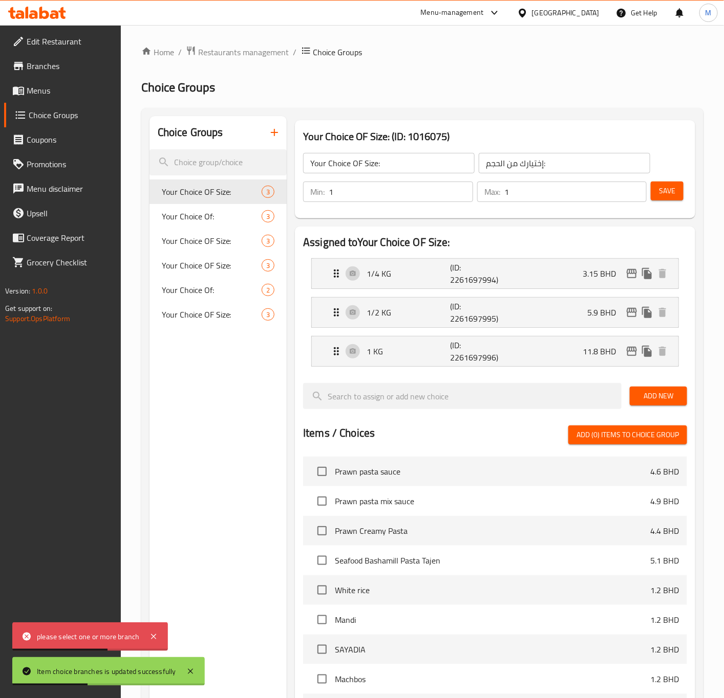
click at [650, 200] on div "Save" at bounding box center [664, 192] width 32 height 25
click at [665, 193] on span "Save" at bounding box center [667, 191] width 16 height 13
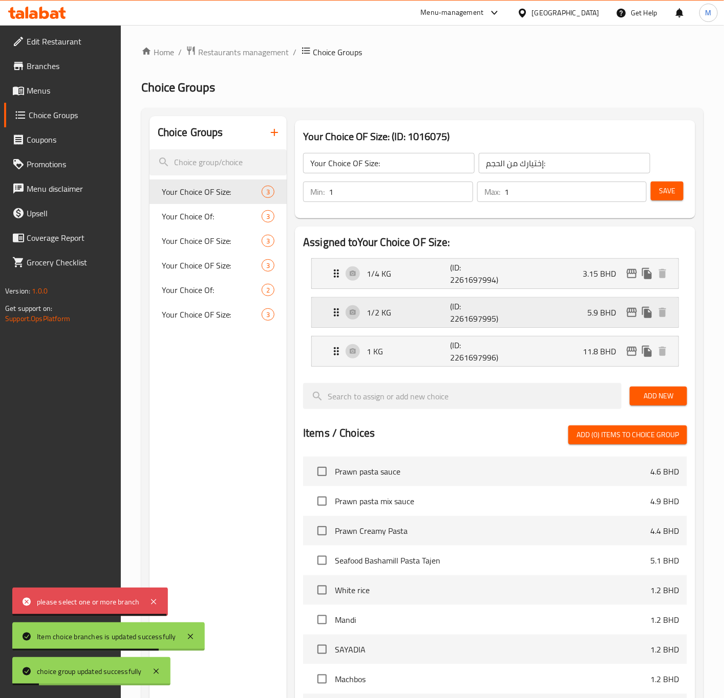
click at [393, 309] on p "1/2 KG" at bounding box center [407, 312] width 83 height 12
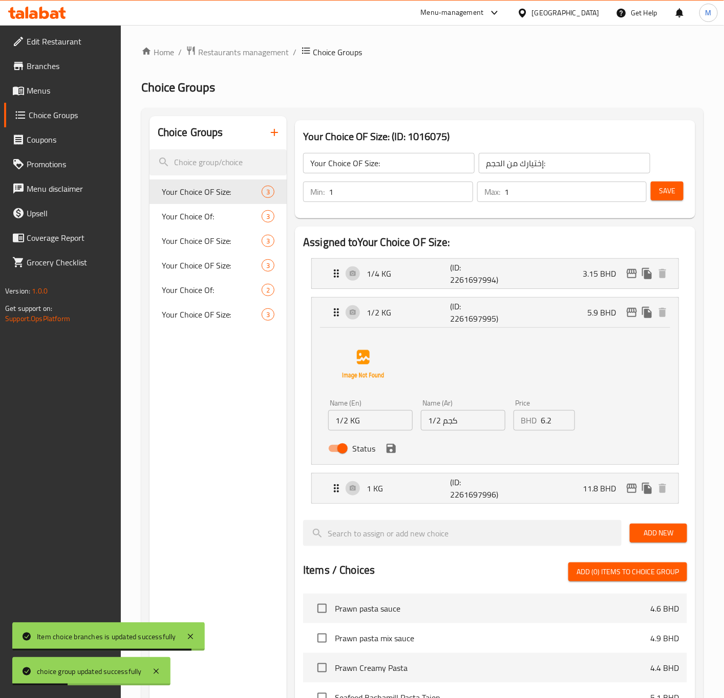
click at [547, 424] on input "6.2" at bounding box center [557, 420] width 34 height 20
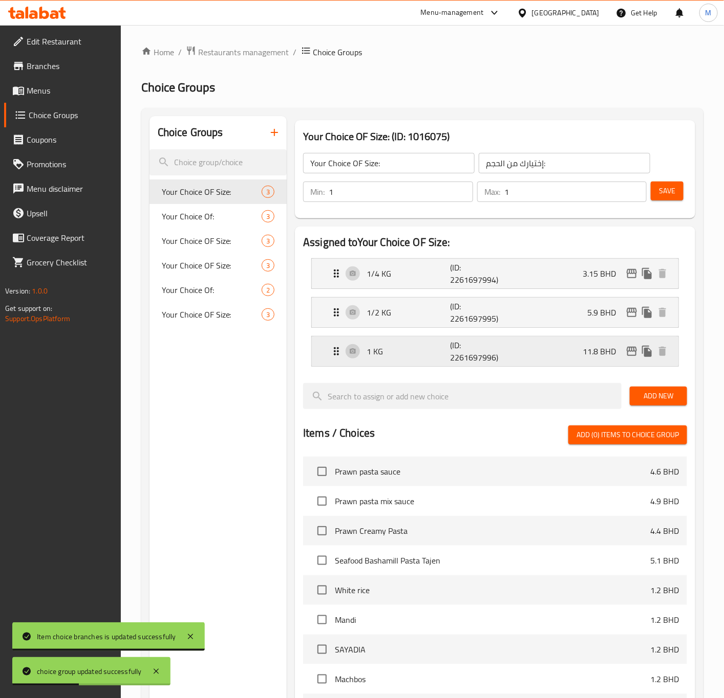
click at [605, 352] on p "11.8 BHD" at bounding box center [602, 351] width 41 height 12
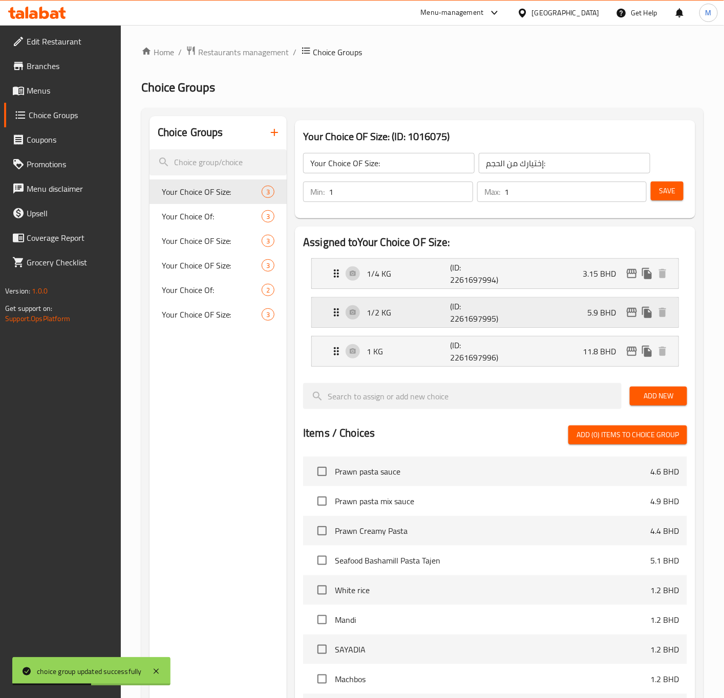
click at [599, 317] on p "5.9 BHD" at bounding box center [605, 312] width 37 height 12
click at [355, 314] on div "1/2 KG (ID: 2261697995) 5.9 BHD" at bounding box center [498, 313] width 336 height 30
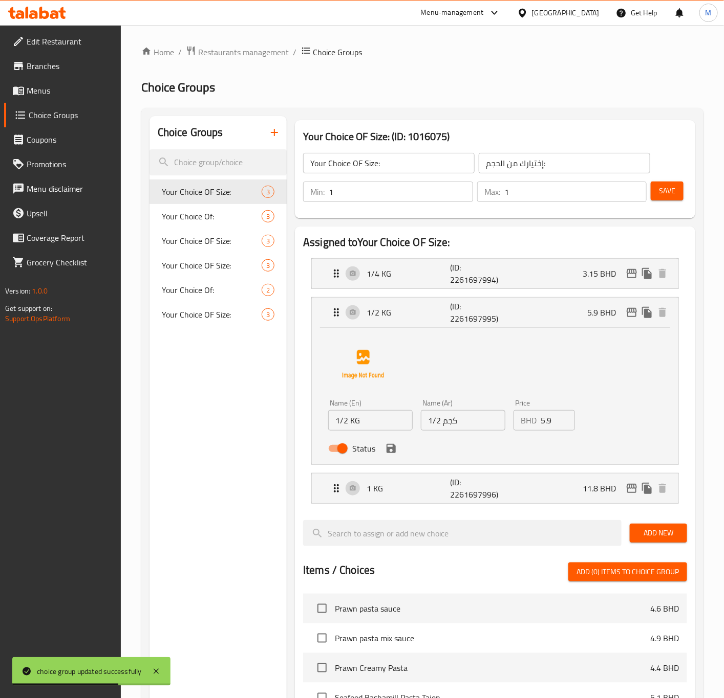
click at [378, 432] on div "Name (En) 1/2 KG Name (En)" at bounding box center [370, 415] width 93 height 39
click at [541, 428] on input "5.9" at bounding box center [557, 420] width 34 height 20
paste input "6.2"
type input "6.2"
click at [384, 448] on button "save" at bounding box center [390, 448] width 15 height 15
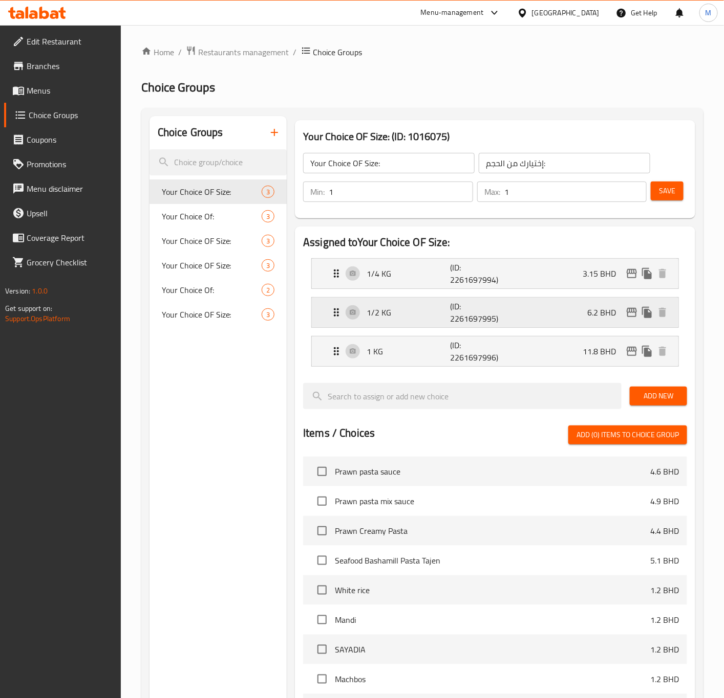
click at [376, 315] on p "1/2 KG" at bounding box center [407, 312] width 83 height 12
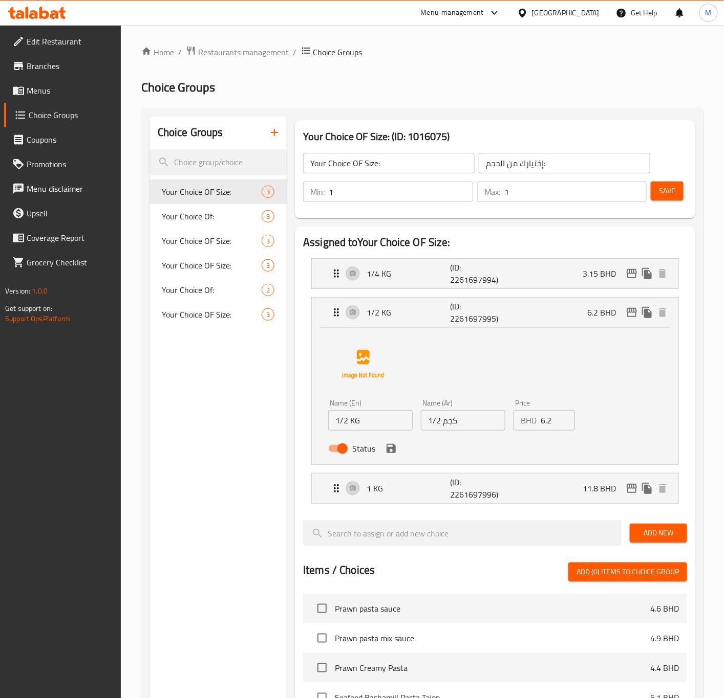
click at [556, 382] on nav "1/4 KG (ID: 2261697994) 3.15 BHD Name (En) 1/4 KG Name (En) Name (Ar) 1/4 كجم N…" at bounding box center [495, 381] width 384 height 262
click at [633, 312] on icon "edit" at bounding box center [631, 312] width 10 height 9
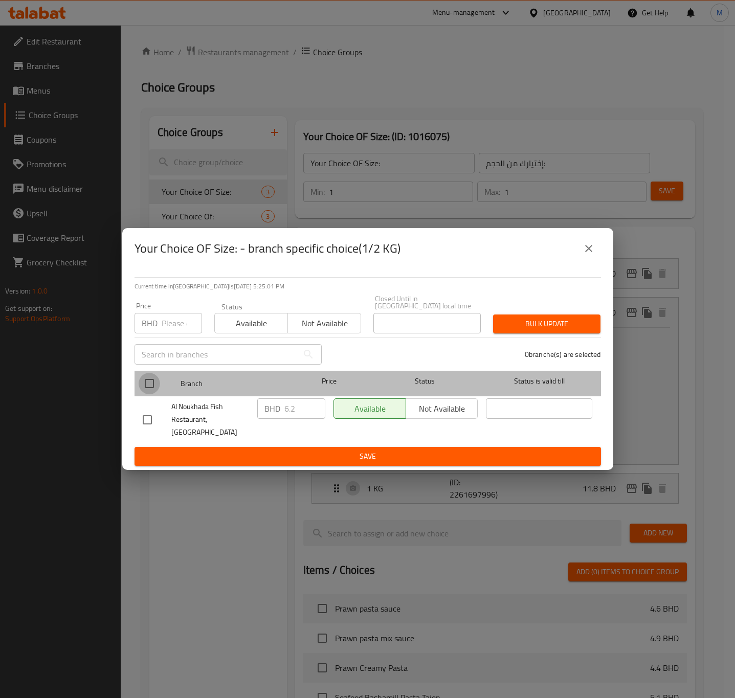
click at [146, 379] on input "checkbox" at bounding box center [149, 383] width 21 height 21
checkbox input "true"
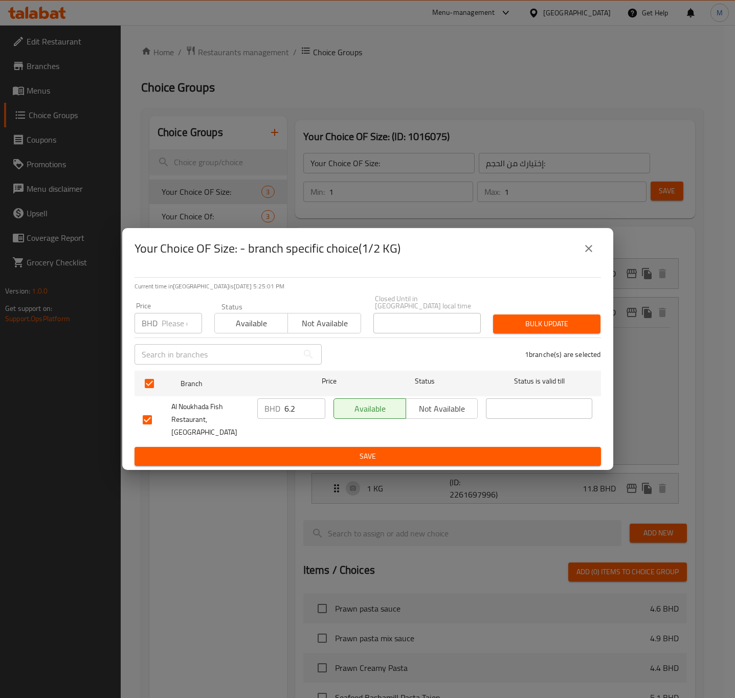
click at [546, 320] on span "Bulk update" at bounding box center [546, 324] width 91 height 13
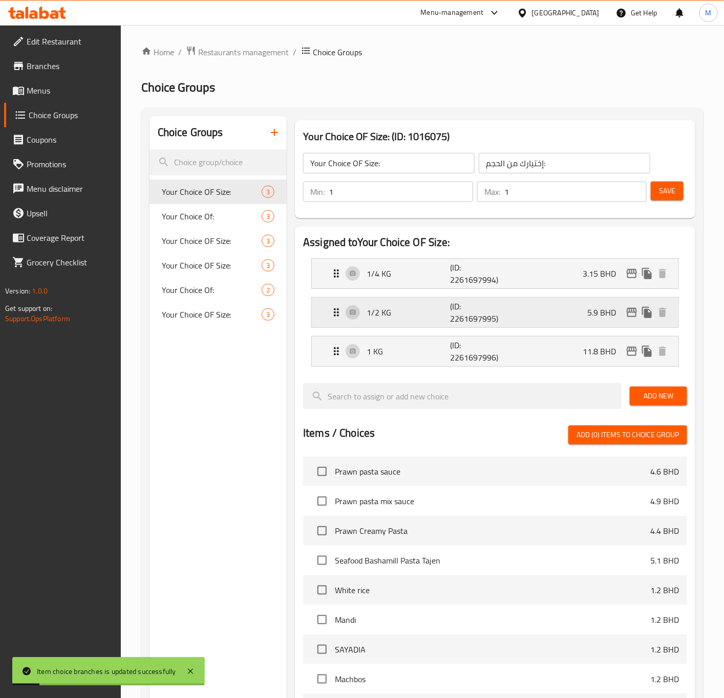
click at [575, 310] on div "1/2 KG (ID: 2261697995) 5.9 BHD" at bounding box center [498, 313] width 336 height 30
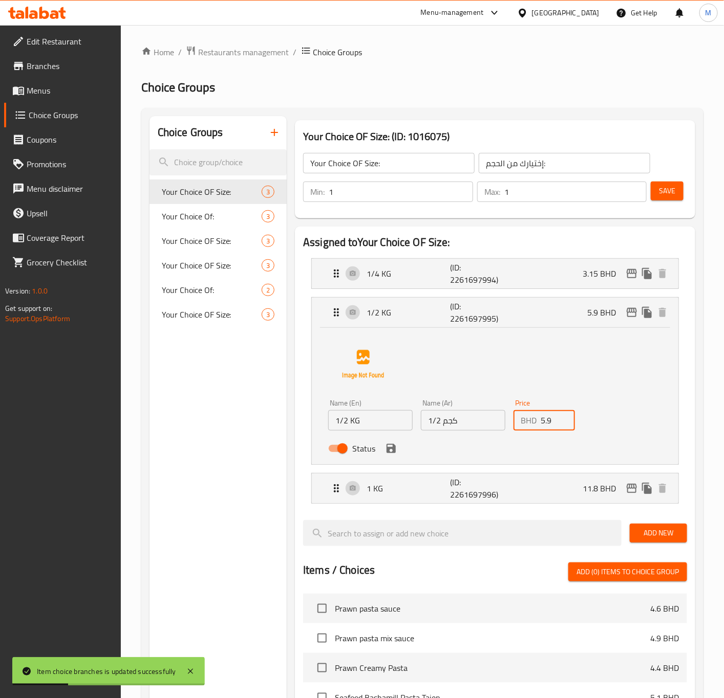
drag, startPoint x: 557, startPoint y: 425, endPoint x: 554, endPoint y: 434, distance: 9.7
click at [556, 425] on input "5.9" at bounding box center [557, 420] width 34 height 20
paste input "6.2"
click at [645, 411] on div "Name (En) 1/2 KG Name (En) Name (Ar) 1/2 كجم Name (Ar) Price BHD 6.2 Price Stat…" at bounding box center [495, 394] width 334 height 128
click at [390, 449] on icon "save" at bounding box center [390, 448] width 9 height 9
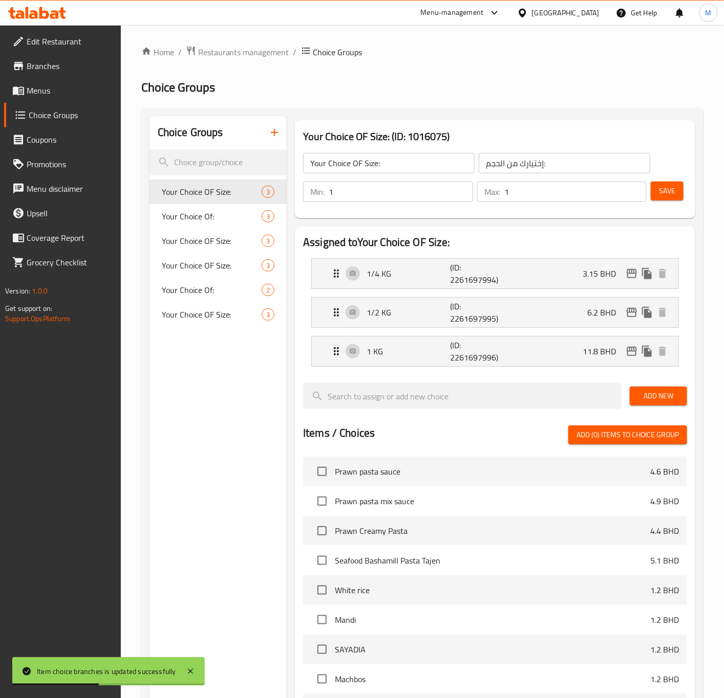
type input "6.2"
click at [658, 192] on button "Save" at bounding box center [666, 191] width 33 height 19
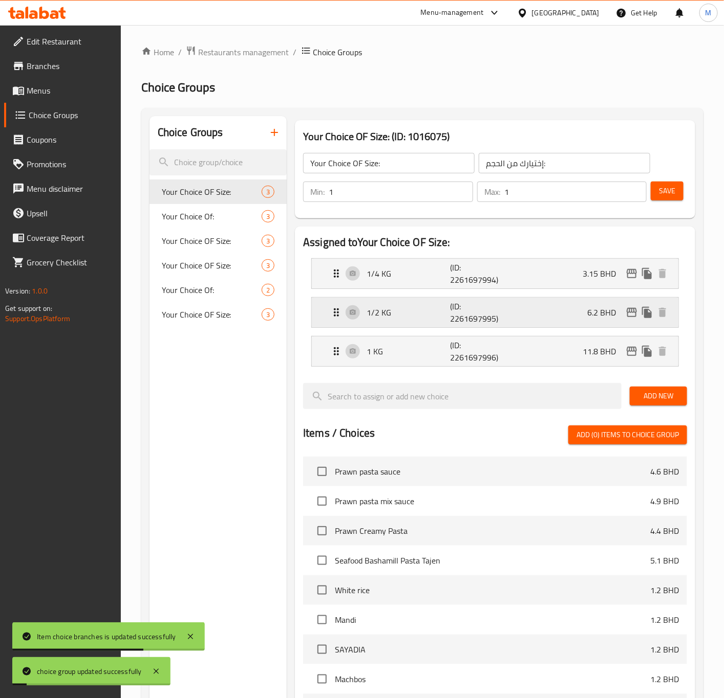
drag, startPoint x: 543, startPoint y: 306, endPoint x: 436, endPoint y: 298, distance: 107.8
click at [536, 305] on nav "1/4 KG (ID: 2261697994) 3.15 BHD Name (En) 1/4 KG Name (En) Name (Ar) 1/4 كجم N…" at bounding box center [495, 312] width 384 height 125
click at [375, 314] on p "1/2 KG" at bounding box center [407, 312] width 83 height 12
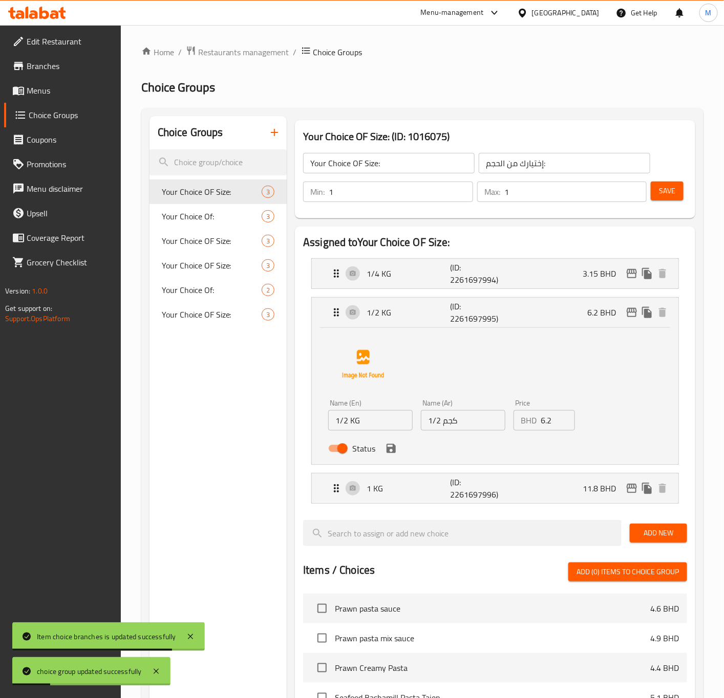
click at [489, 347] on div "Name (En) 1/2 KG Name (En) Name (Ar) 1/2 كجم Name (Ar) Price BHD 6.2 Price Stat…" at bounding box center [495, 394] width 334 height 128
click at [375, 492] on p "1 KG" at bounding box center [407, 489] width 83 height 12
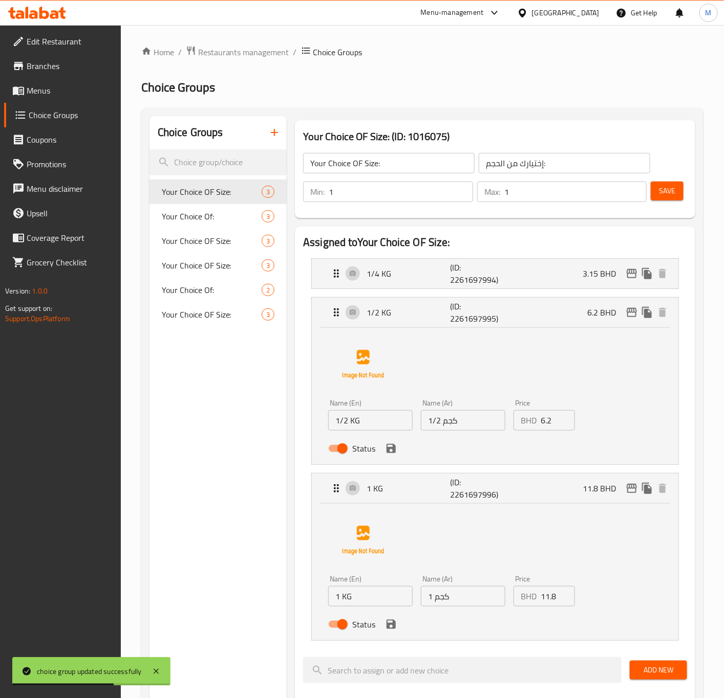
drag, startPoint x: 545, startPoint y: 595, endPoint x: 552, endPoint y: 596, distance: 6.2
click at [545, 595] on input "11.8" at bounding box center [557, 596] width 34 height 20
paste input "2"
click at [393, 625] on icon "save" at bounding box center [390, 624] width 9 height 9
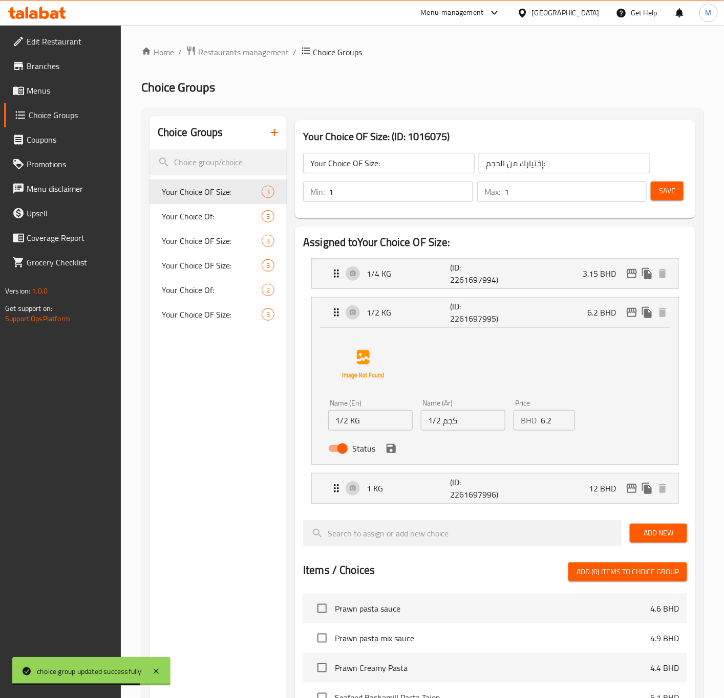
type input "12"
click at [573, 498] on div "1 KG (ID: 2261697996) 12 BHD" at bounding box center [498, 489] width 336 height 30
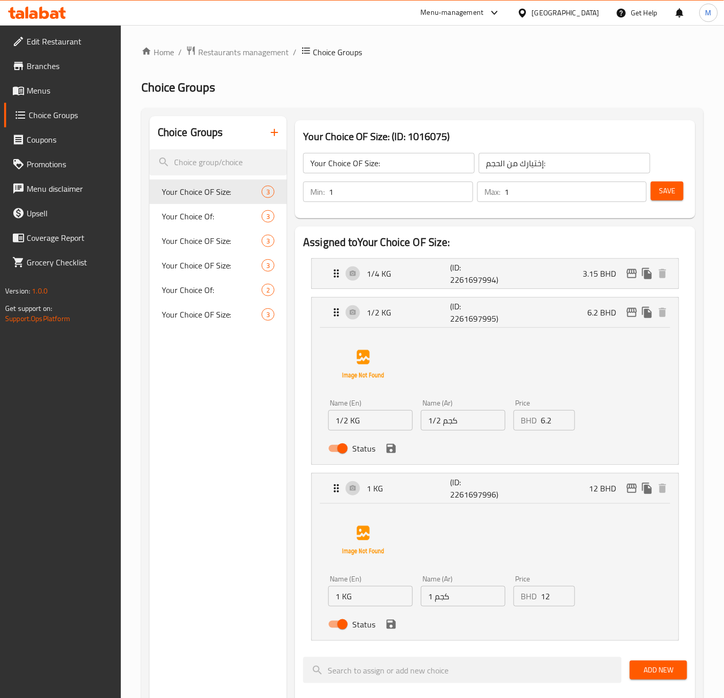
click at [665, 198] on button "Save" at bounding box center [666, 191] width 33 height 19
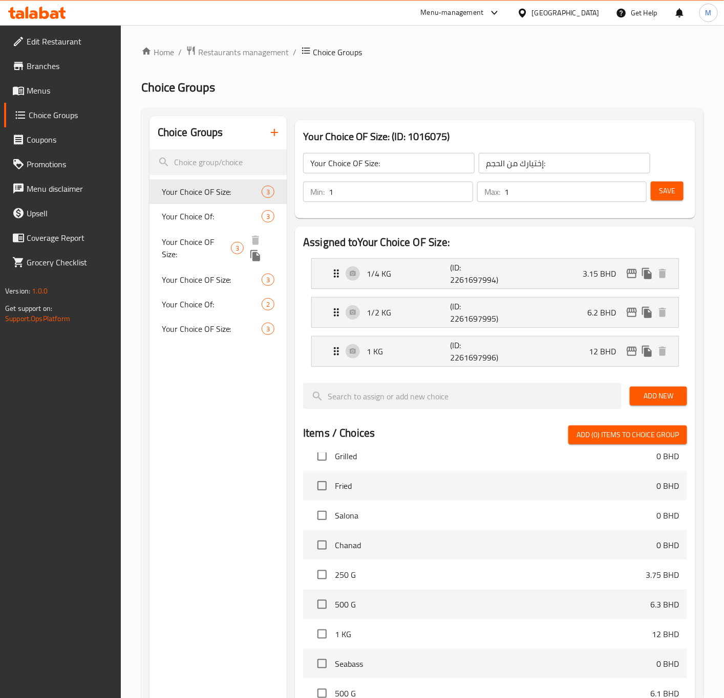
click at [207, 239] on span "Your Choice OF Size:" at bounding box center [197, 248] width 70 height 25
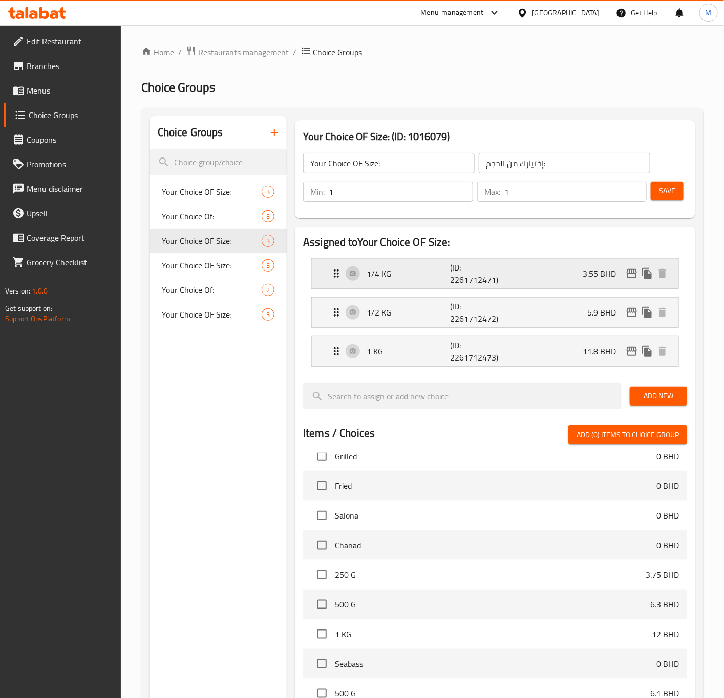
click at [367, 275] on p "1/4 KG" at bounding box center [407, 274] width 83 height 12
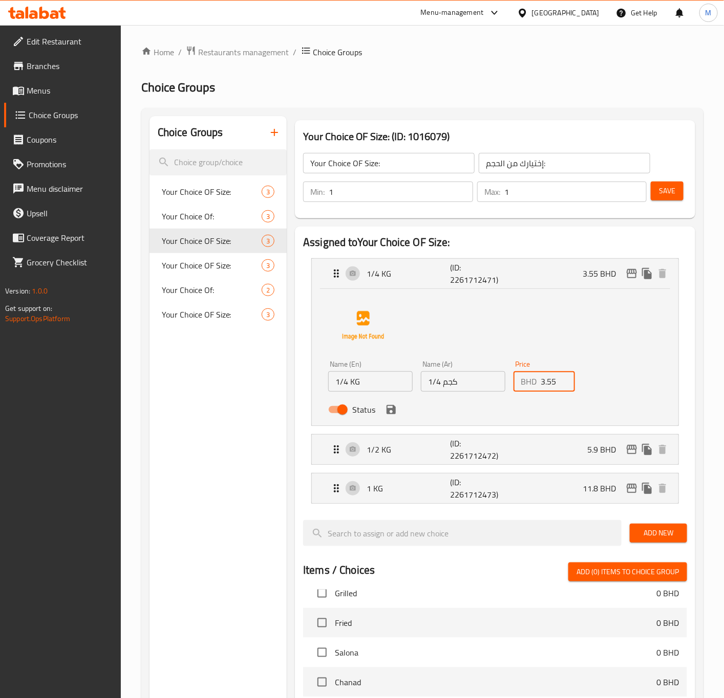
click at [547, 384] on input "3.55" at bounding box center [557, 381] width 34 height 20
paste input "7"
type input "3.75"
click at [665, 188] on span "Save" at bounding box center [667, 191] width 16 height 13
click at [665, 188] on div at bounding box center [362, 349] width 724 height 698
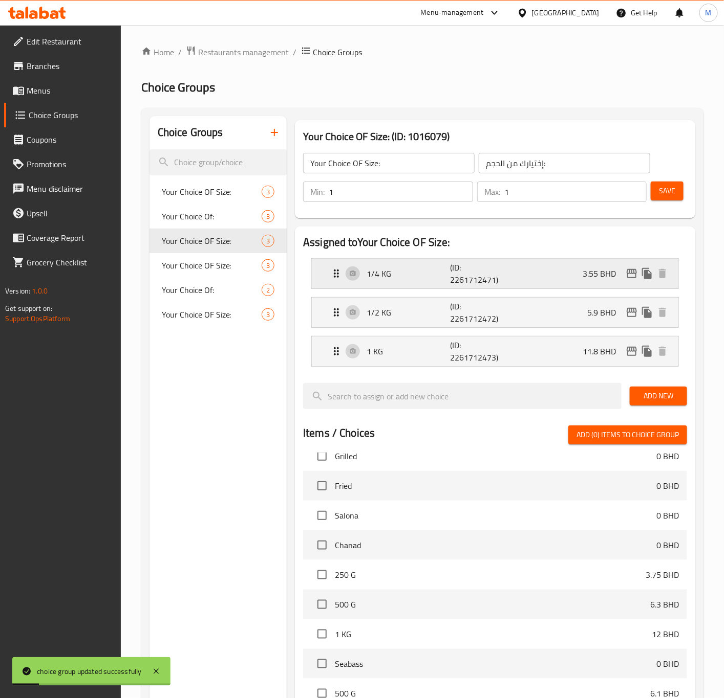
click at [375, 270] on p "1/4 KG" at bounding box center [407, 274] width 83 height 12
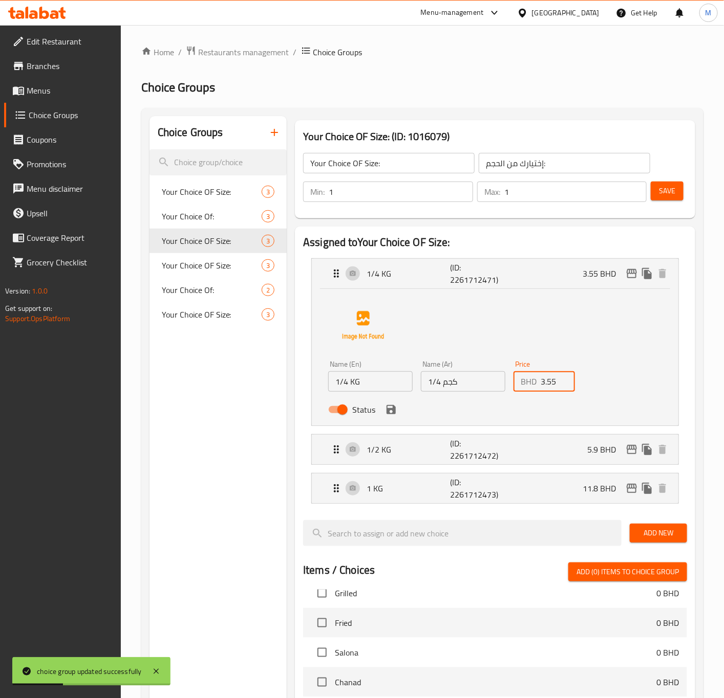
click at [545, 386] on input "3.55" at bounding box center [557, 381] width 34 height 20
paste input "7"
type input "3.75"
click at [195, 324] on span "Your Choice OF Size:" at bounding box center [197, 322] width 70 height 25
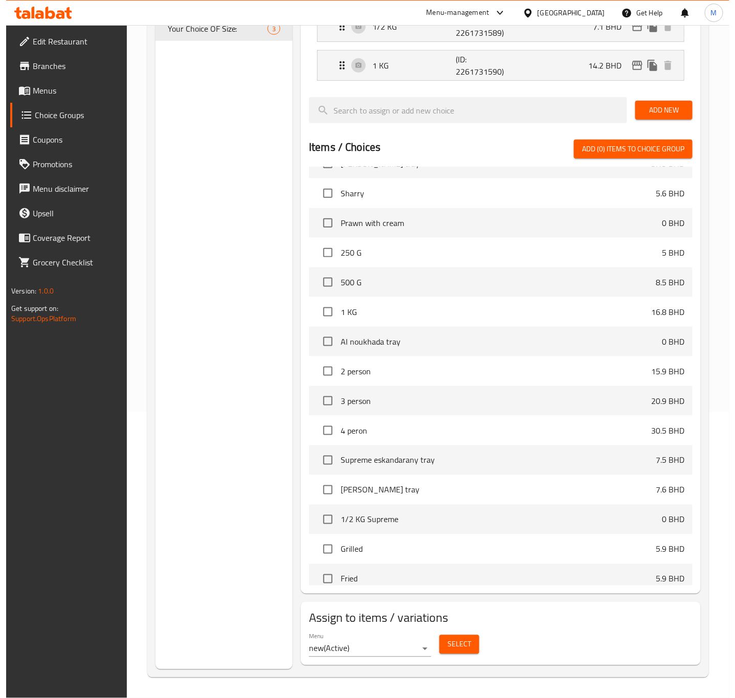
scroll to position [998, 0]
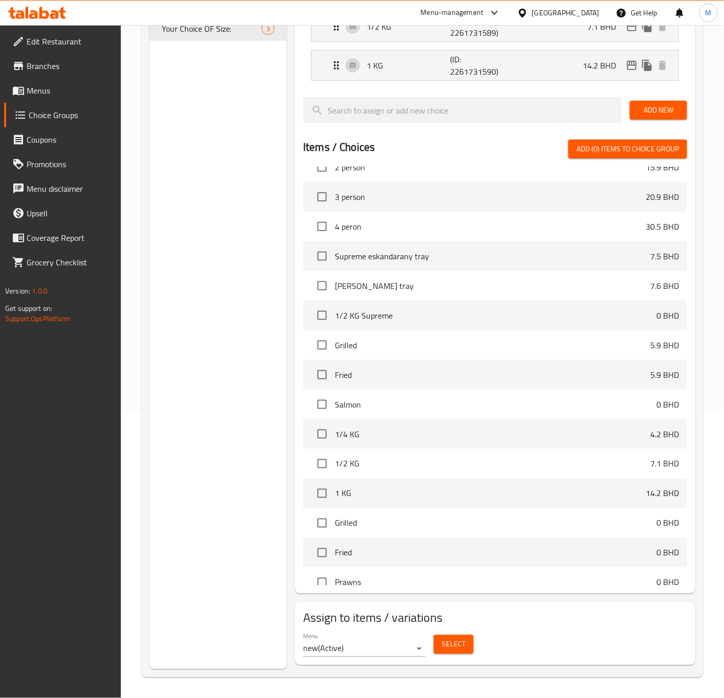
click at [388, 412] on body "​ Menu-management Bahrain Get Help M Edit Restaurant Branches Menus Choice Grou…" at bounding box center [362, 75] width 724 height 673
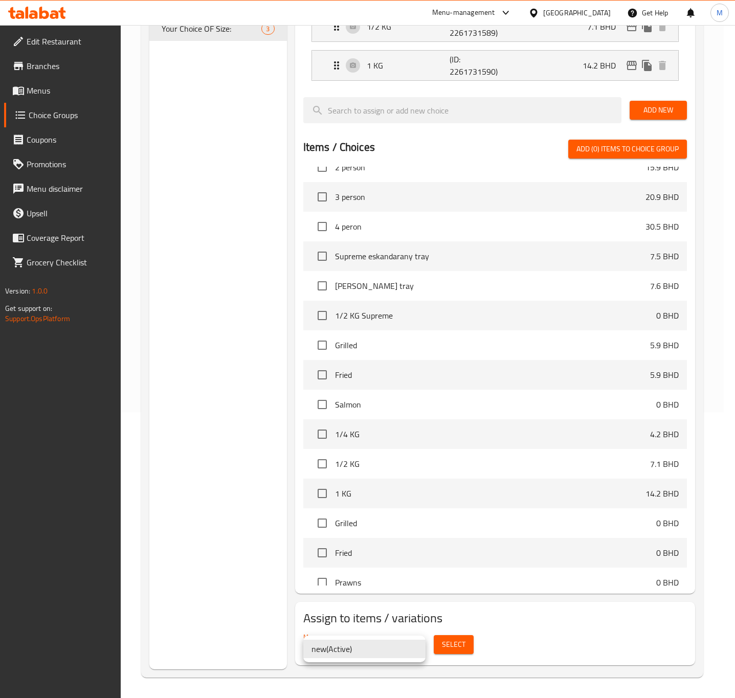
click at [450, 644] on div at bounding box center [367, 349] width 735 height 698
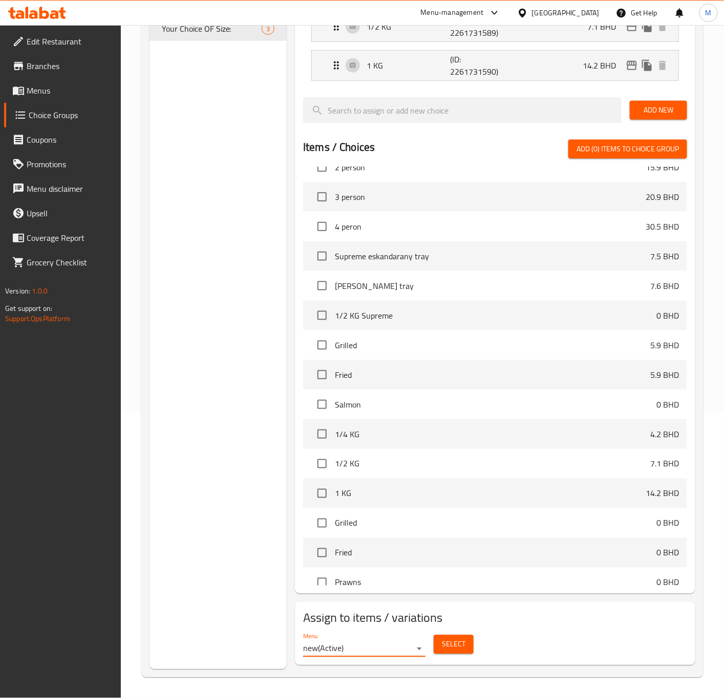
click at [456, 647] on span "Select" at bounding box center [454, 645] width 24 height 13
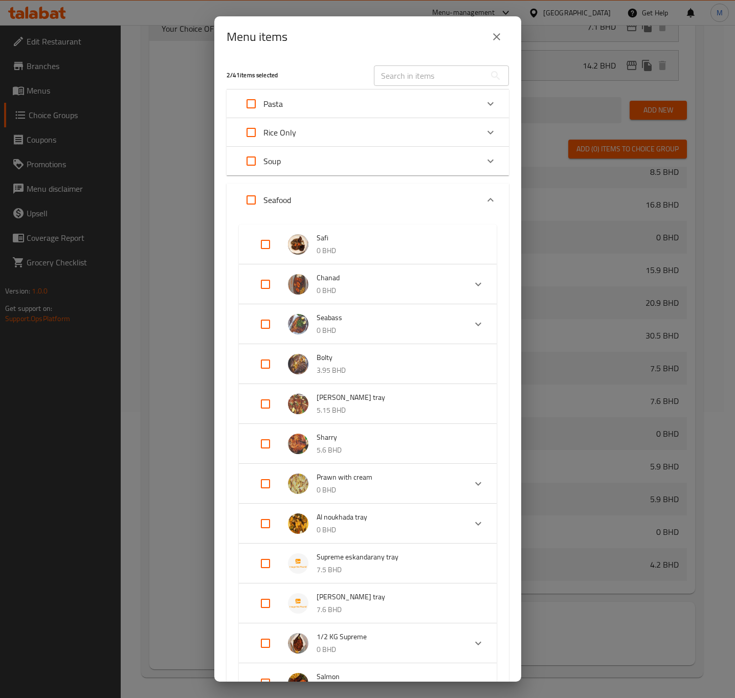
scroll to position [436, 0]
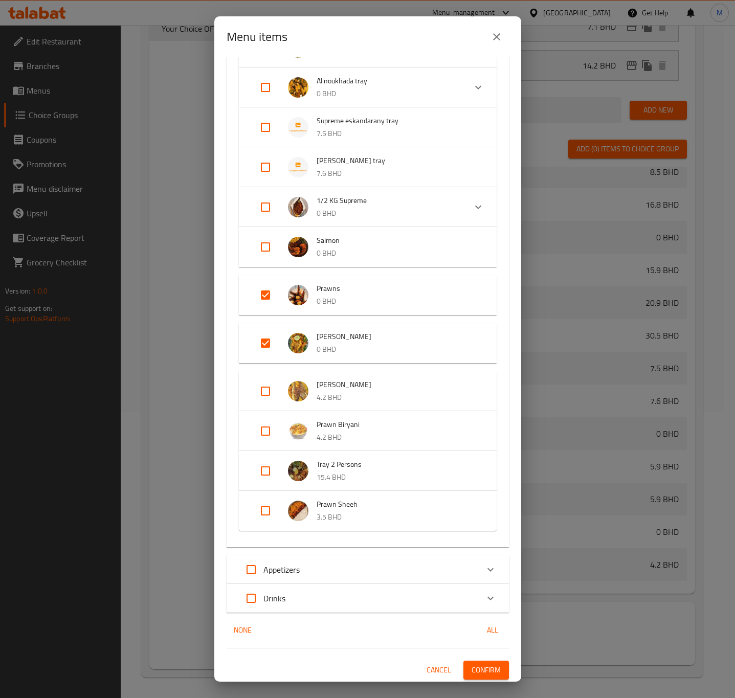
click at [260, 341] on input "Expand" at bounding box center [265, 343] width 25 height 25
checkbox input "false"
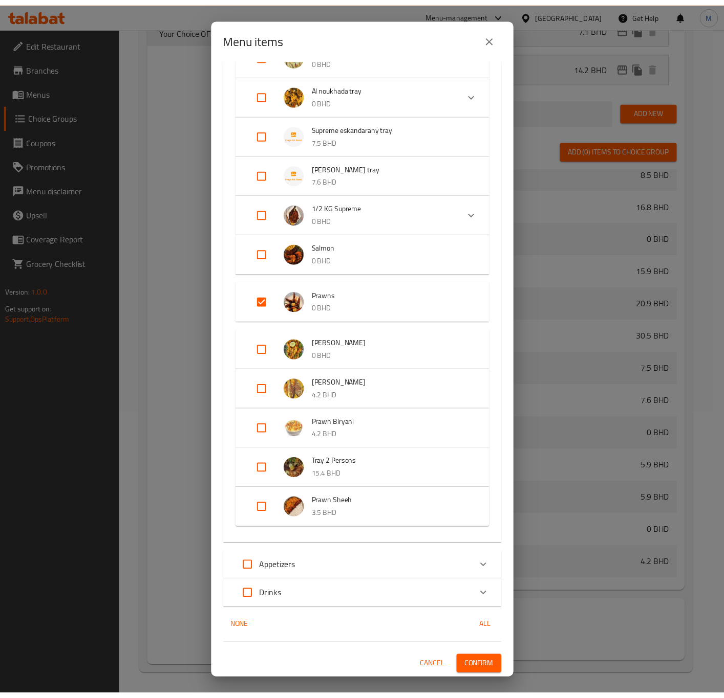
scroll to position [429, 0]
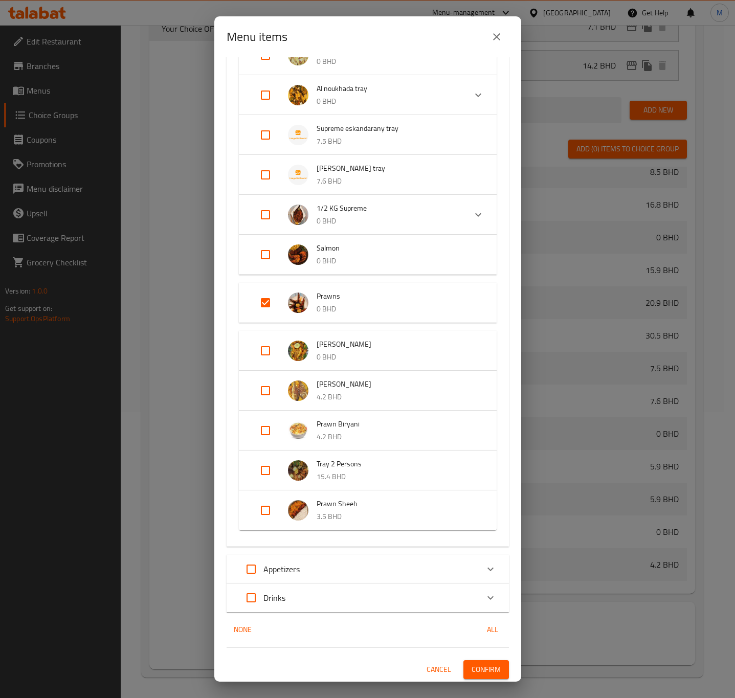
click at [473, 665] on span "Confirm" at bounding box center [486, 670] width 29 height 13
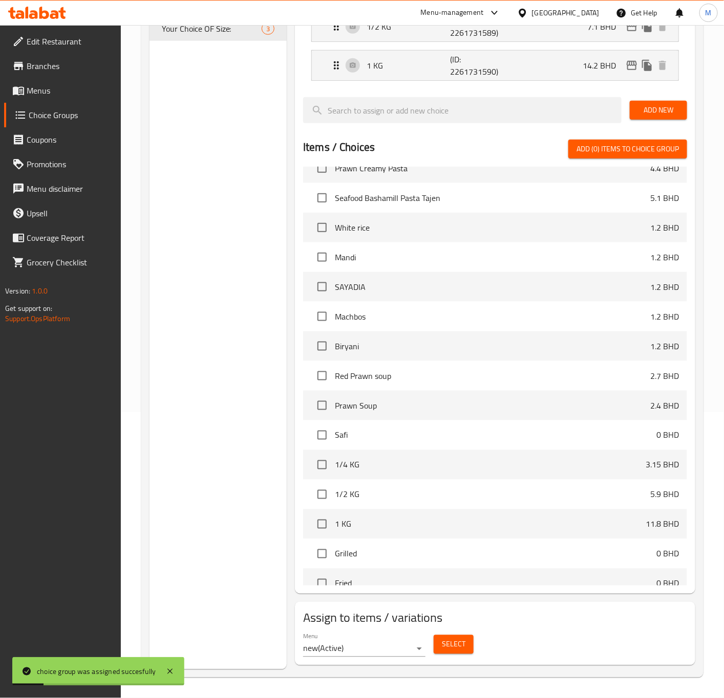
scroll to position [0, 0]
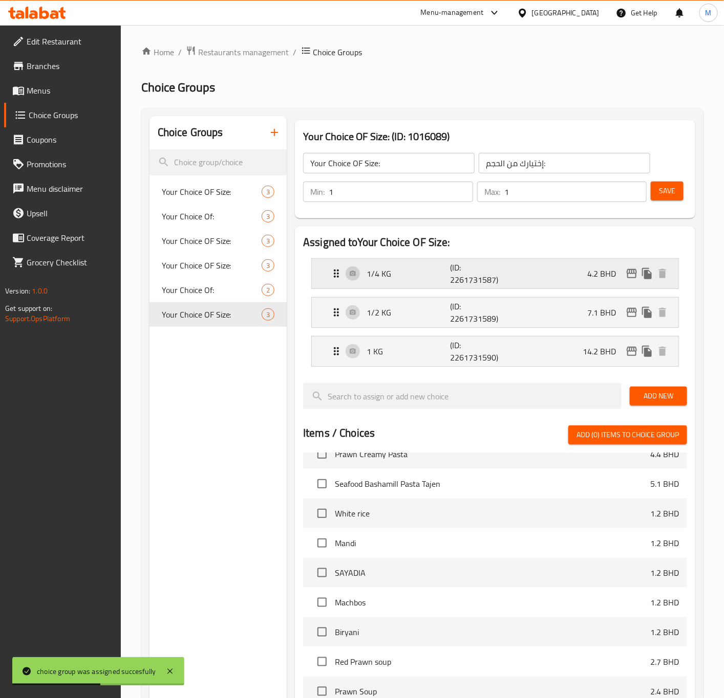
click at [593, 278] on p "4.2 BHD" at bounding box center [605, 274] width 37 height 12
click at [375, 277] on p "1/4 KG" at bounding box center [407, 274] width 83 height 12
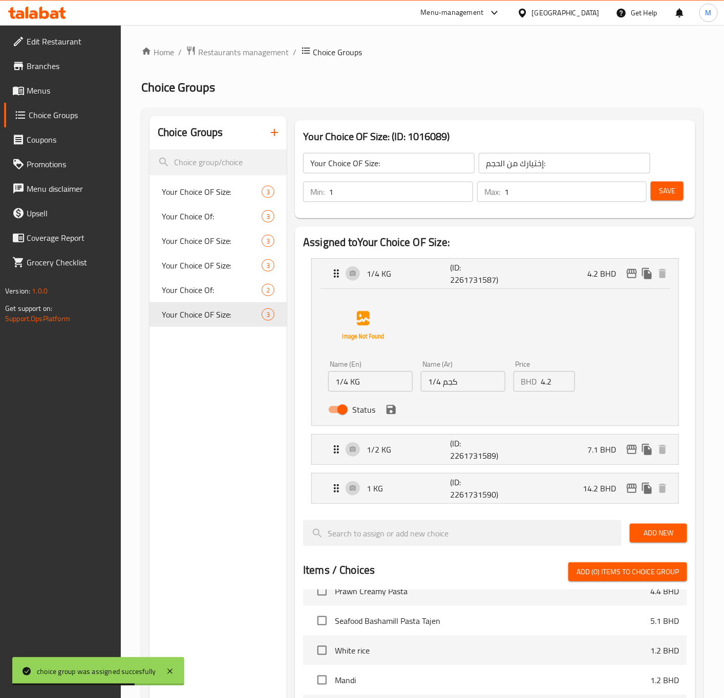
click at [542, 385] on input "4.2" at bounding box center [557, 381] width 34 height 20
paste input "45"
click at [393, 421] on div "Status" at bounding box center [463, 410] width 278 height 28
click at [390, 411] on icon "save" at bounding box center [391, 410] width 12 height 12
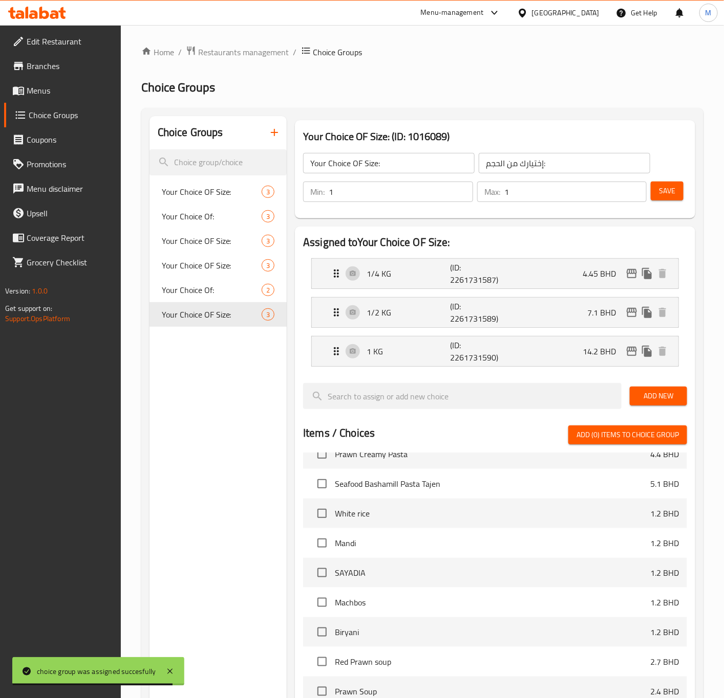
type input "4.45"
click at [667, 189] on span "Save" at bounding box center [667, 191] width 16 height 13
click at [371, 316] on nav "1/4 KG (ID: 2261731587) 4.45 BHD Name (En) 1/4 KG Name (En) Name (Ar) 1/4 كجم N…" at bounding box center [495, 312] width 384 height 125
click at [363, 318] on div "1/2 KG (ID: 2261731589) 7.1 BHD" at bounding box center [498, 313] width 336 height 30
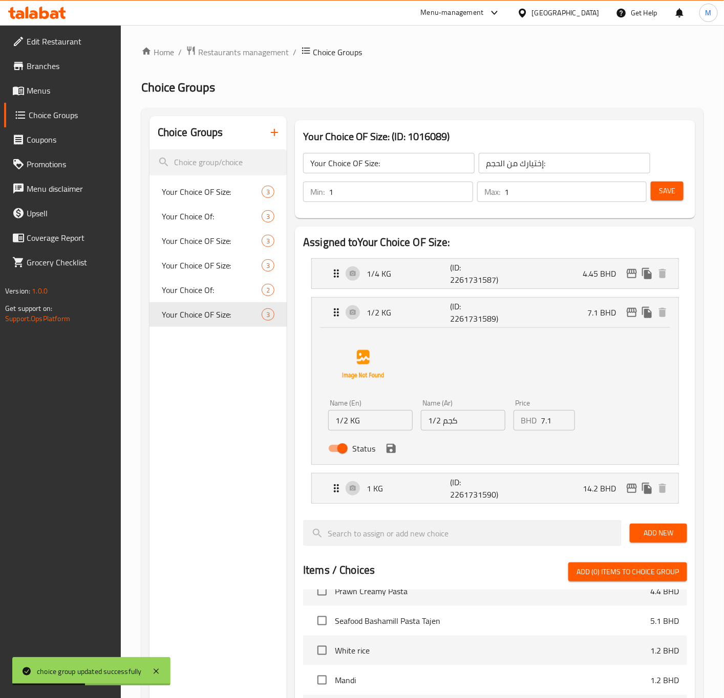
click at [552, 424] on input "7.1" at bounding box center [557, 420] width 34 height 20
paste input "4"
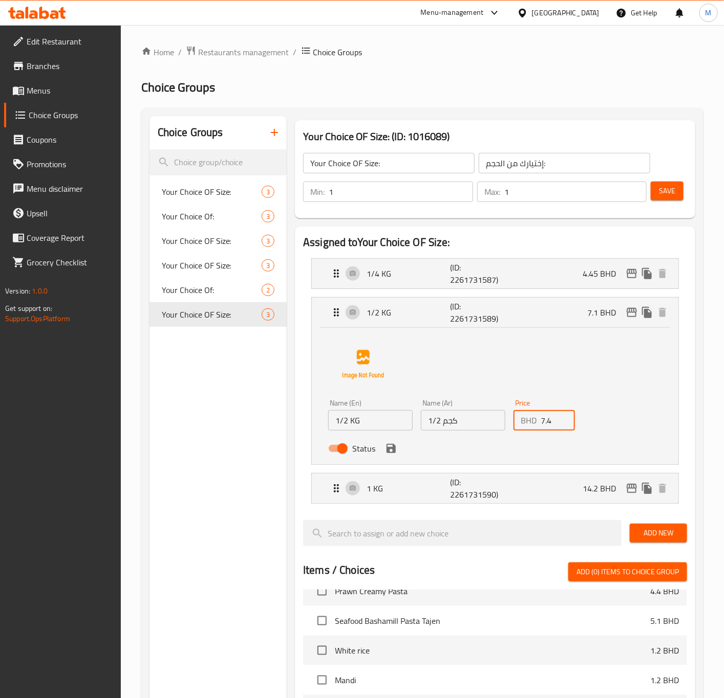
click at [392, 450] on icon "save" at bounding box center [390, 448] width 9 height 9
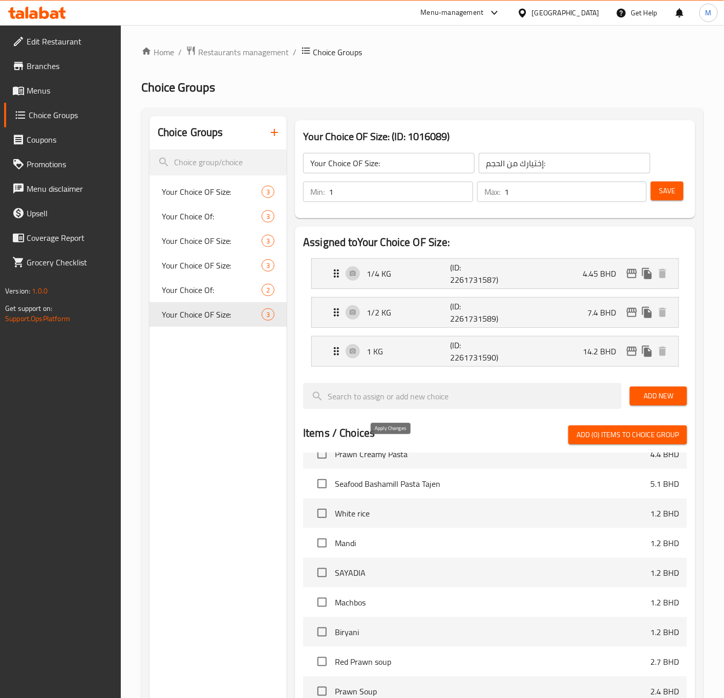
type input "7.4"
click at [590, 315] on p "7.4 BHD" at bounding box center [605, 312] width 37 height 12
click at [666, 197] on span "Save" at bounding box center [667, 191] width 16 height 13
click at [378, 351] on p "1 KG" at bounding box center [407, 351] width 83 height 12
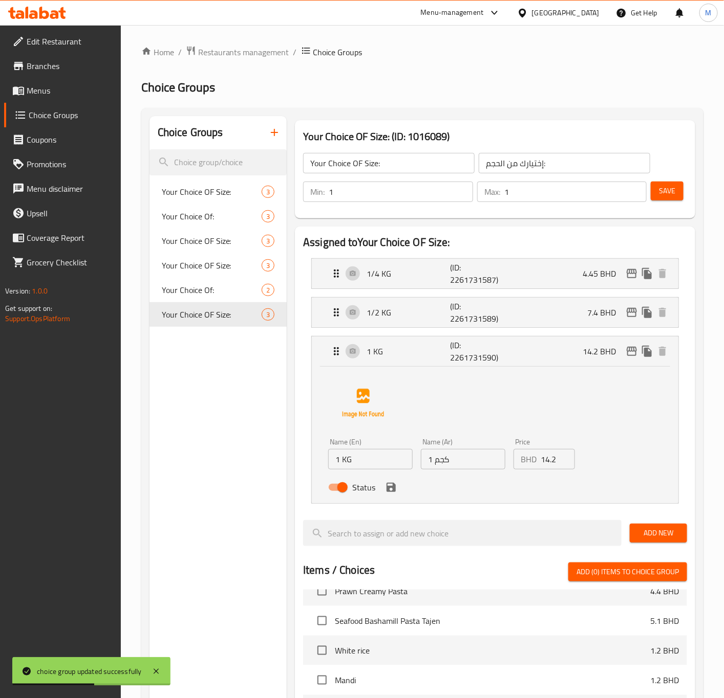
click at [546, 464] on input "14.2" at bounding box center [557, 459] width 34 height 20
paste input "5"
click at [628, 355] on icon "edit" at bounding box center [631, 351] width 10 height 9
type input "14.5"
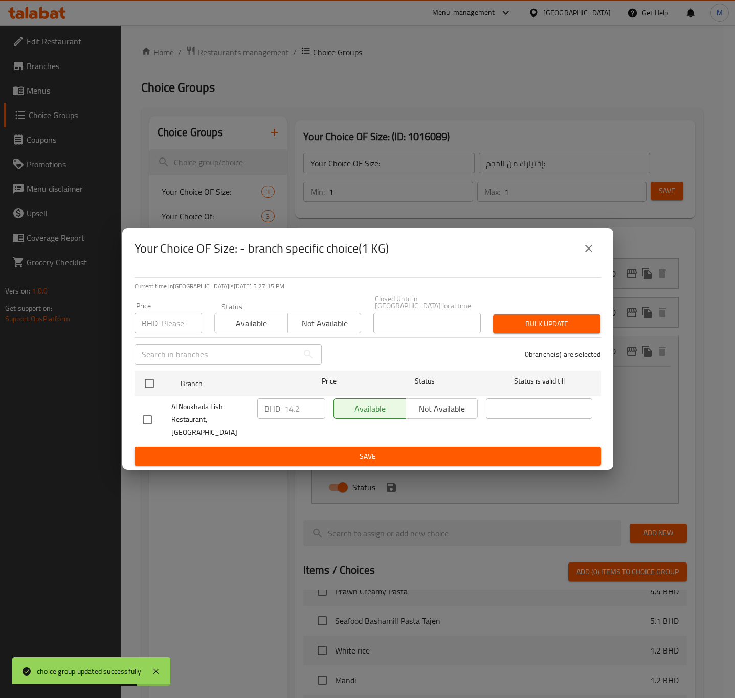
click at [172, 324] on input "number" at bounding box center [182, 323] width 40 height 20
paste input "14.5"
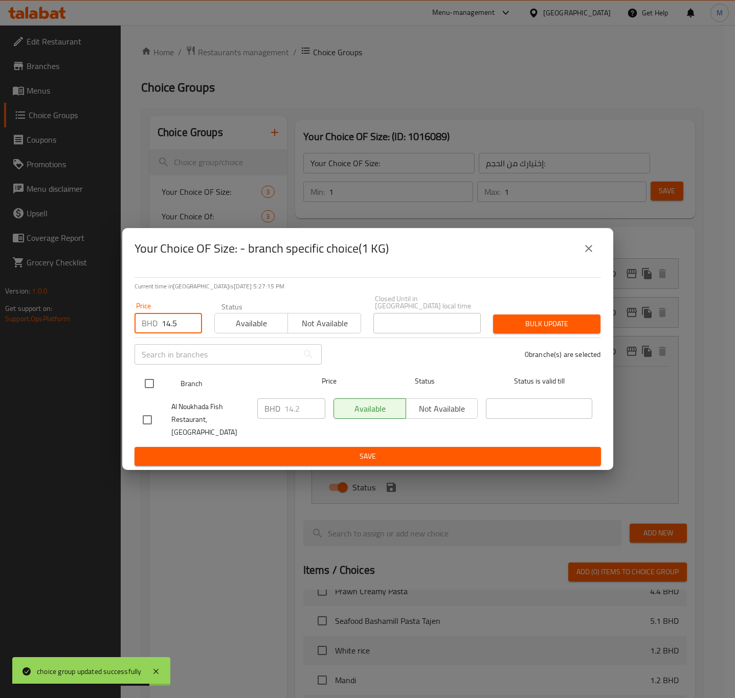
type input "14.5"
click at [160, 386] on div at bounding box center [158, 384] width 38 height 30
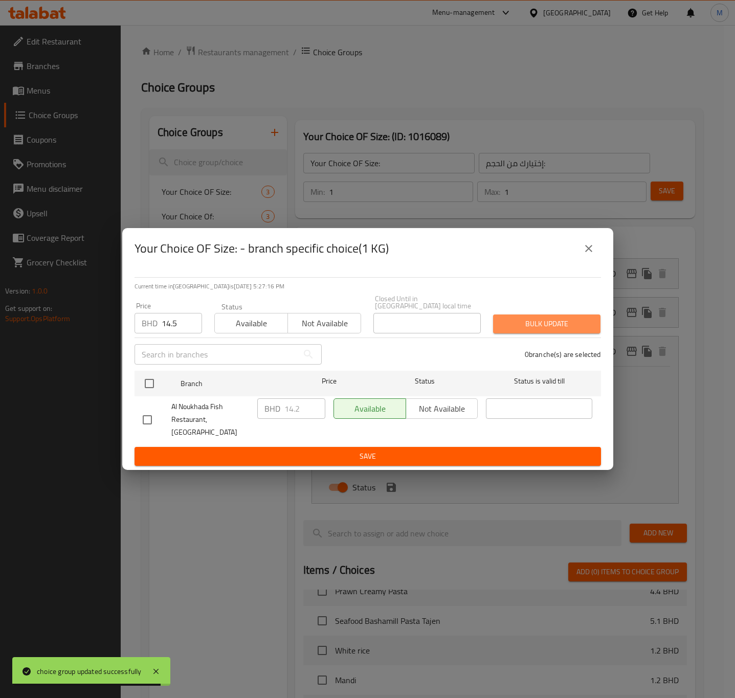
click at [524, 328] on span "Bulk update" at bounding box center [546, 324] width 91 height 13
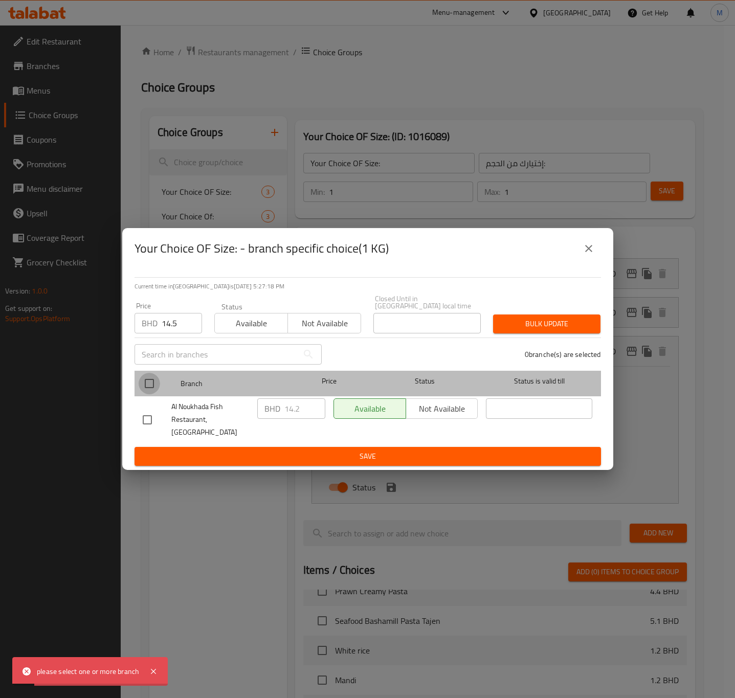
click at [146, 381] on input "checkbox" at bounding box center [149, 383] width 21 height 21
checkbox input "true"
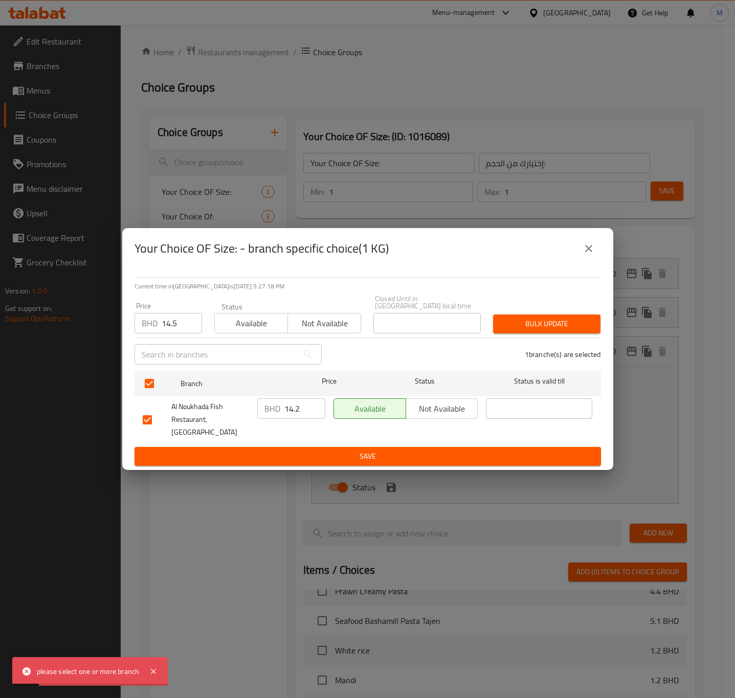
click at [261, 453] on span "Save" at bounding box center [368, 456] width 450 height 13
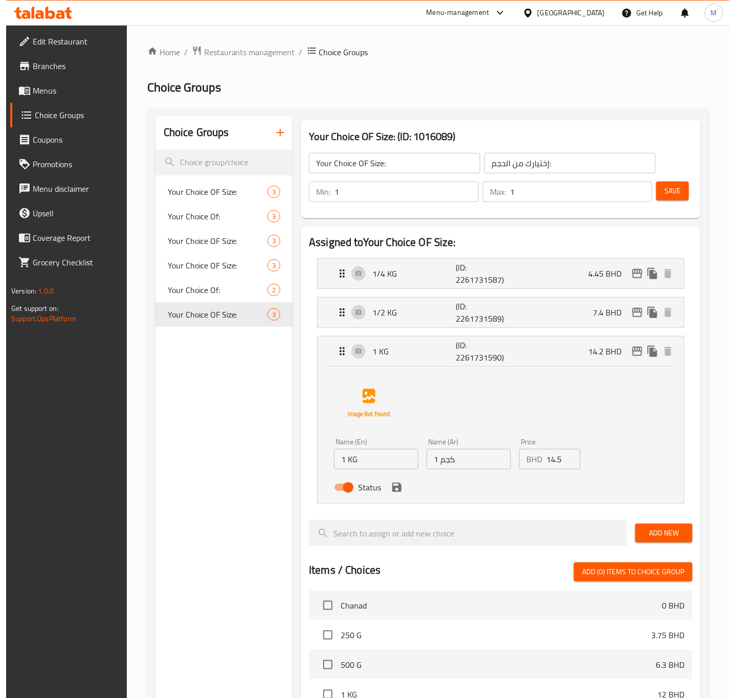
scroll to position [424, 0]
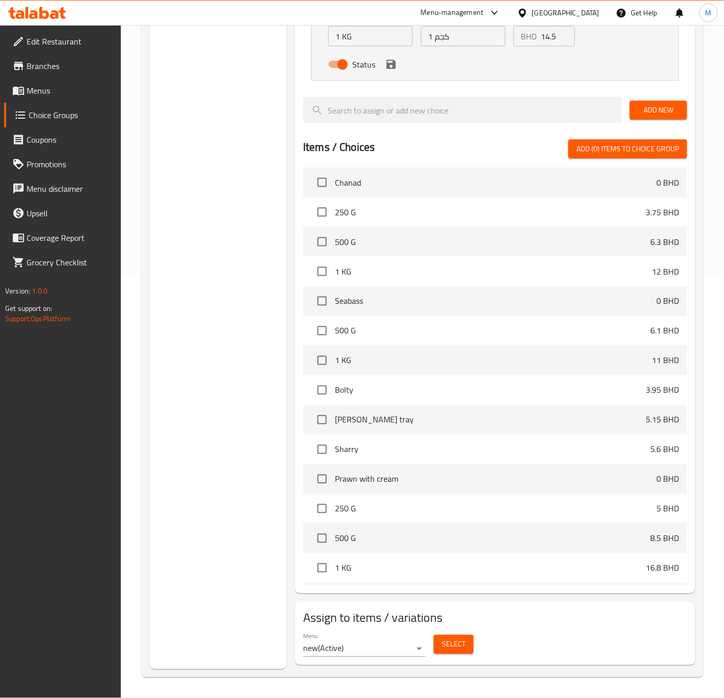
click at [441, 641] on button "Select" at bounding box center [453, 645] width 40 height 19
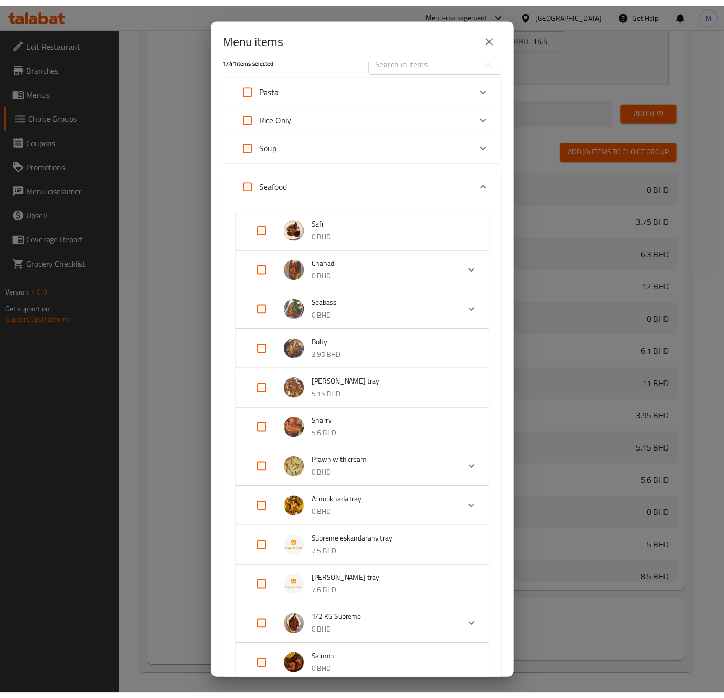
scroll to position [0, 0]
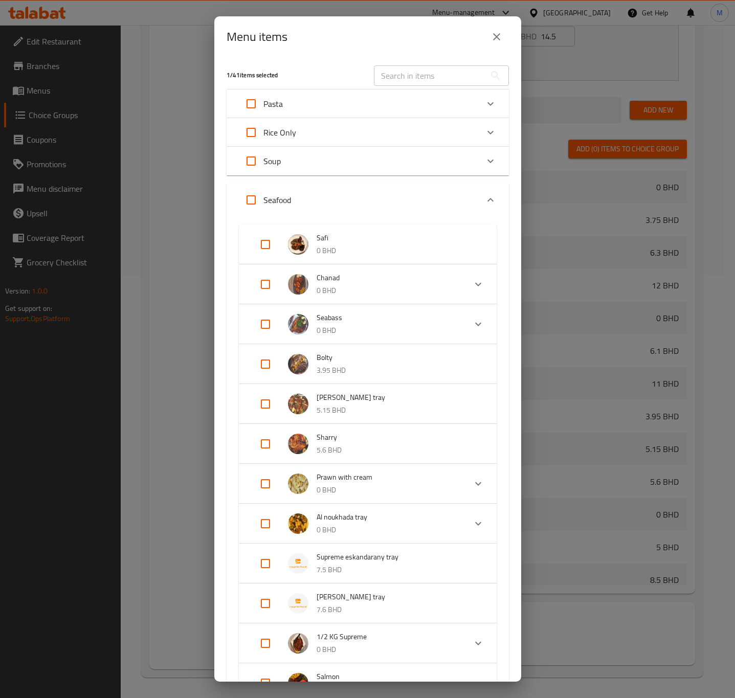
click at [499, 37] on icon "close" at bounding box center [497, 37] width 12 height 12
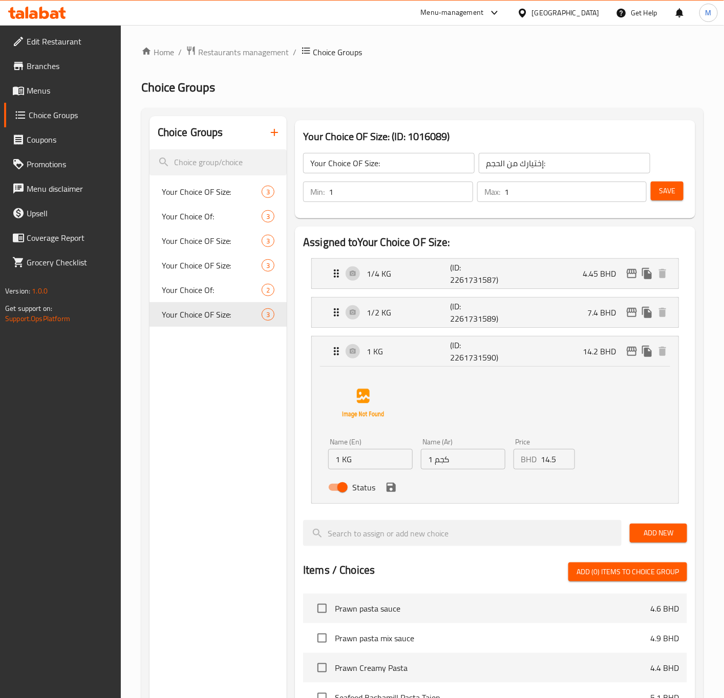
click at [545, 456] on input "14.5" at bounding box center [557, 459] width 34 height 20
click at [633, 358] on icon "edit" at bounding box center [631, 351] width 12 height 12
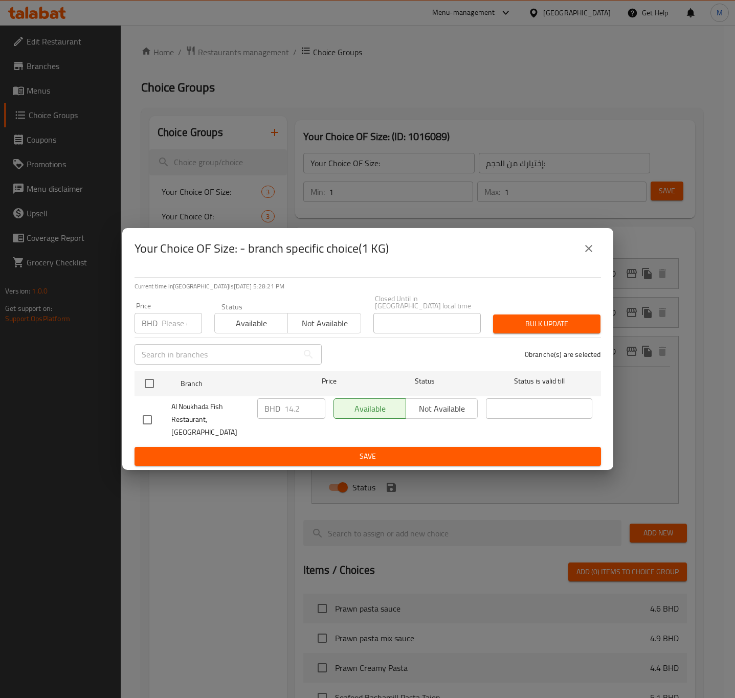
click at [583, 255] on icon "close" at bounding box center [589, 249] width 12 height 12
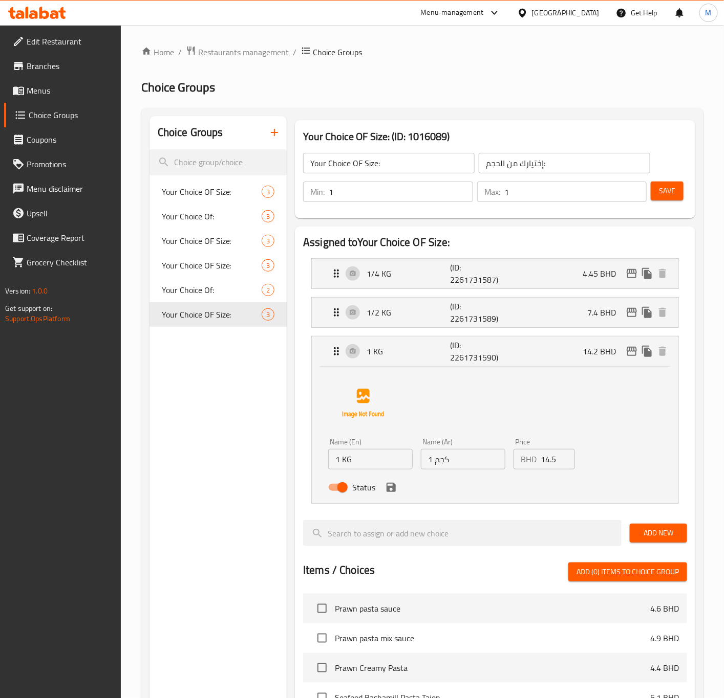
click at [666, 191] on span "Save" at bounding box center [667, 191] width 16 height 13
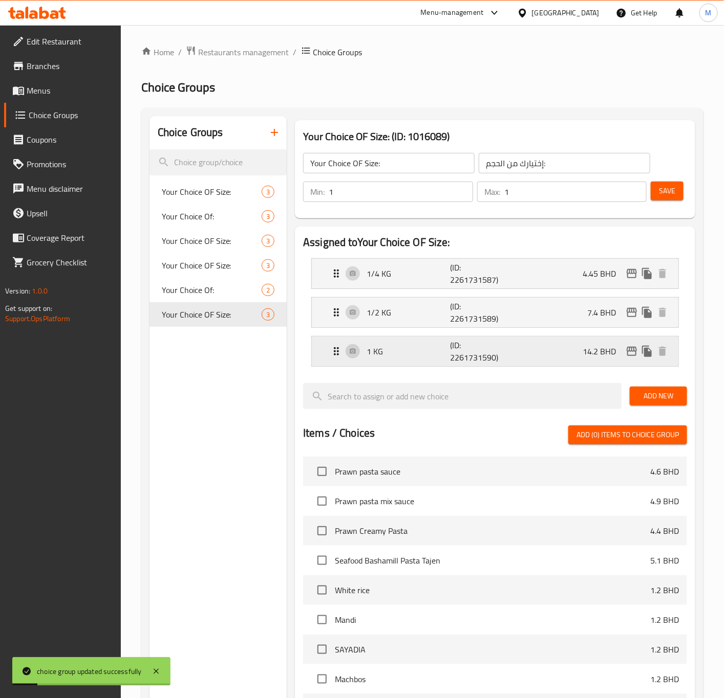
click at [587, 358] on p "14.2 BHD" at bounding box center [602, 351] width 41 height 12
click at [373, 358] on p "1 KG" at bounding box center [407, 351] width 83 height 12
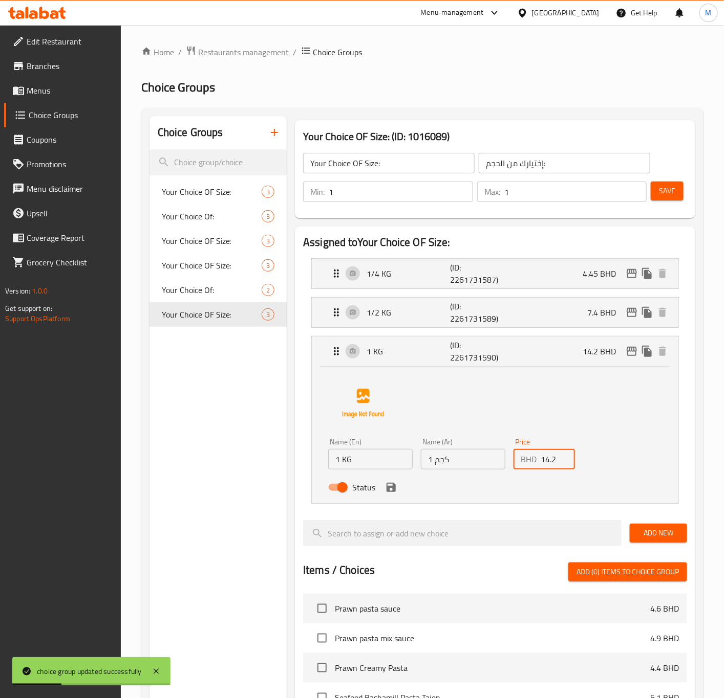
click at [545, 459] on input "14.2" at bounding box center [557, 459] width 34 height 20
paste input "5"
type input "14.5"
click at [661, 191] on span "Save" at bounding box center [667, 191] width 16 height 13
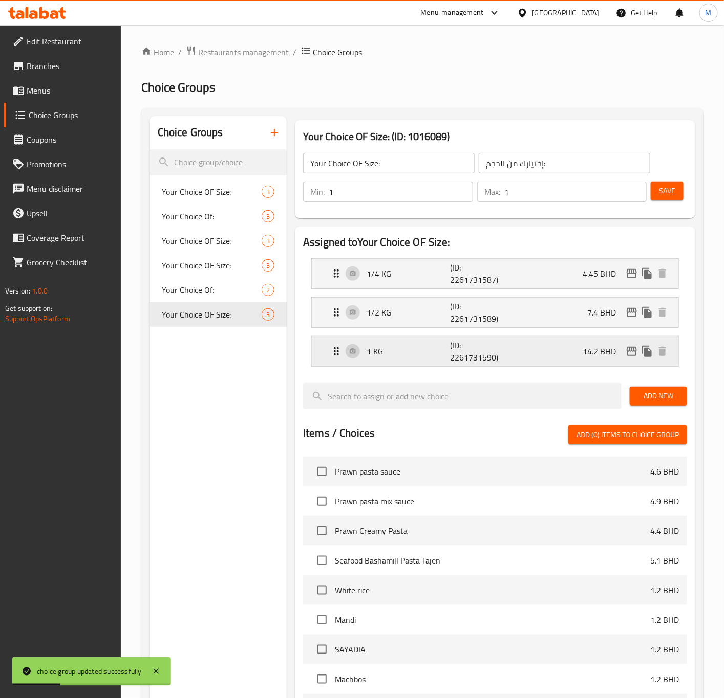
click at [388, 359] on div "1 KG (ID: 2261731590) 14.2 BHD" at bounding box center [498, 352] width 336 height 30
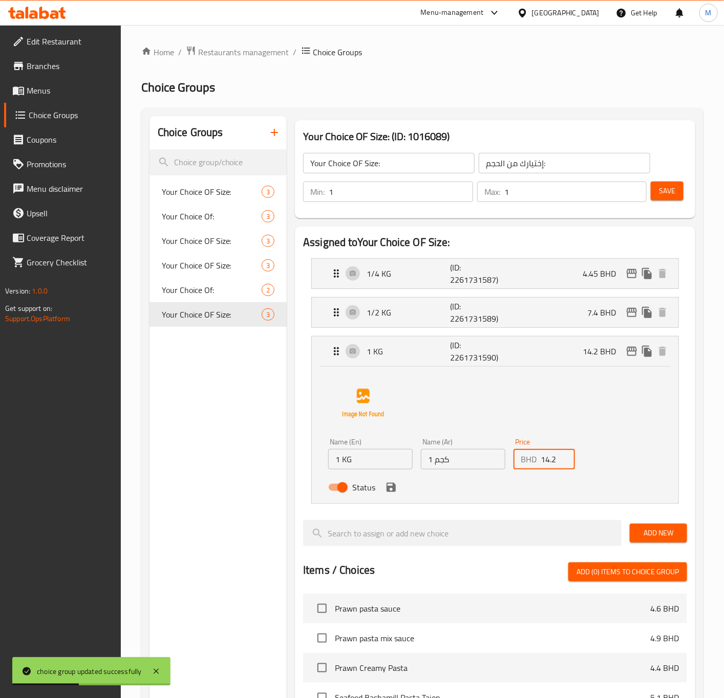
click at [554, 466] on input "14.2" at bounding box center [557, 459] width 34 height 20
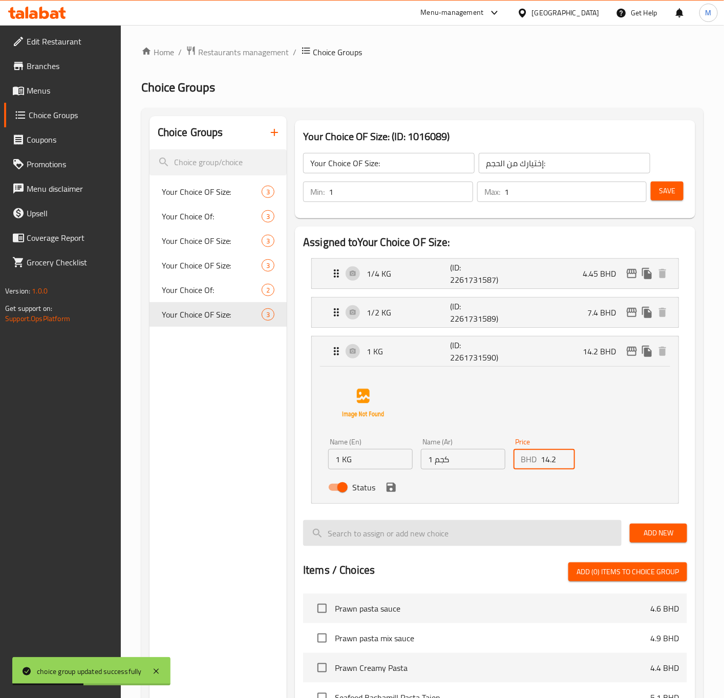
paste input "5"
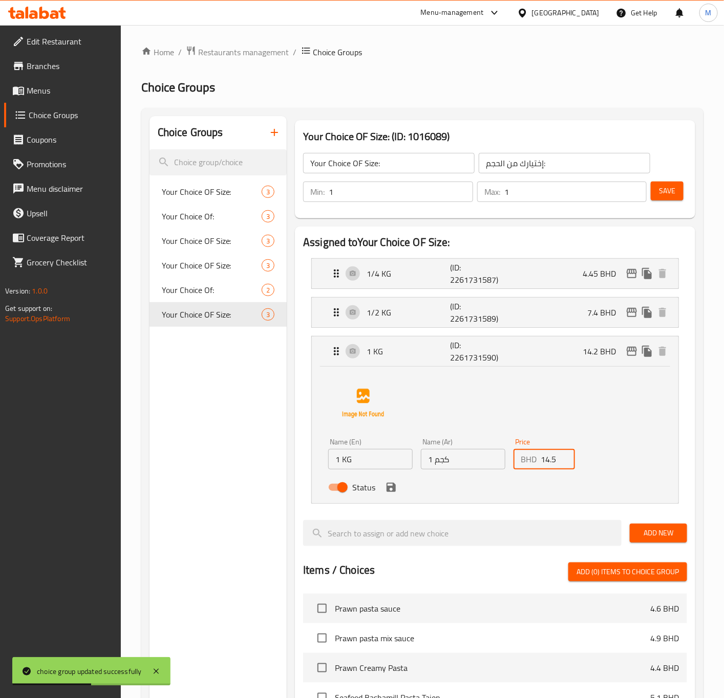
click at [397, 503] on div "Name (En) 1 KG Name (En) Name (Ar) 1 كجم Name (Ar) Price BHD 14.5 Price Status" at bounding box center [495, 435] width 366 height 137
click at [389, 494] on icon "save" at bounding box center [391, 487] width 12 height 12
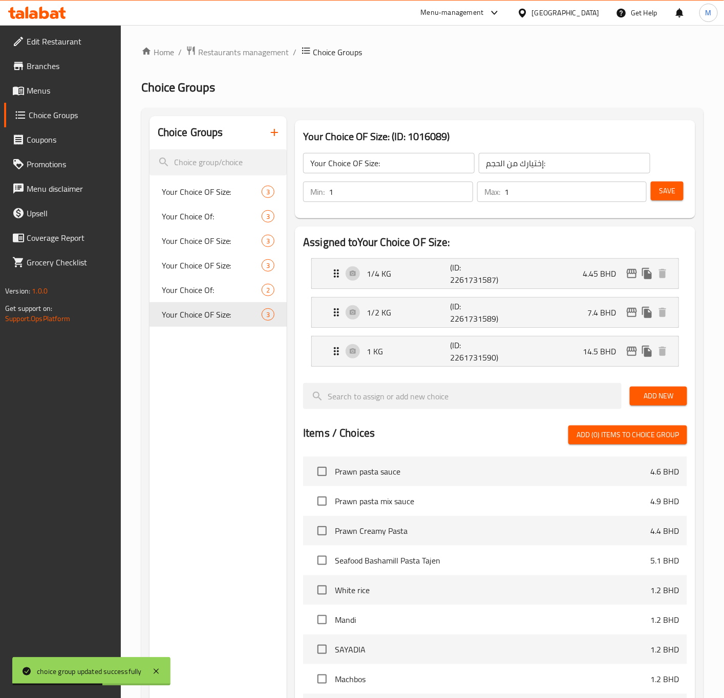
type input "14.5"
click at [659, 185] on span "Save" at bounding box center [667, 191] width 16 height 13
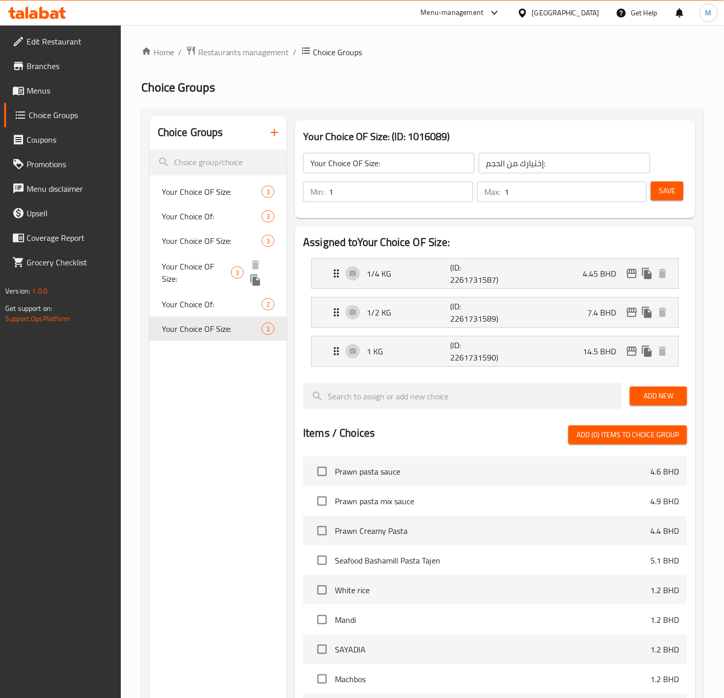
click at [206, 270] on span "Your Choice OF Size:" at bounding box center [197, 272] width 70 height 25
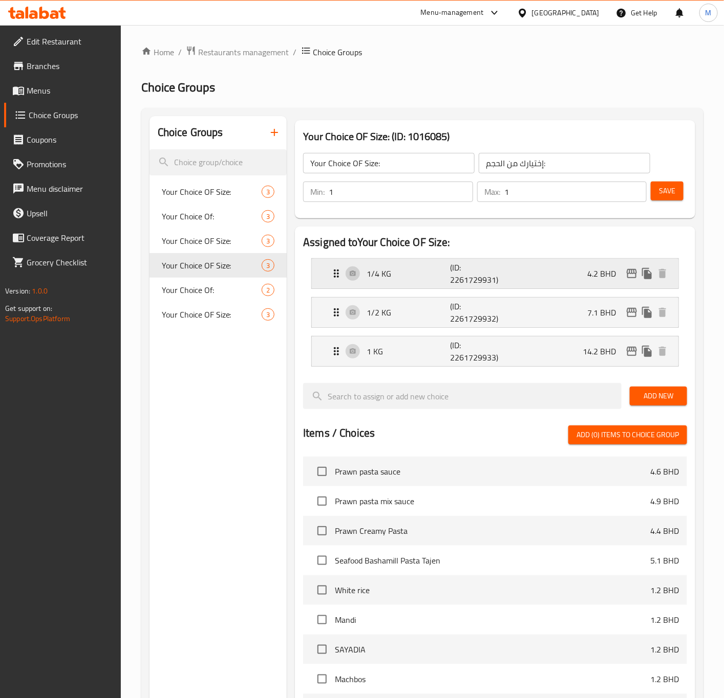
click at [387, 274] on p "1/4 KG" at bounding box center [407, 274] width 83 height 12
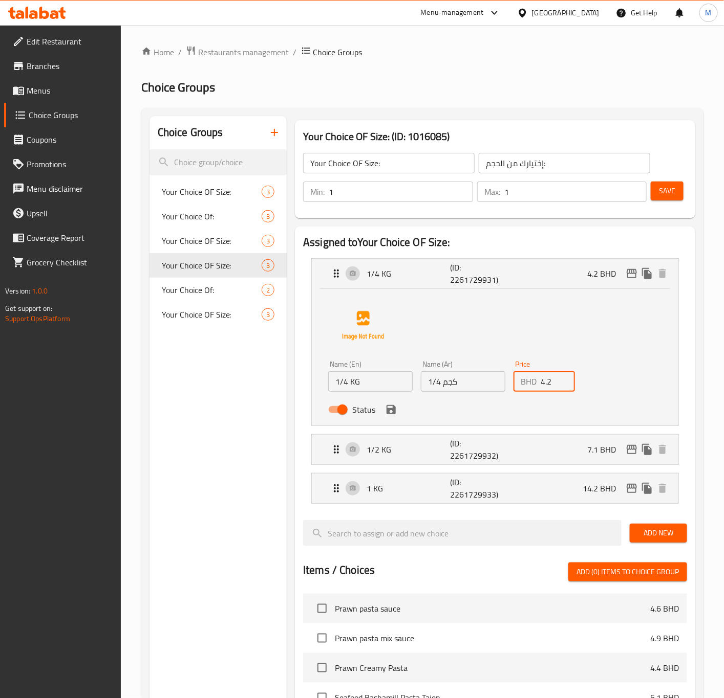
click at [541, 375] on input "4.2" at bounding box center [557, 381] width 34 height 20
paste input "45"
click at [630, 272] on icon "edit" at bounding box center [631, 274] width 12 height 12
type input "4.45"
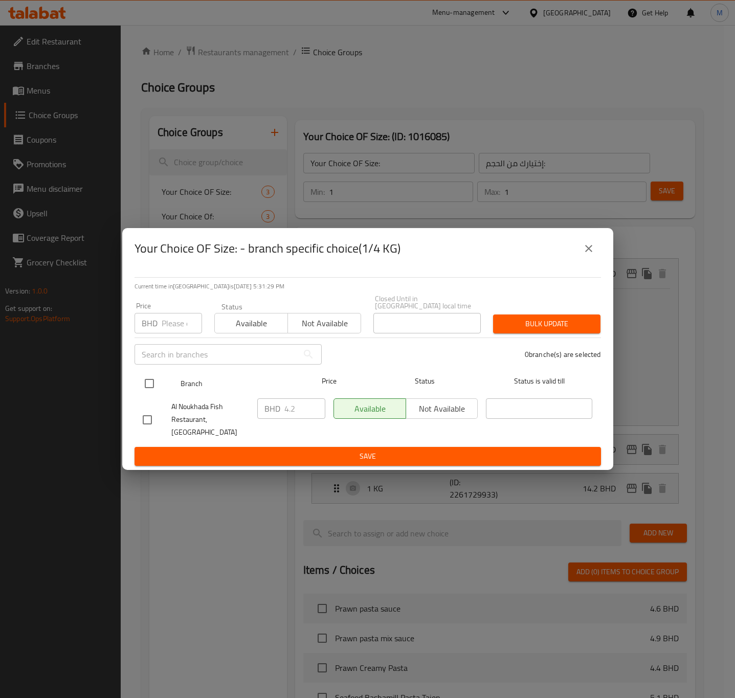
click at [152, 373] on div at bounding box center [158, 384] width 38 height 30
click at [151, 380] on input "checkbox" at bounding box center [149, 383] width 21 height 21
checkbox input "true"
click at [181, 326] on input "number" at bounding box center [182, 323] width 40 height 20
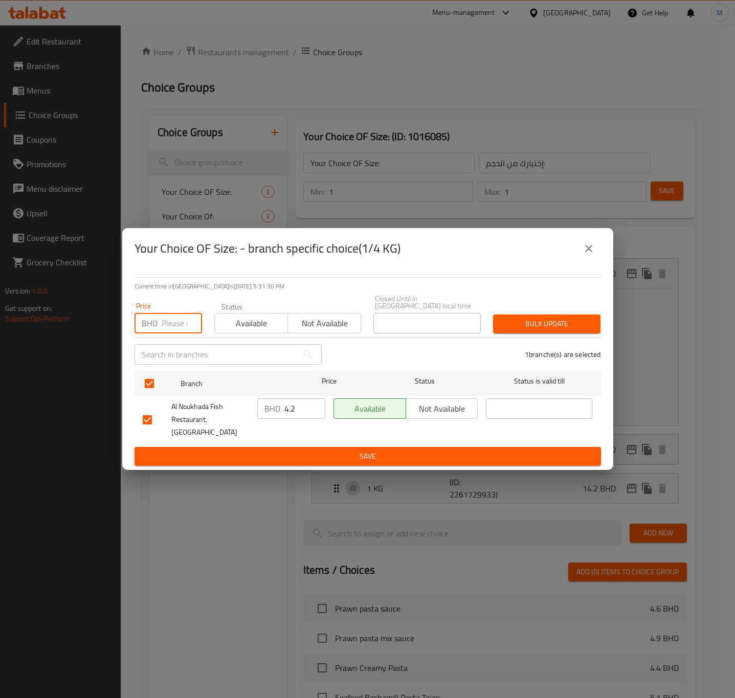
paste input "4.45"
type input "4.45"
click at [509, 322] on span "Bulk update" at bounding box center [546, 324] width 91 height 13
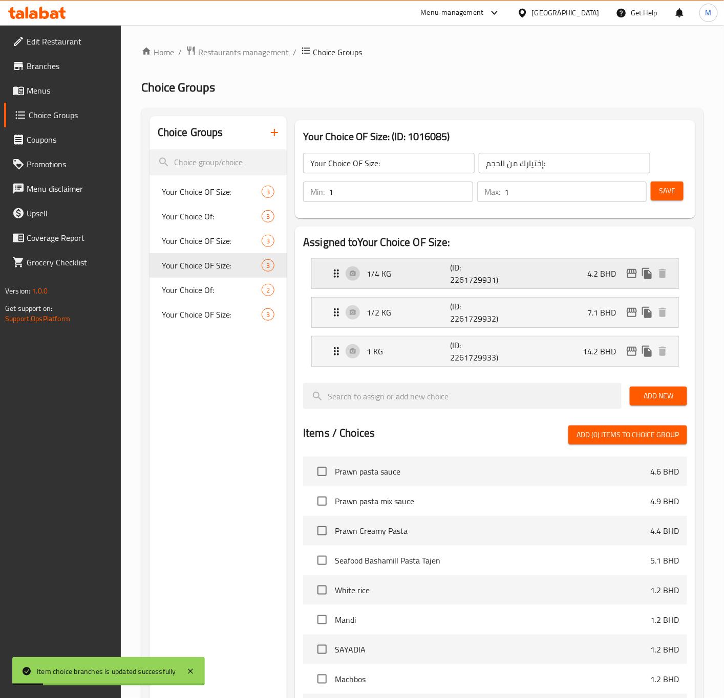
click at [395, 274] on p "1/4 KG" at bounding box center [407, 274] width 83 height 12
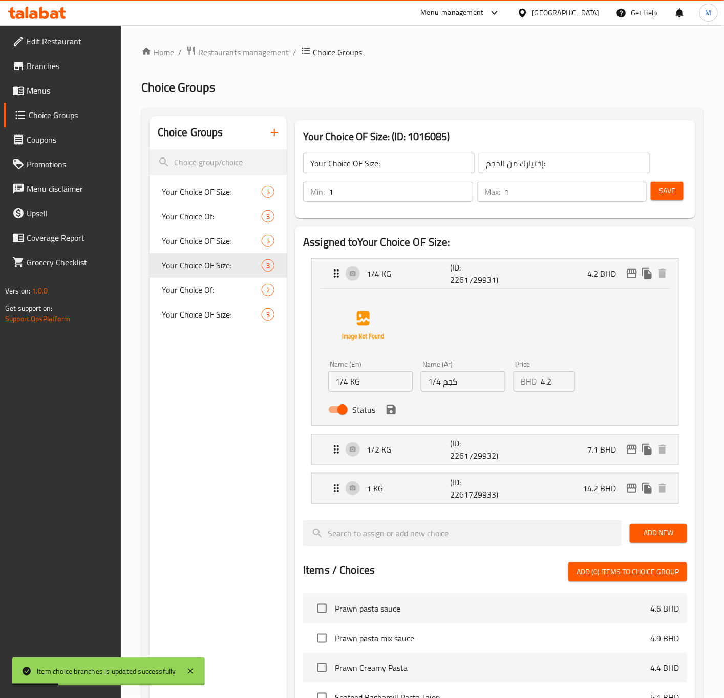
click at [551, 384] on input "4.2" at bounding box center [557, 381] width 34 height 20
paste input "45"
click at [383, 415] on div "Status" at bounding box center [463, 410] width 278 height 28
click at [386, 413] on icon "save" at bounding box center [391, 410] width 12 height 12
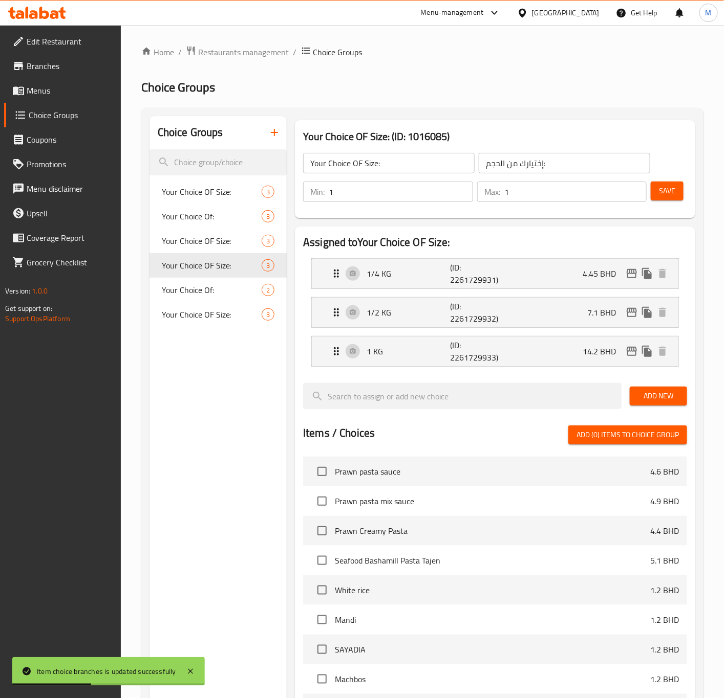
type input "4.45"
click at [674, 186] on span "Save" at bounding box center [667, 191] width 16 height 13
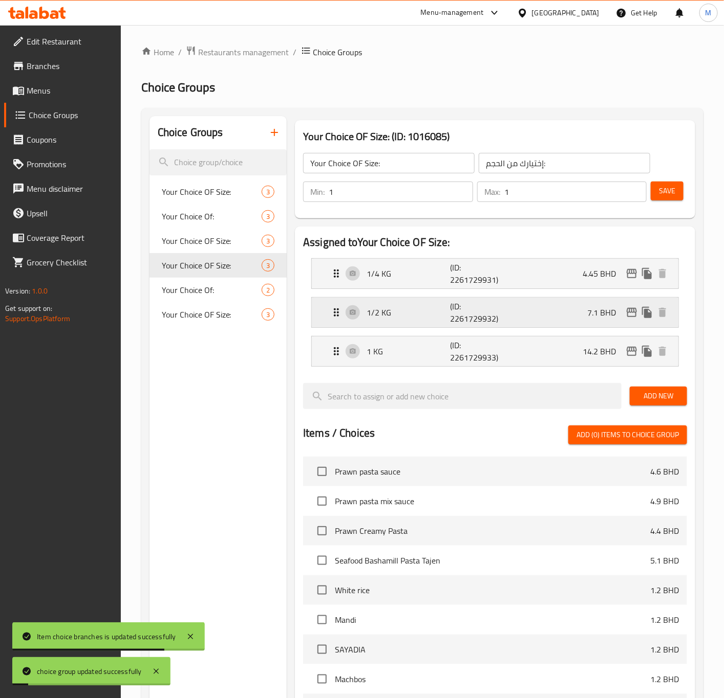
click at [363, 311] on div "1/2 KG (ID: 2261729932) 7.1 BHD" at bounding box center [498, 313] width 336 height 30
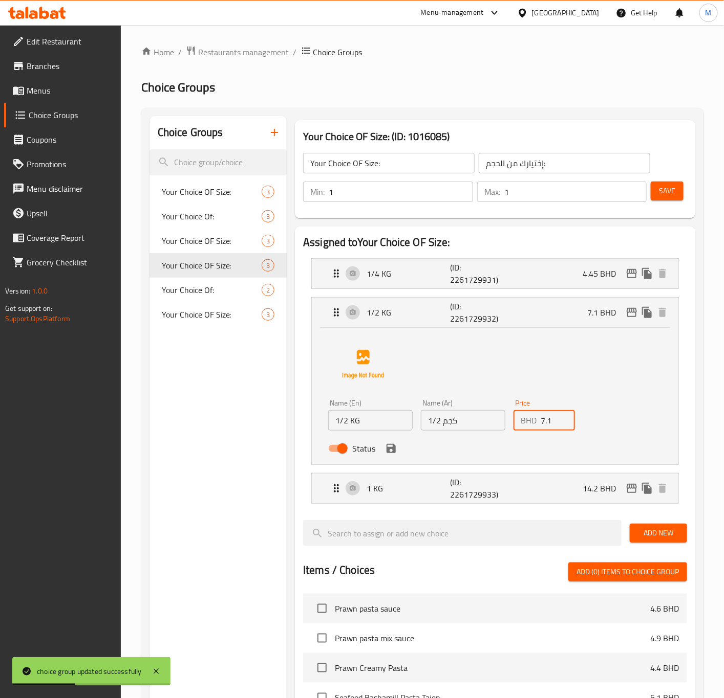
click at [547, 413] on input "7.1" at bounding box center [557, 420] width 34 height 20
paste input "6"
click at [395, 453] on icon "save" at bounding box center [391, 449] width 12 height 12
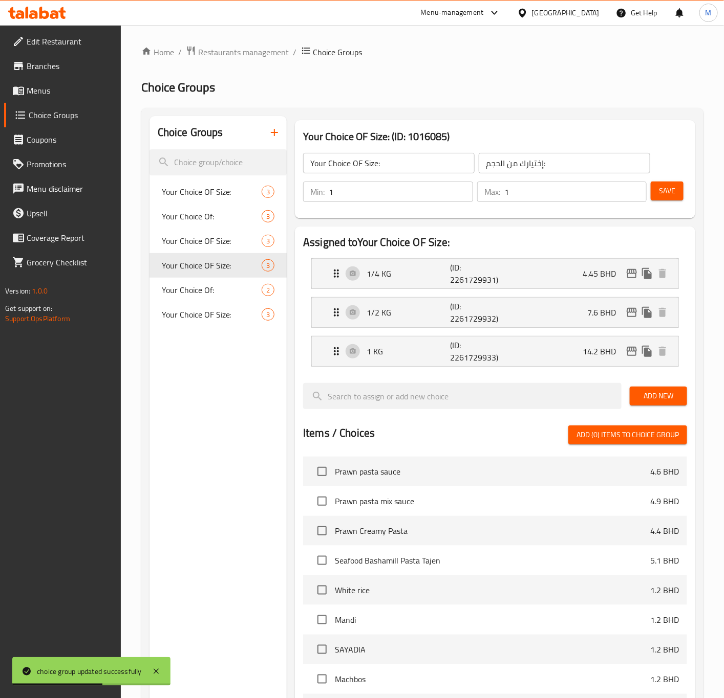
type input "7.6"
click at [373, 354] on p "1 KG" at bounding box center [407, 351] width 83 height 12
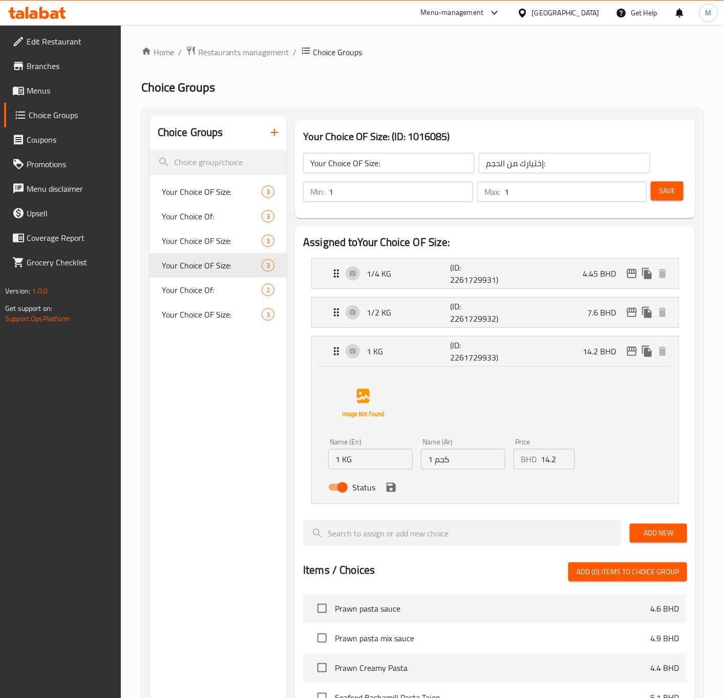
click at [553, 456] on input "14.2" at bounding box center [557, 459] width 34 height 20
paste input "4"
click at [393, 499] on div "Status" at bounding box center [463, 488] width 278 height 28
click at [385, 488] on icon "save" at bounding box center [391, 487] width 12 height 12
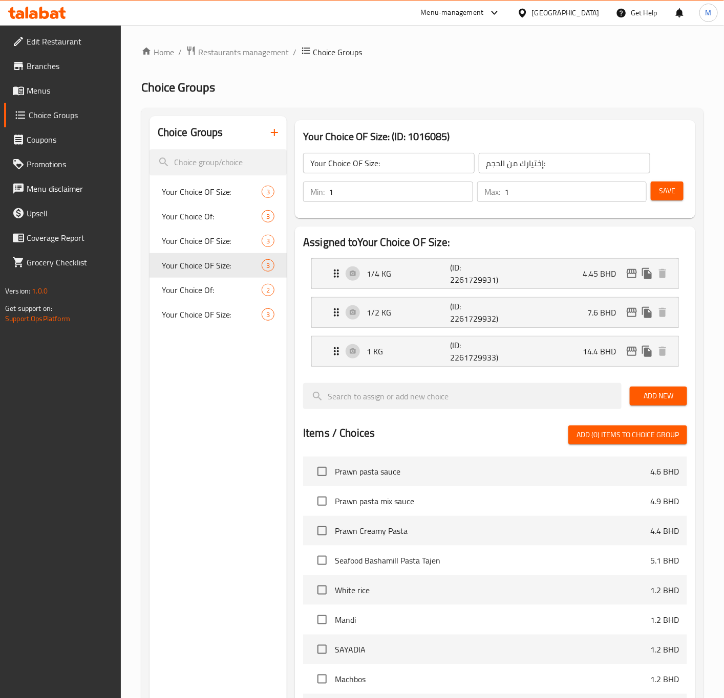
type input "14.4"
click at [666, 185] on span "Save" at bounding box center [667, 191] width 16 height 13
click at [171, 211] on span "Your Choice Of:" at bounding box center [196, 216] width 69 height 12
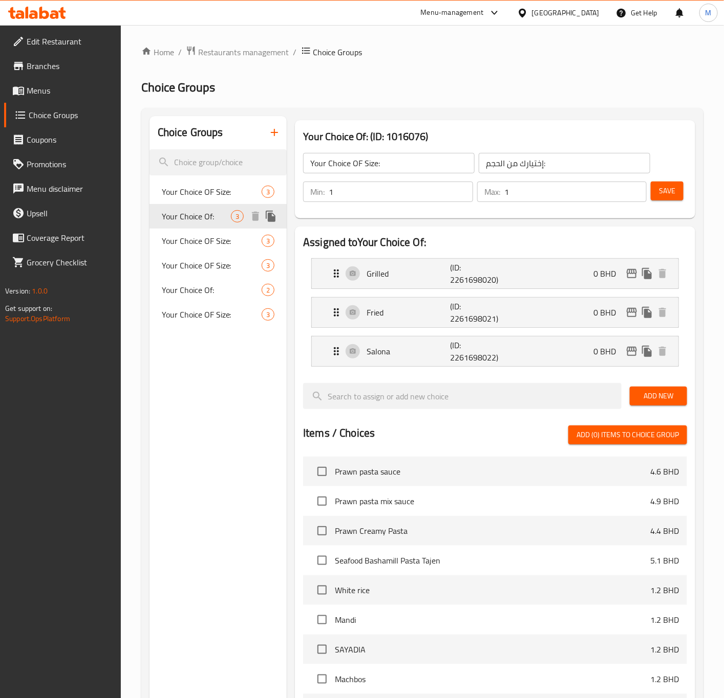
type input "Your Choice Of:"
type input "إختيارك من:"
click at [178, 284] on span "Your Choice Of:" at bounding box center [196, 290] width 69 height 12
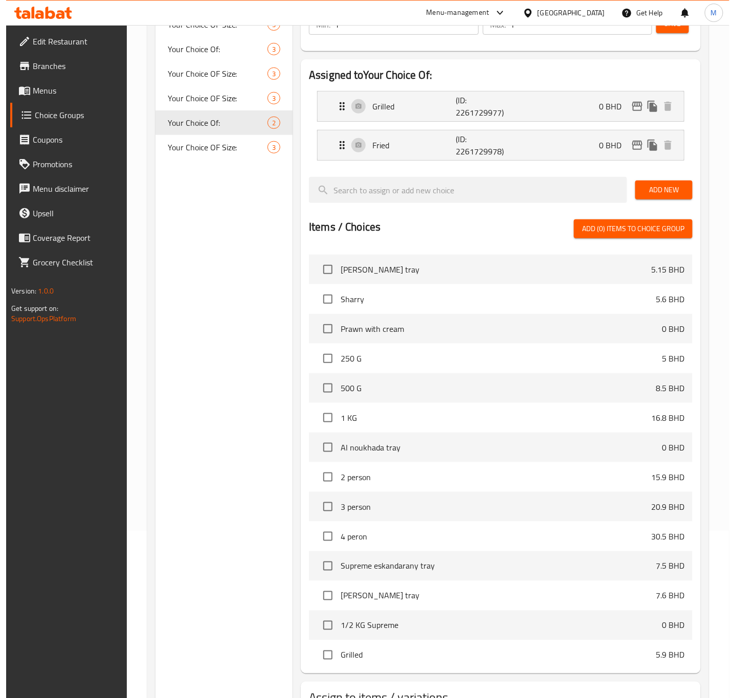
scroll to position [248, 0]
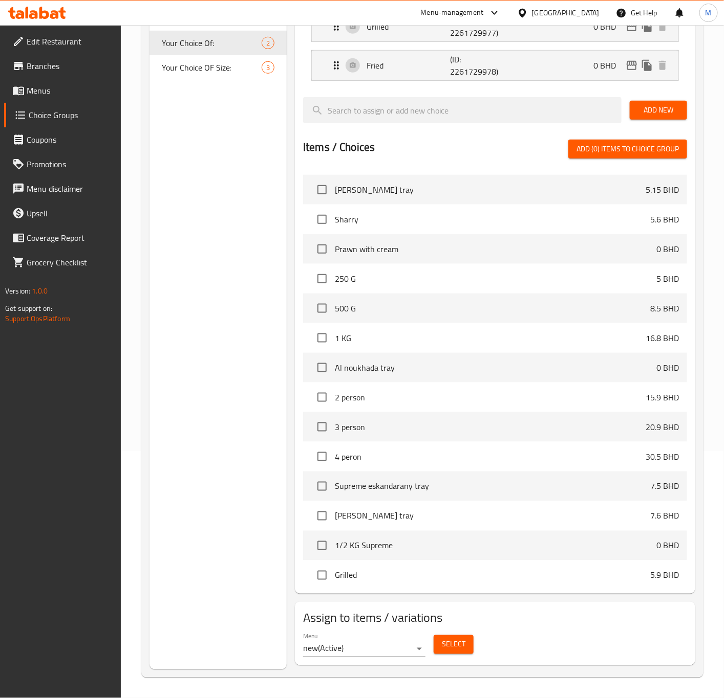
click at [433, 644] on div "Select" at bounding box center [453, 644] width 48 height 27
click at [459, 642] on span "Select" at bounding box center [454, 645] width 24 height 13
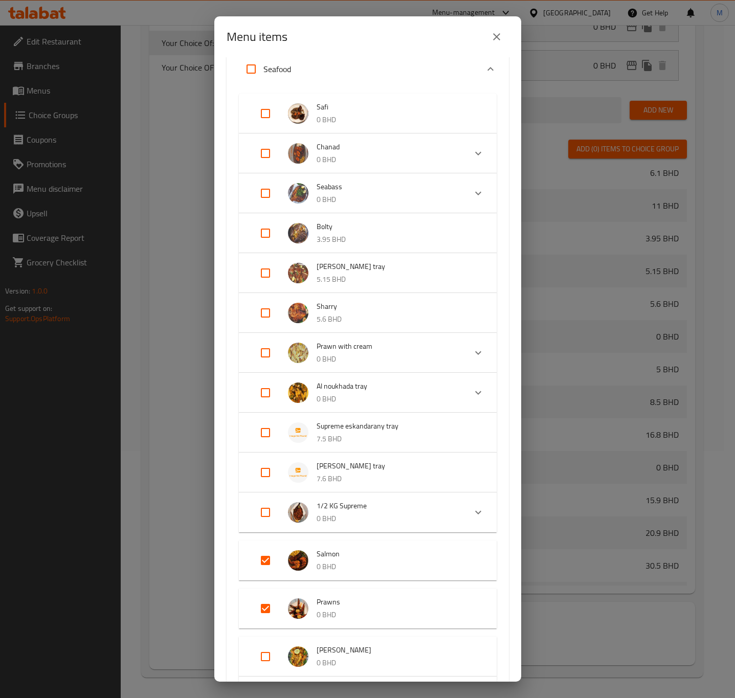
scroll to position [206, 0]
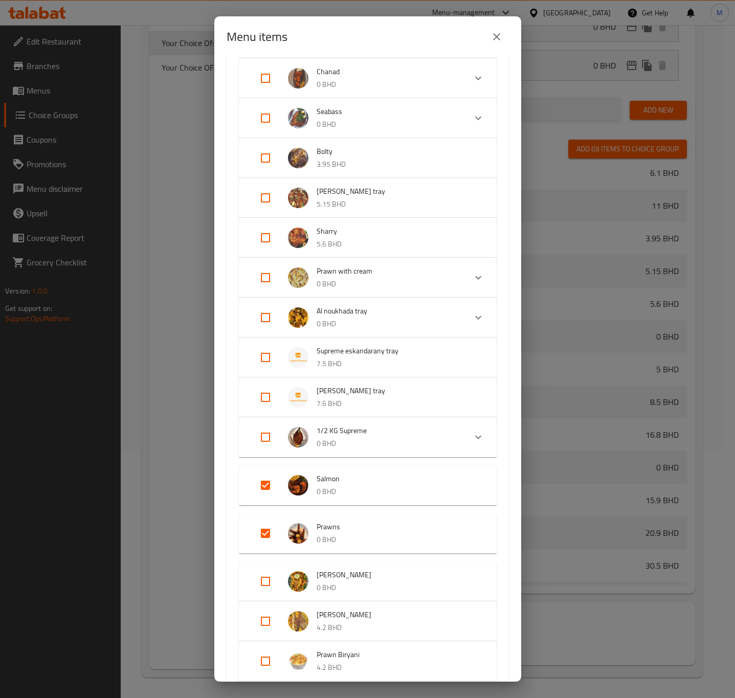
click at [472, 441] on icon "Expand" at bounding box center [478, 437] width 12 height 12
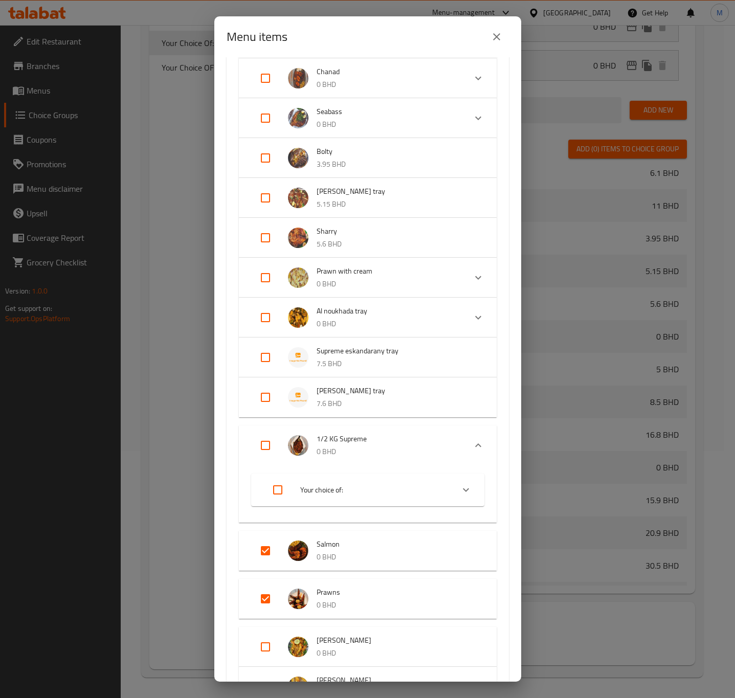
click at [269, 448] on input "Expand" at bounding box center [265, 445] width 25 height 25
checkbox input "true"
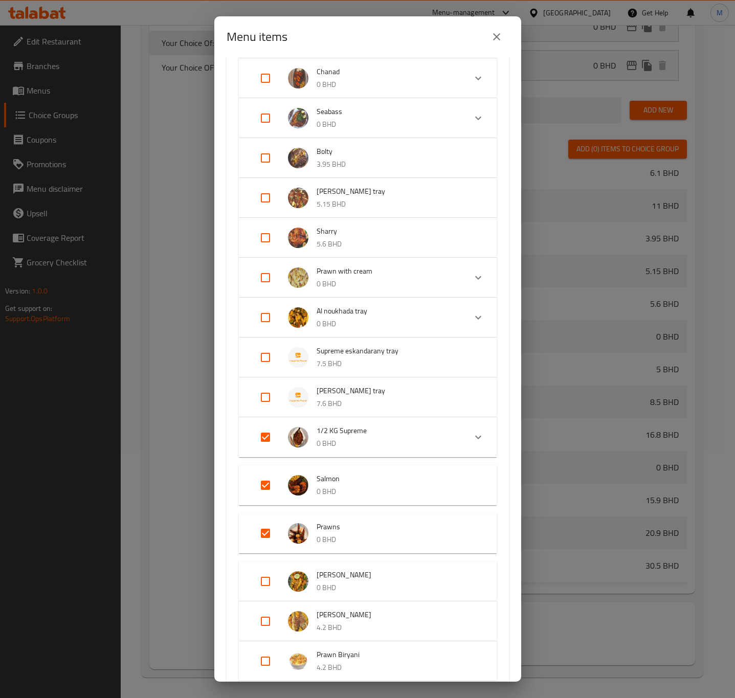
click at [472, 438] on icon "Expand" at bounding box center [478, 437] width 12 height 12
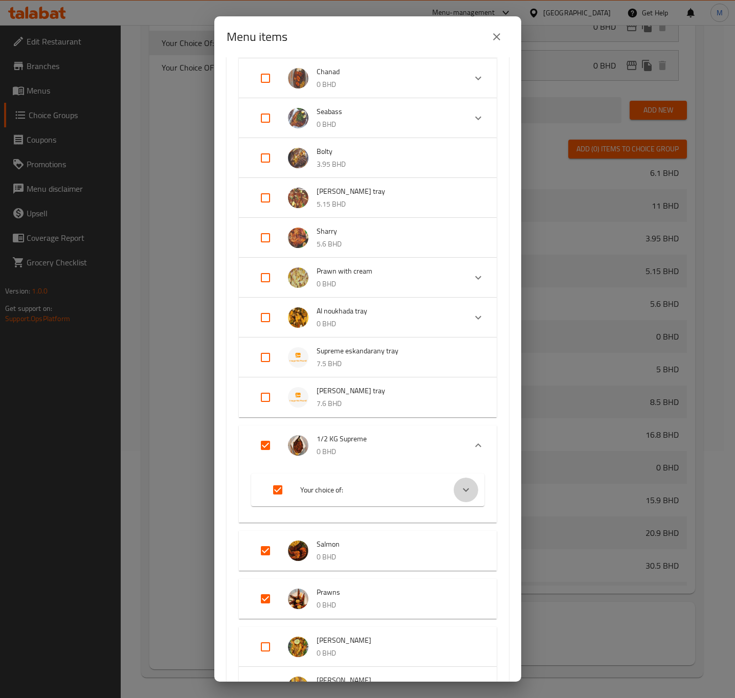
click at [460, 487] on icon "Expand" at bounding box center [466, 490] width 12 height 12
click at [262, 444] on input "Expand" at bounding box center [265, 445] width 25 height 25
checkbox input "false"
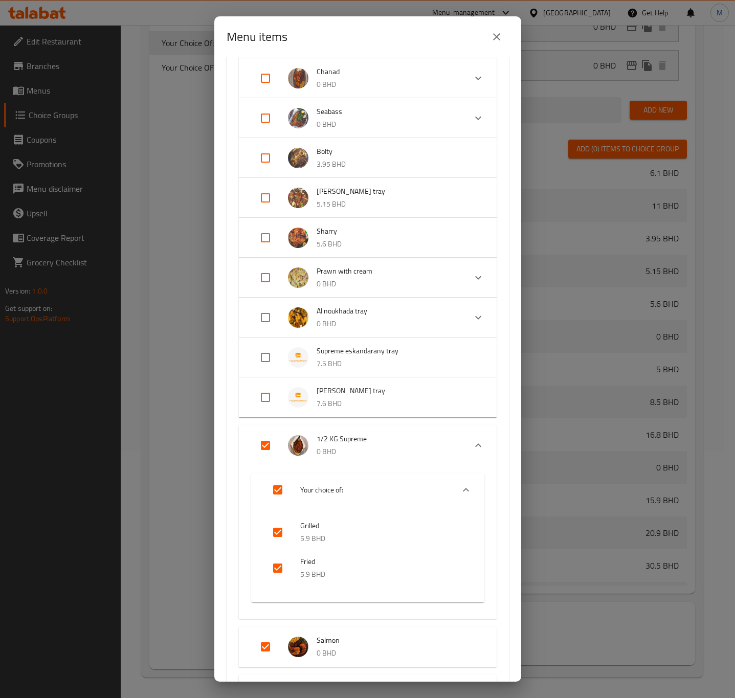
checkbox input "false"
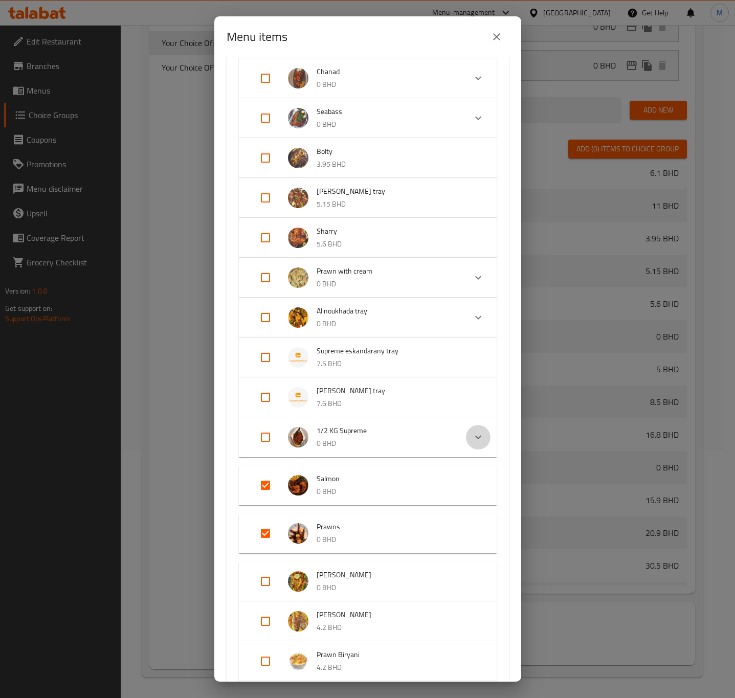
click at [472, 441] on icon "Expand" at bounding box center [478, 437] width 12 height 12
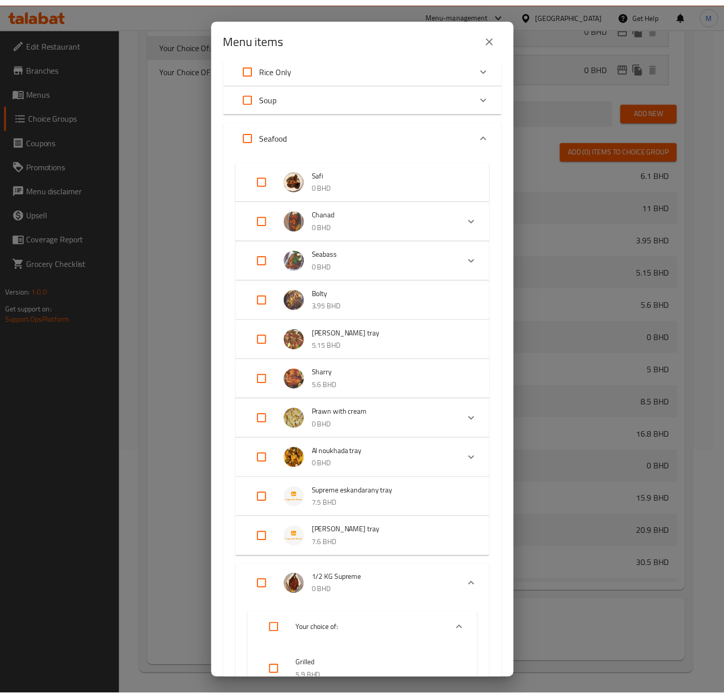
scroll to position [0, 0]
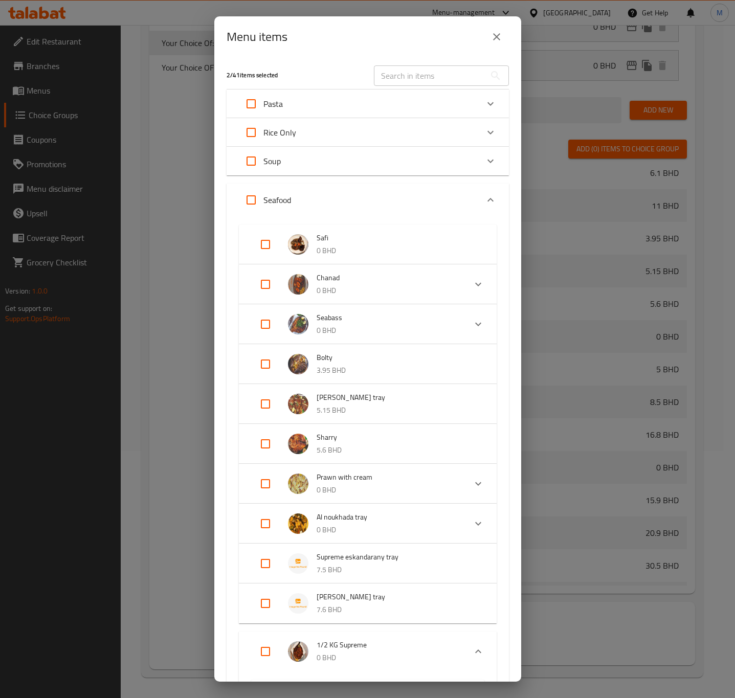
click at [498, 25] on div "Menu items" at bounding box center [368, 37] width 282 height 25
click at [498, 26] on button "close" at bounding box center [497, 37] width 25 height 25
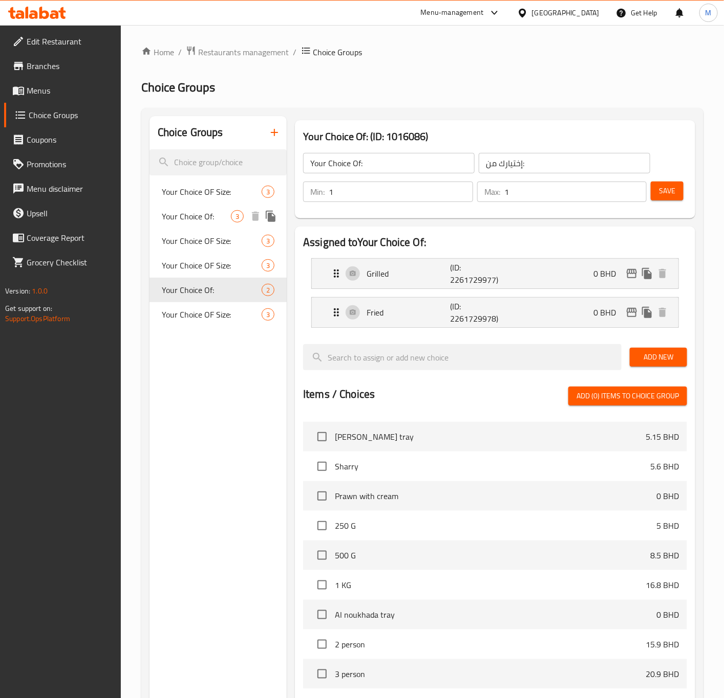
click at [203, 222] on span "Your Choice Of:" at bounding box center [196, 216] width 69 height 12
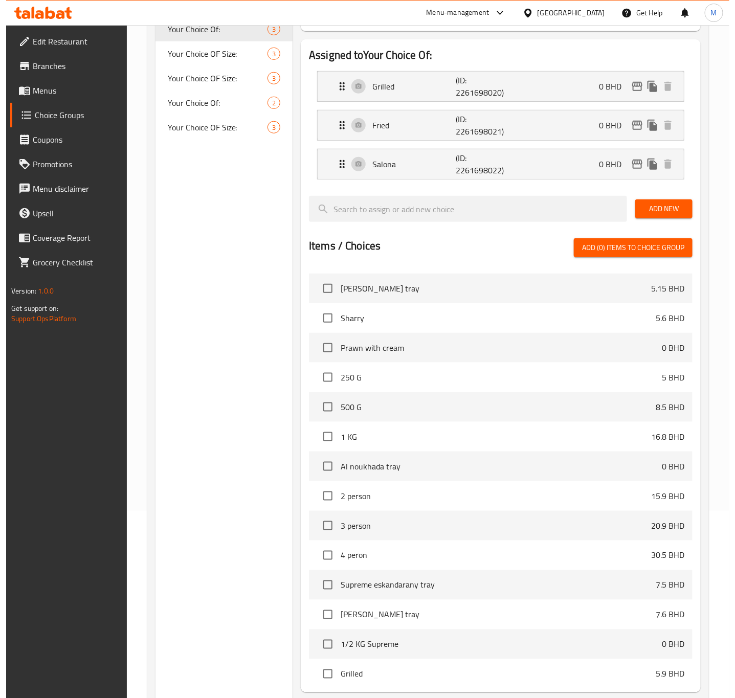
scroll to position [287, 0]
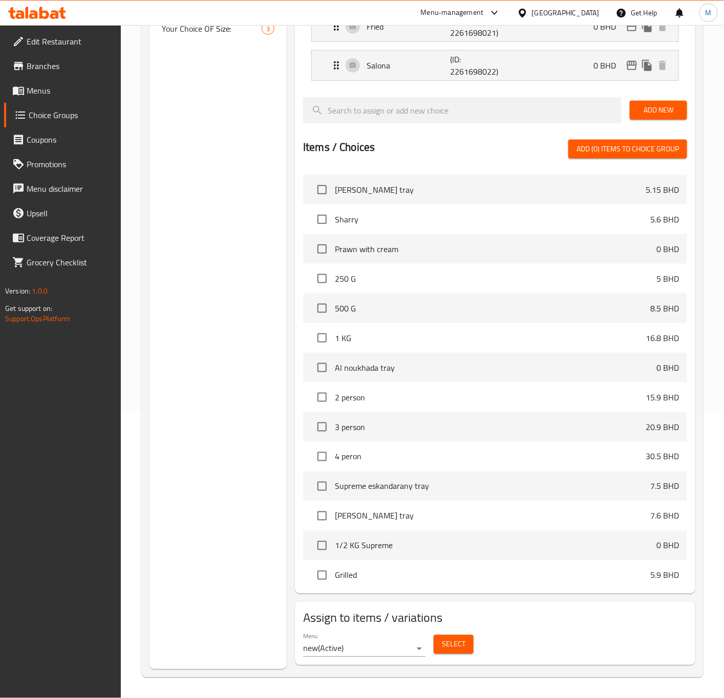
click at [451, 640] on span "Select" at bounding box center [454, 645] width 24 height 13
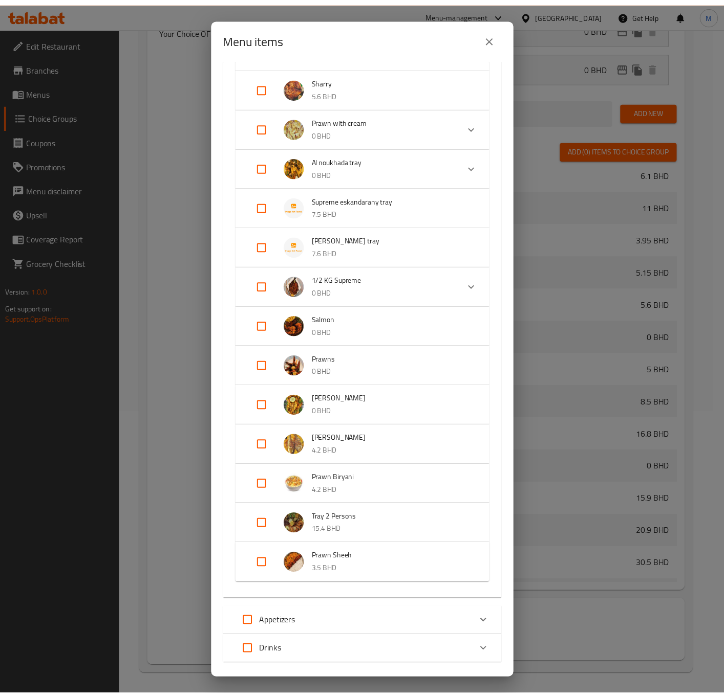
scroll to position [618, 0]
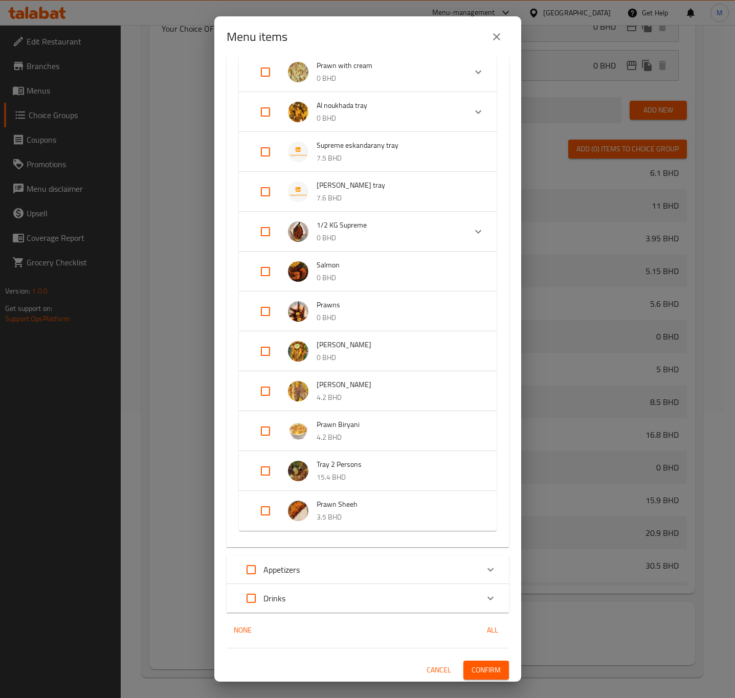
click at [479, 672] on span "Confirm" at bounding box center [486, 670] width 29 height 13
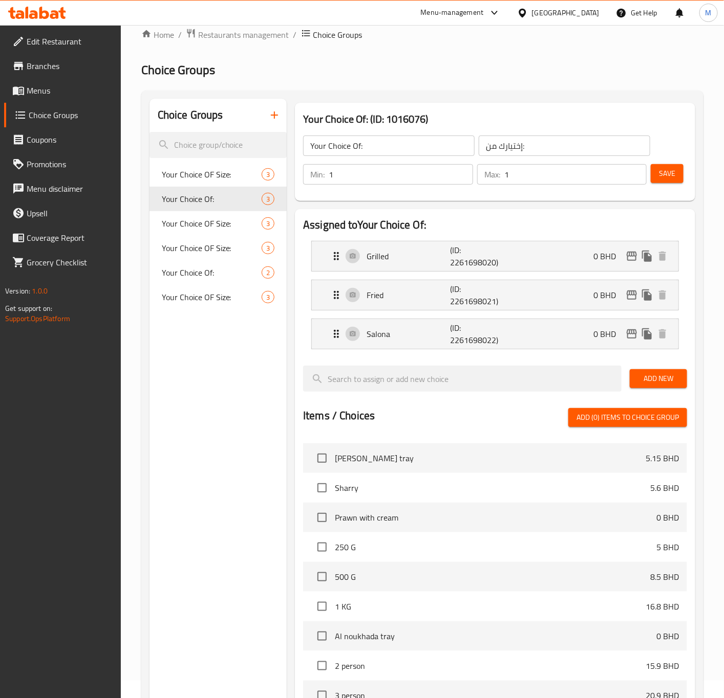
scroll to position [0, 0]
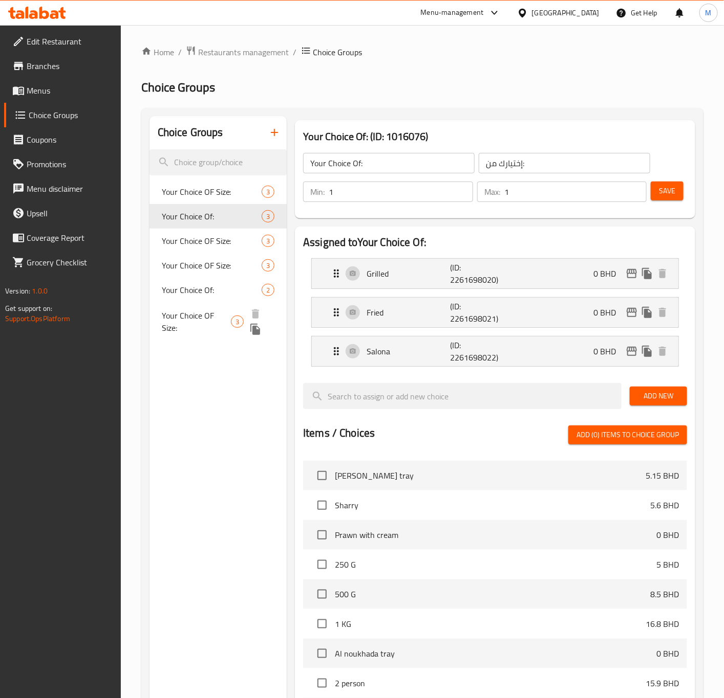
click at [197, 298] on div "Your Choice Of: 2" at bounding box center [218, 290] width 138 height 25
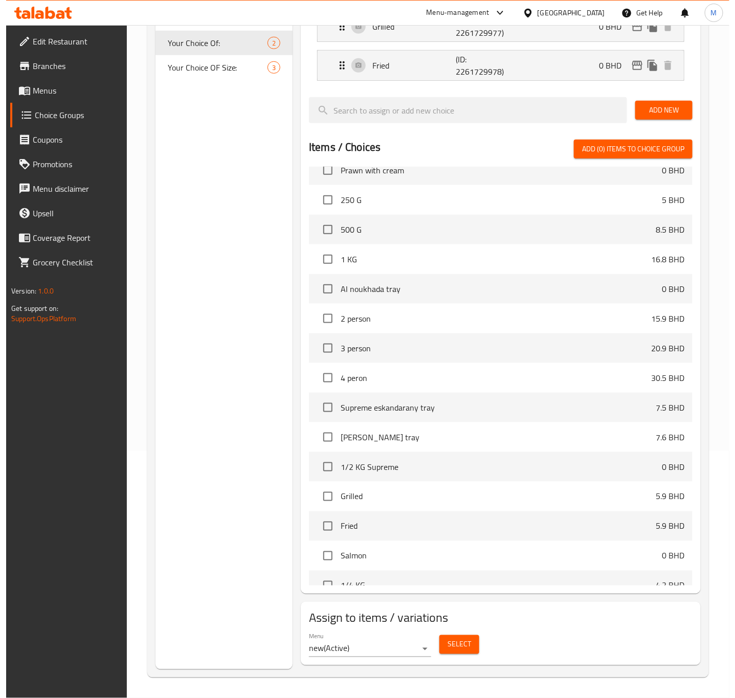
scroll to position [921, 0]
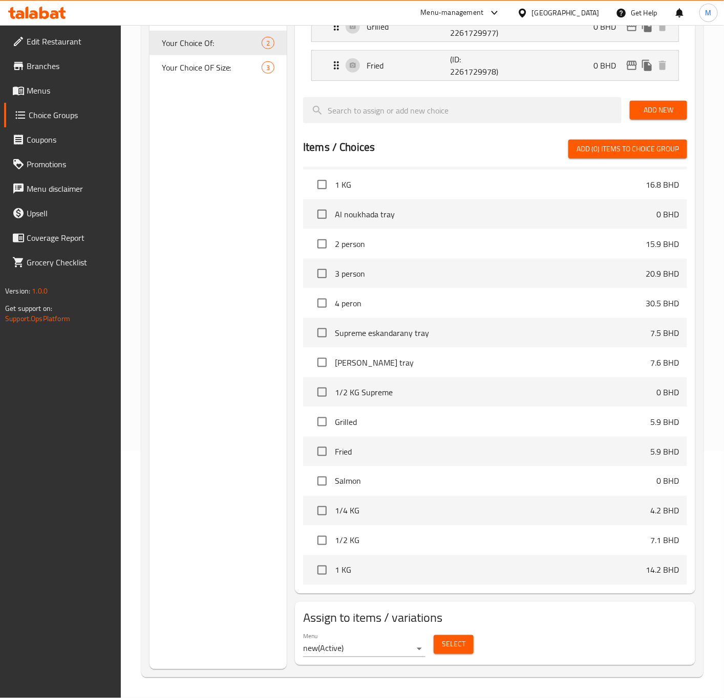
click at [466, 645] on button "Select" at bounding box center [453, 645] width 40 height 19
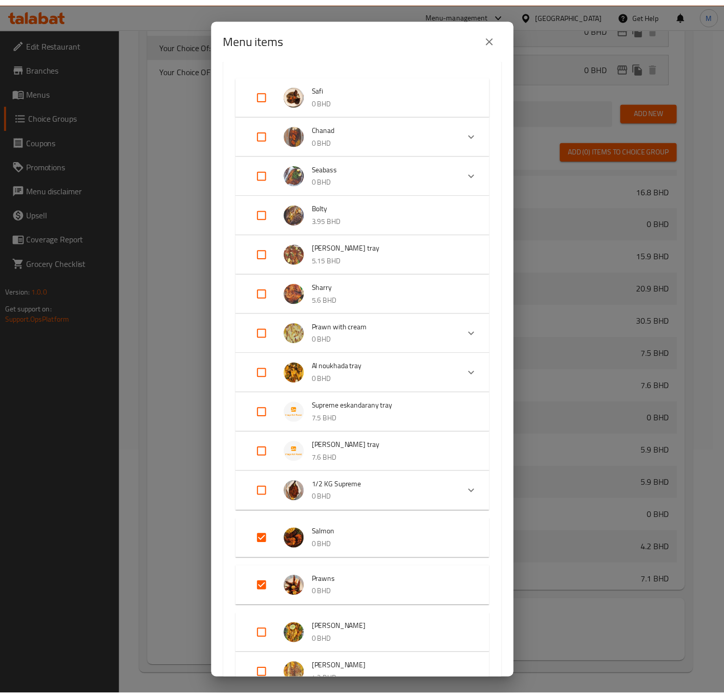
scroll to position [230, 0]
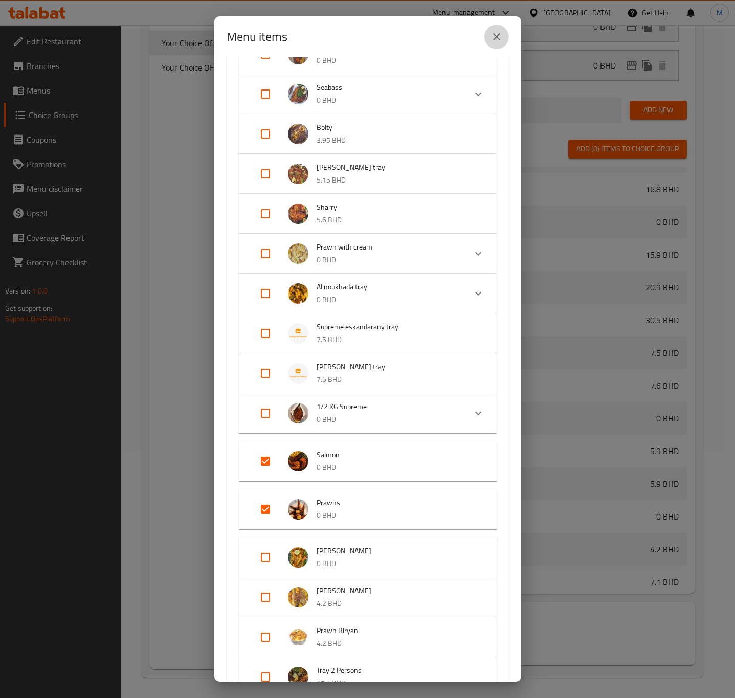
click at [496, 37] on icon "close" at bounding box center [496, 36] width 7 height 7
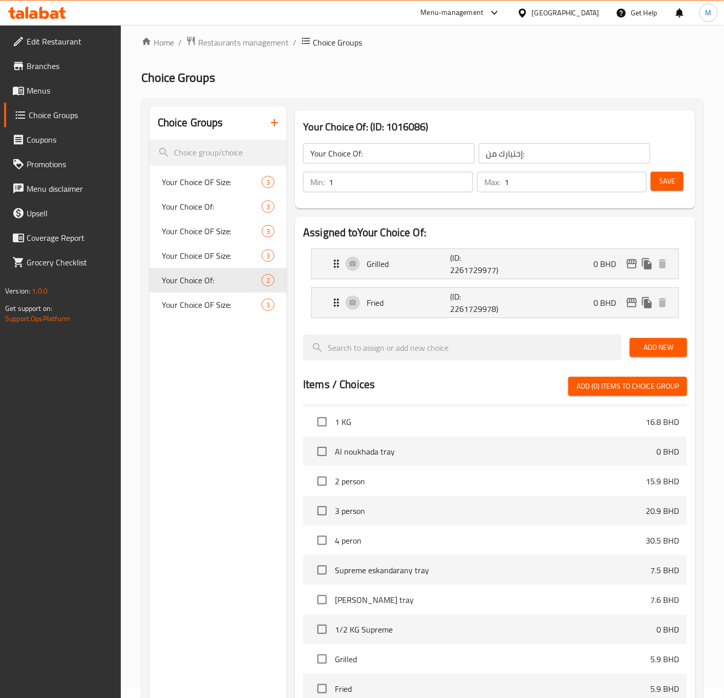
scroll to position [0, 0]
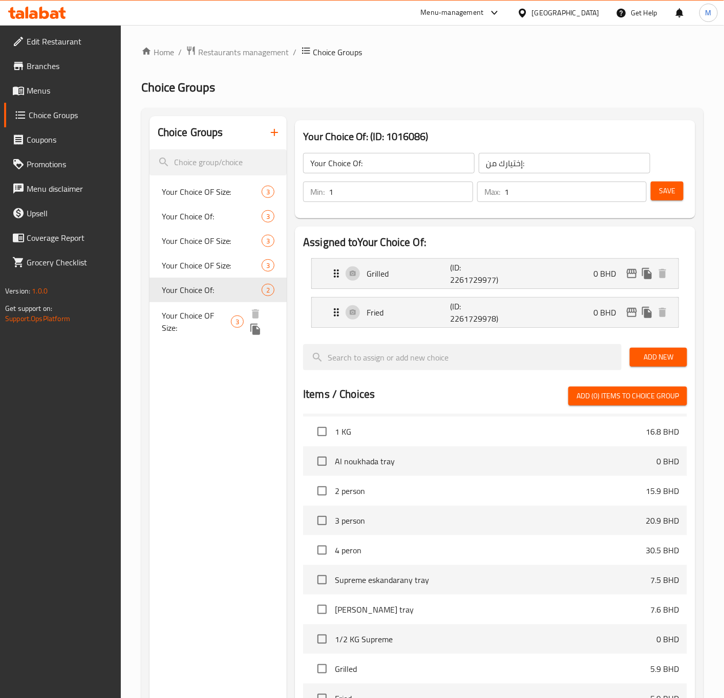
click at [187, 315] on span "Your Choice OF Size:" at bounding box center [197, 322] width 70 height 25
type input "Your Choice OF Size:"
type input "إختيارك من الحجم:"
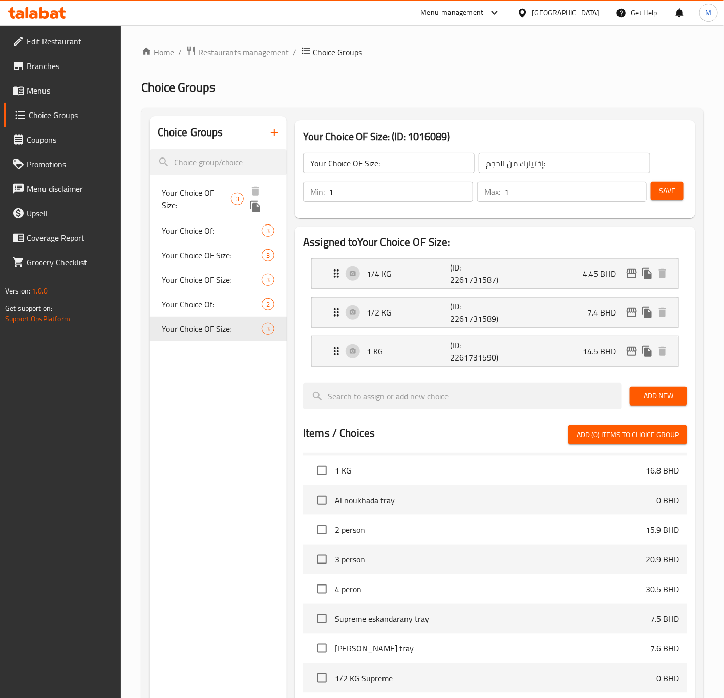
click at [216, 197] on span "Your Choice OF Size:" at bounding box center [197, 199] width 70 height 25
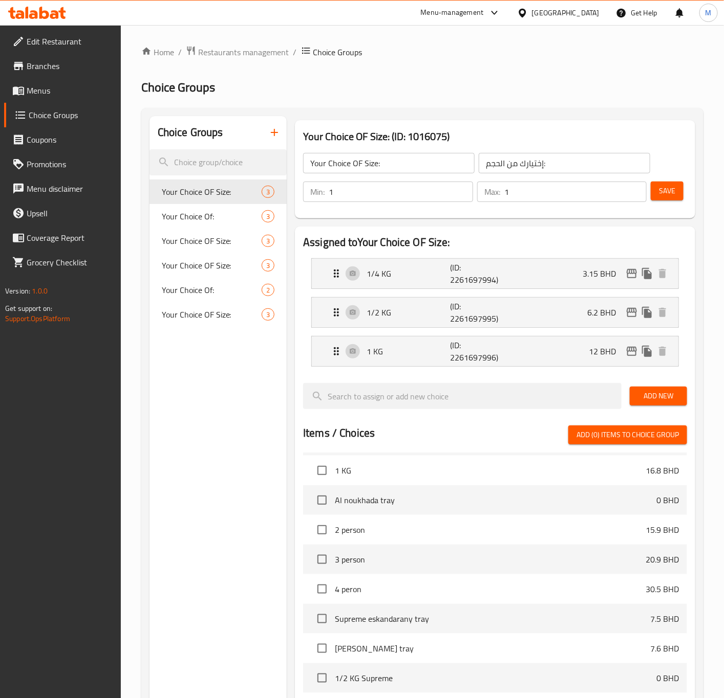
click at [352, 163] on input "Your Choice OF Size:" at bounding box center [388, 163] width 171 height 20
click at [537, 169] on input "إختيارك من الحجم:" at bounding box center [563, 163] width 171 height 20
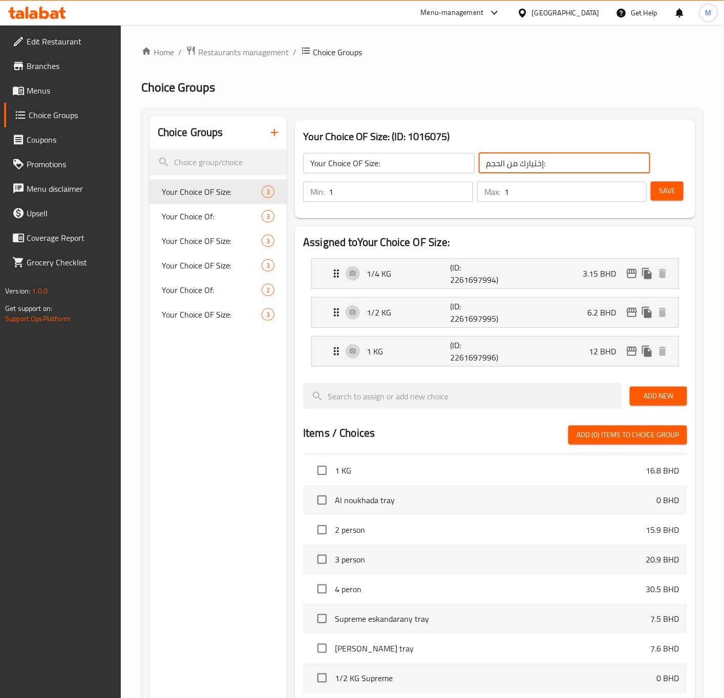
click at [537, 169] on input "إختيارك من الحجم:" at bounding box center [563, 163] width 171 height 20
click at [268, 135] on icon "button" at bounding box center [274, 132] width 12 height 12
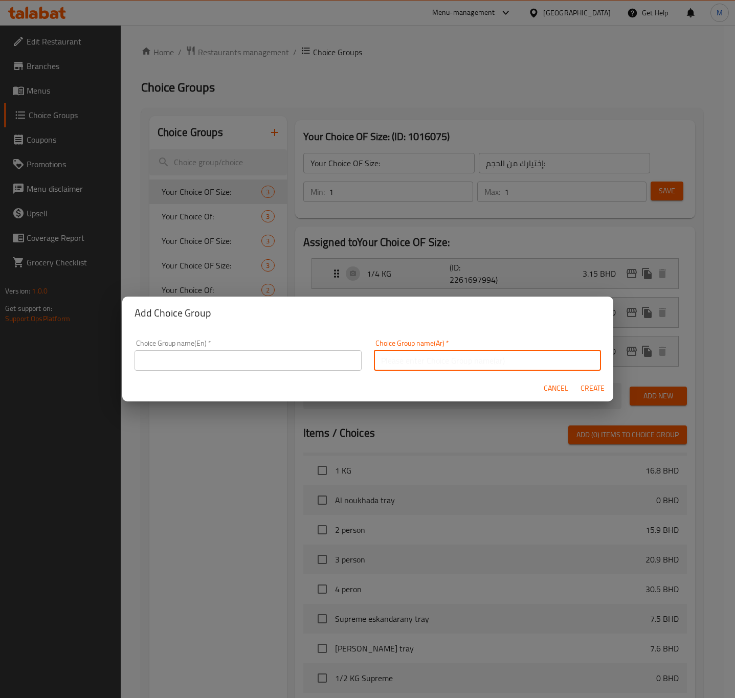
drag, startPoint x: 404, startPoint y: 355, endPoint x: 342, endPoint y: 360, distance: 61.6
click at [404, 355] on input "text" at bounding box center [487, 361] width 227 height 20
paste input "إختيارك من الحجم:"
type input "إختيارك من الحجم:"
drag, startPoint x: 253, startPoint y: 342, endPoint x: 248, endPoint y: 349, distance: 8.7
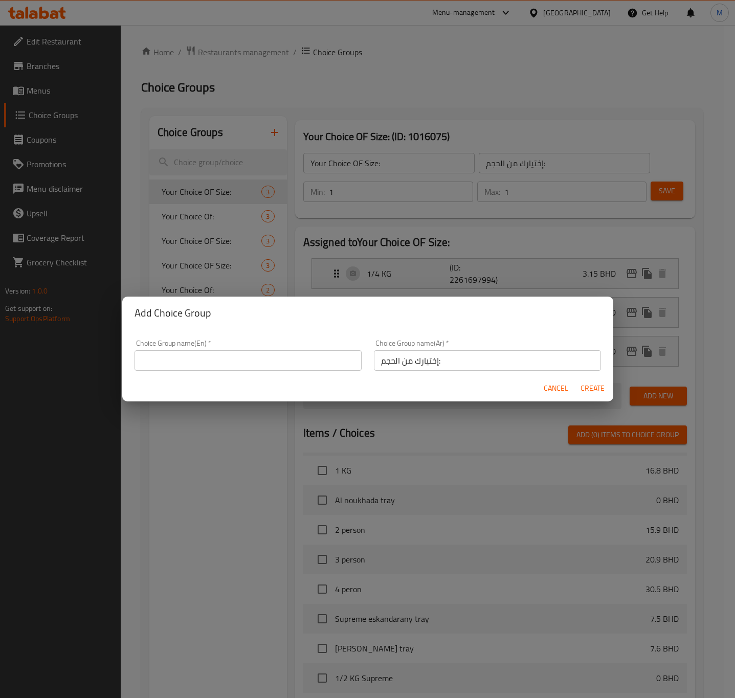
click at [253, 342] on div "Choice Group name(En)   * Choice Group name(En) *" at bounding box center [248, 355] width 227 height 31
click at [240, 359] on input "text" at bounding box center [248, 361] width 227 height 20
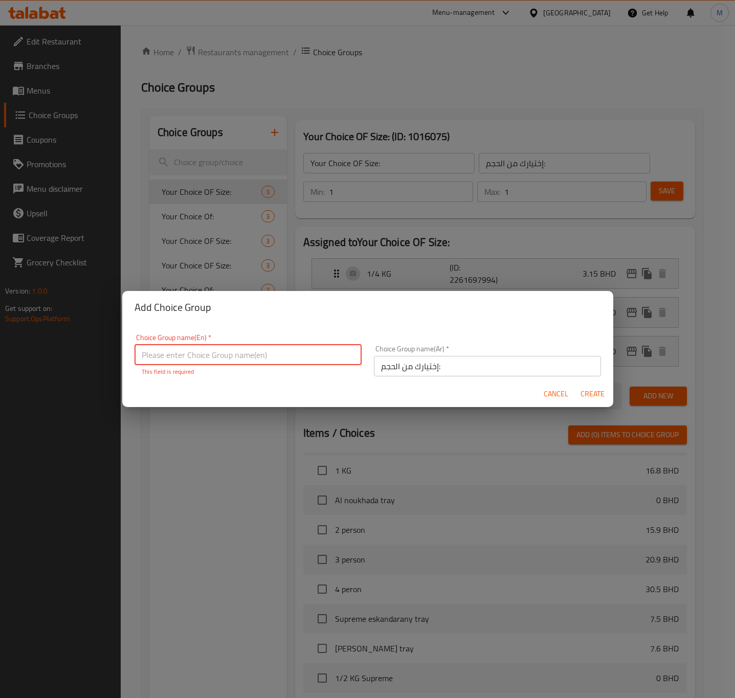
click at [241, 358] on input "text" at bounding box center [248, 355] width 227 height 20
paste input "Your Choice OF Size:"
type input "Your Choice OF Size:"
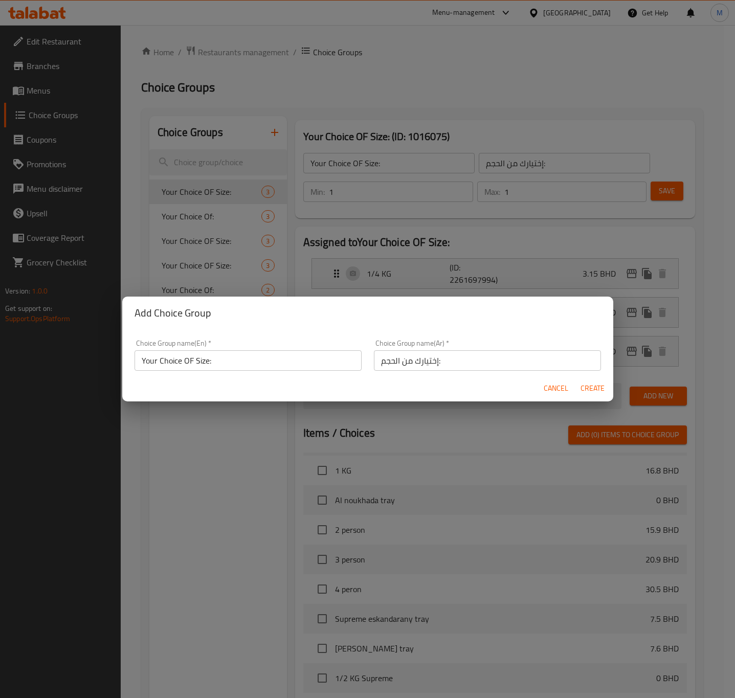
click at [582, 387] on span "Create" at bounding box center [593, 388] width 25 height 13
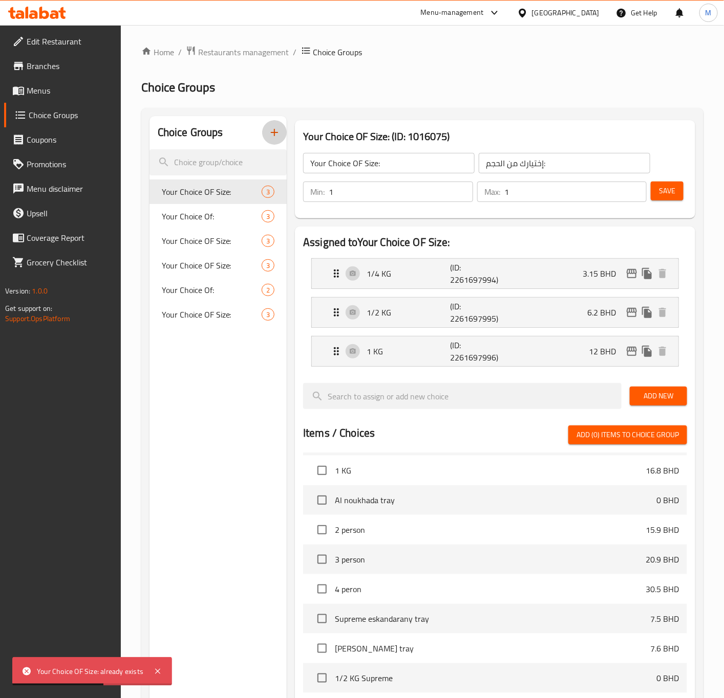
click at [272, 129] on icon "button" at bounding box center [274, 132] width 12 height 12
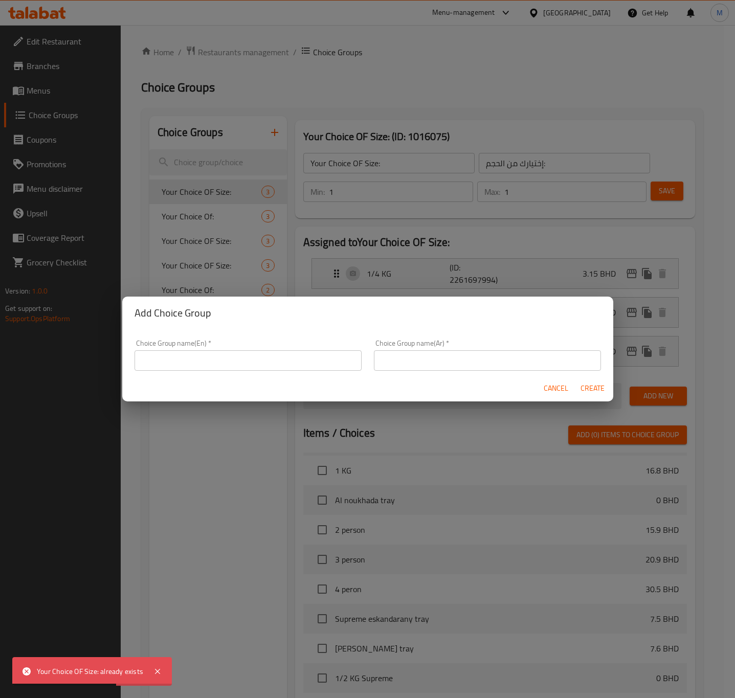
click at [223, 360] on input "text" at bounding box center [248, 361] width 227 height 20
paste input "Your Choice OF Size:"
type input "Your Choice OF Size:"
click at [411, 358] on input "text" at bounding box center [487, 361] width 227 height 20
paste input "إختيارك من الحجم:"
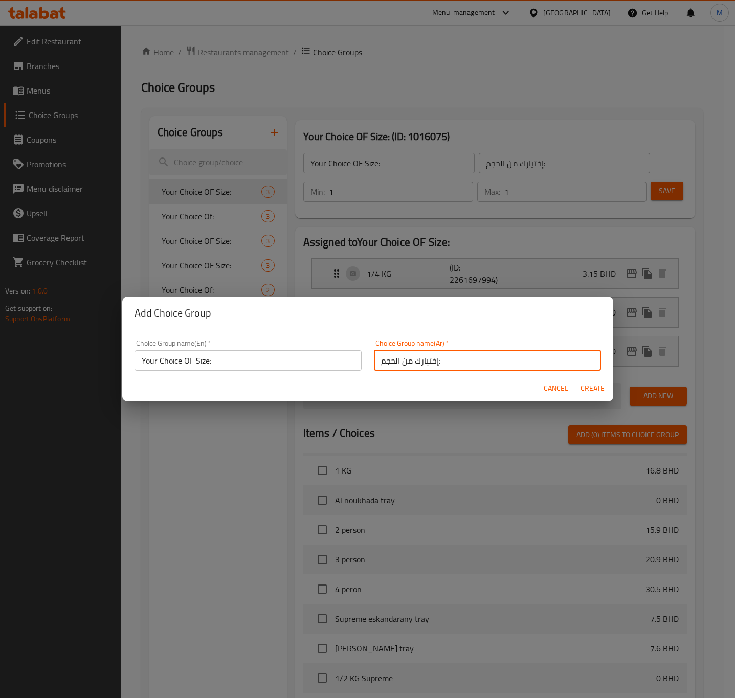
click at [464, 368] on input "إختيارك من الحجم:" at bounding box center [487, 361] width 227 height 20
type input "إختيارك من الحجم:"
click at [600, 390] on span "Create" at bounding box center [593, 388] width 25 height 13
type input "Your Choice OF Size:"
type input "إختيارك من الحجم:"
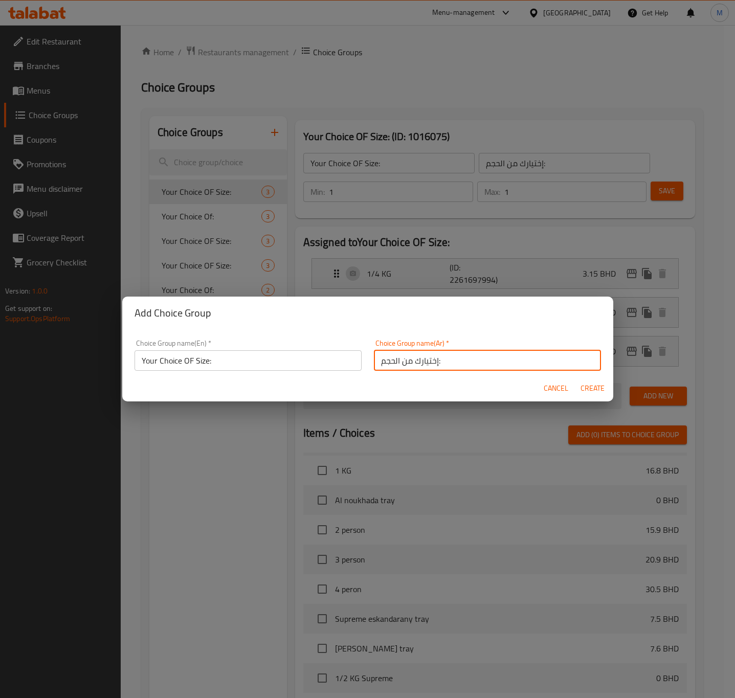
type input "0"
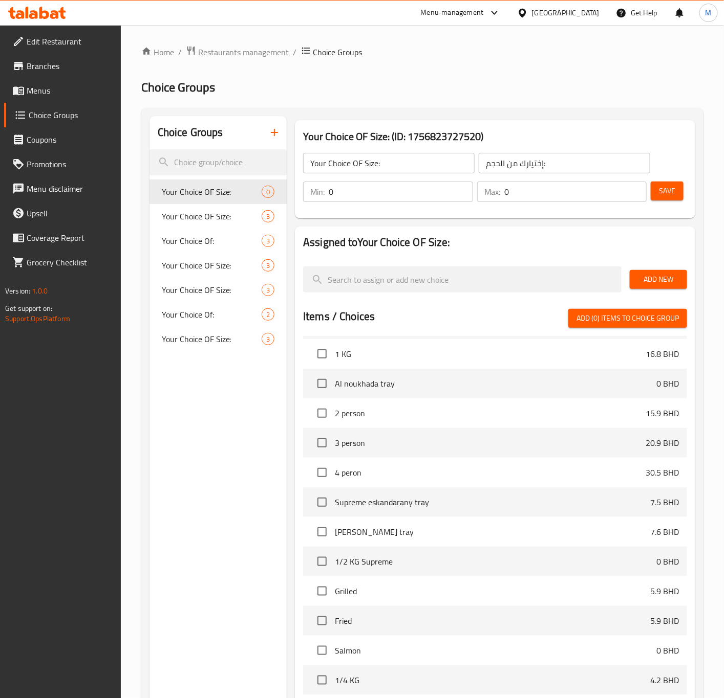
click at [345, 196] on input "0" at bounding box center [400, 192] width 144 height 20
click at [453, 227] on div "Assigned to Your Choice OF Size: Add New Items / Choices Add (0) items to choic…" at bounding box center [495, 495] width 400 height 537
click at [652, 279] on span "Add New" at bounding box center [658, 279] width 41 height 13
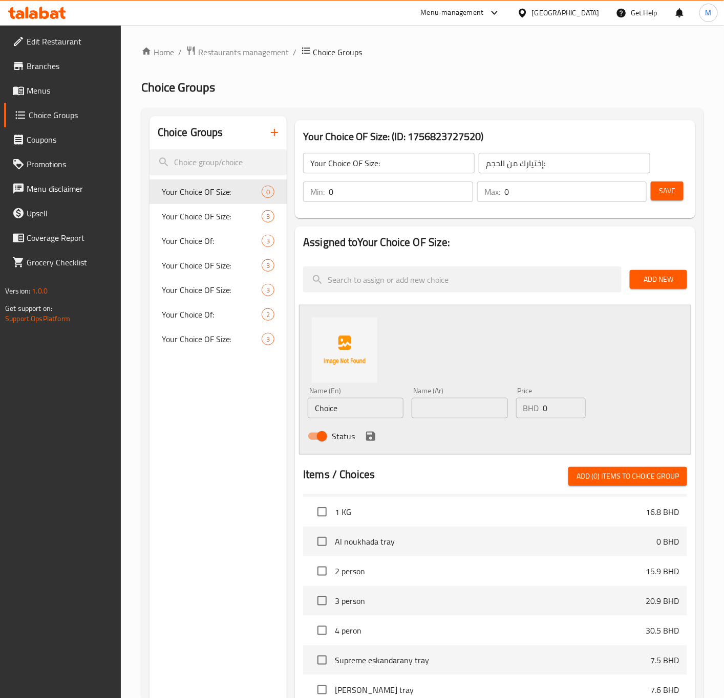
click at [344, 404] on input "Choice" at bounding box center [356, 408] width 96 height 20
click at [332, 364] on img at bounding box center [344, 350] width 65 height 65
click at [333, 413] on input "Choice" at bounding box center [356, 408] width 96 height 20
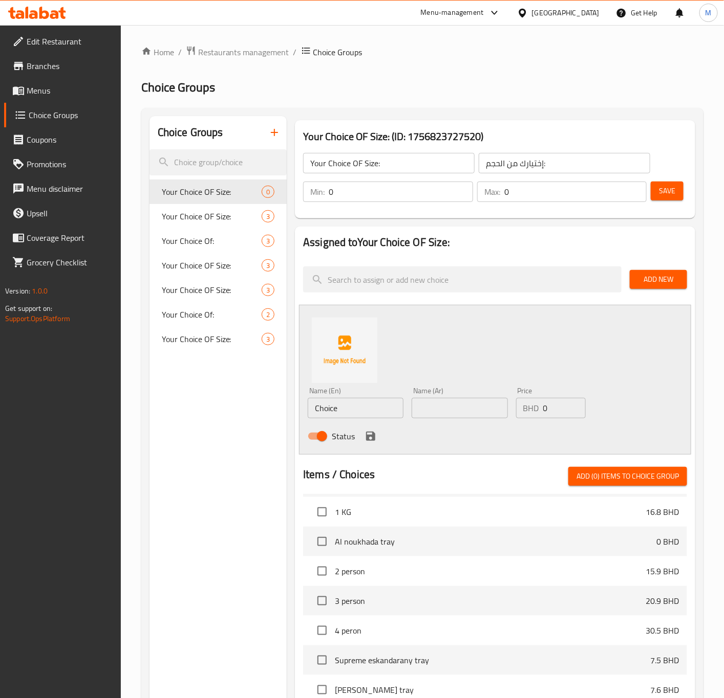
click at [361, 408] on input "Choice" at bounding box center [356, 408] width 96 height 20
paste input "500 G"
type input "500 G"
click at [471, 407] on input "text" at bounding box center [459, 408] width 96 height 20
paste input "500 G"
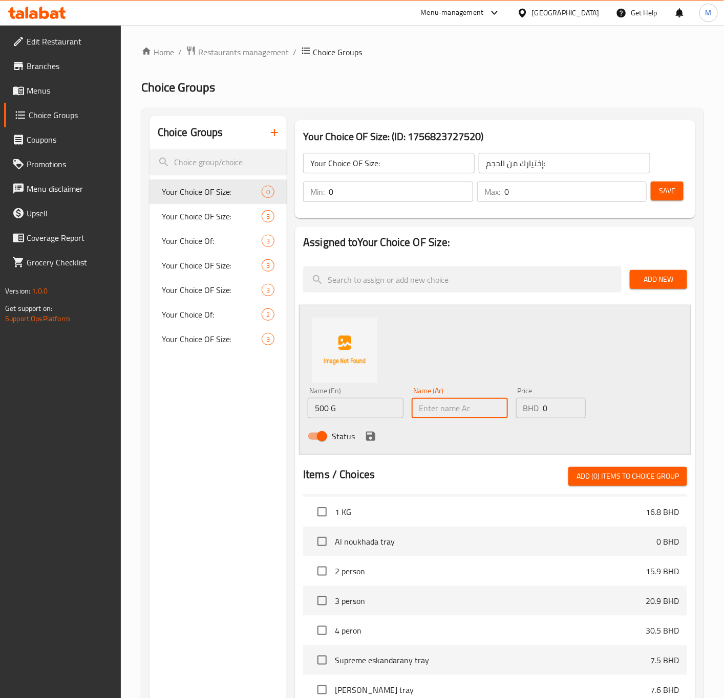
type input "500 G"
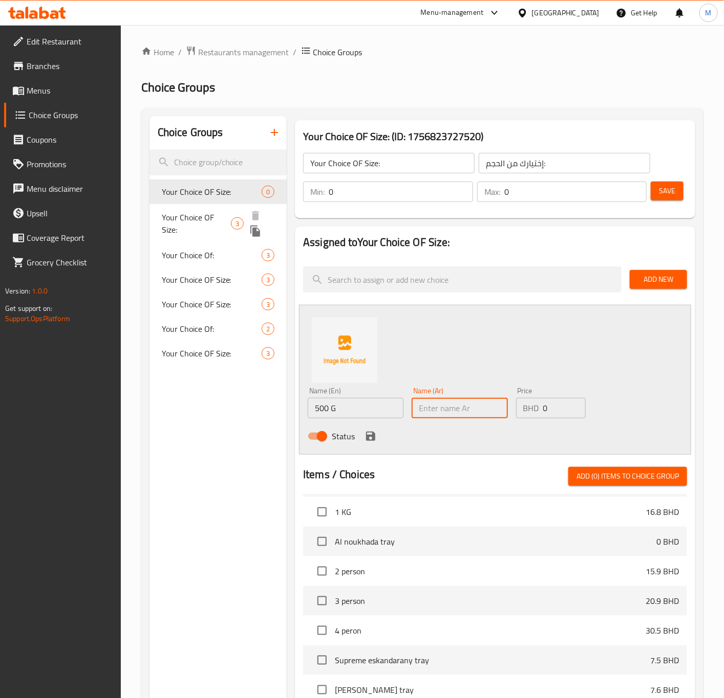
click at [199, 224] on span "Your Choice OF Size:" at bounding box center [197, 223] width 70 height 25
type input "Your Choice OF Size:"
type input "إختيارك من الحجم:"
type input "1"
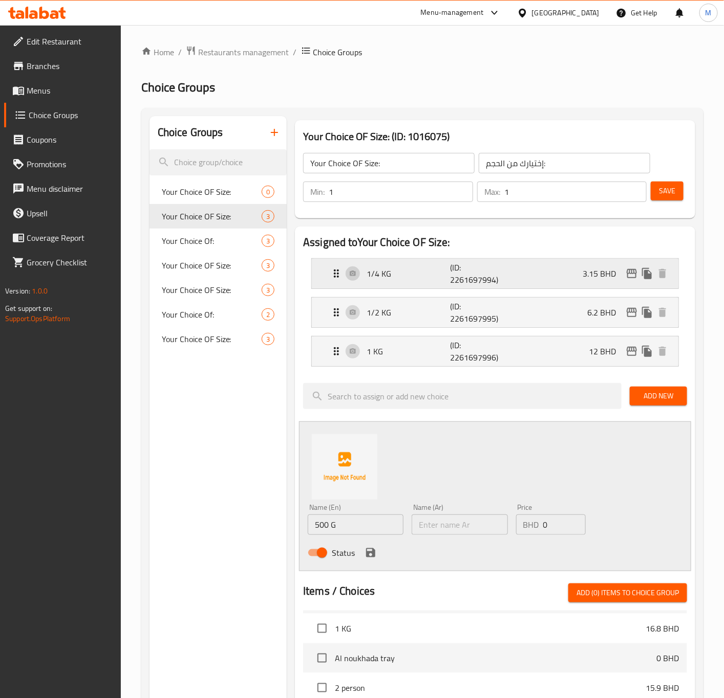
click at [384, 279] on p "1/4 KG" at bounding box center [407, 274] width 83 height 12
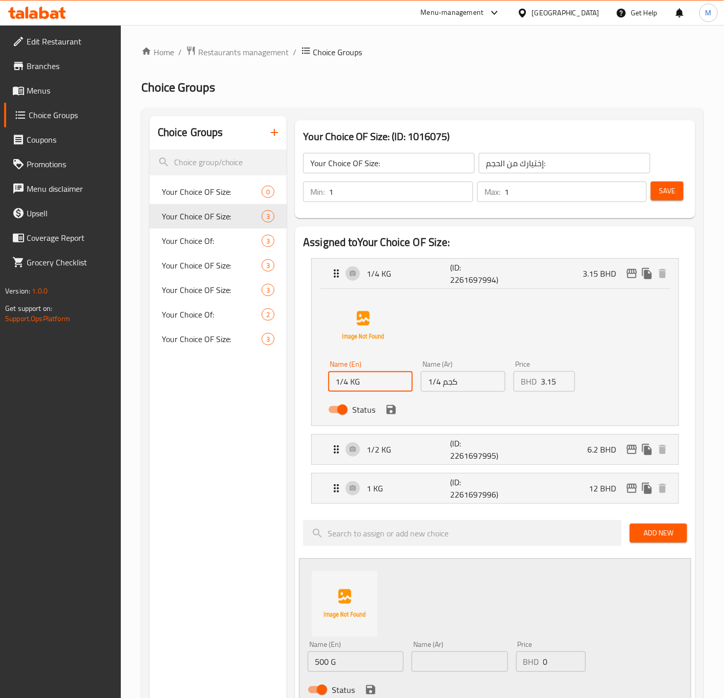
click at [353, 386] on input "1/4 KG" at bounding box center [370, 381] width 84 height 20
click at [444, 387] on input "1/4 كجم" at bounding box center [463, 381] width 84 height 20
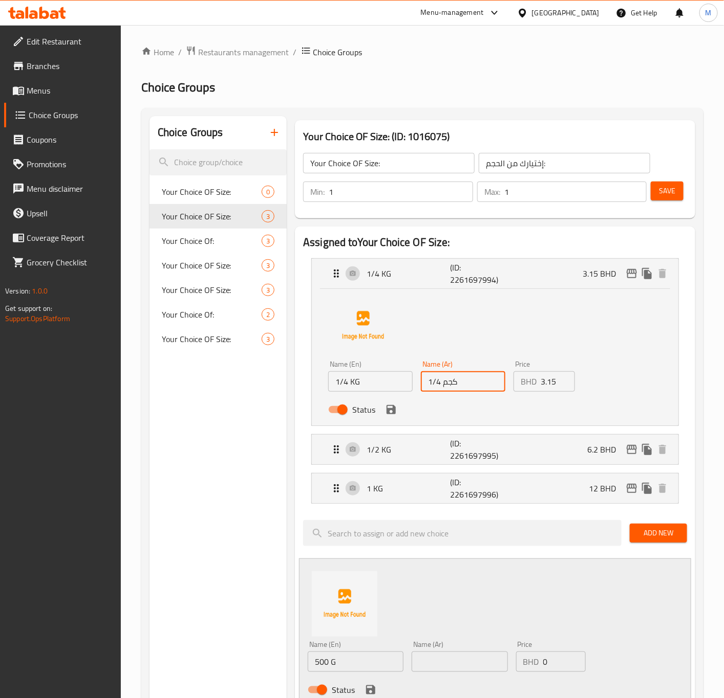
click at [444, 387] on input "1/4 كجم" at bounding box center [463, 381] width 84 height 20
click at [375, 463] on div "1/2 KG (ID: 2261697995) 6.2 BHD" at bounding box center [498, 450] width 336 height 30
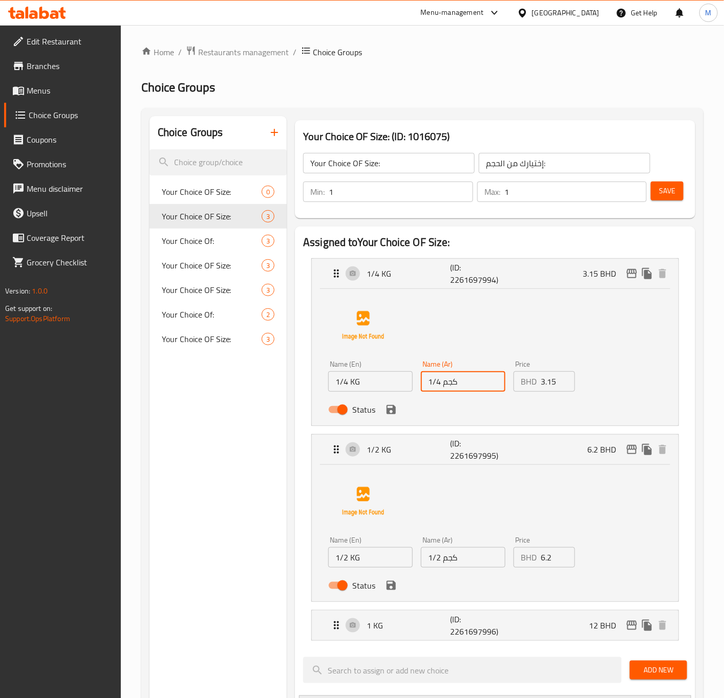
click at [352, 563] on input "1/2 KG" at bounding box center [370, 557] width 84 height 20
click at [453, 559] on input "1/2 كجم" at bounding box center [463, 557] width 84 height 20
click at [452, 559] on input "1/2 كجم" at bounding box center [463, 557] width 84 height 20
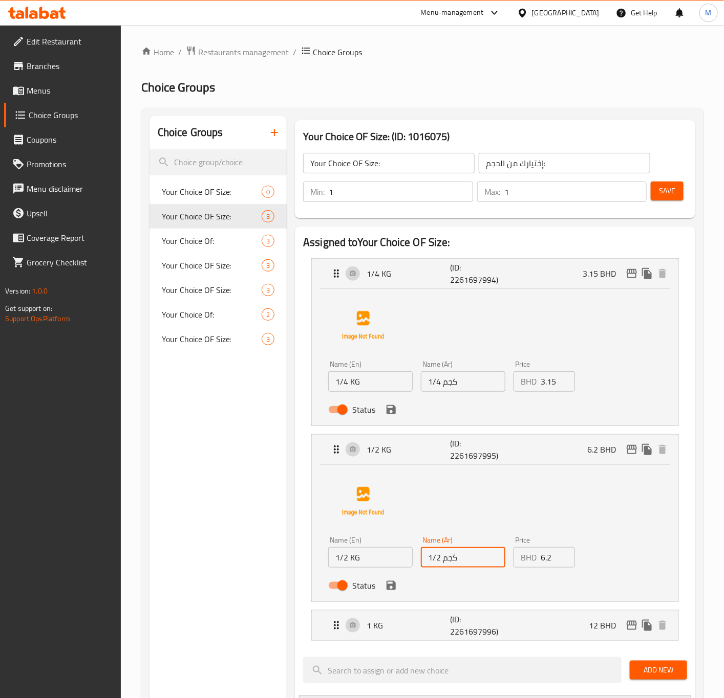
click at [452, 559] on input "1/2 كجم" at bounding box center [463, 557] width 84 height 20
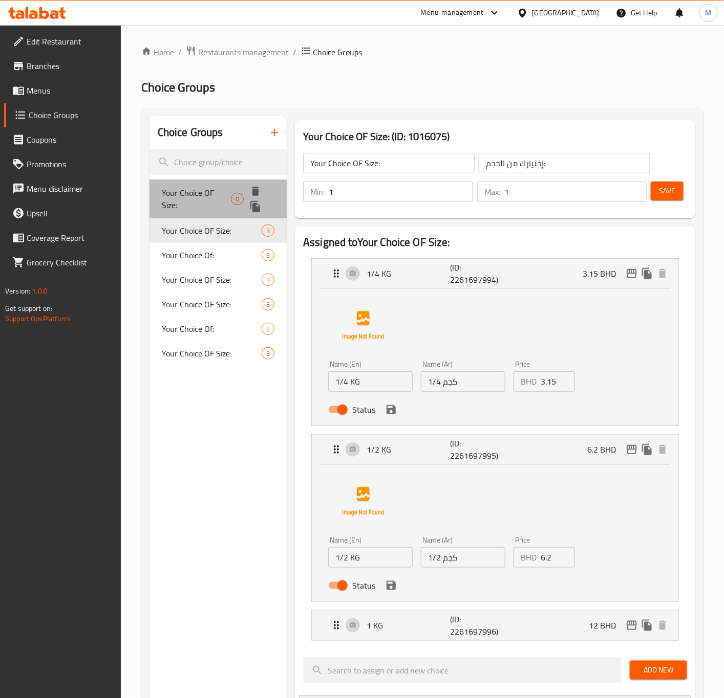
click at [198, 198] on span "Your Choice OF Size:" at bounding box center [197, 199] width 70 height 25
type input "Your Choice OF Size:"
type input "إختيارك من الحجم:"
type input "0"
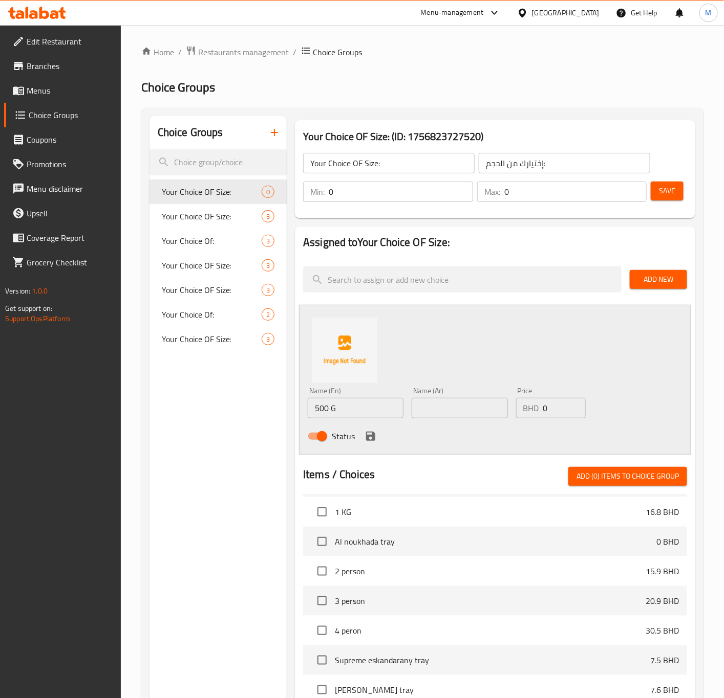
click at [352, 408] on input "500 G" at bounding box center [356, 408] width 96 height 20
paste input "1/2 كجم"
type input "1/2 كجم"
click at [427, 398] on input "text" at bounding box center [459, 408] width 96 height 20
click at [461, 400] on input "text" at bounding box center [459, 408] width 96 height 20
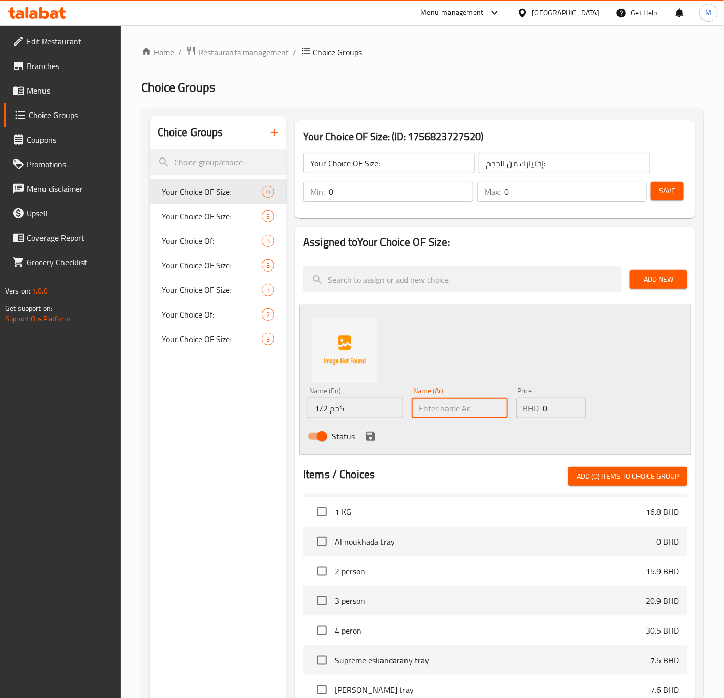
paste input "1/2 كجم"
type input "1/2 كجم"
click at [343, 401] on input "1/2 كجم" at bounding box center [356, 408] width 96 height 20
paste input "KG"
type input "1/2 KG"
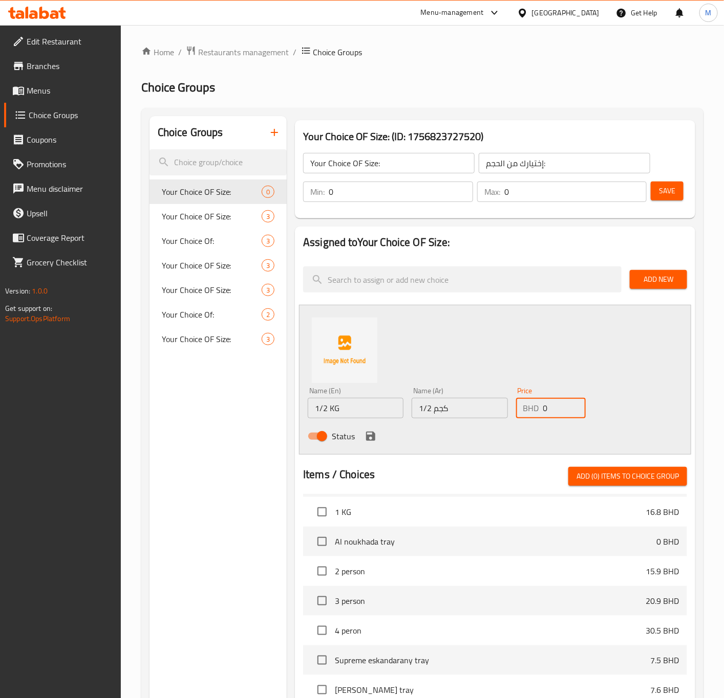
click at [552, 408] on input "0" at bounding box center [564, 408] width 42 height 20
paste input "6.1"
type input "6.1"
click at [372, 438] on icon "save" at bounding box center [370, 436] width 9 height 9
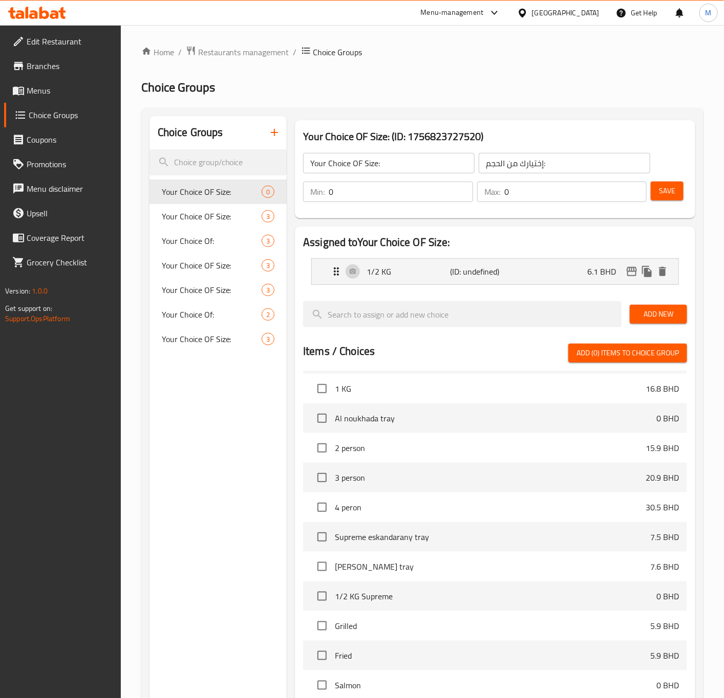
click at [649, 308] on span "Add New" at bounding box center [658, 314] width 41 height 13
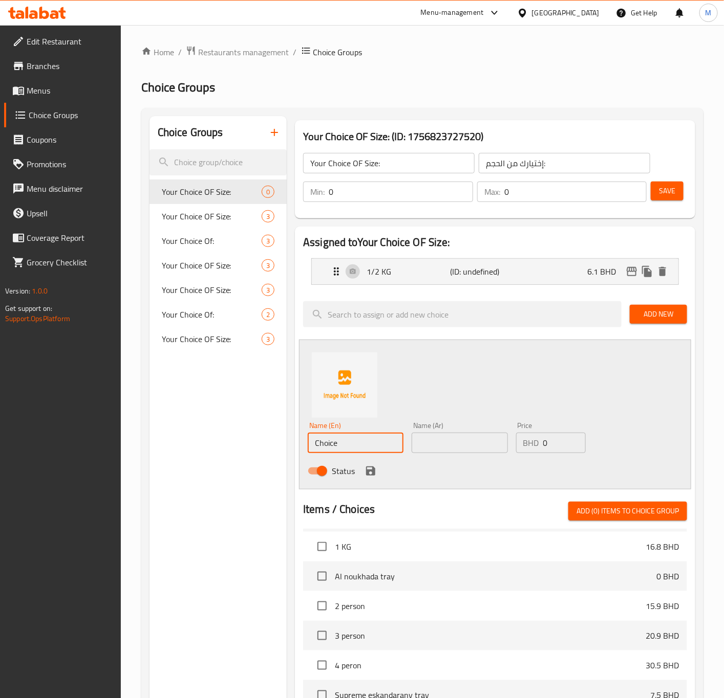
click at [354, 437] on input "Choice" at bounding box center [356, 443] width 96 height 20
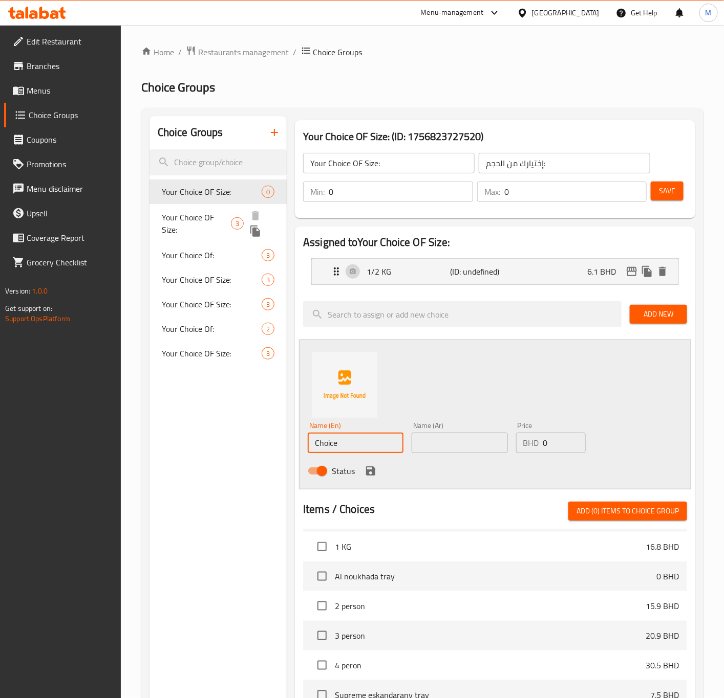
click at [217, 215] on span "Your Choice OF Size:" at bounding box center [197, 223] width 70 height 25
type input "Your Choice OF Size:"
type input "إختيارك من الحجم:"
type input "1"
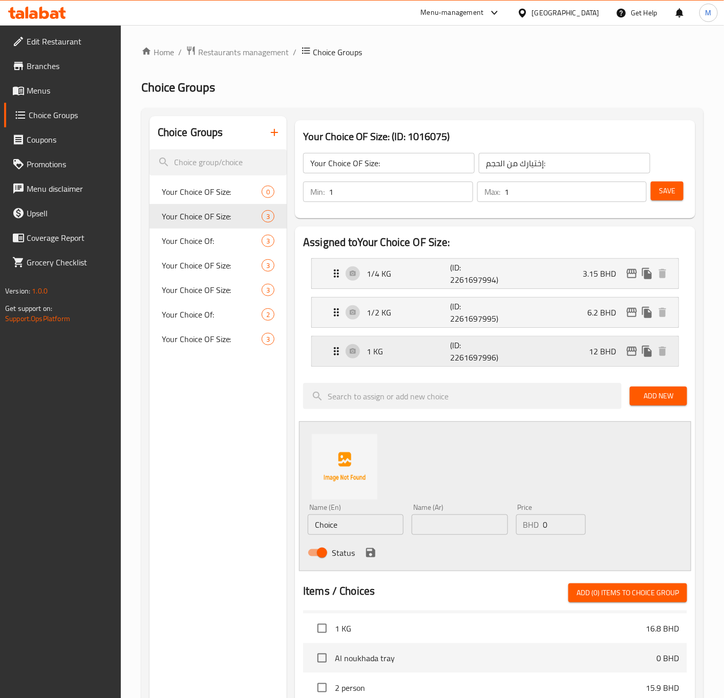
click at [347, 355] on div "1 KG (ID: 2261697996) 12 BHD" at bounding box center [498, 352] width 336 height 30
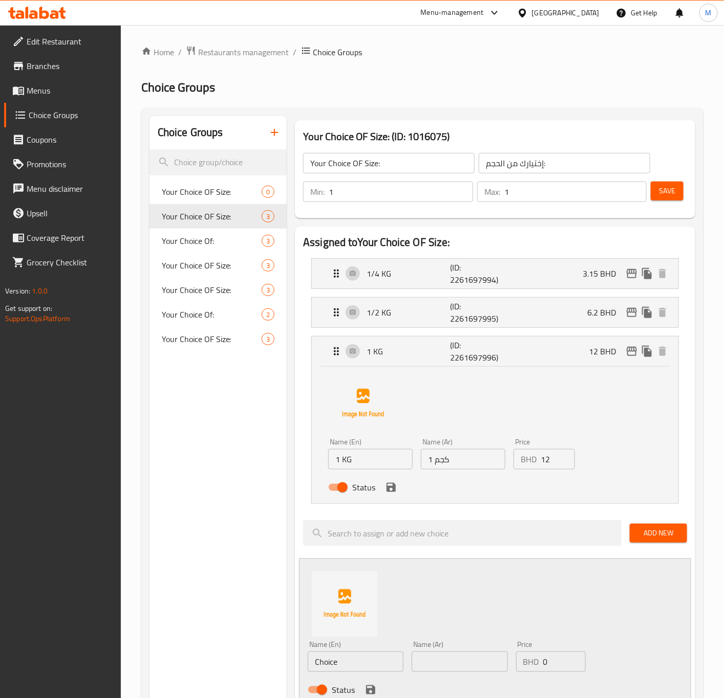
click at [344, 466] on input "1 KG" at bounding box center [370, 459] width 84 height 20
click at [343, 462] on input "1 KG" at bounding box center [370, 459] width 84 height 20
click at [443, 464] on input "1 كجم" at bounding box center [463, 459] width 84 height 20
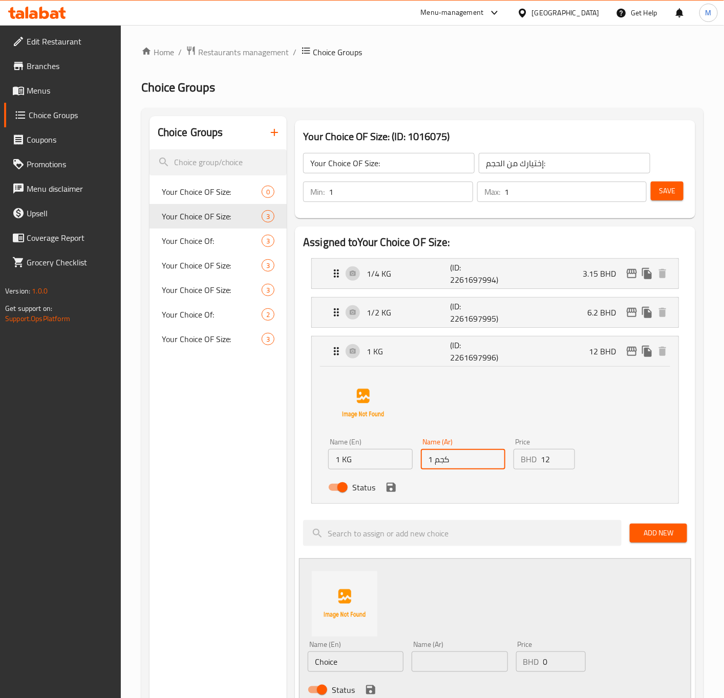
click at [443, 464] on input "1 كجم" at bounding box center [463, 459] width 84 height 20
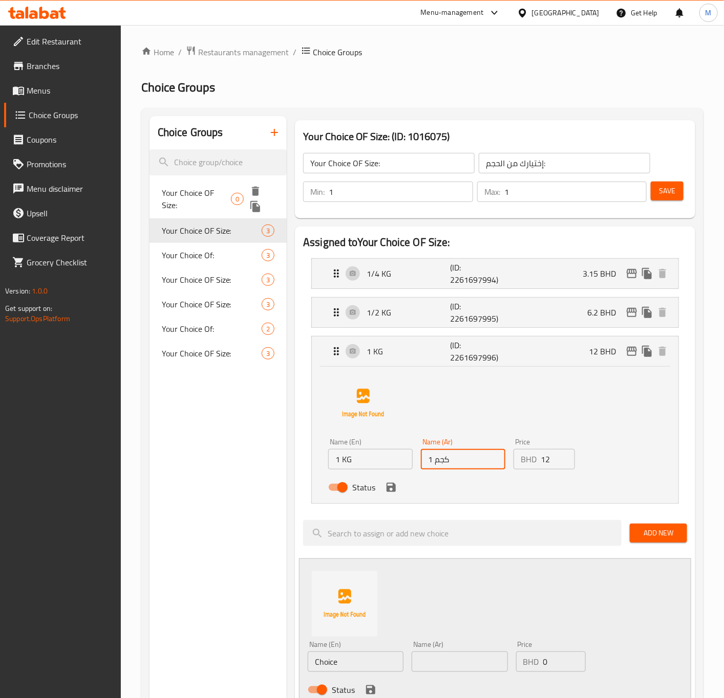
click at [211, 189] on span "Your Choice OF Size:" at bounding box center [197, 199] width 70 height 25
type input "Your Choice OF Size:"
type input "إختيارك من الحجم:"
type input "0"
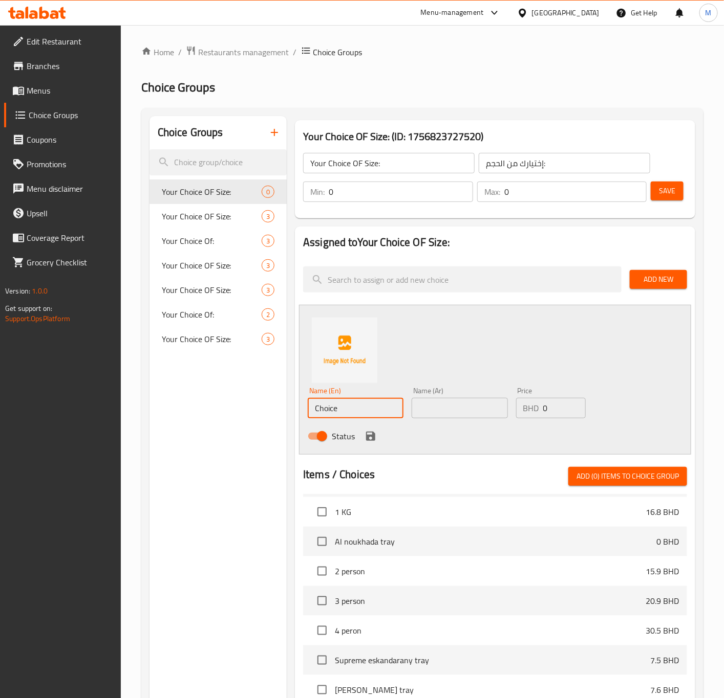
click at [347, 404] on input "Choice" at bounding box center [356, 408] width 96 height 20
click at [438, 402] on input "text" at bounding box center [459, 408] width 96 height 20
paste input "1 كجم"
type input "1 كجم"
click at [321, 409] on input "Choice" at bounding box center [356, 408] width 96 height 20
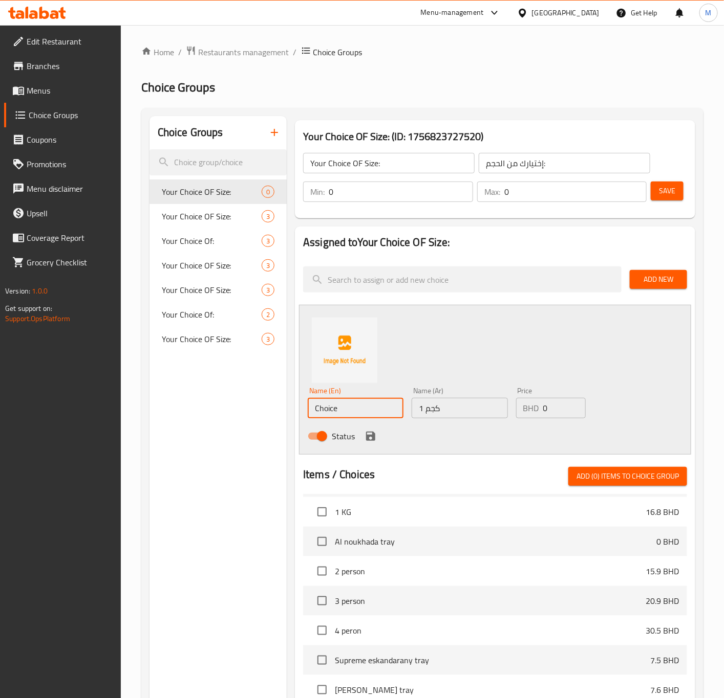
paste input "1 KG"
type input "1 KG"
click at [549, 408] on input "0" at bounding box center [564, 408] width 42 height 20
paste input "11"
type input "11"
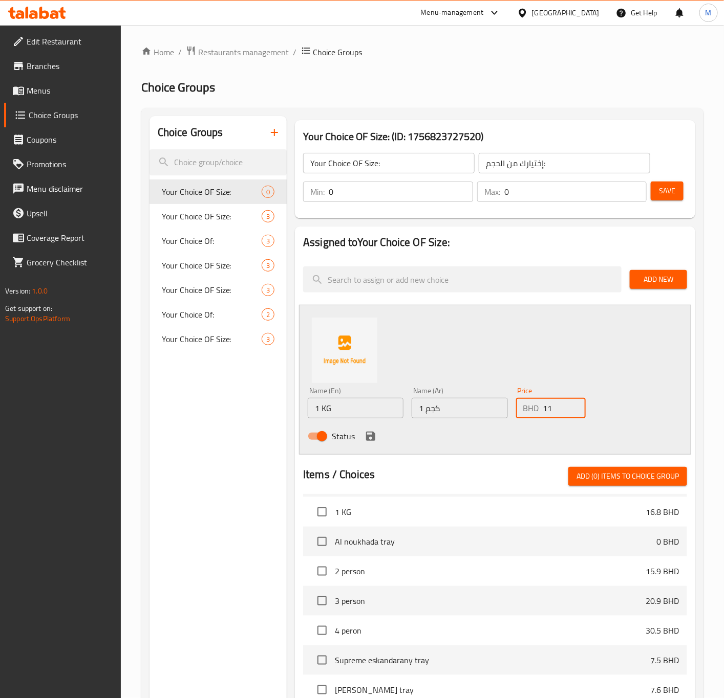
click at [375, 435] on icon "save" at bounding box center [370, 436] width 12 height 12
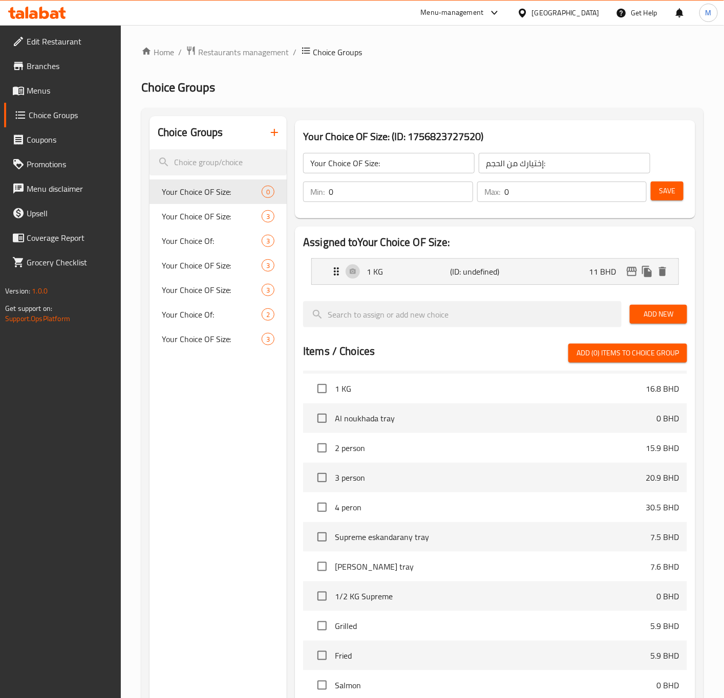
click at [500, 341] on div at bounding box center [495, 340] width 384 height 8
click at [628, 275] on icon "edit" at bounding box center [631, 271] width 10 height 9
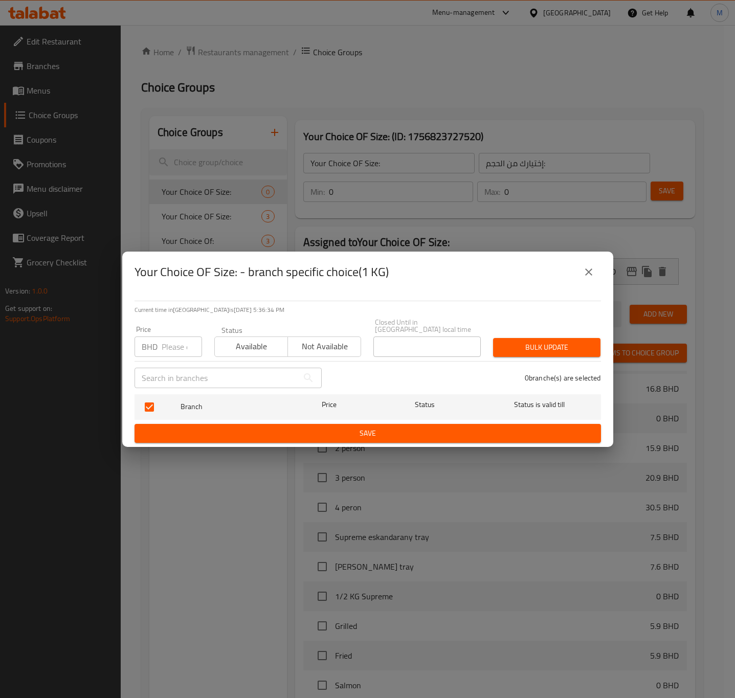
click at [585, 274] on icon "close" at bounding box center [589, 272] width 12 height 12
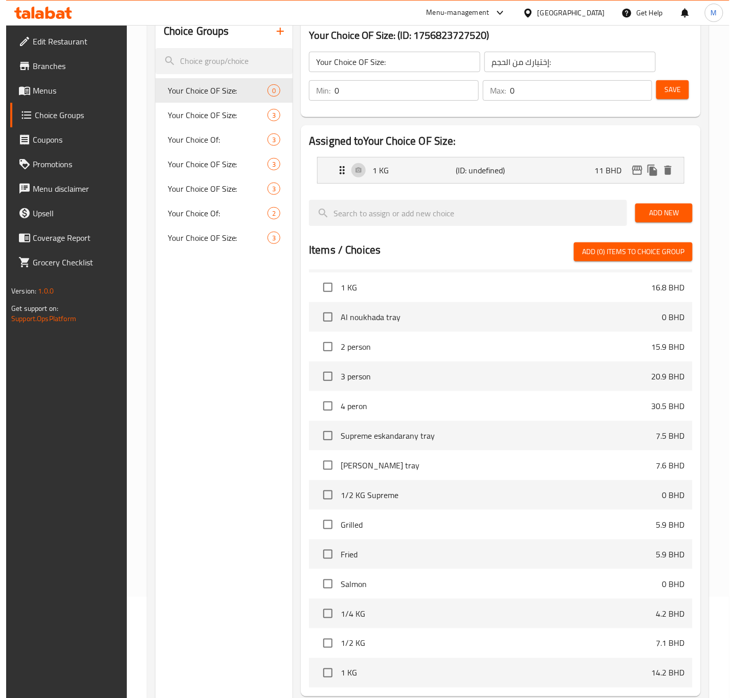
scroll to position [204, 0]
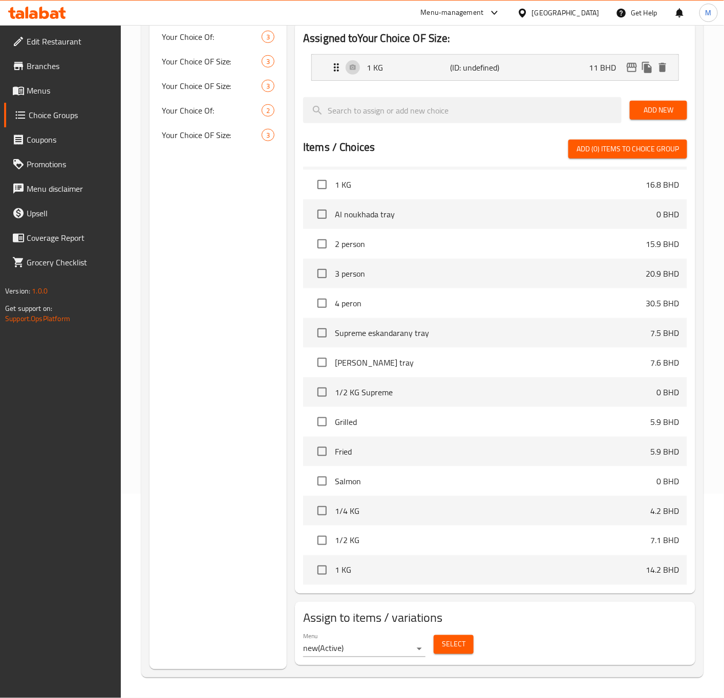
click at [463, 629] on div "Menu new ( Active ) Select" at bounding box center [495, 645] width 392 height 33
click at [461, 636] on button "Select" at bounding box center [453, 645] width 40 height 19
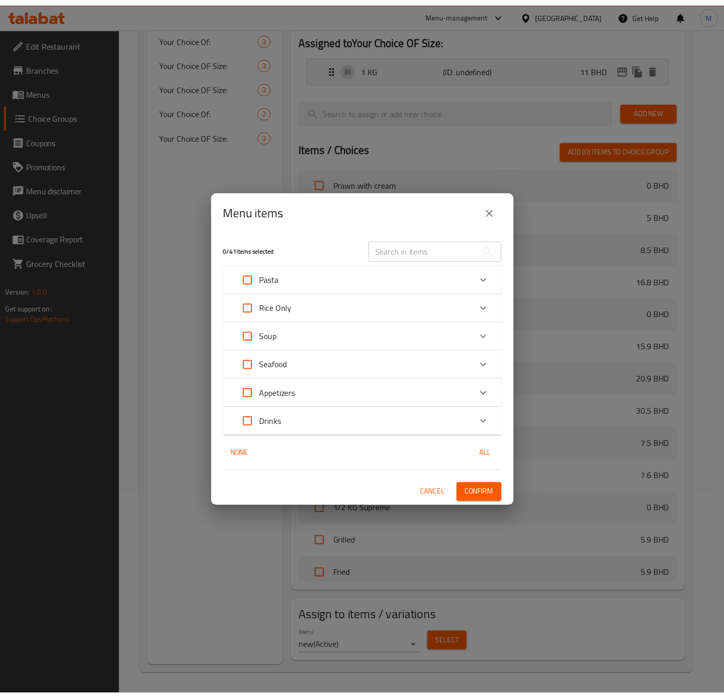
scroll to position [1013, 0]
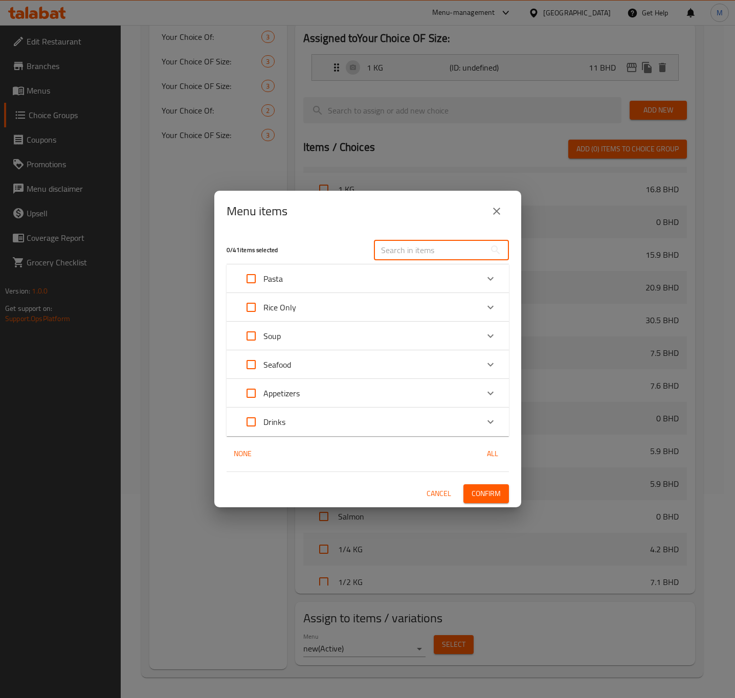
click at [404, 255] on input "text" at bounding box center [430, 250] width 112 height 20
paste input "Seabass"
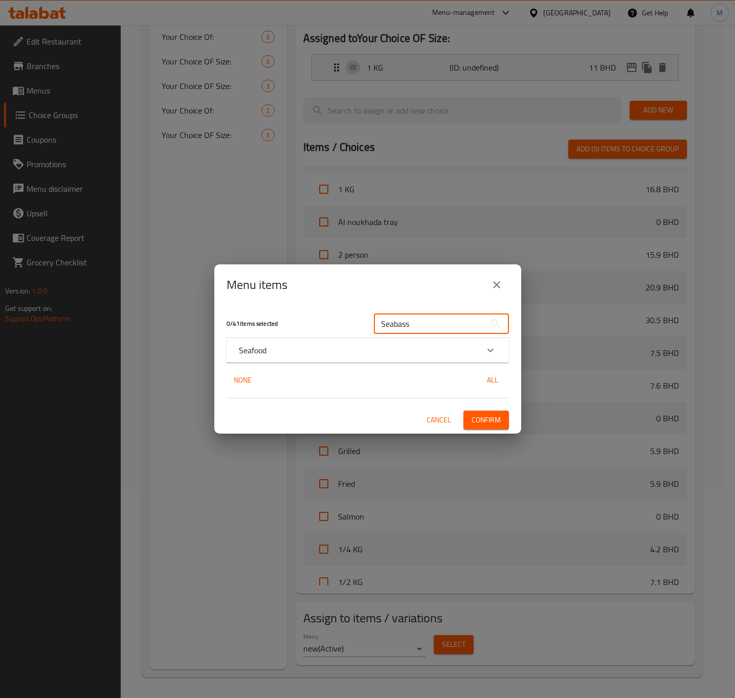
type input "Seabass"
drag, startPoint x: 479, startPoint y: 341, endPoint x: 488, endPoint y: 346, distance: 9.8
click at [482, 343] on div "Seafood" at bounding box center [368, 350] width 282 height 25
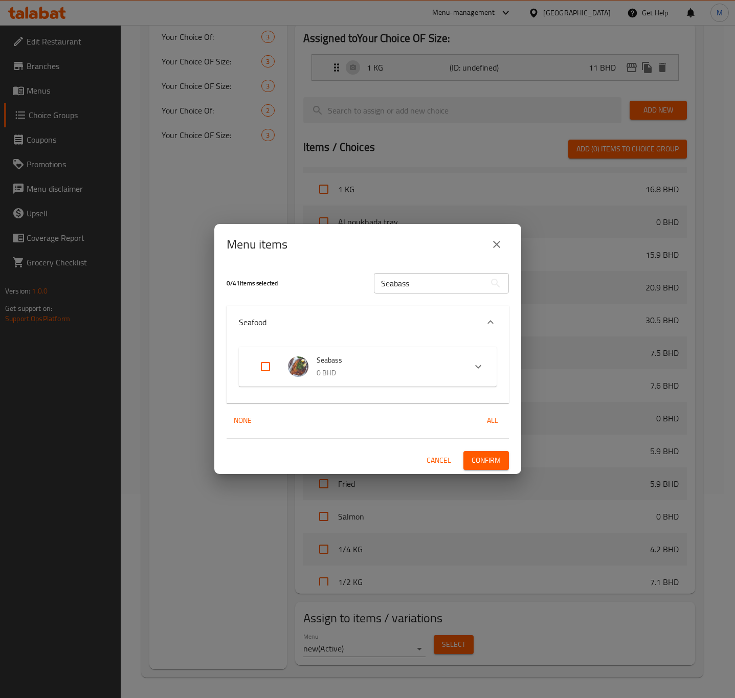
click at [265, 371] on input "Expand" at bounding box center [265, 367] width 25 height 25
checkbox input "true"
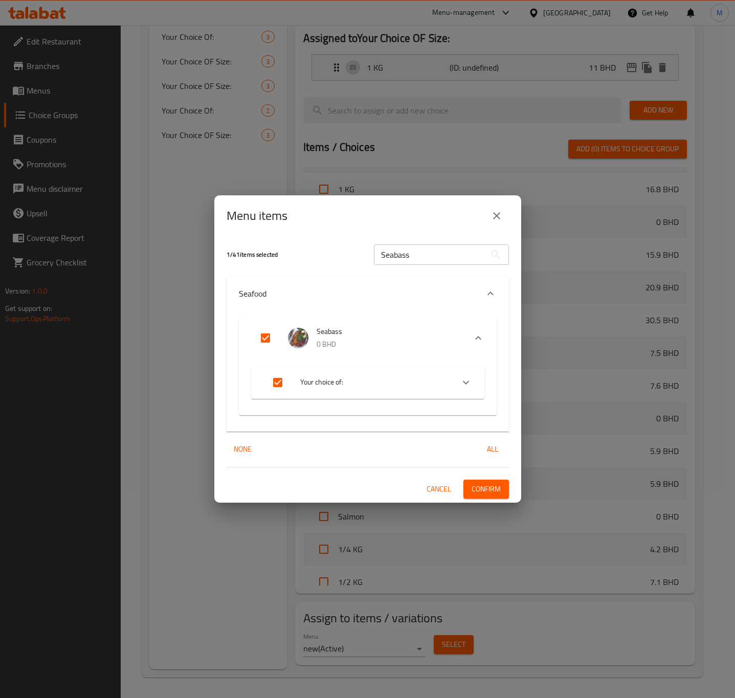
click at [449, 381] on li "Your choice of:" at bounding box center [359, 382] width 190 height 29
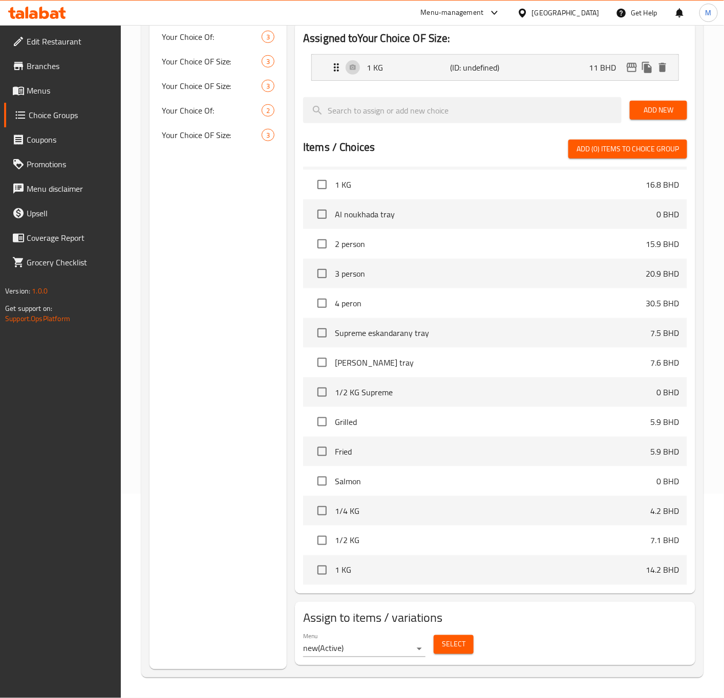
scroll to position [0, 0]
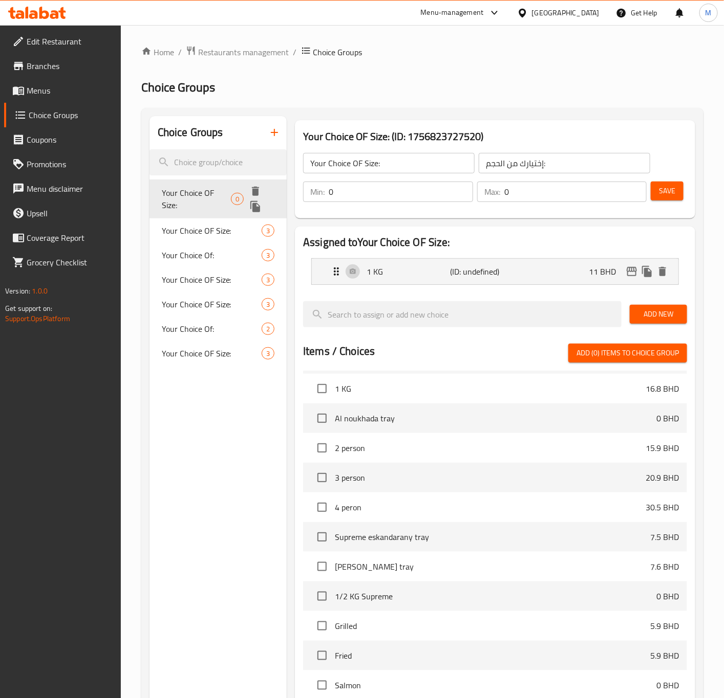
click at [255, 190] on icon "delete" at bounding box center [255, 191] width 7 height 9
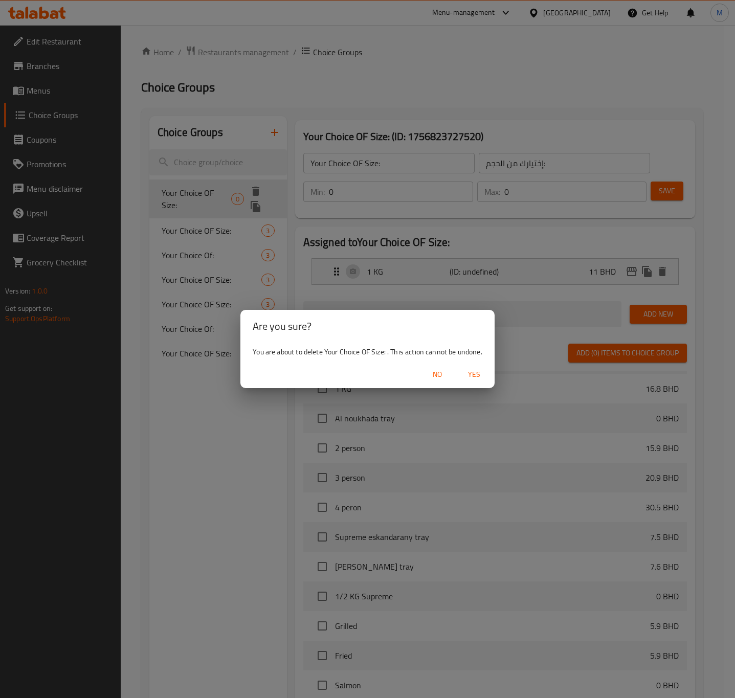
click at [468, 377] on span "Yes" at bounding box center [474, 374] width 25 height 13
type input "Your Choice OF Size:"
type input "إختيارك من الحجم:"
type input "1"
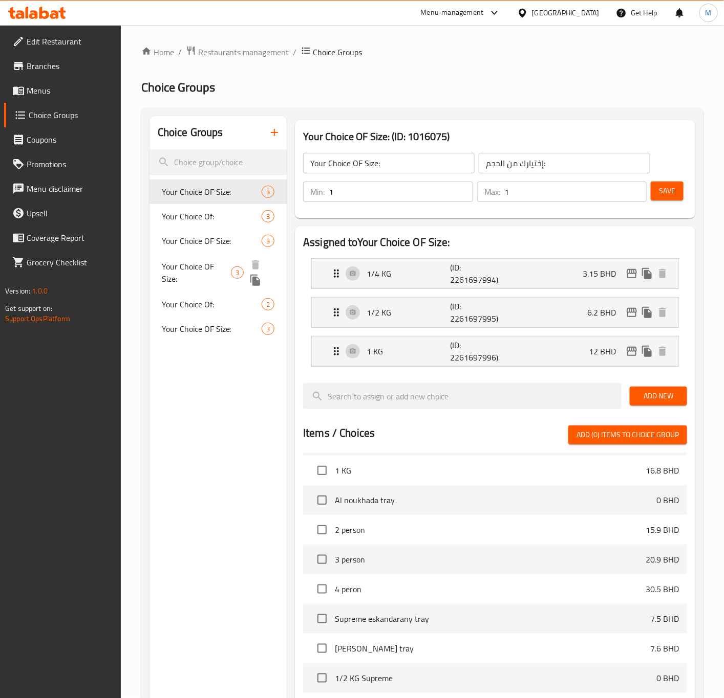
drag, startPoint x: 192, startPoint y: 275, endPoint x: 187, endPoint y: 287, distance: 12.8
click at [192, 275] on span "Your Choice OF Size:" at bounding box center [197, 272] width 70 height 25
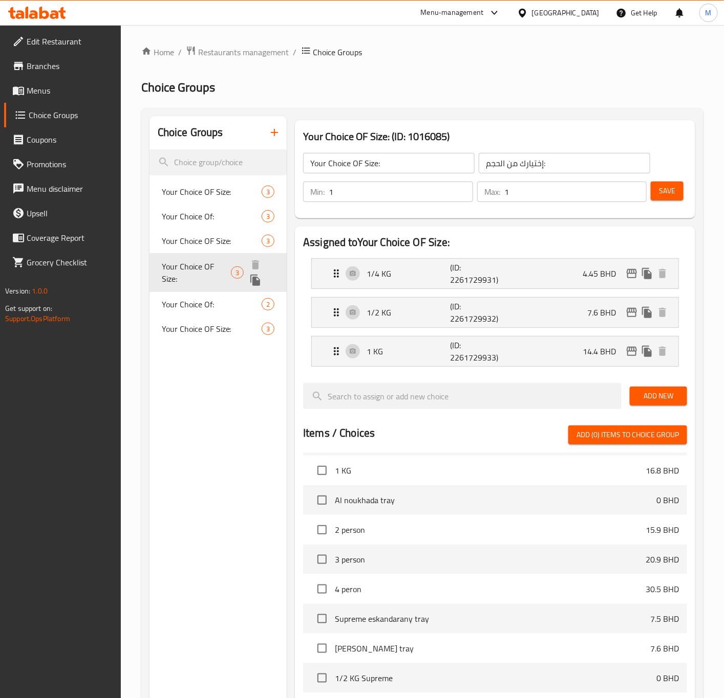
click at [180, 298] on div "Your Choice Of: 2" at bounding box center [218, 304] width 138 height 25
type input "Your Choice Of:"
type input "إختيارك من:"
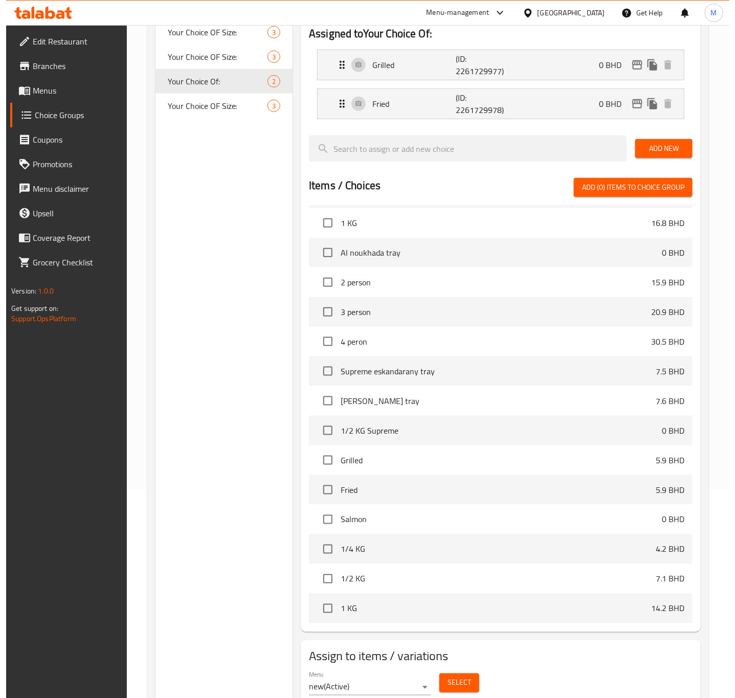
scroll to position [248, 0]
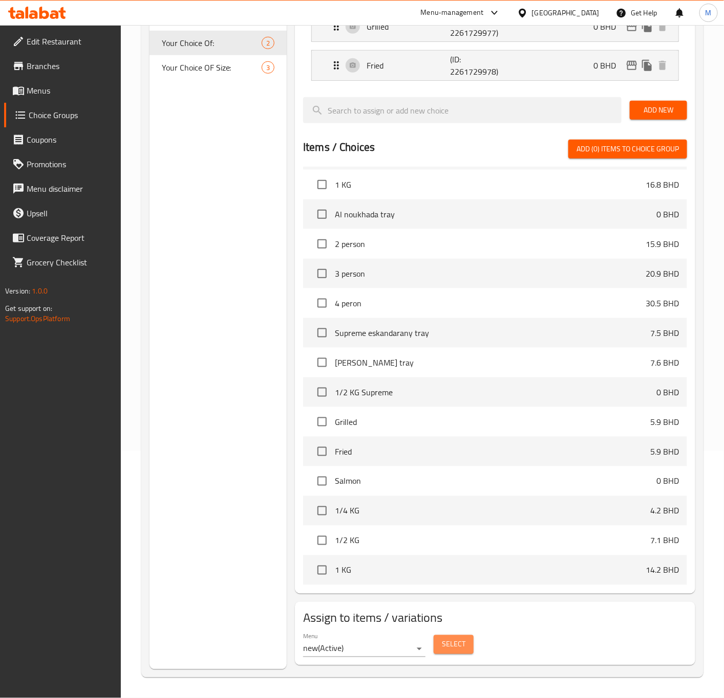
click at [453, 636] on button "Select" at bounding box center [453, 645] width 40 height 19
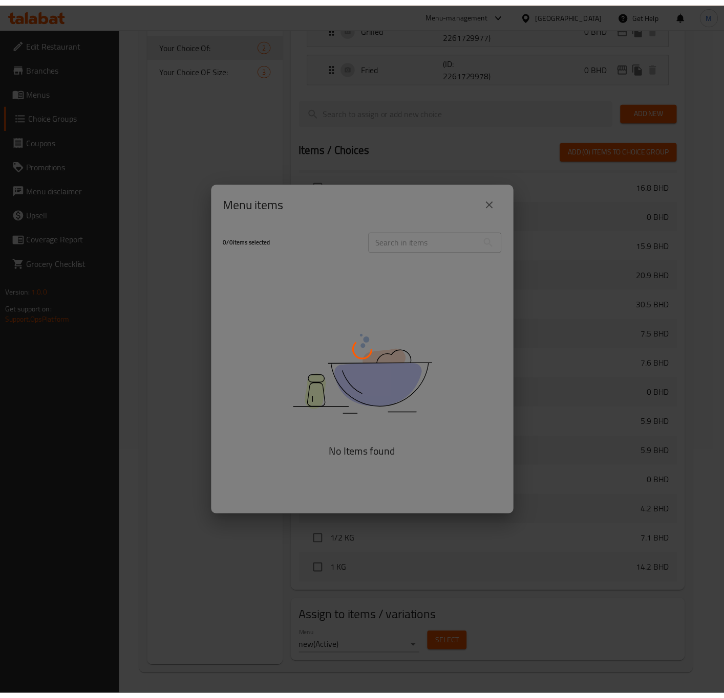
scroll to position [1013, 0]
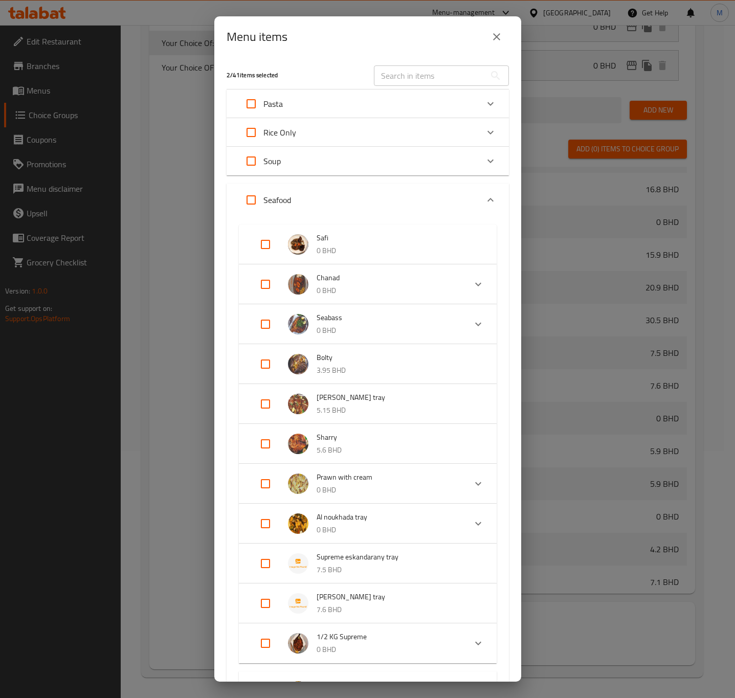
click at [415, 64] on div "​" at bounding box center [441, 75] width 147 height 33
click at [410, 69] on input "text" at bounding box center [430, 75] width 112 height 20
paste input "Bolty"
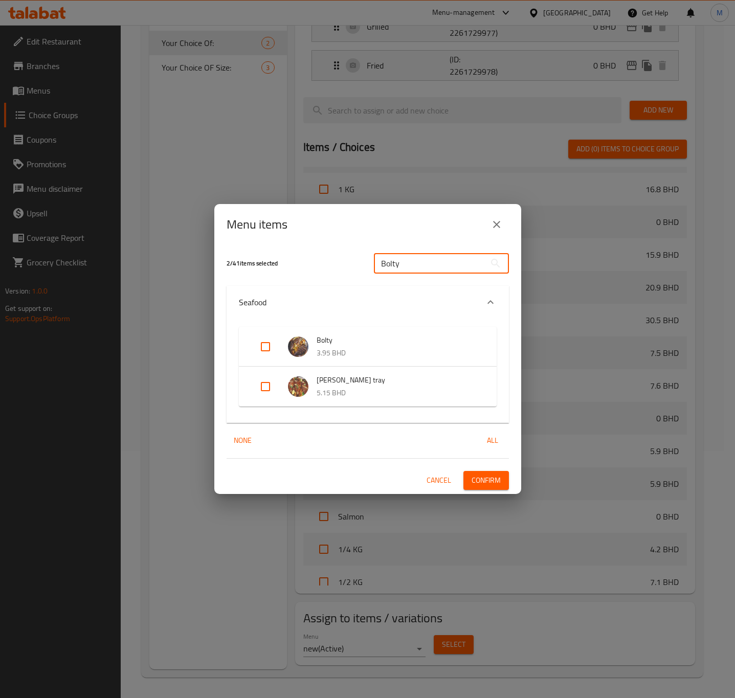
type input "Bolty"
click at [260, 350] on input "Expand" at bounding box center [265, 347] width 25 height 25
checkbox input "true"
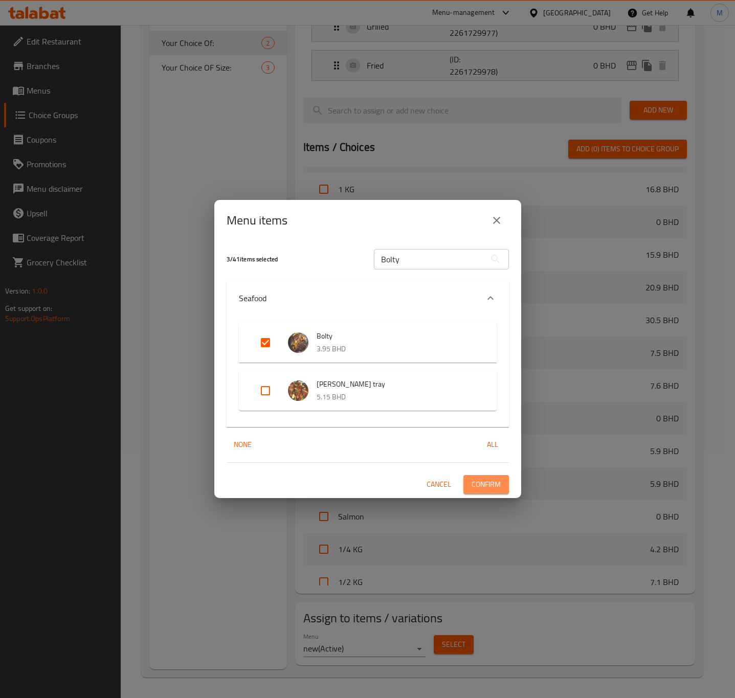
click at [496, 482] on span "Confirm" at bounding box center [486, 484] width 29 height 13
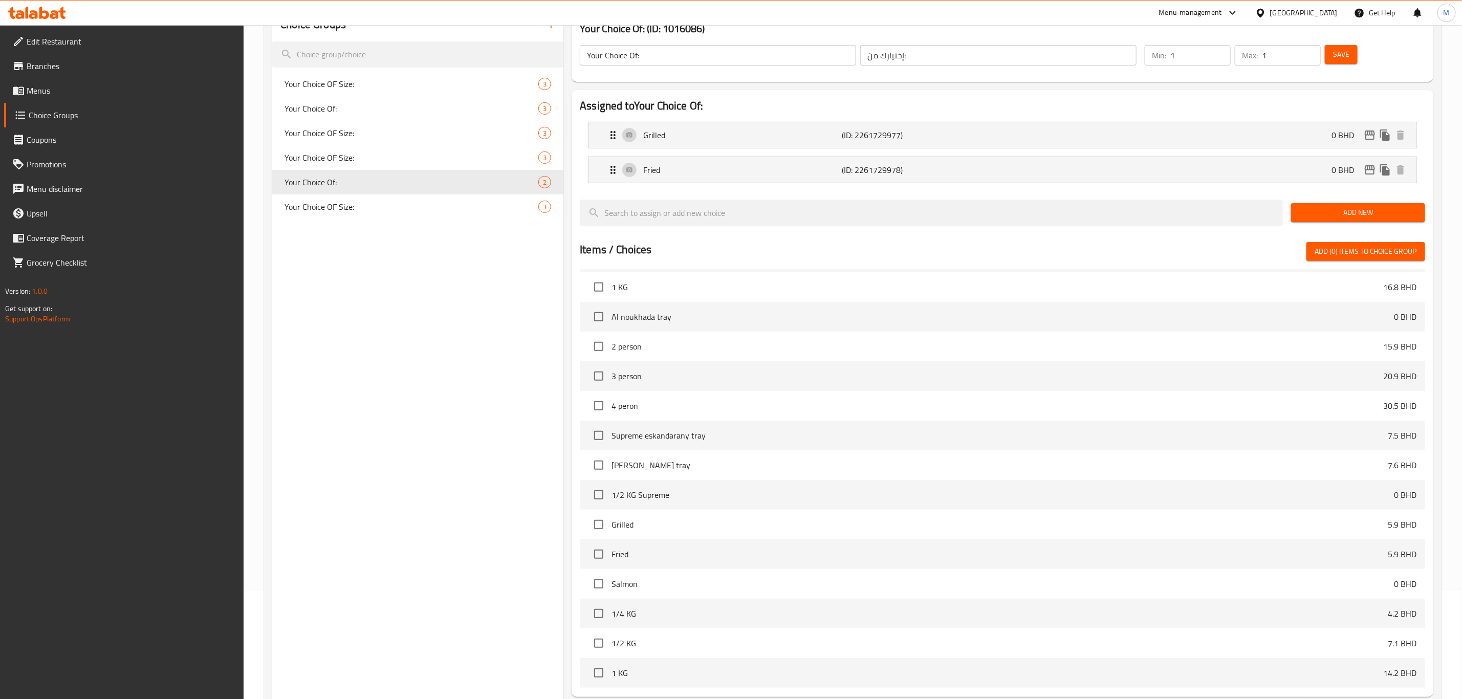
scroll to position [0, 0]
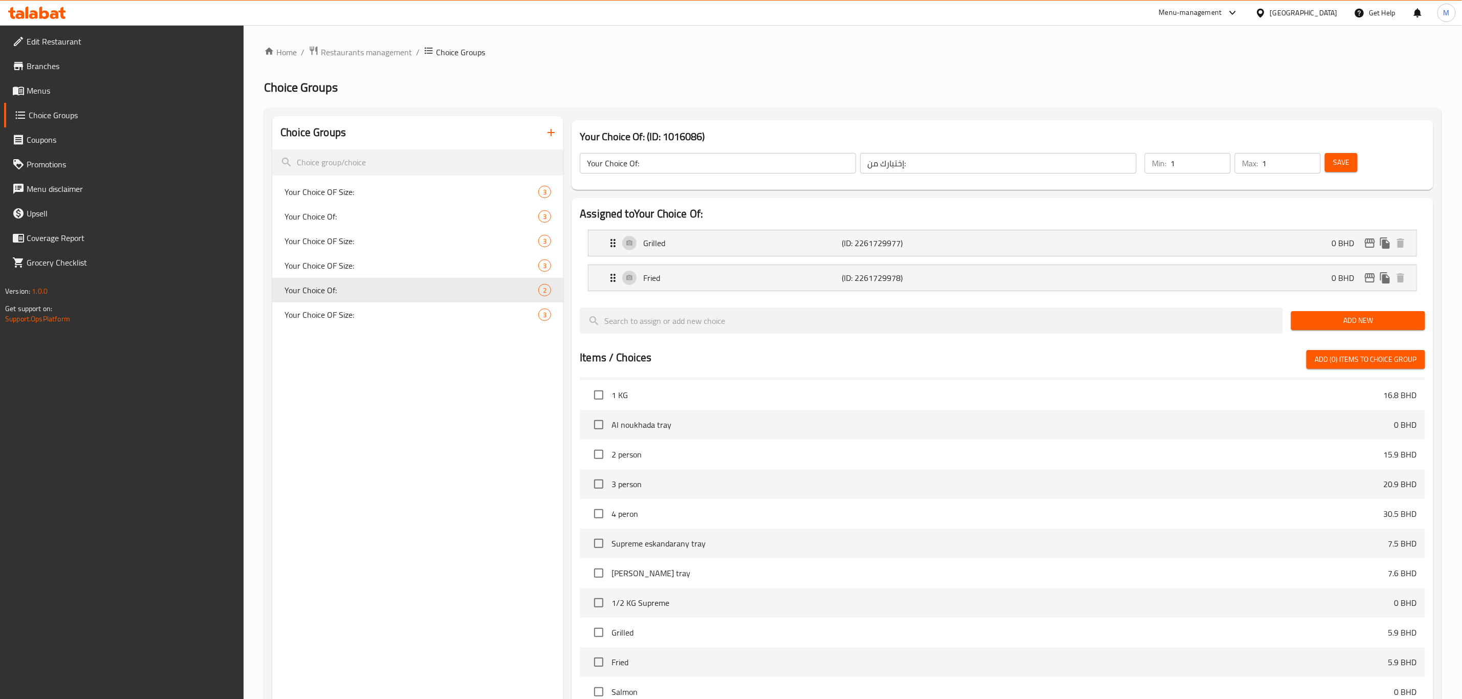
click at [723, 8] on div "Menu-management" at bounding box center [1190, 13] width 63 height 12
click at [723, 91] on div "Delivery Hero Ads" at bounding box center [1206, 93] width 154 height 24
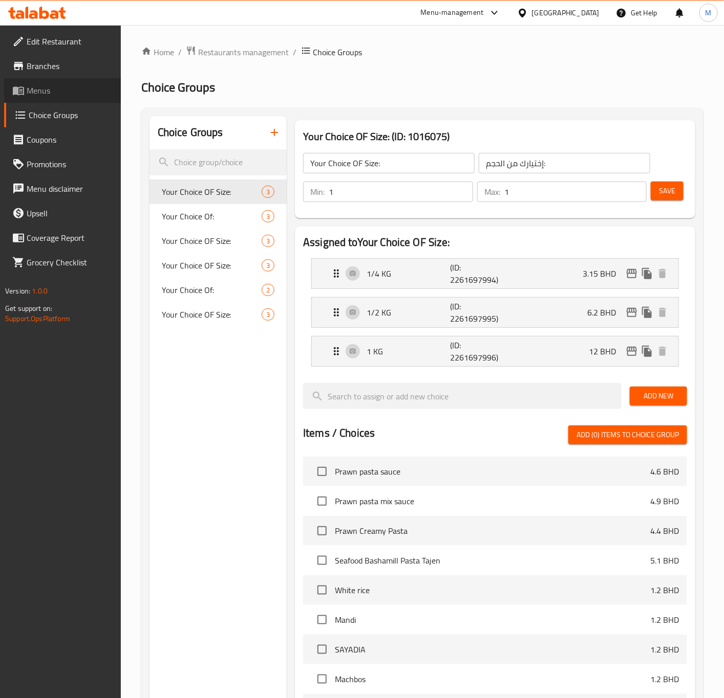
click at [53, 94] on span "Menus" at bounding box center [70, 90] width 86 height 12
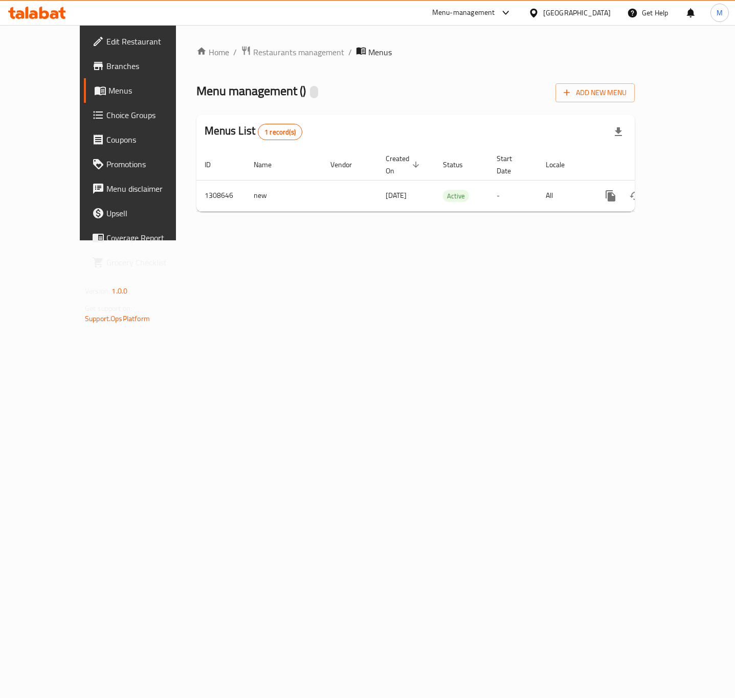
click at [108, 92] on span "Menus" at bounding box center [151, 90] width 86 height 12
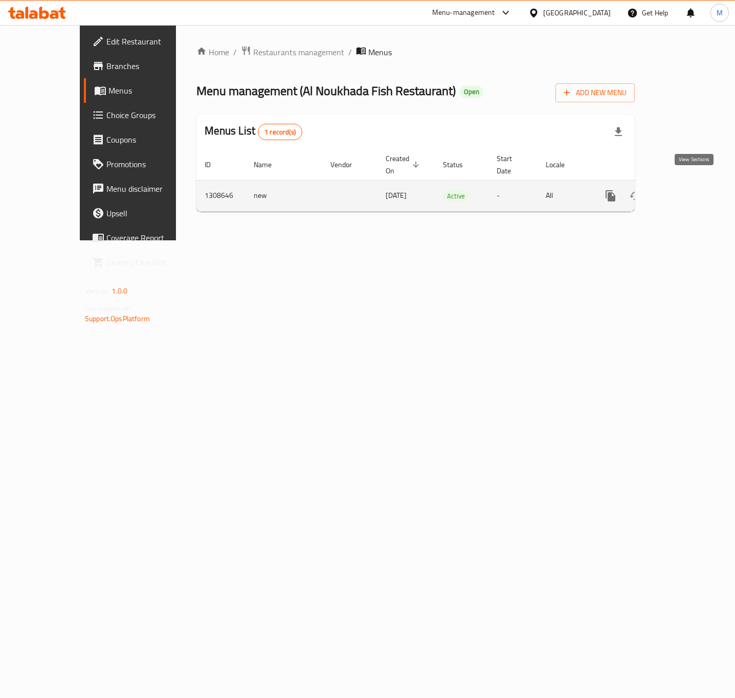
click at [691, 190] on icon "enhanced table" at bounding box center [684, 196] width 12 height 12
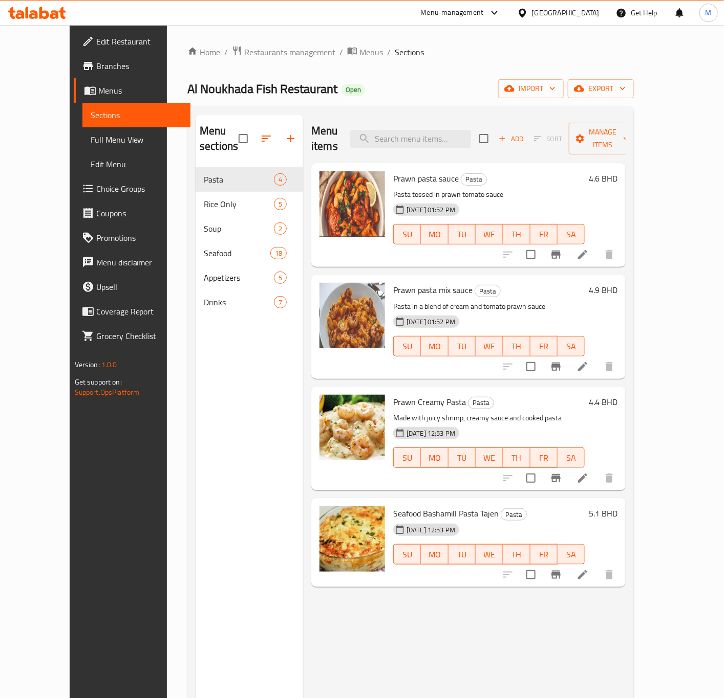
click at [432, 114] on div "Menu sections Pasta 4 Rice Only 5 Soup 2 Seafood 18 Appetizers 5 Drinks 7 Menu …" at bounding box center [410, 463] width 446 height 715
click at [424, 134] on input "search" at bounding box center [410, 139] width 121 height 18
paste input "Seabass"
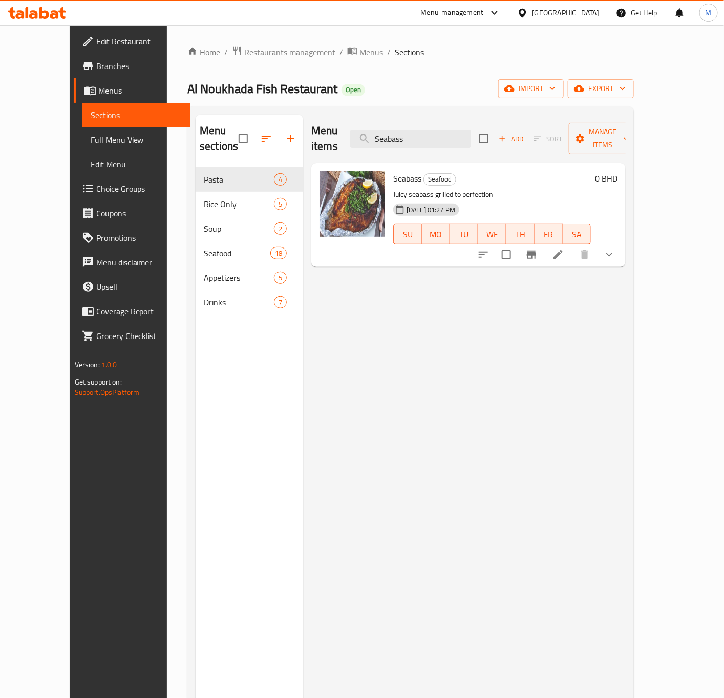
type input "Seabass"
click at [562, 250] on icon at bounding box center [557, 254] width 9 height 9
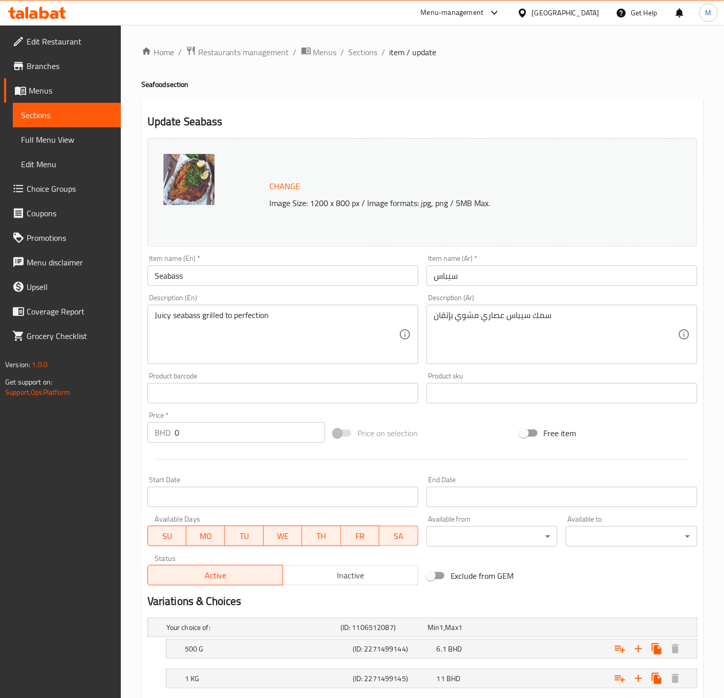
click at [48, 115] on span "Sections" at bounding box center [67, 115] width 92 height 12
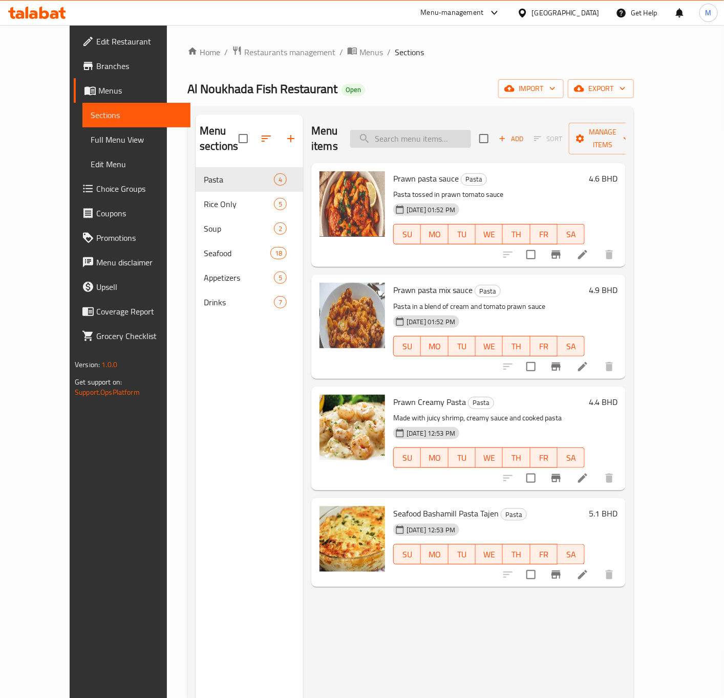
click at [424, 134] on input "search" at bounding box center [410, 139] width 121 height 18
paste input "Bolty"
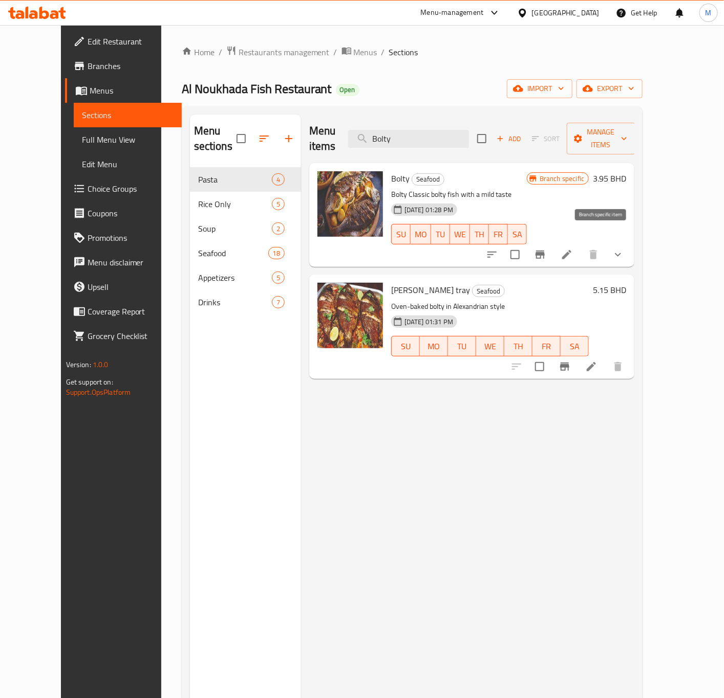
type input "Bolty"
click at [546, 249] on icon "Branch-specific-item" at bounding box center [540, 255] width 12 height 12
click at [573, 249] on icon at bounding box center [566, 255] width 12 height 12
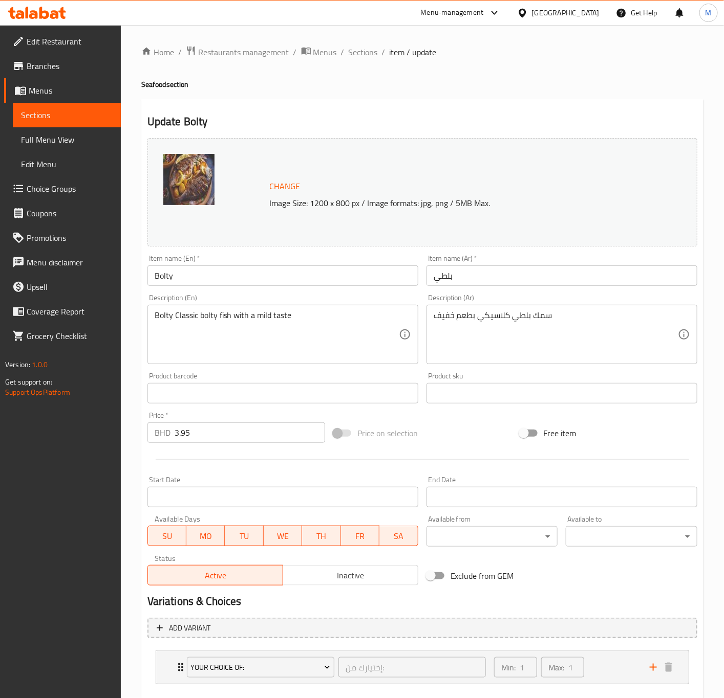
scroll to position [57, 0]
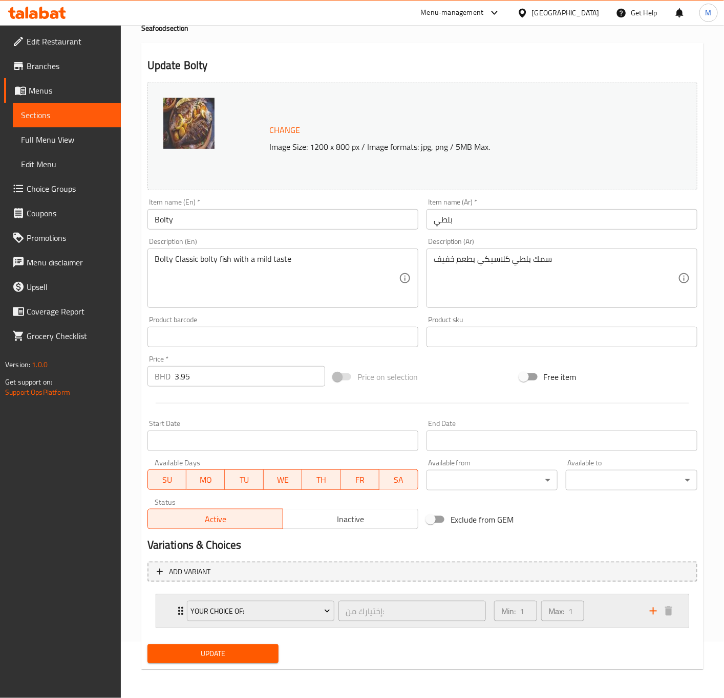
click at [612, 616] on div "Min: 1 ​ Max: 1 ​" at bounding box center [566, 611] width 156 height 33
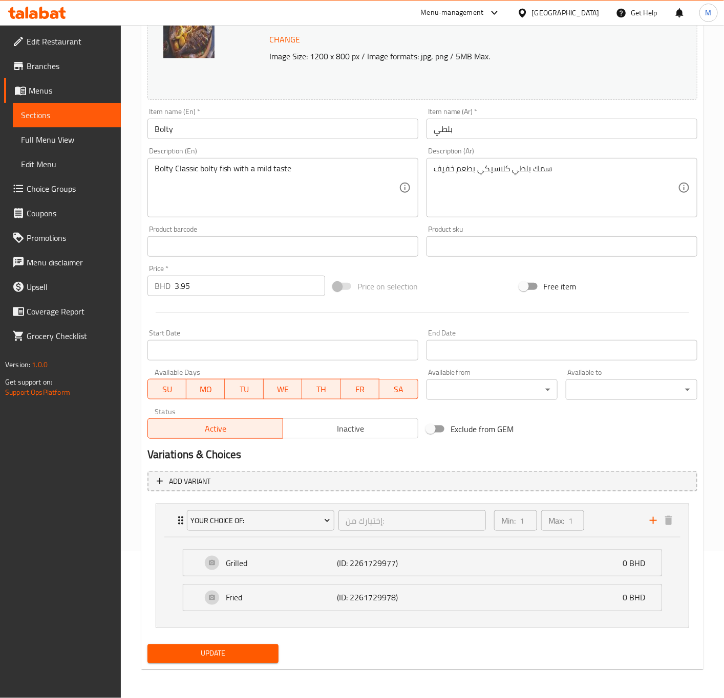
scroll to position [0, 0]
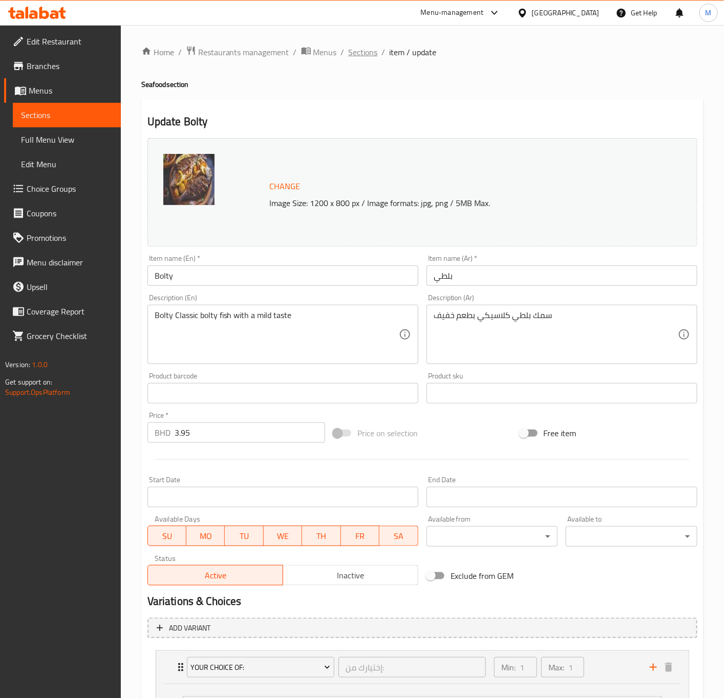
click at [355, 46] on span "Sections" at bounding box center [362, 52] width 29 height 12
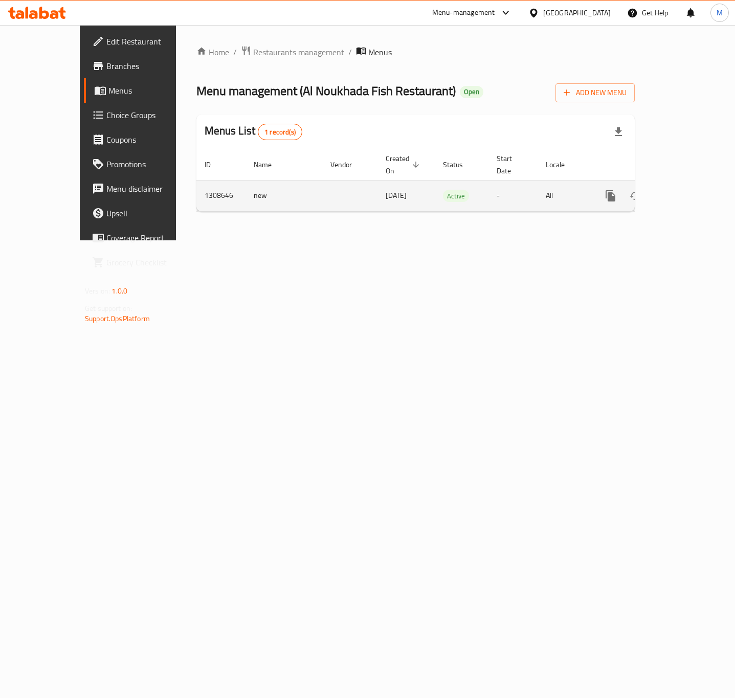
click at [691, 190] on icon "enhanced table" at bounding box center [684, 196] width 12 height 12
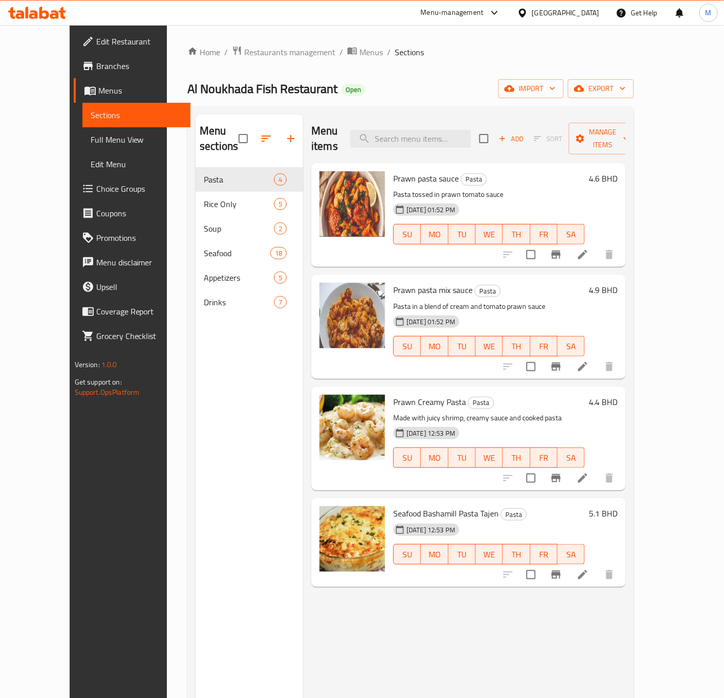
click at [416, 120] on div "Menu items Add Sort Manage items" at bounding box center [468, 139] width 314 height 49
click at [415, 130] on input "search" at bounding box center [410, 139] width 121 height 18
paste input "Safi"
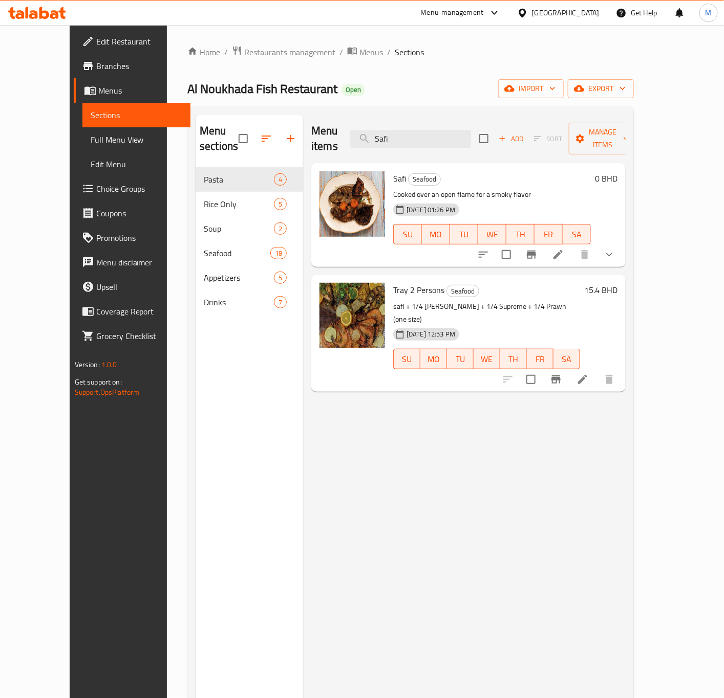
type input "Safi"
click at [590, 171] on h6 "Safi Seafood" at bounding box center [492, 178] width 198 height 14
click at [564, 249] on icon at bounding box center [558, 255] width 12 height 12
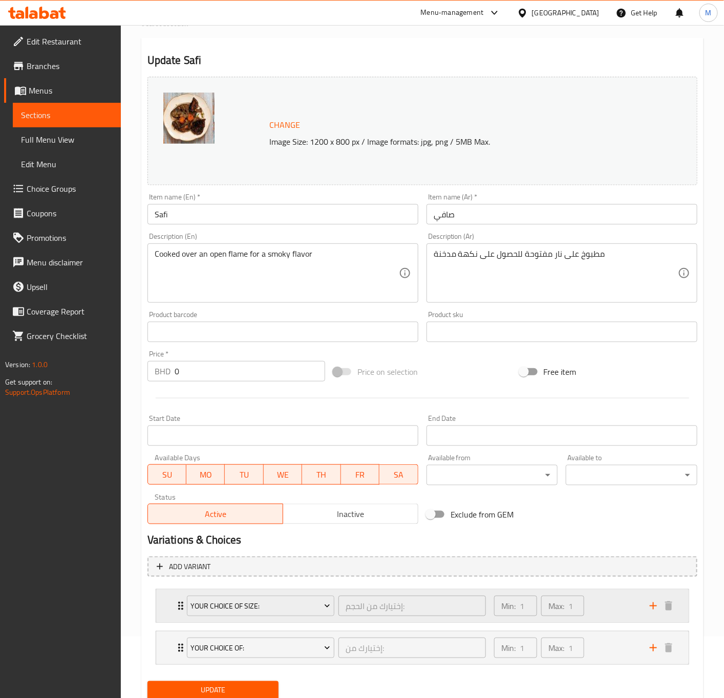
scroll to position [100, 0]
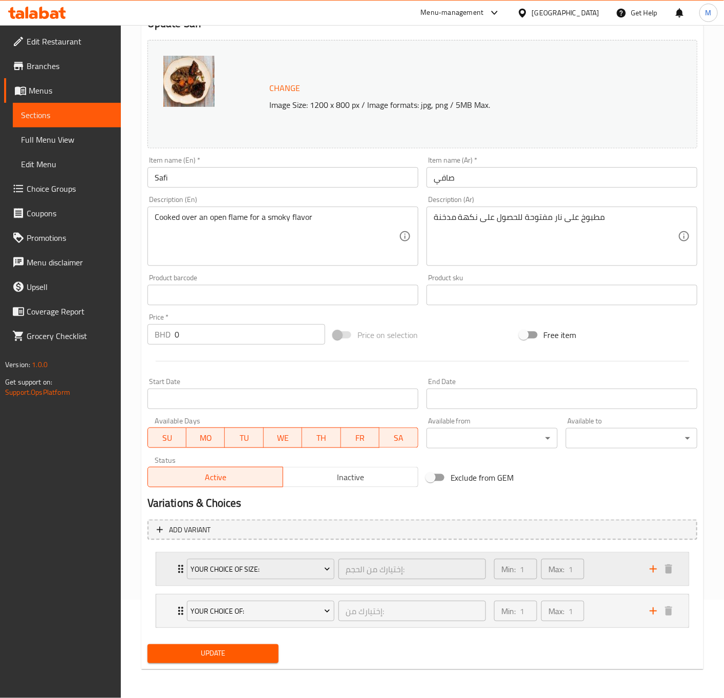
click at [358, 582] on div "Your Choice OF Size: إختيارك من الحجم: ​" at bounding box center [336, 569] width 311 height 33
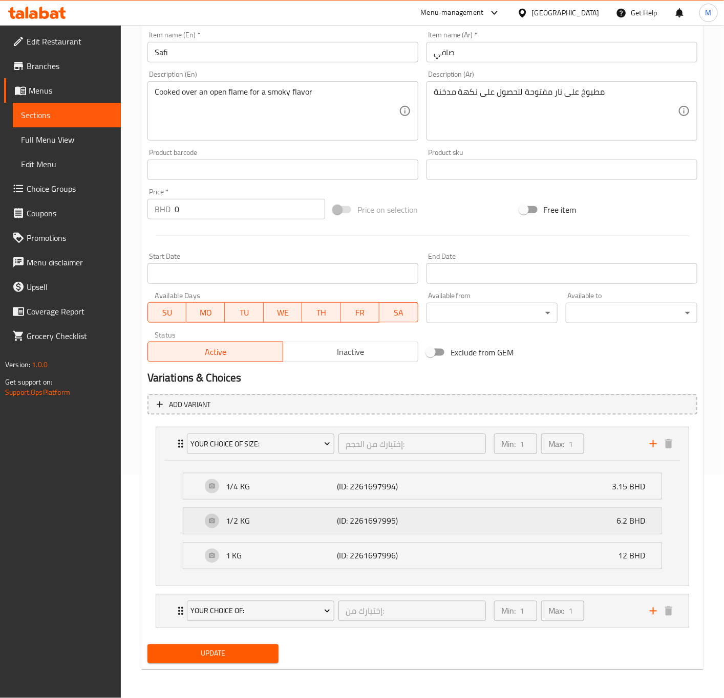
scroll to position [226, 0]
click at [367, 629] on li "Your Choice Of: إختيارك من: ​ Min: 1 ​ Max: 1 ​ Grilled (ID: 2261698020) 0 BHD …" at bounding box center [422, 611] width 550 height 42
click at [361, 623] on div "إختيارك من: ​" at bounding box center [411, 611] width 151 height 25
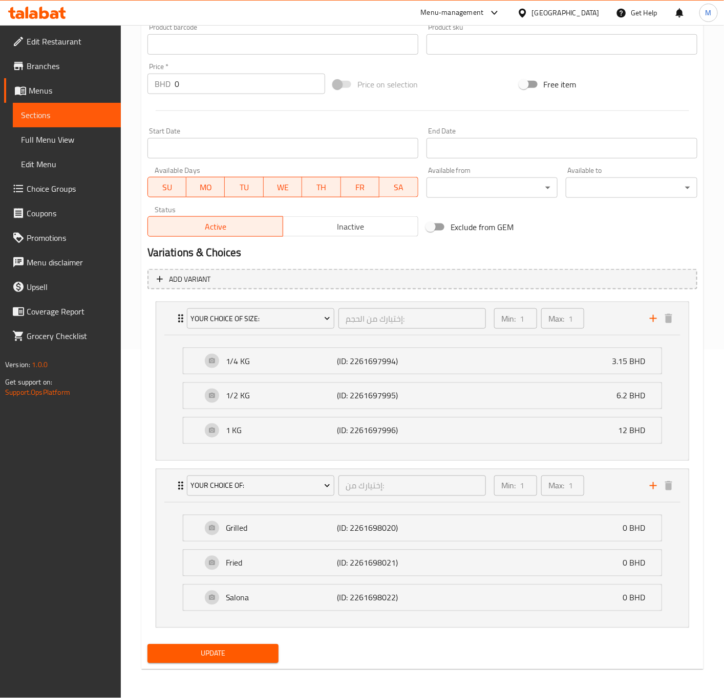
scroll to position [0, 0]
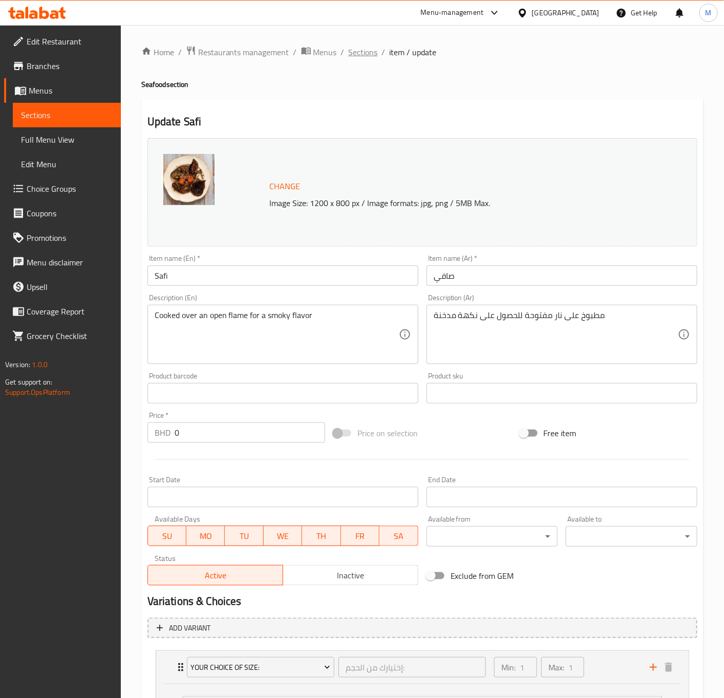
click at [361, 55] on span "Sections" at bounding box center [362, 52] width 29 height 12
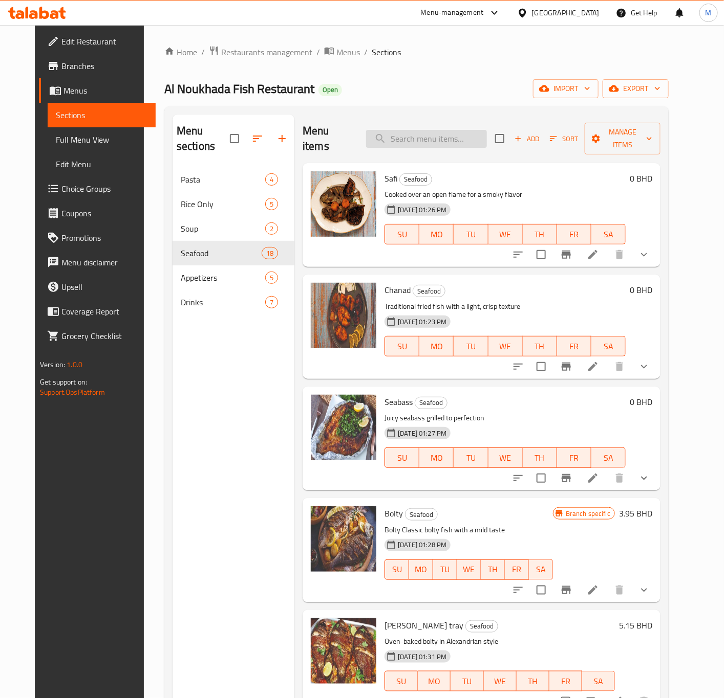
click at [419, 130] on input "search" at bounding box center [426, 139] width 121 height 18
paste input "Supreme"
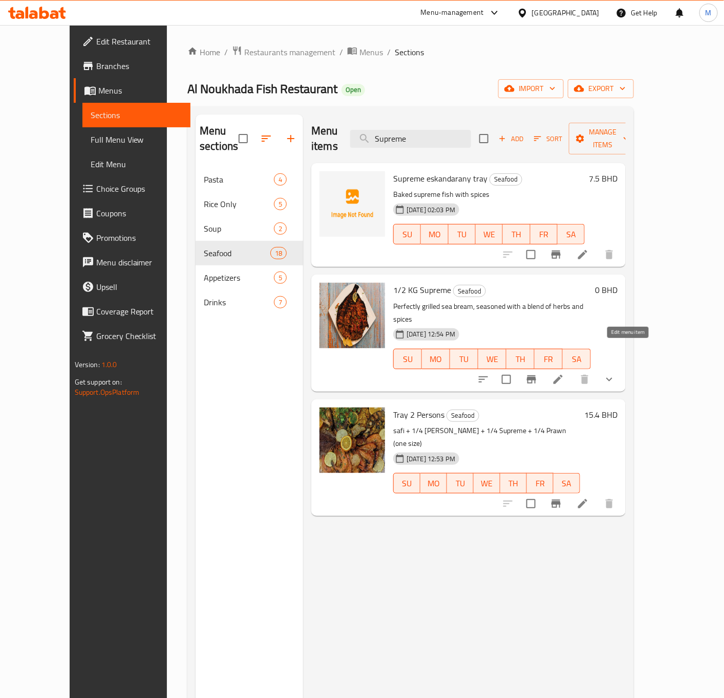
type input "Supreme"
click at [572, 370] on li at bounding box center [557, 379] width 29 height 18
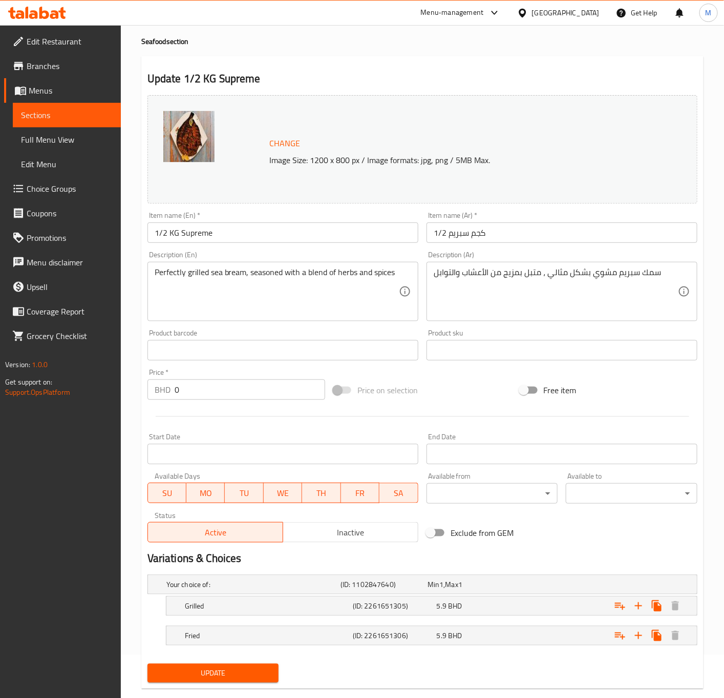
scroll to position [63, 0]
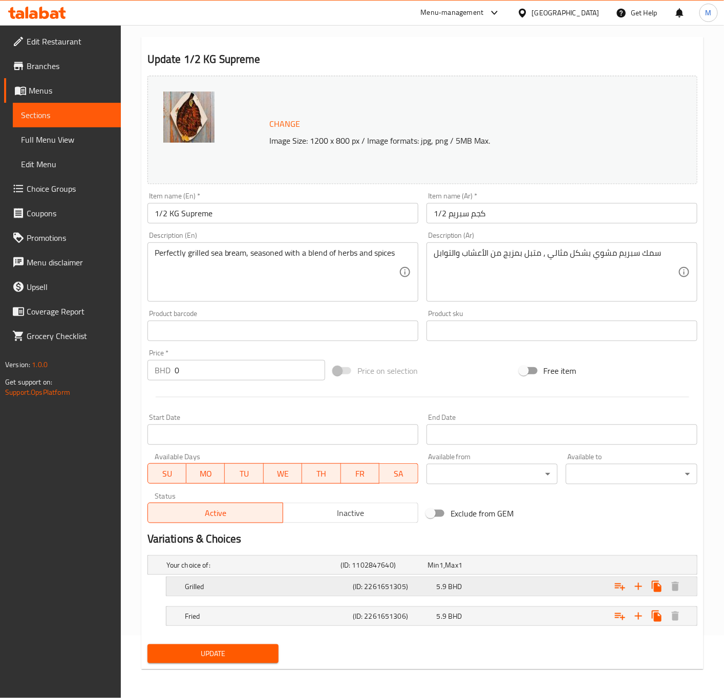
click at [438, 572] on span "5.9" at bounding box center [433, 565] width 12 height 13
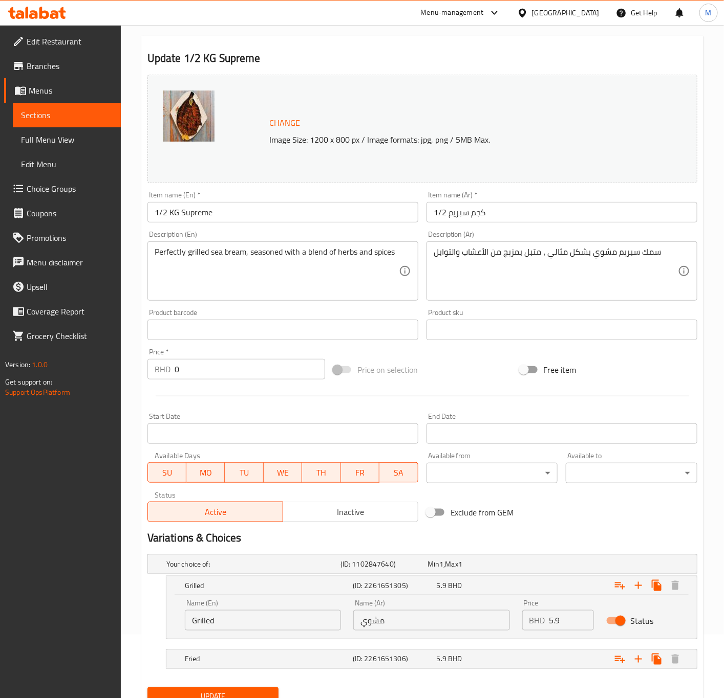
click at [565, 616] on input "5.9" at bounding box center [571, 620] width 45 height 20
paste input "6.1"
type input "6.1"
click at [447, 570] on div "5.9 BHD" at bounding box center [468, 564] width 83 height 10
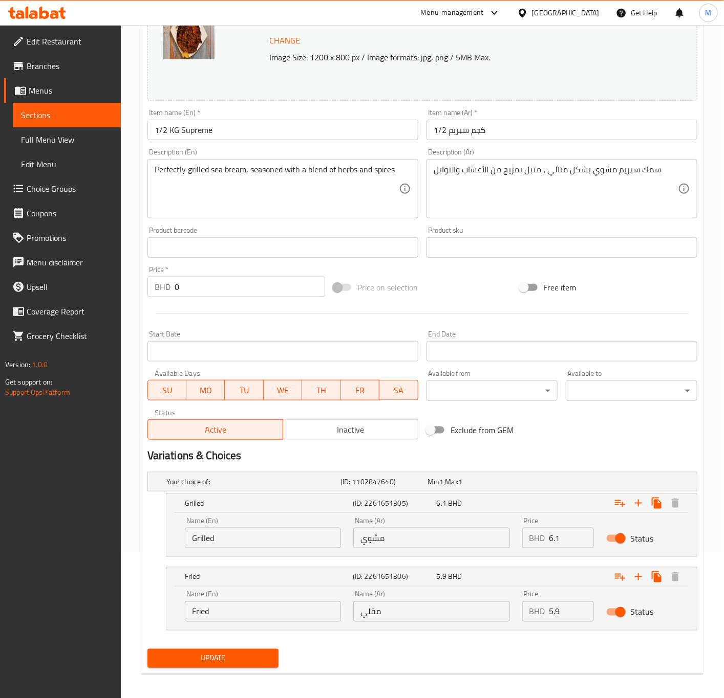
scroll to position [152, 0]
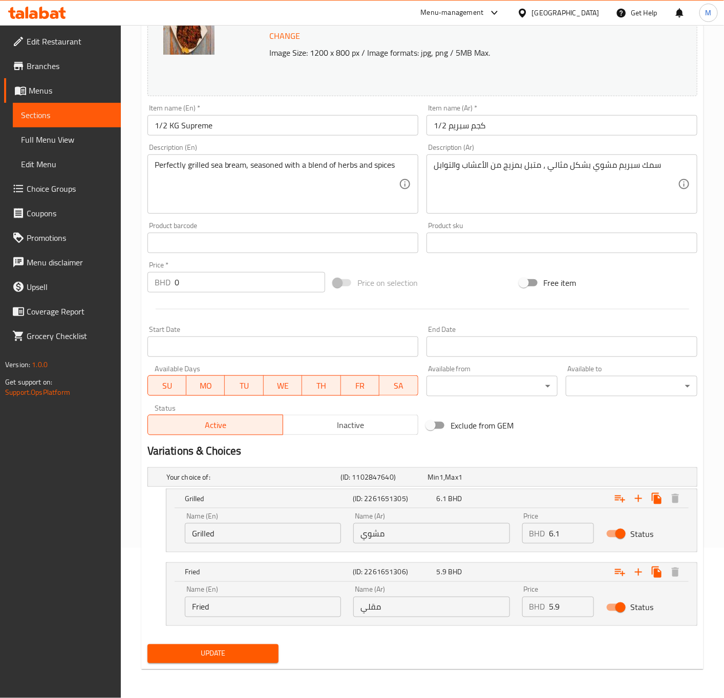
click at [562, 608] on input "5.9" at bounding box center [571, 607] width 45 height 20
paste input "6.1"
type input "6.1"
click at [237, 661] on button "Update" at bounding box center [213, 654] width 132 height 19
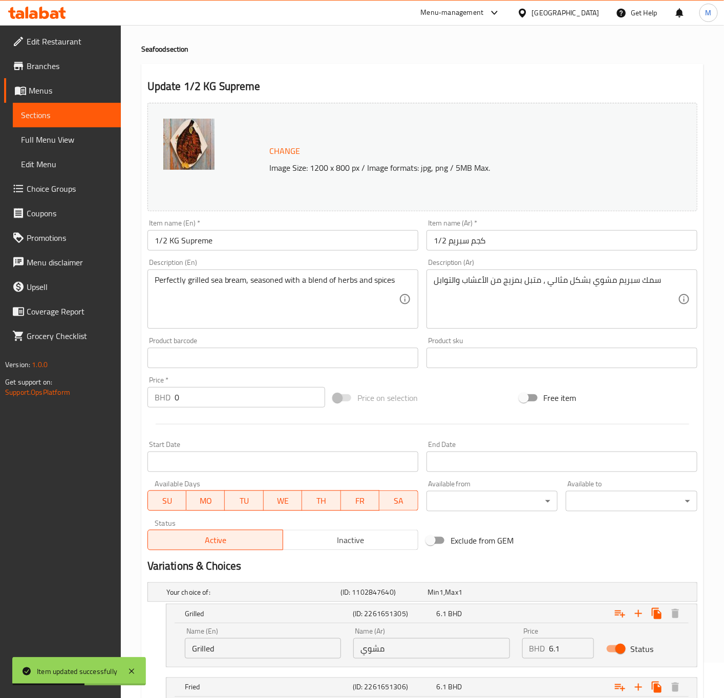
scroll to position [0, 0]
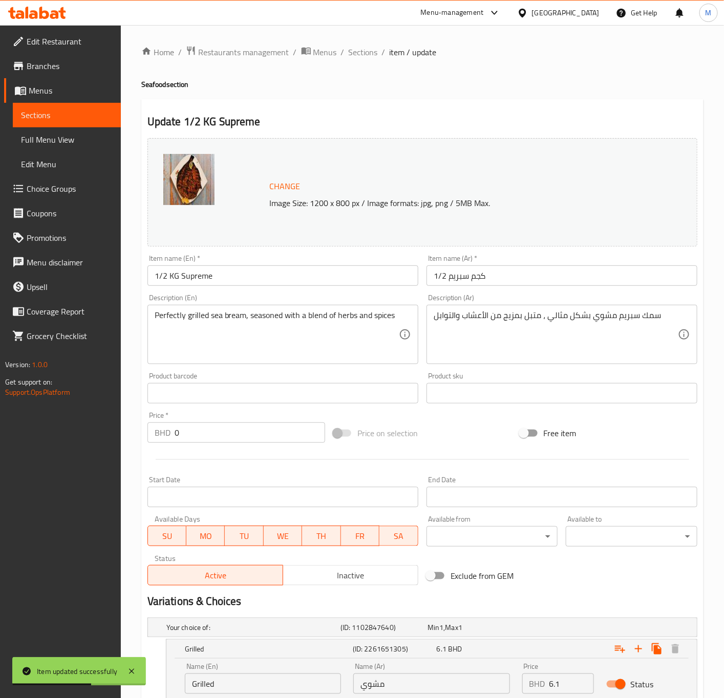
drag, startPoint x: 359, startPoint y: 54, endPoint x: 366, endPoint y: 106, distance: 52.1
click at [359, 54] on span "Sections" at bounding box center [362, 52] width 29 height 12
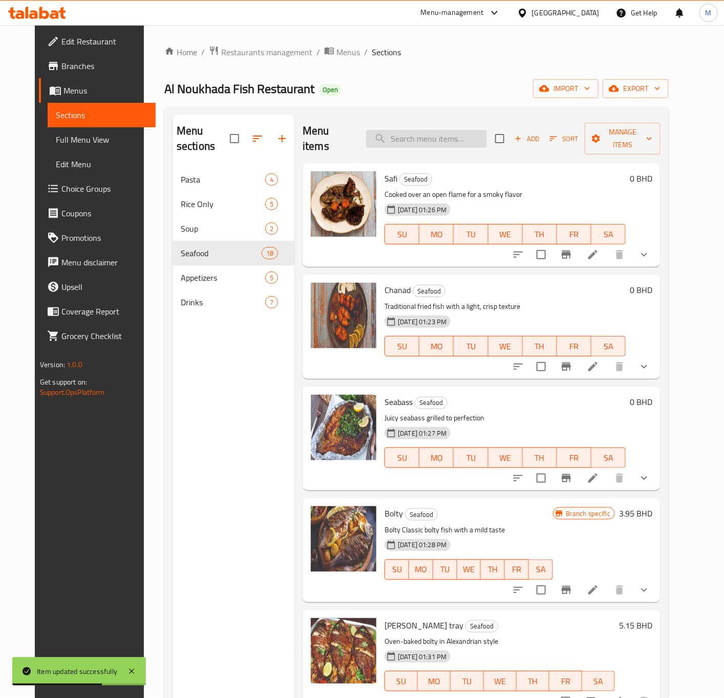
click at [424, 137] on input "search" at bounding box center [426, 139] width 121 height 18
paste input "Salmon"
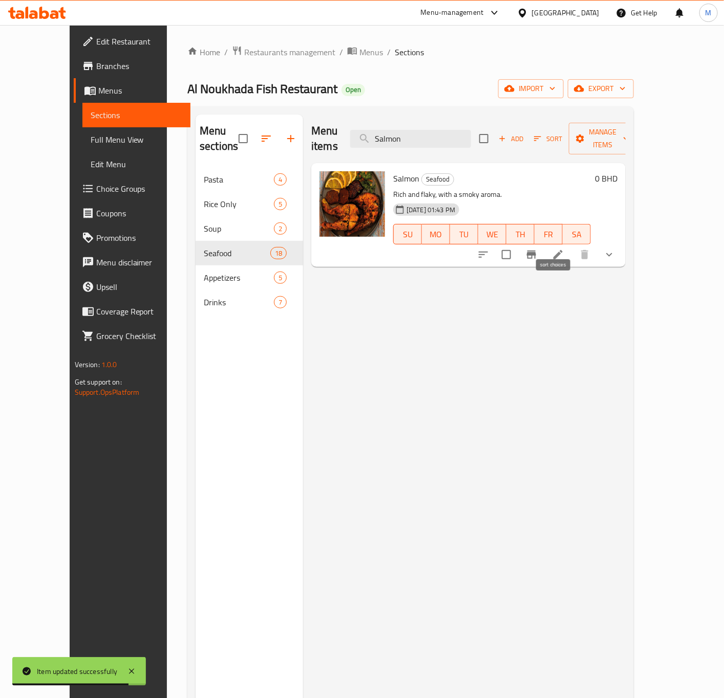
type input "Salmon"
click at [543, 200] on div "28-08-2025 01:43 PM SU MO TU WE TH FR SA" at bounding box center [492, 227] width 206 height 55
click at [536, 251] on icon "Branch-specific-item" at bounding box center [531, 255] width 9 height 8
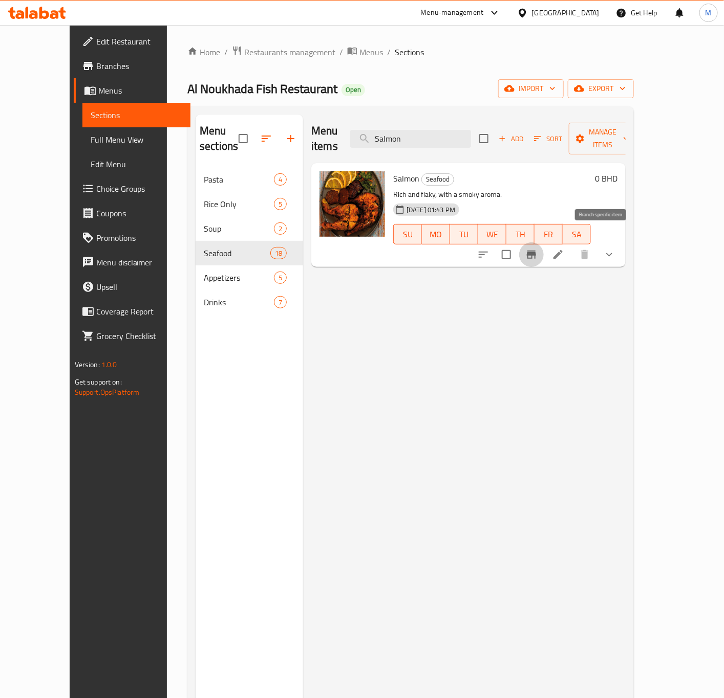
click at [564, 249] on icon at bounding box center [558, 255] width 12 height 12
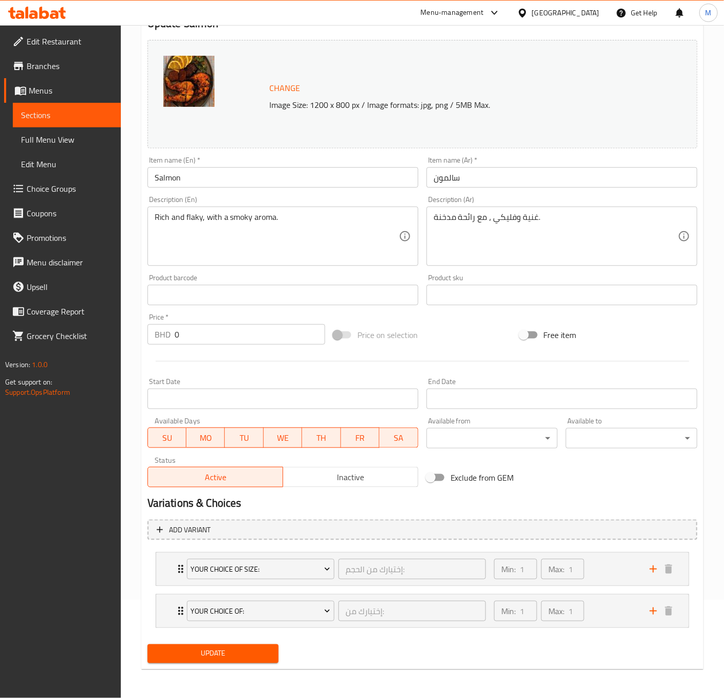
scroll to position [100, 0]
click at [318, 580] on div "Your Choice OF Size:" at bounding box center [260, 569] width 151 height 25
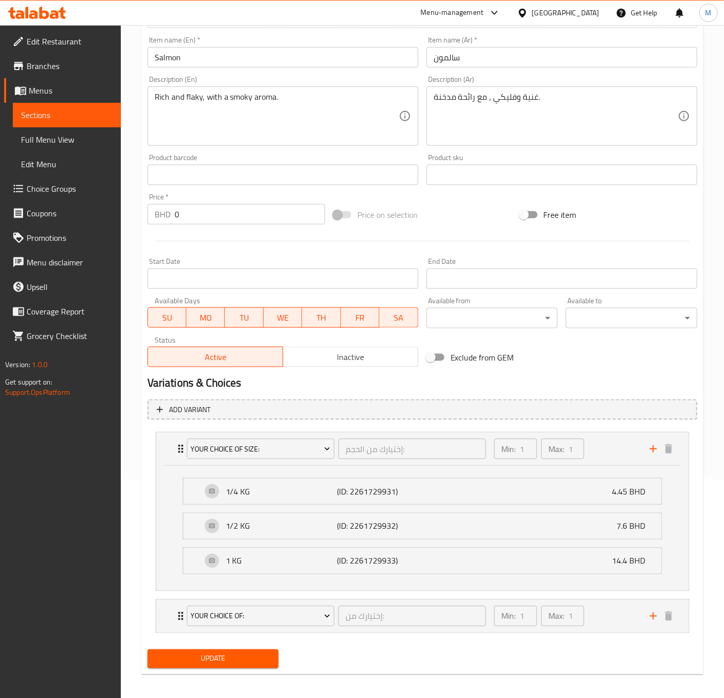
scroll to position [226, 0]
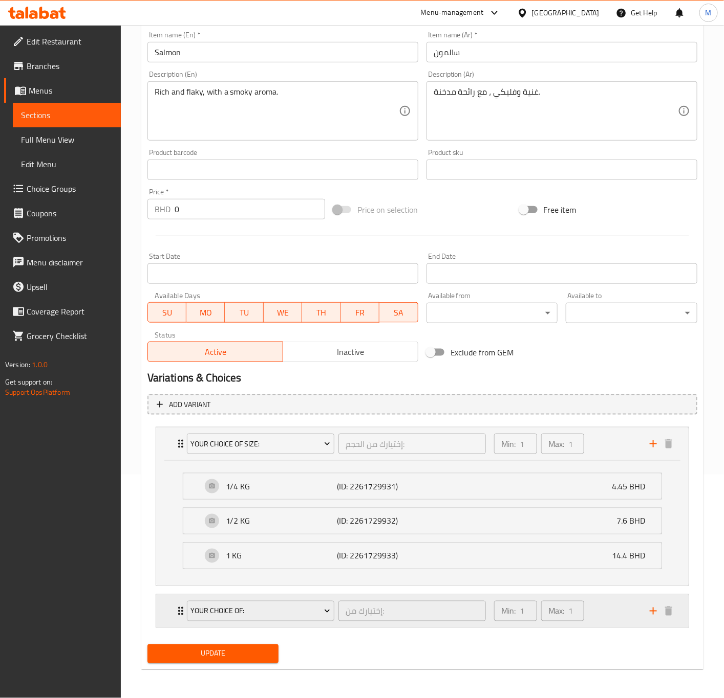
click at [376, 624] on div "Your Choice Of: إختيارك من: ​" at bounding box center [336, 611] width 311 height 33
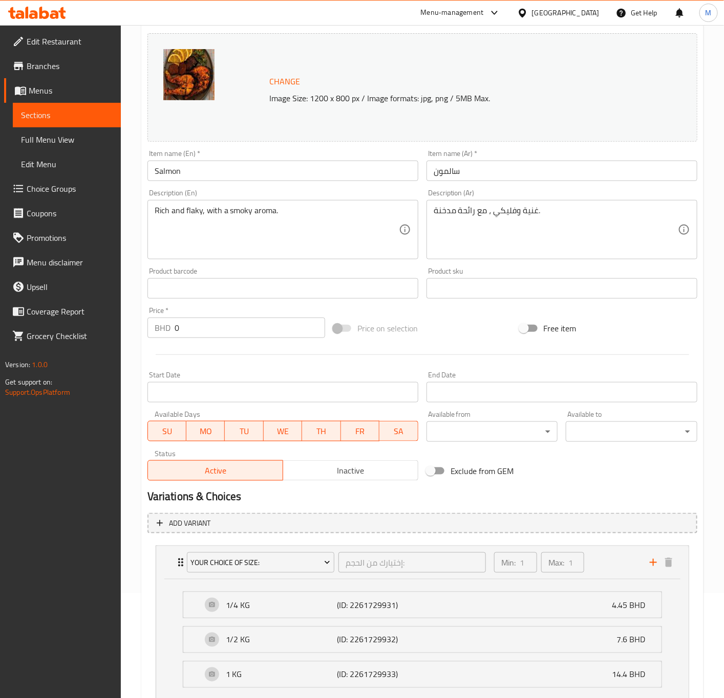
scroll to position [0, 0]
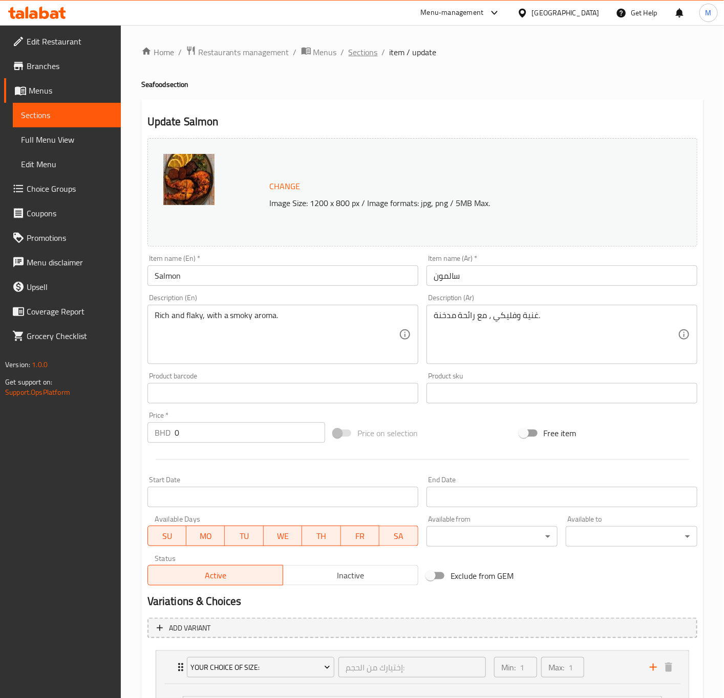
click at [366, 54] on span "Sections" at bounding box center [362, 52] width 29 height 12
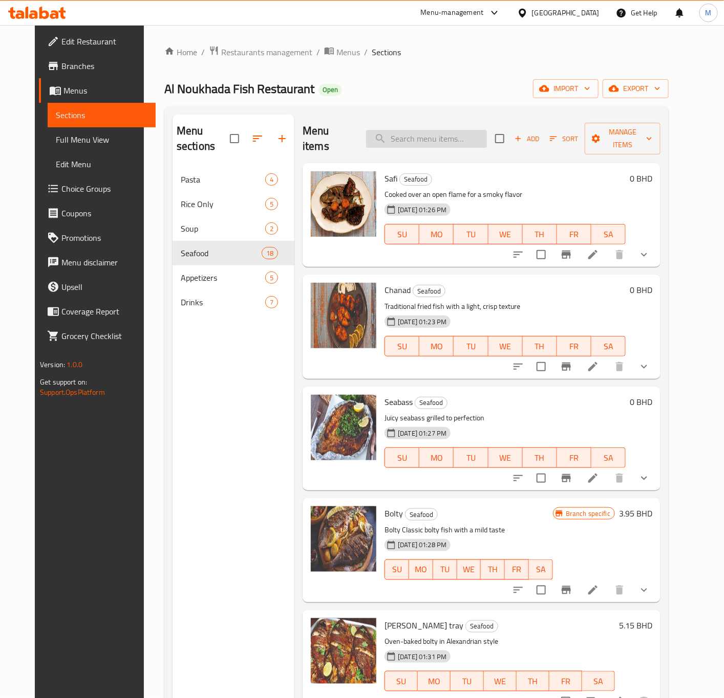
click at [428, 136] on input "search" at bounding box center [426, 139] width 121 height 18
paste input "Prawns"
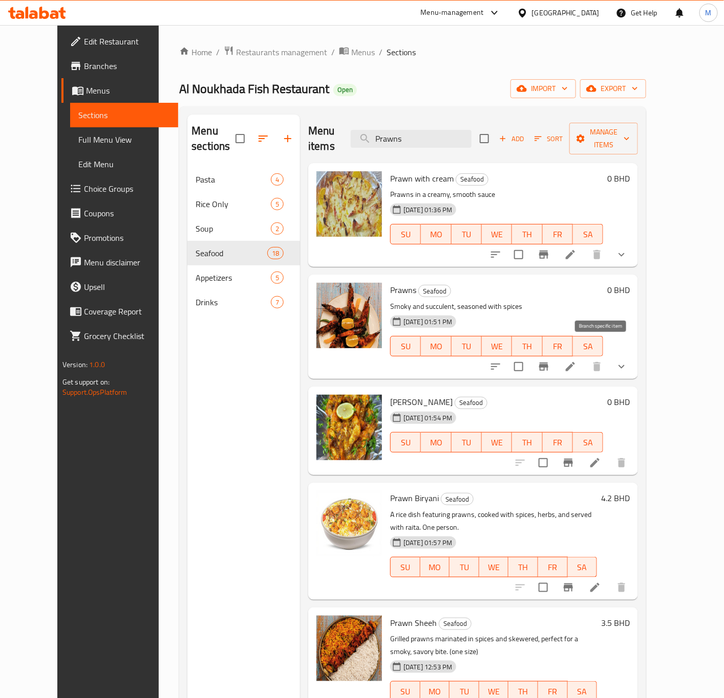
type input "Prawns"
click at [633, 286] on div "Prawns Seafood Smoky and succulent, seasoned with spices 28-08-2025 01:51 PM SU…" at bounding box center [510, 327] width 248 height 96
click at [511, 351] on div "28-08-2025 01:51 PM SU MO TU WE TH FR SA" at bounding box center [496, 339] width 221 height 55
click at [576, 361] on icon at bounding box center [570, 367] width 12 height 12
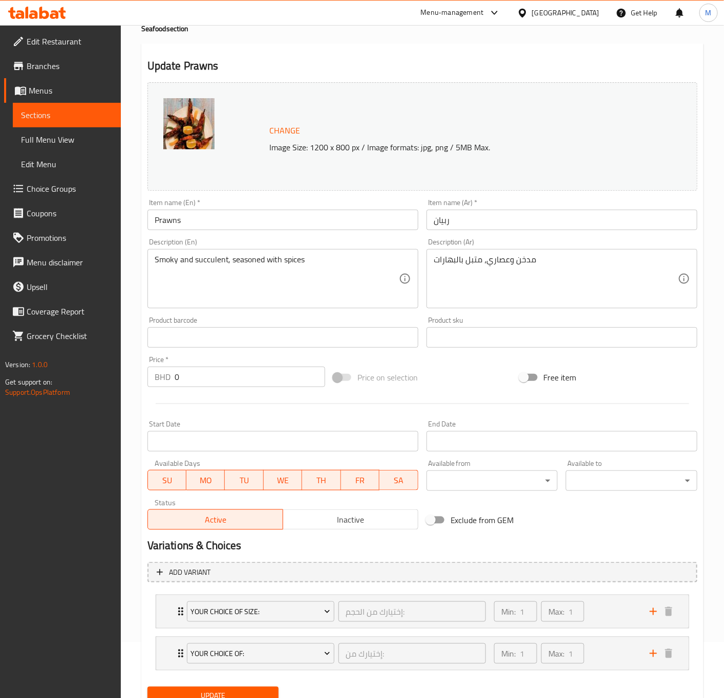
scroll to position [100, 0]
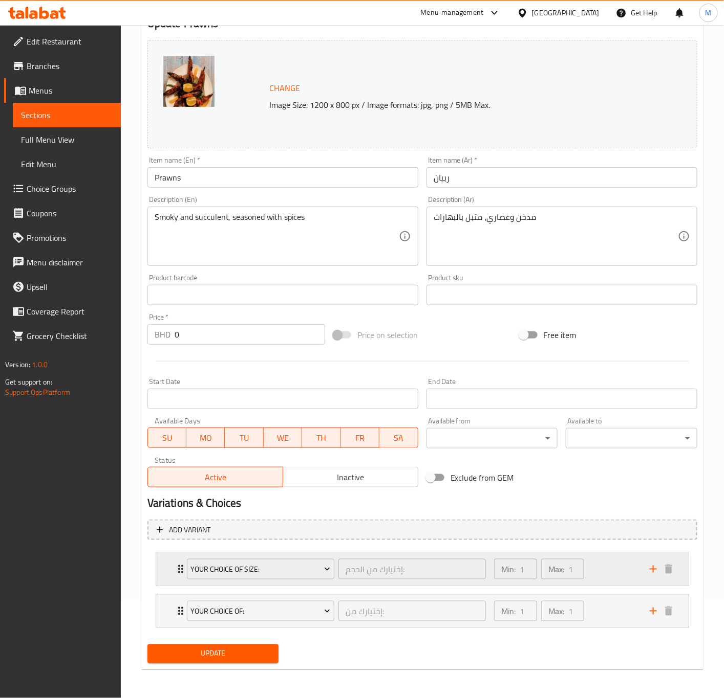
click at [346, 582] on div "Your Choice OF Size: إختيارك من الحجم: ​" at bounding box center [336, 569] width 311 height 33
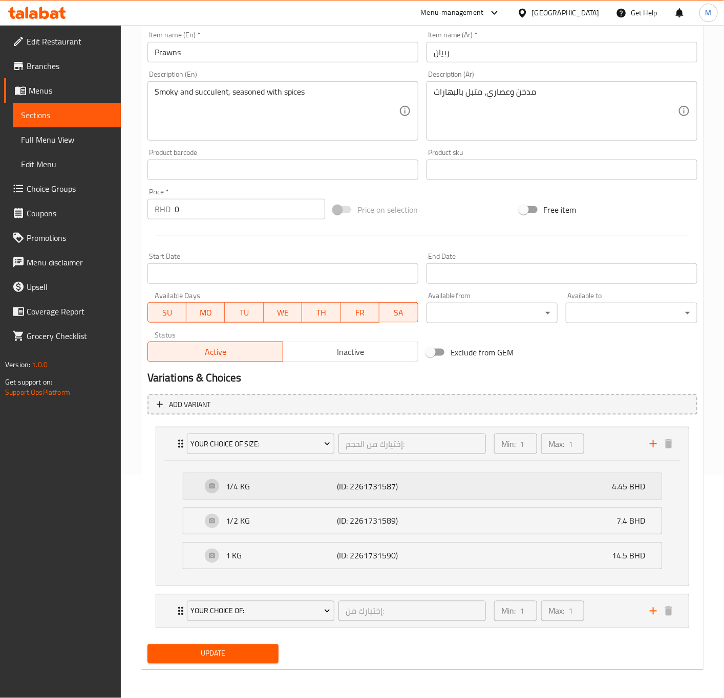
scroll to position [226, 0]
click at [446, 625] on div "Your Choice Of: إختيارك من: ​" at bounding box center [336, 611] width 311 height 33
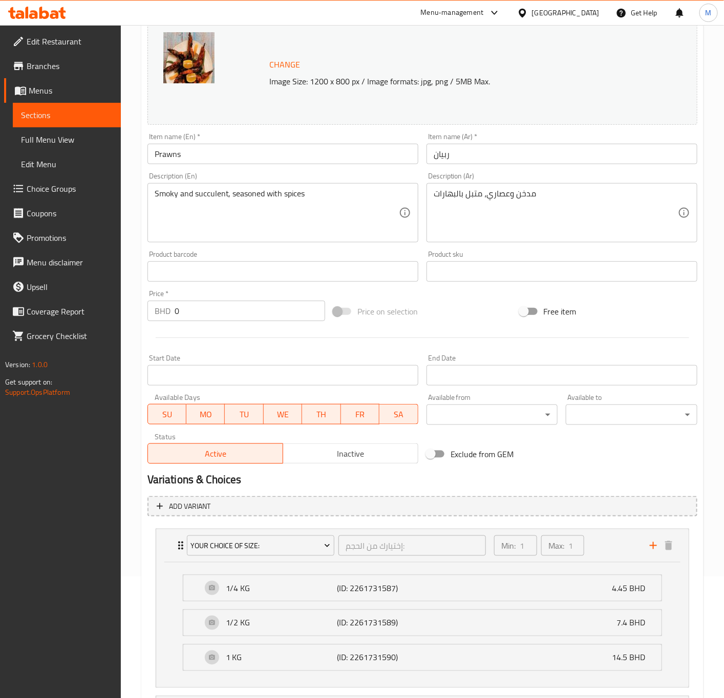
scroll to position [0, 0]
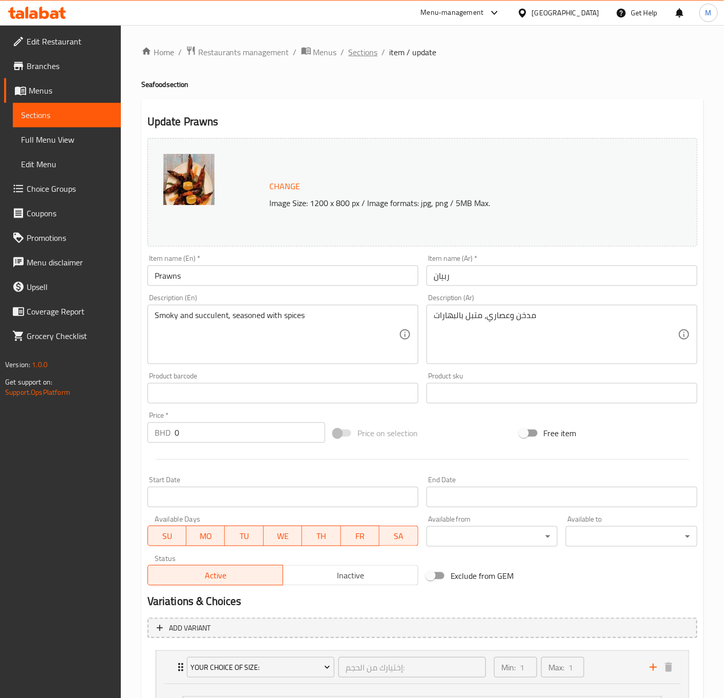
click at [375, 56] on span "Sections" at bounding box center [362, 52] width 29 height 12
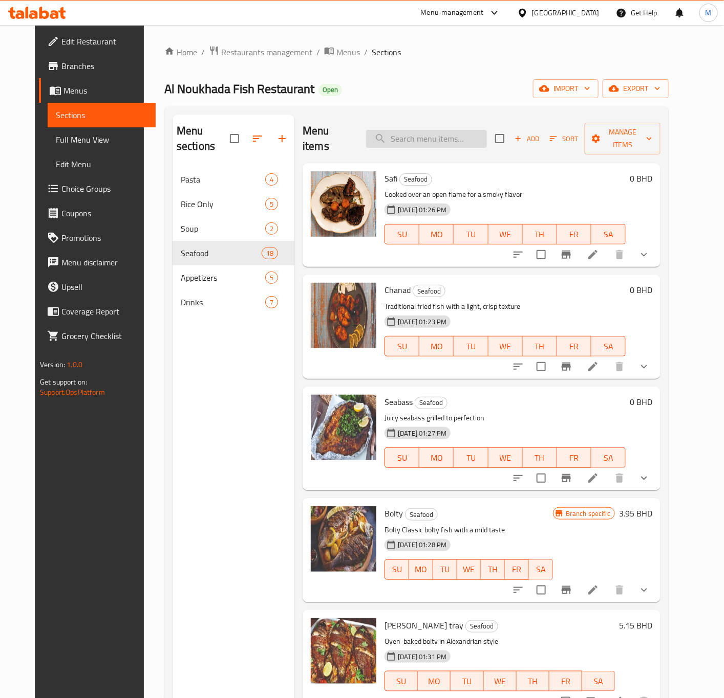
click at [419, 134] on input "search" at bounding box center [426, 139] width 121 height 18
paste input "Prawns Eskandarani"
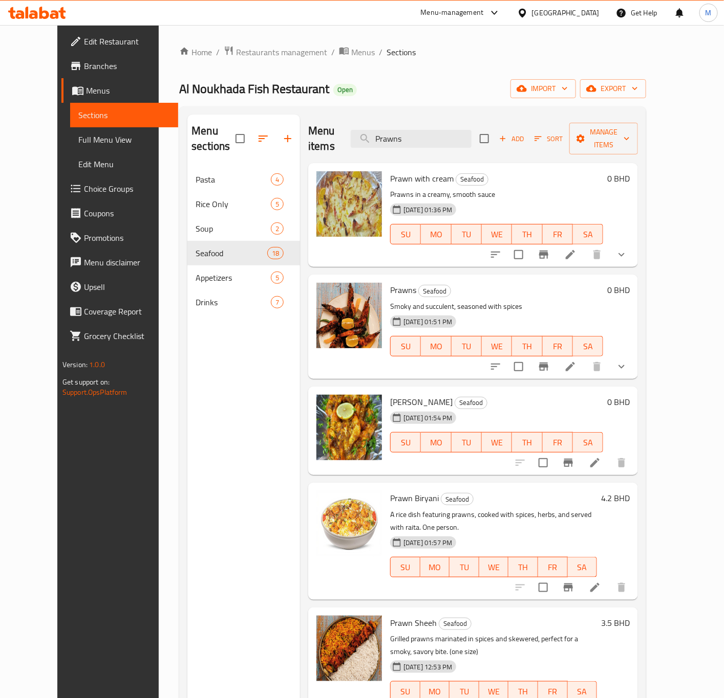
type input "Prawns"
click at [601, 457] on icon at bounding box center [594, 463] width 12 height 12
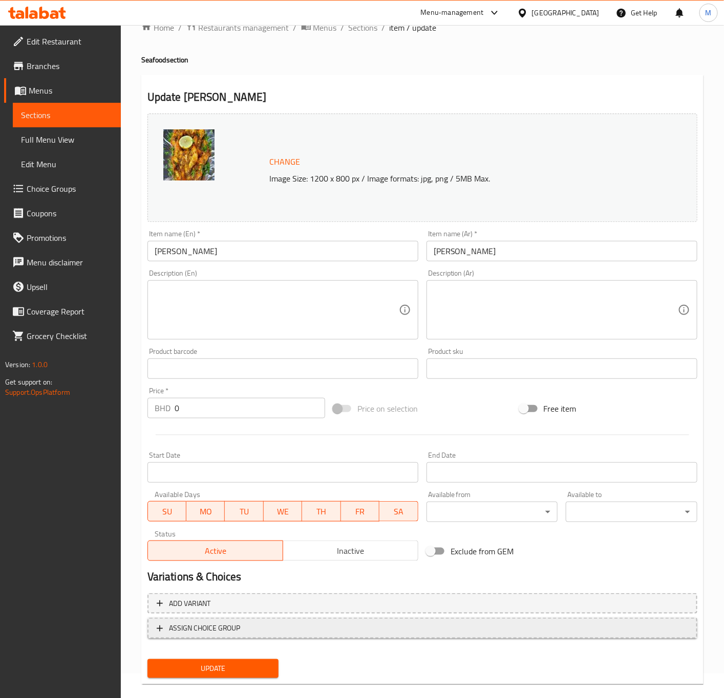
scroll to position [38, 0]
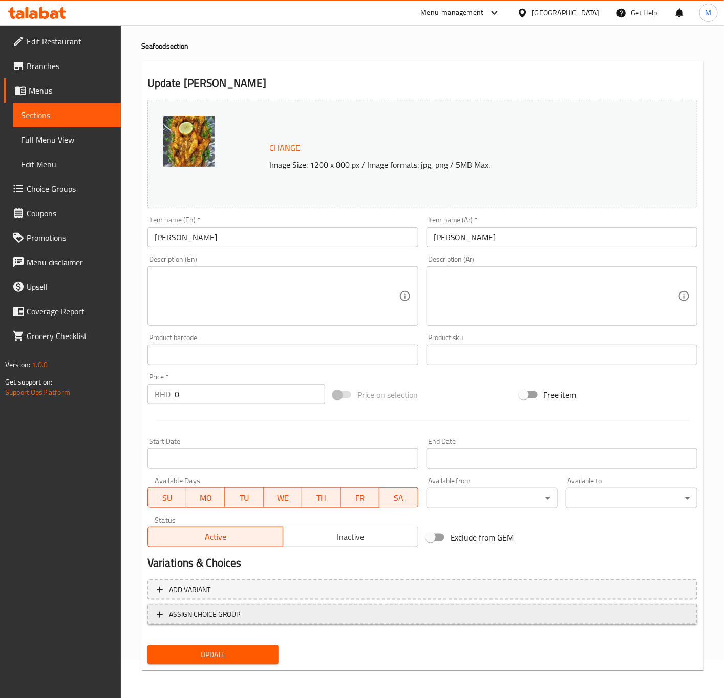
click at [260, 614] on span "ASSIGN CHOICE GROUP" at bounding box center [422, 614] width 531 height 13
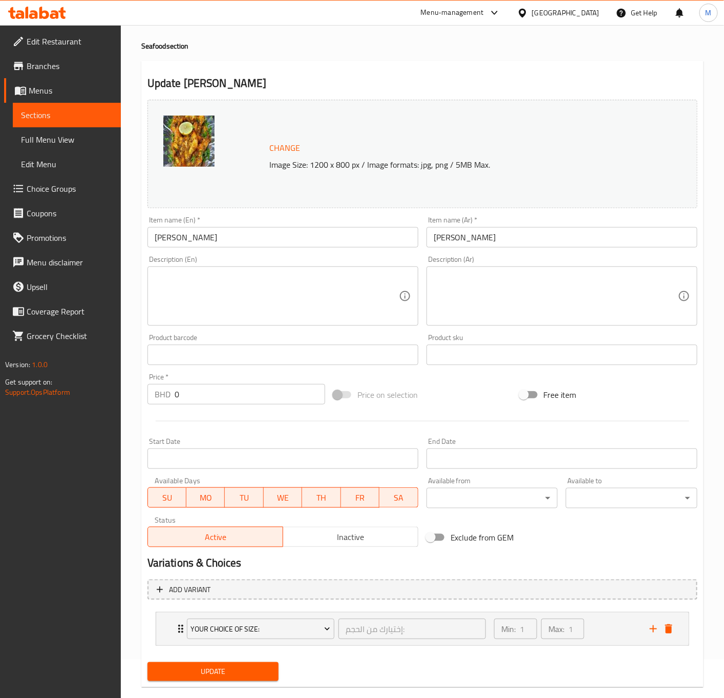
click at [252, 600] on div "Add variant Your Choice OF Size: إختيارك من الحجم: ​ Min: 1 ​ Max: 1 ​ 1/4 KG (…" at bounding box center [422, 617] width 558 height 83
click at [252, 584] on span "Add variant" at bounding box center [422, 590] width 531 height 13
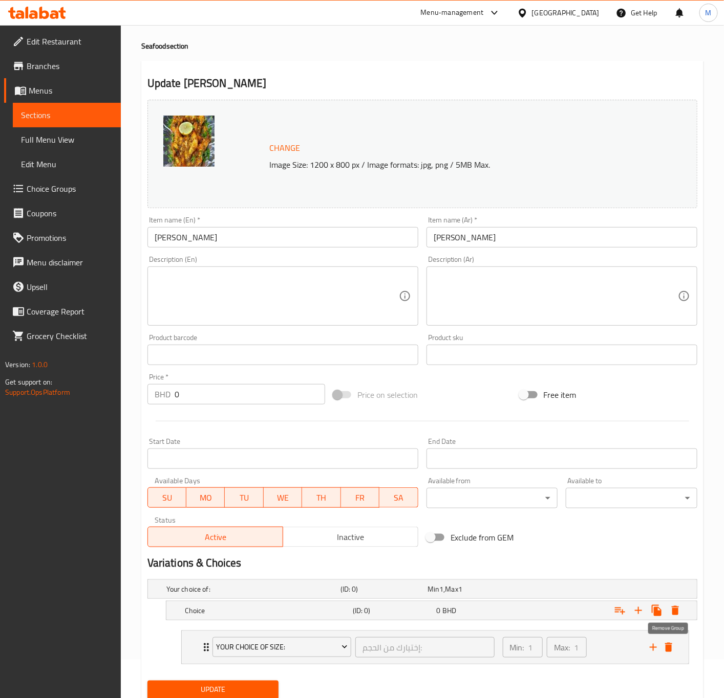
click at [668, 645] on icon "delete" at bounding box center [668, 647] width 7 height 9
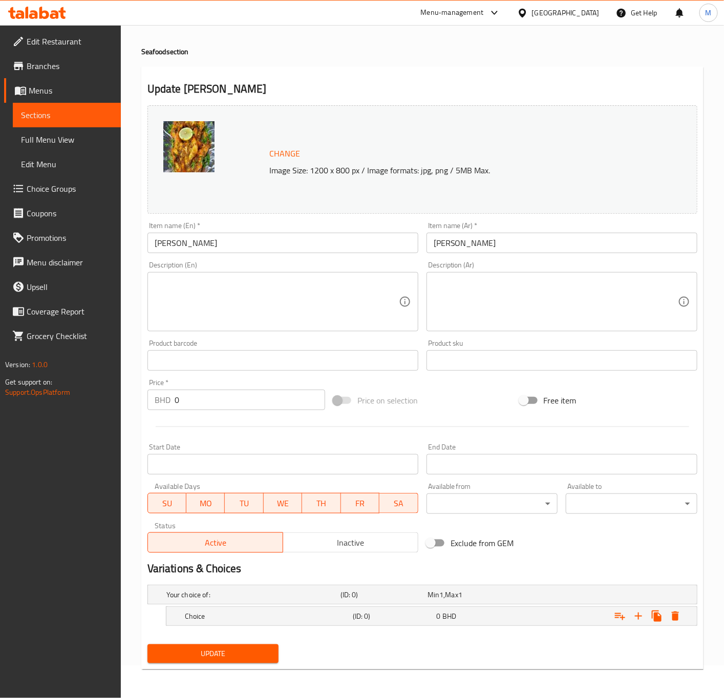
scroll to position [34, 0]
drag, startPoint x: 342, startPoint y: 629, endPoint x: 335, endPoint y: 628, distance: 7.8
click at [338, 629] on nav at bounding box center [422, 632] width 550 height 8
click at [309, 600] on h5 "Choice" at bounding box center [251, 595] width 170 height 10
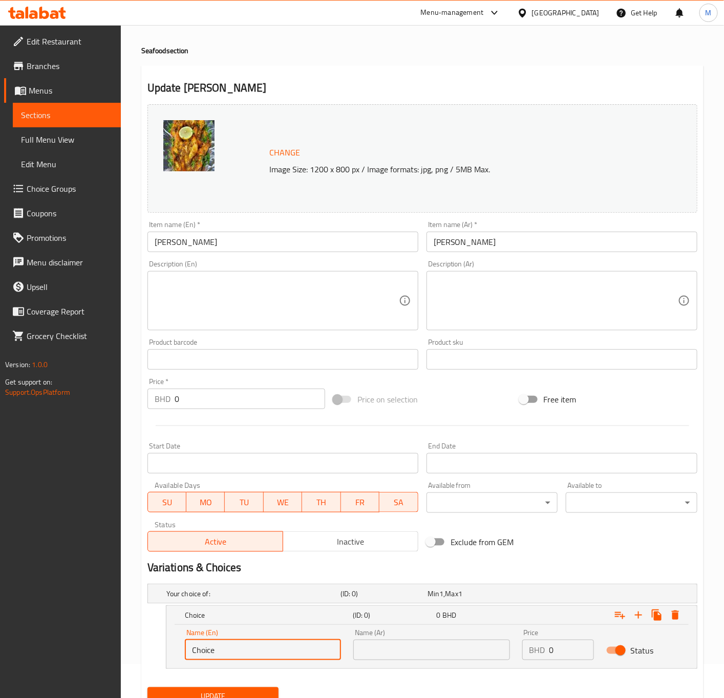
click at [230, 654] on input "Choice" at bounding box center [263, 650] width 156 height 20
click at [273, 647] on input "Choice" at bounding box center [263, 650] width 156 height 20
drag, startPoint x: 591, startPoint y: 648, endPoint x: 572, endPoint y: 648, distance: 19.4
click at [579, 648] on input "0" at bounding box center [571, 650] width 45 height 20
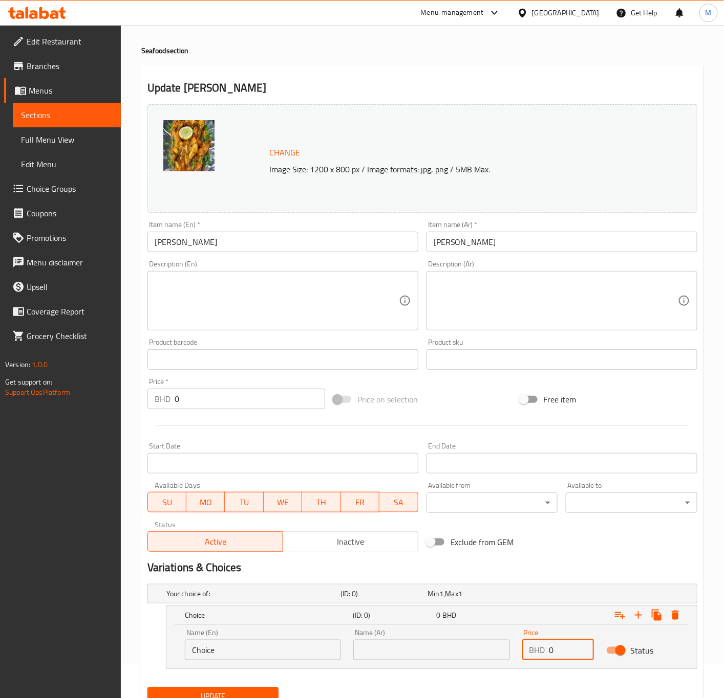
click at [567, 646] on input "0" at bounding box center [571, 650] width 45 height 20
paste input "5"
type input "5"
click at [229, 654] on input "Choice" at bounding box center [263, 650] width 156 height 20
drag, startPoint x: 245, startPoint y: 654, endPoint x: 140, endPoint y: 654, distance: 104.9
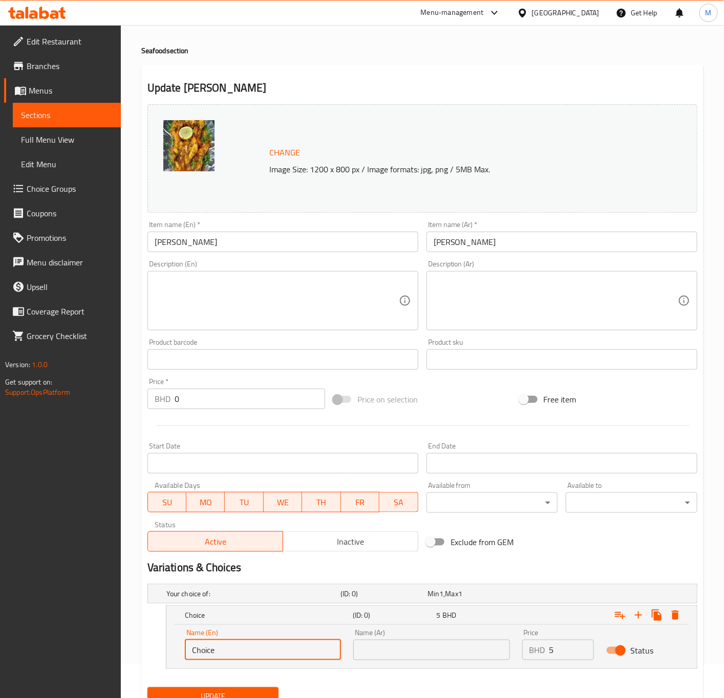
click at [140, 654] on div "Home / Restaurants management / Menus / Sections / item / update Seafood sectio…" at bounding box center [422, 366] width 603 height 750
paste input "250 G"
type input "250 G"
click at [372, 639] on div "Name (Ar) Name (Ar)" at bounding box center [431, 644] width 156 height 31
click at [378, 659] on input "text" at bounding box center [431, 650] width 156 height 20
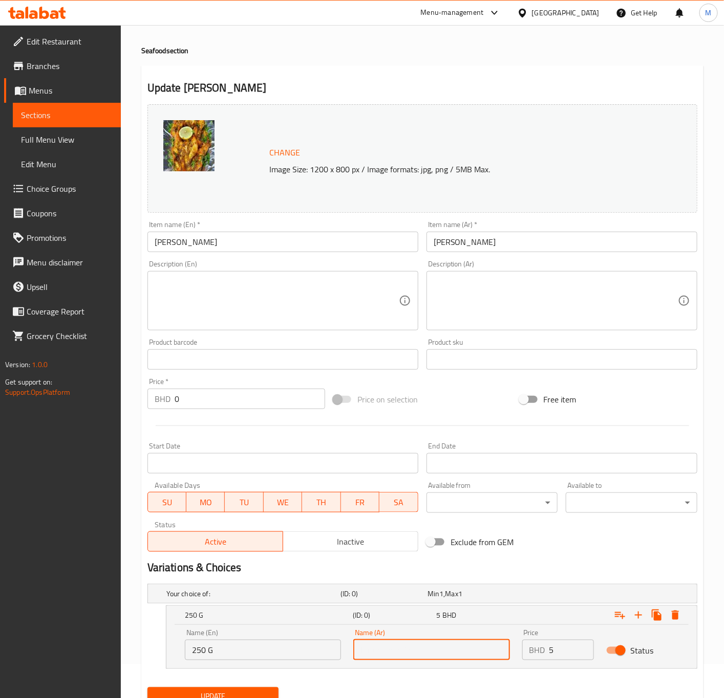
click at [426, 656] on input "text" at bounding box center [431, 650] width 156 height 20
paste input "1/4 كجم"
type input "1/4 كجم"
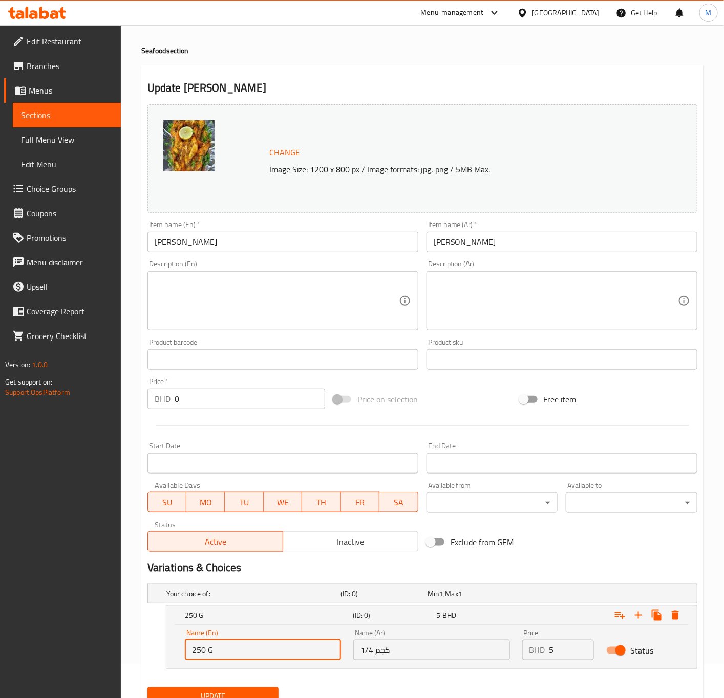
click at [272, 658] on input "250 G" at bounding box center [263, 650] width 156 height 20
paste input "1/4 kg"
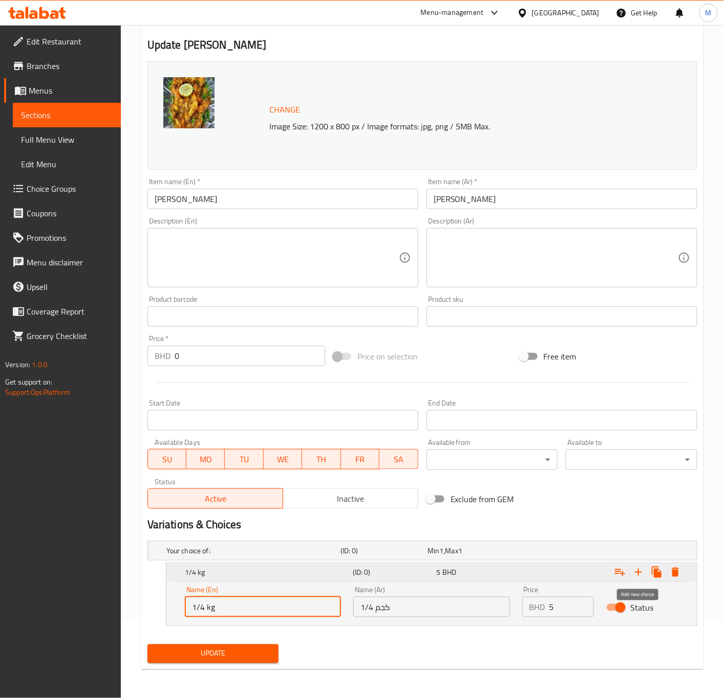
type input "1/4 kg"
click at [638, 573] on icon "Expand" at bounding box center [637, 572] width 7 height 7
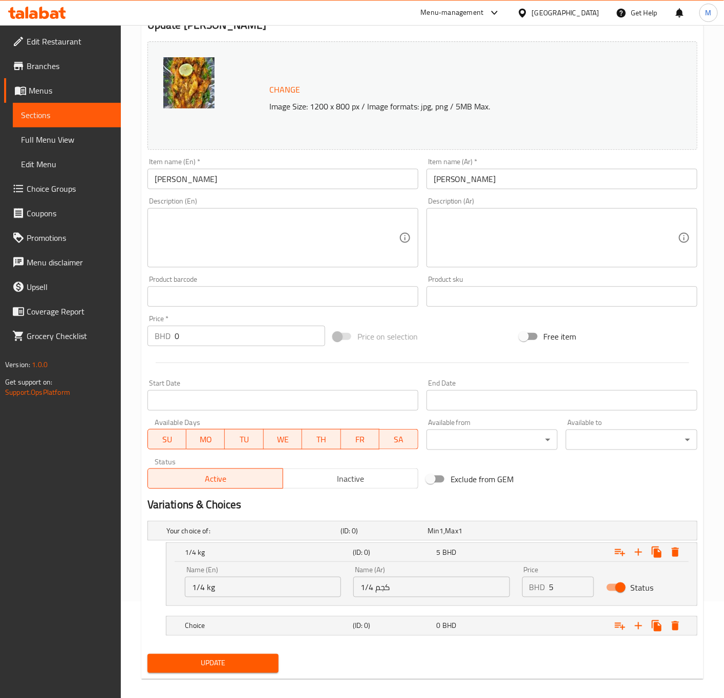
scroll to position [107, 0]
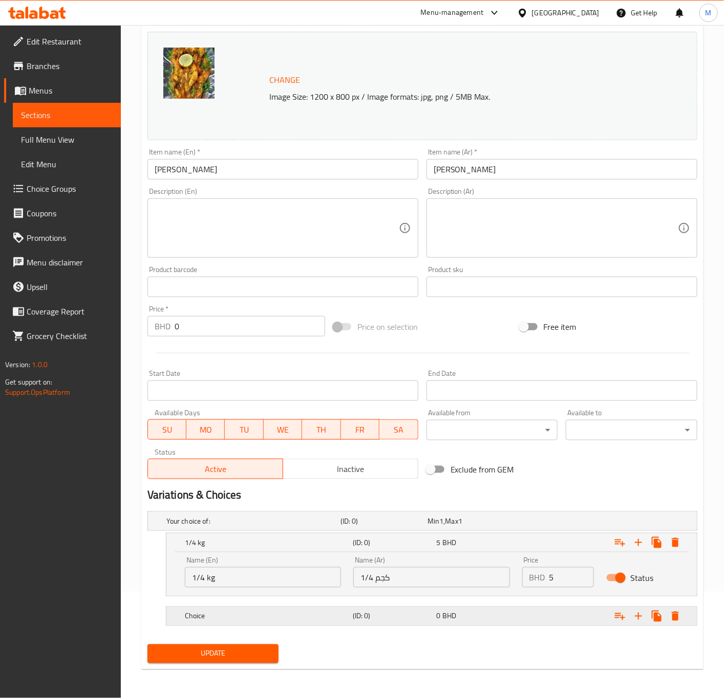
click at [235, 527] on h5 "Choice" at bounding box center [251, 521] width 170 height 10
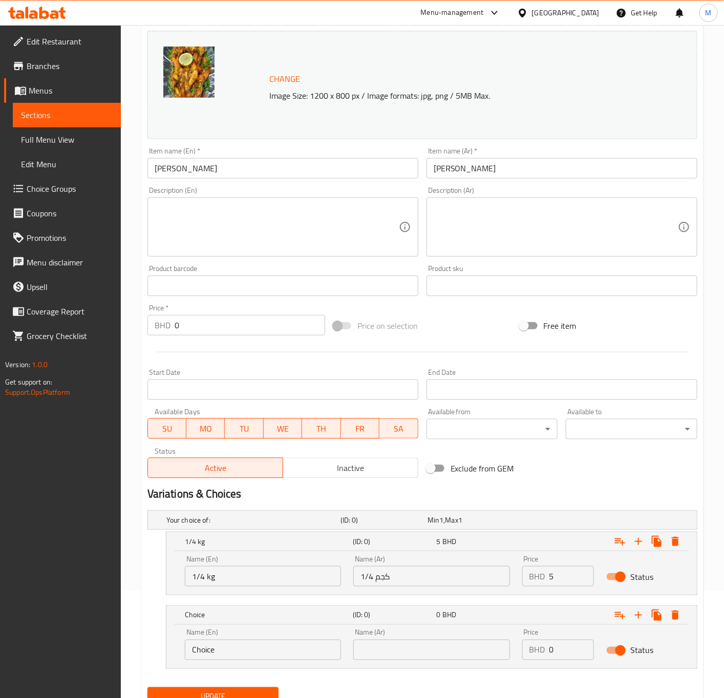
click at [225, 655] on input "Choice" at bounding box center [263, 650] width 156 height 20
drag, startPoint x: 214, startPoint y: 575, endPoint x: 167, endPoint y: 577, distance: 46.6
click at [167, 577] on div "Name (En) 1/4 kg Name (En) Name (Ar) 1/4 كجم Name (Ar) Price BHD 5 Price Status" at bounding box center [431, 573] width 530 height 43
click at [209, 654] on input "Choice" at bounding box center [263, 650] width 156 height 20
paste input "1/4 kg"
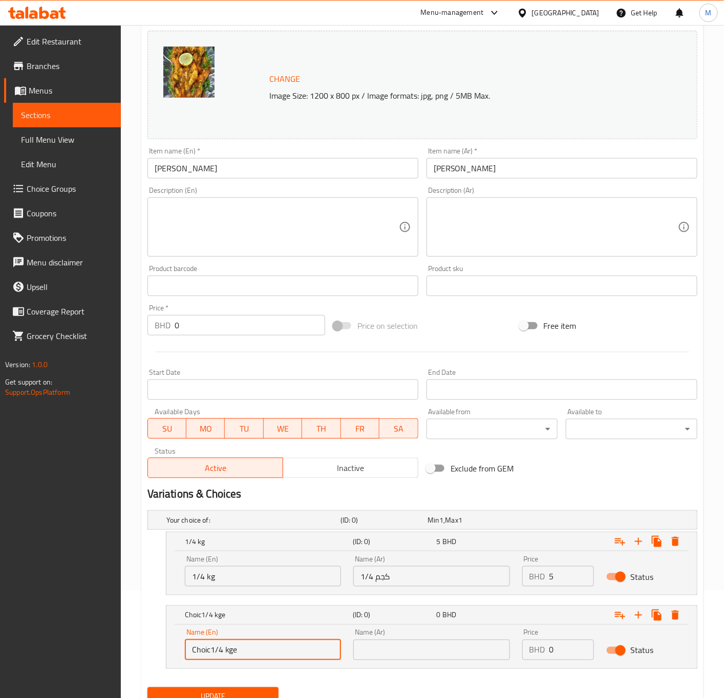
paste input "1/4 kg"
click at [203, 651] on input "1/4 kg" at bounding box center [263, 650] width 156 height 20
type input "1/2 kg"
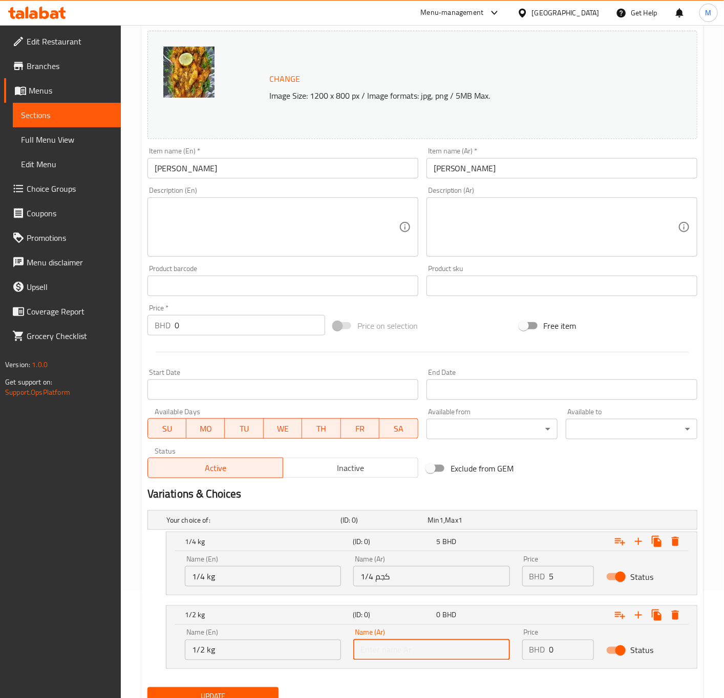
click at [390, 650] on input "text" at bounding box center [431, 650] width 156 height 20
paste input "نصف كجم"
click at [389, 653] on input "نصف كجم" at bounding box center [431, 650] width 156 height 20
type input "1/5 كجم"
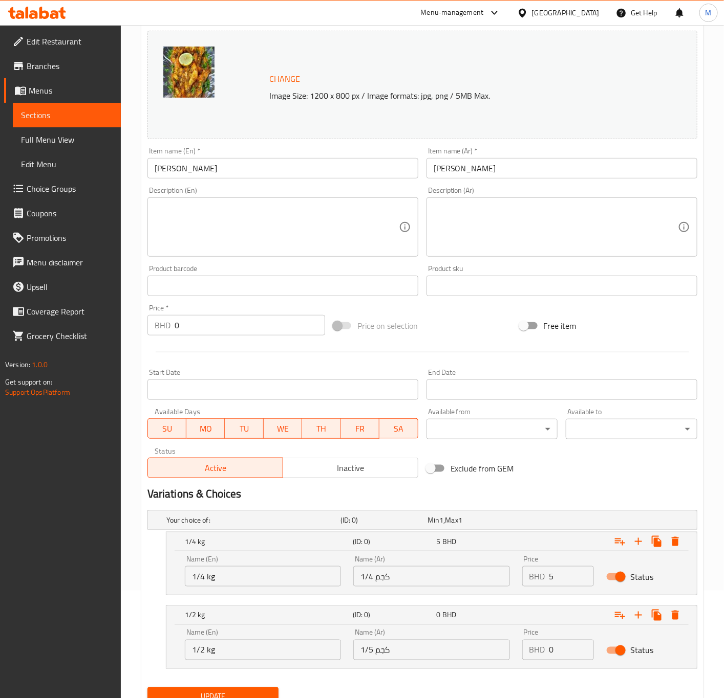
click at [555, 654] on input "0" at bounding box center [571, 650] width 45 height 20
paste input "8.5"
type input "8.5"
click at [514, 684] on div "Your choice of: (ID: 0) Min 1 , Max 1 Name (En) Your choice of: Name (En) Name …" at bounding box center [422, 595] width 558 height 177
click at [637, 615] on icon "Expand" at bounding box center [638, 615] width 12 height 12
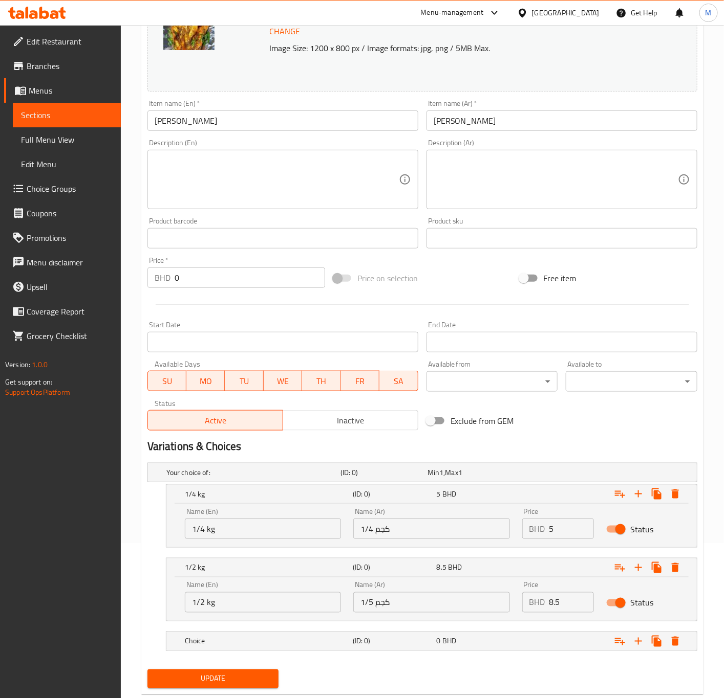
scroll to position [182, 0]
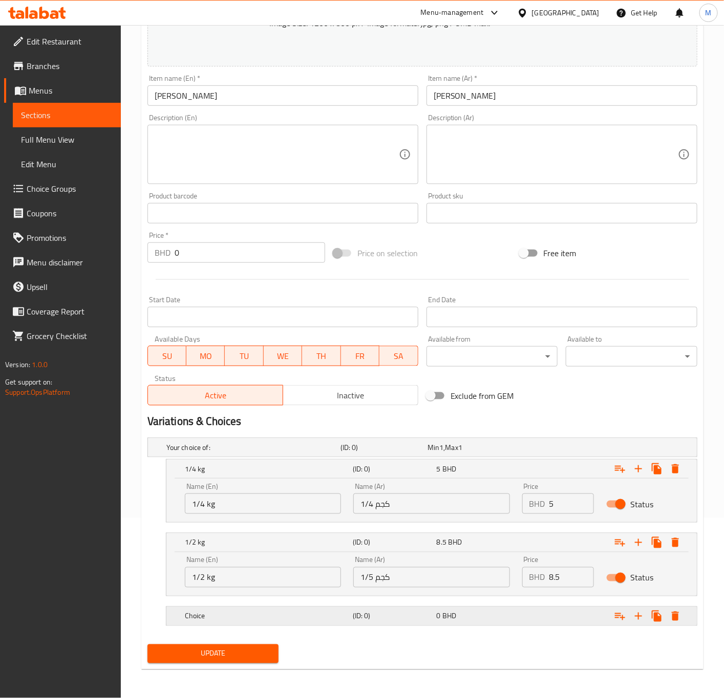
click at [224, 453] on h5 "Choice" at bounding box center [251, 448] width 170 height 10
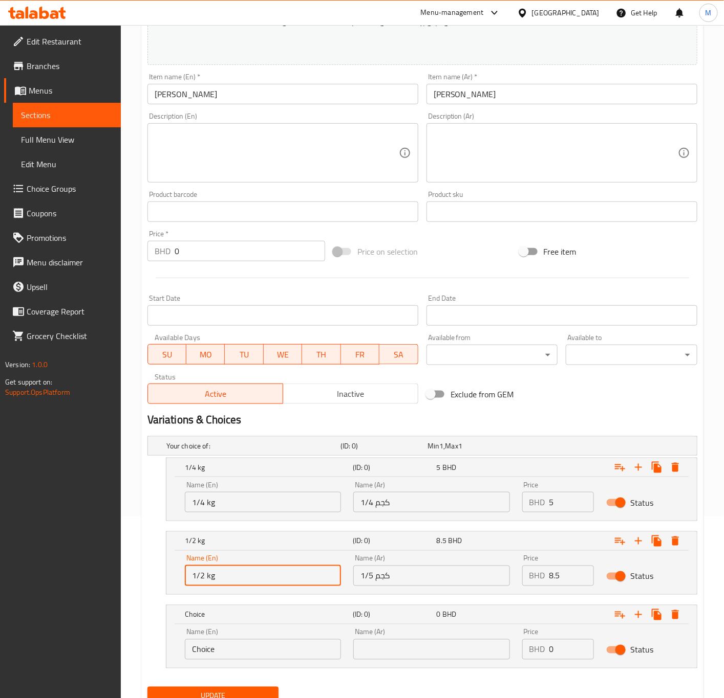
drag, startPoint x: 221, startPoint y: 579, endPoint x: 171, endPoint y: 587, distance: 50.7
click at [171, 587] on div "Name (En) 1/2 kg Name (En) Name (Ar) 1/5 كجم Name (Ar) Price BHD 8.5 Price Stat…" at bounding box center [431, 572] width 530 height 43
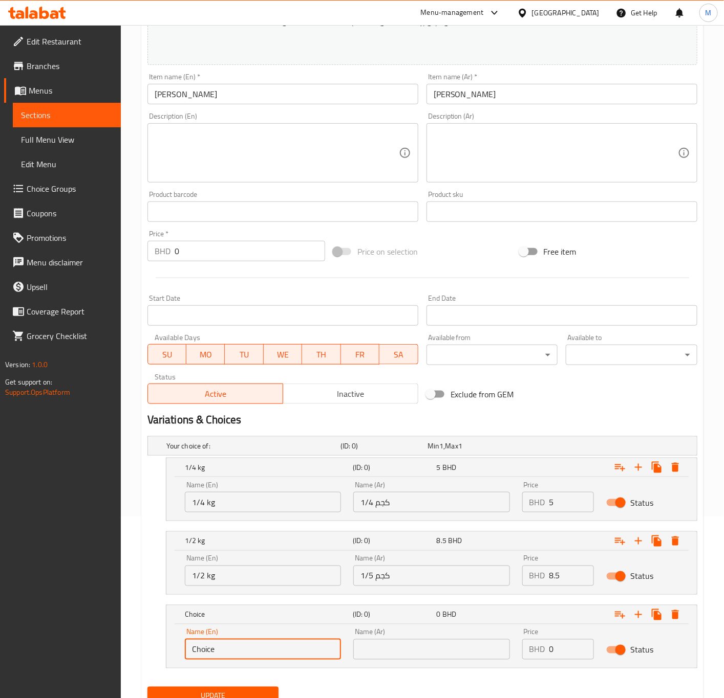
click at [213, 658] on input "Choice" at bounding box center [263, 650] width 156 height 20
paste input "1/2 kg"
paste input "text"
drag, startPoint x: 196, startPoint y: 651, endPoint x: 203, endPoint y: 651, distance: 6.7
click at [203, 651] on input "1/2 kg" at bounding box center [263, 650] width 156 height 20
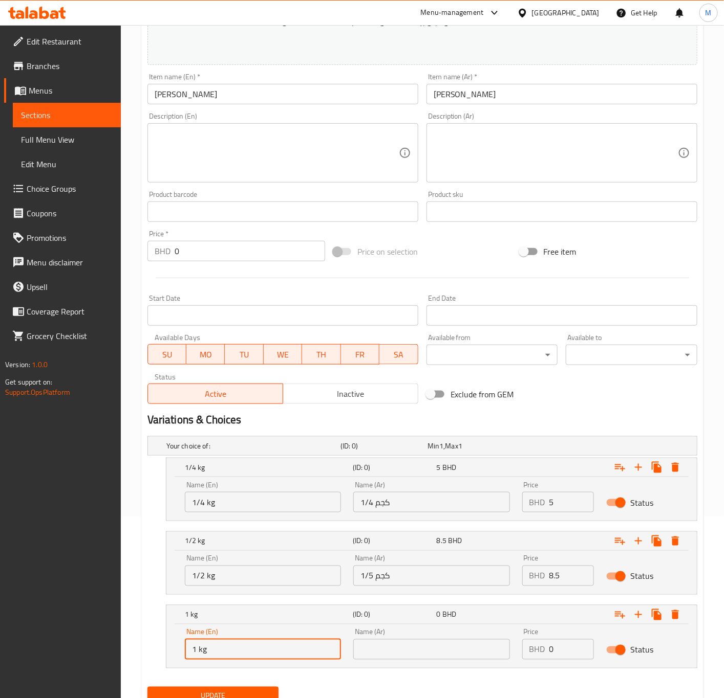
type input "1 kg"
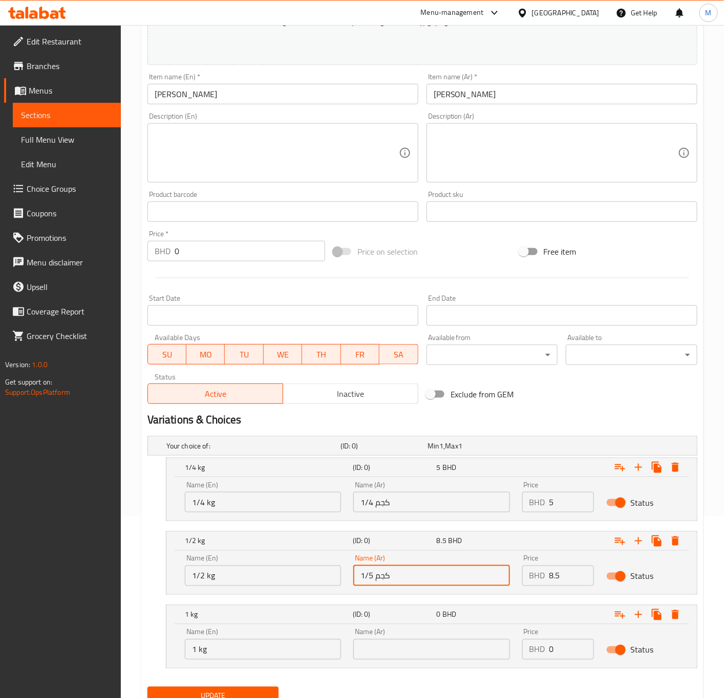
drag, startPoint x: 393, startPoint y: 582, endPoint x: 344, endPoint y: 579, distance: 49.7
click at [344, 579] on div "Name (En) 1/2 kg Name (En) Name (Ar) 1/5 كجم Name (Ar) Price BHD 8.5 Price Stat…" at bounding box center [432, 570] width 506 height 43
click at [382, 658] on input "text" at bounding box center [431, 650] width 156 height 20
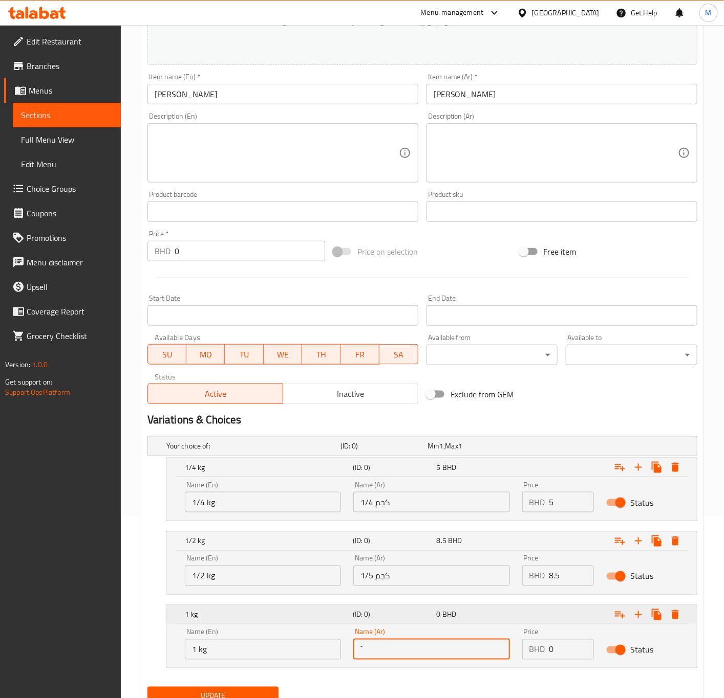
type input "`"
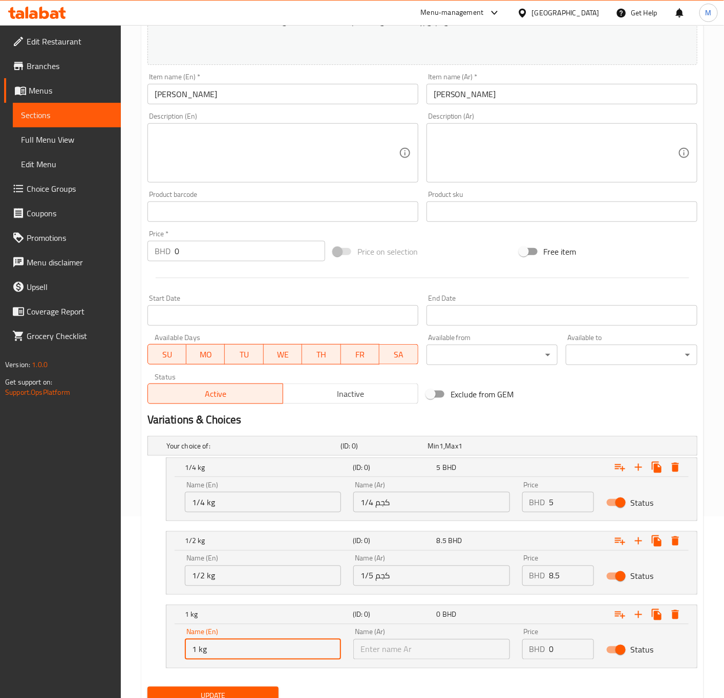
click at [243, 642] on input "1 kg" at bounding box center [263, 650] width 156 height 20
click at [367, 653] on input "text" at bounding box center [431, 650] width 156 height 20
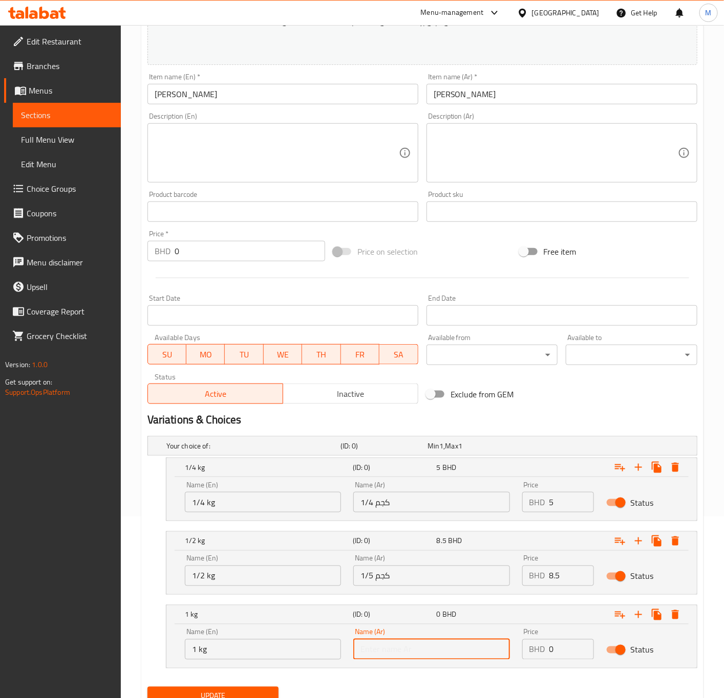
paste input "1 كجم"
type input "1 كجم"
click at [559, 654] on input "0" at bounding box center [571, 650] width 45 height 20
paste input "15.2"
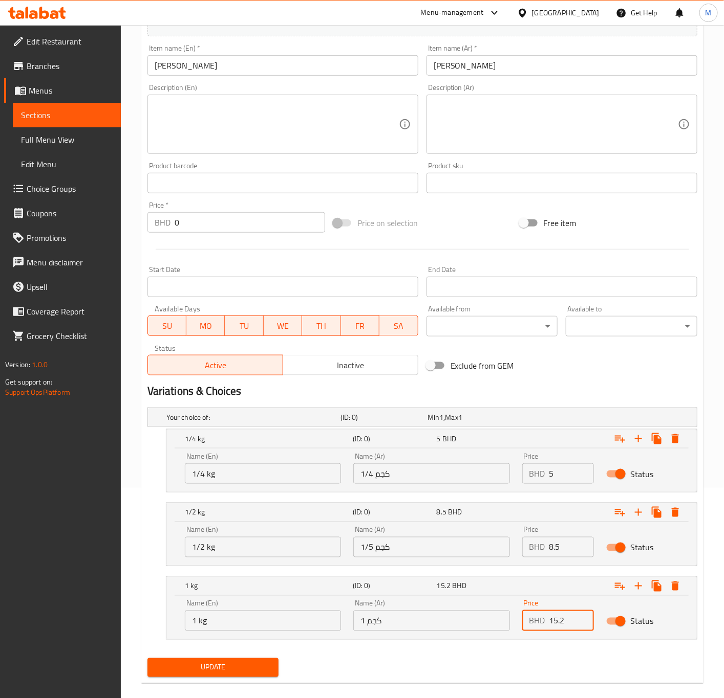
scroll to position [226, 0]
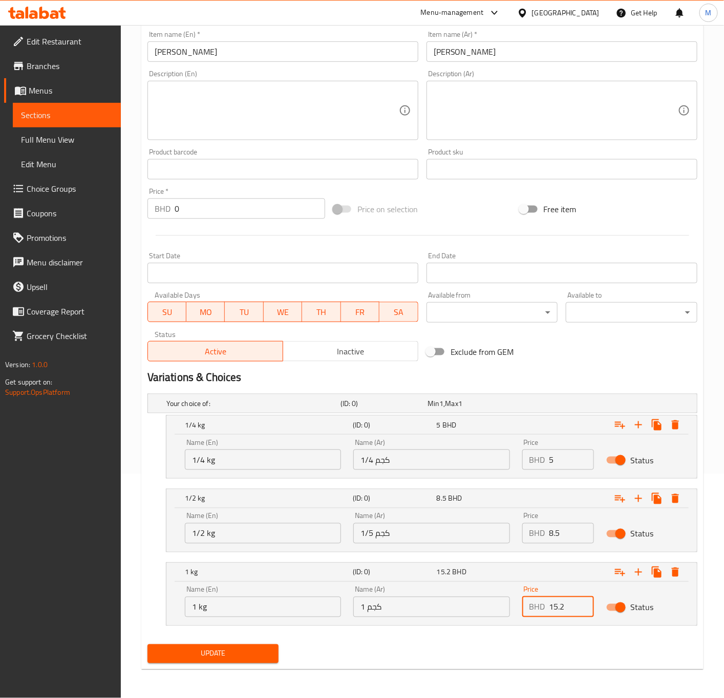
type input "15.2"
click at [229, 651] on span "Update" at bounding box center [213, 654] width 115 height 13
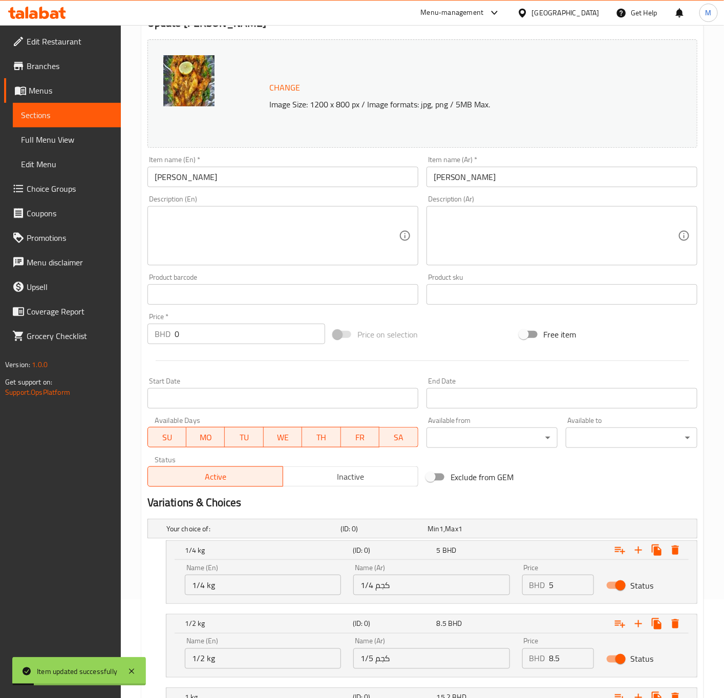
scroll to position [0, 0]
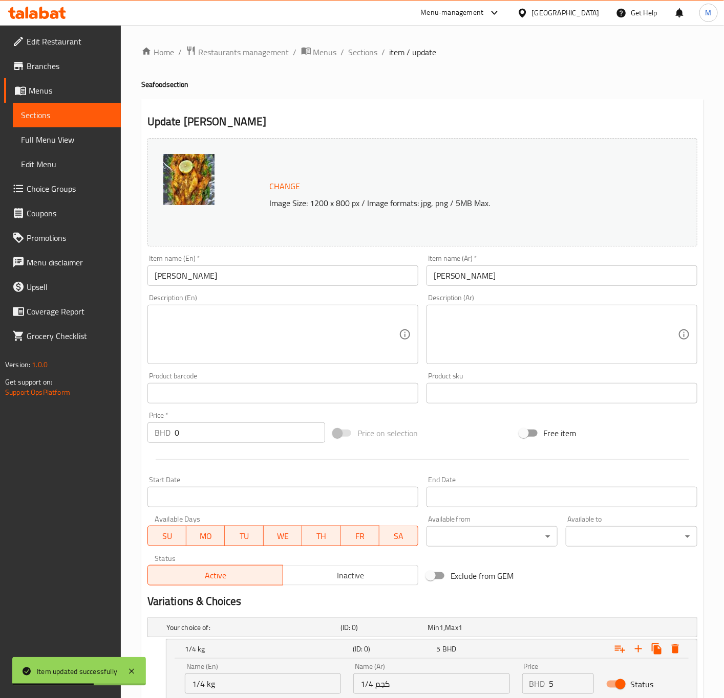
drag, startPoint x: 358, startPoint y: 53, endPoint x: 302, endPoint y: 99, distance: 72.3
click at [358, 53] on span "Sections" at bounding box center [362, 52] width 29 height 12
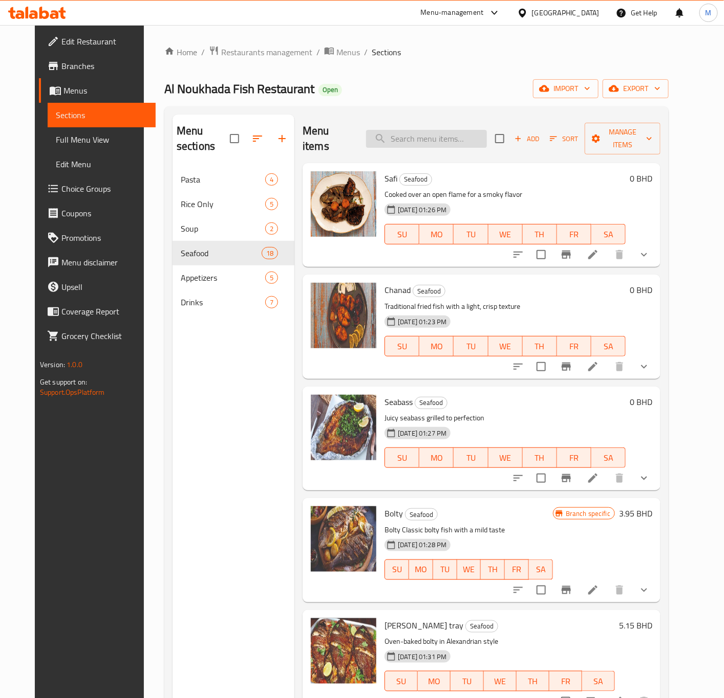
click at [402, 138] on input "search" at bounding box center [426, 139] width 121 height 18
paste input "Prawn Sheesh"
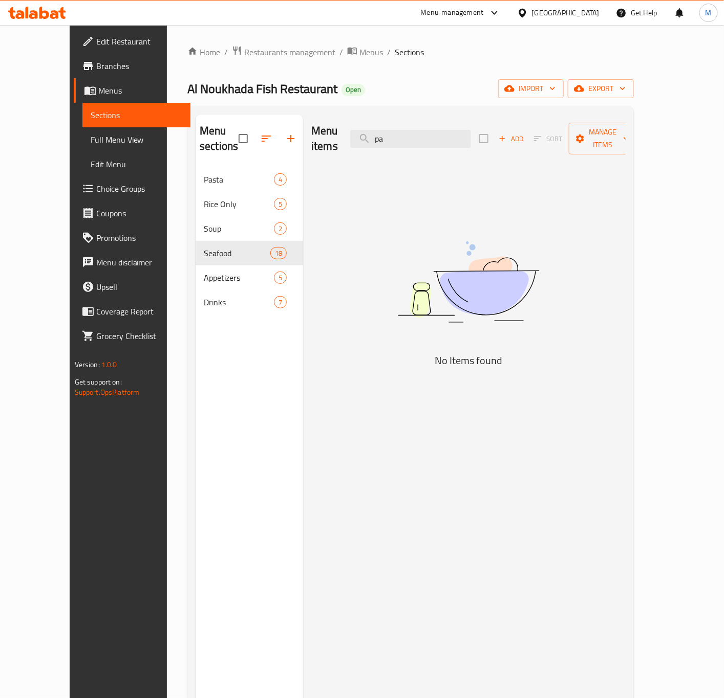
type input "p"
type input "r"
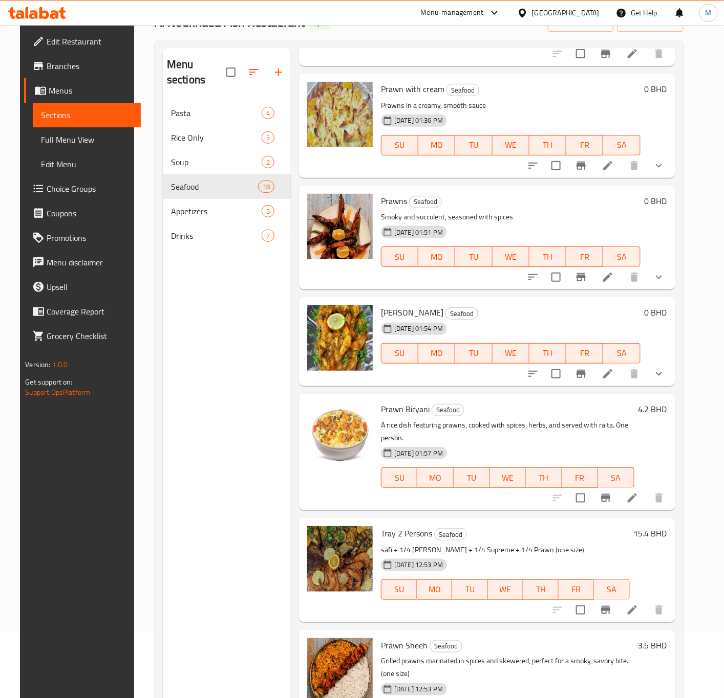
scroll to position [143, 0]
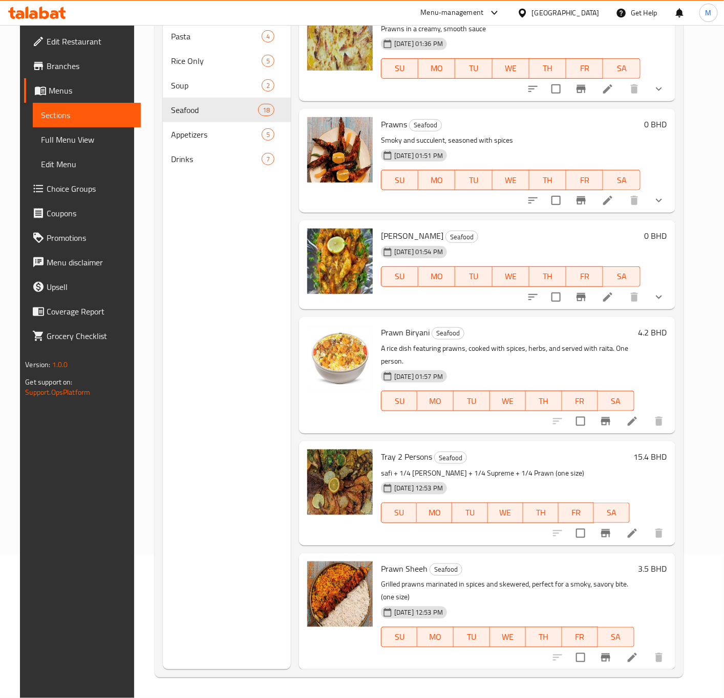
type input "praw"
click at [637, 656] on icon at bounding box center [631, 657] width 9 height 9
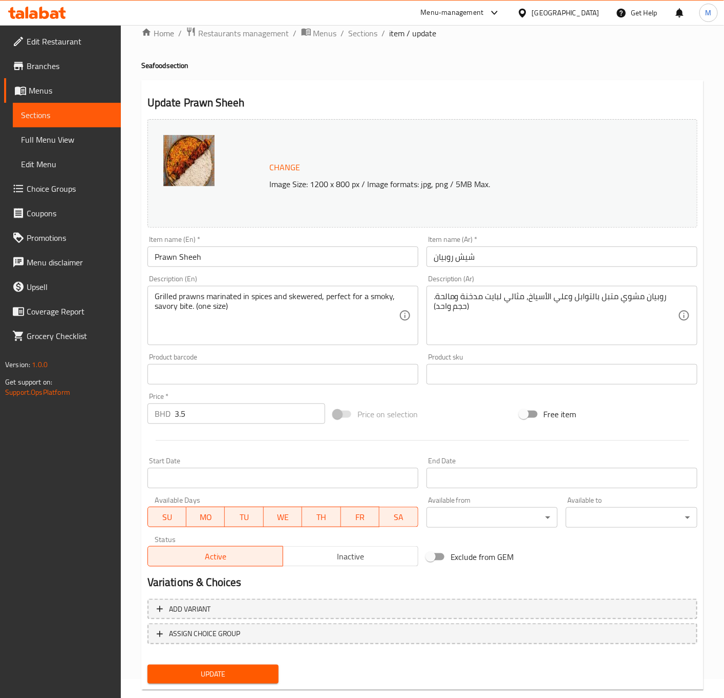
scroll to position [38, 0]
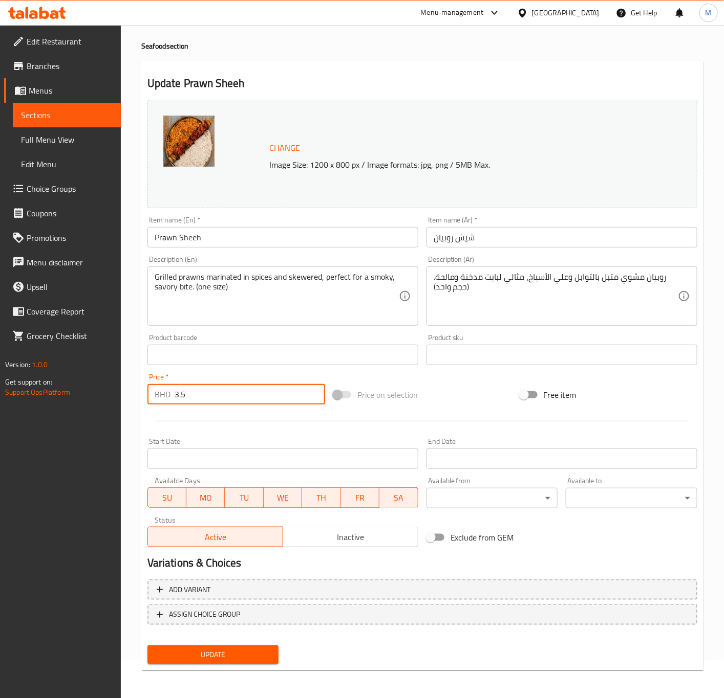
click at [216, 397] on input "3.5" at bounding box center [249, 394] width 150 height 20
paste input "4"
type input "4.5"
click at [197, 653] on span "Update" at bounding box center [213, 655] width 115 height 13
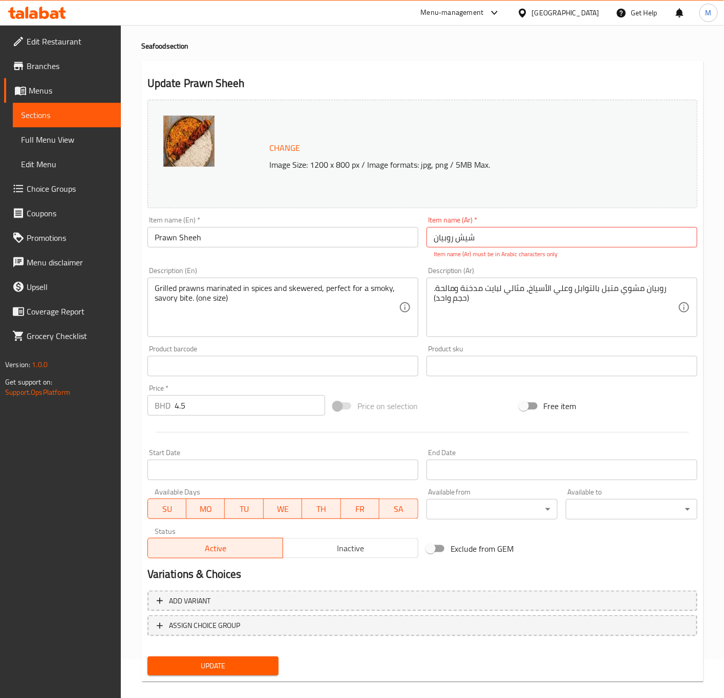
click at [475, 250] on p "Item name (Ar) must be in Arabic characters only" at bounding box center [561, 254] width 256 height 9
click at [480, 243] on input "شیش روبيان" at bounding box center [561, 237] width 271 height 20
click at [234, 659] on button "Update" at bounding box center [213, 666] width 132 height 19
click at [487, 236] on input "شیش روبيان" at bounding box center [561, 237] width 271 height 20
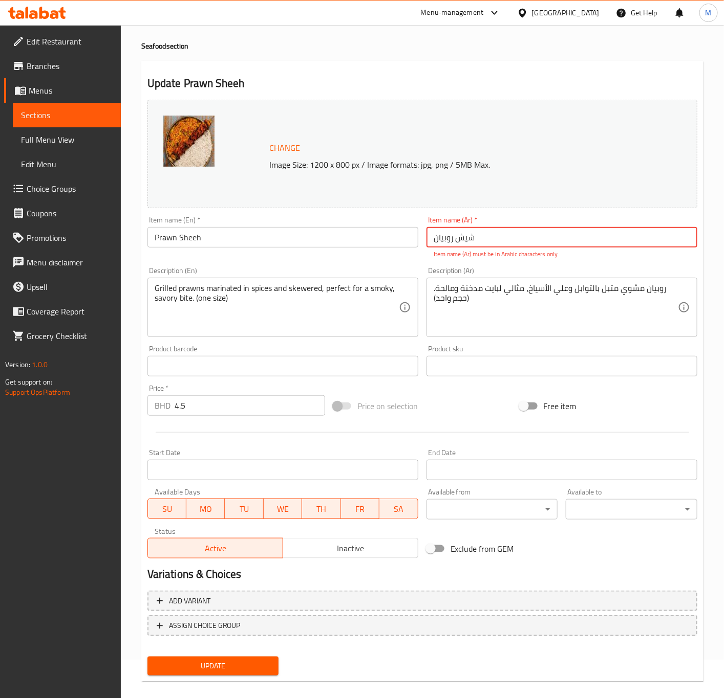
click at [487, 236] on input "شیش روبيان" at bounding box center [561, 237] width 271 height 20
click at [489, 243] on input "شیش روبيان" at bounding box center [561, 237] width 271 height 20
paste input "يش جمبري"
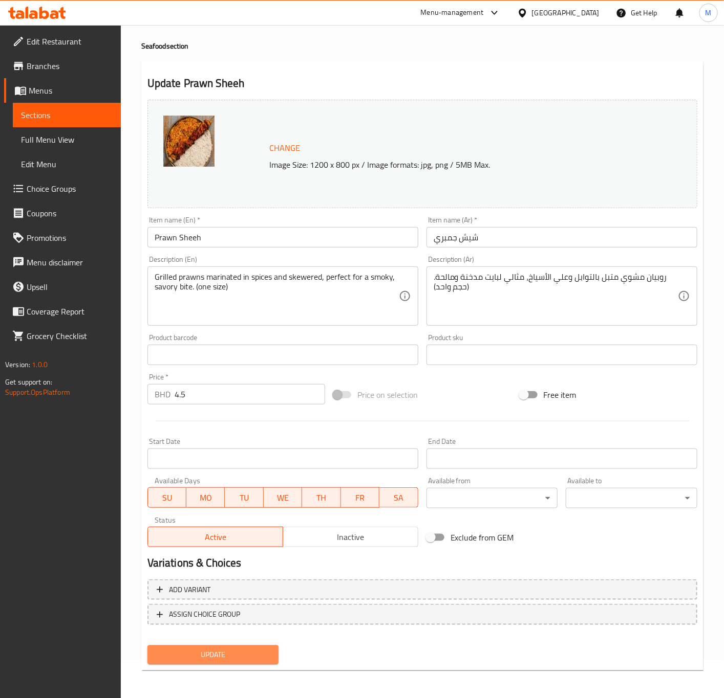
click at [204, 656] on span "Update" at bounding box center [213, 655] width 115 height 13
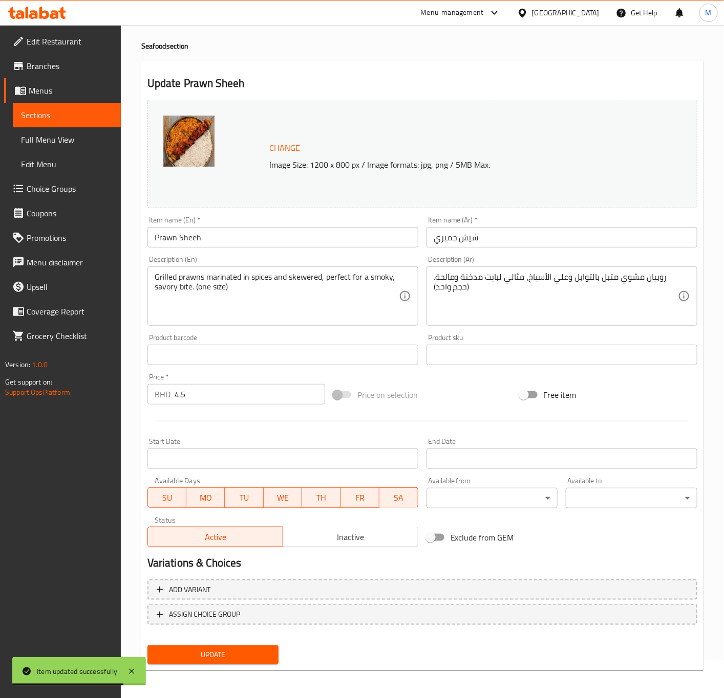
click at [654, 277] on textarea "روبيان مشوي متبل بالتوابل وعلي الأسياخ، مثالي لبايت مدخنة ومالحة. (حجم واحد)" at bounding box center [555, 296] width 244 height 49
click at [440, 238] on input "شيش جمبري" at bounding box center [561, 237] width 271 height 20
paste input "وبيان"
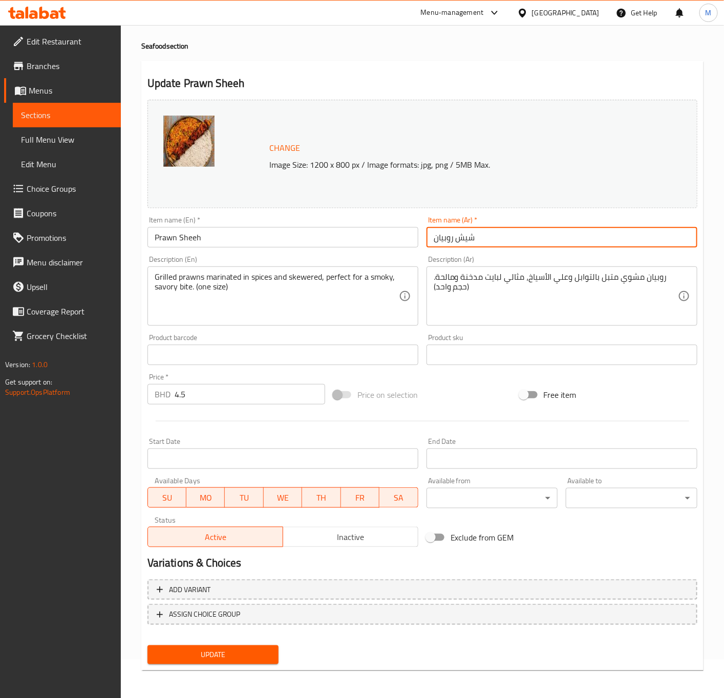
type input "شيش روبيان"
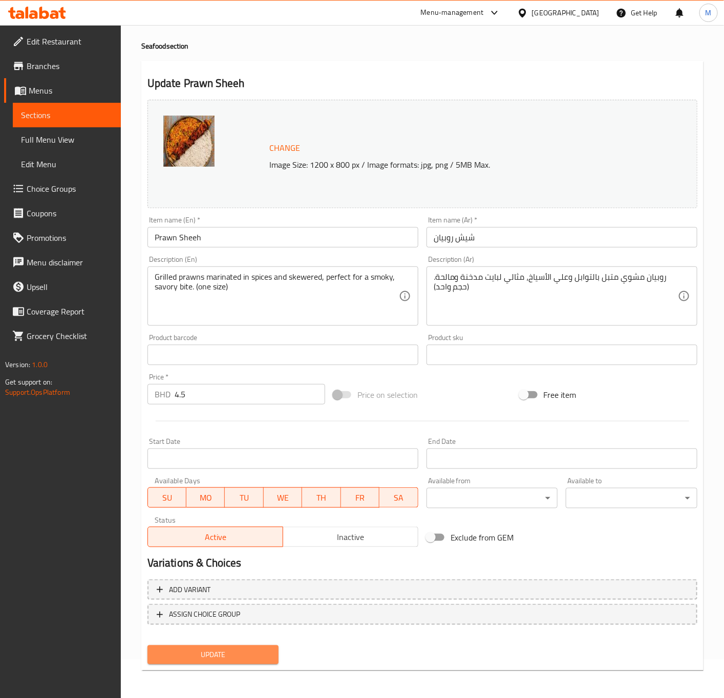
click at [243, 662] on button "Update" at bounding box center [213, 655] width 132 height 19
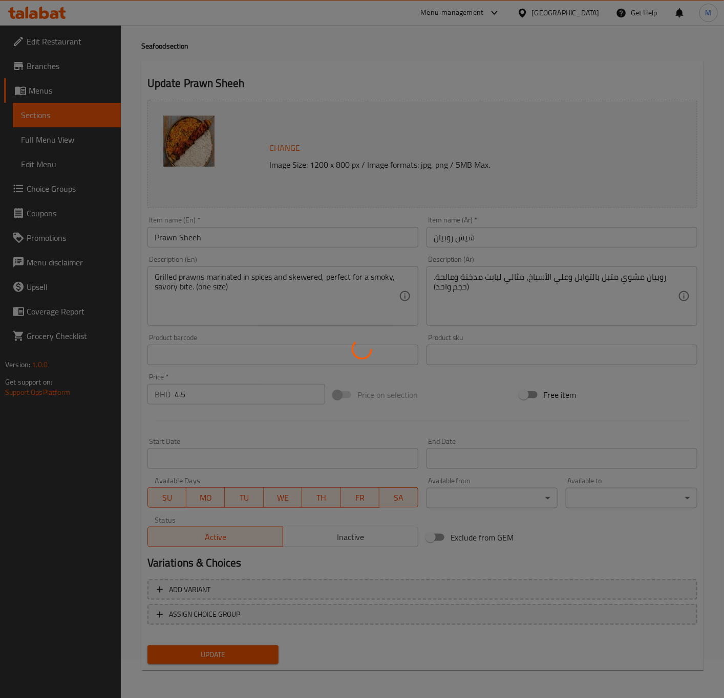
click at [232, 654] on div at bounding box center [362, 349] width 724 height 698
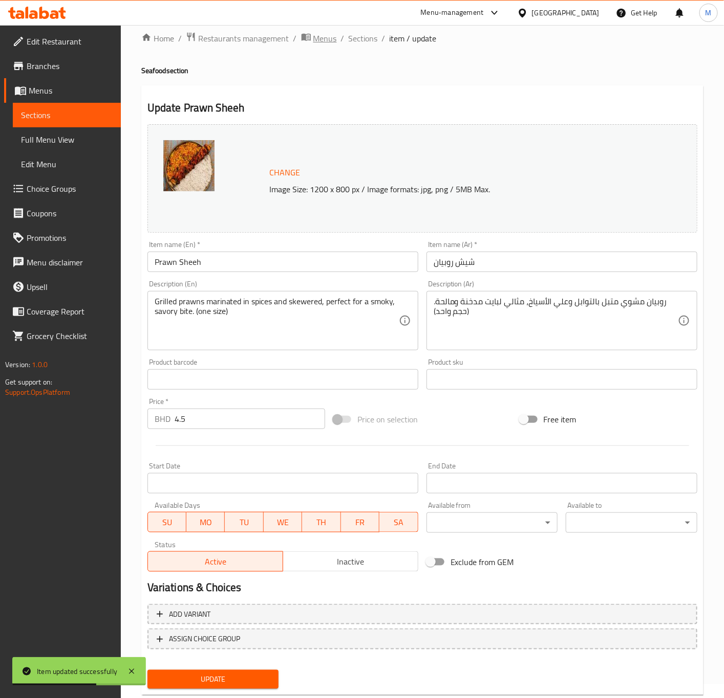
scroll to position [0, 0]
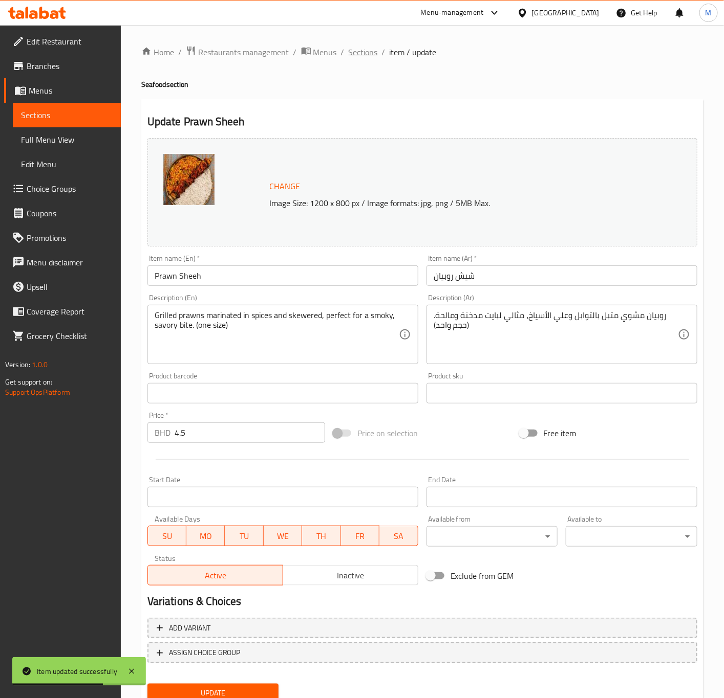
click at [360, 54] on span "Sections" at bounding box center [362, 52] width 29 height 12
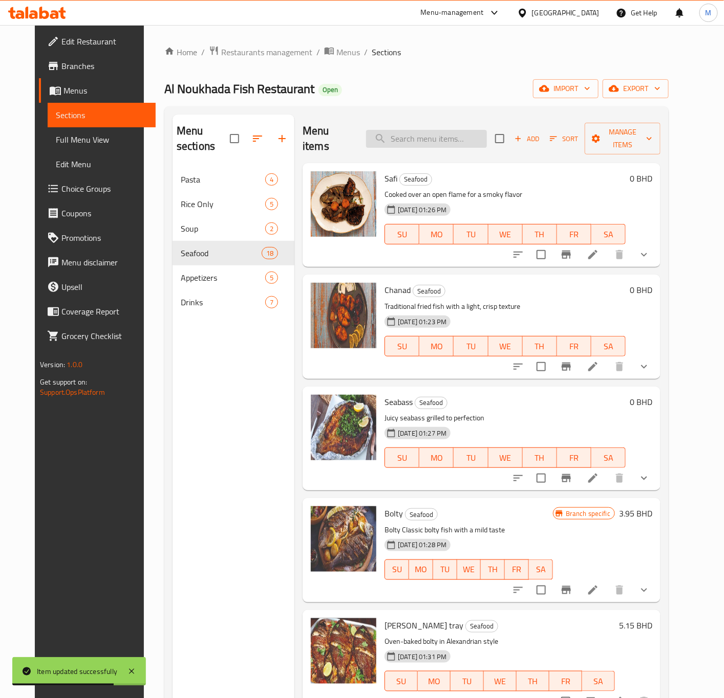
click at [416, 136] on input "search" at bounding box center [426, 139] width 121 height 18
paste input "Bolty"
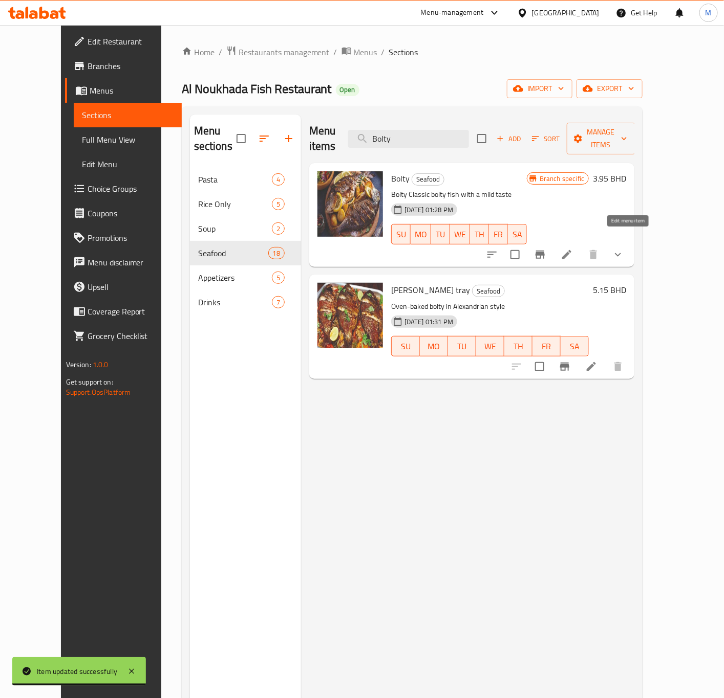
type input "Bolty"
click at [573, 249] on icon at bounding box center [566, 255] width 12 height 12
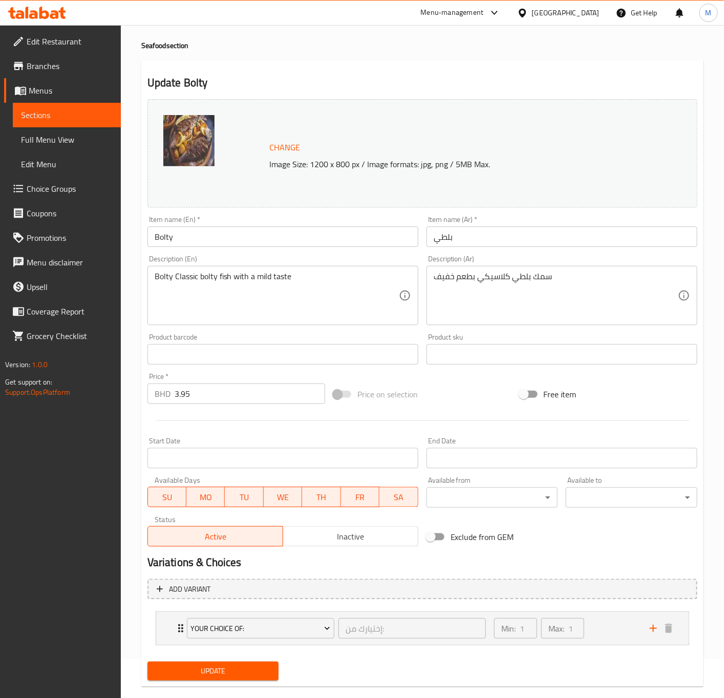
scroll to position [57, 0]
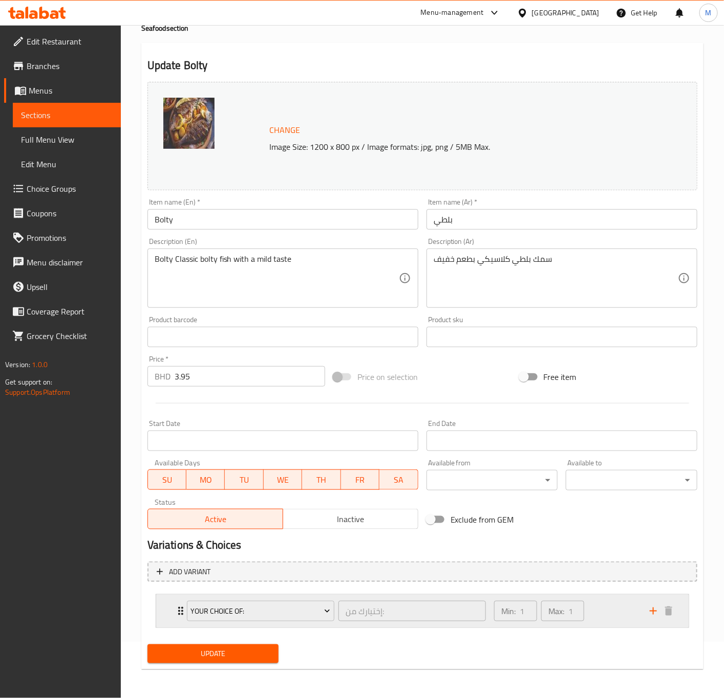
click at [619, 611] on div "Min: 1 ​ Max: 1 ​" at bounding box center [566, 611] width 156 height 33
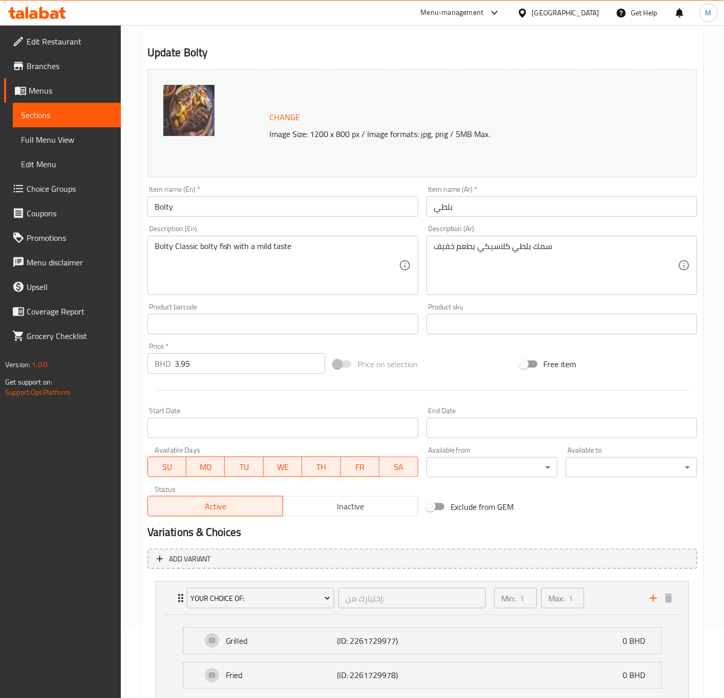
scroll to position [0, 0]
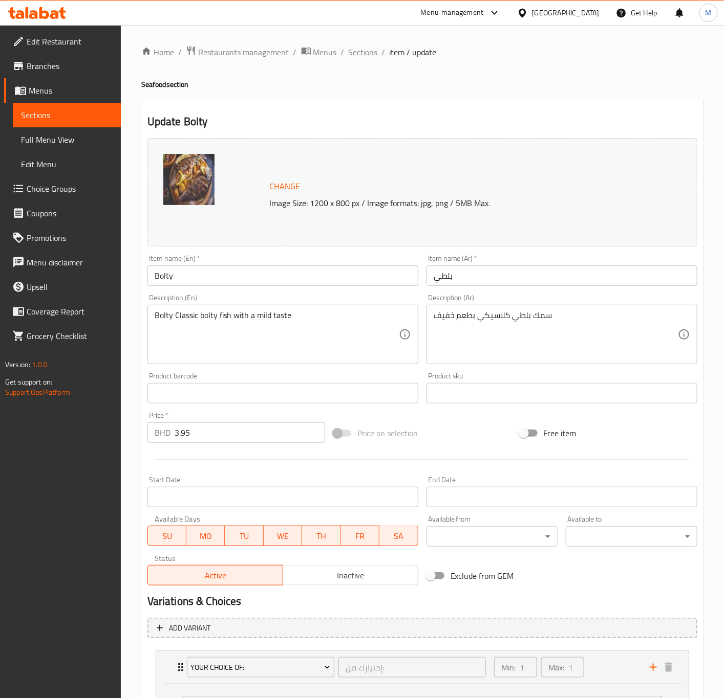
click at [364, 56] on span "Sections" at bounding box center [362, 52] width 29 height 12
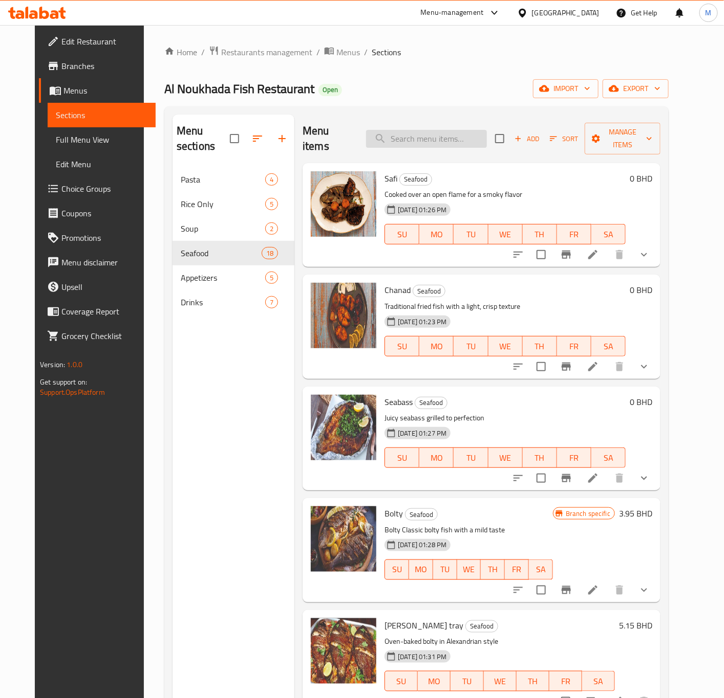
click at [447, 130] on input "search" at bounding box center [426, 139] width 121 height 18
paste input "[PERSON_NAME] tray"
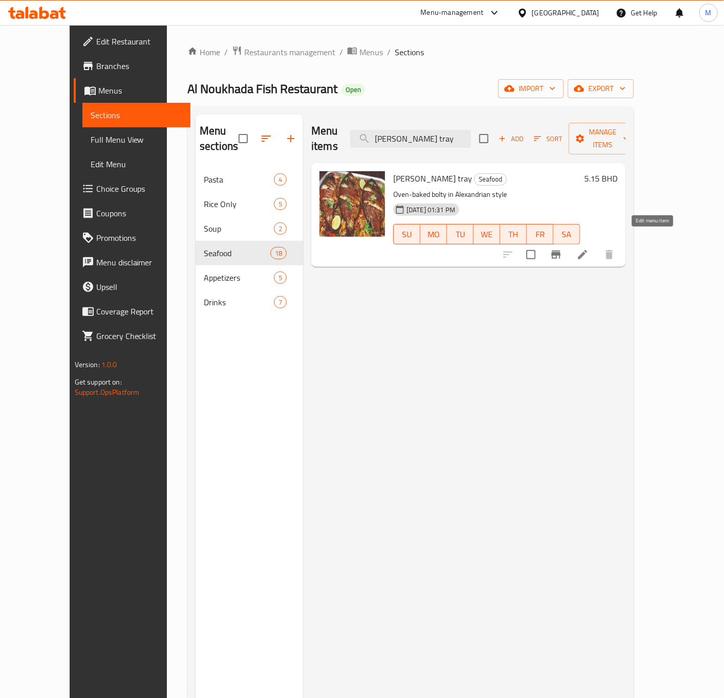
type input "[PERSON_NAME] tray"
click at [588, 249] on icon at bounding box center [582, 255] width 12 height 12
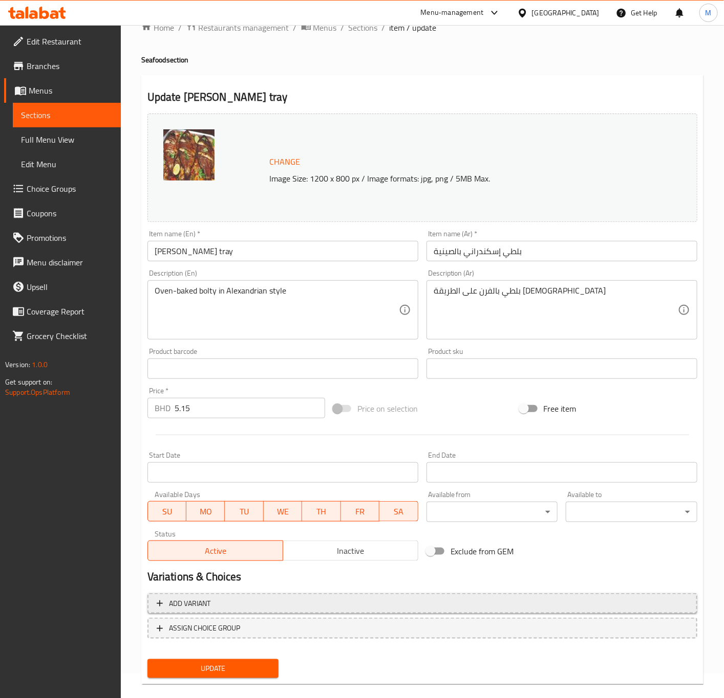
scroll to position [38, 0]
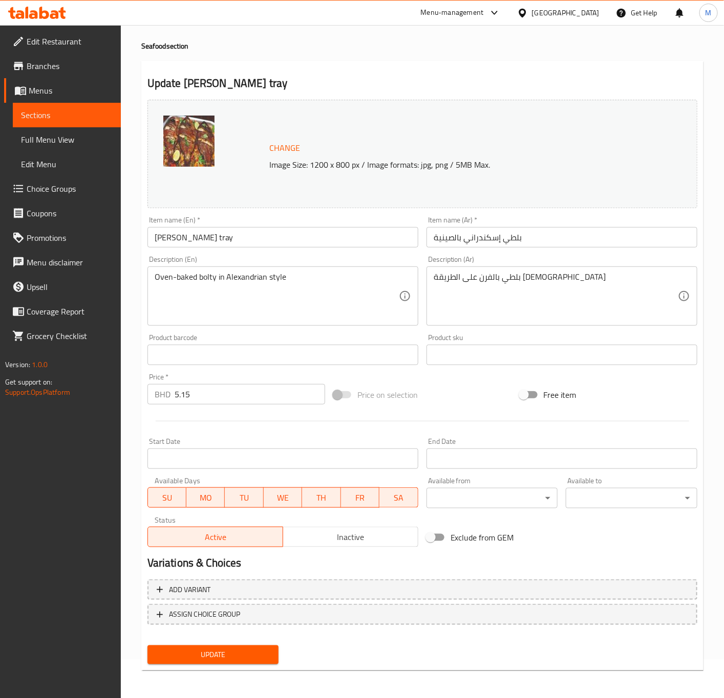
click at [298, 242] on input "[PERSON_NAME] tray" at bounding box center [282, 237] width 271 height 20
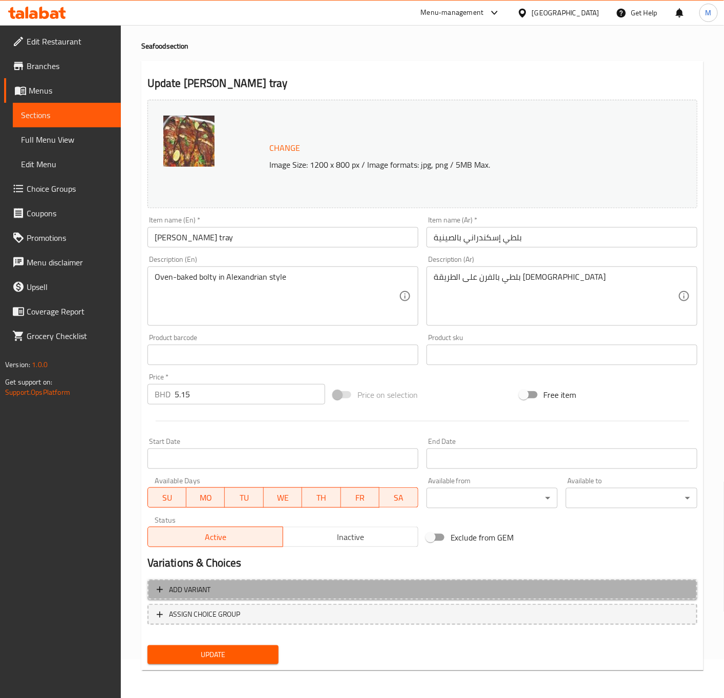
click at [230, 588] on span "Add variant" at bounding box center [422, 590] width 531 height 13
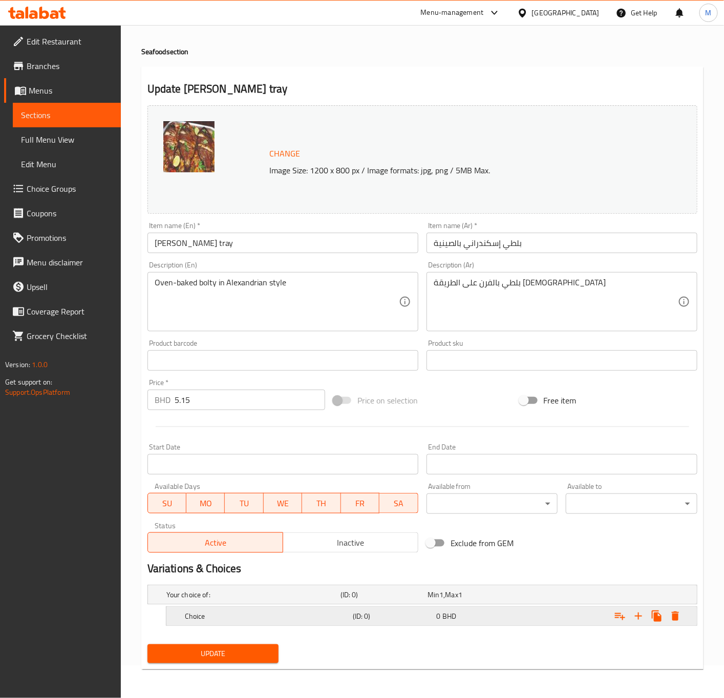
click at [265, 602] on div "Choice" at bounding box center [251, 595] width 174 height 14
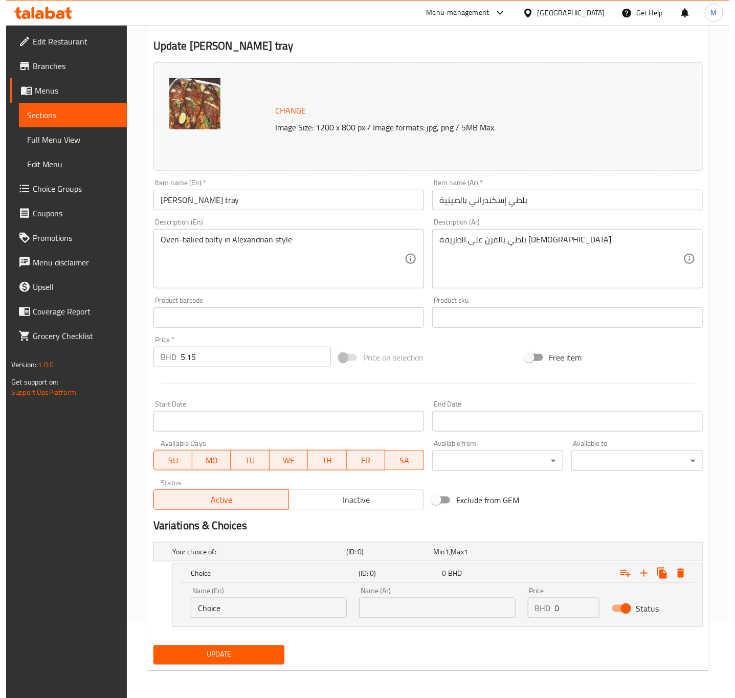
scroll to position [77, 0]
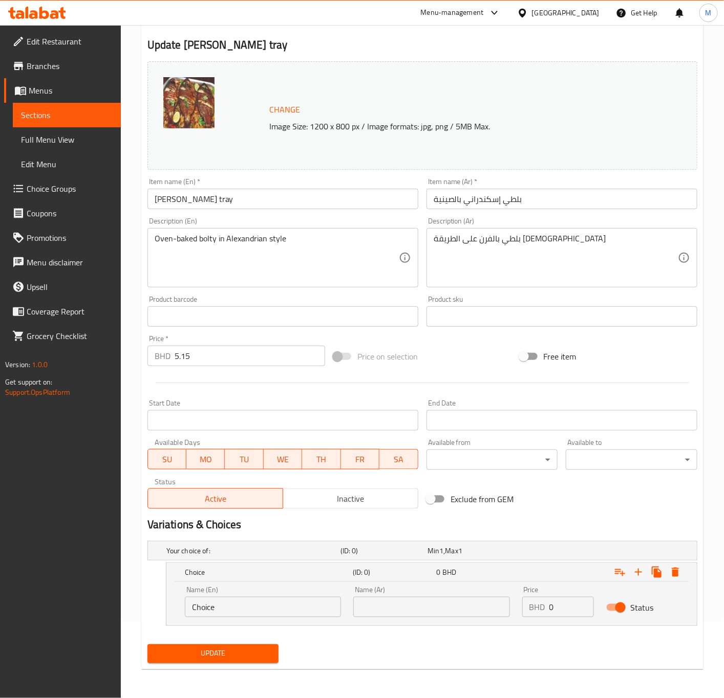
click at [230, 597] on input "Choice" at bounding box center [263, 607] width 156 height 20
click at [226, 607] on input "Choice" at bounding box center [263, 607] width 156 height 20
click at [215, 603] on input "Choice" at bounding box center [263, 607] width 156 height 20
paste input "Oven"
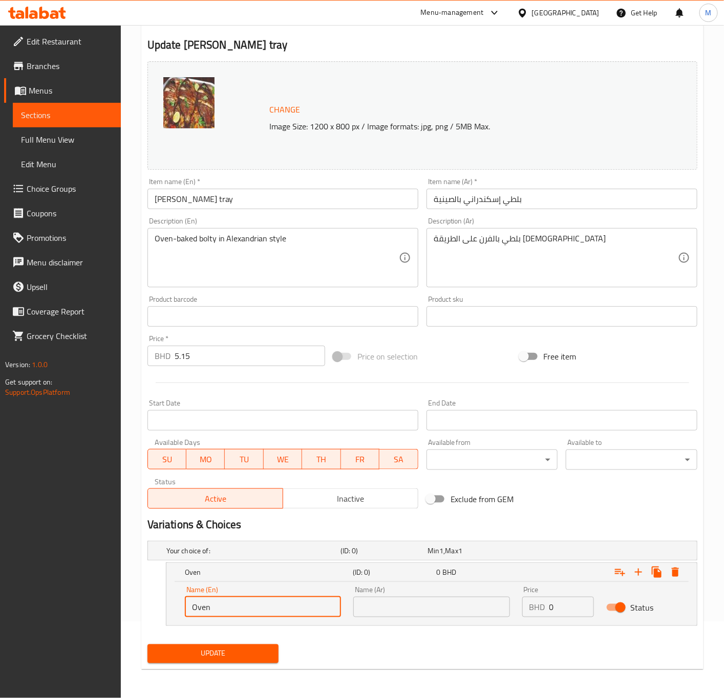
type input "Oven"
click at [411, 617] on input "text" at bounding box center [431, 607] width 156 height 20
paste input "فرن"
type input "فرن"
click at [240, 648] on span "Update" at bounding box center [213, 654] width 115 height 13
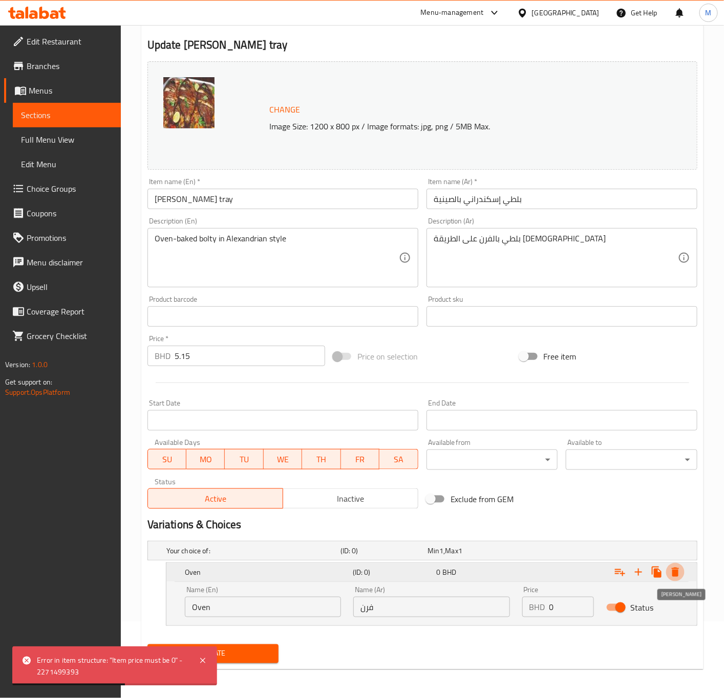
click at [677, 571] on icon "Expand" at bounding box center [674, 572] width 7 height 9
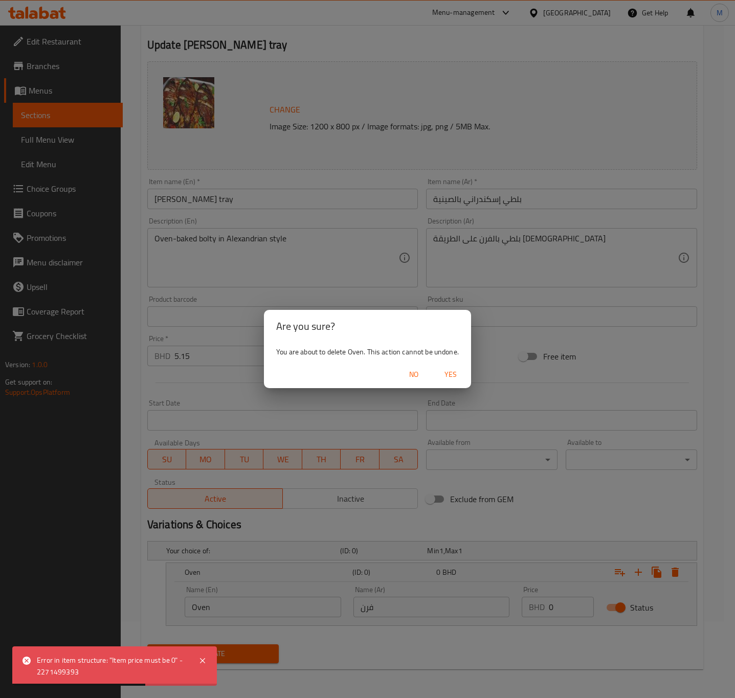
click at [448, 375] on span "Yes" at bounding box center [451, 374] width 25 height 13
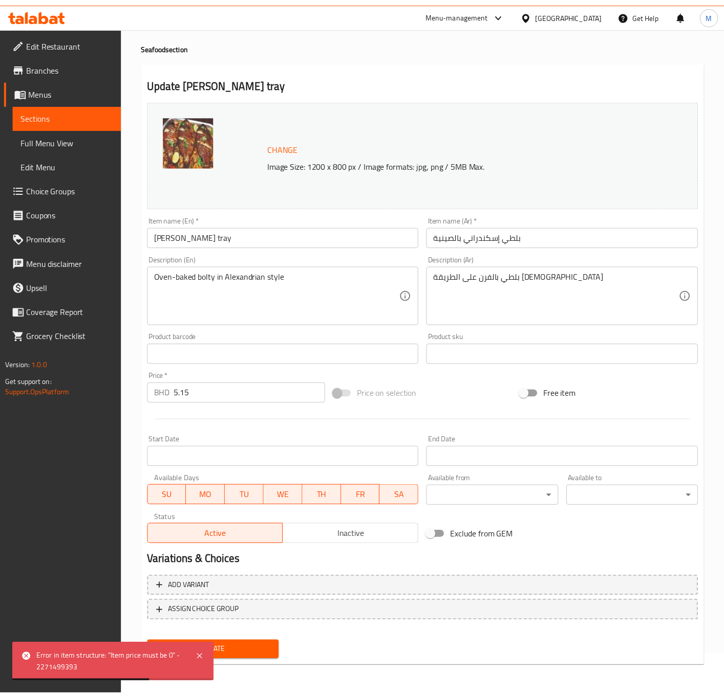
scroll to position [38, 0]
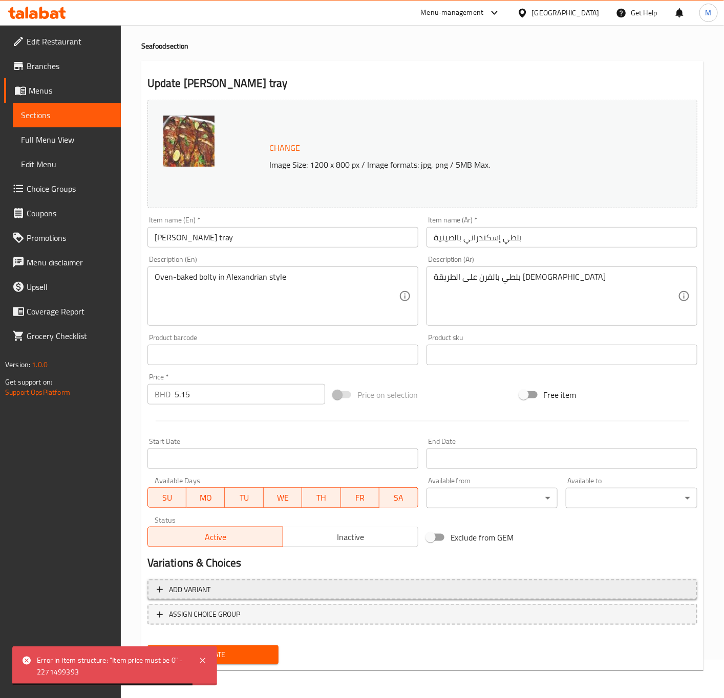
click at [200, 589] on span "Add variant" at bounding box center [189, 590] width 41 height 13
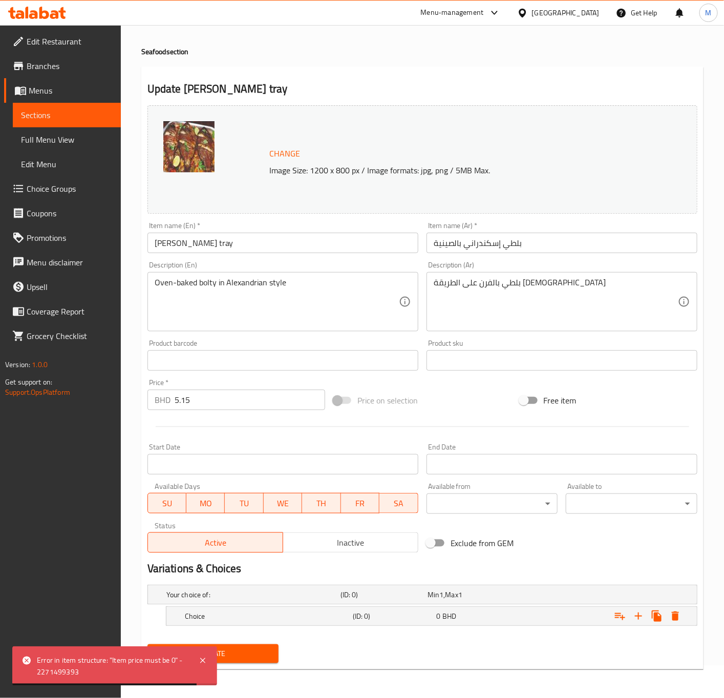
scroll to position [34, 0]
click at [366, 600] on h5 "(ID: 0)" at bounding box center [381, 595] width 83 height 10
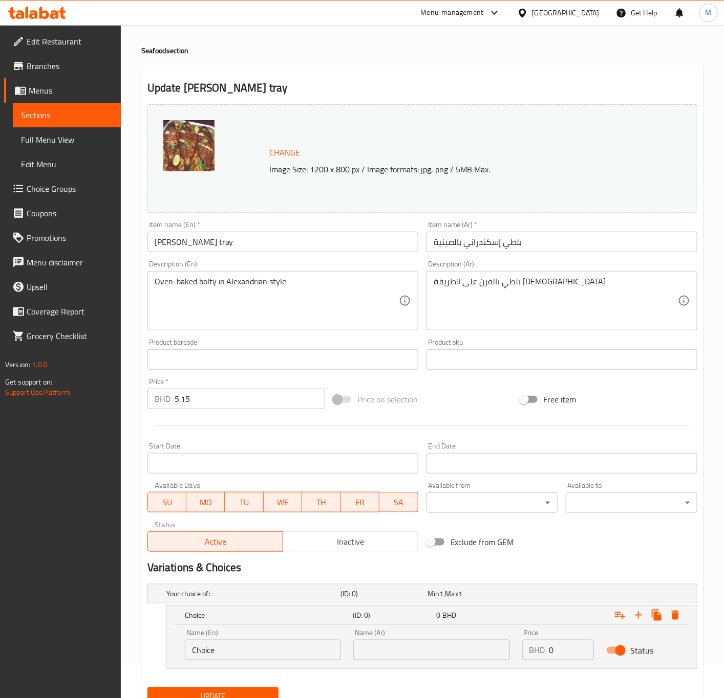
click at [411, 648] on input "text" at bounding box center [431, 650] width 156 height 20
paste input "فرن"
type input "فرن"
click at [268, 654] on input "Choice" at bounding box center [263, 650] width 156 height 20
click at [240, 648] on input "Choice" at bounding box center [263, 650] width 156 height 20
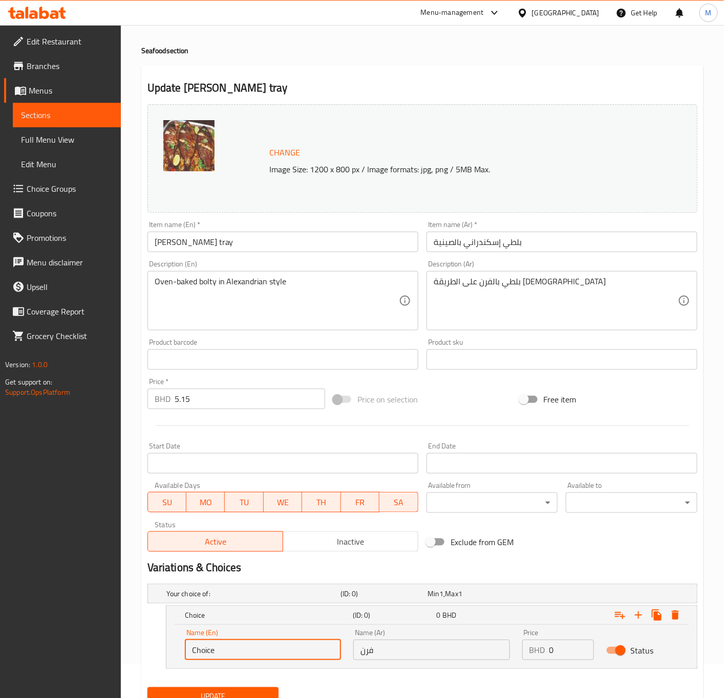
paste input "Oven"
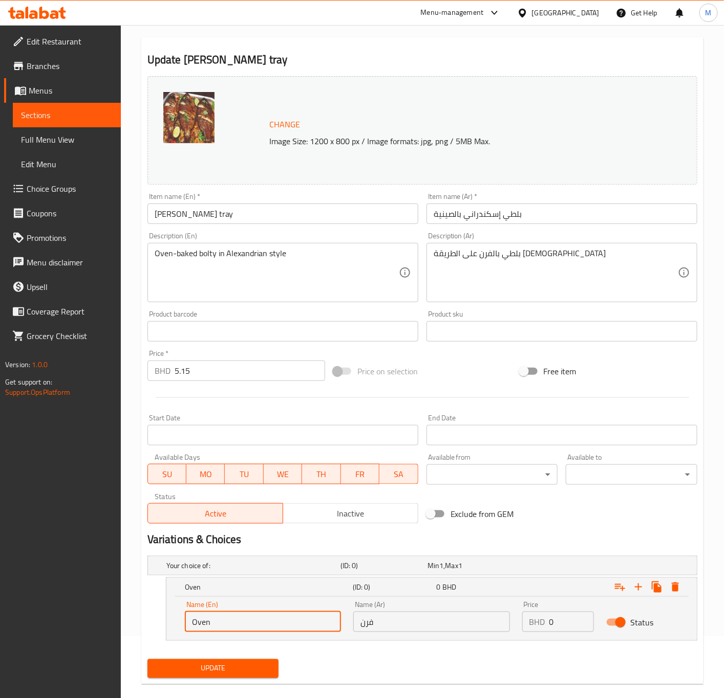
scroll to position [77, 0]
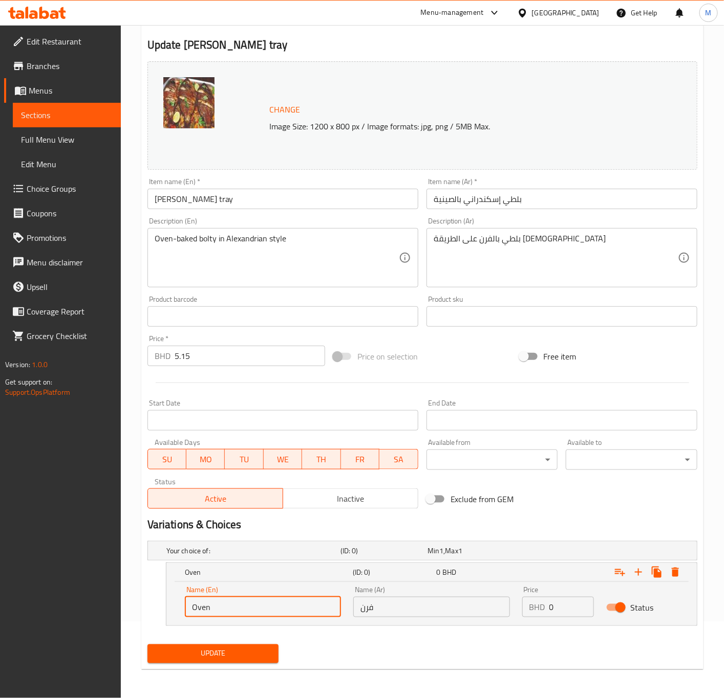
type input "Oven"
click at [232, 654] on span "Update" at bounding box center [213, 654] width 115 height 13
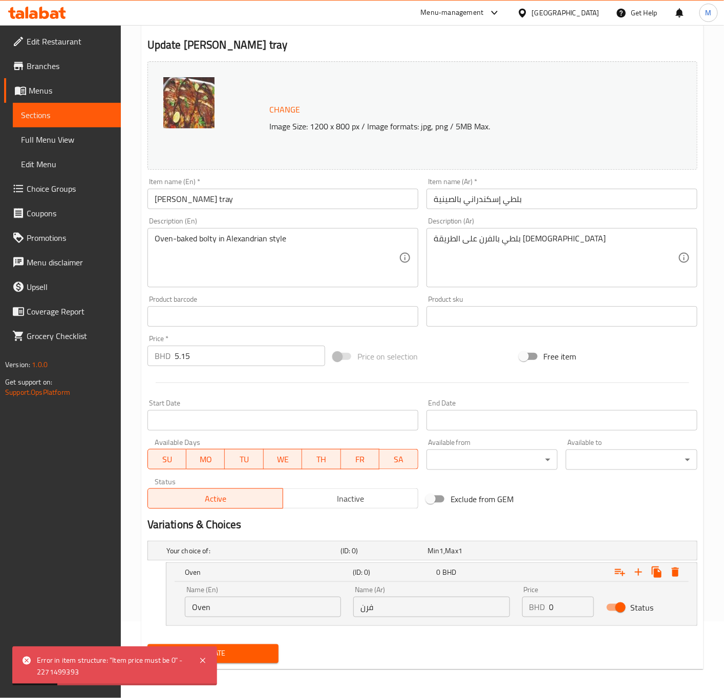
click at [74, 659] on div "Error in item structure: "Item price must be 0" - 2271499393" at bounding box center [112, 666] width 151 height 23
click at [75, 659] on div "Error in item structure: "Item price must be 0" - 2271499393" at bounding box center [112, 666] width 151 height 23
click at [86, 664] on div "Error in item structure: "Item price must be 0" - 2271499393" at bounding box center [112, 666] width 151 height 23
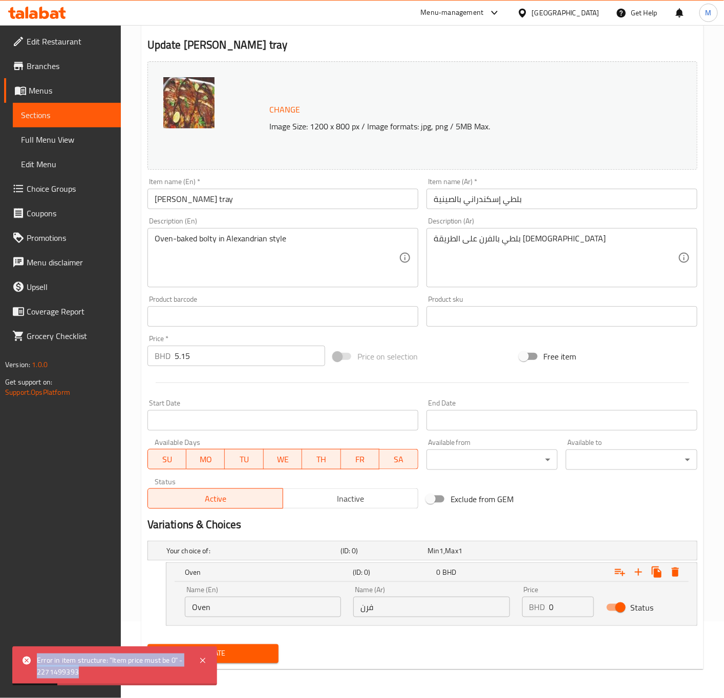
click at [86, 664] on div "Error in item structure: "Item price must be 0" - 2271499393" at bounding box center [112, 666] width 151 height 23
click at [73, 663] on div "Error in item structure: "Item price must be 0" - 2271499393" at bounding box center [112, 666] width 151 height 23
drag, startPoint x: 73, startPoint y: 663, endPoint x: 106, endPoint y: 646, distance: 37.3
click at [74, 663] on div "Error in item structure: "Item price must be 0" - 2271499393" at bounding box center [112, 666] width 151 height 23
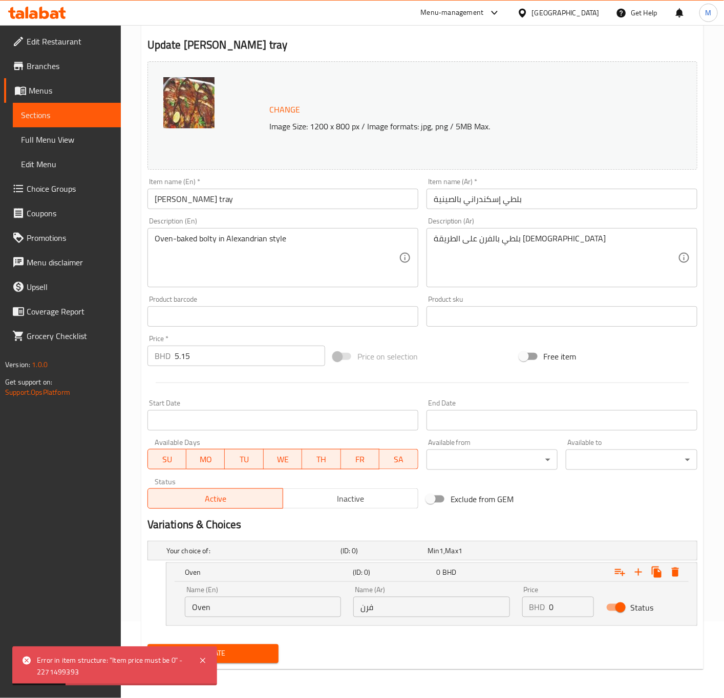
click at [187, 359] on input "5.15" at bounding box center [249, 356] width 150 height 20
drag, startPoint x: 565, startPoint y: 602, endPoint x: 532, endPoint y: 604, distance: 33.8
click at [532, 604] on div "BHD 0 Price" at bounding box center [558, 607] width 72 height 20
paste input "5.15"
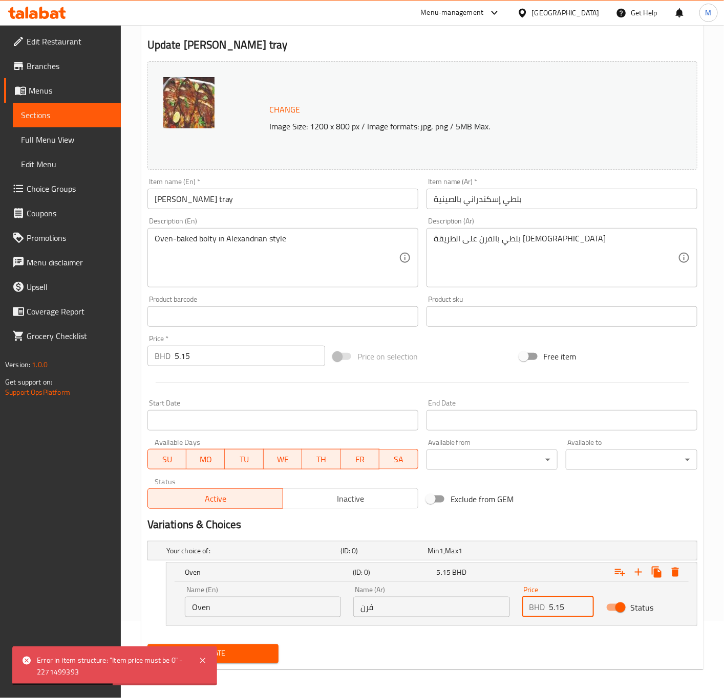
type input "5.15"
drag, startPoint x: 194, startPoint y: 360, endPoint x: 149, endPoint y: 362, distance: 45.1
click at [149, 362] on div "BHD 5.15 Price *" at bounding box center [236, 356] width 178 height 20
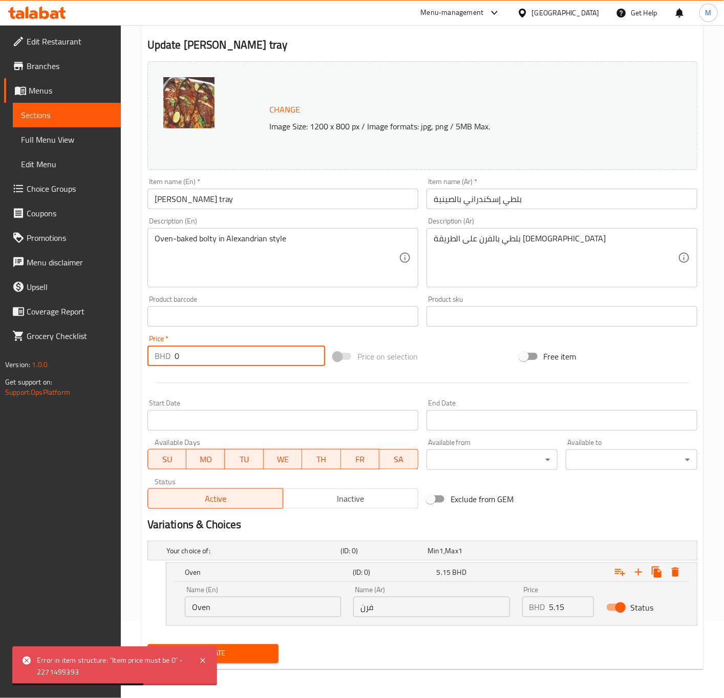
type input "0"
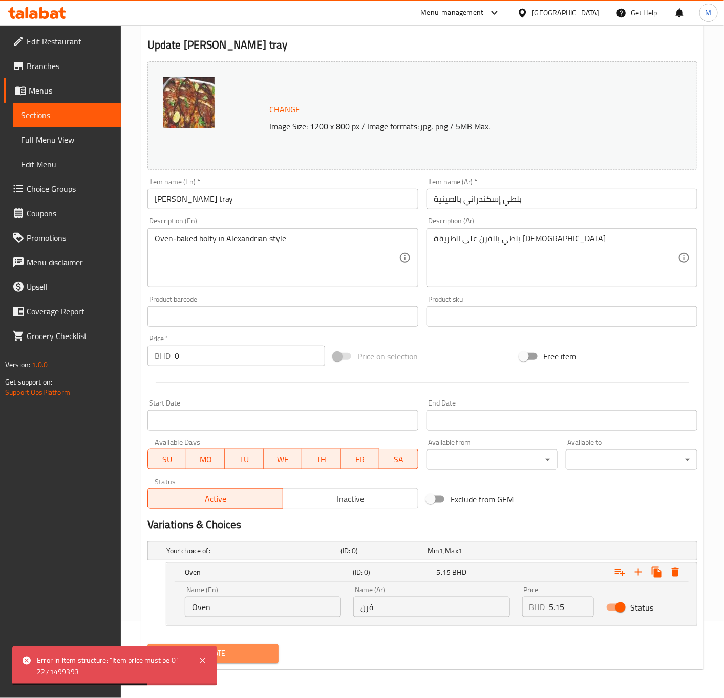
click at [240, 648] on span "Update" at bounding box center [213, 654] width 115 height 13
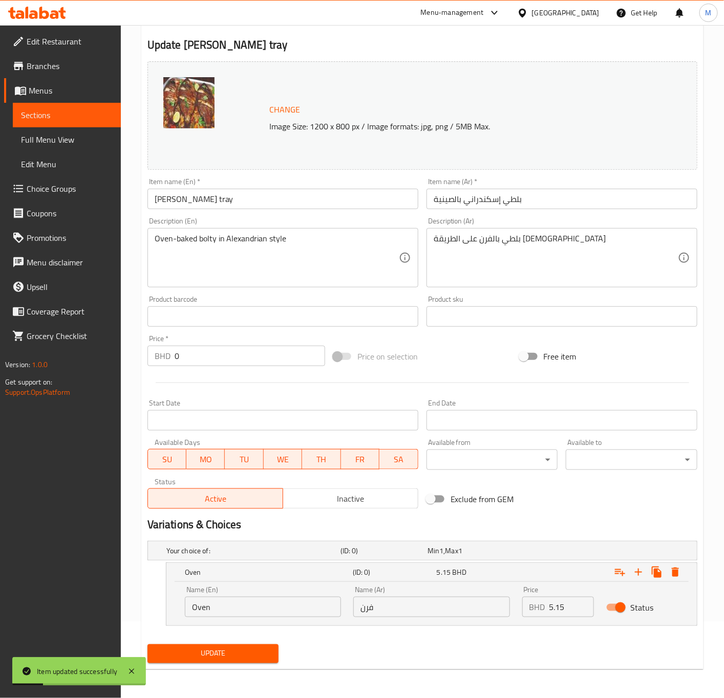
click at [204, 654] on span "Update" at bounding box center [213, 654] width 115 height 13
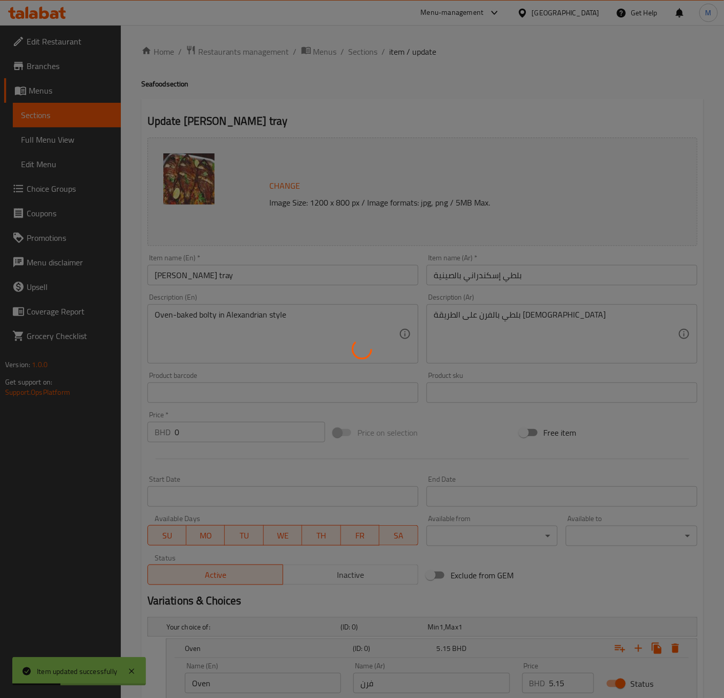
scroll to position [0, 0]
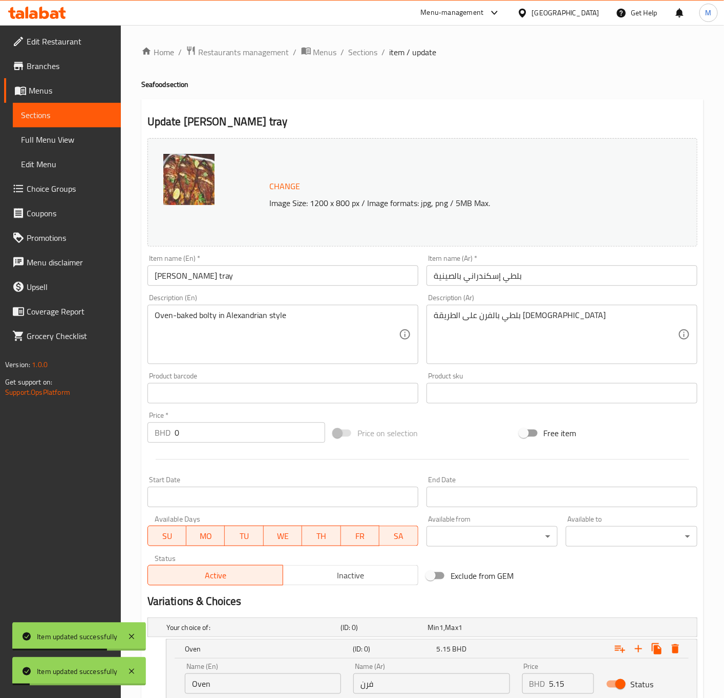
drag, startPoint x: 361, startPoint y: 52, endPoint x: 2, endPoint y: 256, distance: 412.7
click at [361, 52] on span "Sections" at bounding box center [362, 52] width 29 height 12
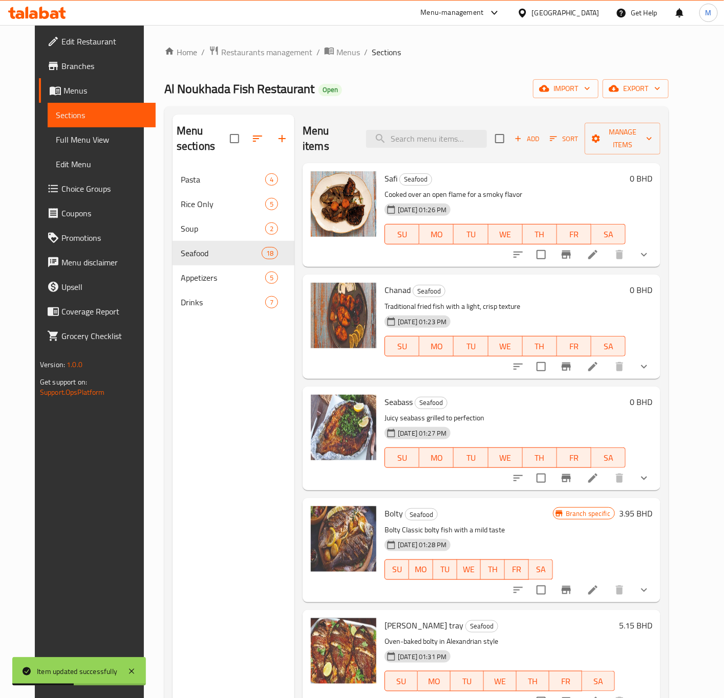
click at [423, 141] on div "Menu items Add Sort Manage items" at bounding box center [481, 139] width 358 height 49
click at [422, 130] on input "search" at bounding box center [426, 139] width 121 height 18
paste input "Supreme leaf"
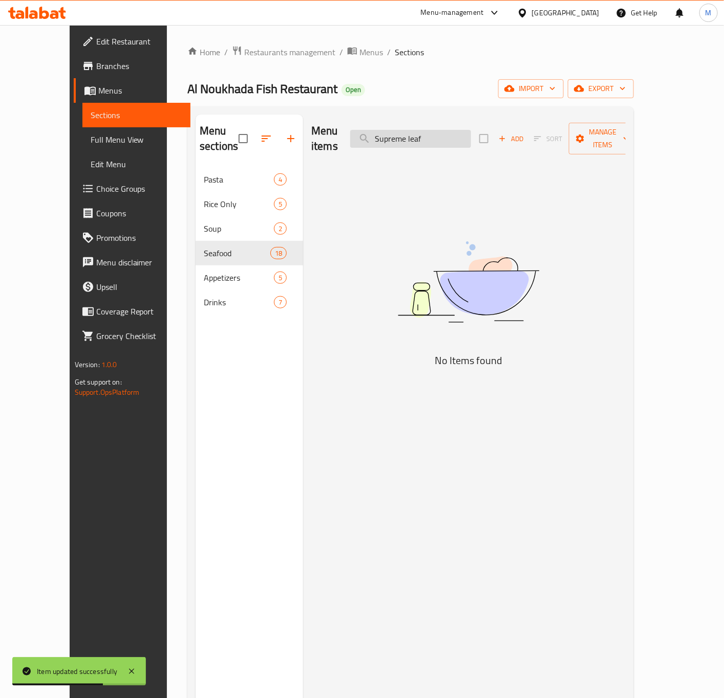
click at [436, 130] on input "Supreme leaf" at bounding box center [410, 139] width 121 height 18
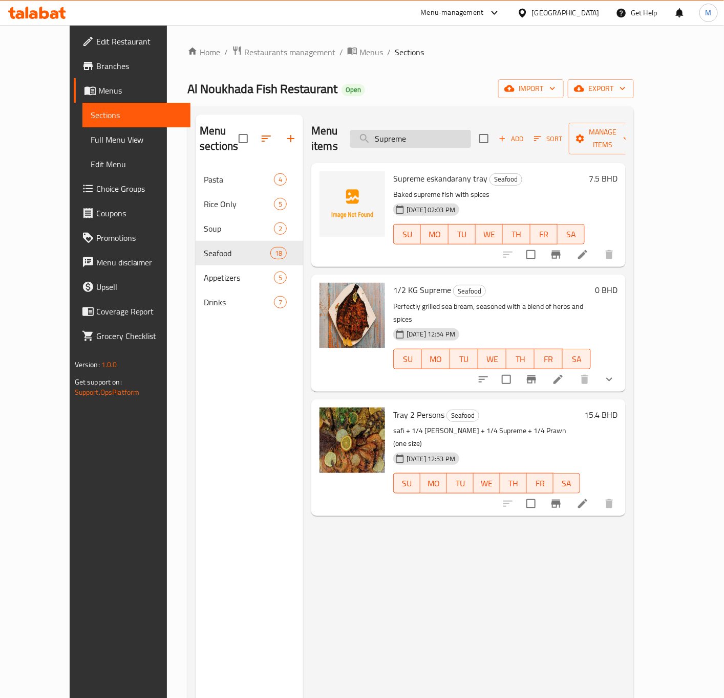
click at [404, 130] on input "Supreme" at bounding box center [410, 139] width 121 height 18
type input "leaf"
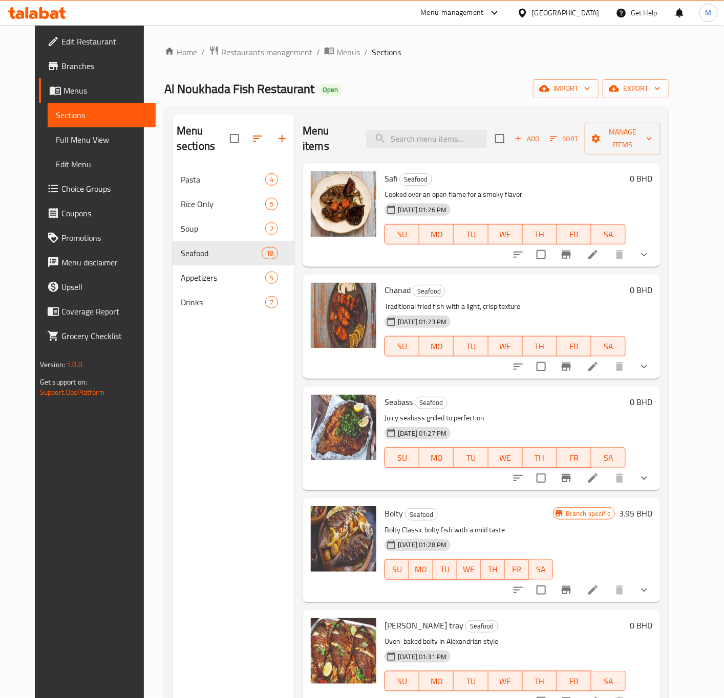
click at [442, 141] on div "Menu items Add Sort Manage items" at bounding box center [481, 139] width 358 height 49
click at [424, 132] on input "search" at bounding box center [426, 139] width 121 height 18
paste input "Supreme leaf"
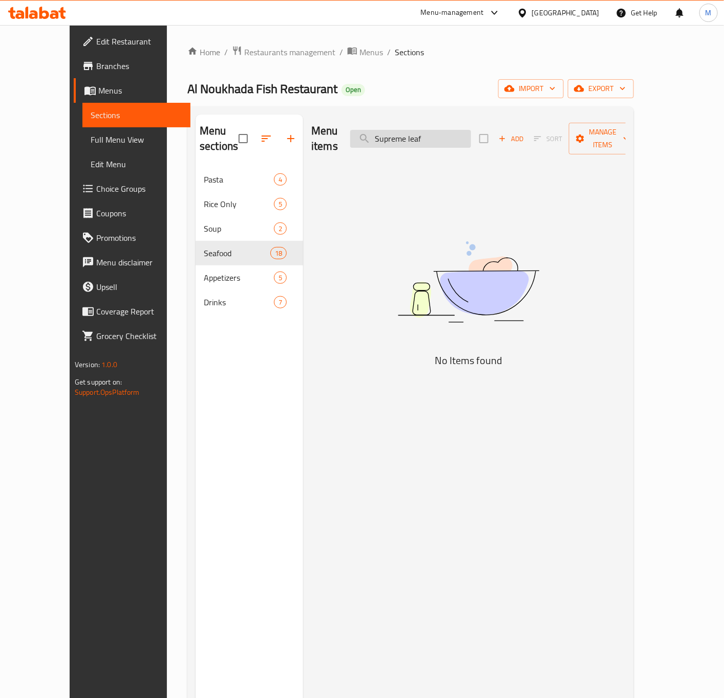
click at [432, 133] on input "Supreme leaf" at bounding box center [410, 139] width 121 height 18
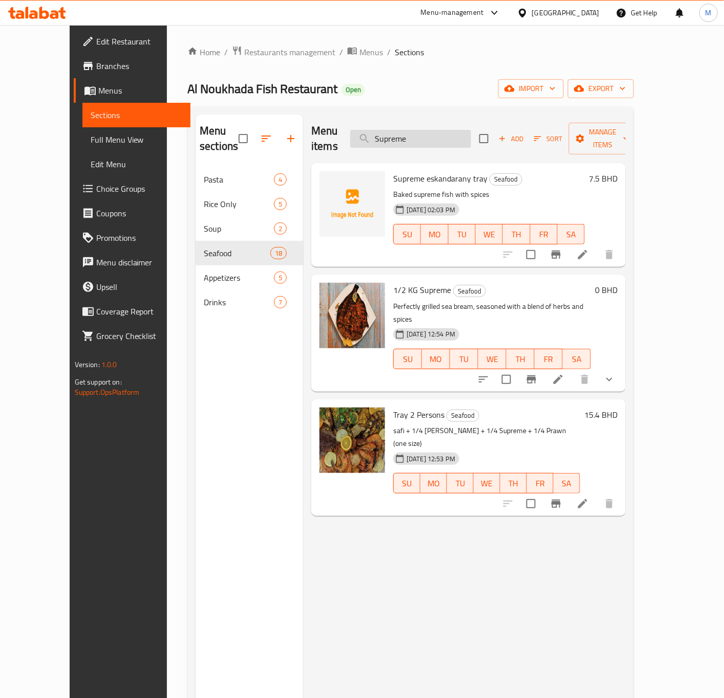
click at [453, 131] on input "Supreme" at bounding box center [410, 139] width 121 height 18
paste input "harry"
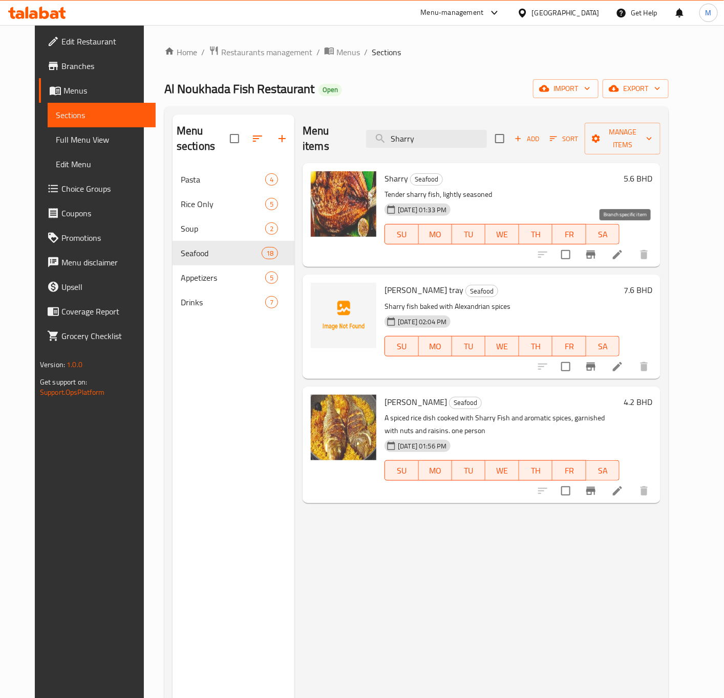
type input "Sharry"
click at [631, 246] on li at bounding box center [617, 255] width 29 height 18
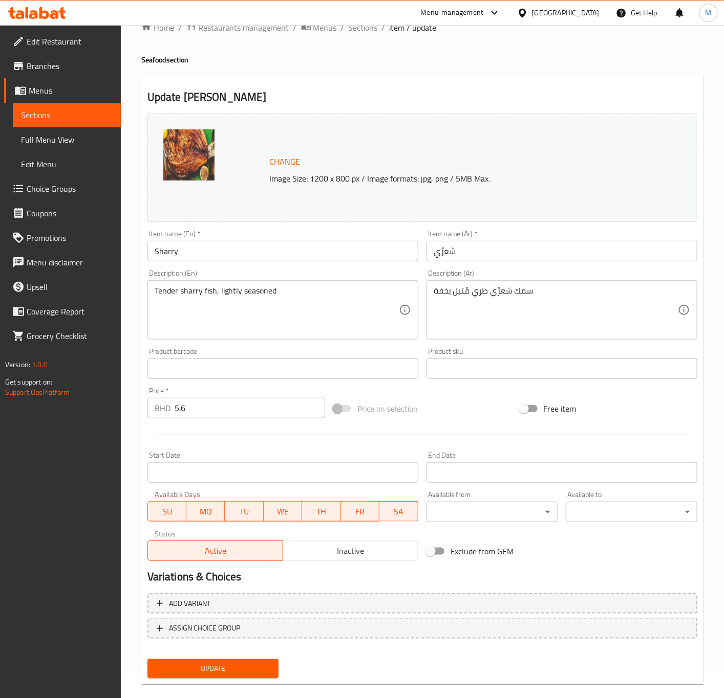
scroll to position [38, 0]
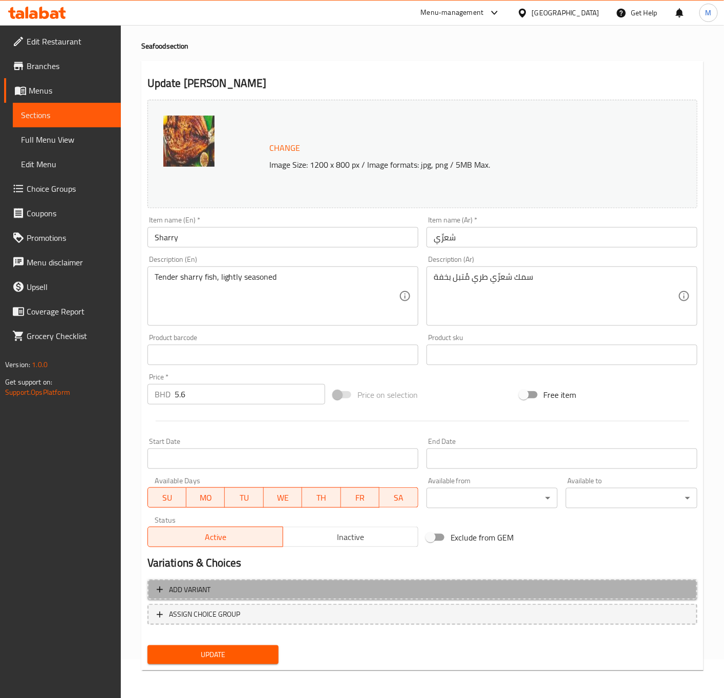
click at [192, 584] on span "Add variant" at bounding box center [189, 590] width 41 height 13
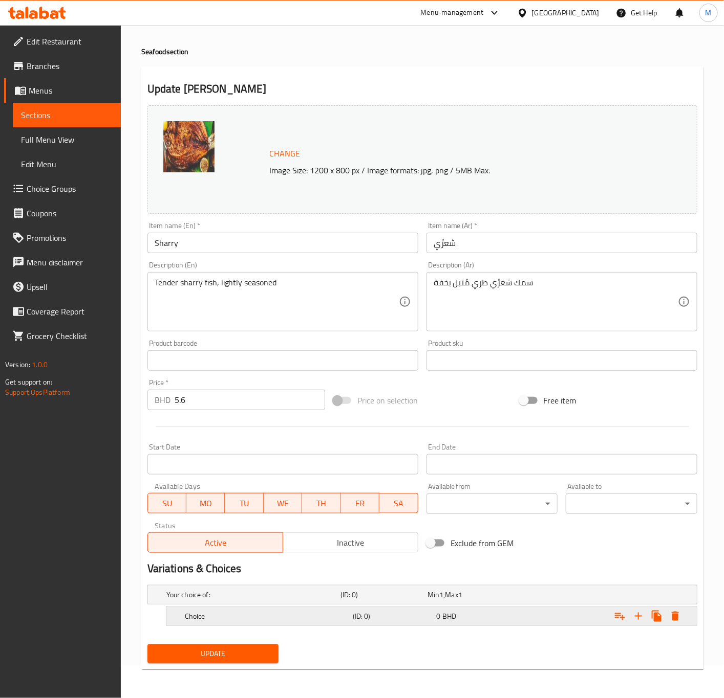
click at [198, 600] on h5 "Choice" at bounding box center [251, 595] width 170 height 10
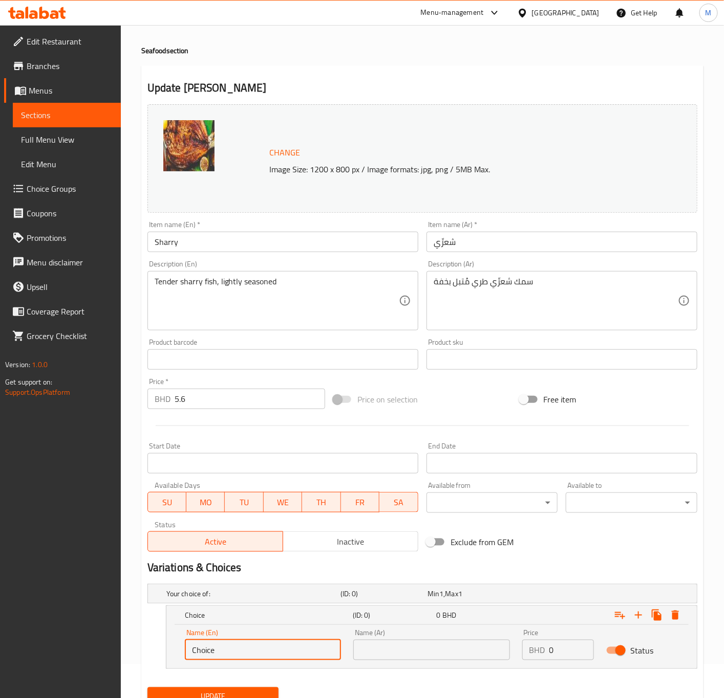
drag, startPoint x: 220, startPoint y: 655, endPoint x: 152, endPoint y: 662, distance: 67.9
click at [152, 662] on div "Choice (ID: 0) 0 BHD Name (En) Choice Name (En) Name (Ar) Name (Ar) Price BHD 0…" at bounding box center [422, 637] width 550 height 63
paste input "Sharry"
type input "Sharry"
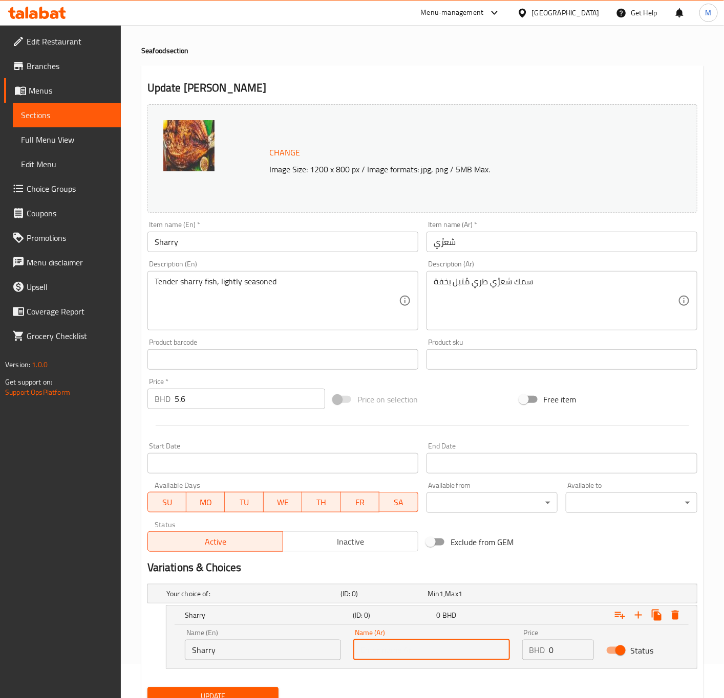
click at [427, 642] on input "text" at bounding box center [431, 650] width 156 height 20
paste input "مقلي"
type input "مقلي"
click at [255, 654] on input "Sharry" at bounding box center [263, 650] width 156 height 20
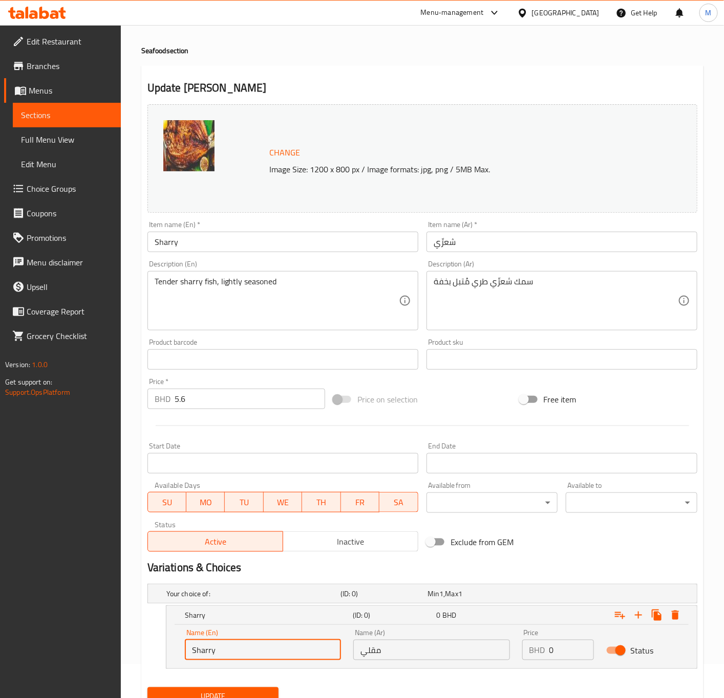
paste input "Fried"
type input "Fried"
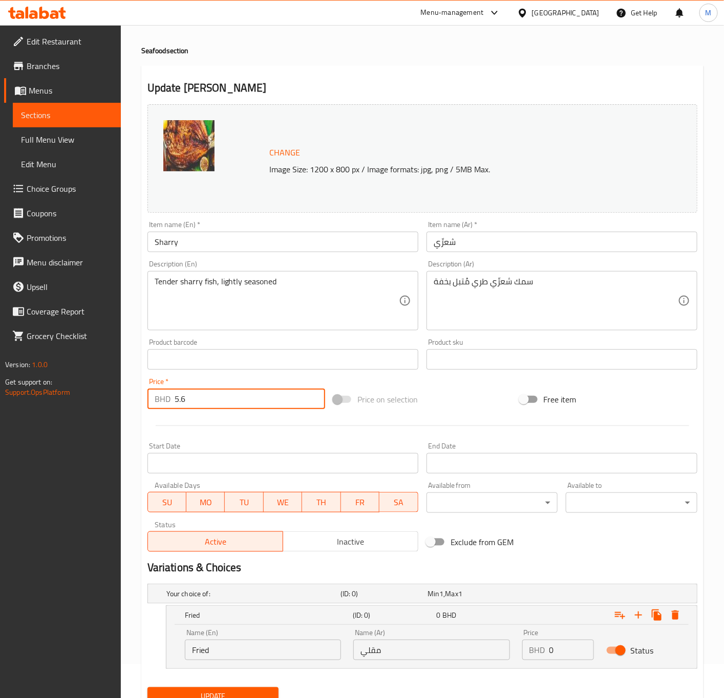
drag, startPoint x: 194, startPoint y: 409, endPoint x: 193, endPoint y: 427, distance: 18.4
click at [161, 403] on div "BHD 5.6 Price *" at bounding box center [236, 399] width 178 height 20
drag, startPoint x: 549, startPoint y: 648, endPoint x: 484, endPoint y: 659, distance: 65.3
click at [468, 661] on div "Name (En) Fried Name (En) Name (Ar) مقلي Name (Ar) Price BHD 0 Price Status" at bounding box center [432, 644] width 506 height 43
drag, startPoint x: 556, startPoint y: 651, endPoint x: 499, endPoint y: 654, distance: 56.9
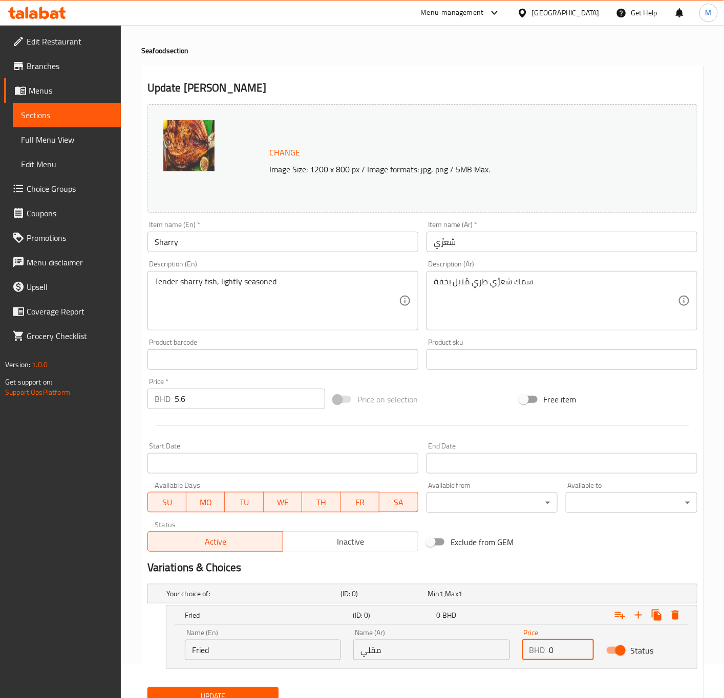
click at [500, 654] on div "Name (En) Fried Name (En) Name (Ar) مقلي Name (Ar) Price BHD 0 Price Status" at bounding box center [432, 644] width 506 height 43
paste input "5.6"
type input "5.6"
drag, startPoint x: 178, startPoint y: 407, endPoint x: 127, endPoint y: 408, distance: 50.7
click at [127, 408] on div "Home / Restaurants management / Menus / Sections / item / update Seafood sectio…" at bounding box center [422, 366] width 603 height 750
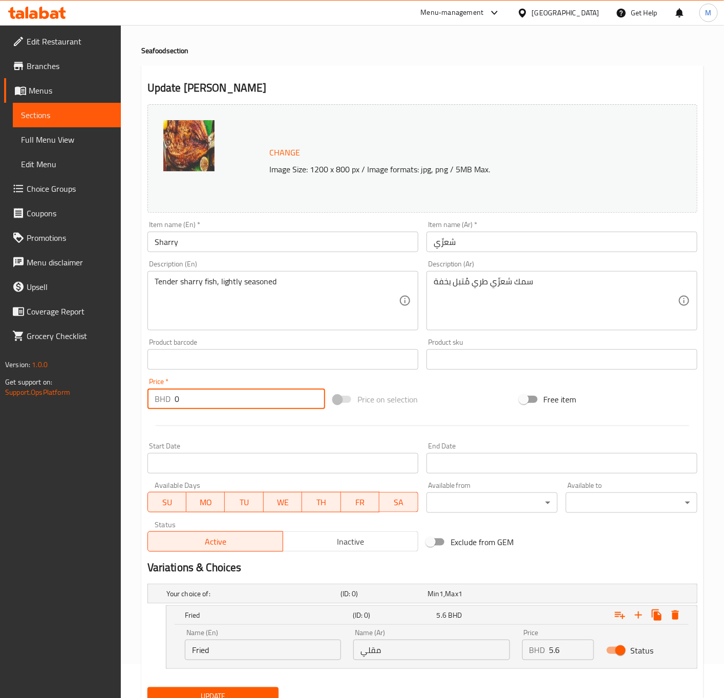
type input "0"
click at [234, 691] on span "Update" at bounding box center [213, 697] width 115 height 13
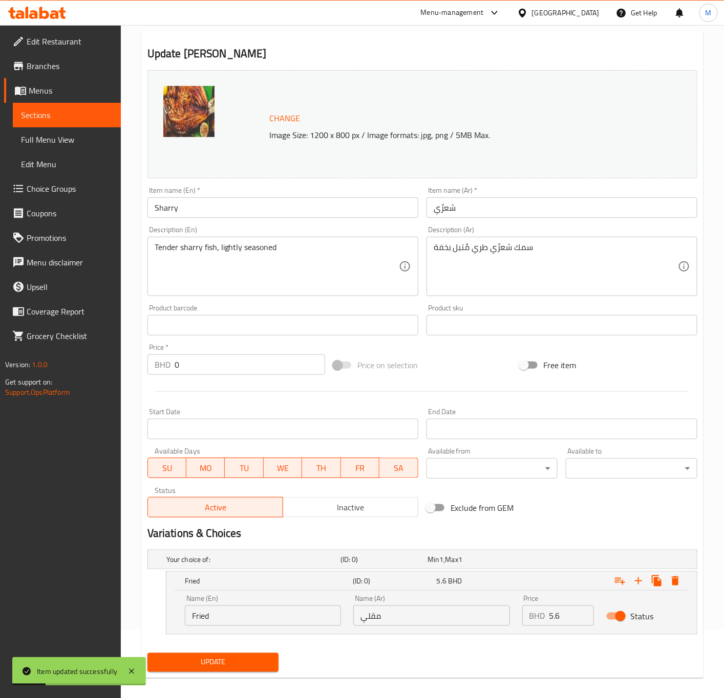
scroll to position [0, 0]
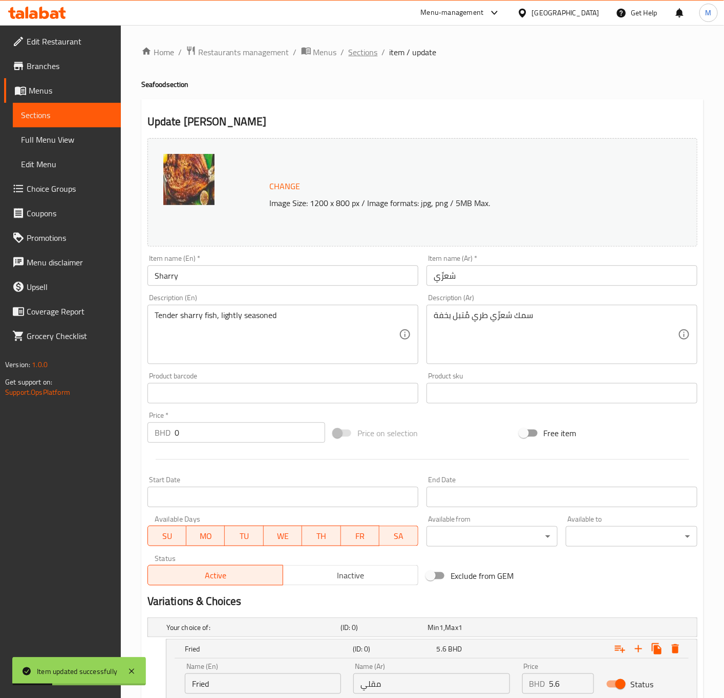
click at [367, 50] on span "Sections" at bounding box center [362, 52] width 29 height 12
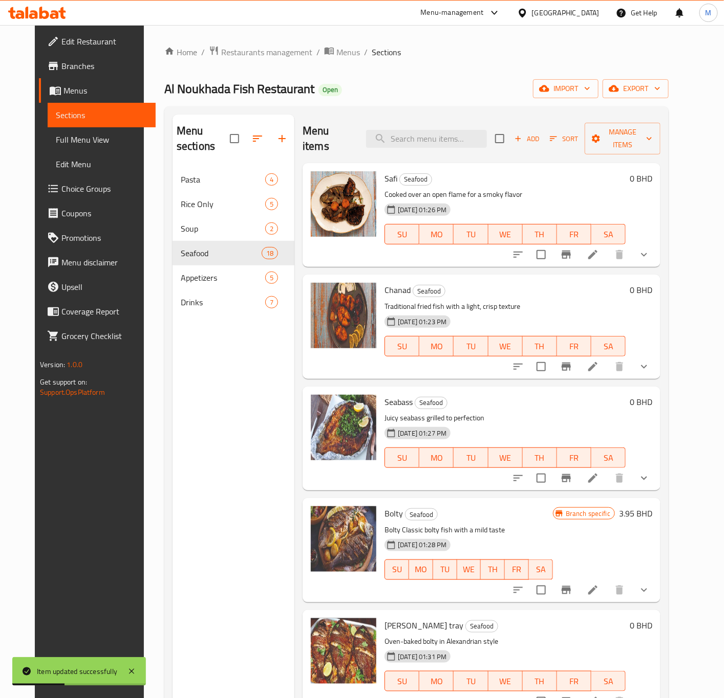
click at [426, 143] on div "Menu items Add Sort Manage items" at bounding box center [481, 139] width 358 height 49
click at [424, 130] on input "search" at bounding box center [426, 139] width 121 height 18
paste input "[PERSON_NAME] tray"
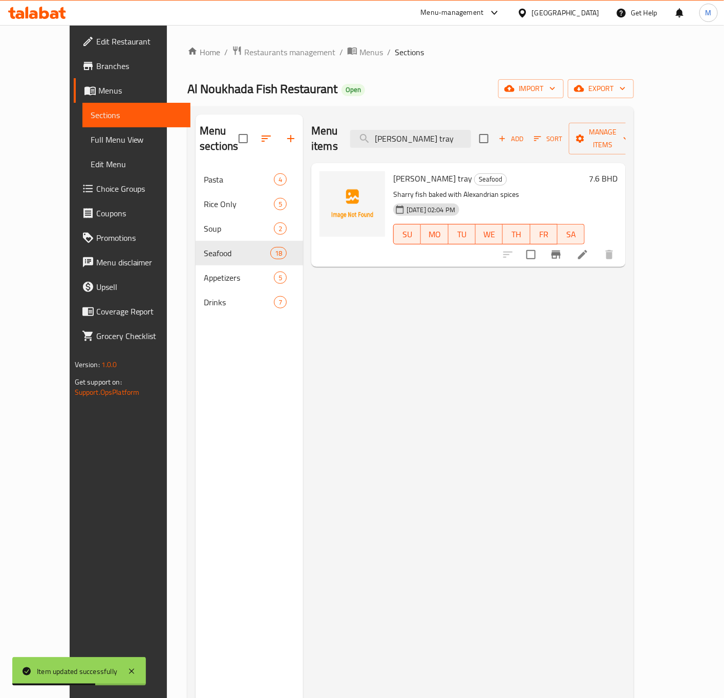
type input "[PERSON_NAME] tray"
click at [621, 249] on div at bounding box center [558, 255] width 126 height 25
click at [588, 249] on icon at bounding box center [582, 255] width 12 height 12
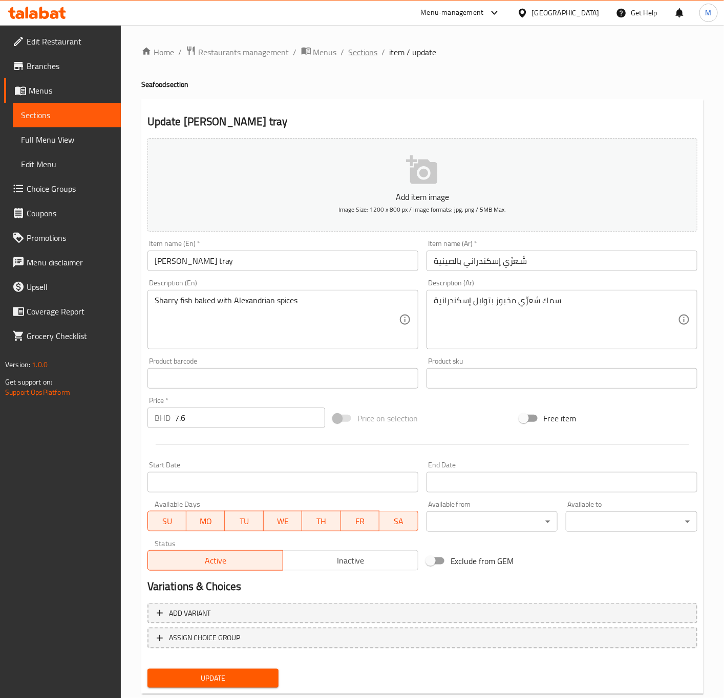
click at [358, 54] on span "Sections" at bounding box center [362, 52] width 29 height 12
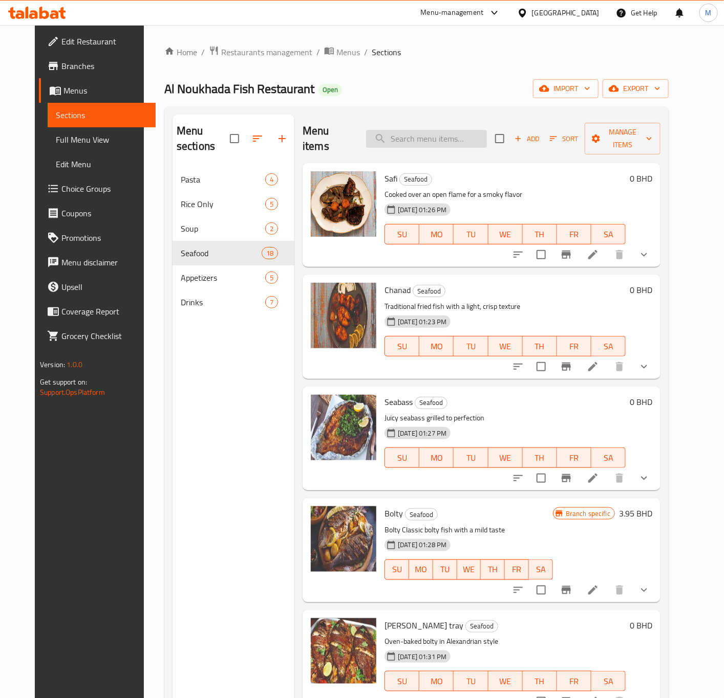
click at [398, 139] on input "search" at bounding box center [426, 139] width 121 height 18
paste input "Prawn with cream"
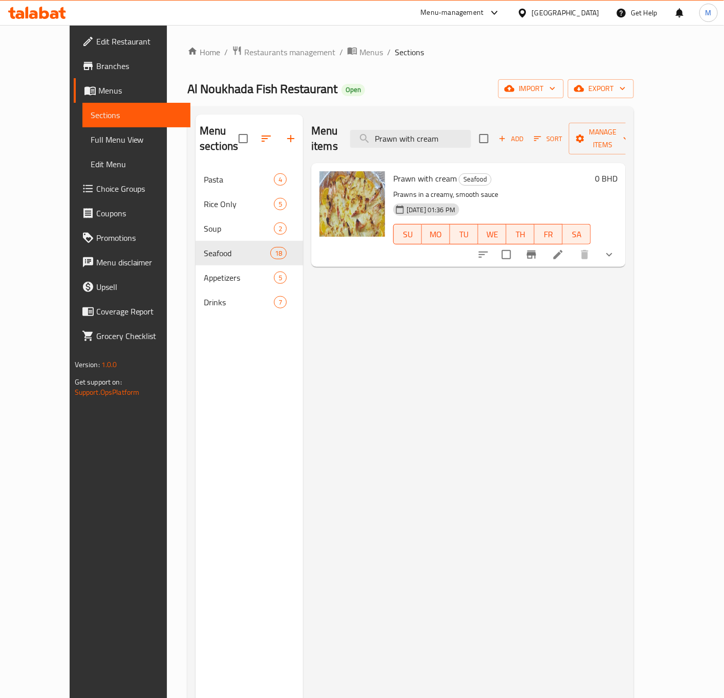
type input "Prawn with cream"
click at [572, 248] on li at bounding box center [557, 255] width 29 height 18
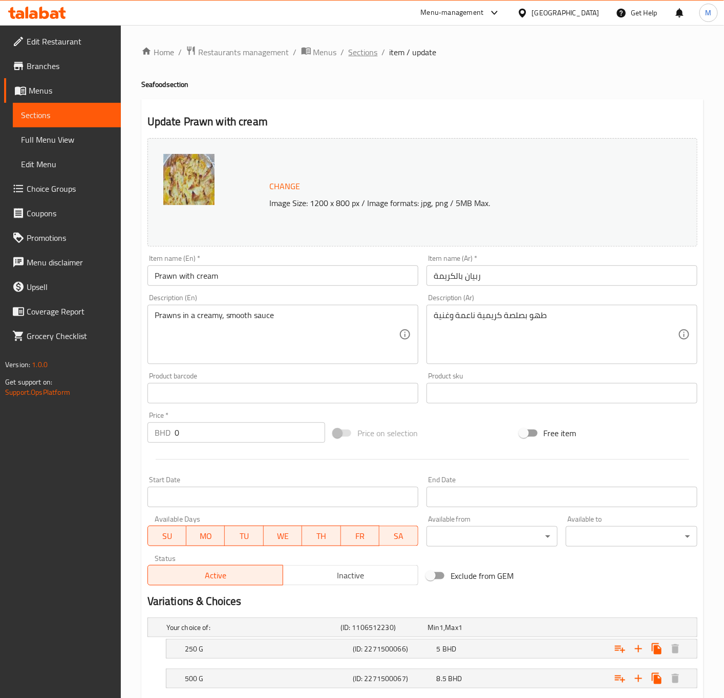
click at [355, 51] on span "Sections" at bounding box center [362, 52] width 29 height 12
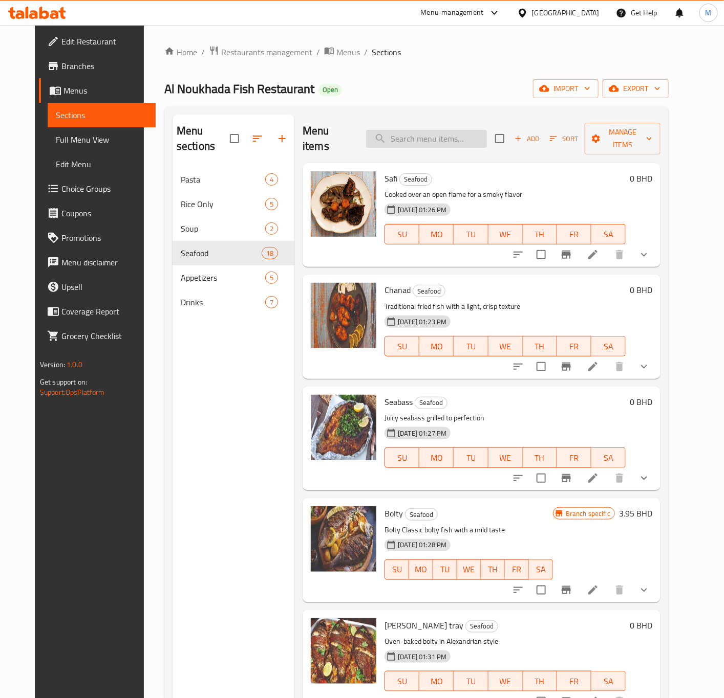
click at [422, 130] on input "search" at bounding box center [426, 139] width 121 height 18
paste input "Sharry Machboos"
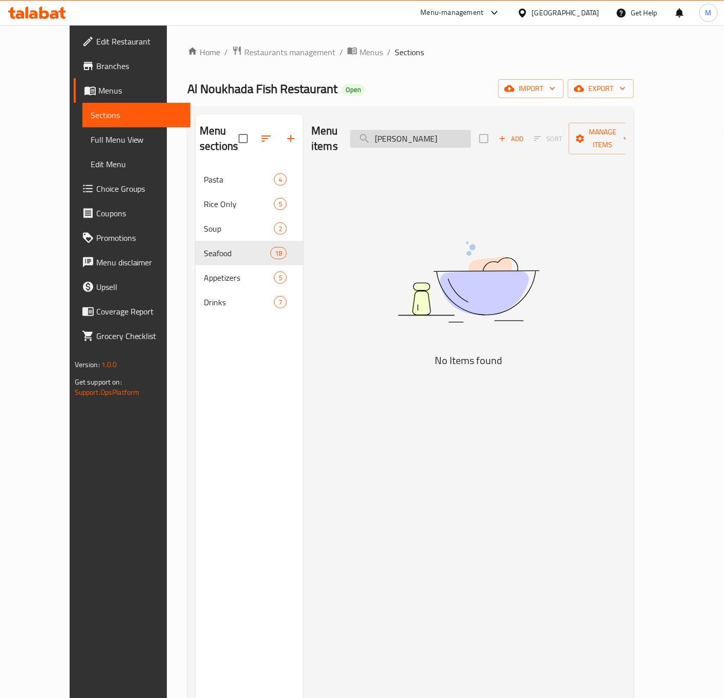
click at [443, 130] on input "Sharry Machboos" at bounding box center [410, 139] width 121 height 18
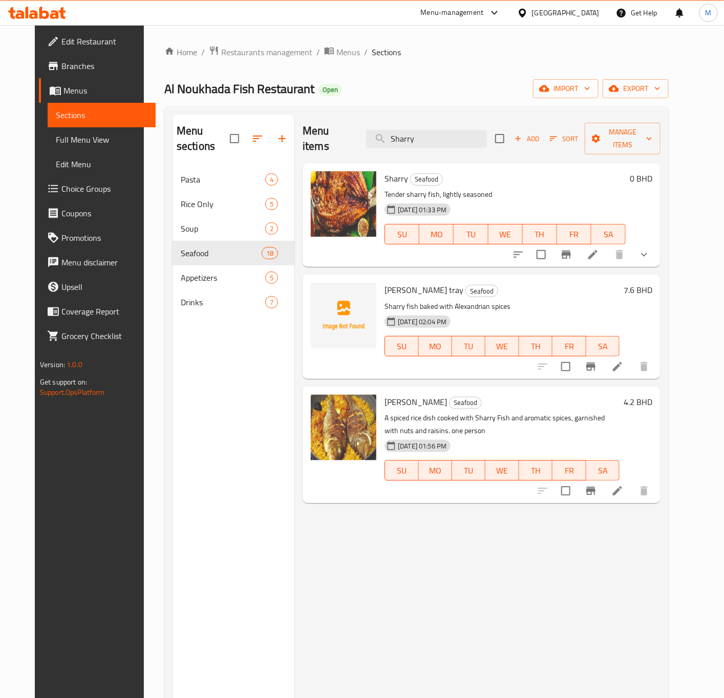
type input "Sharry"
click at [631, 483] on li at bounding box center [617, 491] width 29 height 18
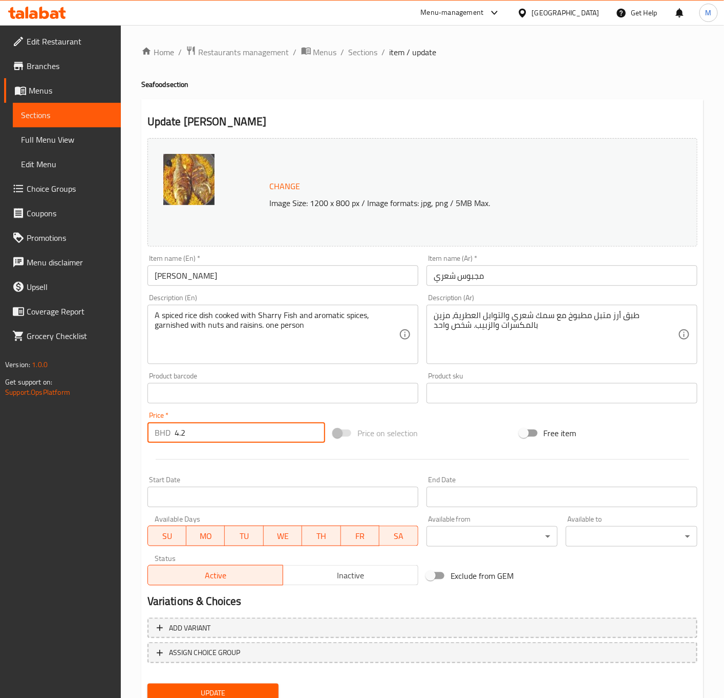
drag, startPoint x: 192, startPoint y: 430, endPoint x: 129, endPoint y: 436, distance: 62.7
click at [129, 436] on div "Home / Restaurants management / Menus / Sections / item / update Seafood sectio…" at bounding box center [422, 381] width 603 height 713
paste input "6"
type input "4.6"
click at [234, 691] on span "Update" at bounding box center [213, 693] width 115 height 13
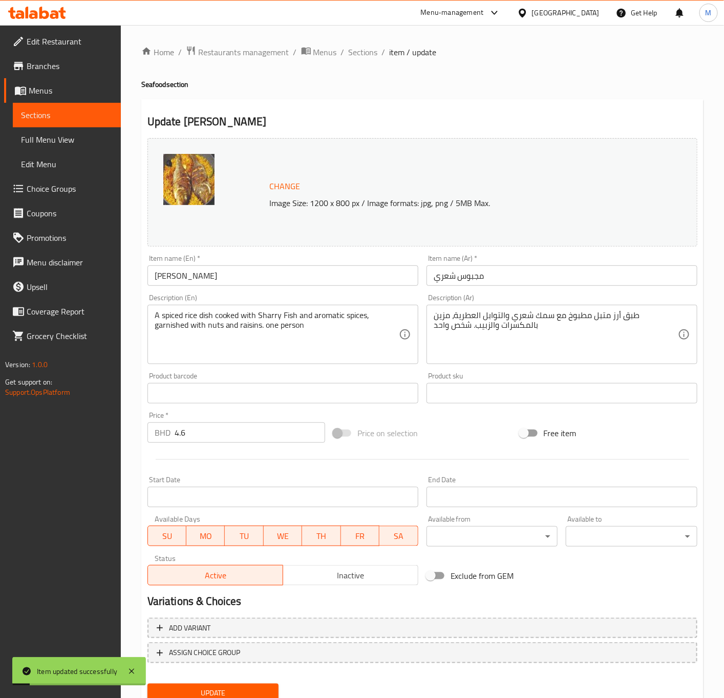
drag, startPoint x: 366, startPoint y: 60, endPoint x: 363, endPoint y: 43, distance: 17.2
click at [366, 60] on div "Home / Restaurants management / Menus / Sections / item / update Seafood sectio…" at bounding box center [422, 382] width 562 height 672
click at [363, 43] on div "Home / Restaurants management / Menus / Sections / item / update Seafood sectio…" at bounding box center [422, 381] width 603 height 713
click at [361, 51] on span "Sections" at bounding box center [362, 52] width 29 height 12
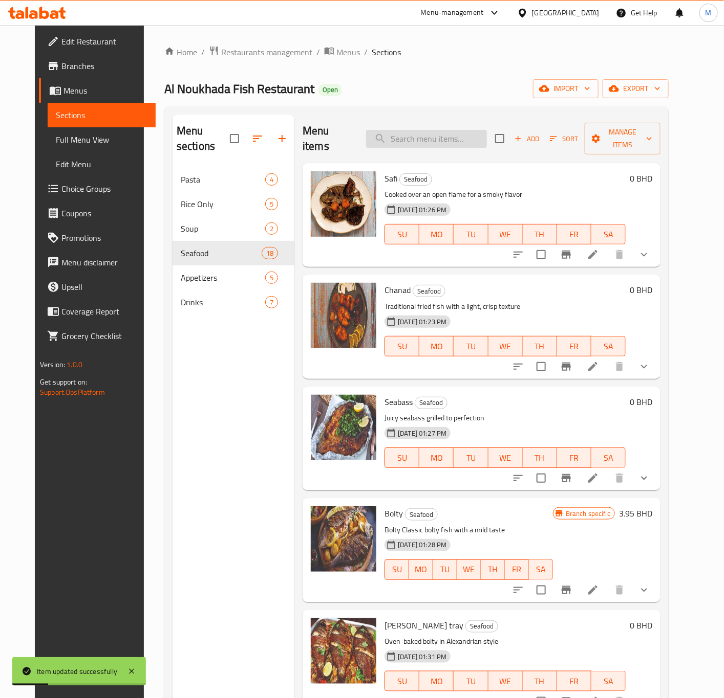
click at [417, 140] on input "search" at bounding box center [426, 139] width 121 height 18
paste input "Prawn Biryani"
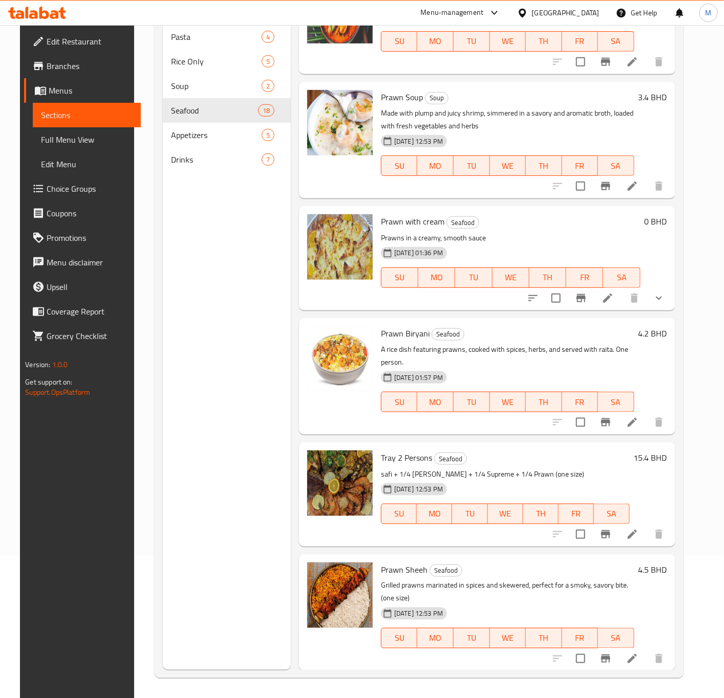
scroll to position [143, 0]
type input "Prawn"
click at [636, 420] on icon at bounding box center [632, 422] width 12 height 12
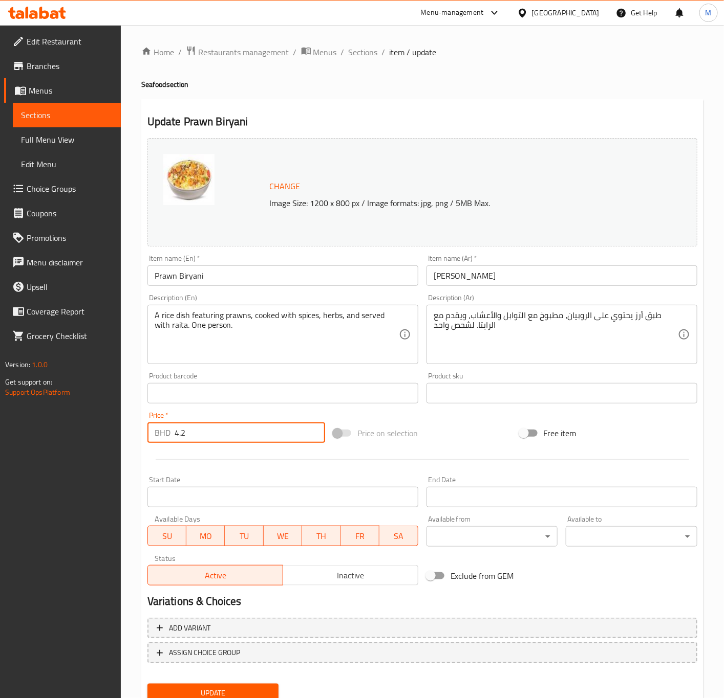
drag, startPoint x: 207, startPoint y: 437, endPoint x: 114, endPoint y: 448, distance: 93.7
click at [114, 448] on div "Edit Restaurant Branches Menus Sections Full Menu View Edit Menu Choice Groups …" at bounding box center [362, 381] width 724 height 713
paste input "6"
type input "4.6"
click at [243, 689] on span "Update" at bounding box center [213, 693] width 115 height 13
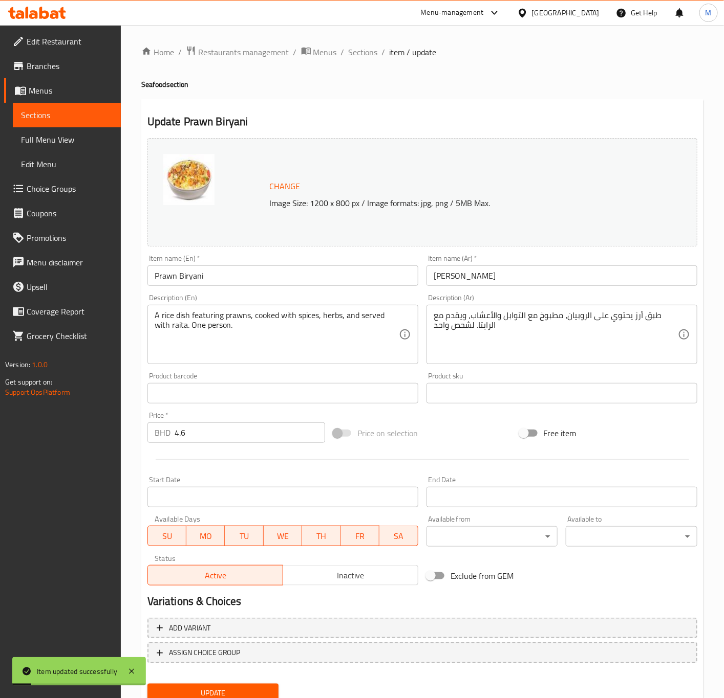
click at [358, 51] on span "Sections" at bounding box center [362, 52] width 29 height 12
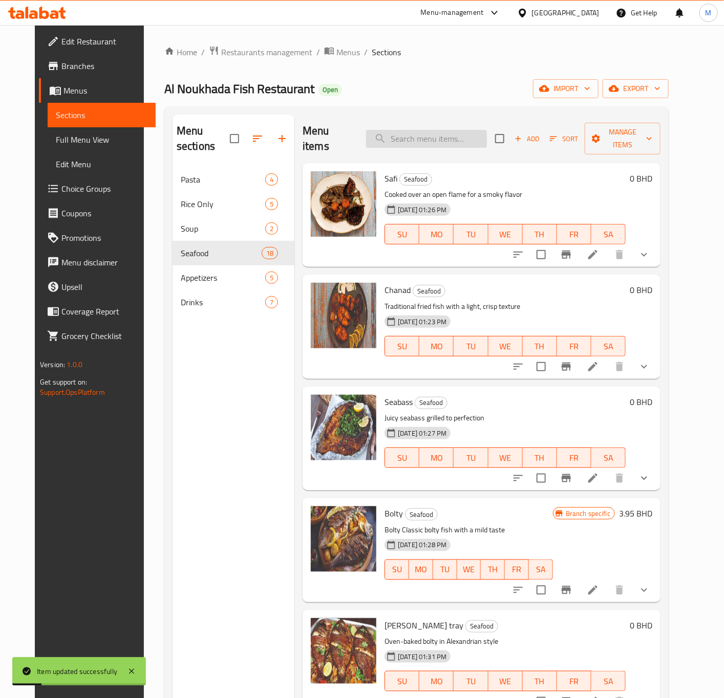
click at [456, 130] on input "search" at bounding box center [426, 139] width 121 height 18
paste input "Bashamill sea food tajin"
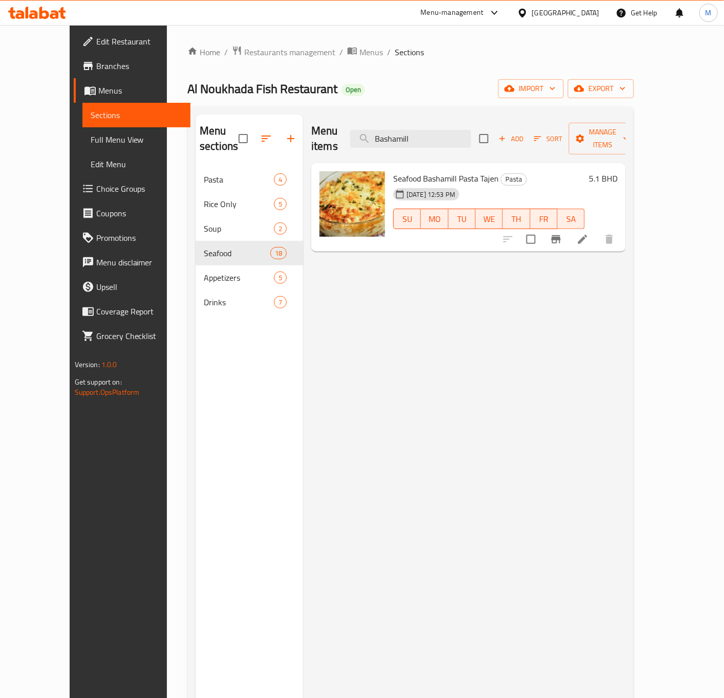
type input "Bashamill"
click at [597, 230] on li at bounding box center [582, 239] width 29 height 18
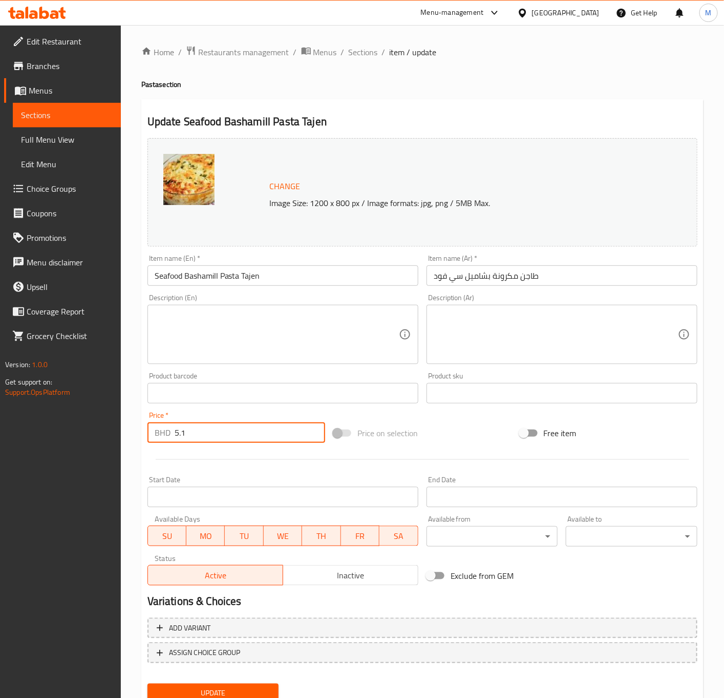
drag, startPoint x: 188, startPoint y: 433, endPoint x: 138, endPoint y: 440, distance: 50.1
click at [139, 440] on div "Home / Restaurants management / Menus / Sections / item / update Pasta section …" at bounding box center [422, 381] width 603 height 713
paste input "5"
type input "5.5"
click at [223, 688] on span "Update" at bounding box center [213, 693] width 115 height 13
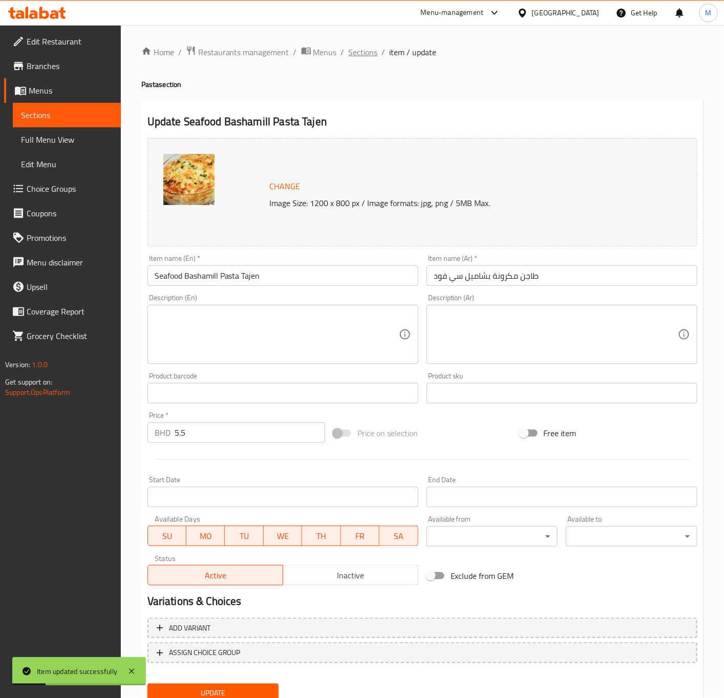
click at [361, 52] on span "Sections" at bounding box center [362, 52] width 29 height 12
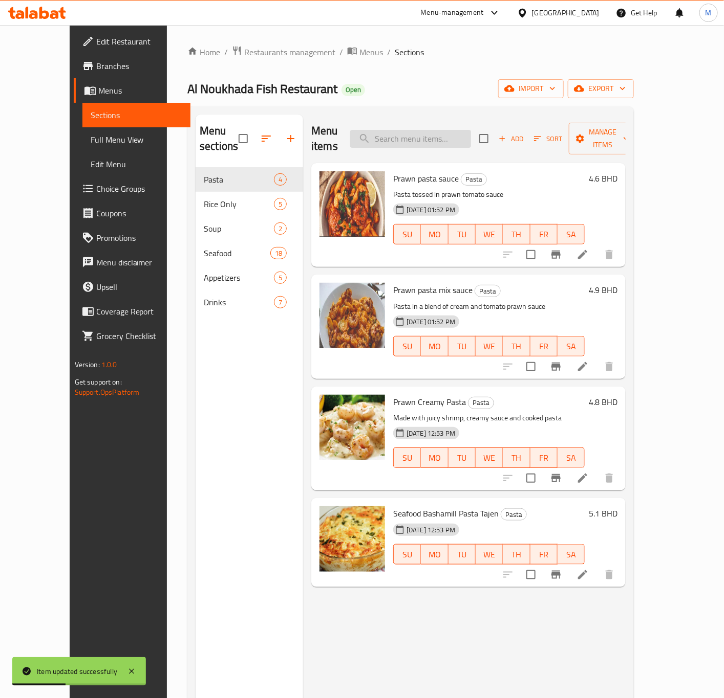
click at [415, 134] on input "search" at bounding box center [410, 139] width 121 height 18
paste input "Supreme eskandarany tray"
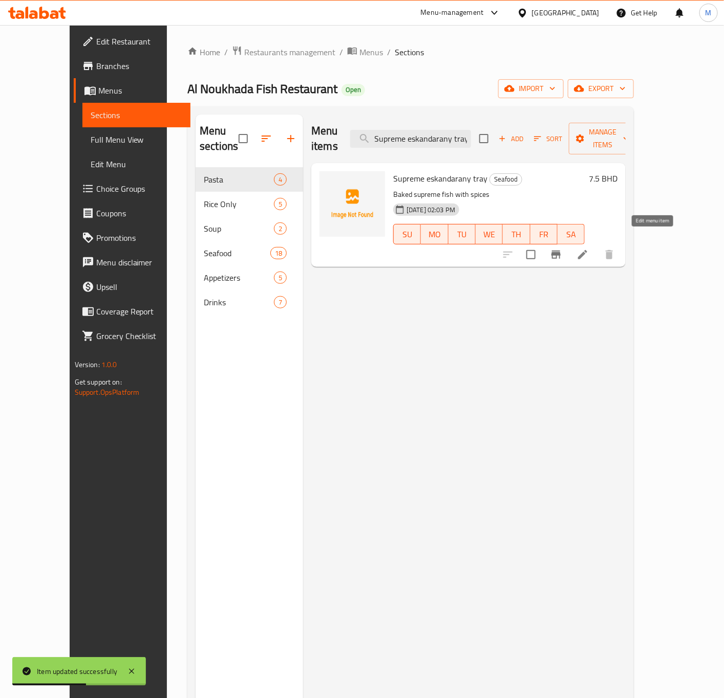
type input "Supreme eskandarany tray"
click at [588, 249] on icon at bounding box center [582, 255] width 12 height 12
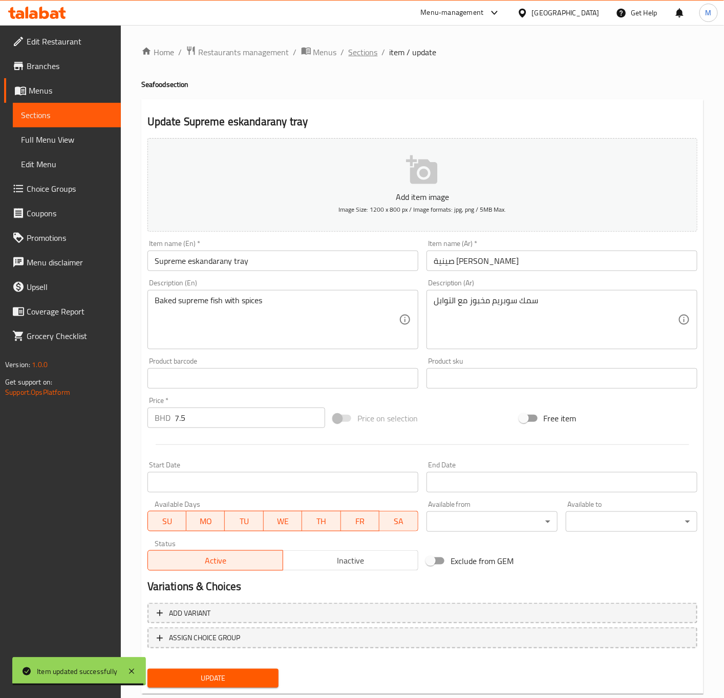
click at [362, 54] on span "Sections" at bounding box center [362, 52] width 29 height 12
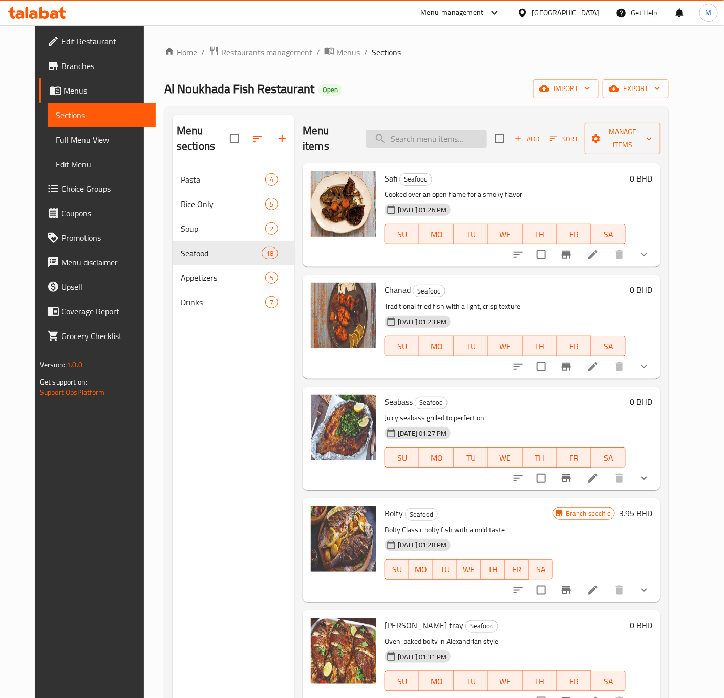
click at [441, 137] on input "search" at bounding box center [426, 139] width 121 height 18
paste input "Al noukhada tray"
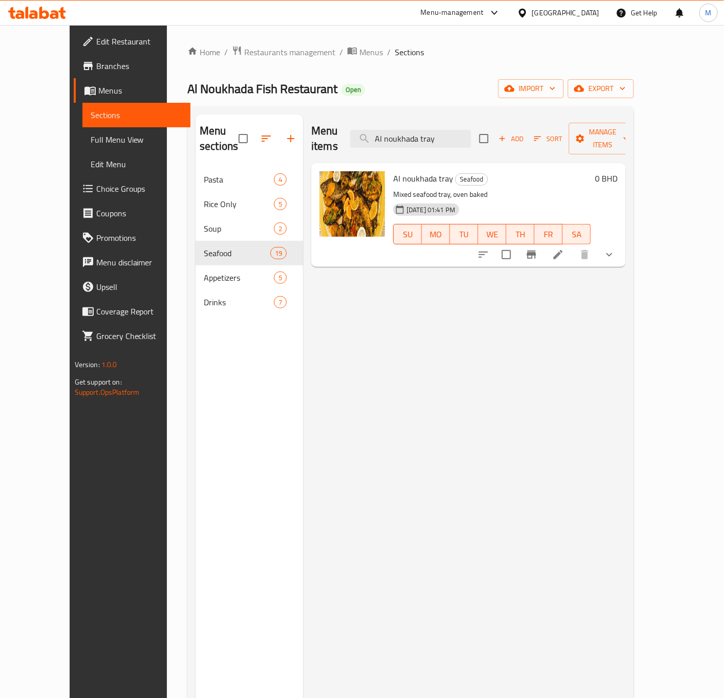
type input "Al noukhada tray"
click at [572, 249] on li at bounding box center [557, 255] width 29 height 18
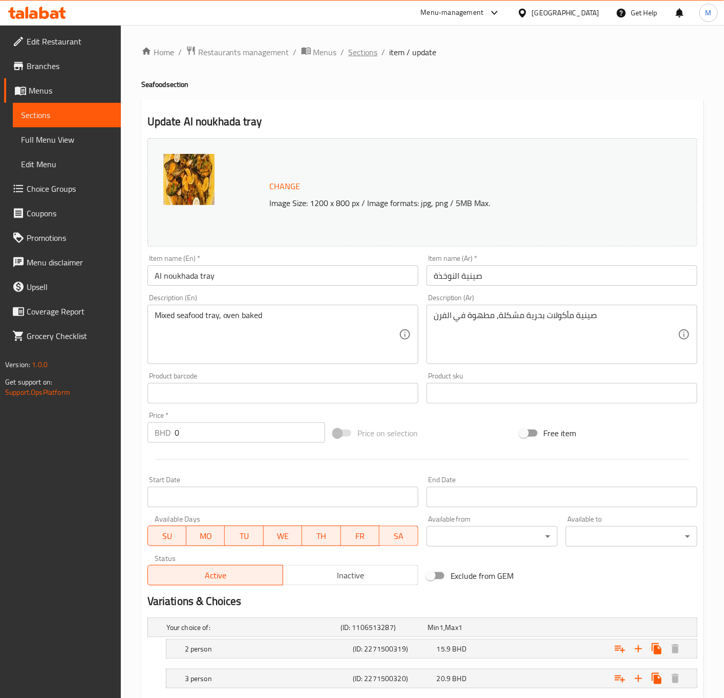
click at [363, 54] on span "Sections" at bounding box center [362, 52] width 29 height 12
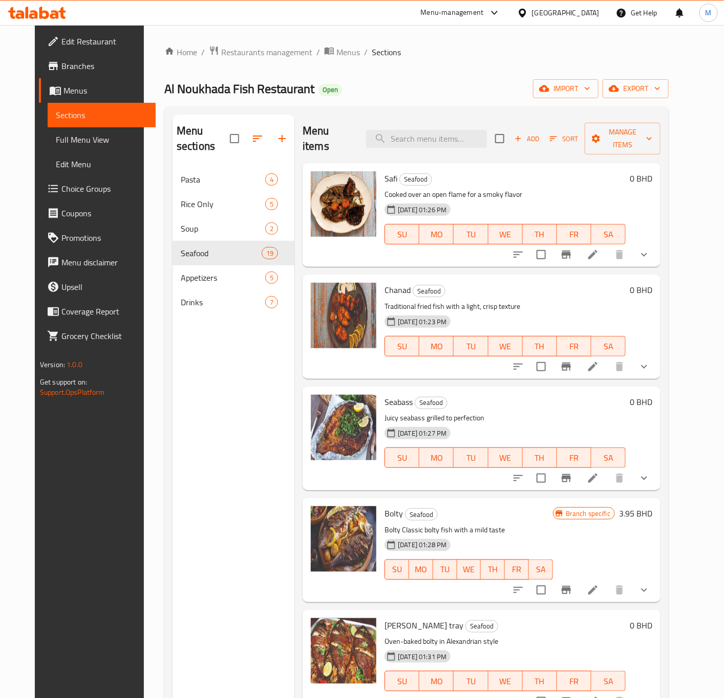
click at [466, 121] on div "Menu items Add Sort Manage items" at bounding box center [481, 139] width 358 height 49
click at [453, 130] on input "search" at bounding box center [426, 139] width 121 height 18
paste input "Red Prawn soup"
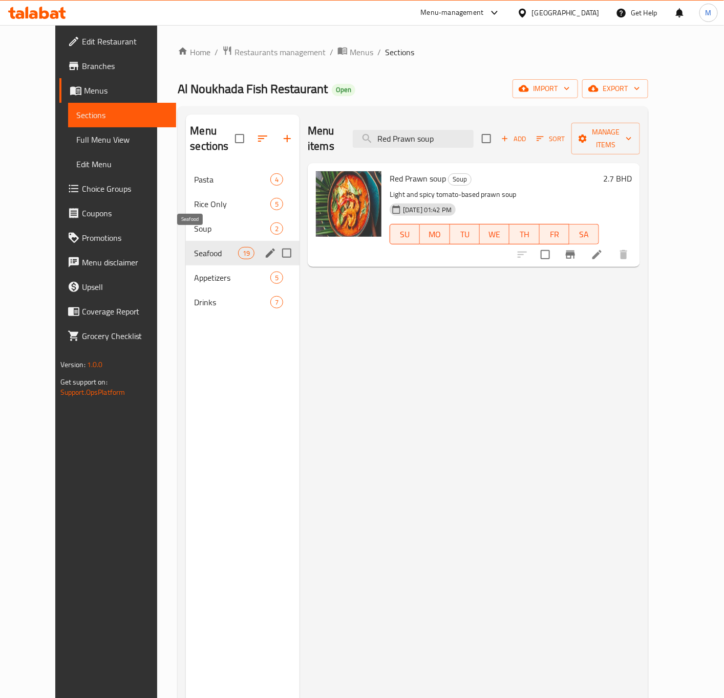
click at [194, 247] on span "Seafood" at bounding box center [215, 253] width 43 height 12
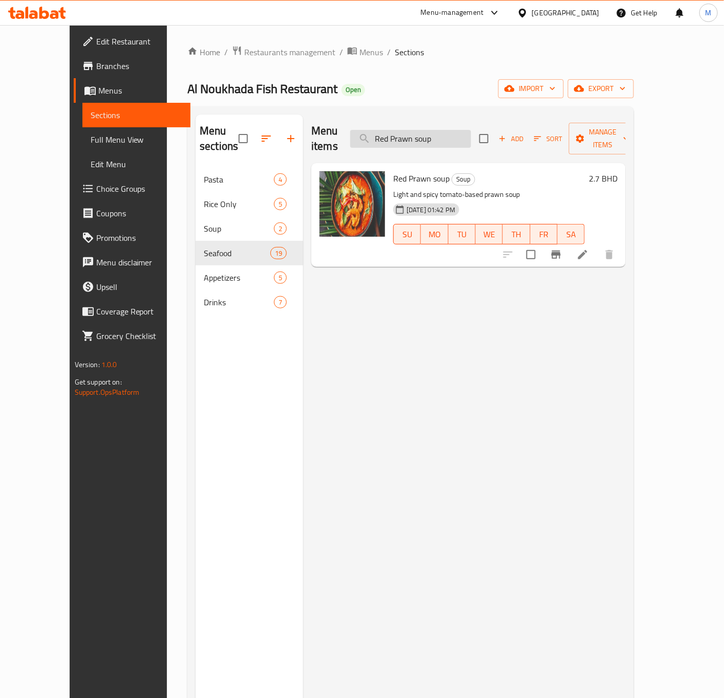
click at [418, 130] on input "Red Prawn soup" at bounding box center [410, 139] width 121 height 18
paste input "Supreme leaf"
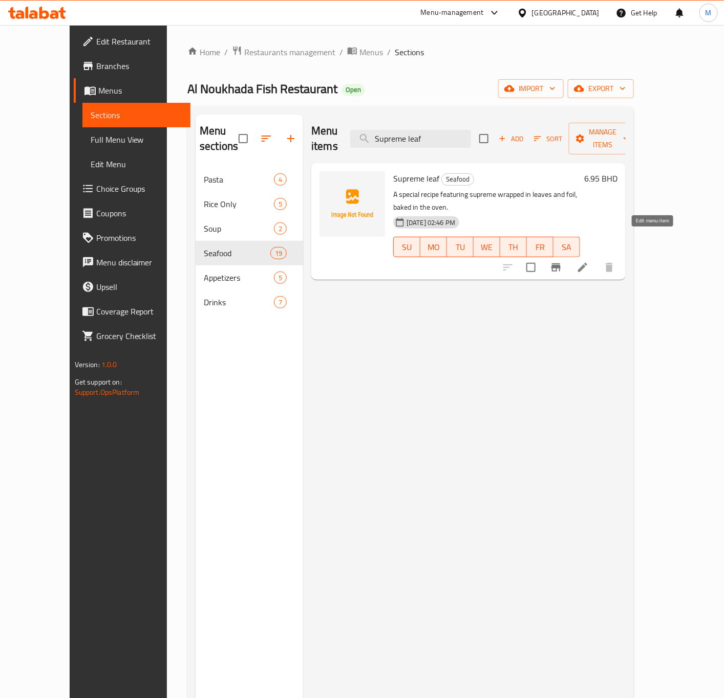
type input "Supreme leaf"
click at [588, 261] on icon at bounding box center [582, 267] width 12 height 12
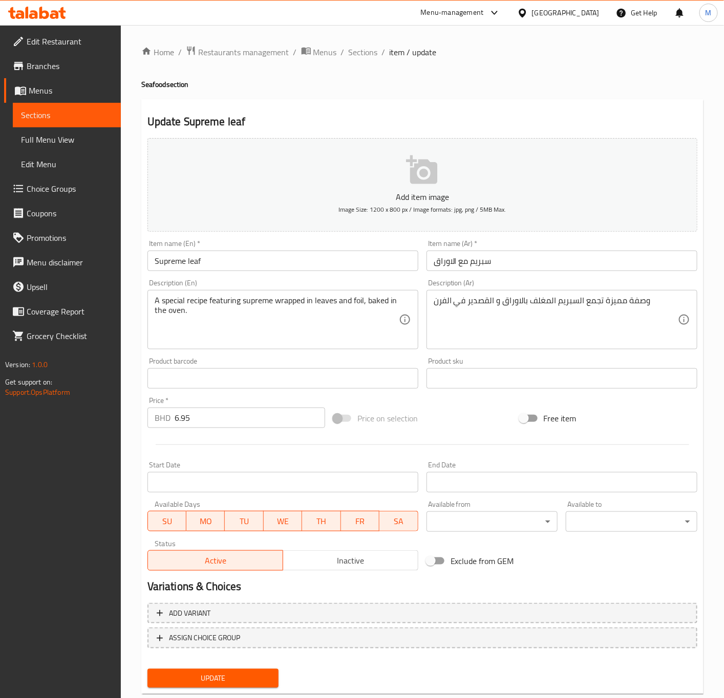
click at [358, 43] on div "Home / Restaurants management / Menus / Sections / item / update Seafood sectio…" at bounding box center [422, 374] width 603 height 698
click at [358, 58] on span "Sections" at bounding box center [362, 52] width 29 height 12
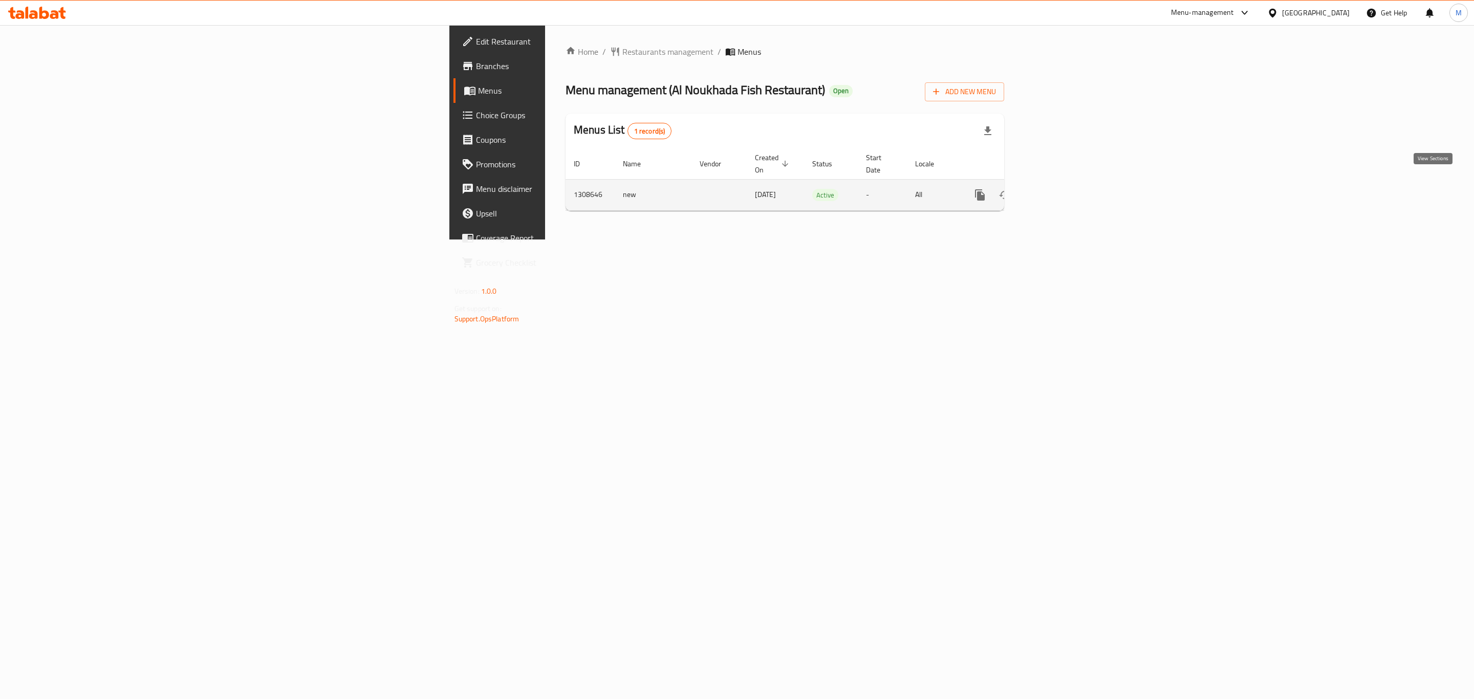
click at [1060, 189] on icon "enhanced table" at bounding box center [1053, 195] width 12 height 12
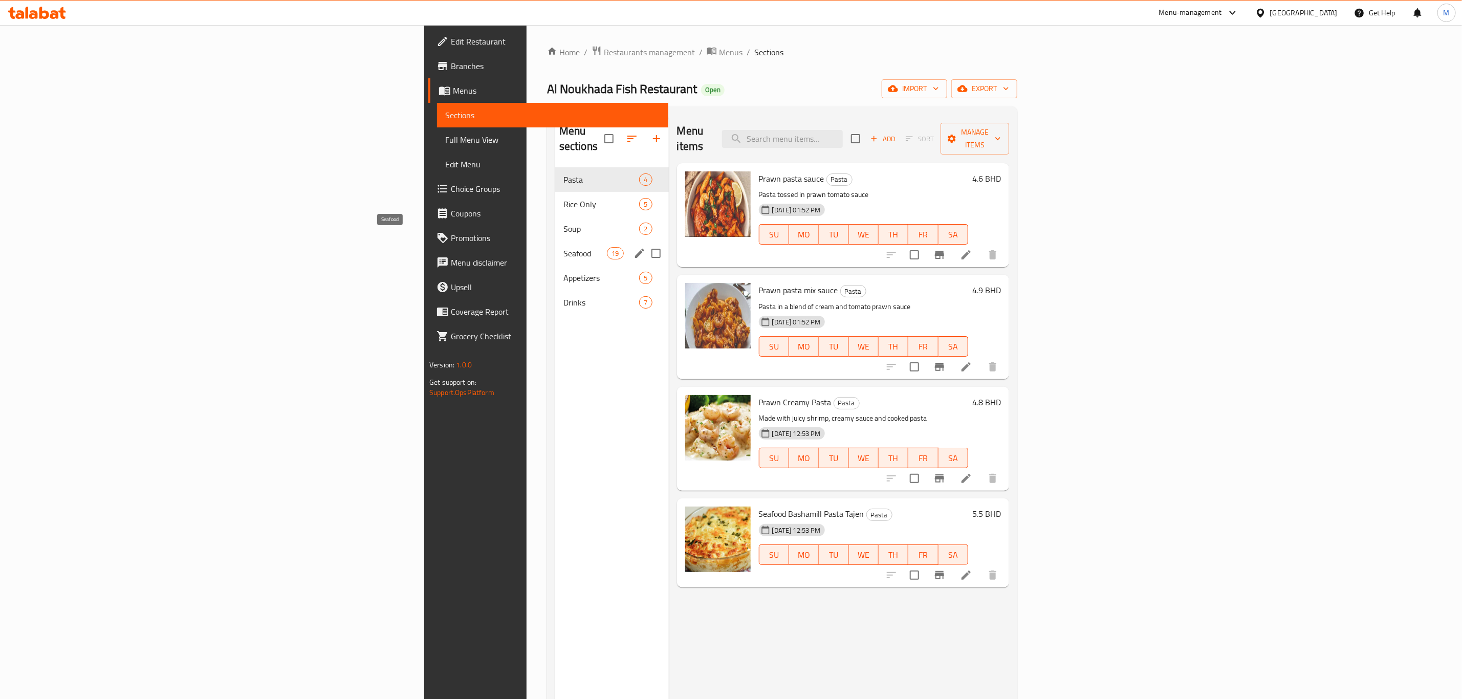
click at [563, 247] on span "Seafood" at bounding box center [584, 253] width 43 height 12
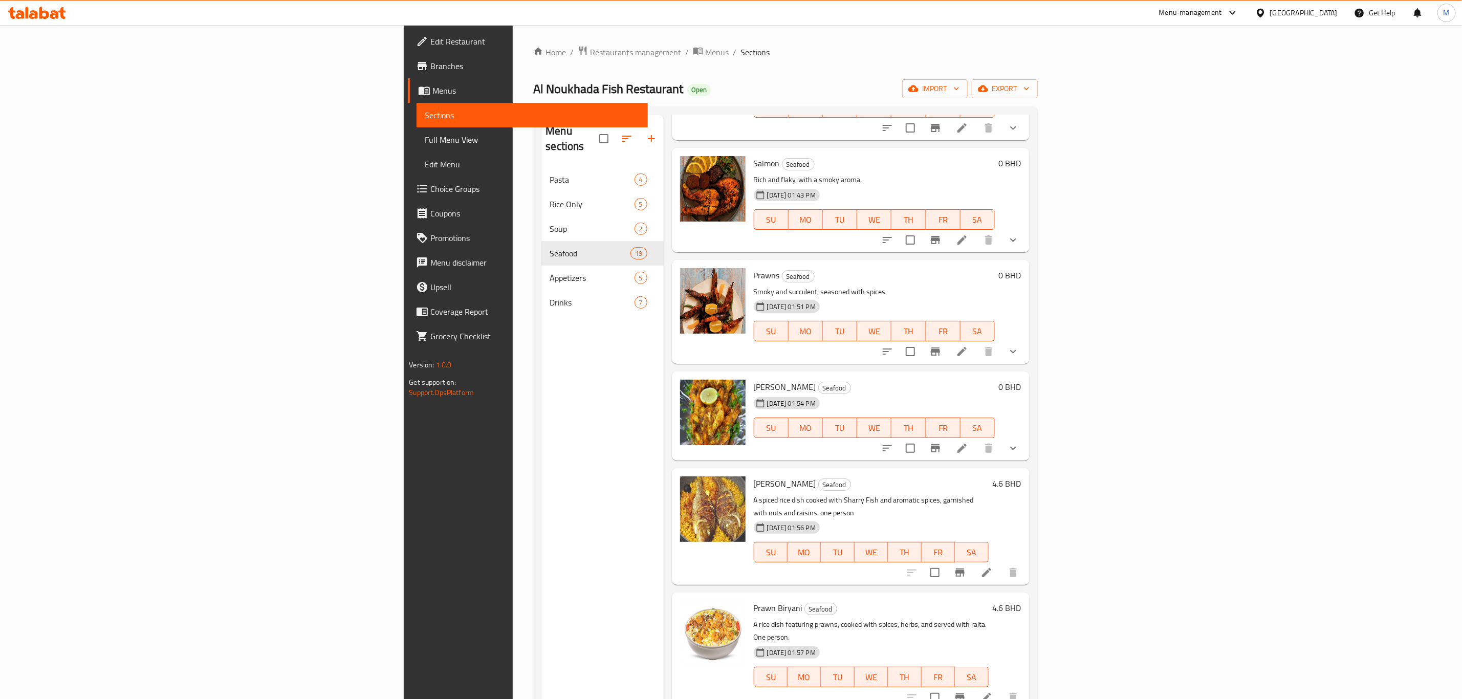
scroll to position [1382, 0]
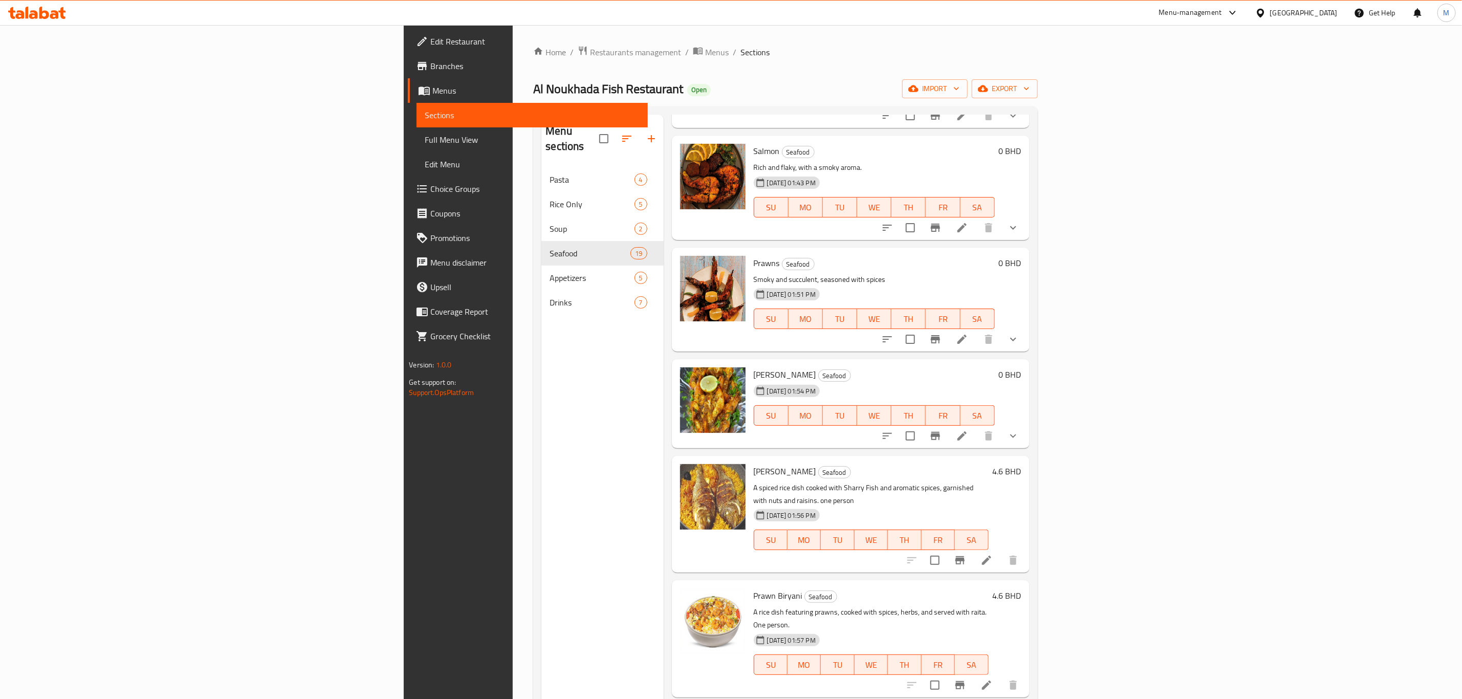
click at [976, 427] on li at bounding box center [962, 436] width 29 height 18
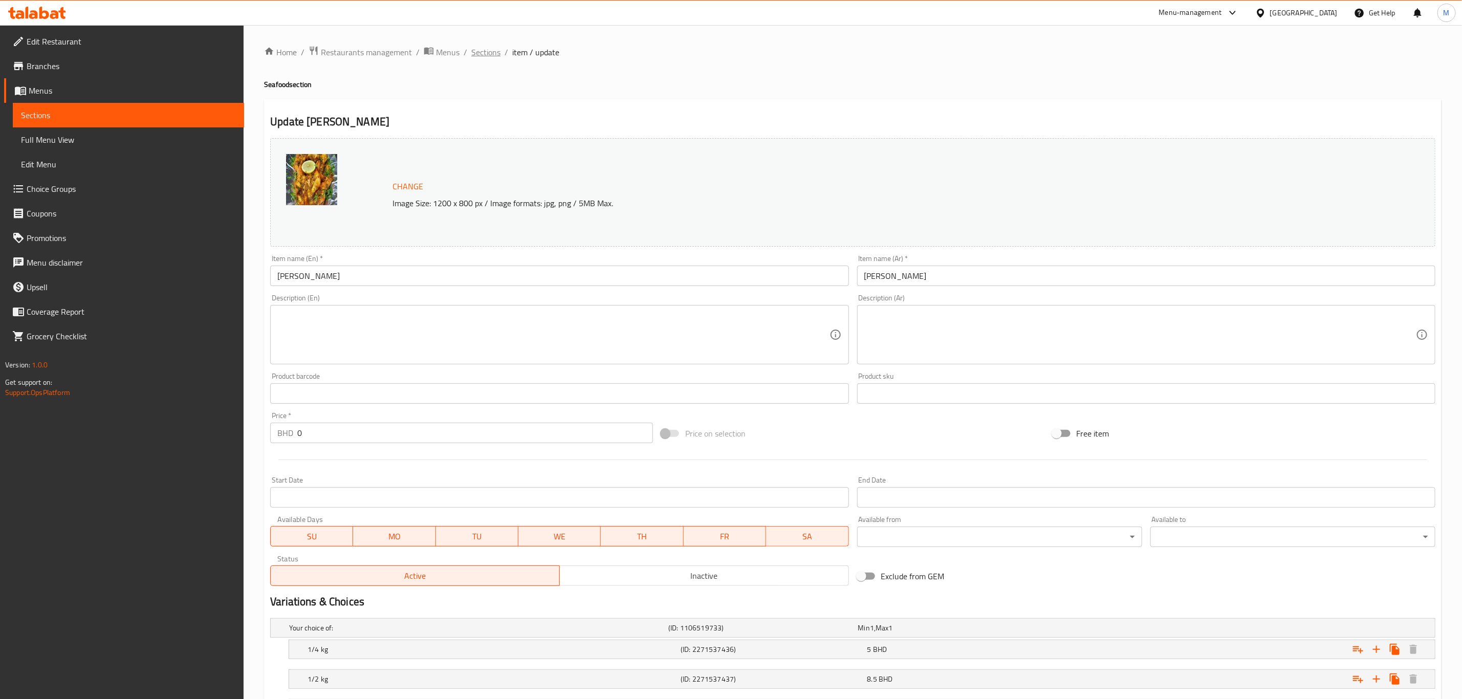
click at [491, 48] on span "Sections" at bounding box center [485, 52] width 29 height 12
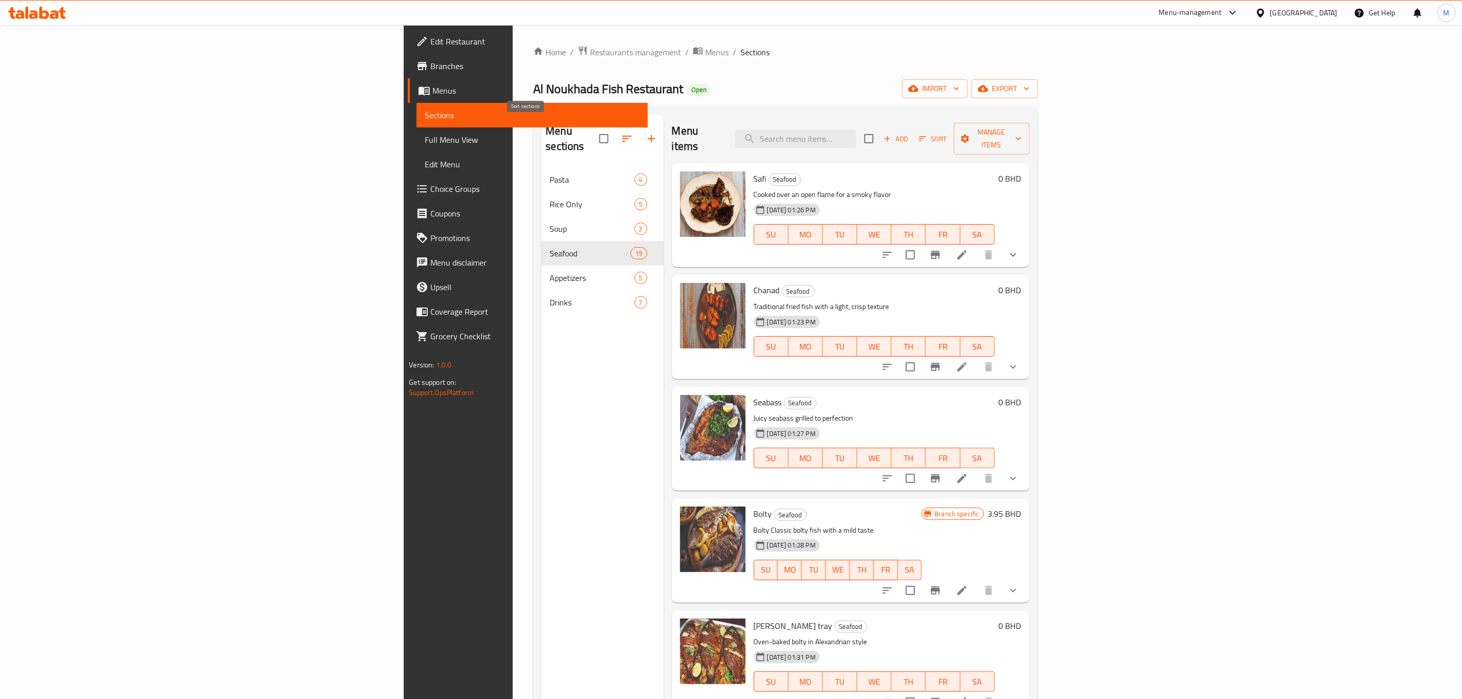
click at [615, 138] on button "button" at bounding box center [627, 138] width 25 height 25
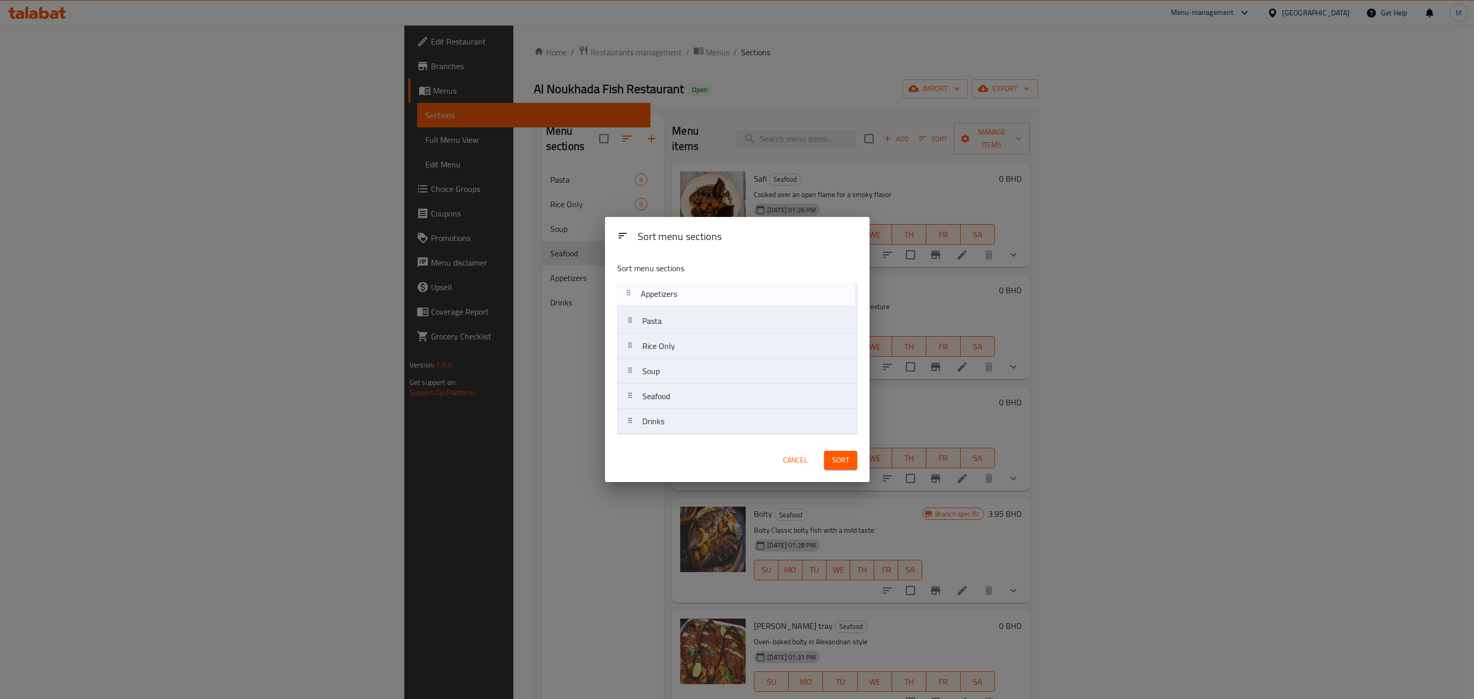
drag, startPoint x: 632, startPoint y: 399, endPoint x: 629, endPoint y: 293, distance: 106.0
click at [629, 293] on nav "Pasta Rice Only Soup Seafood Appetizers Drinks" at bounding box center [737, 358] width 240 height 151
drag, startPoint x: 630, startPoint y: 341, endPoint x: 626, endPoint y: 312, distance: 29.9
click at [626, 312] on nav "Appetizers Pasta Rice Only Soup Seafood Drinks" at bounding box center [737, 358] width 240 height 151
drag, startPoint x: 634, startPoint y: 398, endPoint x: 629, endPoint y: 352, distance: 46.3
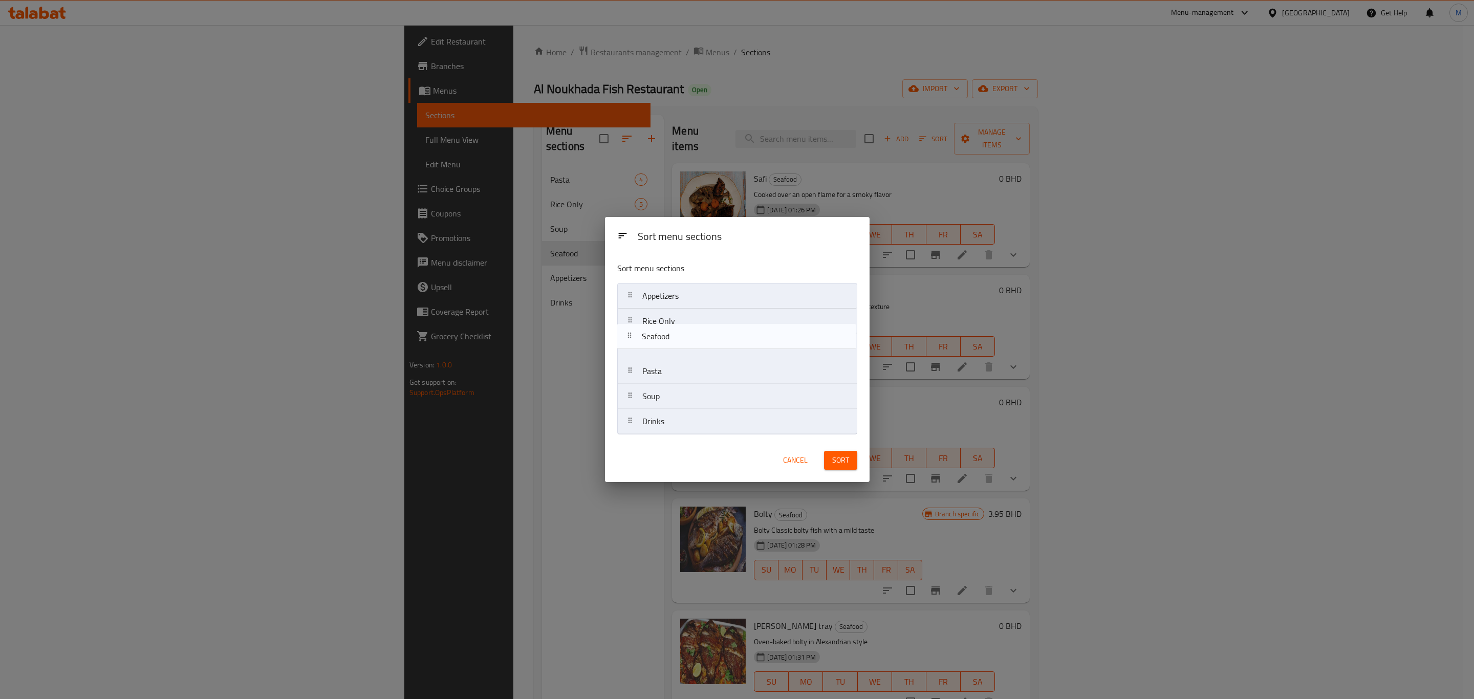
click at [628, 345] on nav "Appetizers Rice Only Pasta Soup Seafood Drinks" at bounding box center [737, 358] width 240 height 151
click at [623, 311] on nav "Appetizers Rice Only Seafood Pasta Soup Drinks" at bounding box center [737, 358] width 240 height 151
drag, startPoint x: 629, startPoint y: 404, endPoint x: 626, endPoint y: 352, distance: 52.3
click at [626, 352] on nav "Appetizers Soup Rice Only Seafood Pasta Drinks" at bounding box center [737, 358] width 240 height 151
click at [630, 399] on nav "Appetizers Soup Pasta Rice Only Seafood Drinks" at bounding box center [737, 358] width 240 height 151
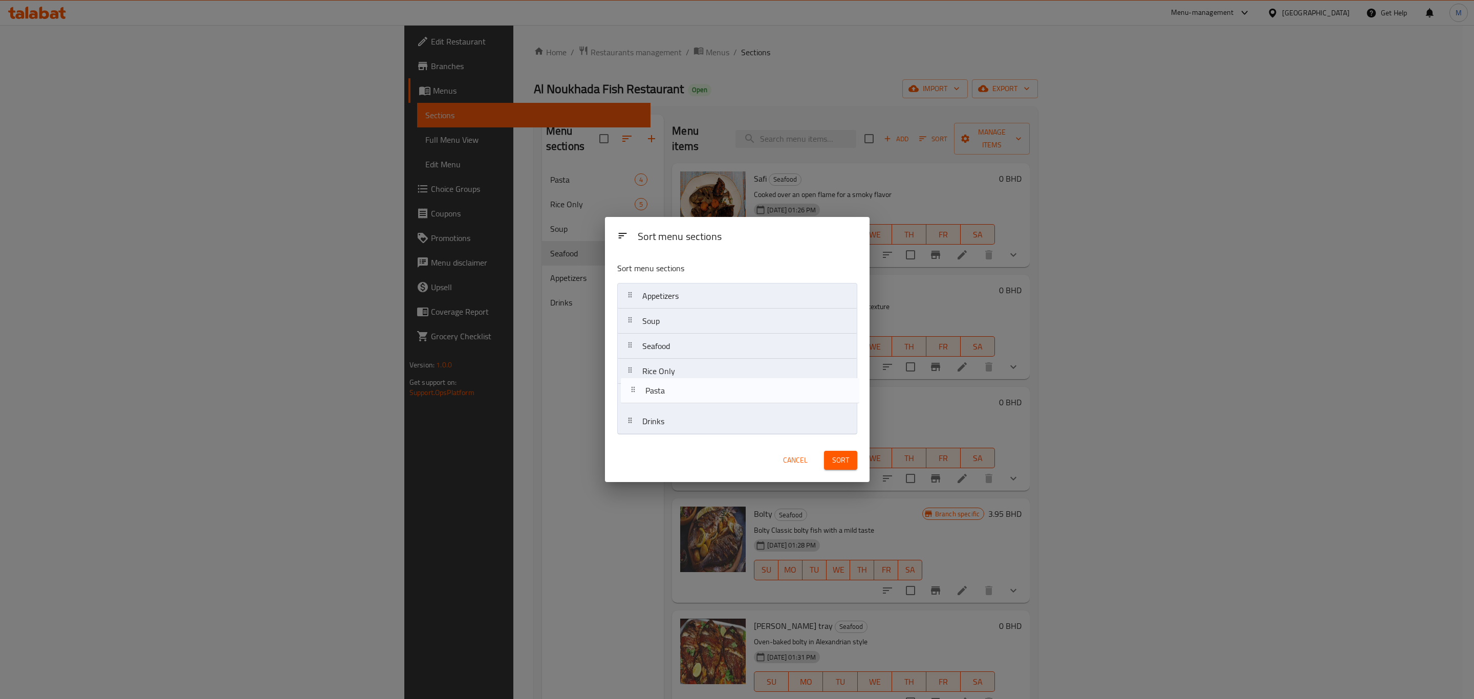
drag, startPoint x: 628, startPoint y: 351, endPoint x: 632, endPoint y: 409, distance: 58.5
click at [632, 409] on nav "Appetizers Soup Pasta Seafood Rice Only Drinks" at bounding box center [737, 358] width 240 height 151
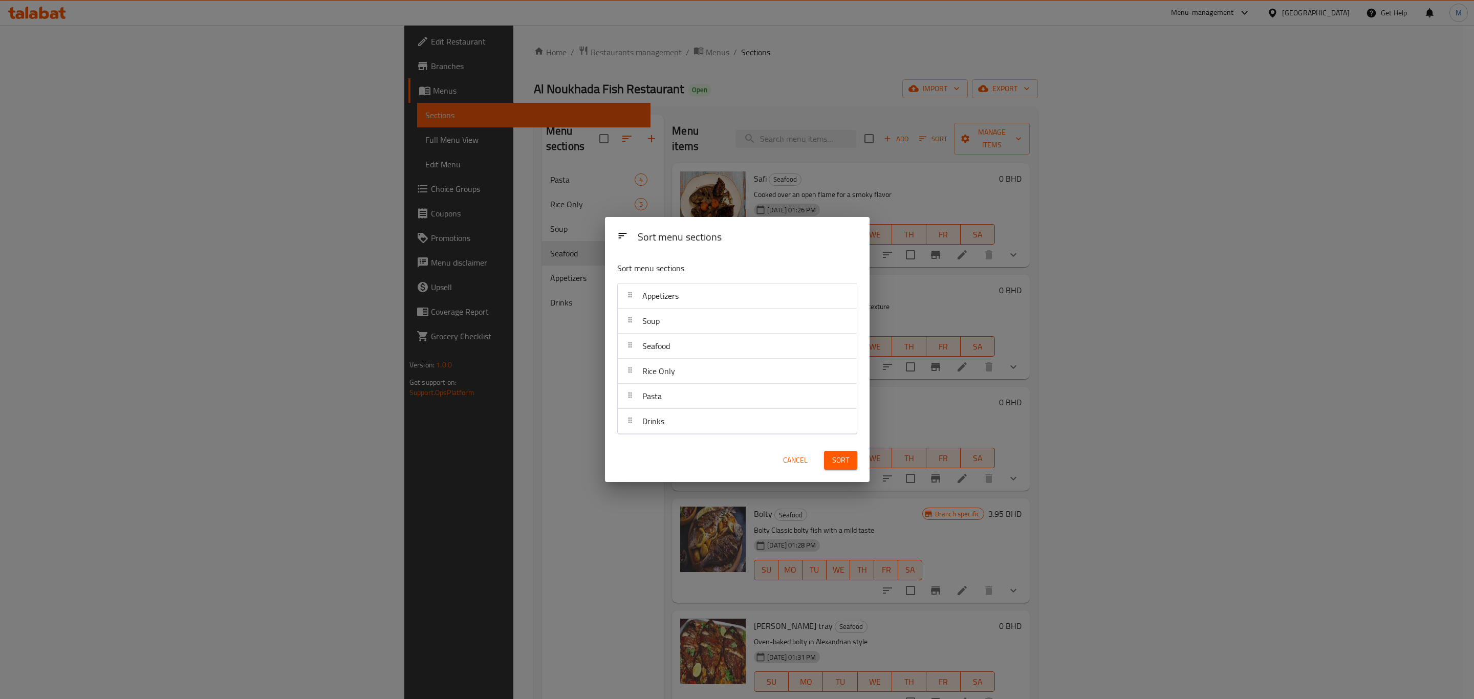
click at [848, 470] on button "Sort" at bounding box center [840, 460] width 33 height 19
